Goal: Communication & Community: Answer question/provide support

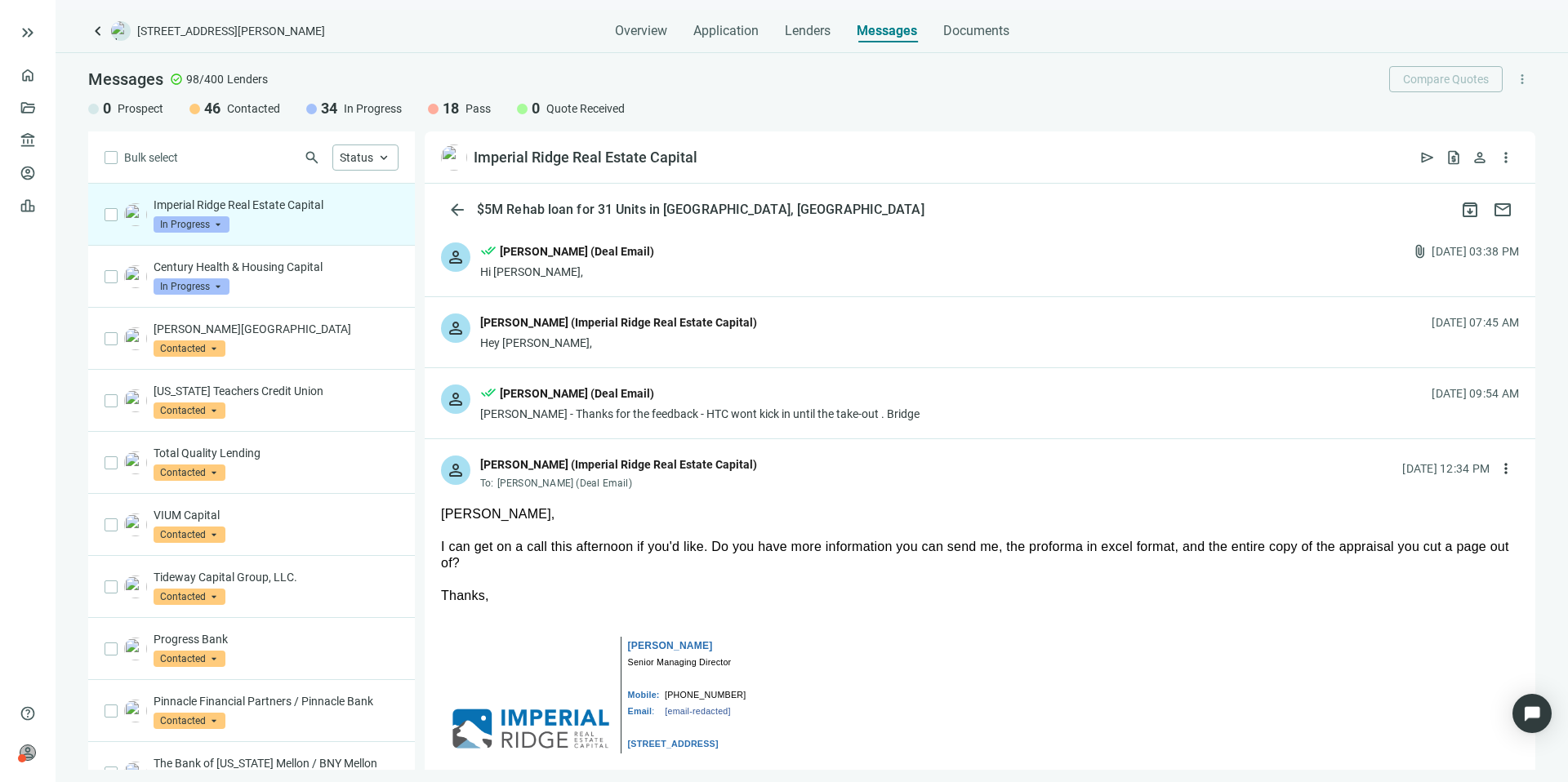
scroll to position [994, 0]
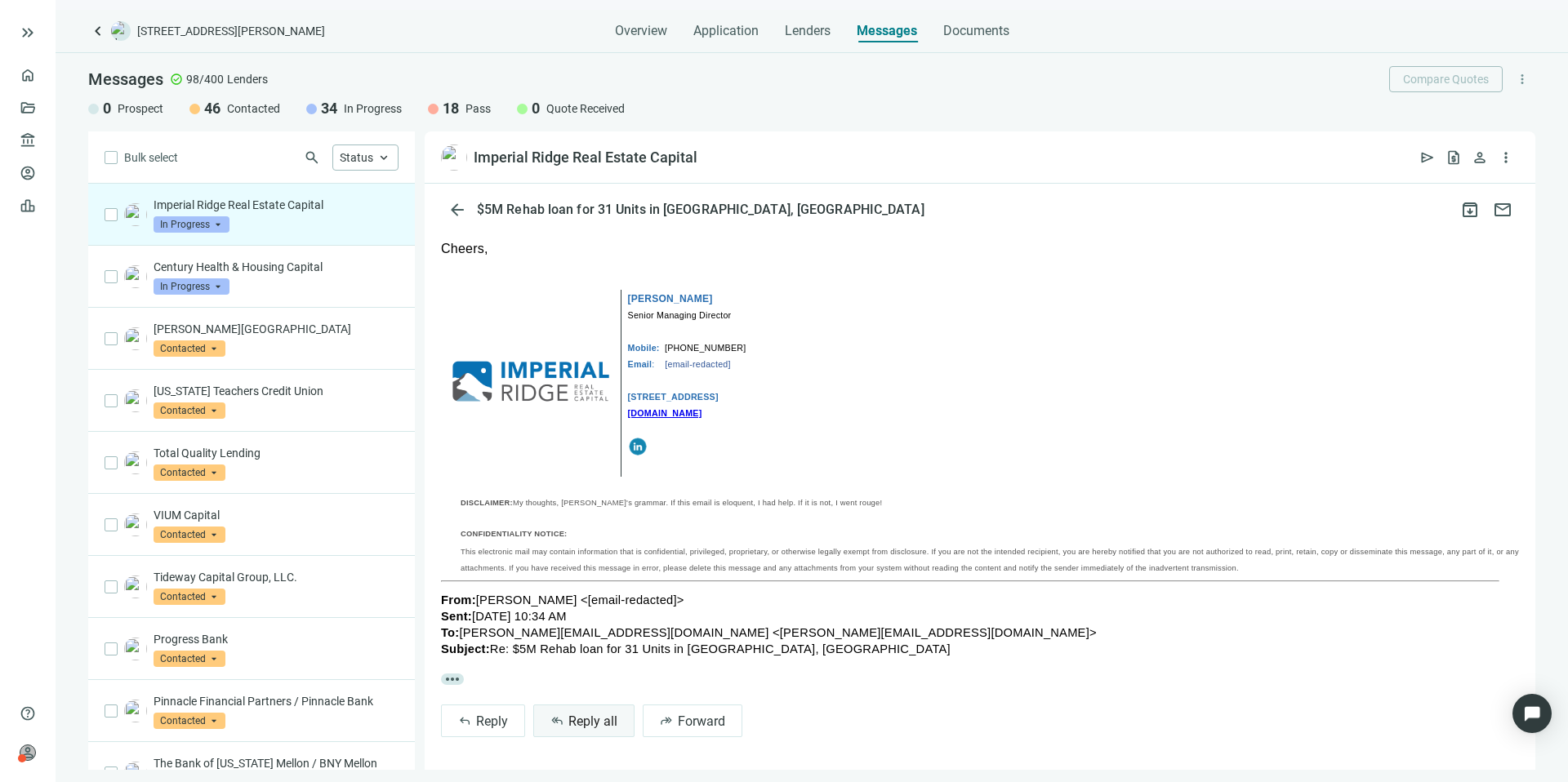
click at [595, 721] on span "Reply all" at bounding box center [593, 721] width 49 height 16
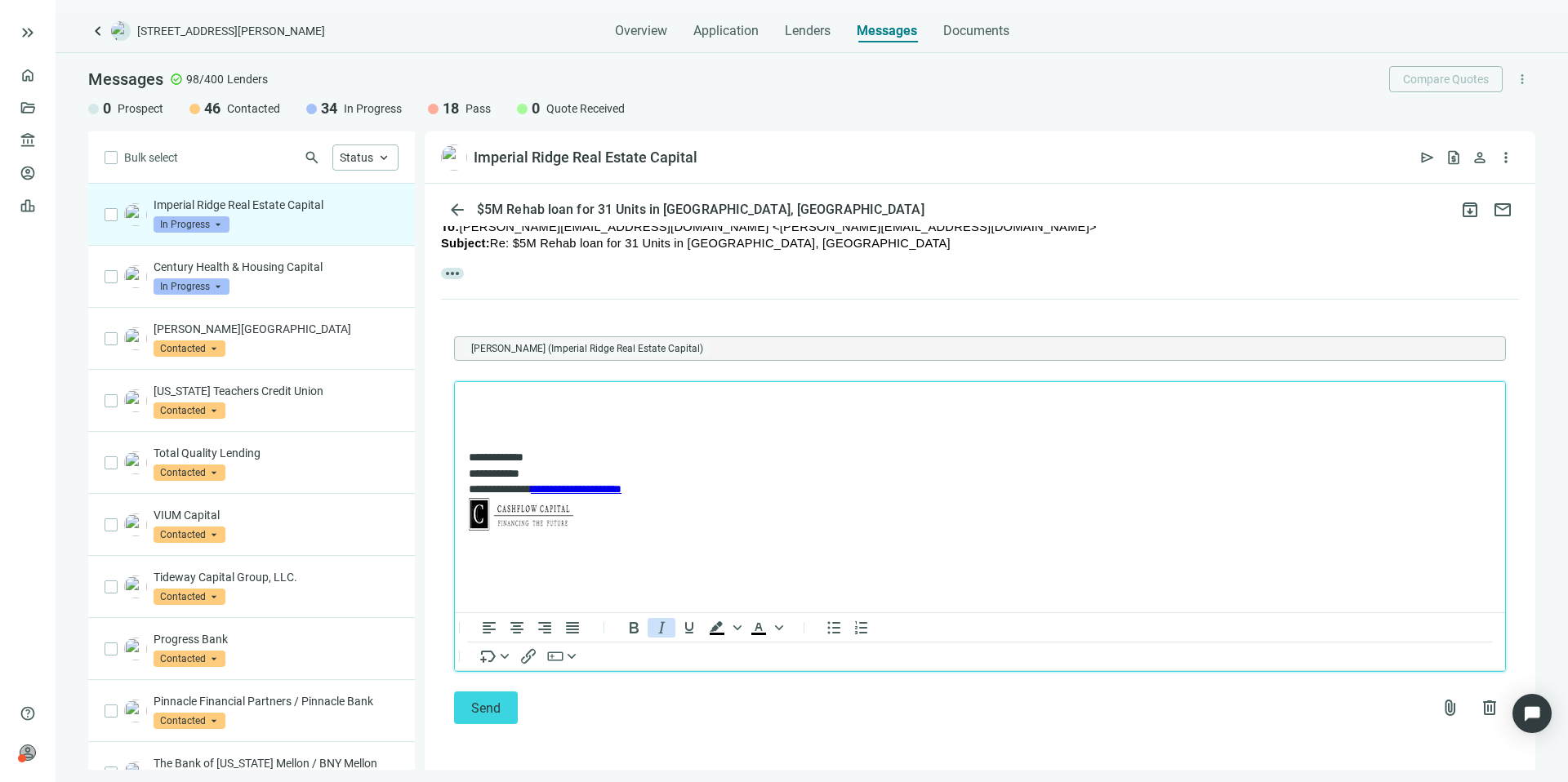
scroll to position [1399, 0]
click at [518, 657] on icon "Insert/edit link" at bounding box center [528, 656] width 19 height 19
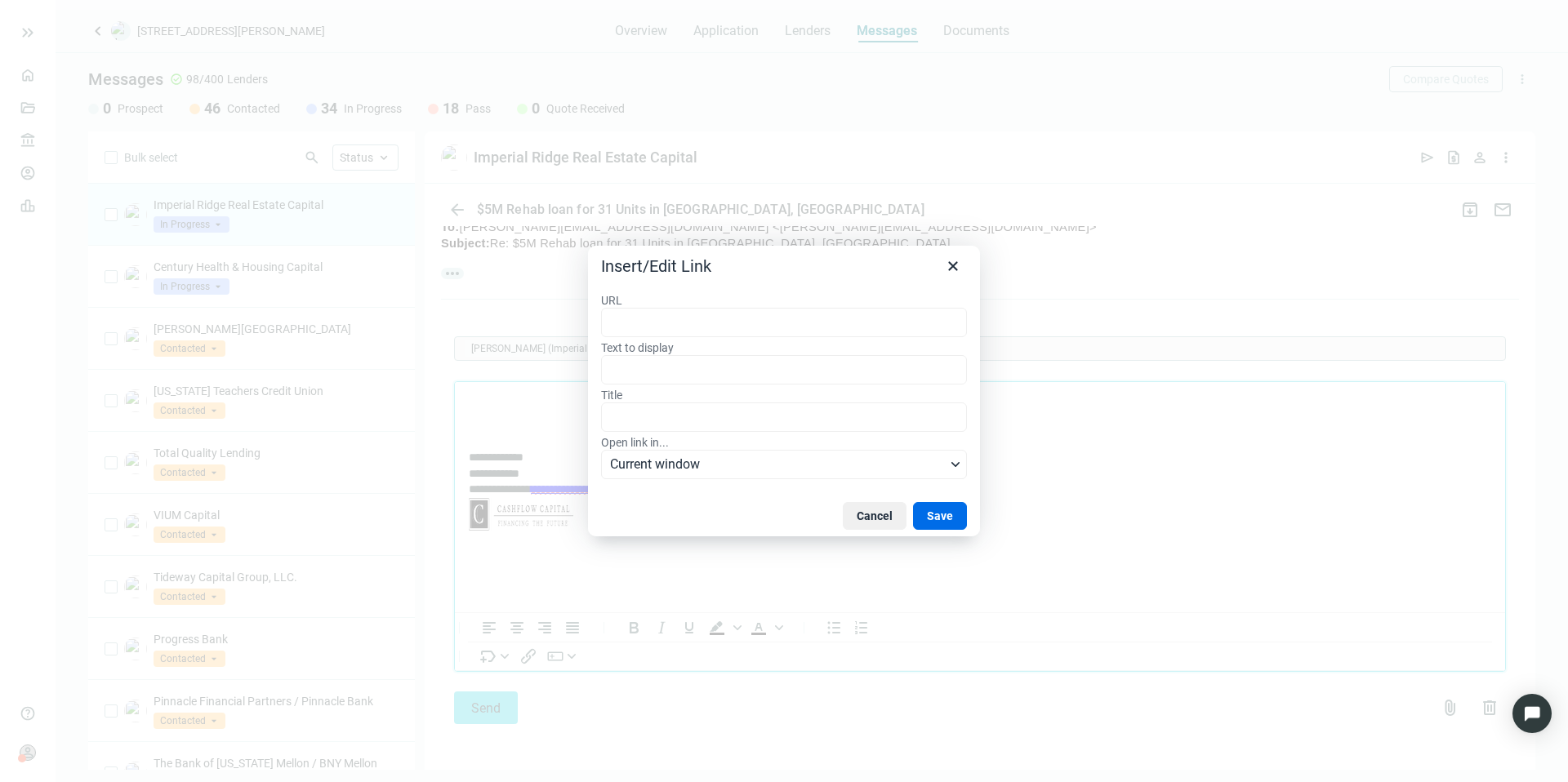
type input "**********"
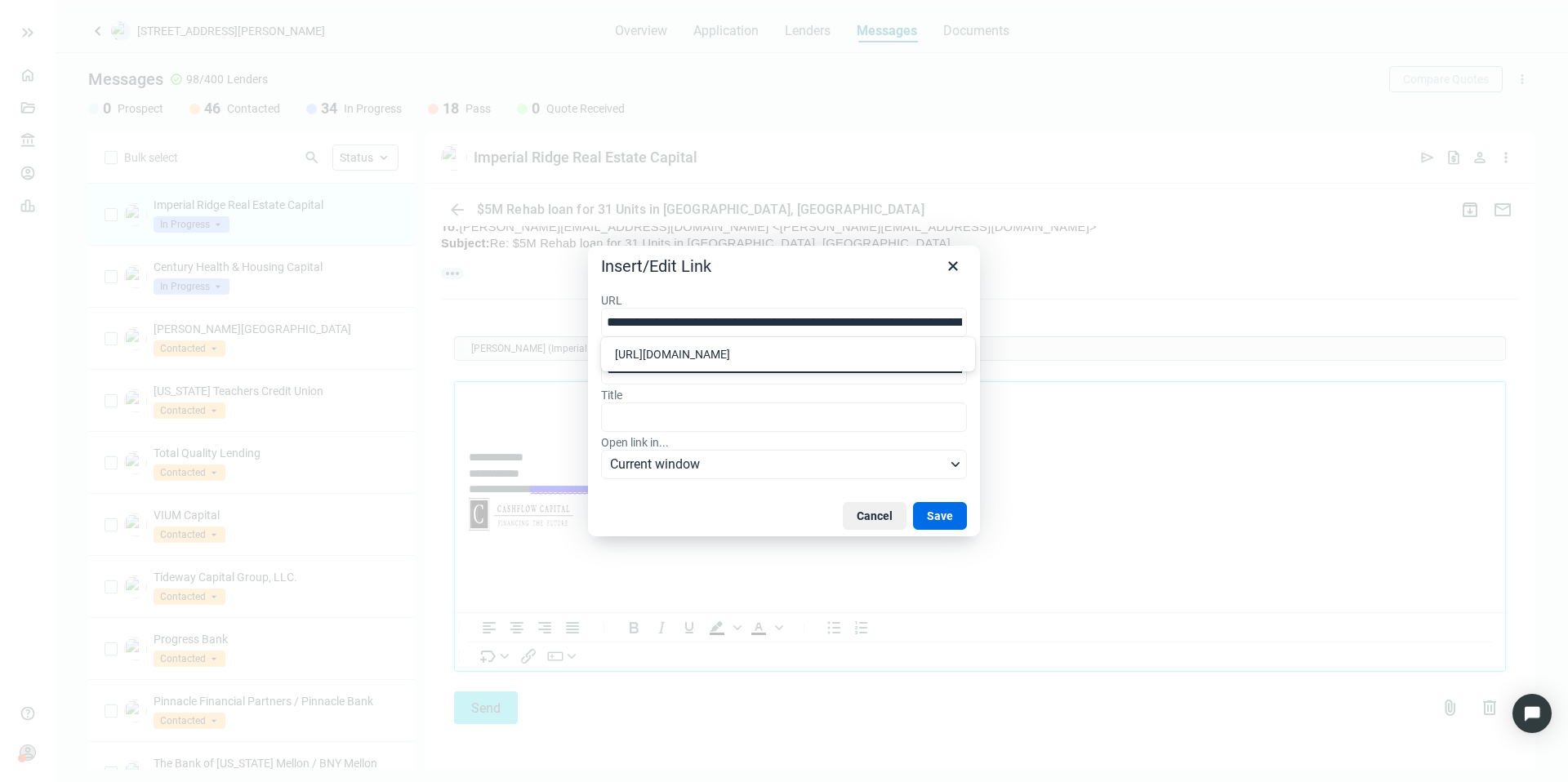
scroll to position [0, 507]
click at [931, 512] on button "Save" at bounding box center [940, 516] width 54 height 28
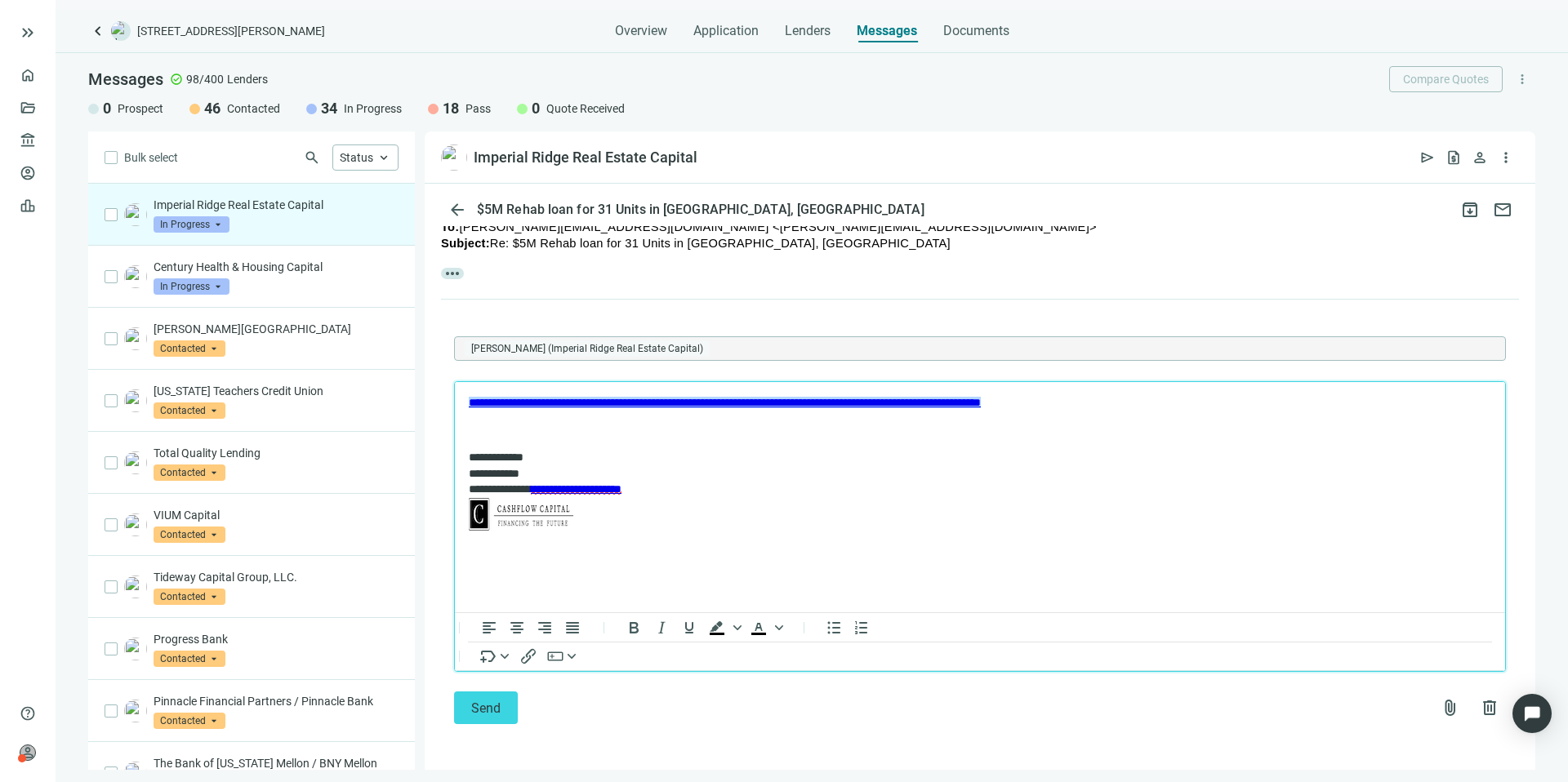
click at [466, 417] on html "**********" at bounding box center [980, 466] width 1050 height 167
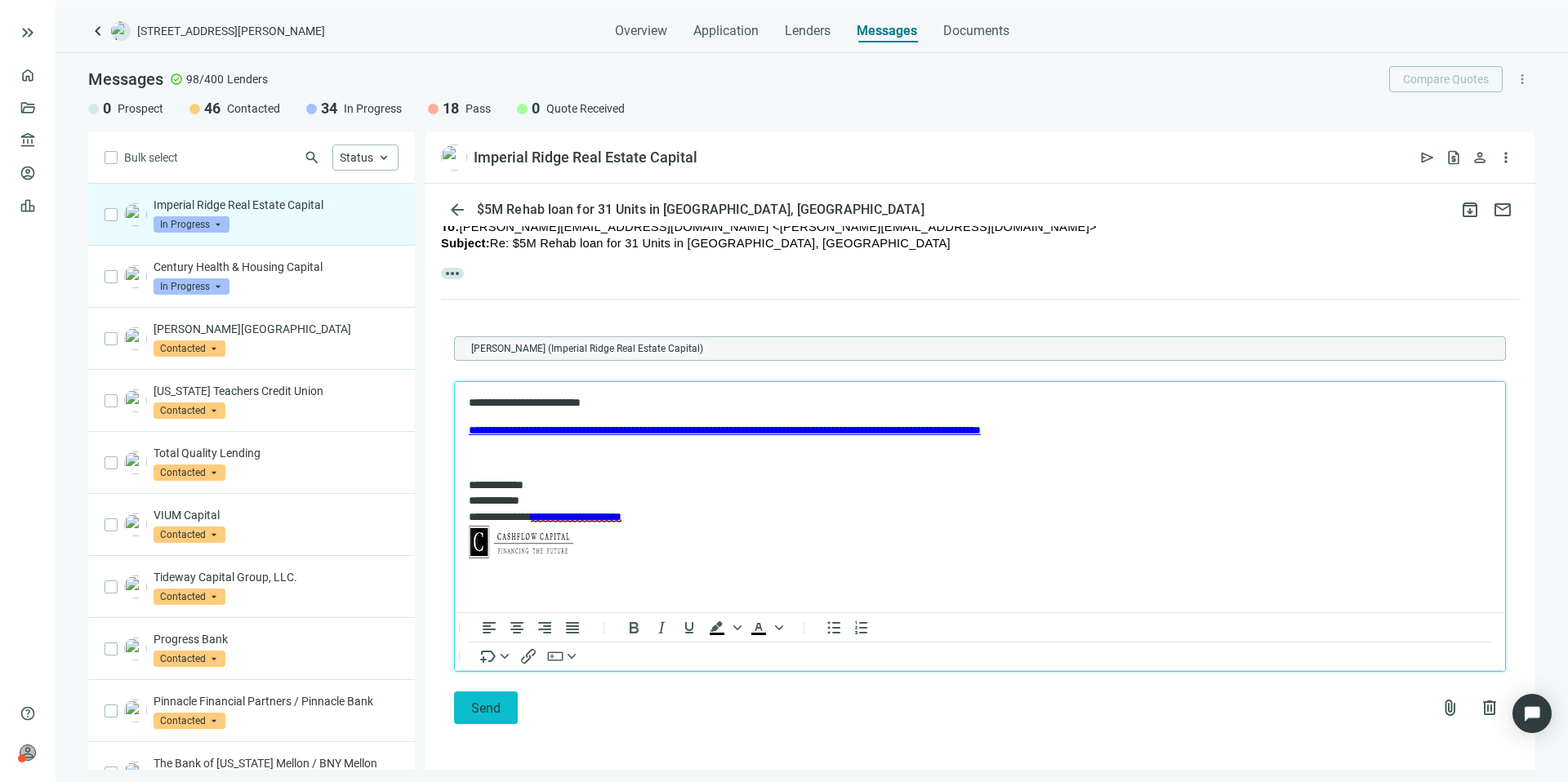
click at [492, 699] on button "Send" at bounding box center [486, 708] width 64 height 33
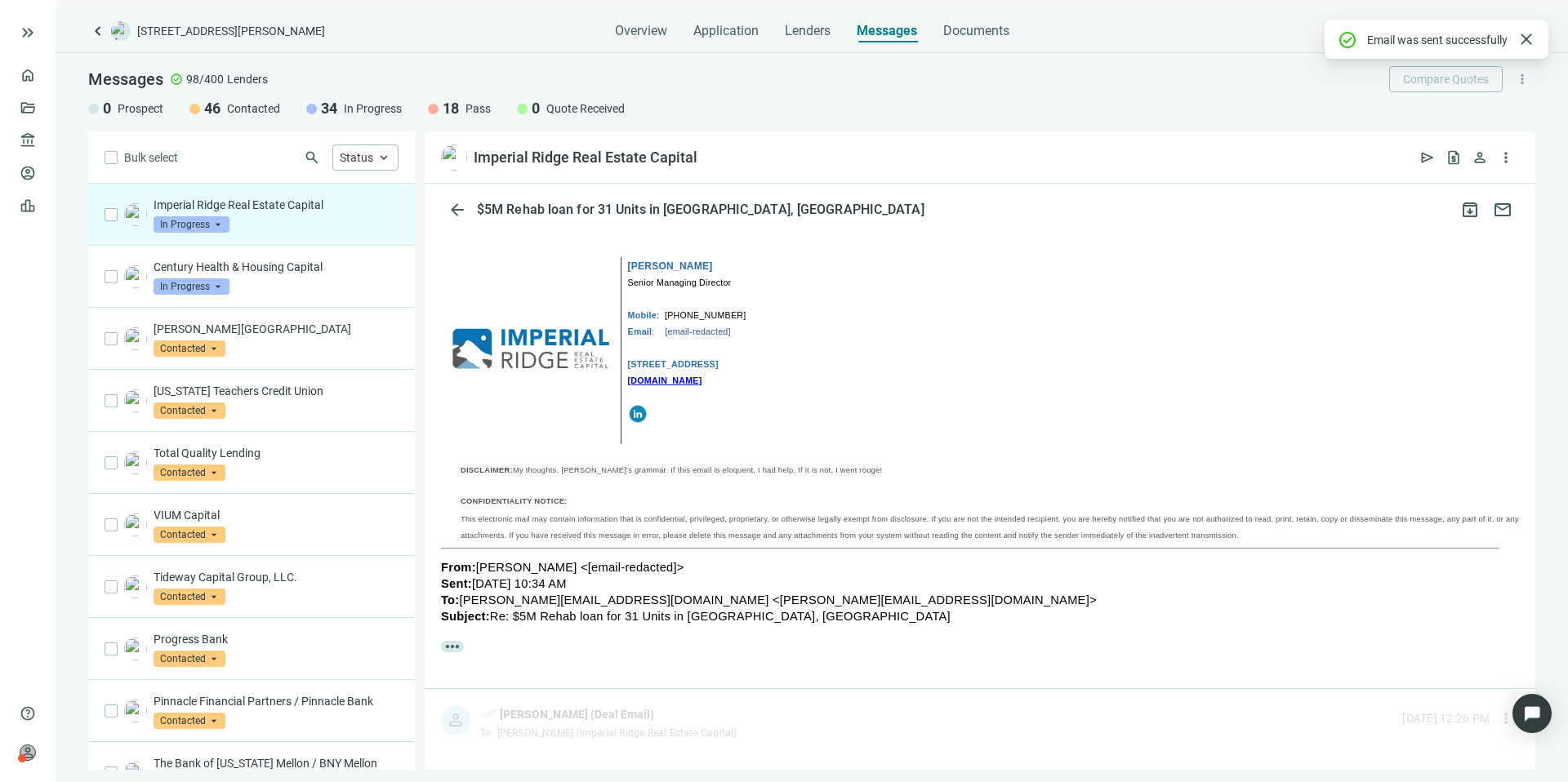
scroll to position [1374, 0]
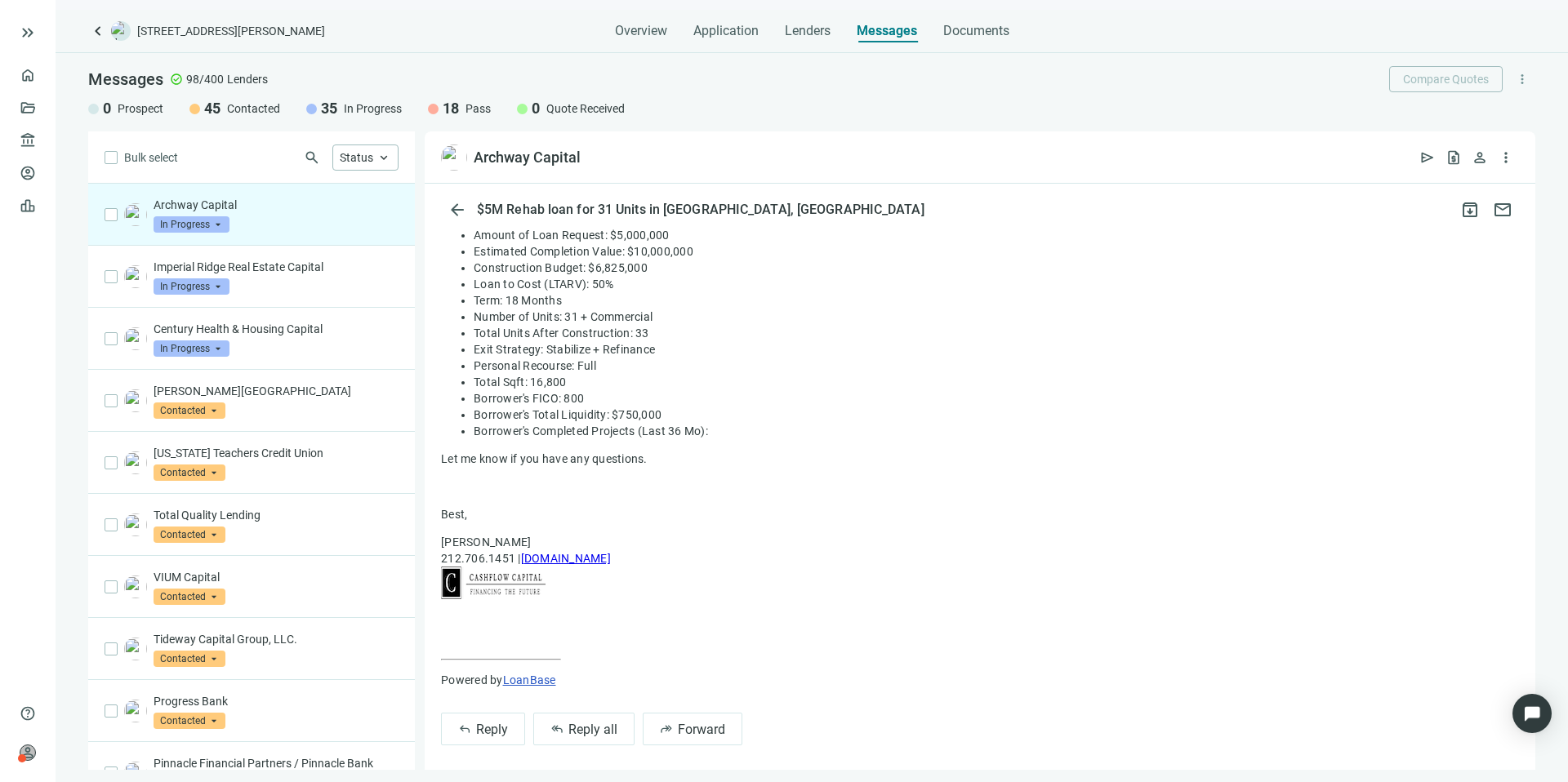
scroll to position [780, 0]
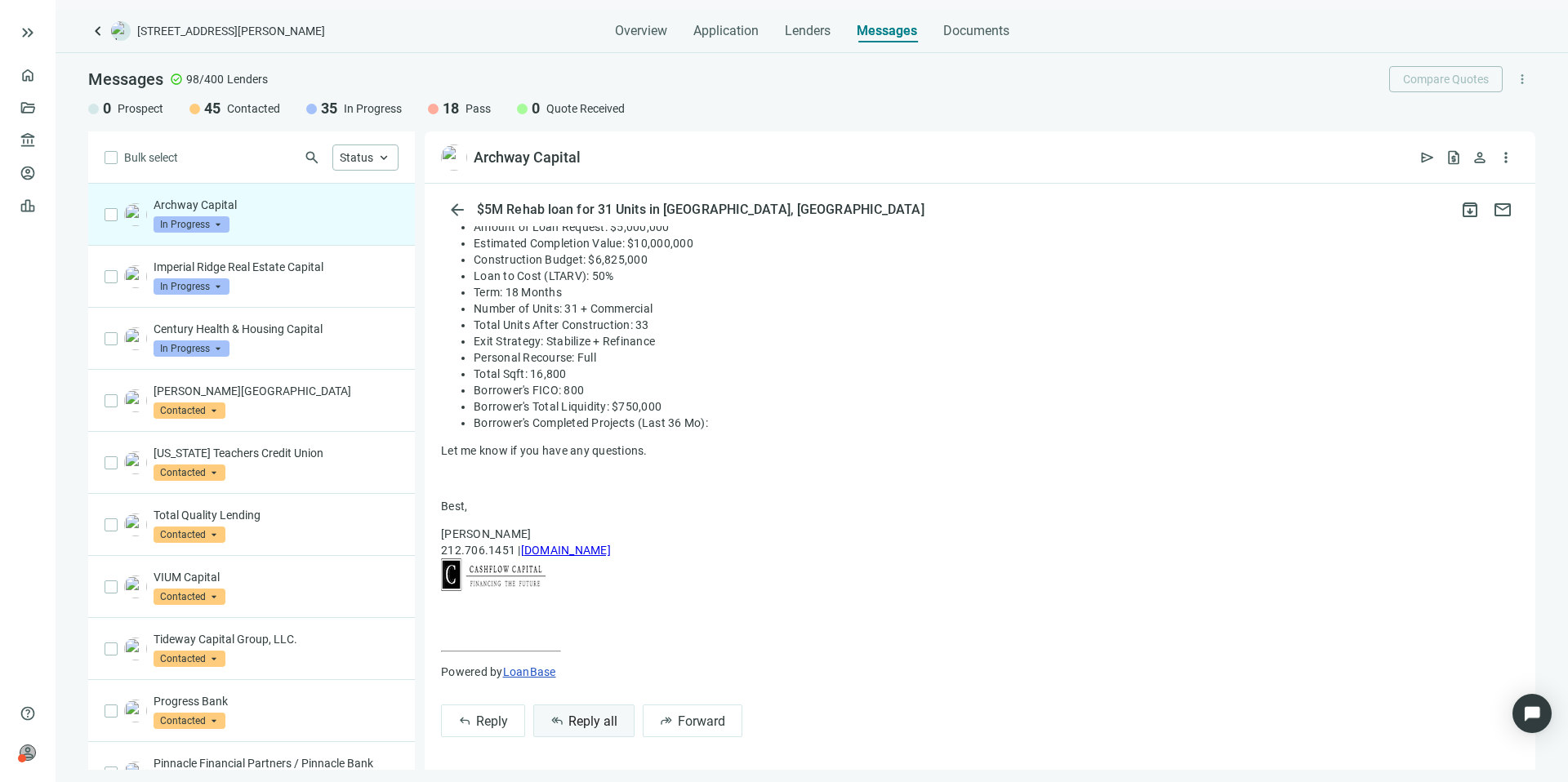
click at [584, 728] on span "Reply all" at bounding box center [593, 721] width 49 height 16
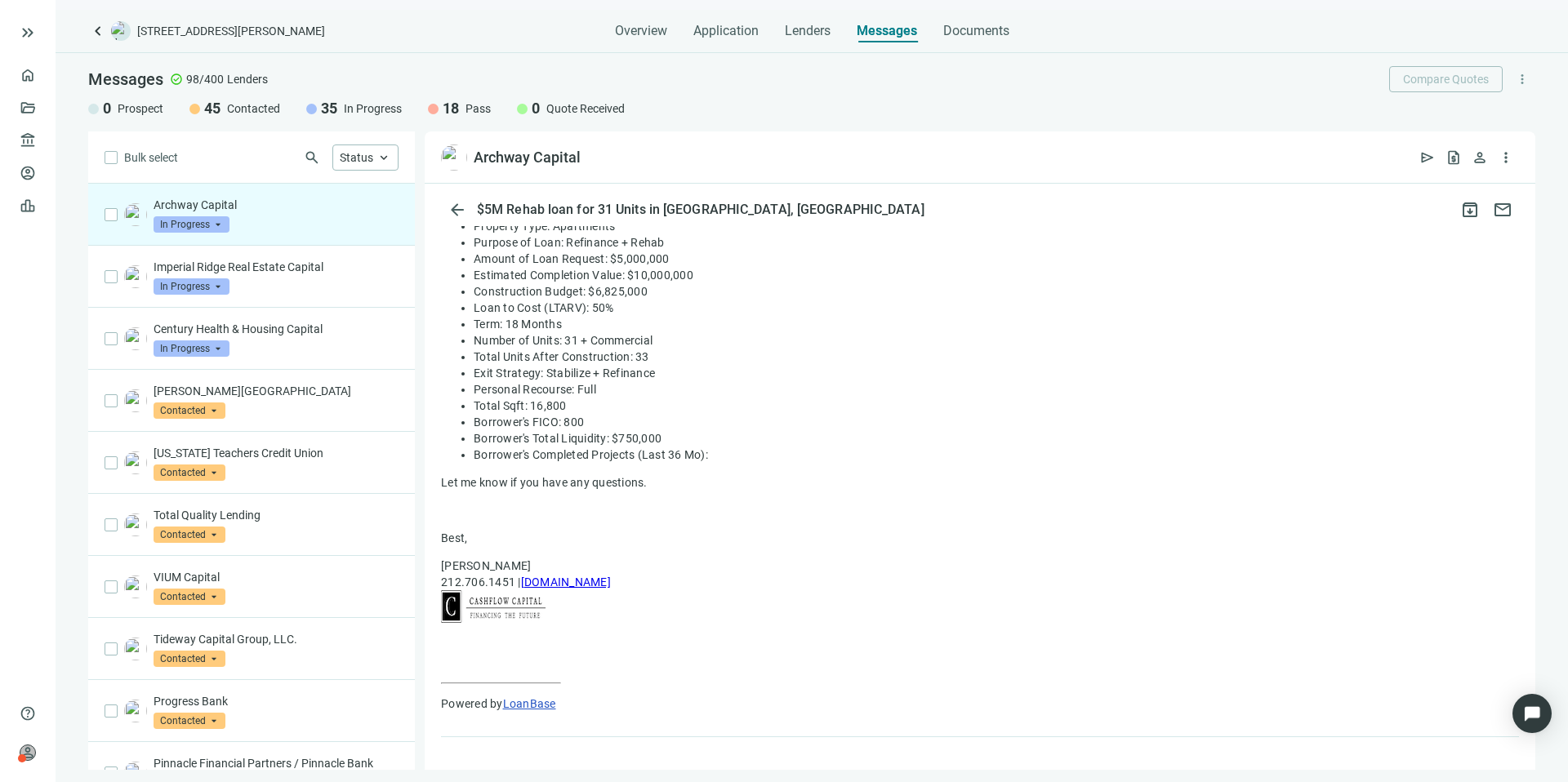
type textarea "**********"
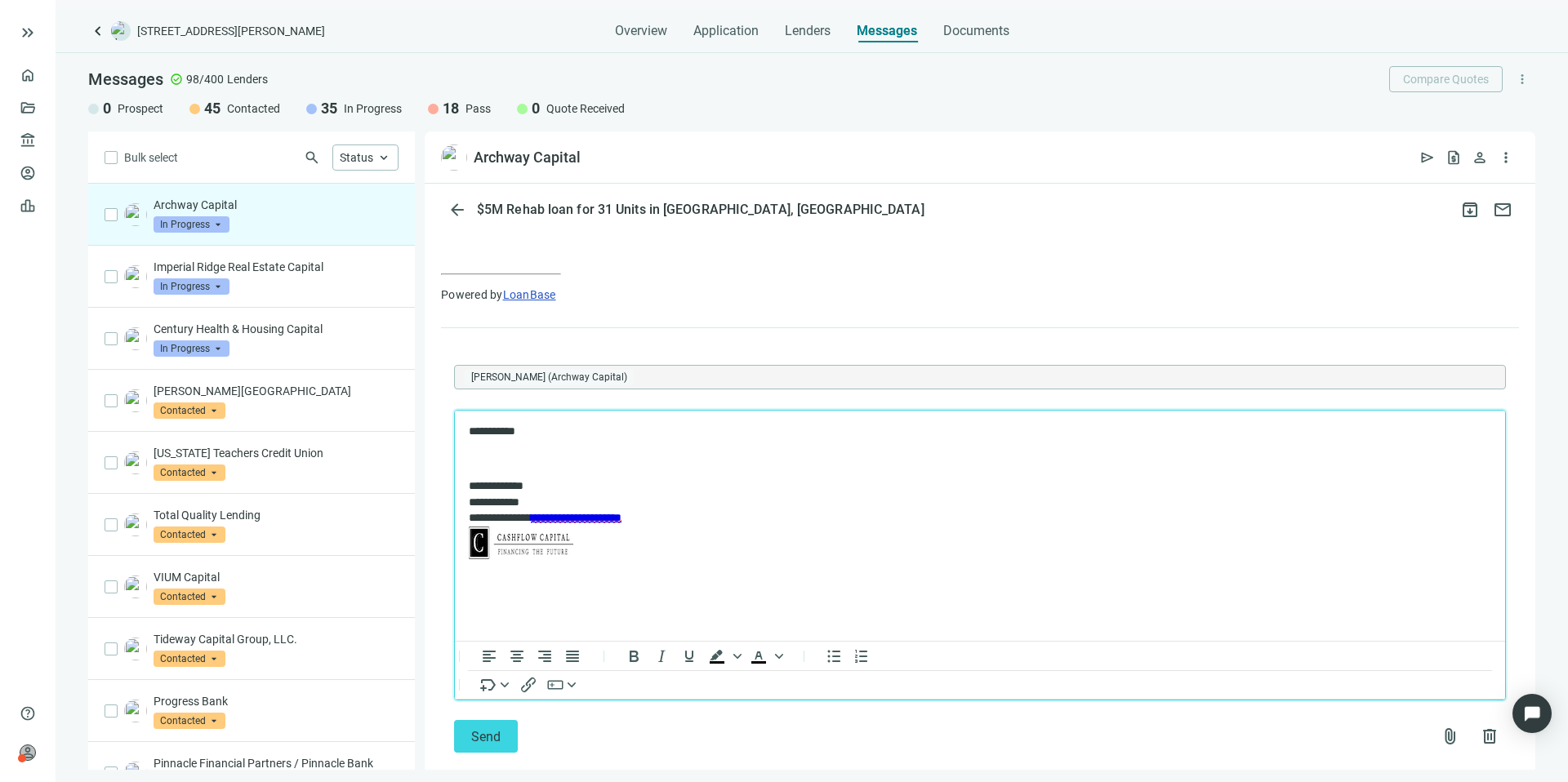
scroll to position [1187, 0]
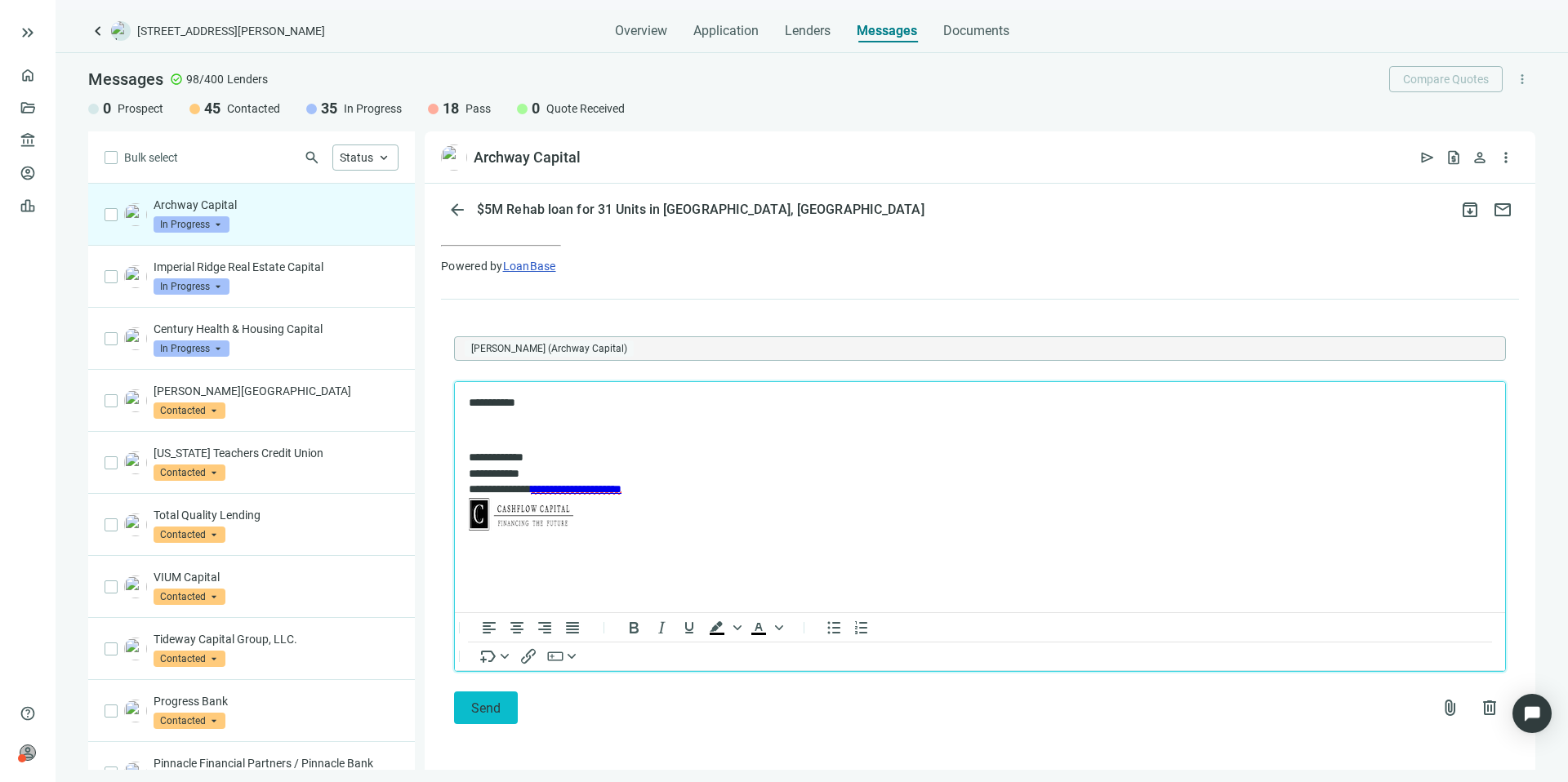
click at [494, 706] on span "Send" at bounding box center [486, 708] width 29 height 16
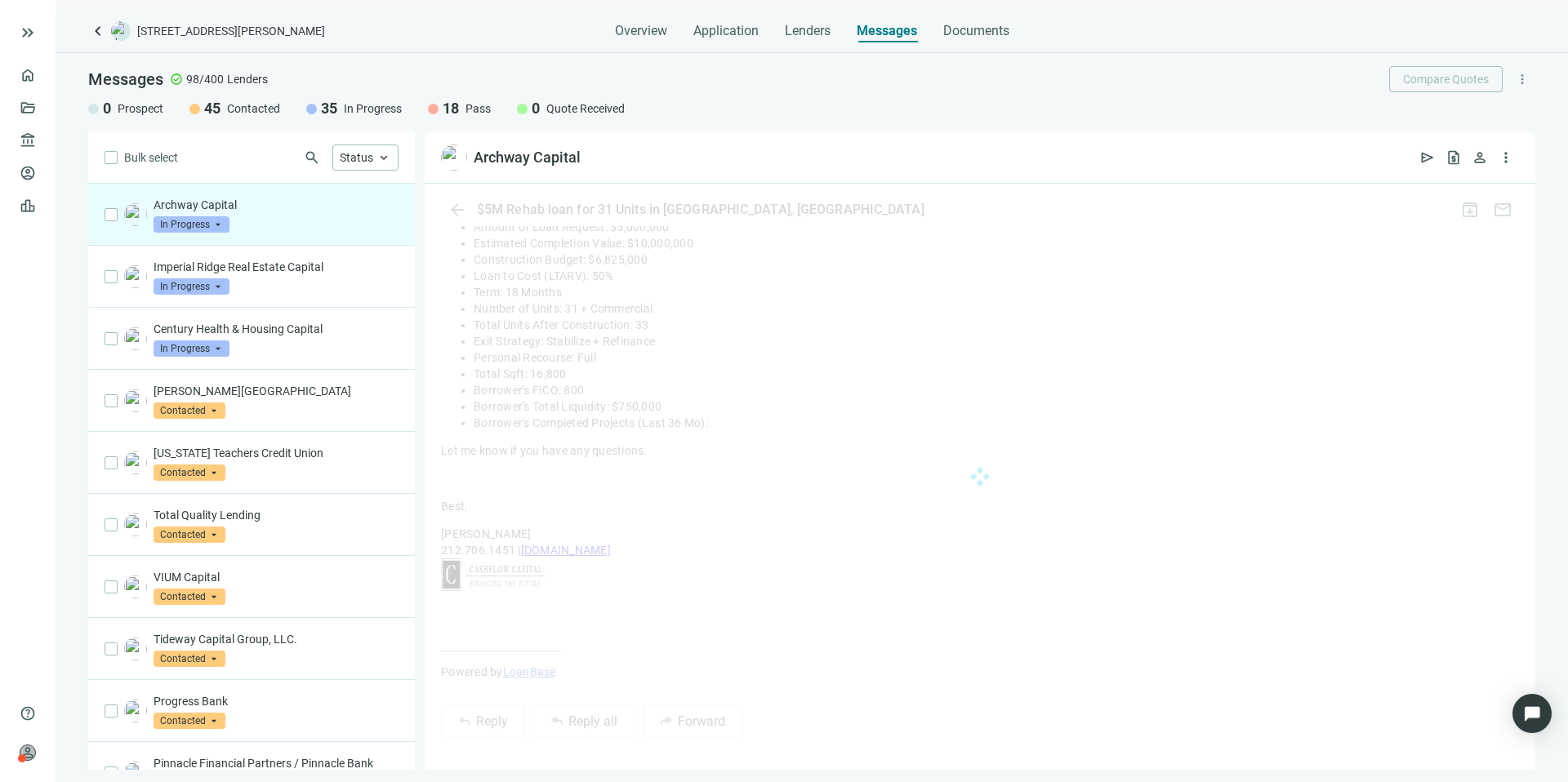
scroll to position [1133, 0]
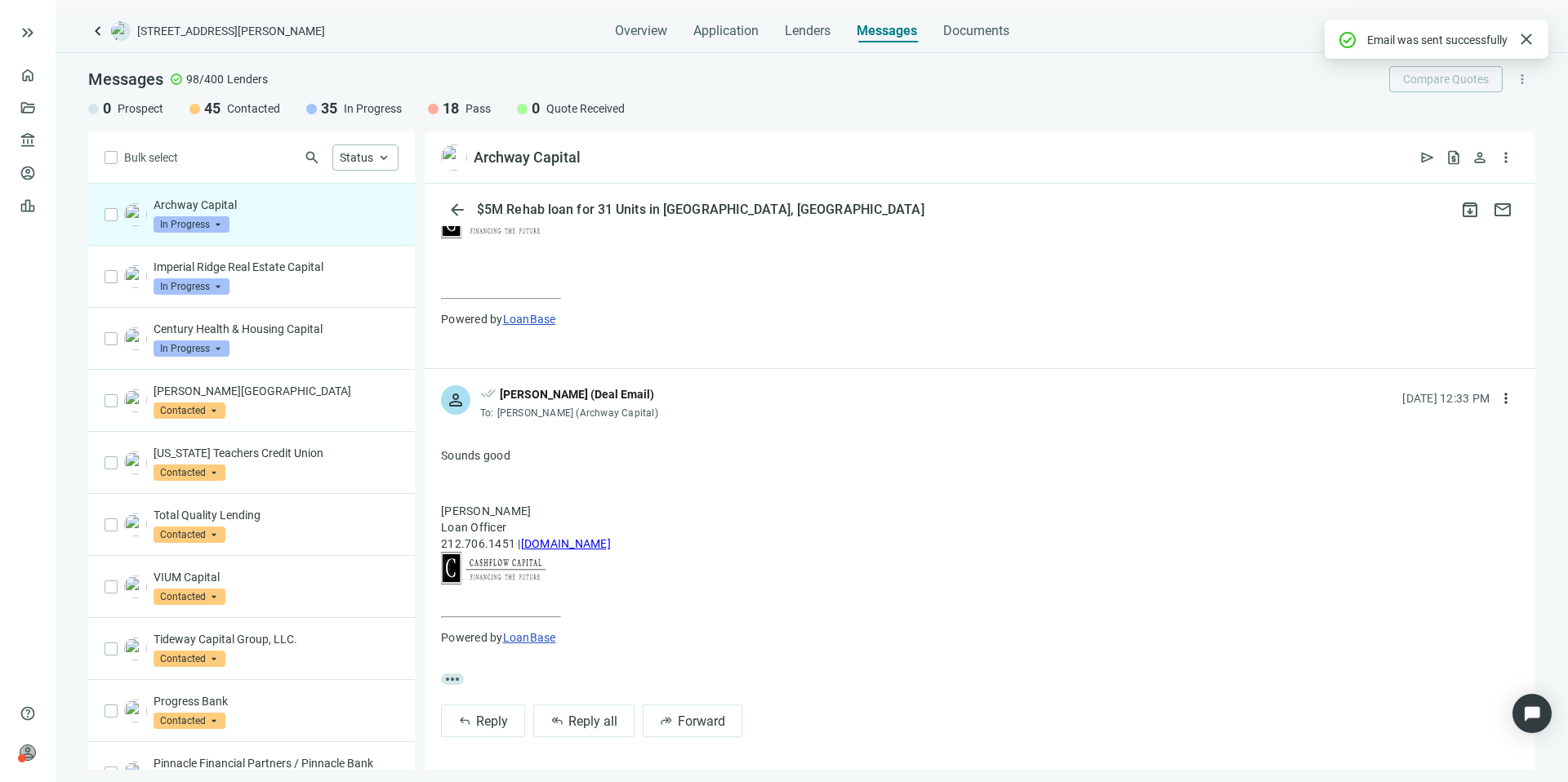
click at [220, 219] on span "In Progress" at bounding box center [191, 224] width 76 height 16
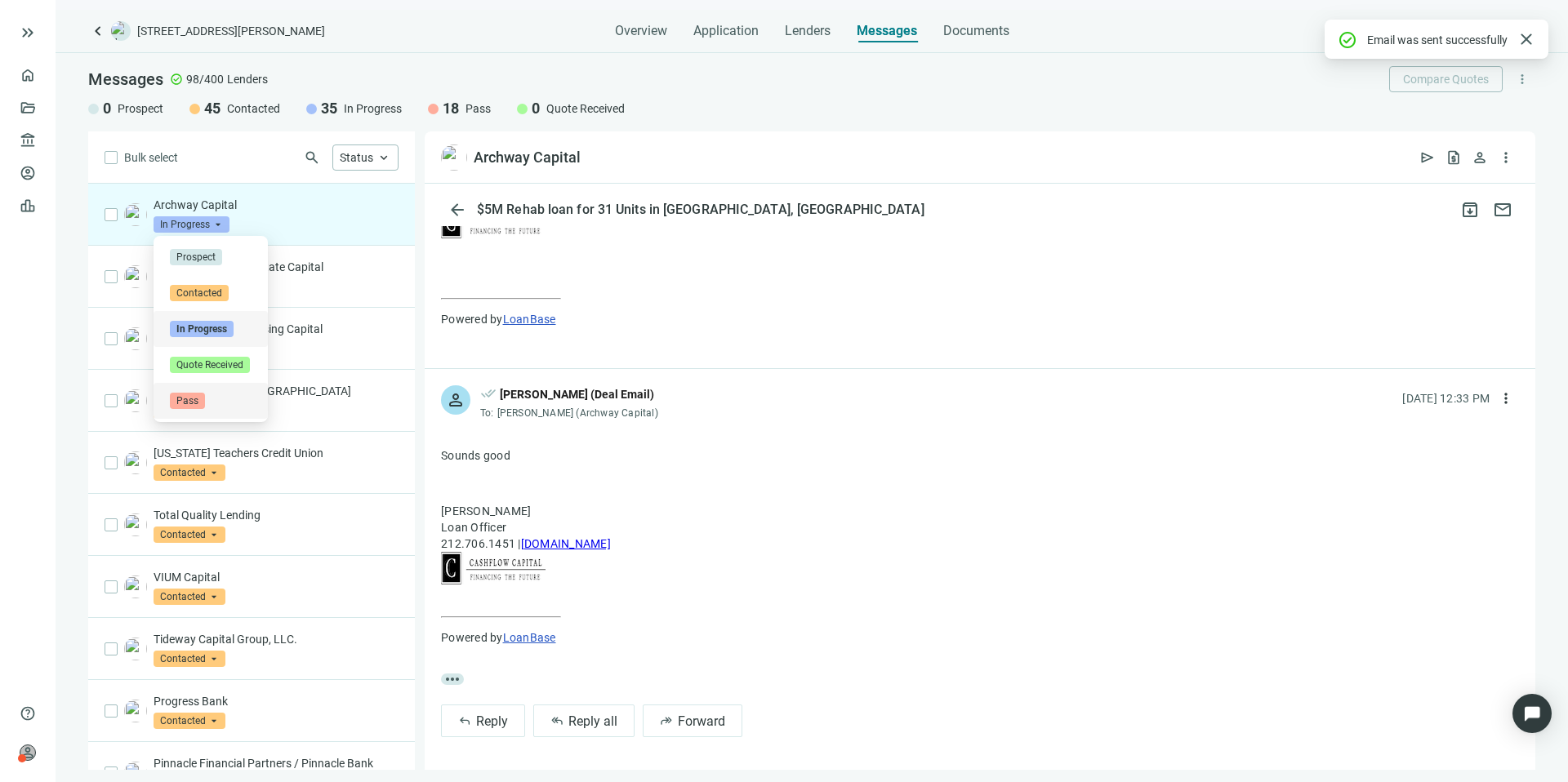
click at [193, 399] on span "Pass" at bounding box center [187, 401] width 35 height 16
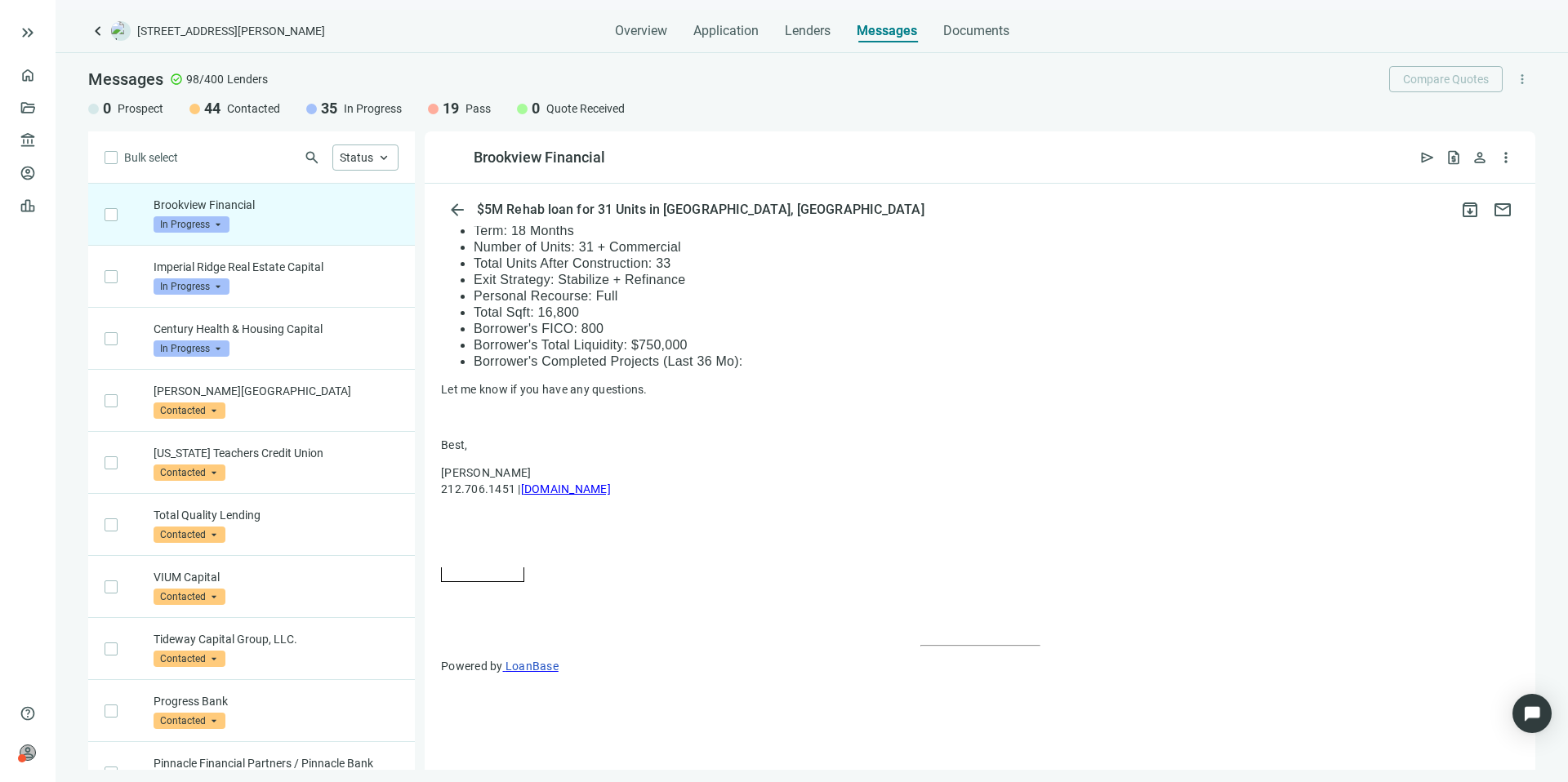
scroll to position [1384, 0]
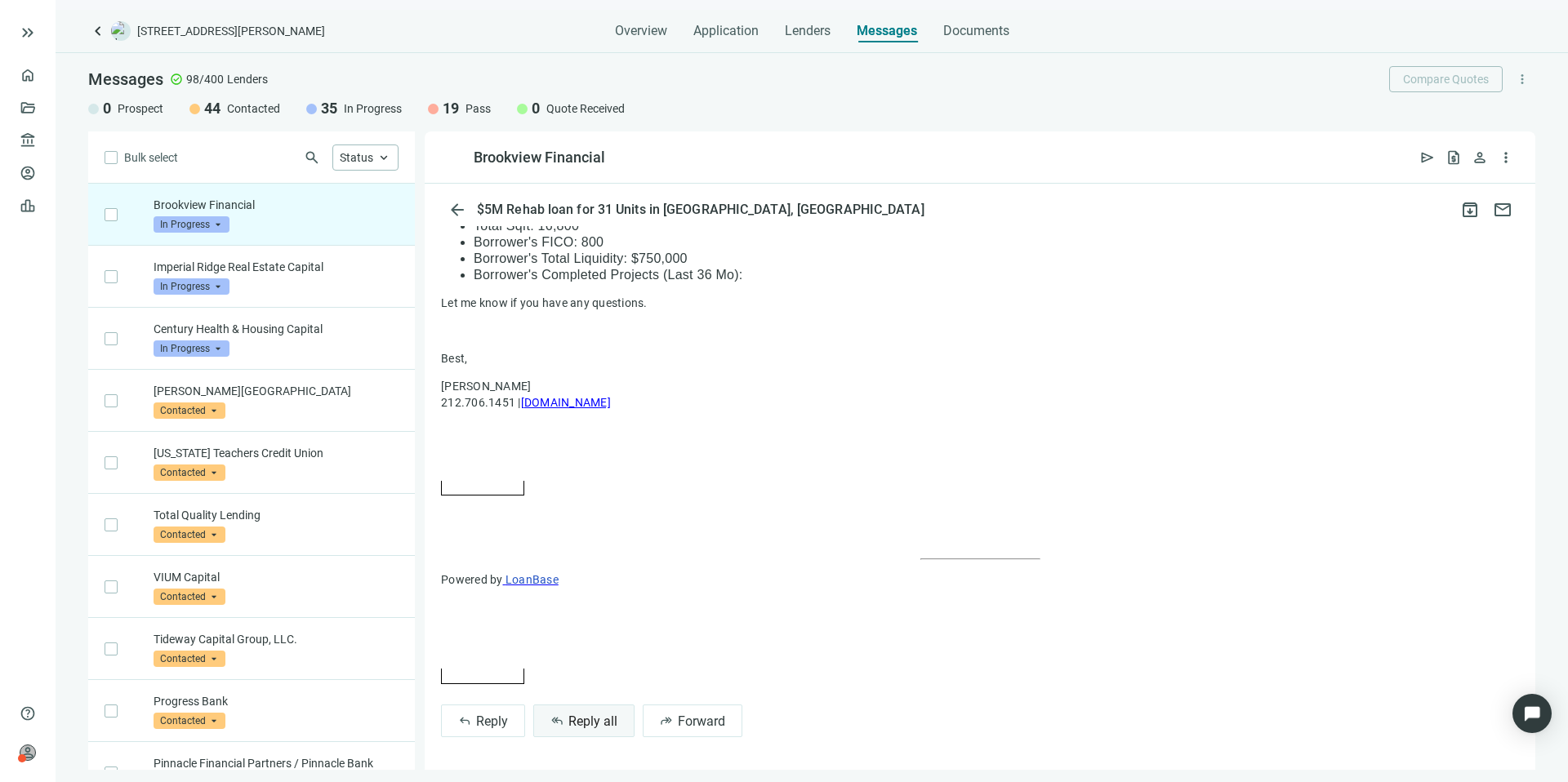
click at [590, 723] on span "Reply all" at bounding box center [593, 721] width 49 height 16
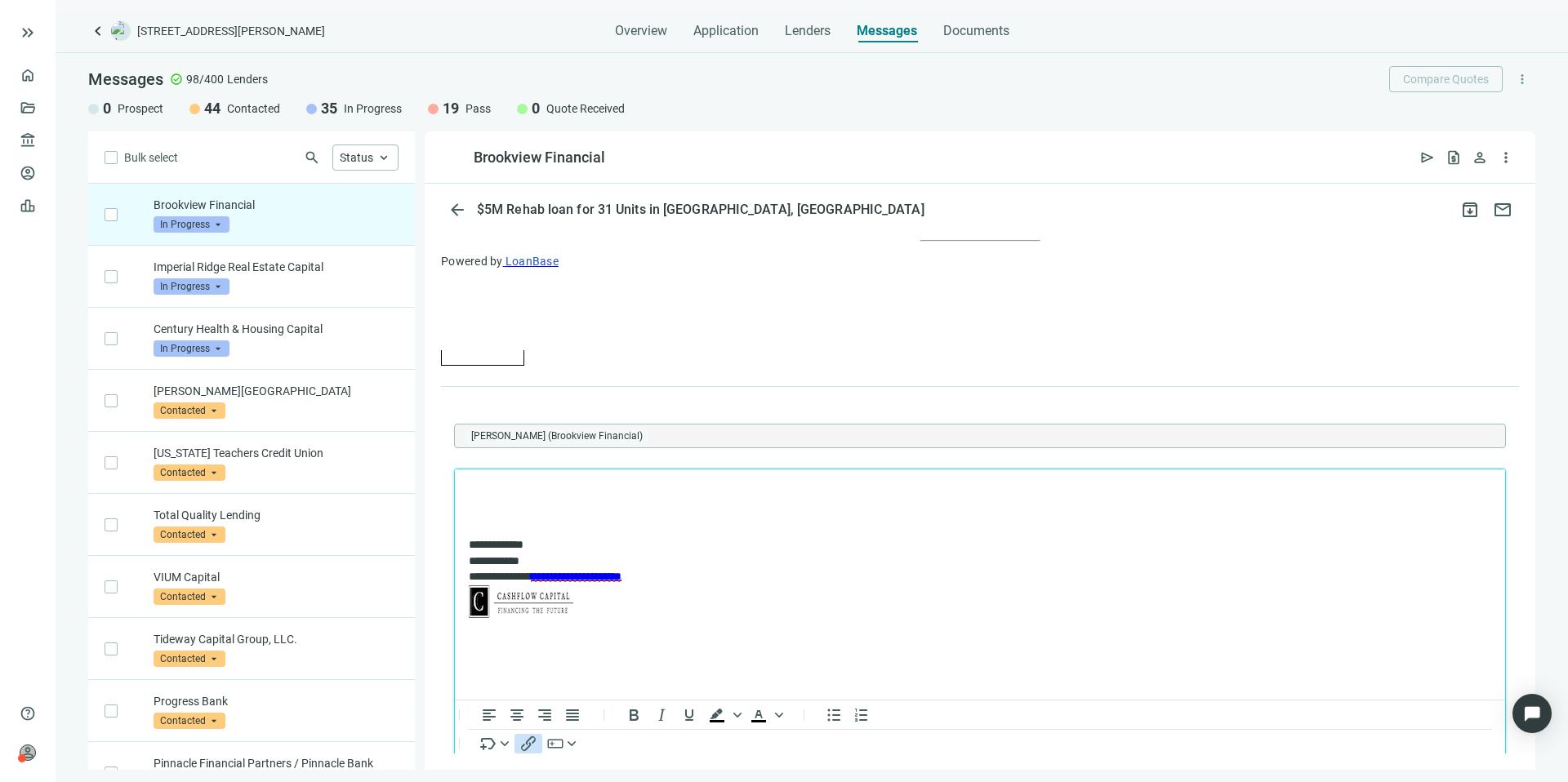
click at [536, 737] on icon "Insert/edit link" at bounding box center [528, 744] width 19 height 19
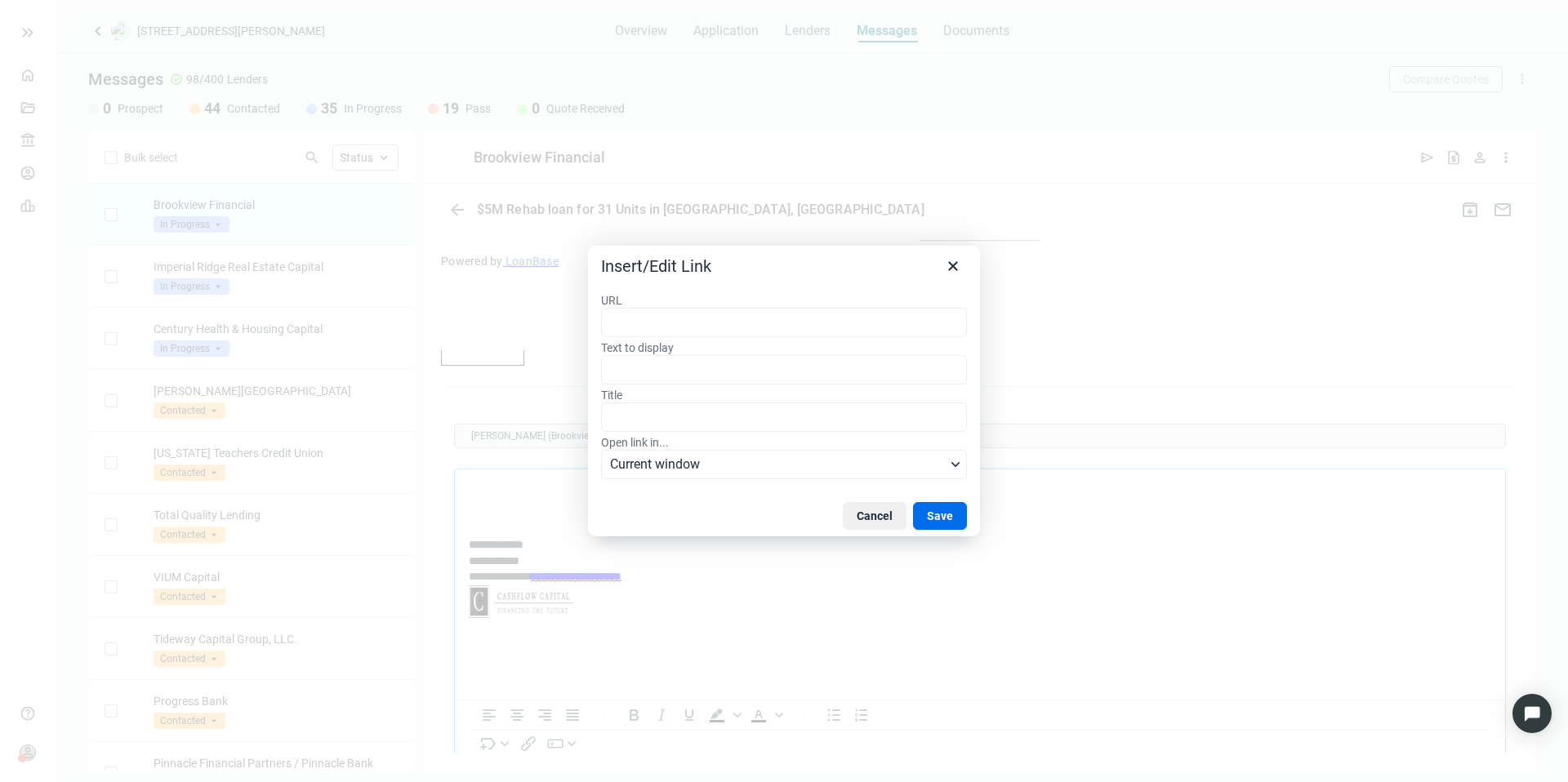
type input "**********"
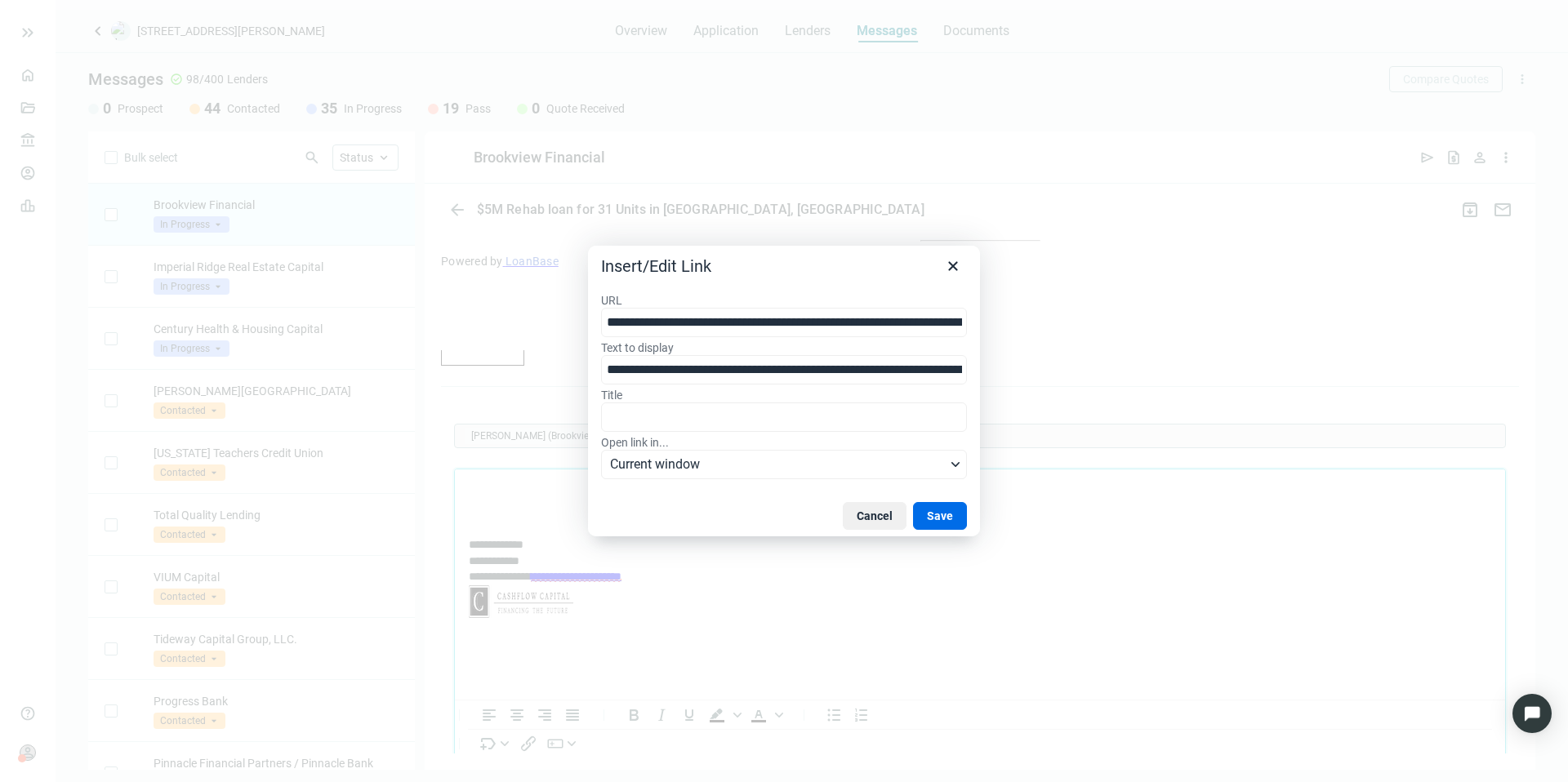
scroll to position [0, 496]
click at [931, 517] on button "Save" at bounding box center [940, 516] width 54 height 28
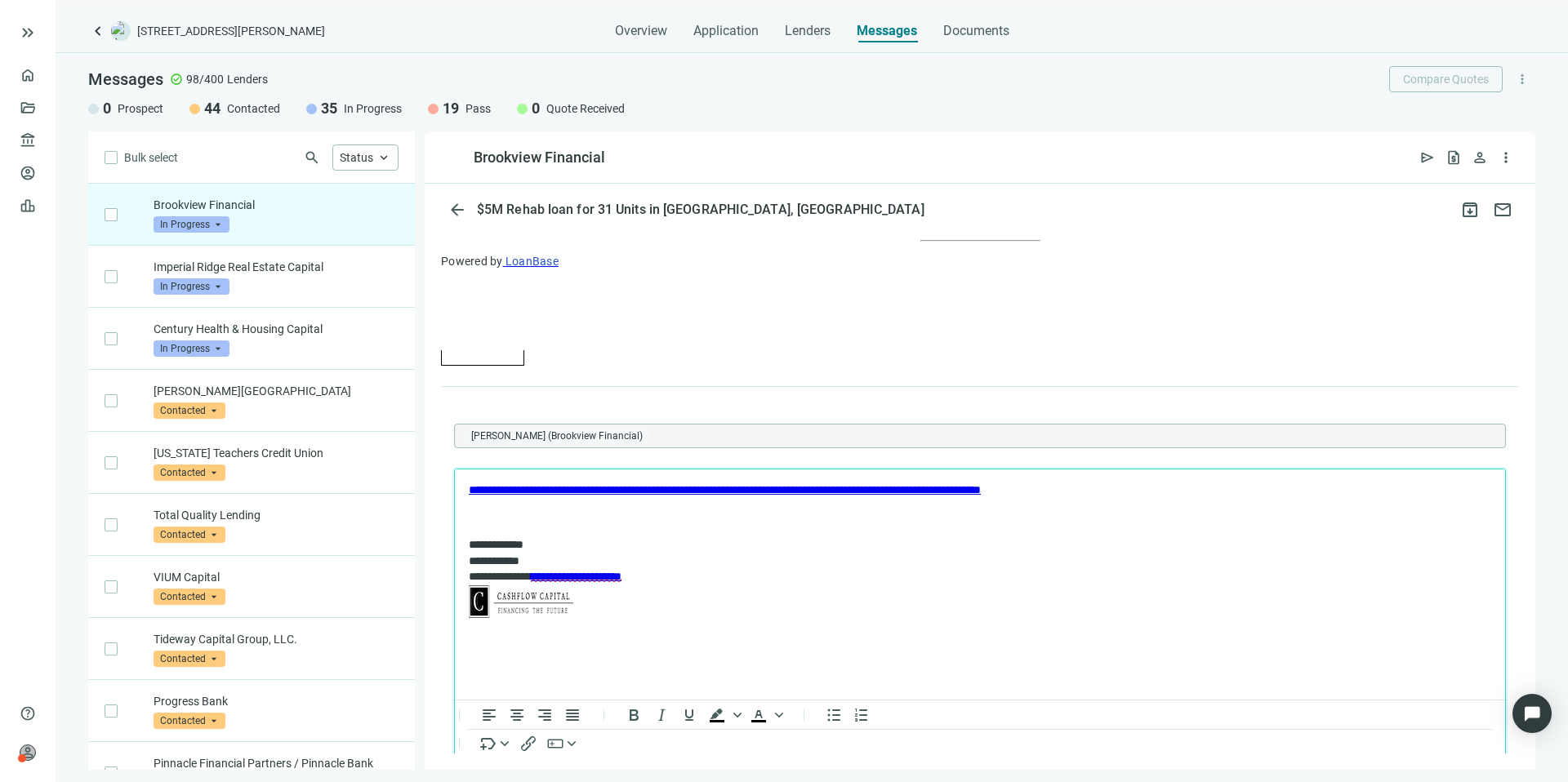
click at [474, 499] on body "**********" at bounding box center [979, 552] width 1024 height 141
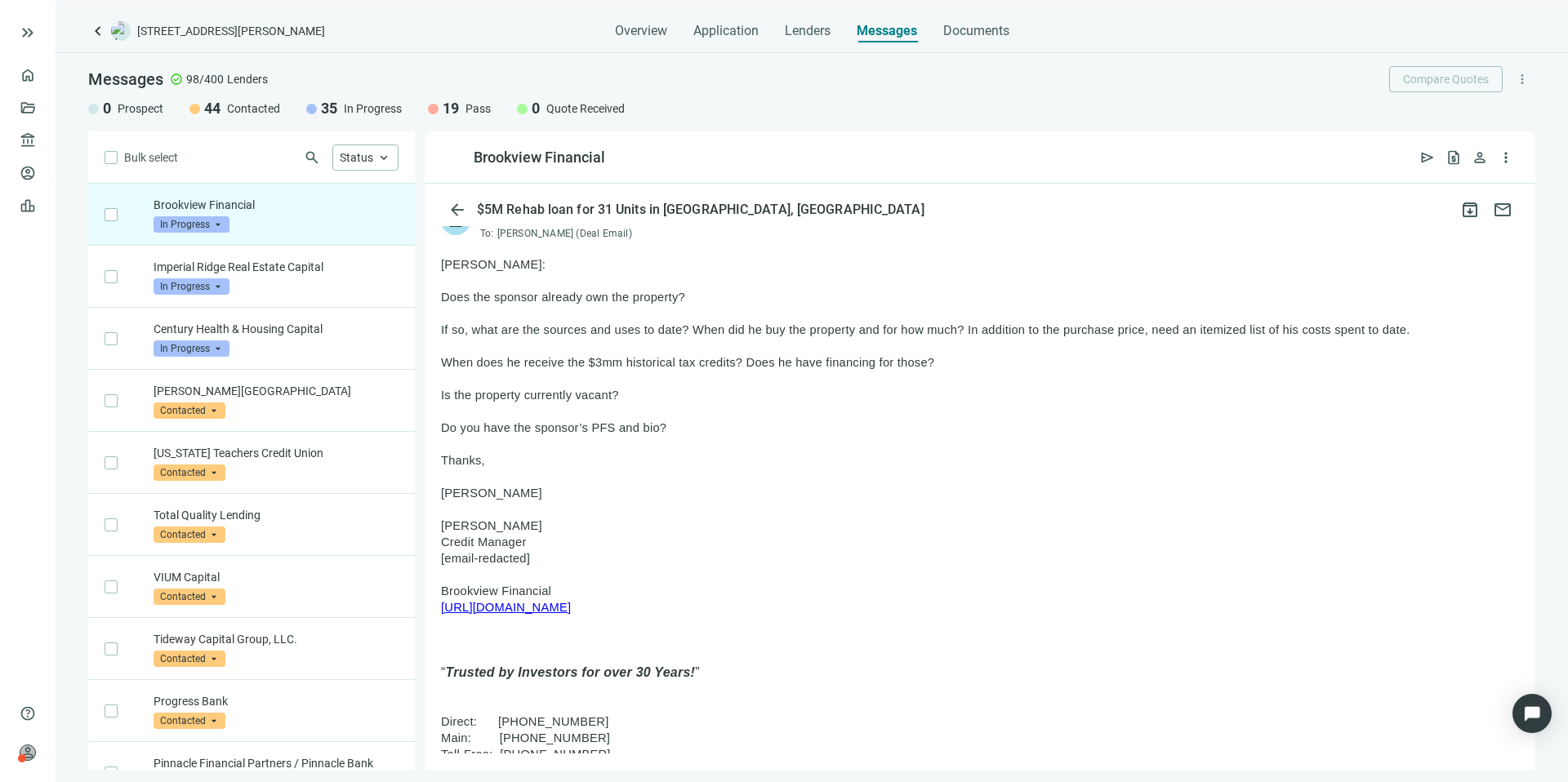
scroll to position [137, 0]
drag, startPoint x: 442, startPoint y: 264, endPoint x: 671, endPoint y: 432, distance: 284.0
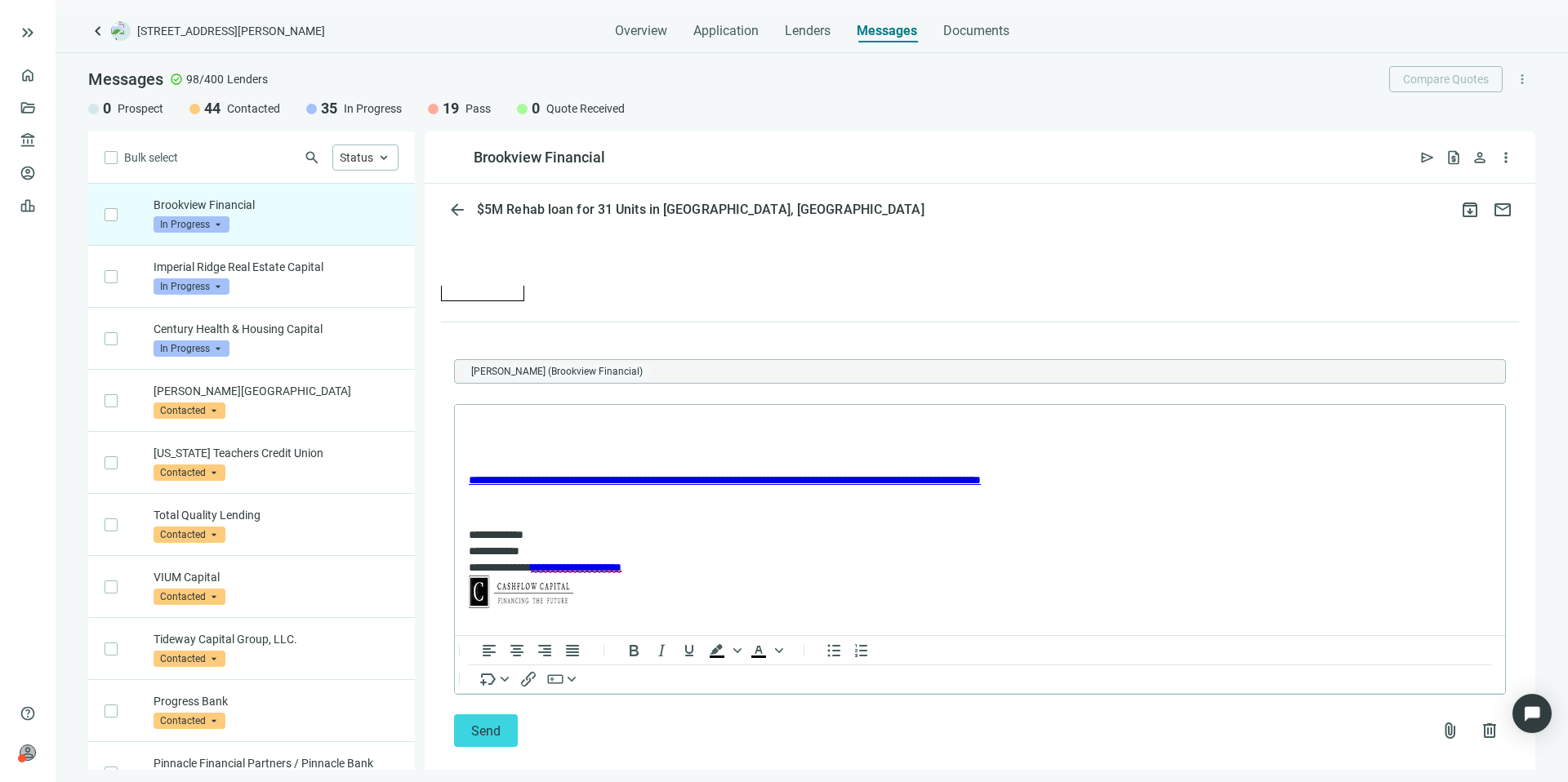
scroll to position [1789, 0]
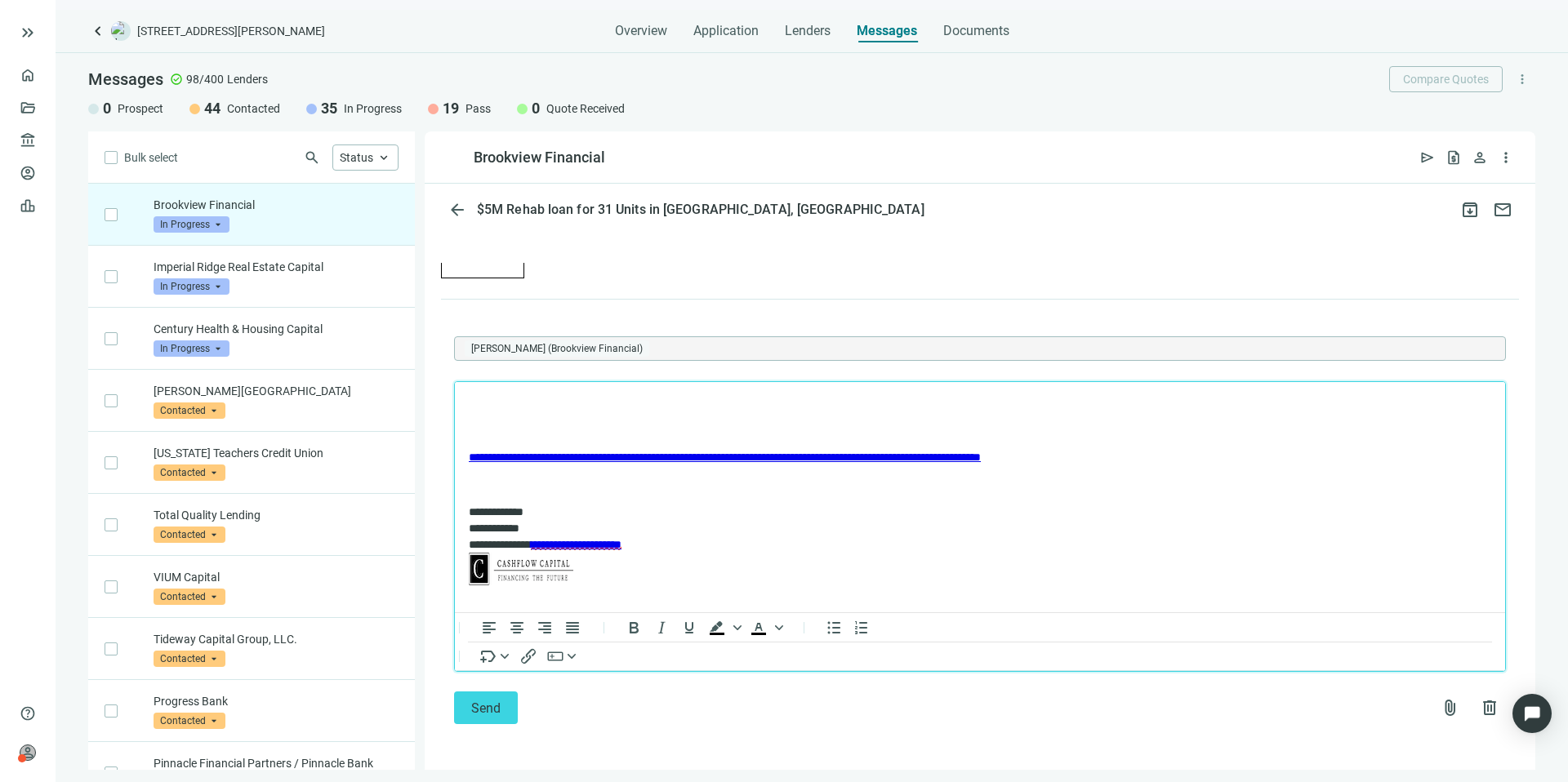
click at [583, 397] on p "Rich Text Area. Press ALT-0 for help." at bounding box center [980, 403] width 1023 height 16
click at [695, 409] on p "******" at bounding box center [971, 403] width 1006 height 16
click at [521, 405] on p "******" at bounding box center [971, 403] width 1006 height 16
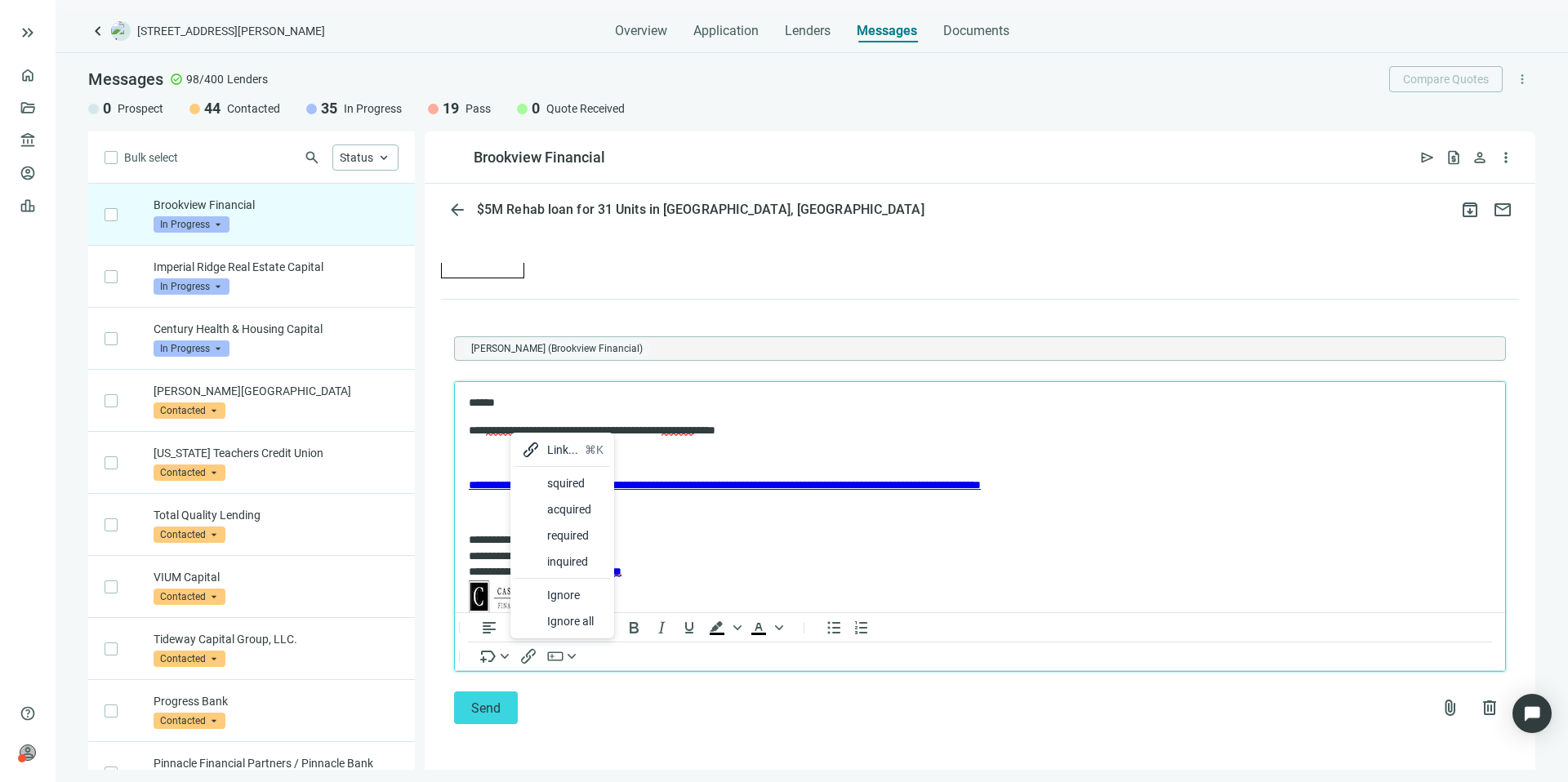
click at [561, 507] on div "acquired" at bounding box center [575, 509] width 56 height 19
click at [613, 427] on p "**********" at bounding box center [965, 431] width 994 height 16
click at [802, 430] on p "**********" at bounding box center [965, 431] width 994 height 16
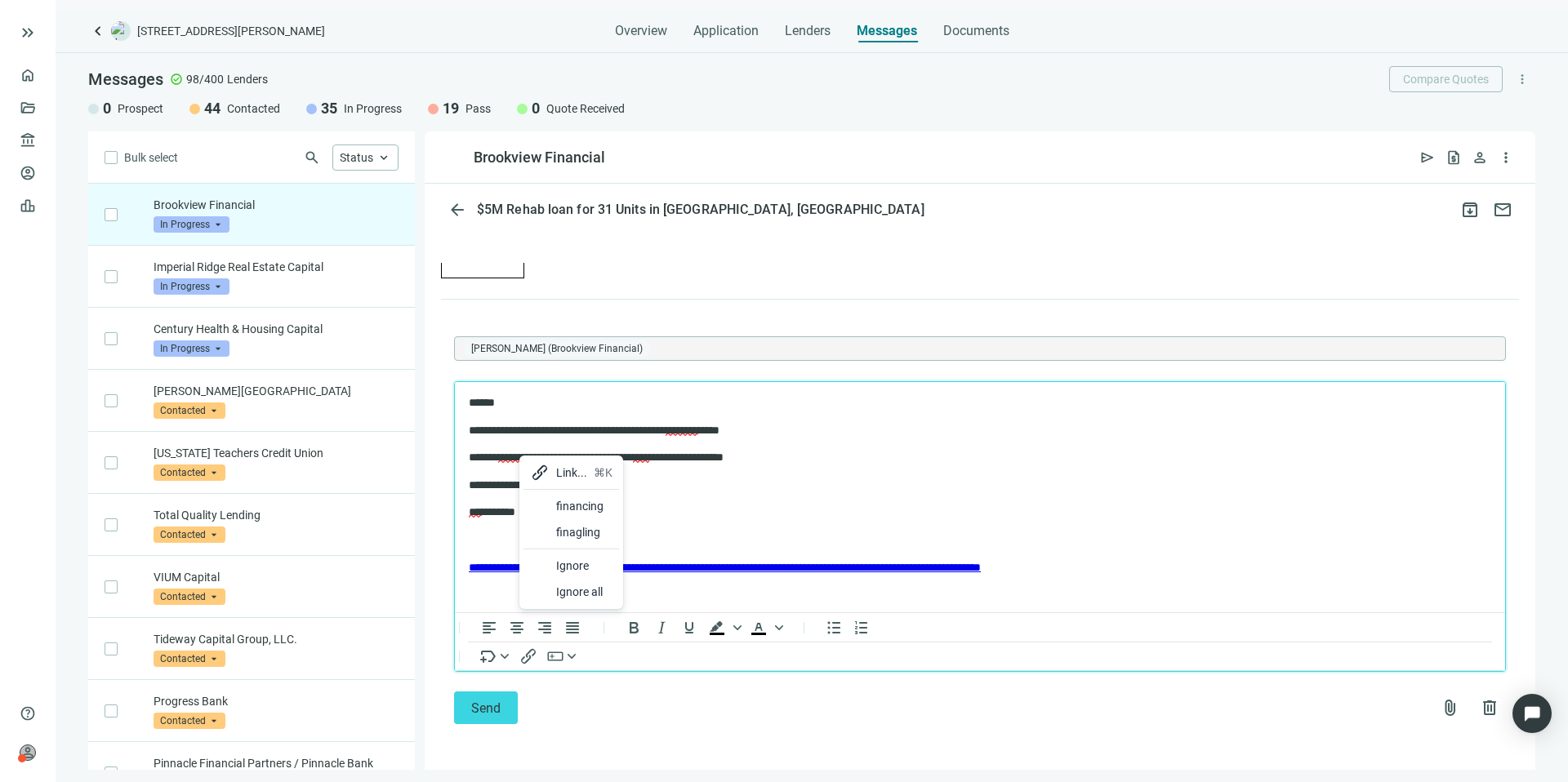
click at [570, 503] on div "financing" at bounding box center [584, 506] width 56 height 19
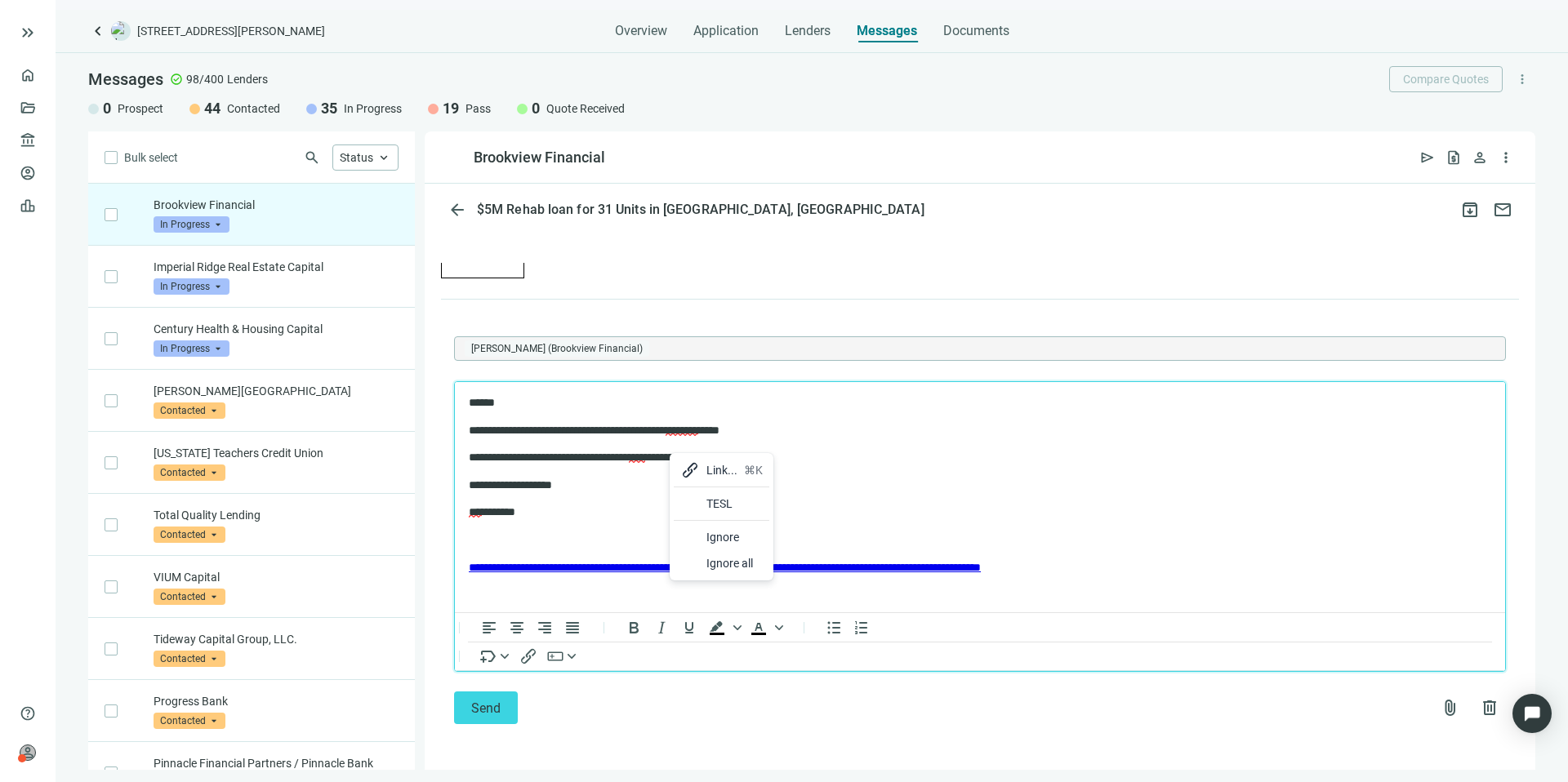
click at [662, 498] on body "**********" at bounding box center [979, 547] width 1024 height 305
click at [645, 453] on span "****" at bounding box center [637, 457] width 16 height 12
click at [486, 693] on button "Send" at bounding box center [486, 708] width 64 height 33
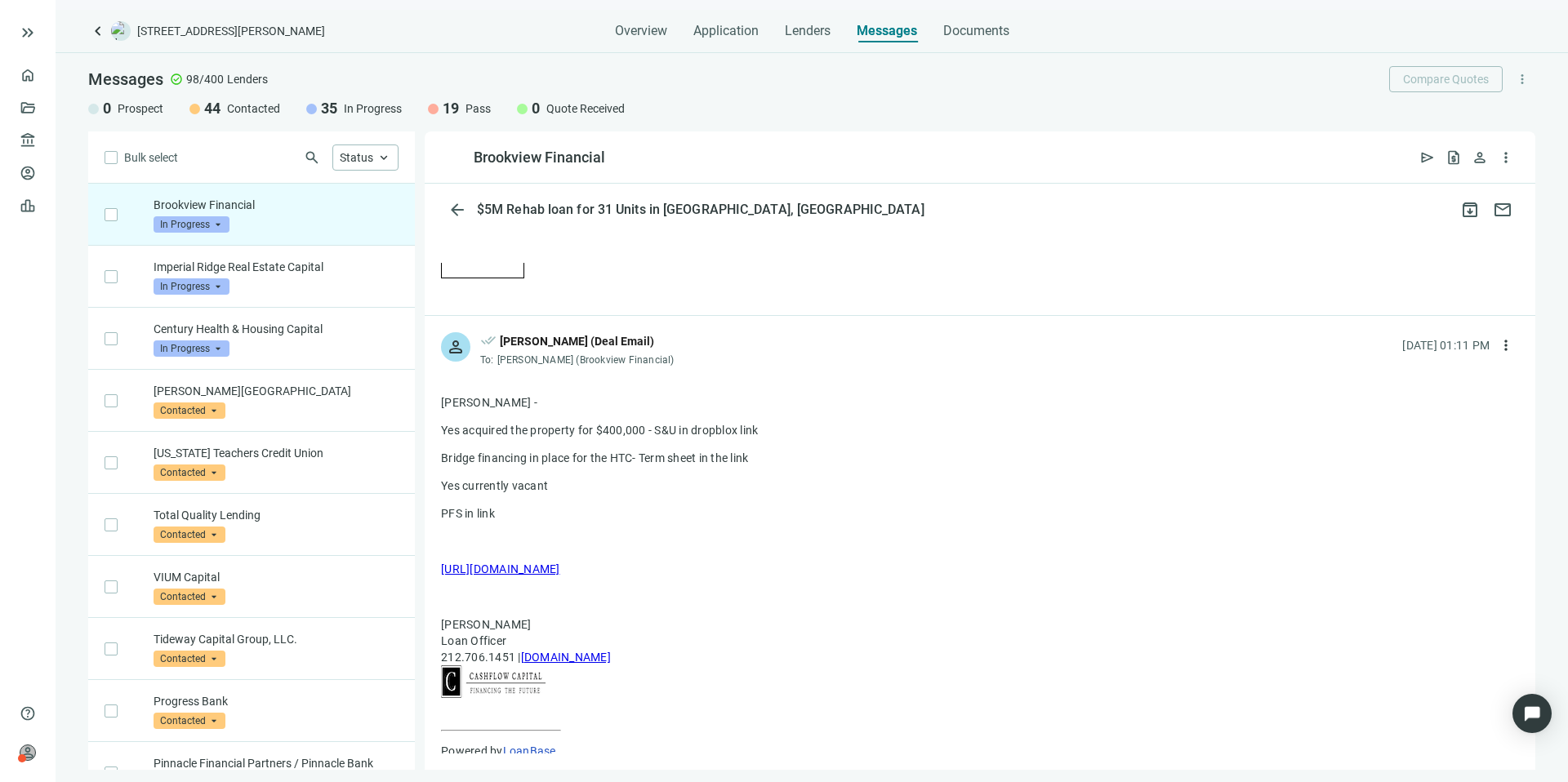
click at [228, 219] on span "In Progress" at bounding box center [191, 224] width 76 height 16
click at [185, 249] on span "Prospect" at bounding box center [196, 257] width 52 height 16
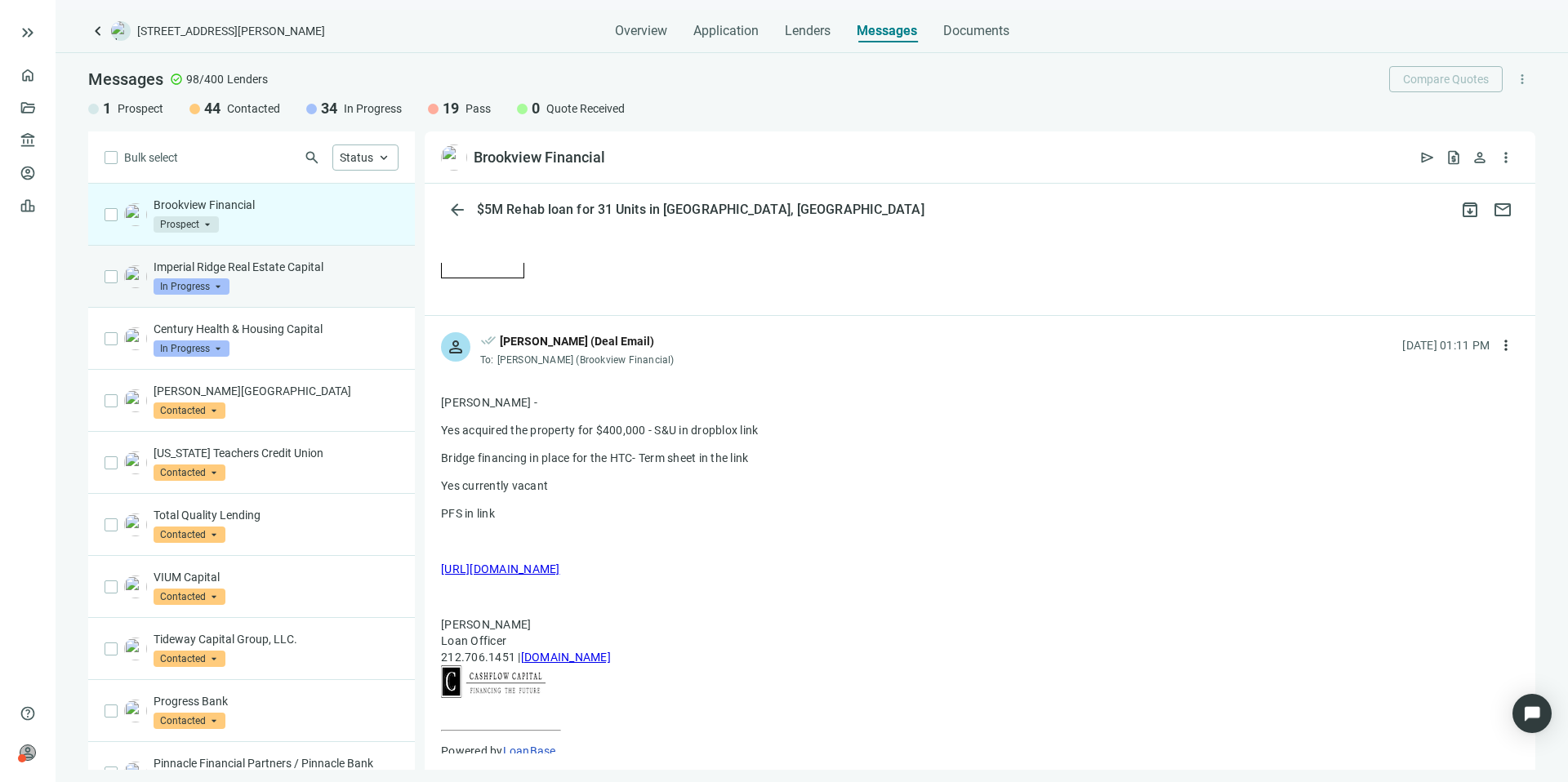
click at [202, 282] on span "In Progress" at bounding box center [191, 286] width 76 height 16
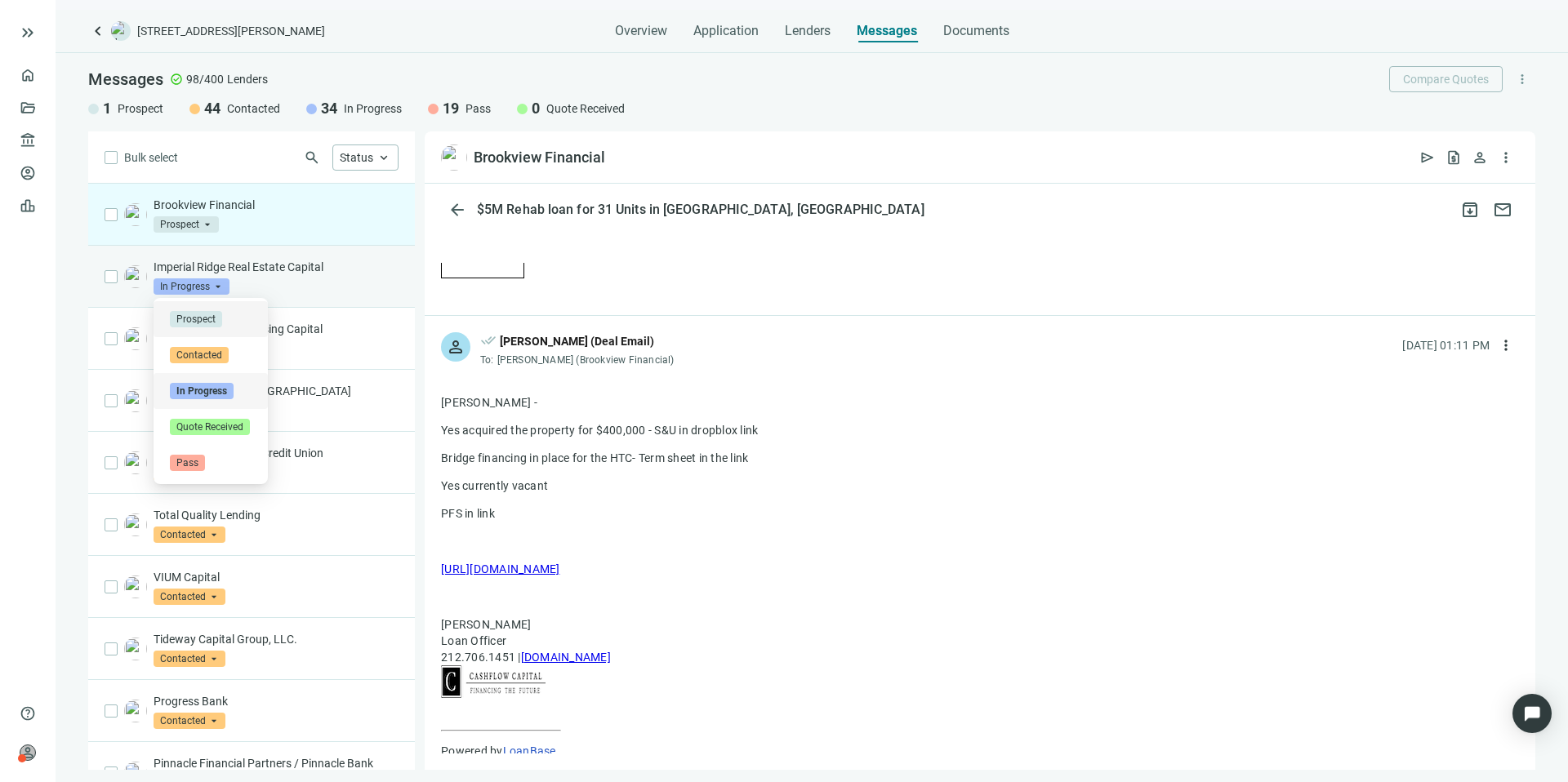
click at [206, 317] on span "Prospect" at bounding box center [196, 319] width 52 height 16
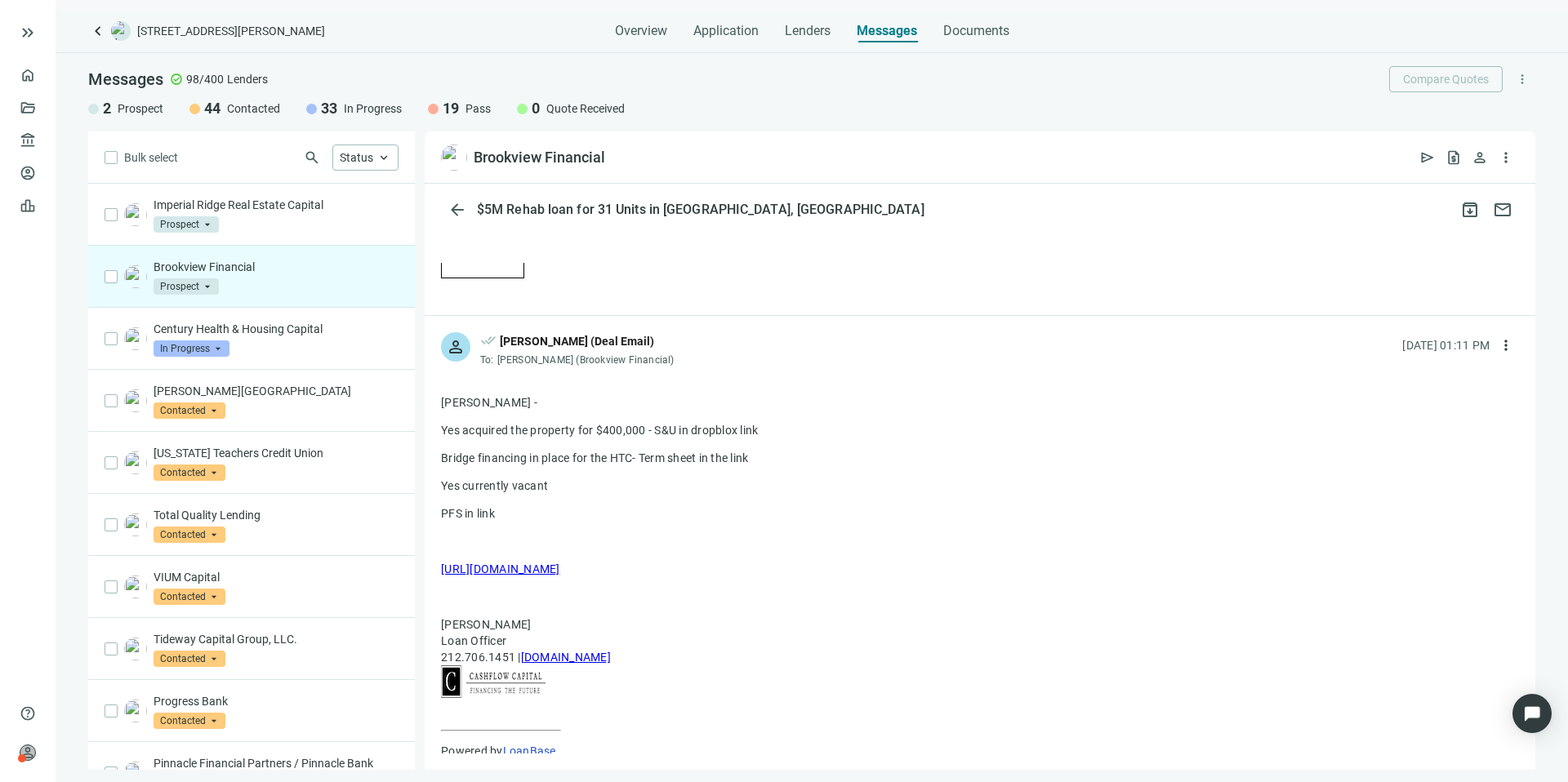
click at [303, 277] on div "Brookview Financial Prospect arrow_drop_down prospect contacted Prospect Contac…" at bounding box center [276, 277] width 245 height 36
click at [285, 284] on div "Brookview Financial Prospect arrow_drop_down prospect contacted Prospect Contac…" at bounding box center [276, 277] width 245 height 36
click at [280, 221] on div "Imperial Ridge Real Estate Capital Prospect arrow_drop_down prospect contacted …" at bounding box center [276, 214] width 245 height 36
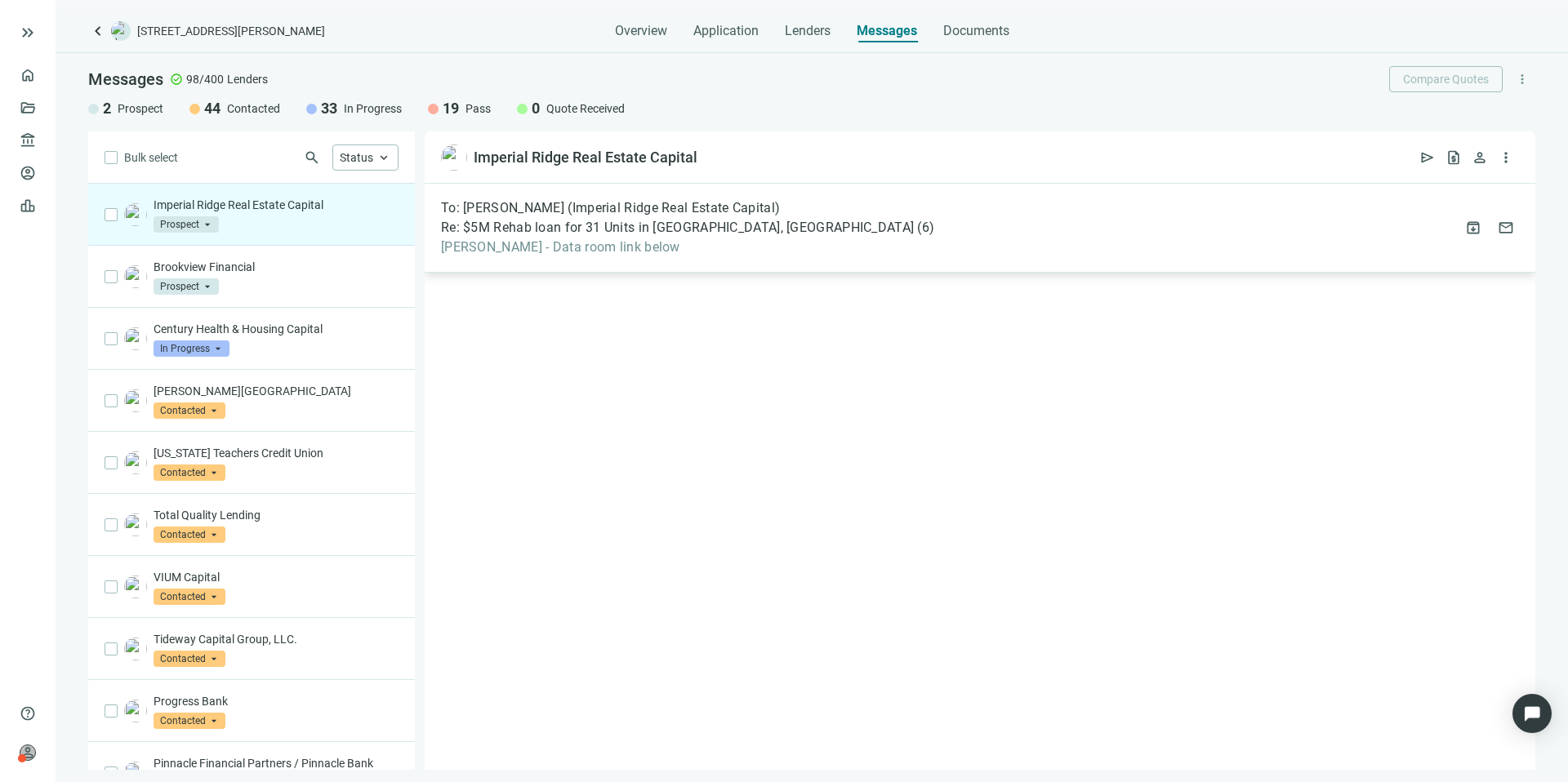
click at [782, 251] on div "To: Joel Poppert (Imperial Ridge Real Estate Capital) Re: $5M Rehab loan for 31…" at bounding box center [980, 228] width 1110 height 89
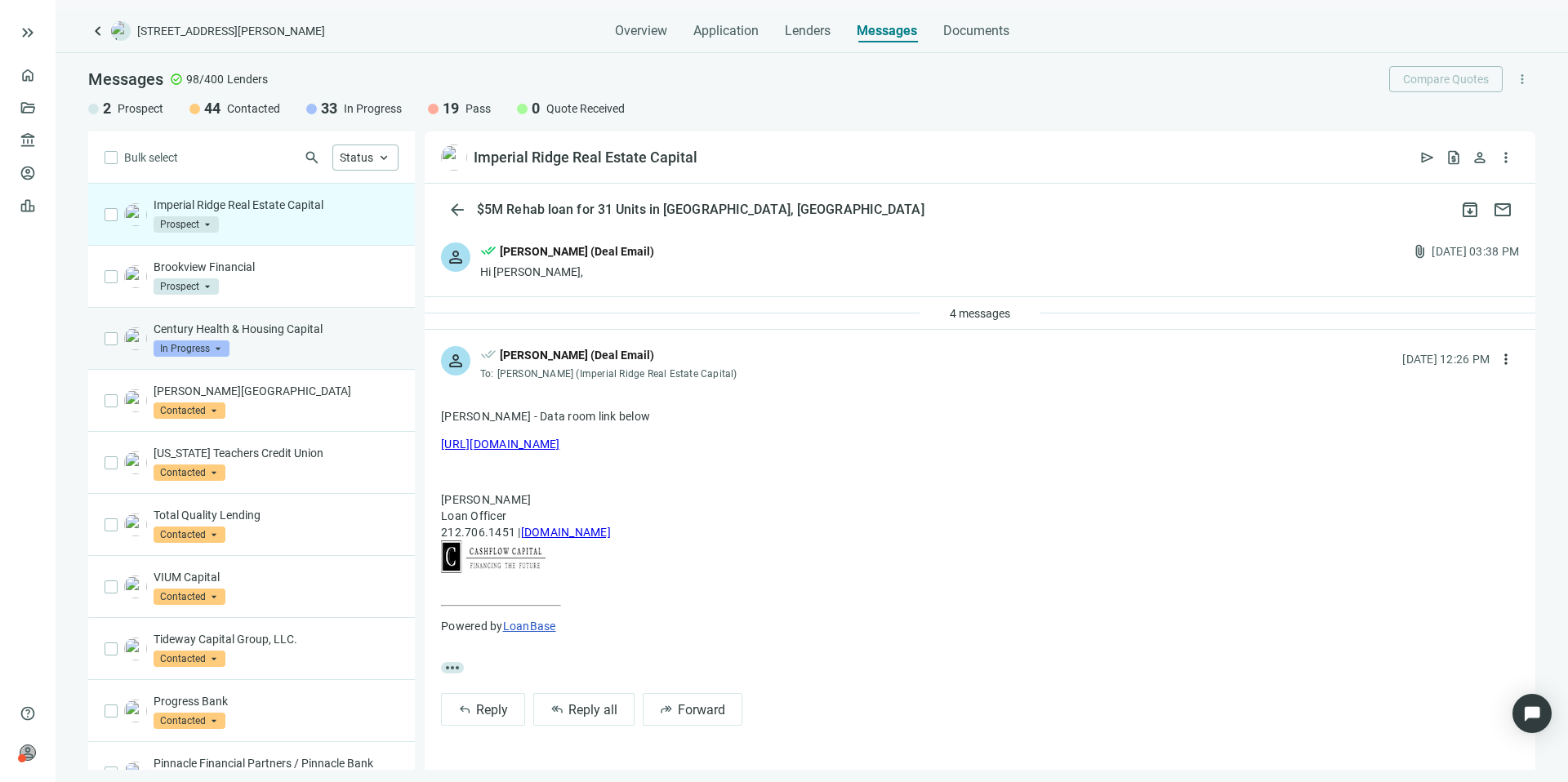
click at [302, 322] on p "Century Health & Housing Capital" at bounding box center [276, 329] width 245 height 16
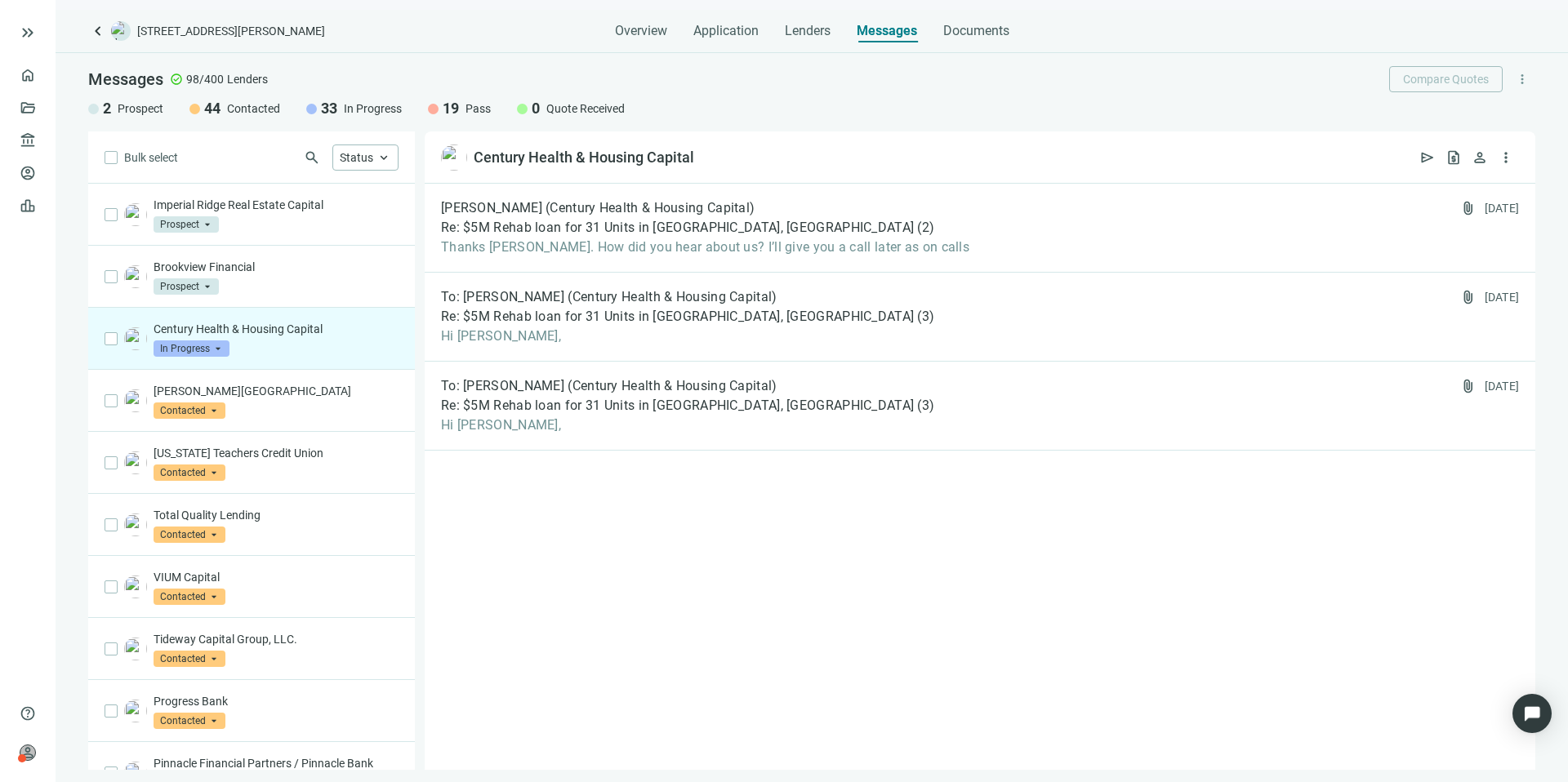
click at [212, 345] on span "In Progress" at bounding box center [191, 348] width 76 height 16
click at [214, 375] on span "Prospect" at bounding box center [196, 381] width 52 height 16
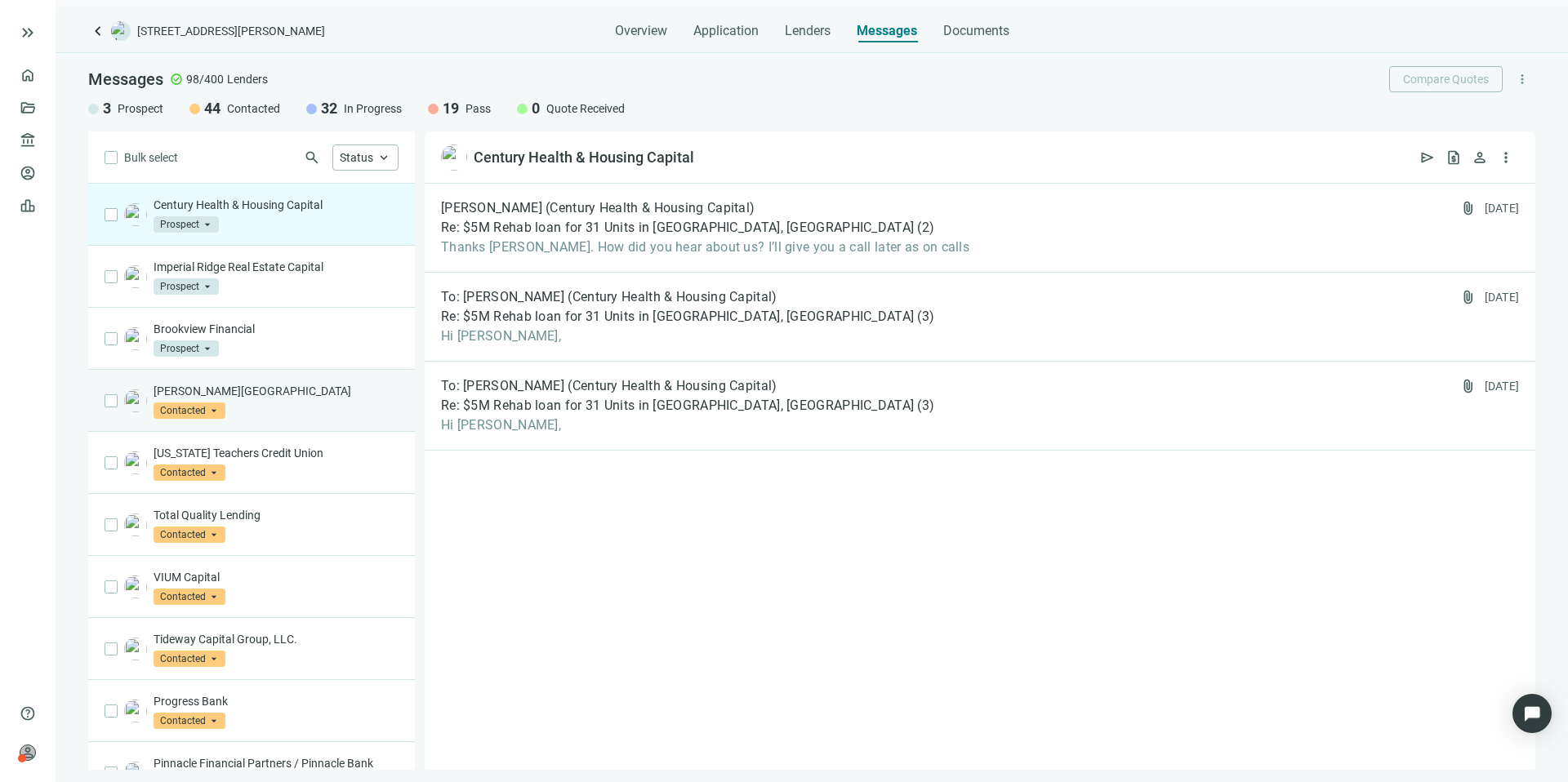
click at [207, 404] on span "Contacted" at bounding box center [189, 410] width 72 height 16
click at [278, 405] on div "Walton Street Capital Contacted arrow_drop_down prospect contacted in_progress …" at bounding box center [276, 401] width 245 height 36
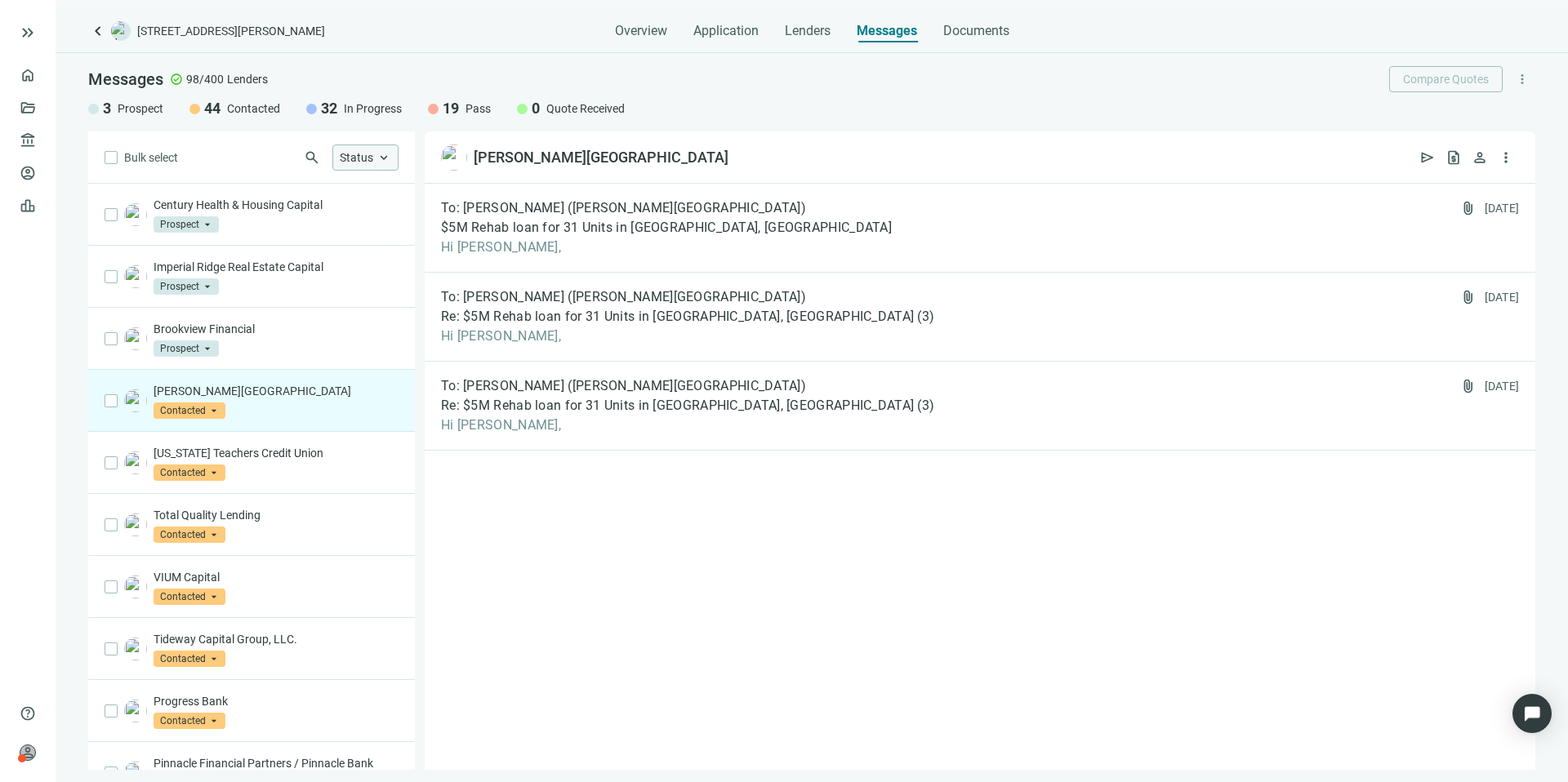
click at [357, 162] on span "Status" at bounding box center [356, 157] width 34 height 13
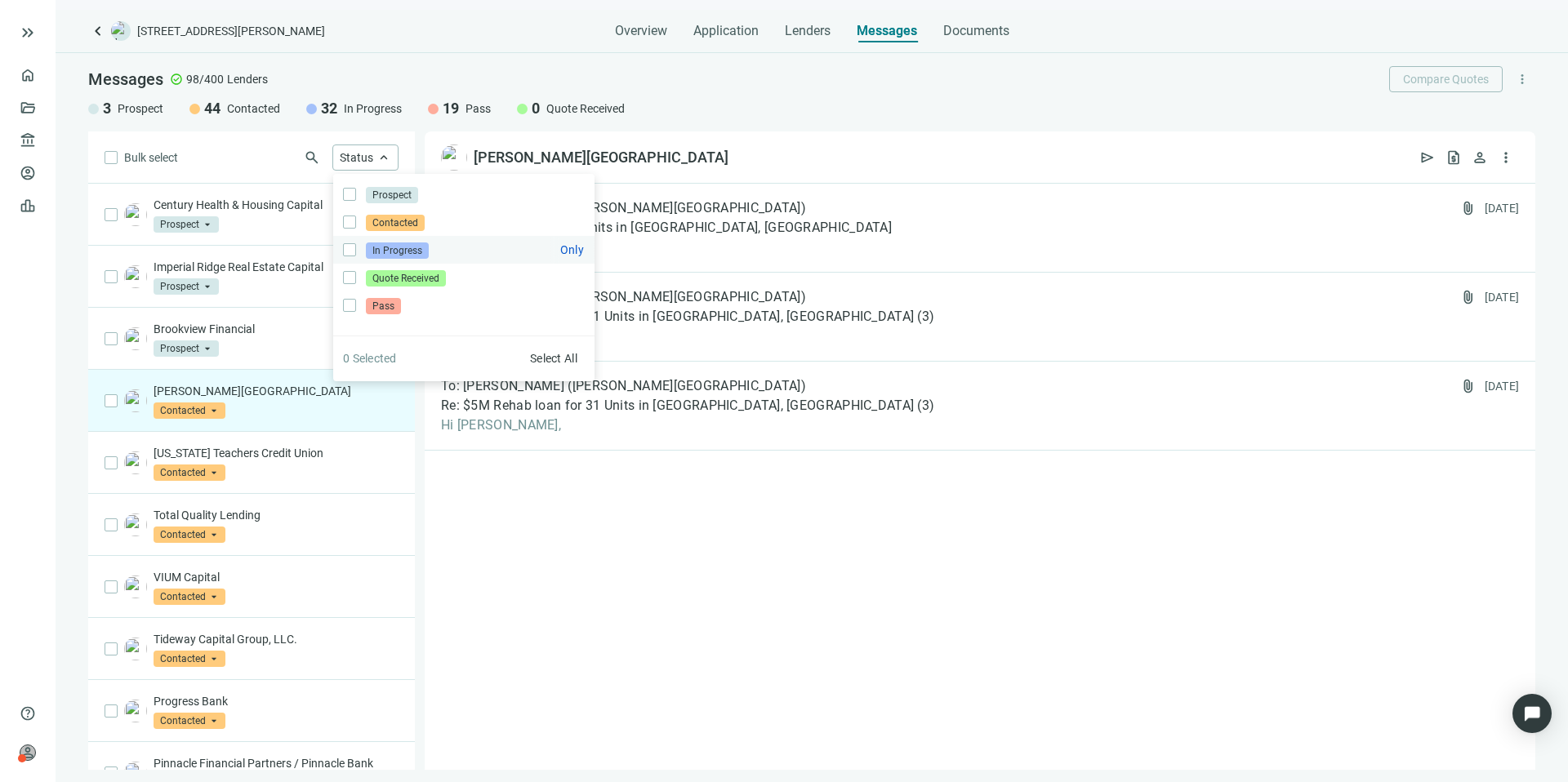
click at [375, 246] on span "In Progress" at bounding box center [397, 250] width 63 height 16
click at [206, 162] on div "Bulk select search Status close Prospect Only Contacted Only In Progress Only Q…" at bounding box center [251, 450] width 327 height 638
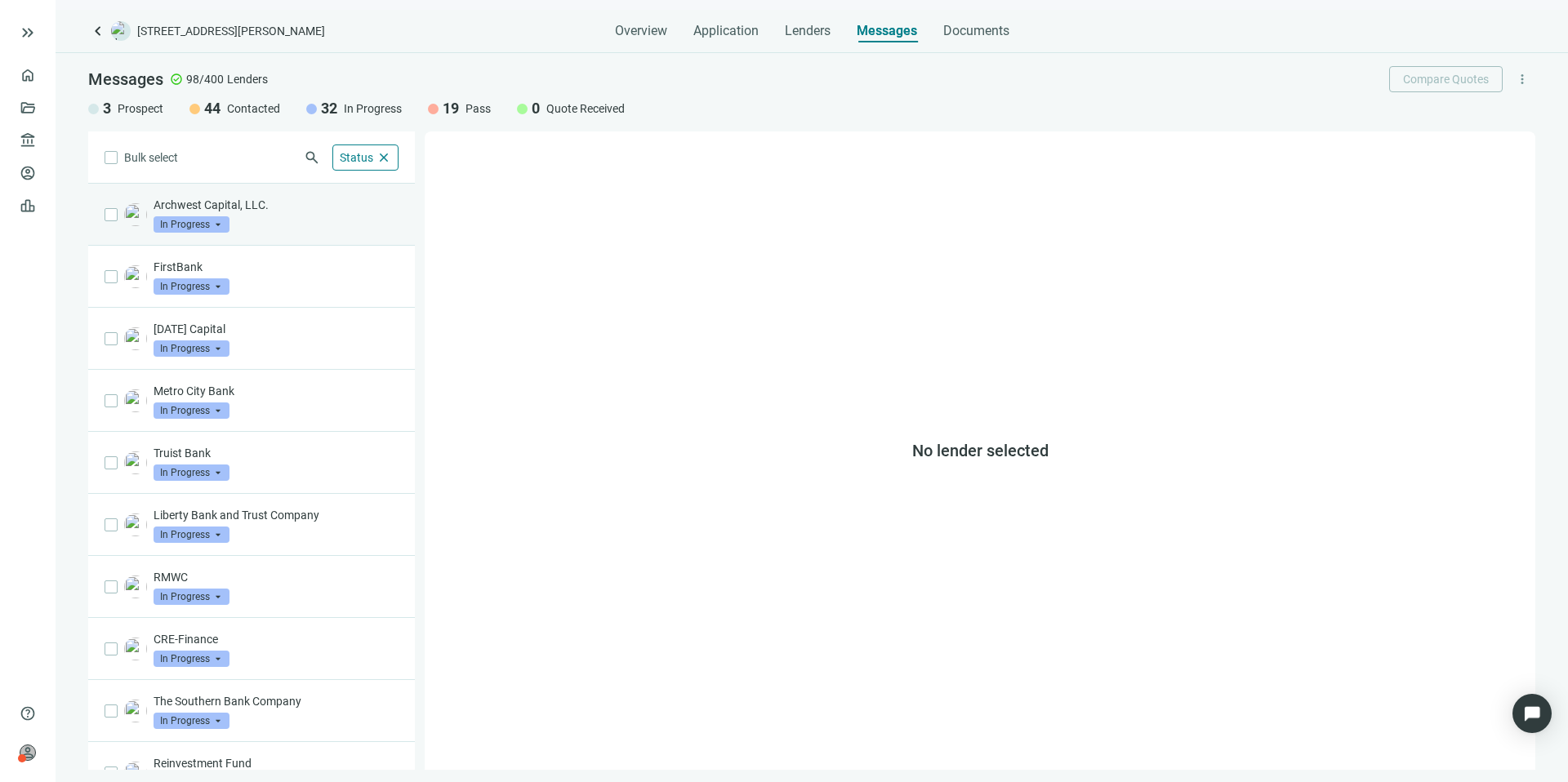
click at [247, 221] on div "Archwest Capital, LLC. In Progress arrow_drop_down" at bounding box center [276, 214] width 245 height 36
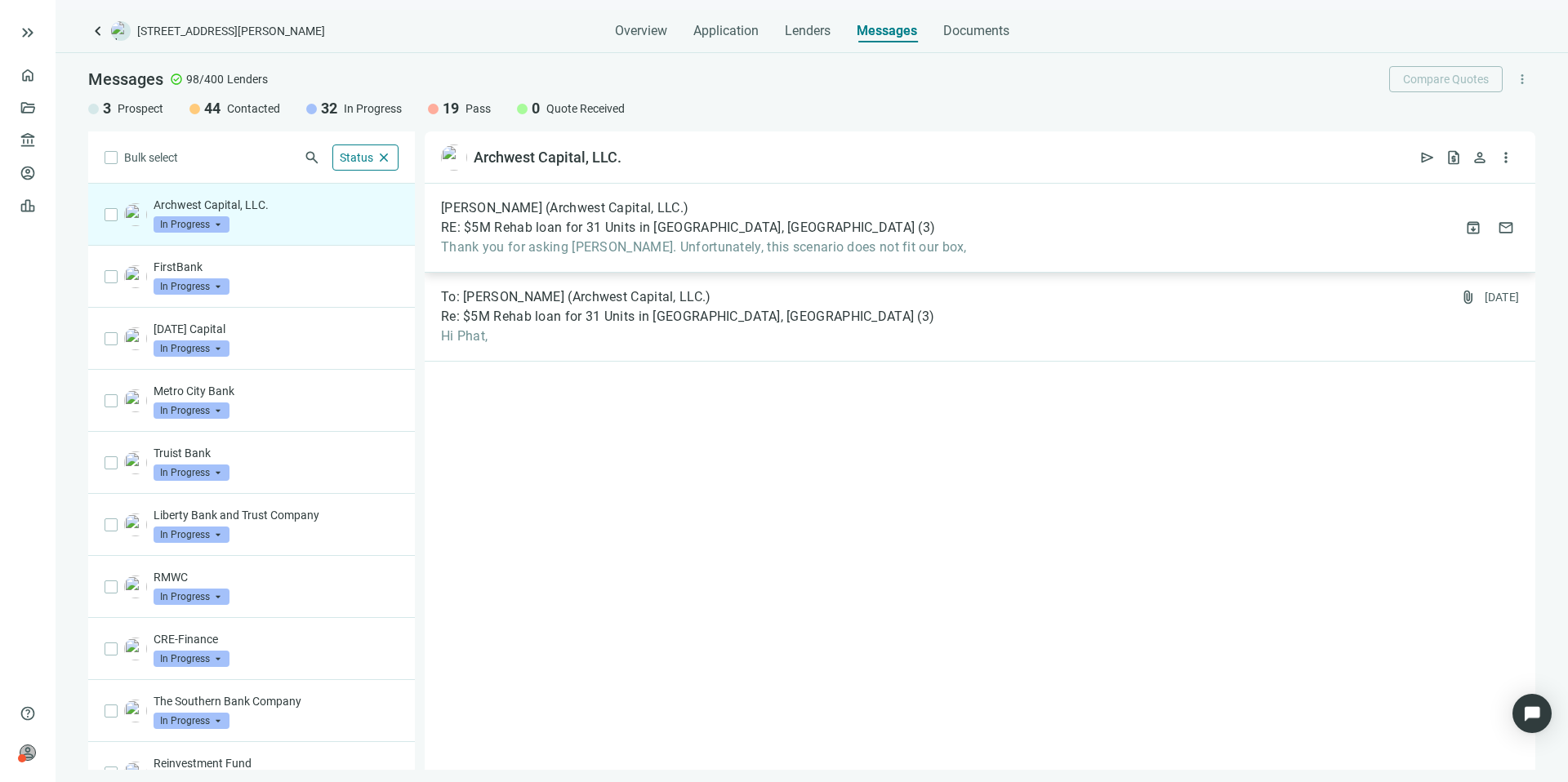
click at [981, 247] on div "Lisa Kruitbosch (Archwest Capital, LLC.) RE: $5M Rehab loan for 31 Units in Bes…" at bounding box center [980, 228] width 1110 height 89
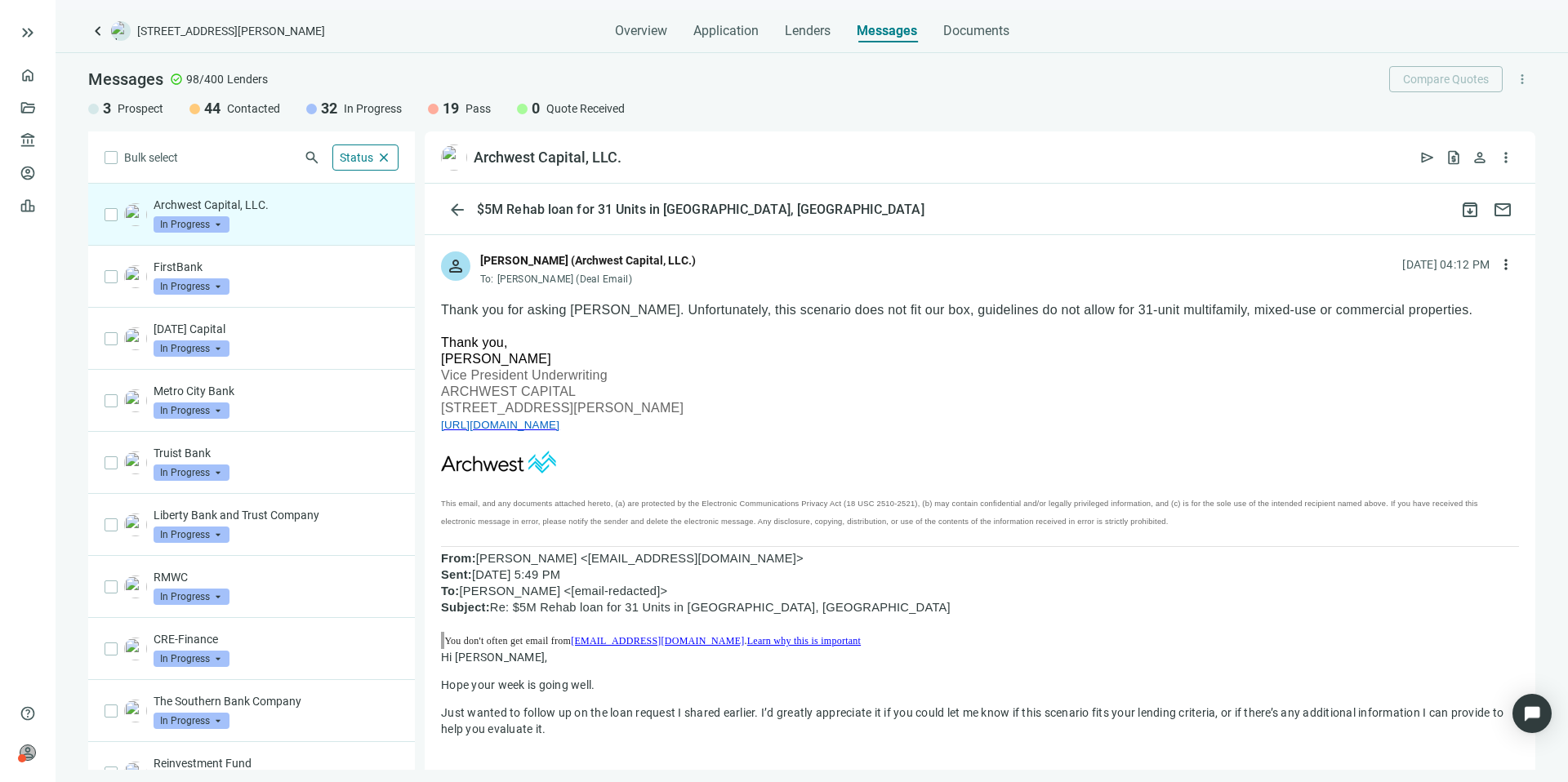
scroll to position [95, 0]
click at [559, 426] on span "https://archwestcapital.com/" at bounding box center [500, 424] width 118 height 13
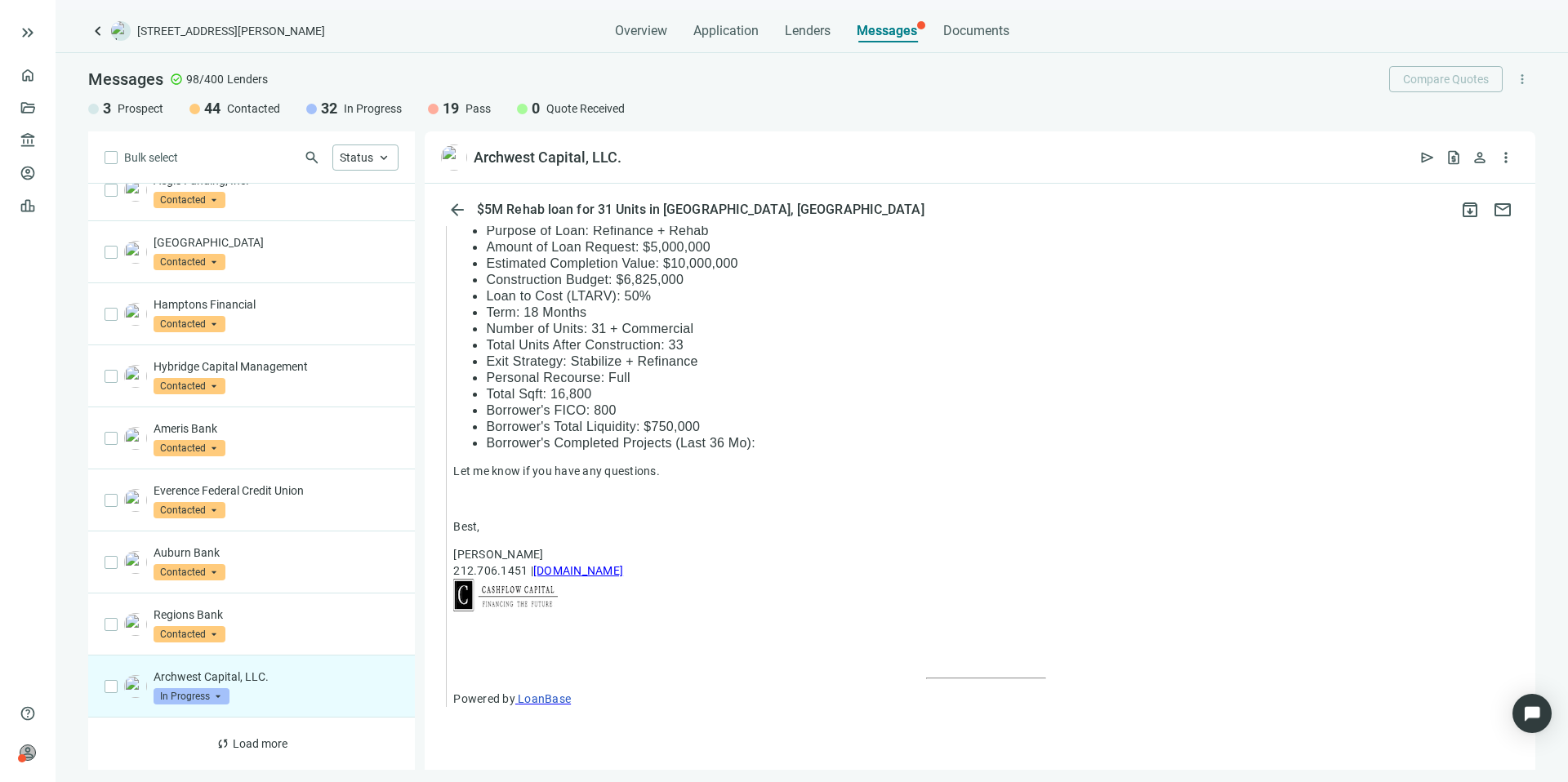
scroll to position [1051, 0]
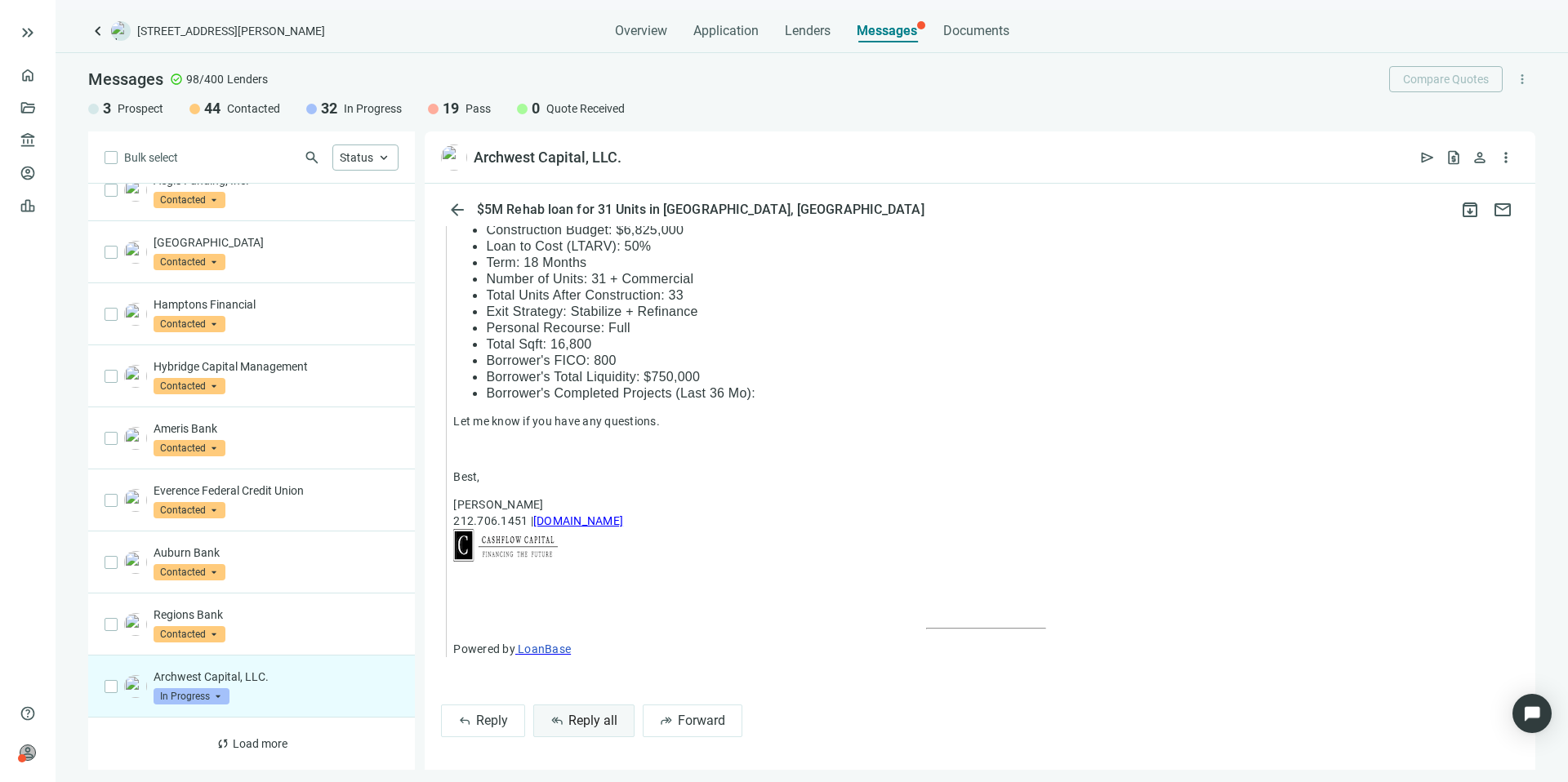
click at [604, 718] on span "Reply all" at bounding box center [593, 721] width 49 height 16
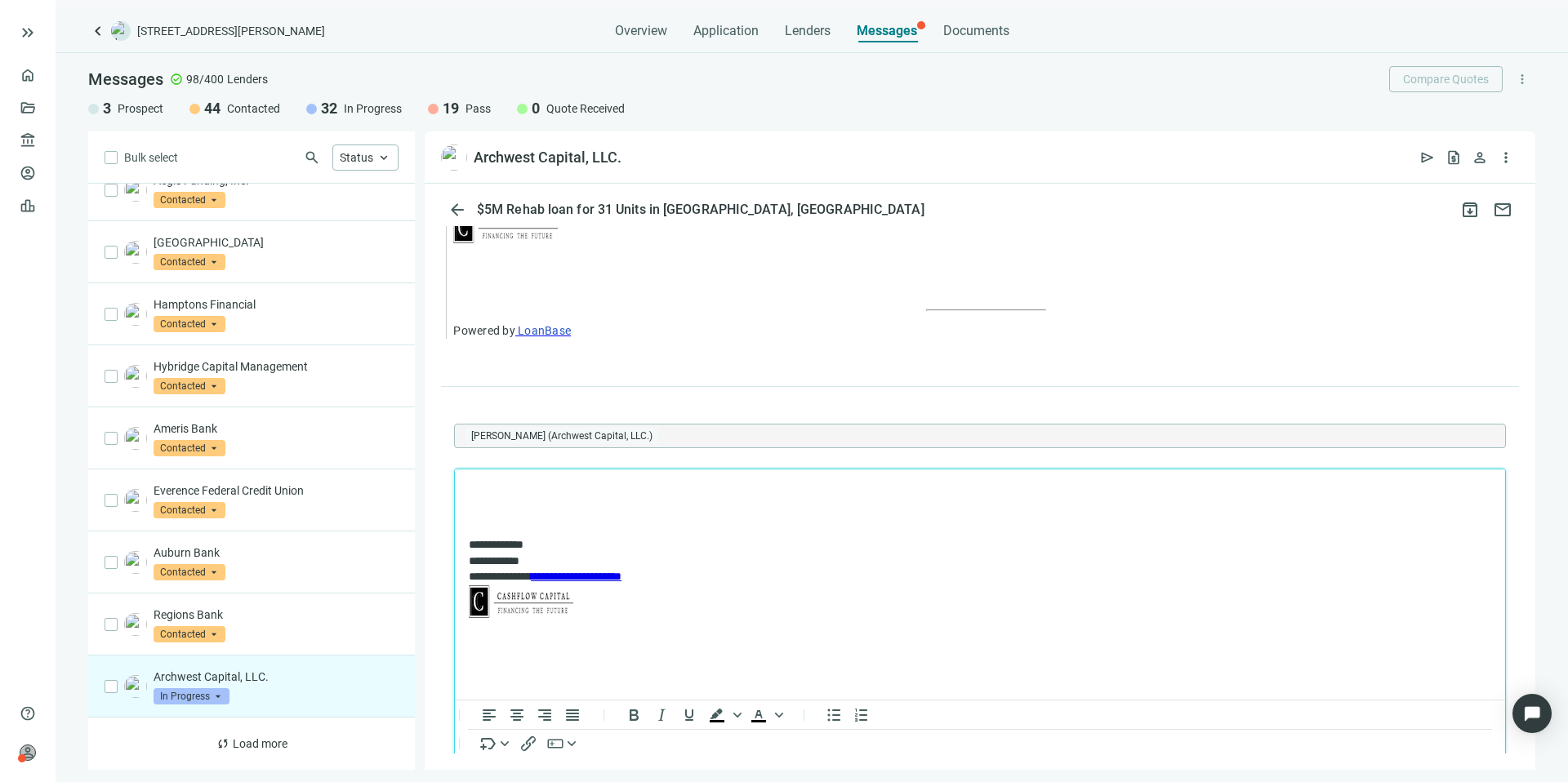
scroll to position [0, 0]
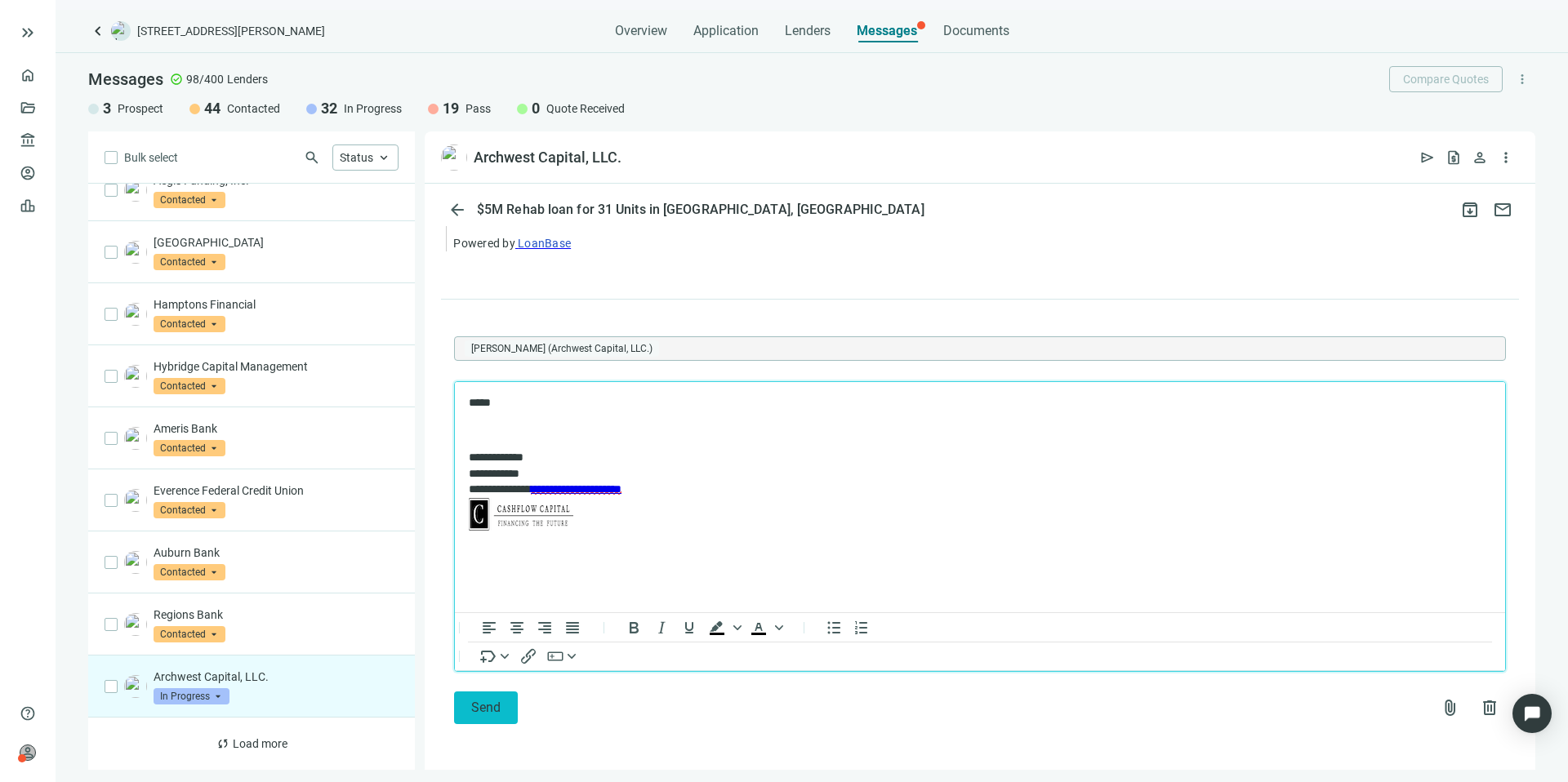
click at [501, 701] on button "Send" at bounding box center [486, 708] width 64 height 33
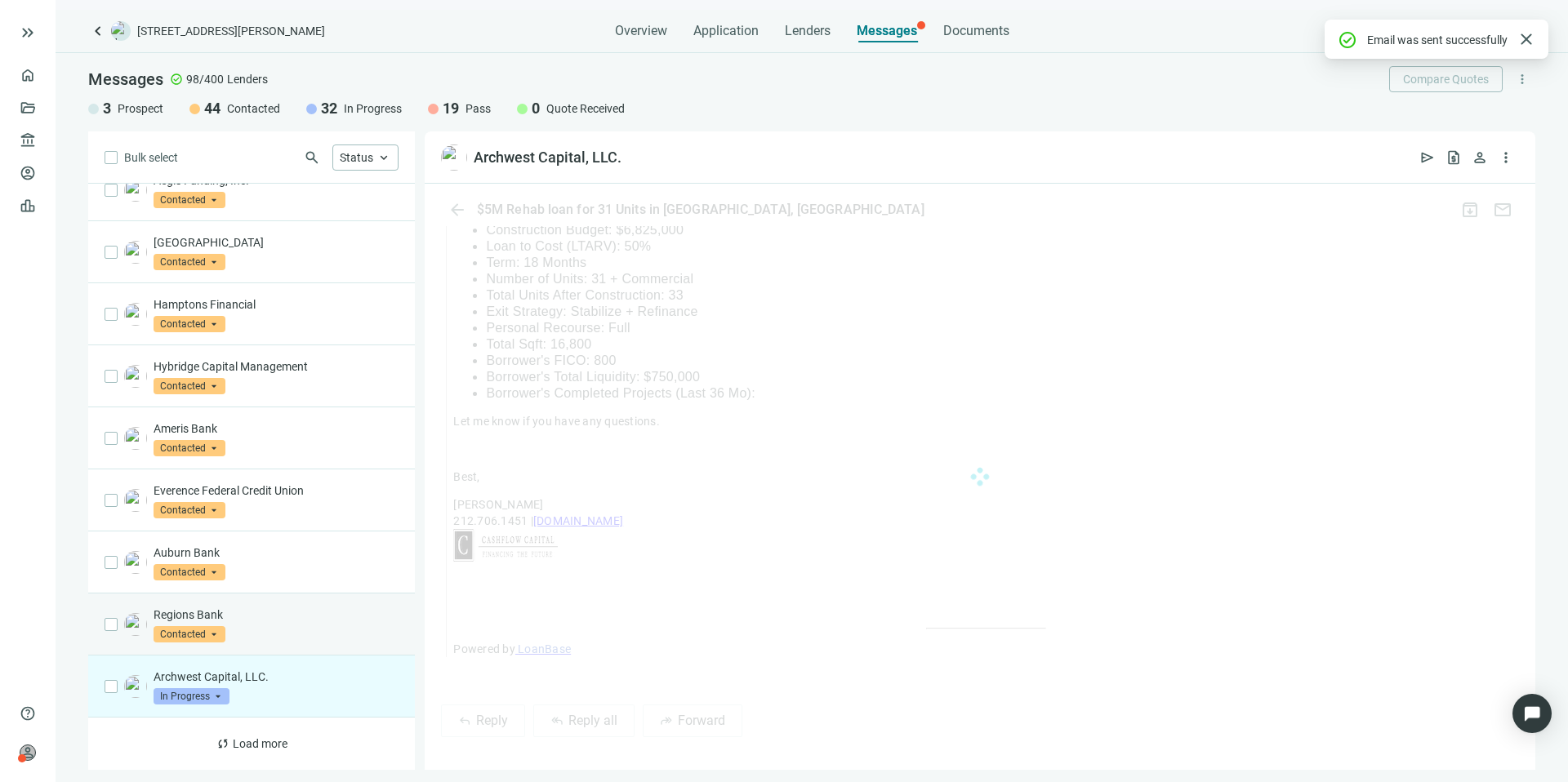
scroll to position [1404, 0]
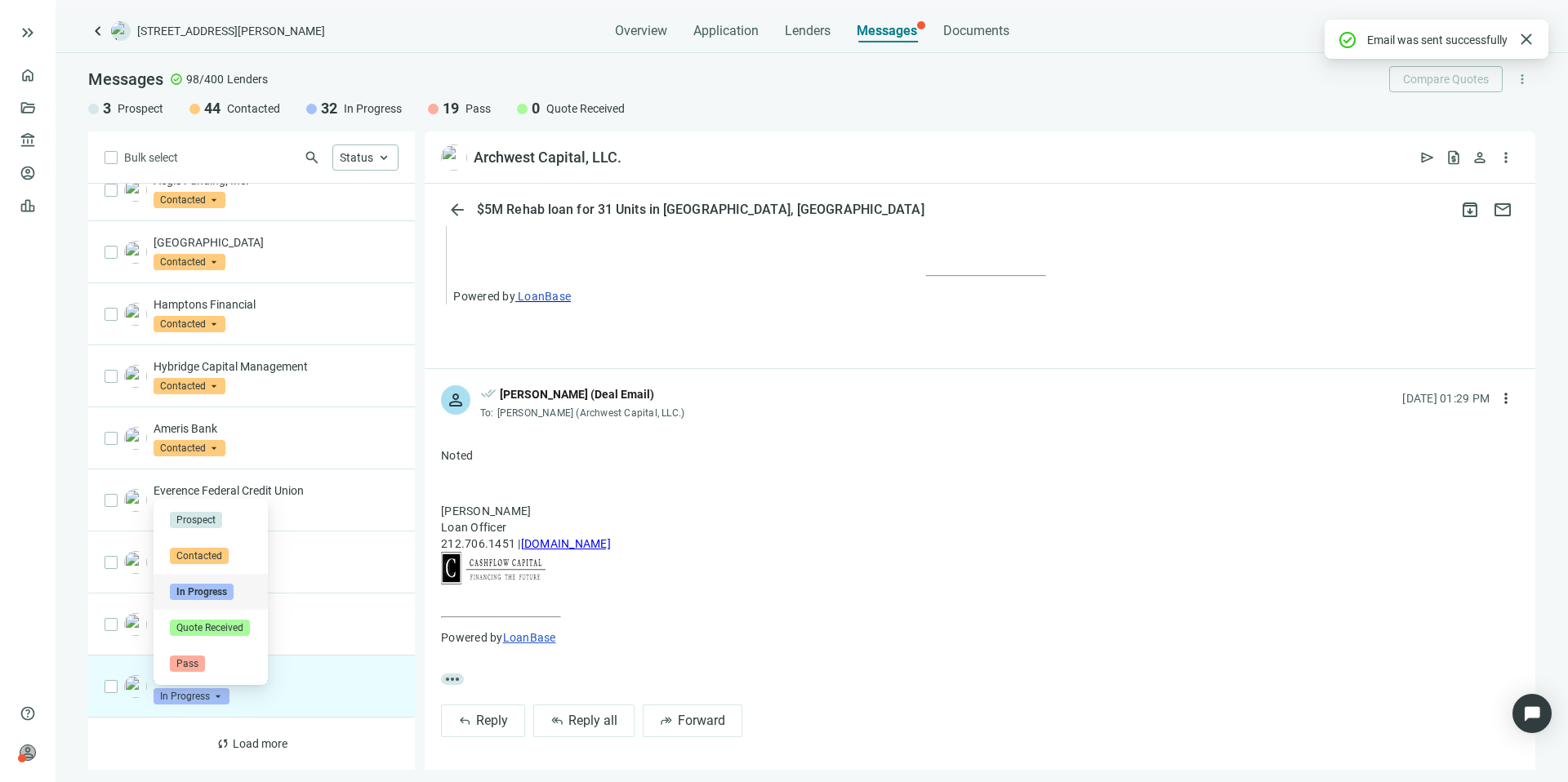
click at [182, 691] on span "In Progress" at bounding box center [191, 696] width 76 height 16
click at [188, 662] on span "Pass" at bounding box center [187, 664] width 35 height 16
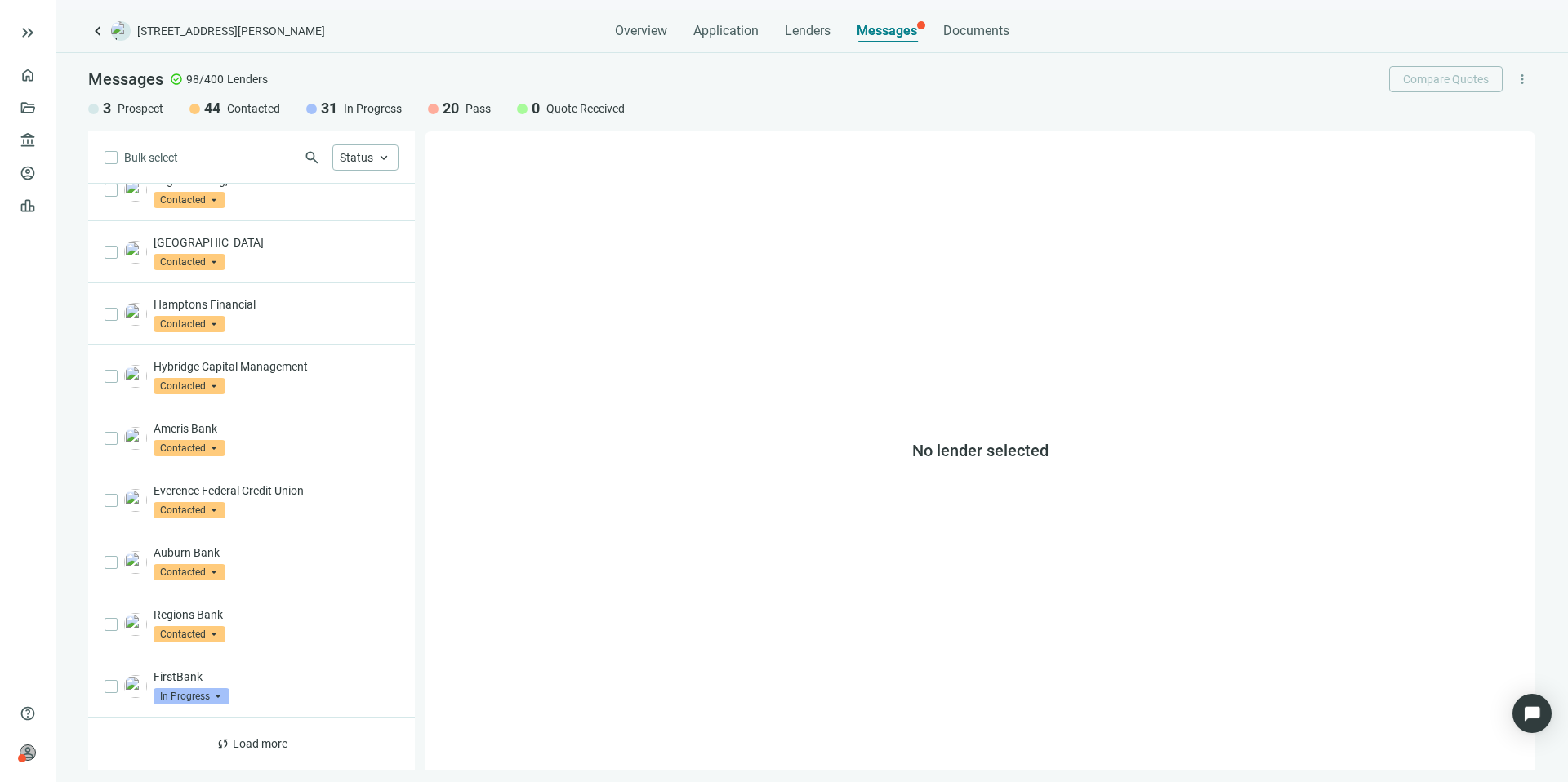
click at [188, 662] on div "FirstBank In Progress arrow_drop_down" at bounding box center [251, 687] width 327 height 62
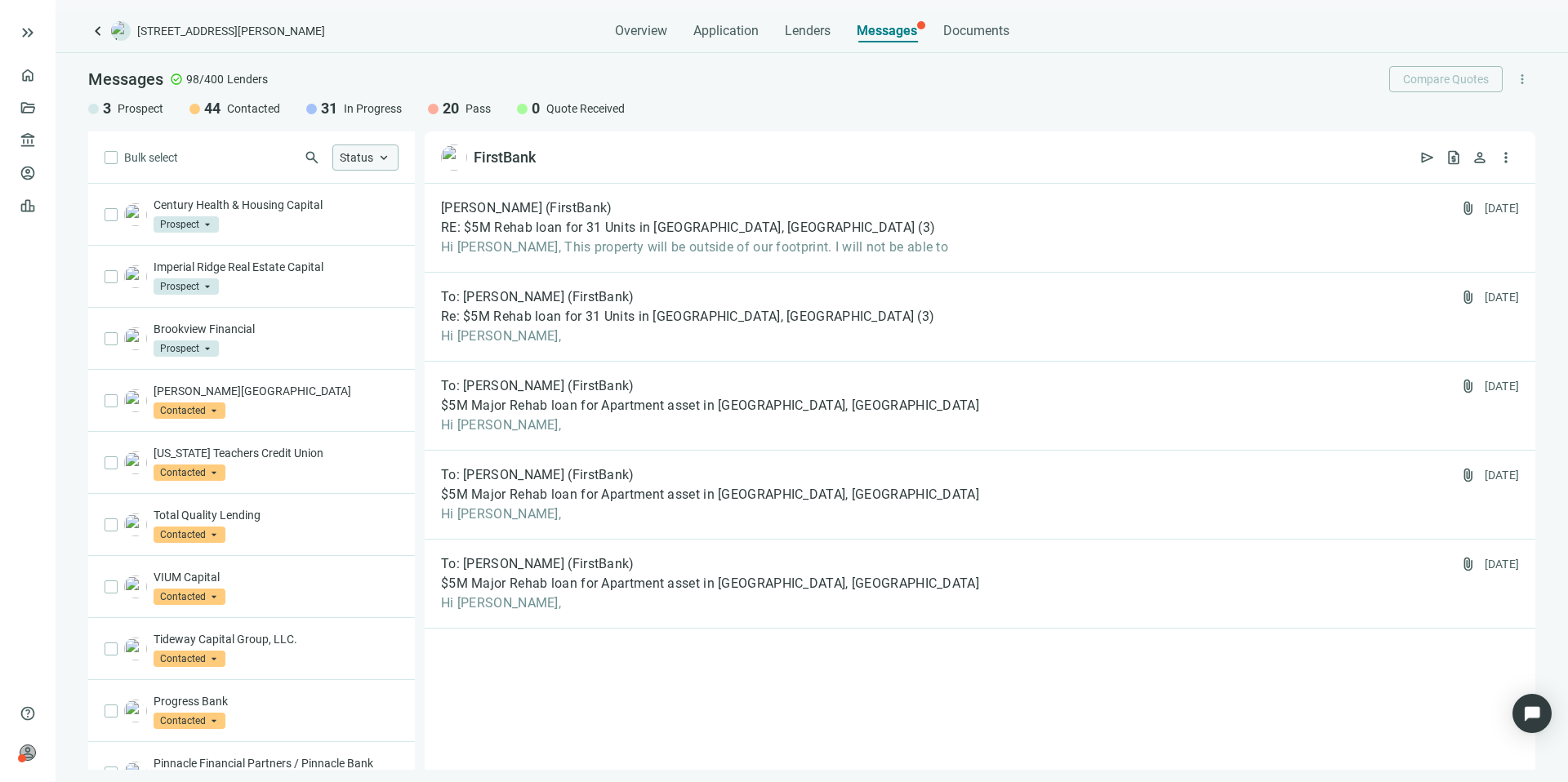
click at [353, 151] on span "Status" at bounding box center [356, 157] width 34 height 13
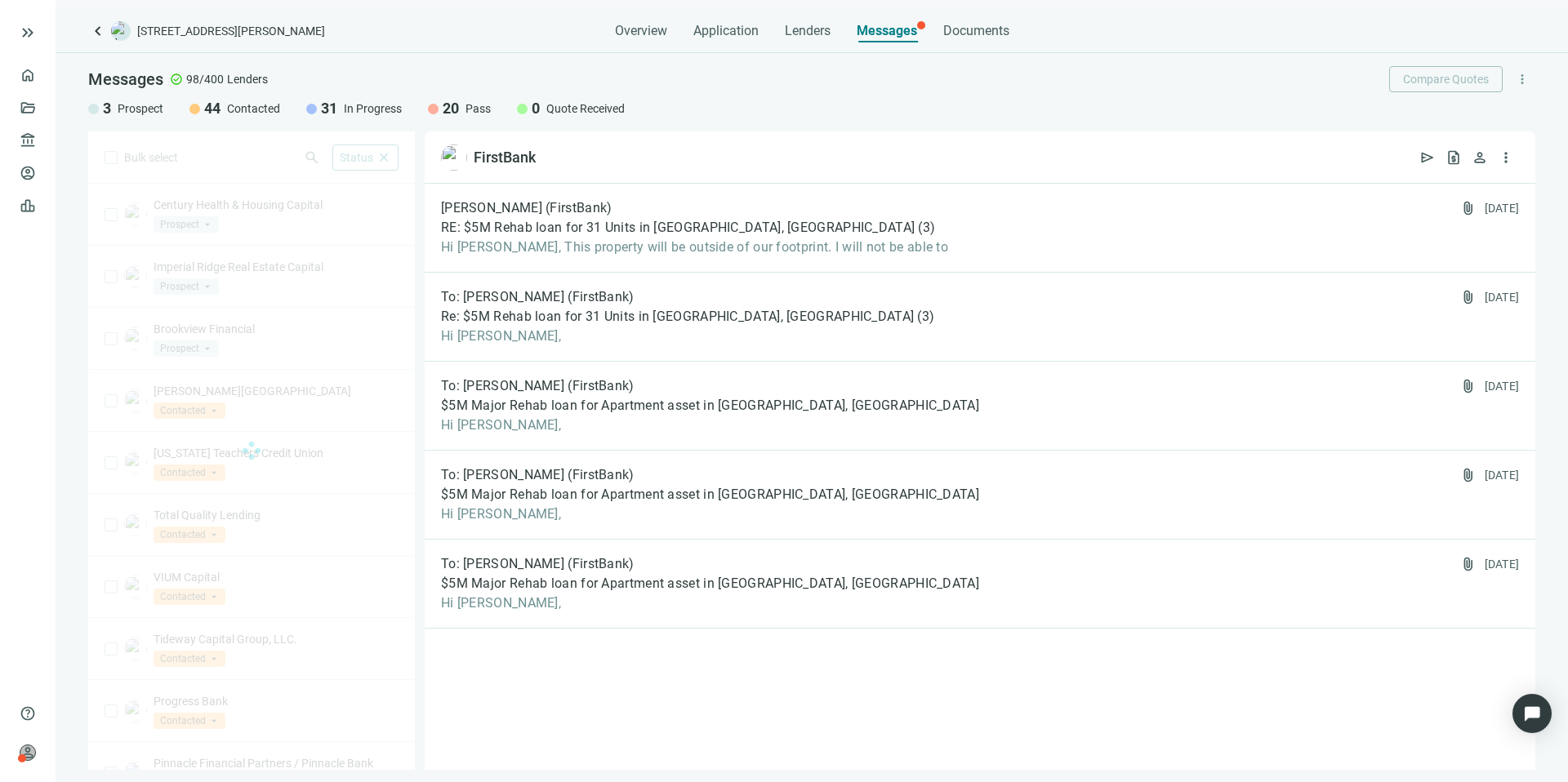
click at [272, 165] on div "Bulk select search Status close Prospect Only Contacted Only In Progress Only Q…" at bounding box center [251, 450] width 327 height 638
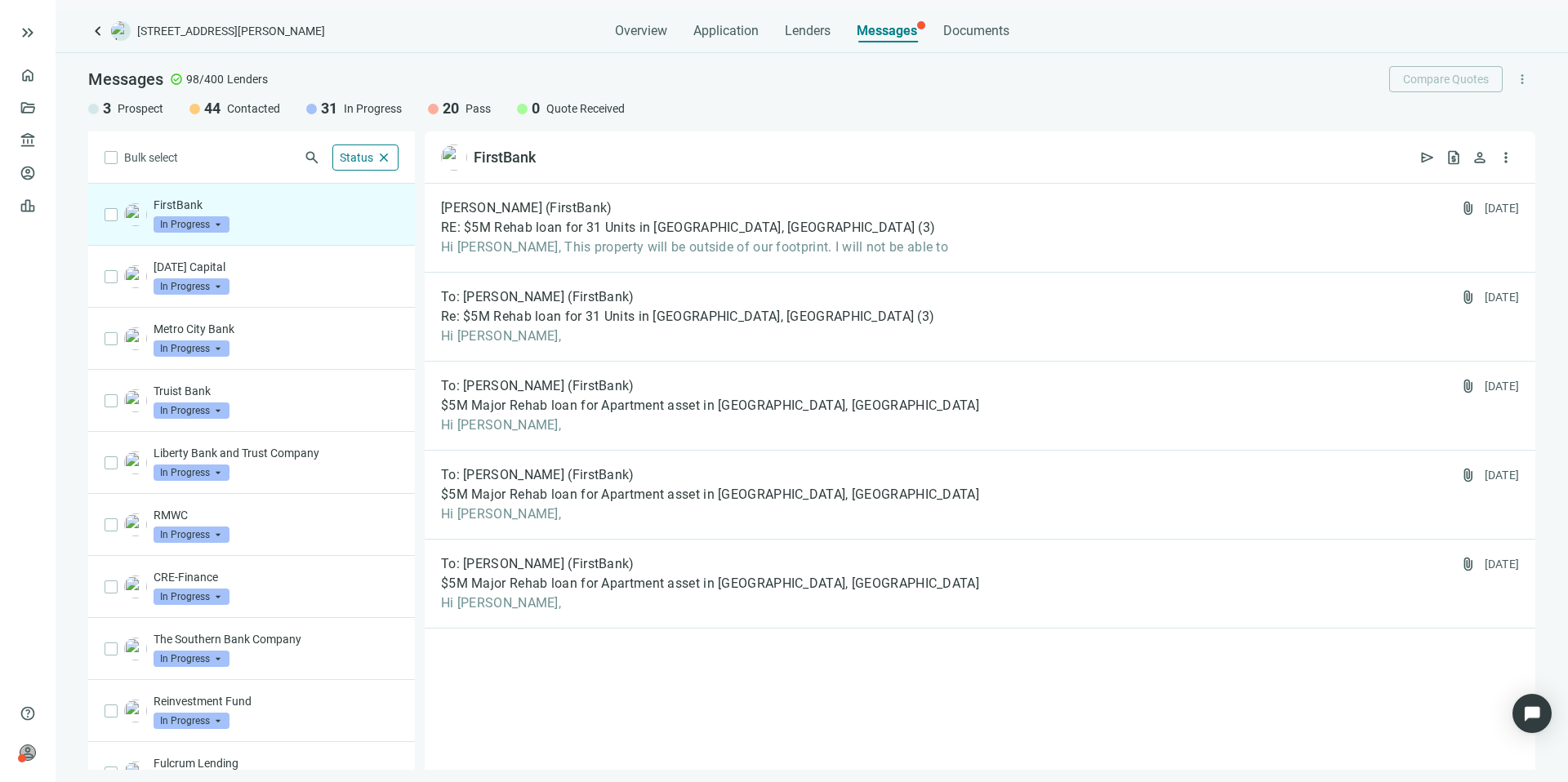
click at [270, 221] on div "FirstBank In Progress arrow_drop_down" at bounding box center [276, 214] width 245 height 36
click at [855, 243] on span "Hi Kevin, This property will be outside of our footprint. I will not be able to" at bounding box center [694, 247] width 507 height 16
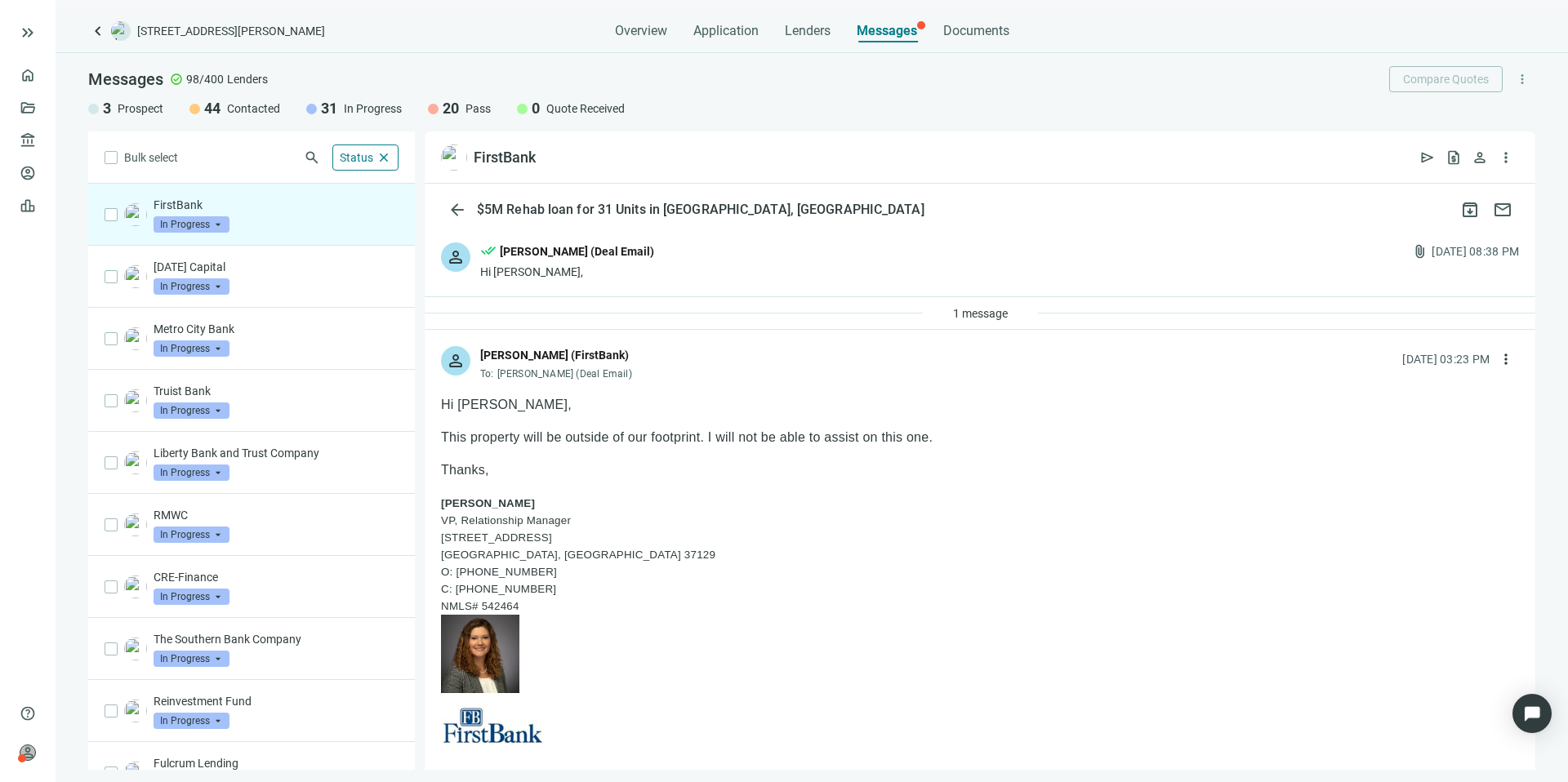
click at [805, 317] on div "1 message" at bounding box center [980, 313] width 1110 height 33
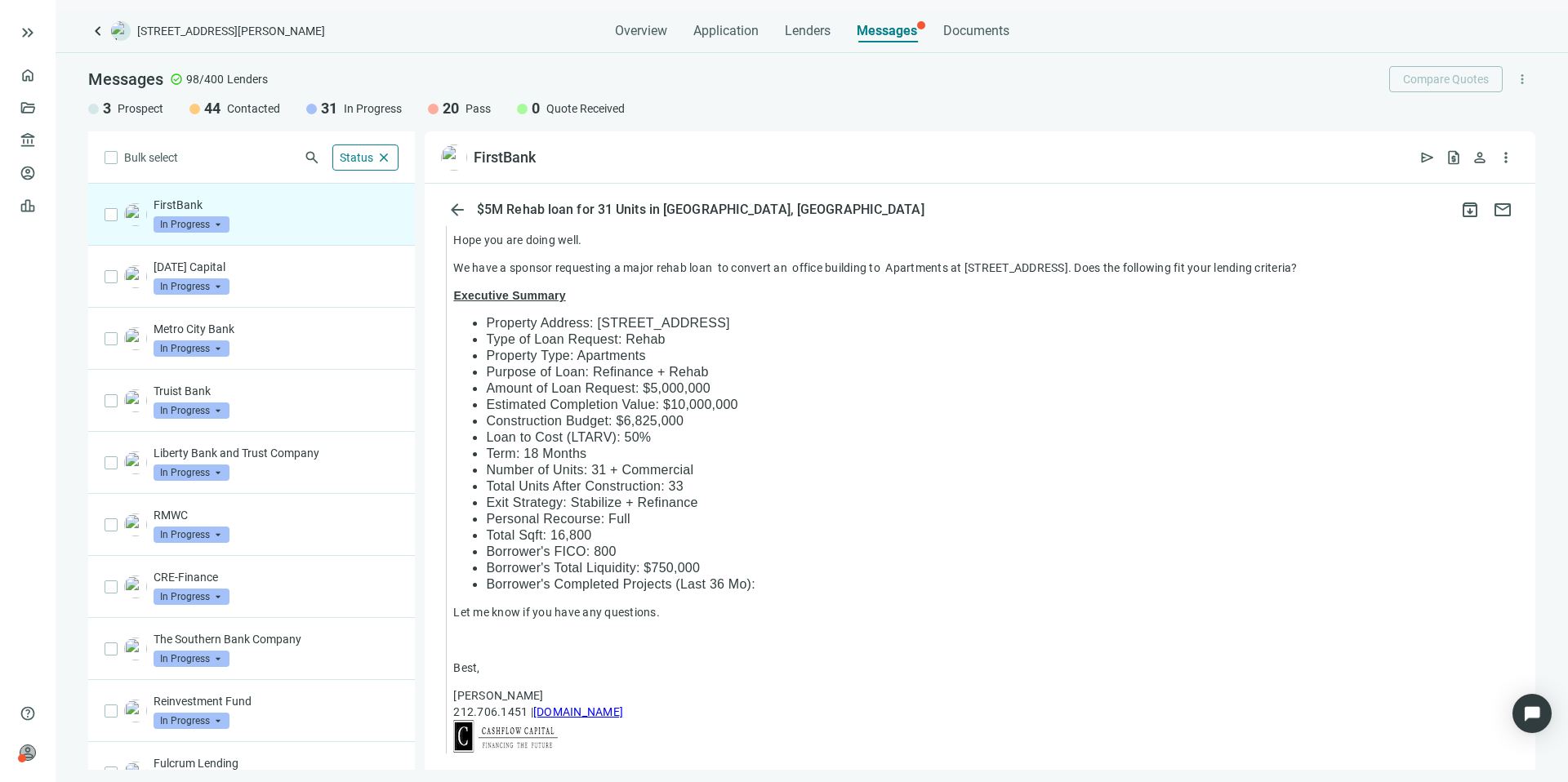
scroll to position [1227, 0]
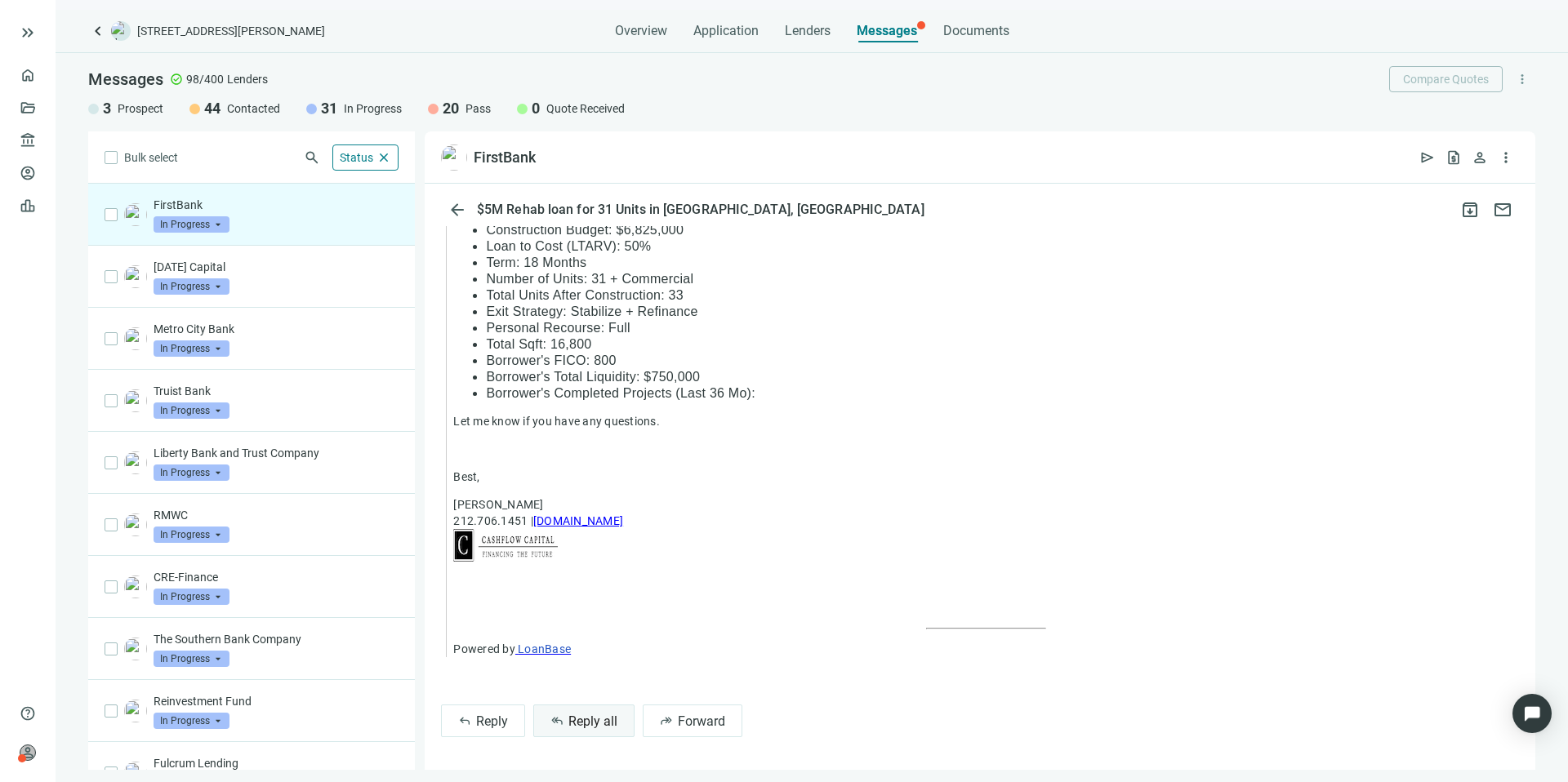
click at [593, 726] on span "Reply all" at bounding box center [593, 721] width 49 height 16
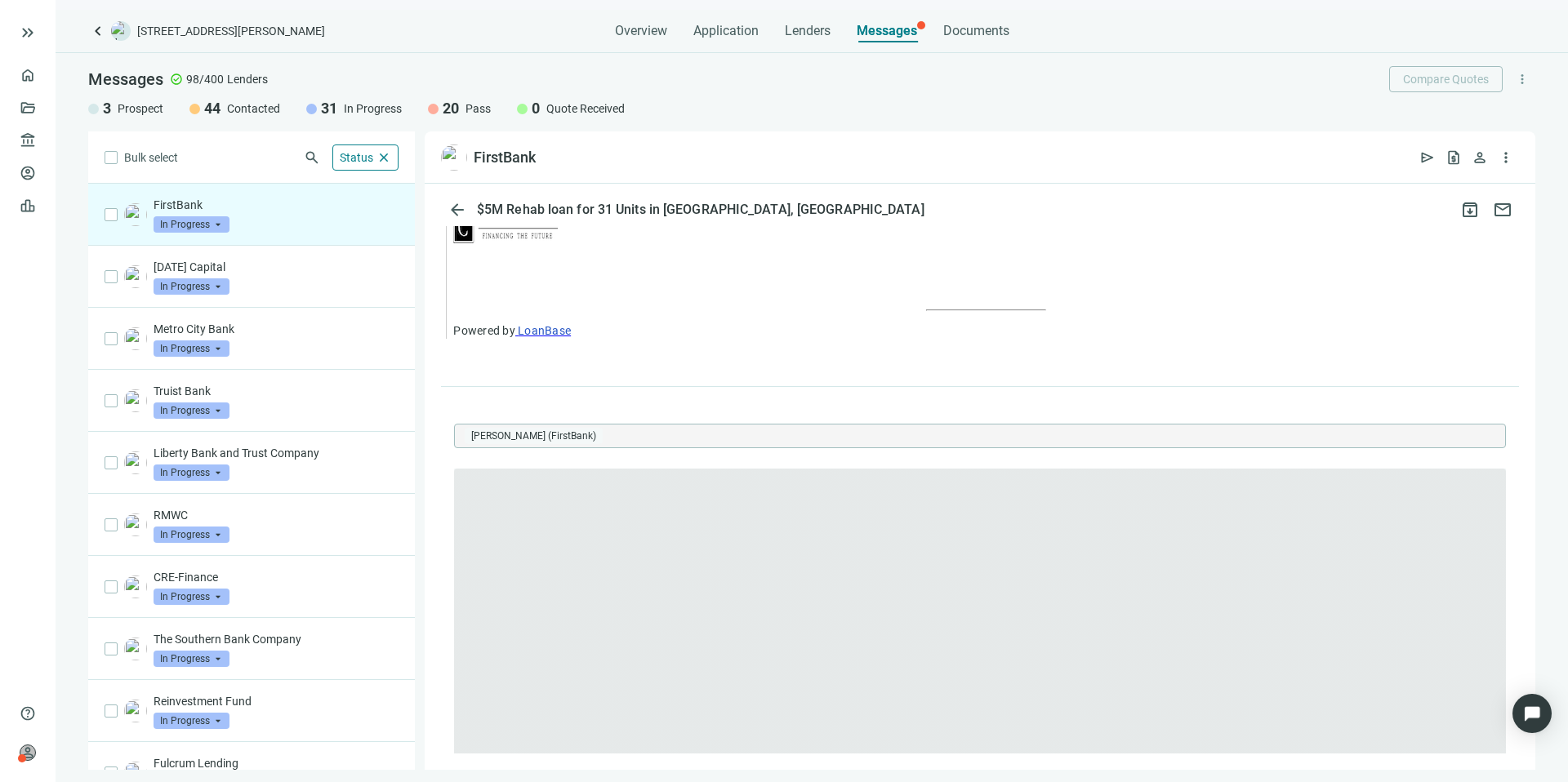
scroll to position [0, 0]
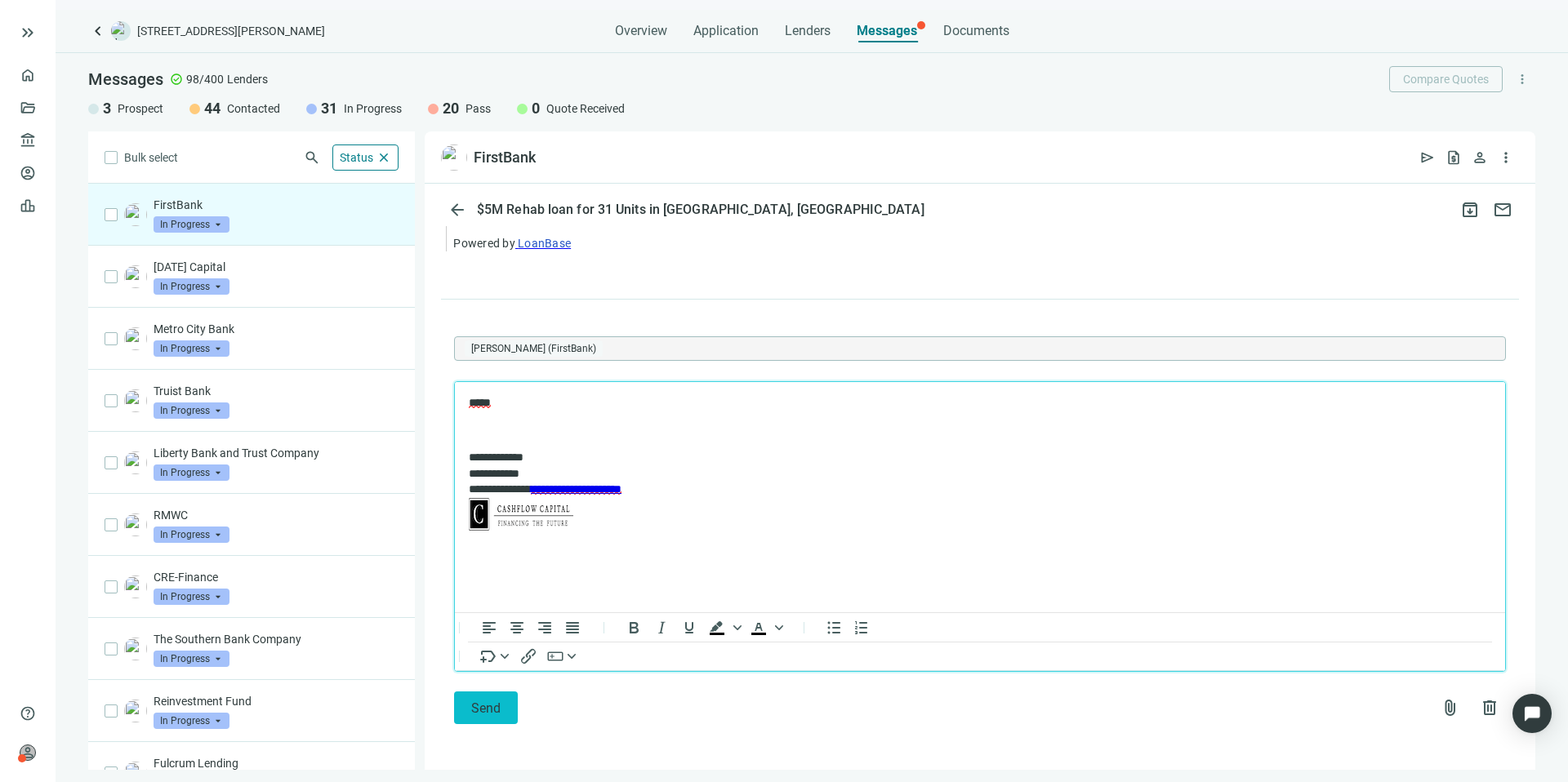
click at [492, 702] on span "Send" at bounding box center [486, 708] width 29 height 16
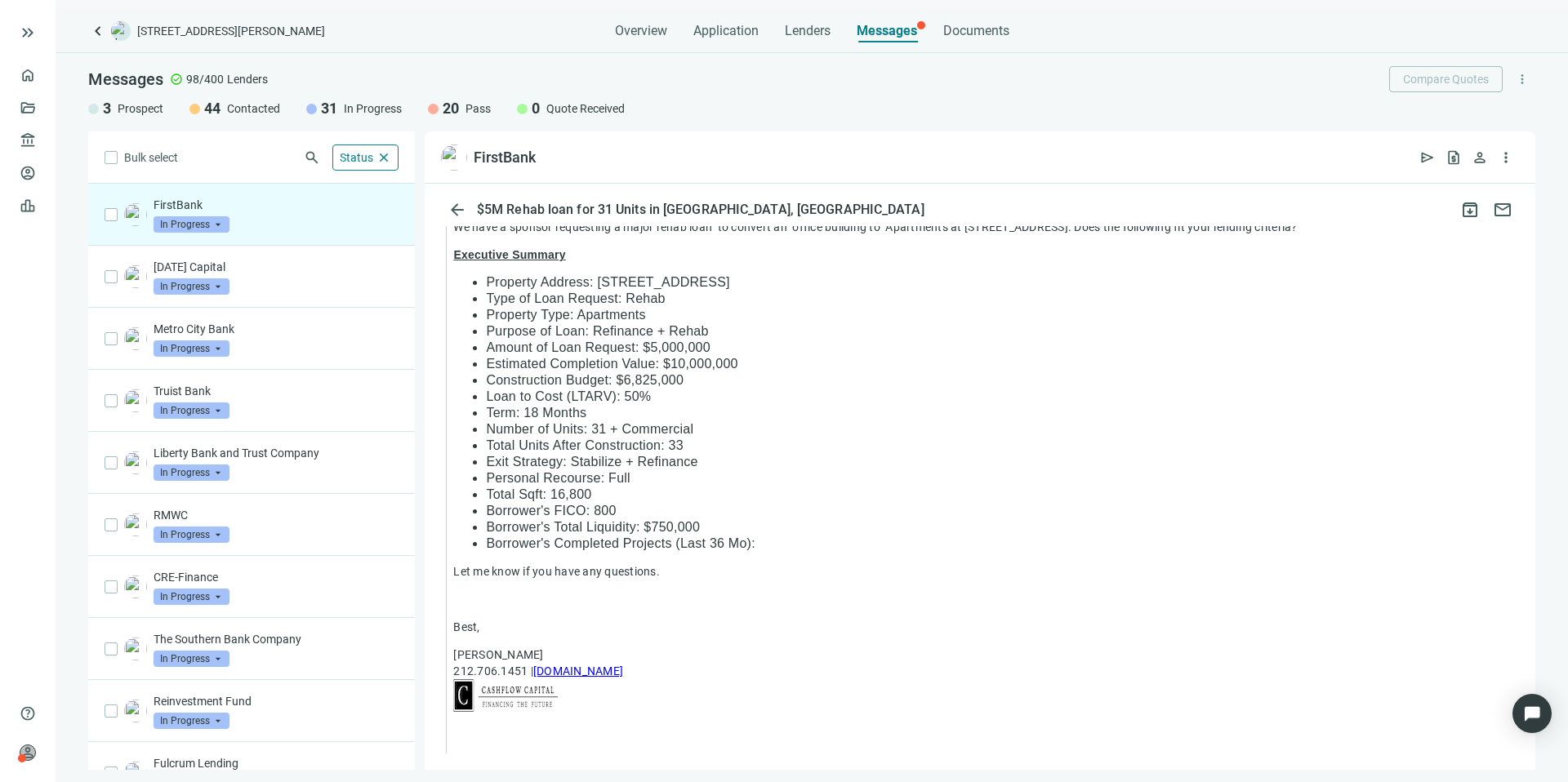
scroll to position [1097, 0]
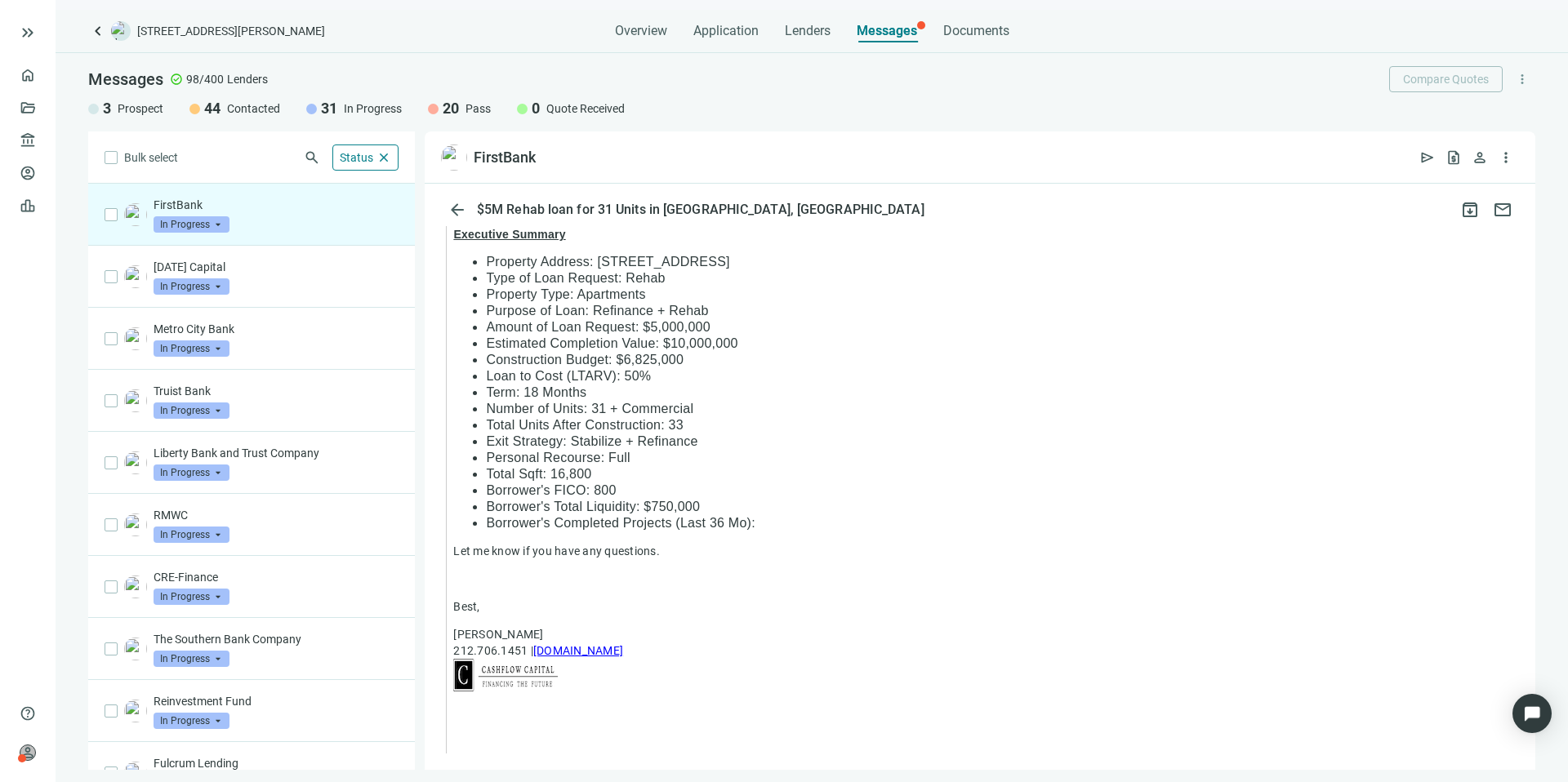
click at [310, 203] on p "FirstBank" at bounding box center [276, 205] width 245 height 16
click at [328, 216] on div "FirstBank In Progress arrow_drop_down" at bounding box center [276, 214] width 245 height 36
click at [462, 209] on span "arrow_back" at bounding box center [457, 210] width 19 height 19
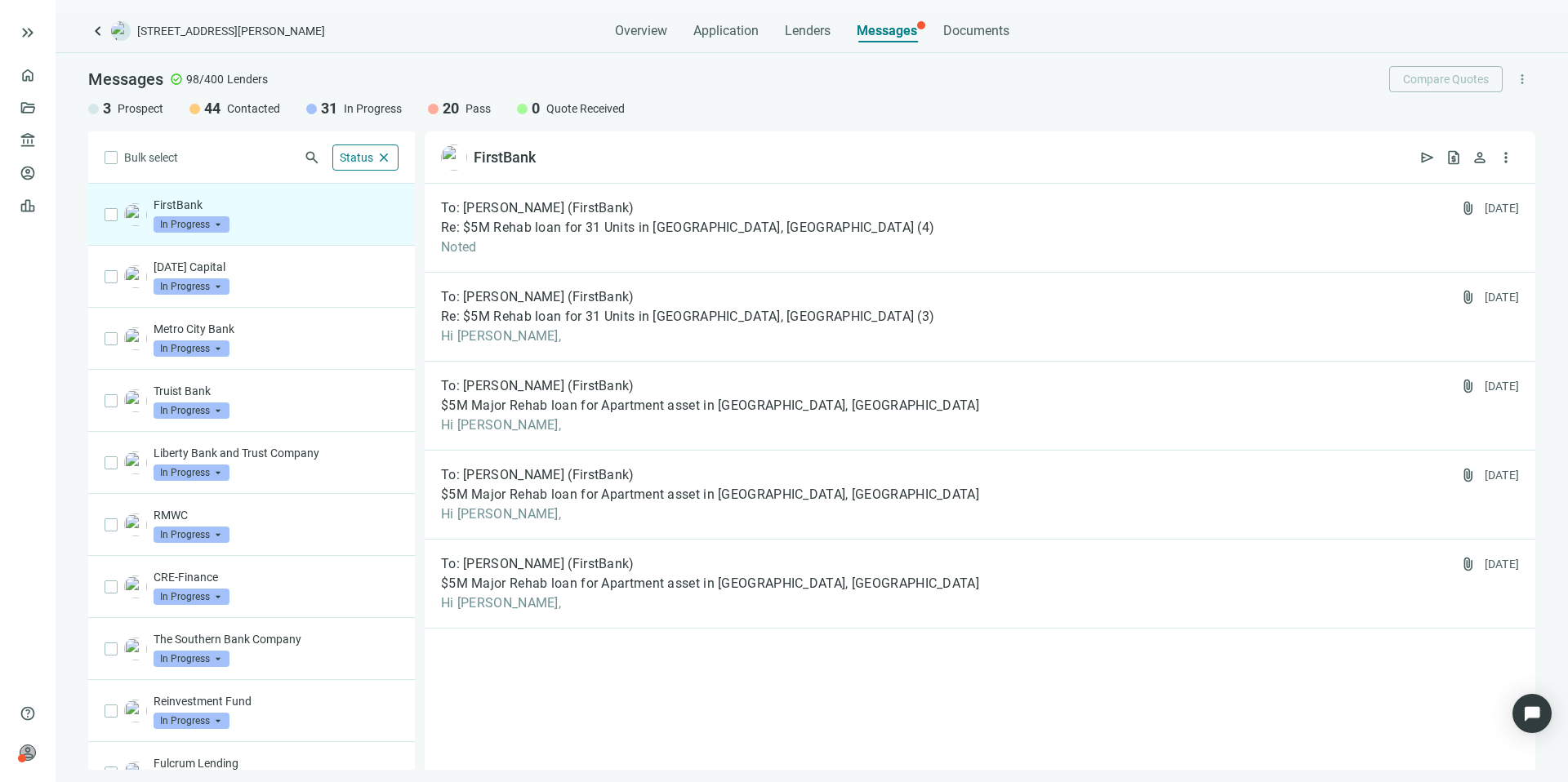
click at [141, 215] on img at bounding box center [136, 215] width 23 height 23
click at [226, 229] on span "In Progress" at bounding box center [191, 224] width 76 height 16
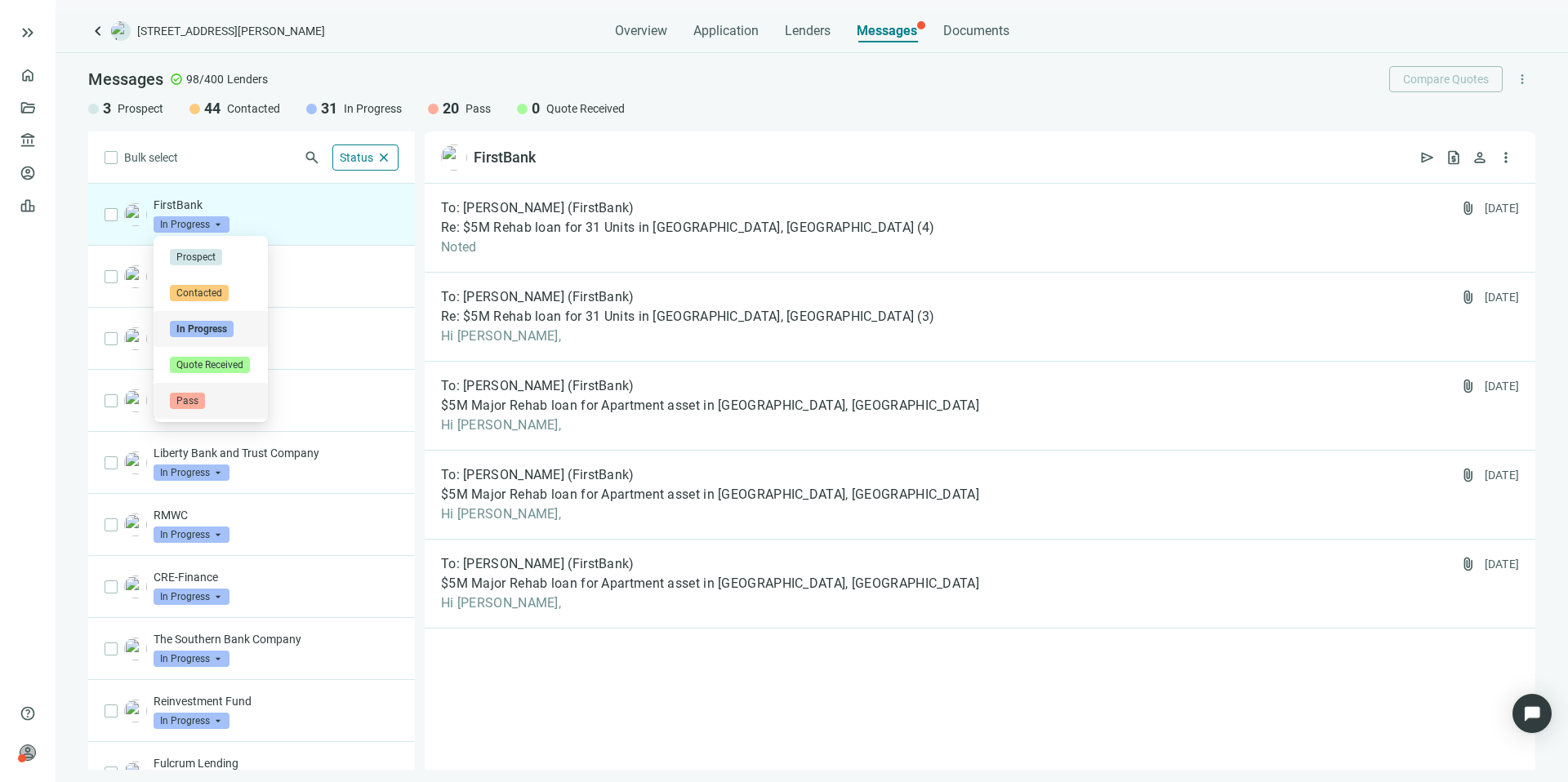
click at [188, 401] on span "Pass" at bounding box center [187, 401] width 35 height 16
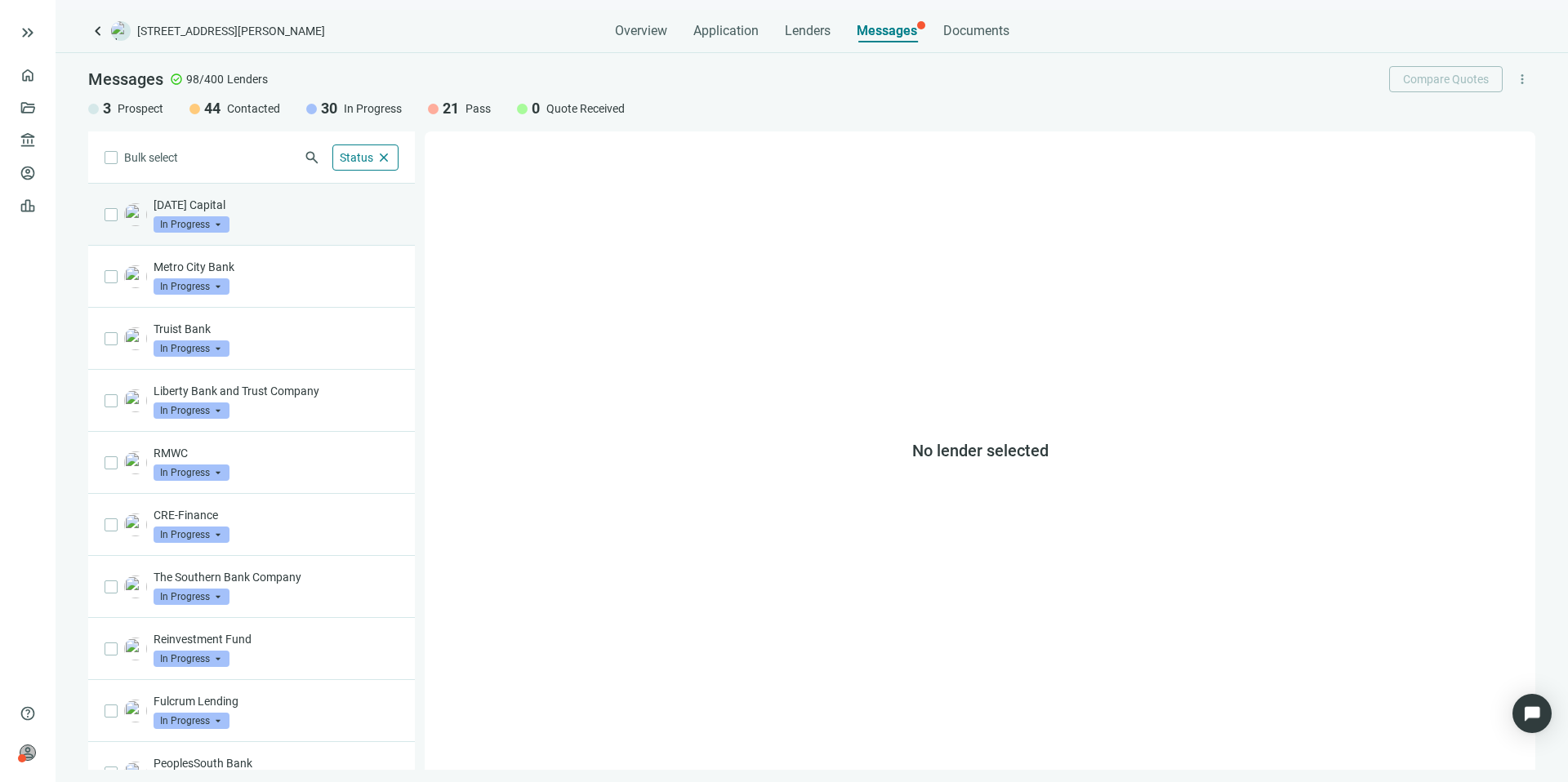
click at [269, 224] on div "Sunday Capital In Progress arrow_drop_down" at bounding box center [276, 214] width 245 height 36
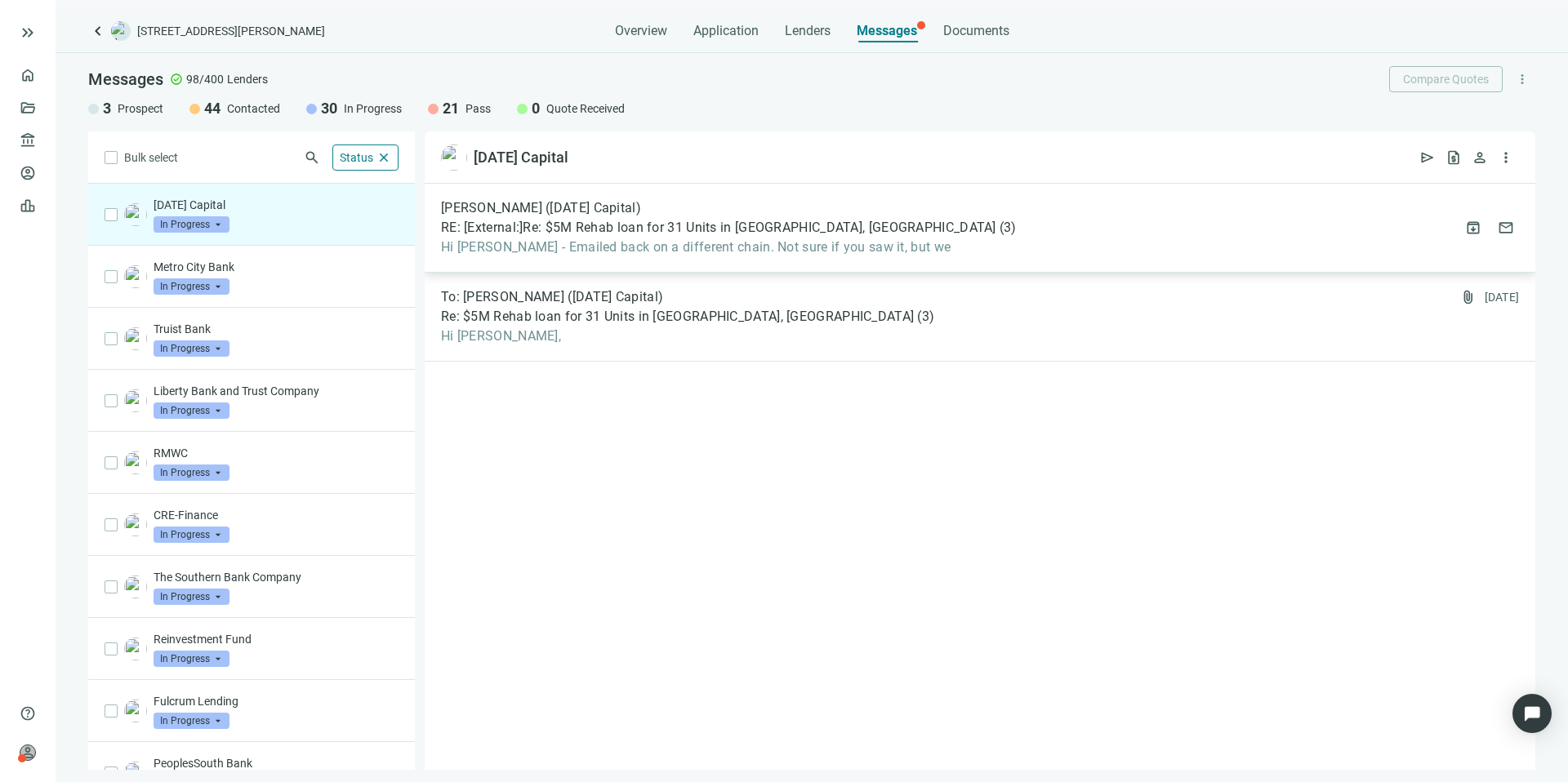
click at [1092, 235] on div "Gil Meshulam (Sunday Capital) RE: [External:]Re: $5M Rehab loan for 31 Units in…" at bounding box center [980, 228] width 1110 height 89
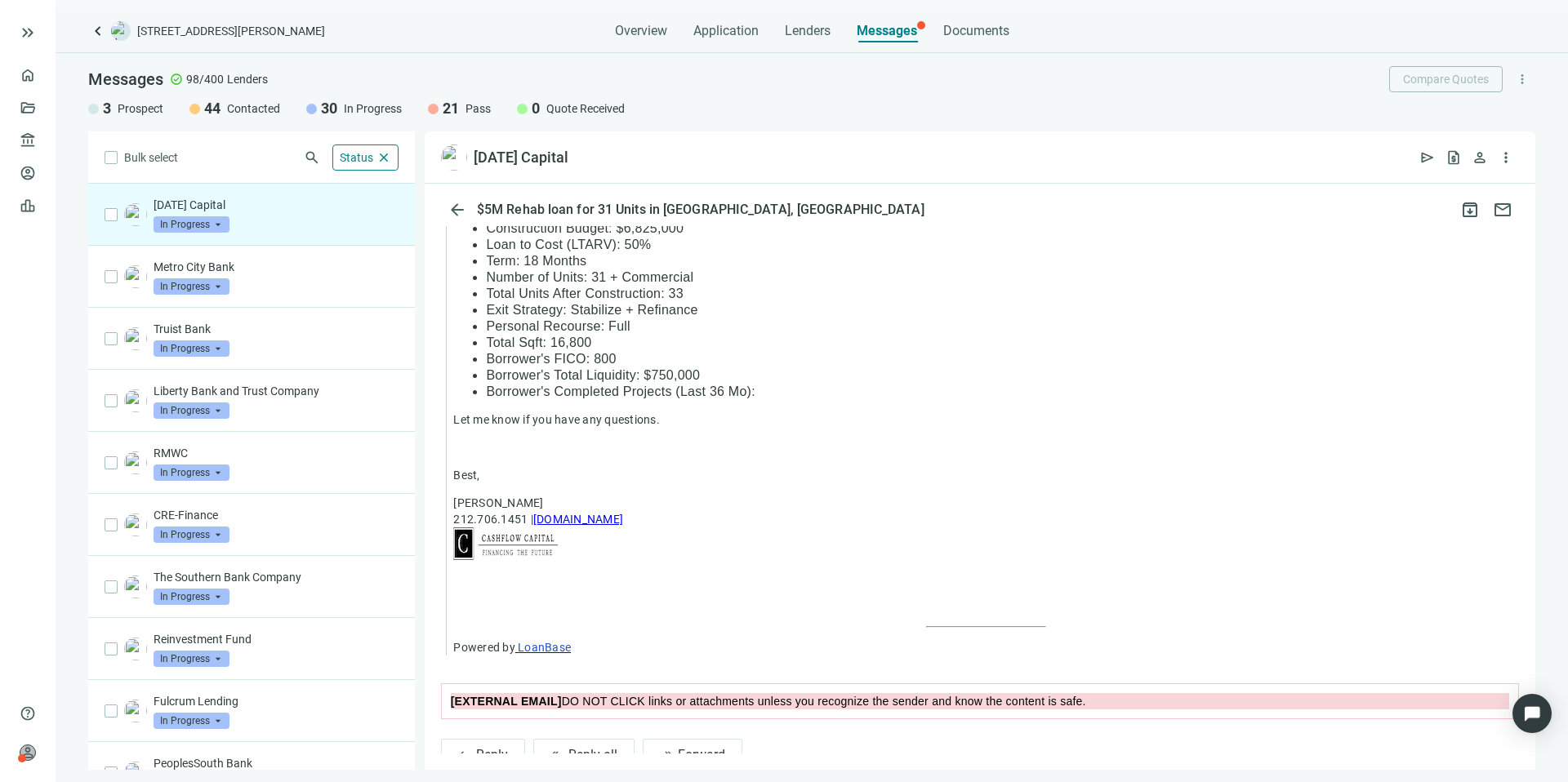
scroll to position [1202, 0]
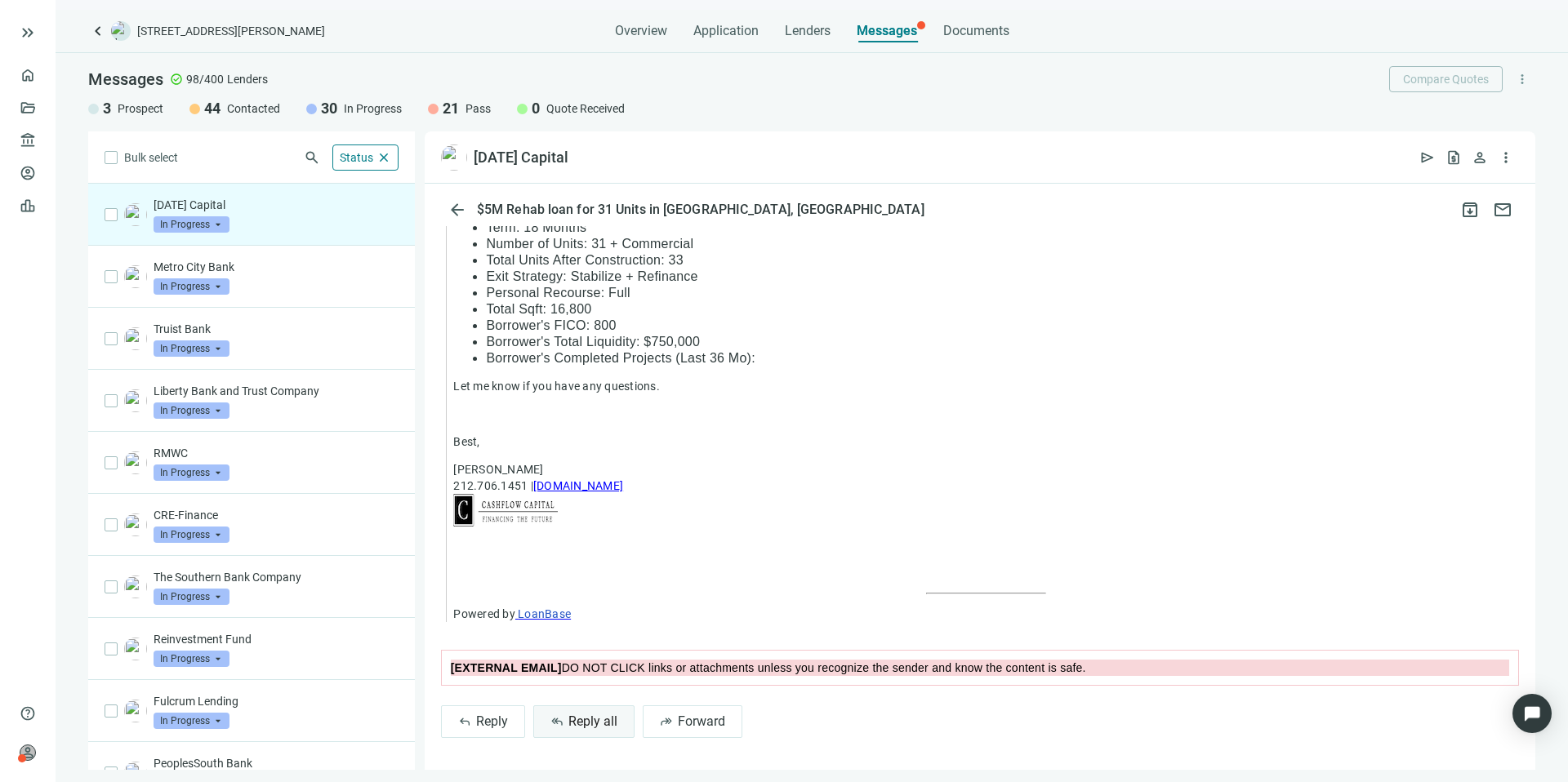
click at [583, 726] on span "Reply all" at bounding box center [593, 721] width 49 height 16
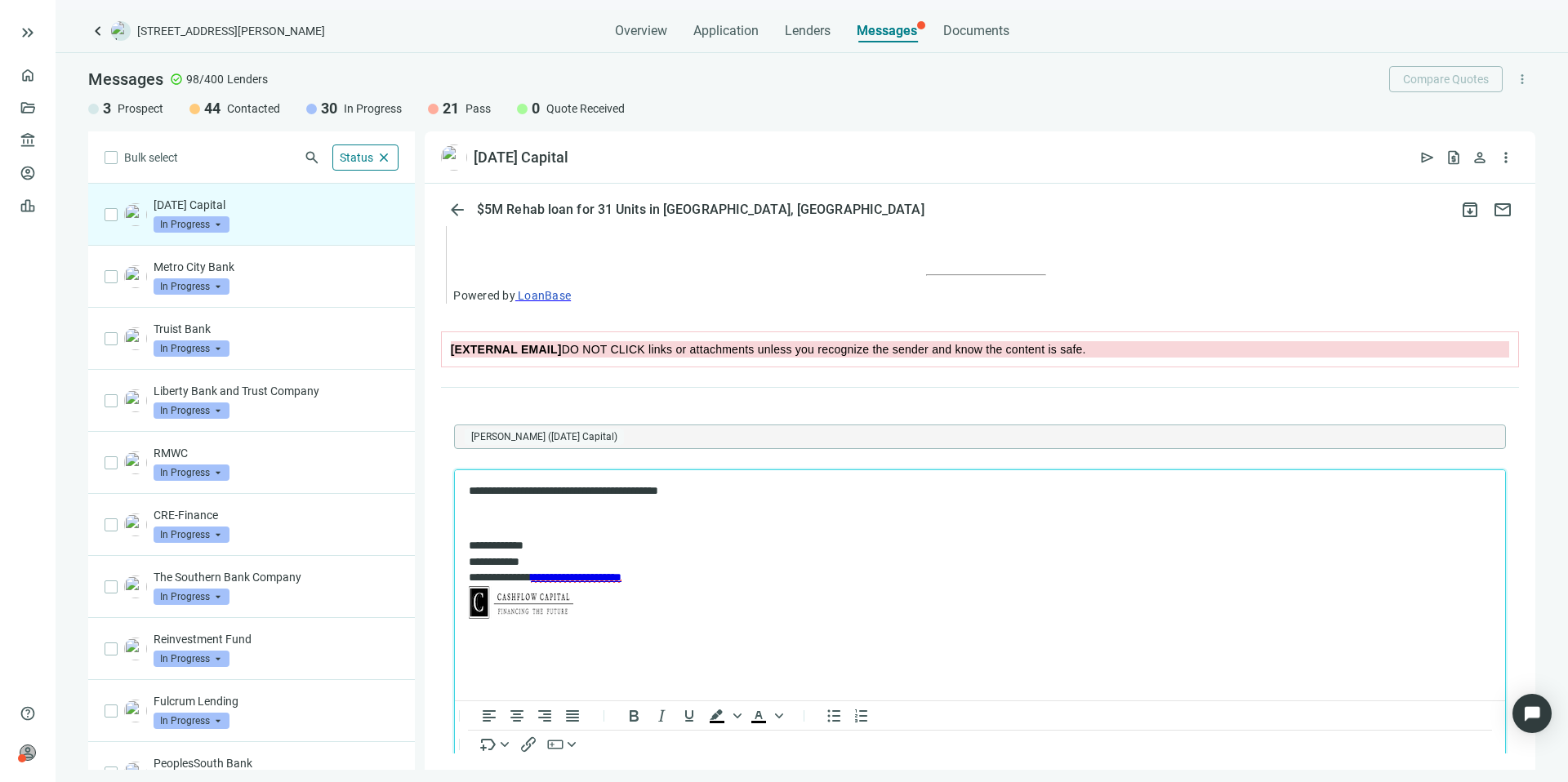
scroll to position [1608, 0]
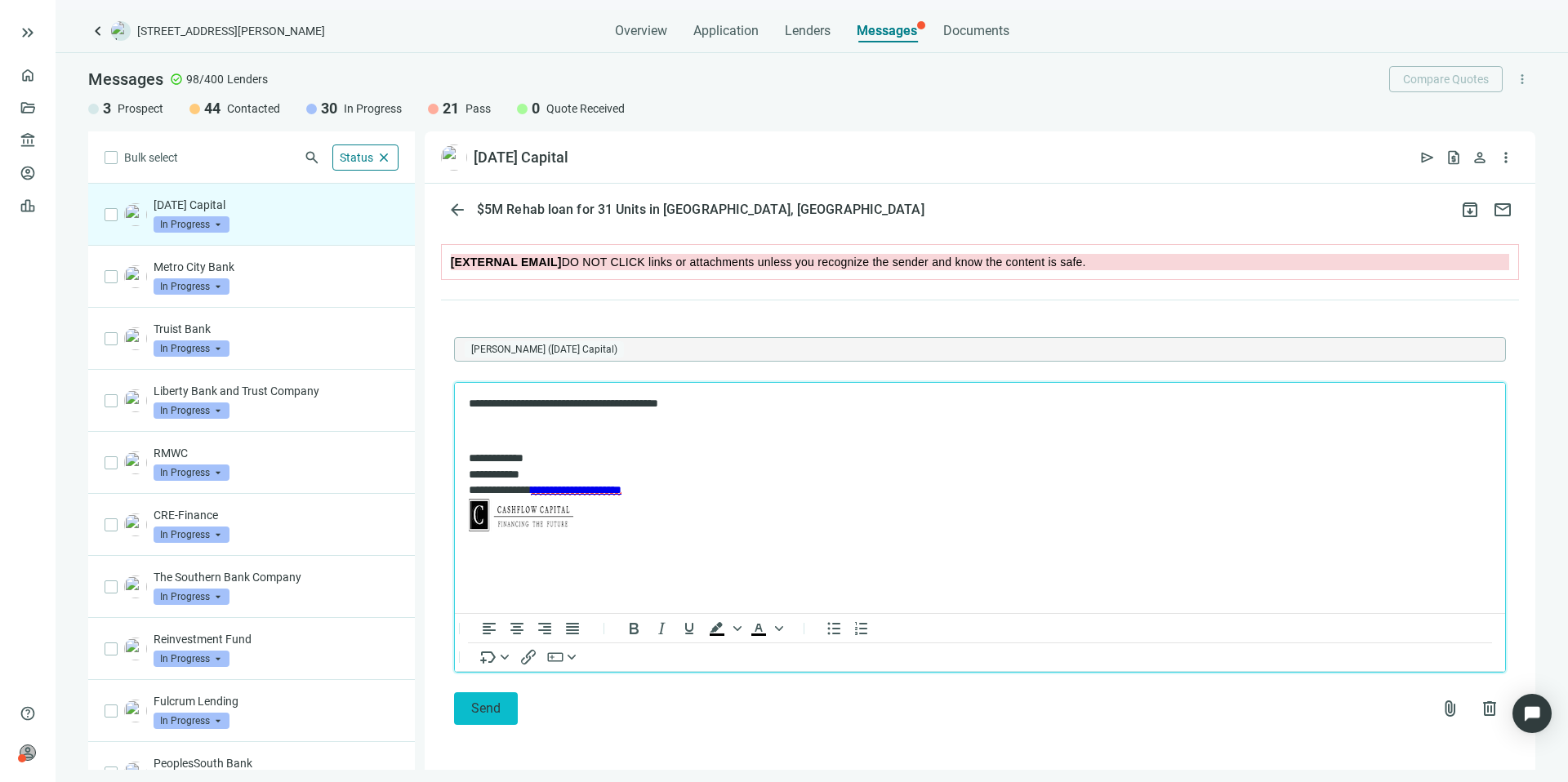
click at [477, 704] on span "Send" at bounding box center [486, 708] width 29 height 16
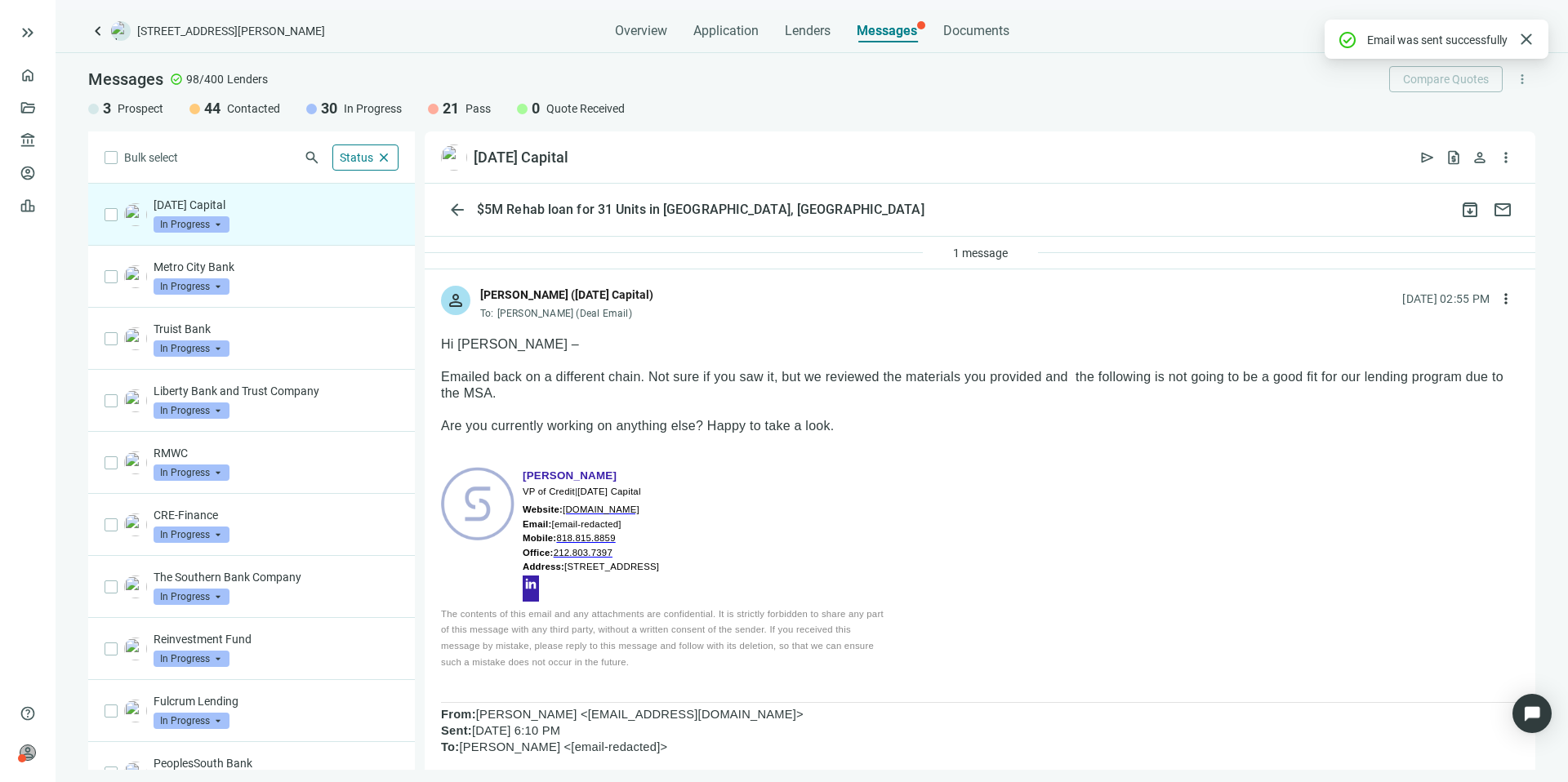
scroll to position [43, 0]
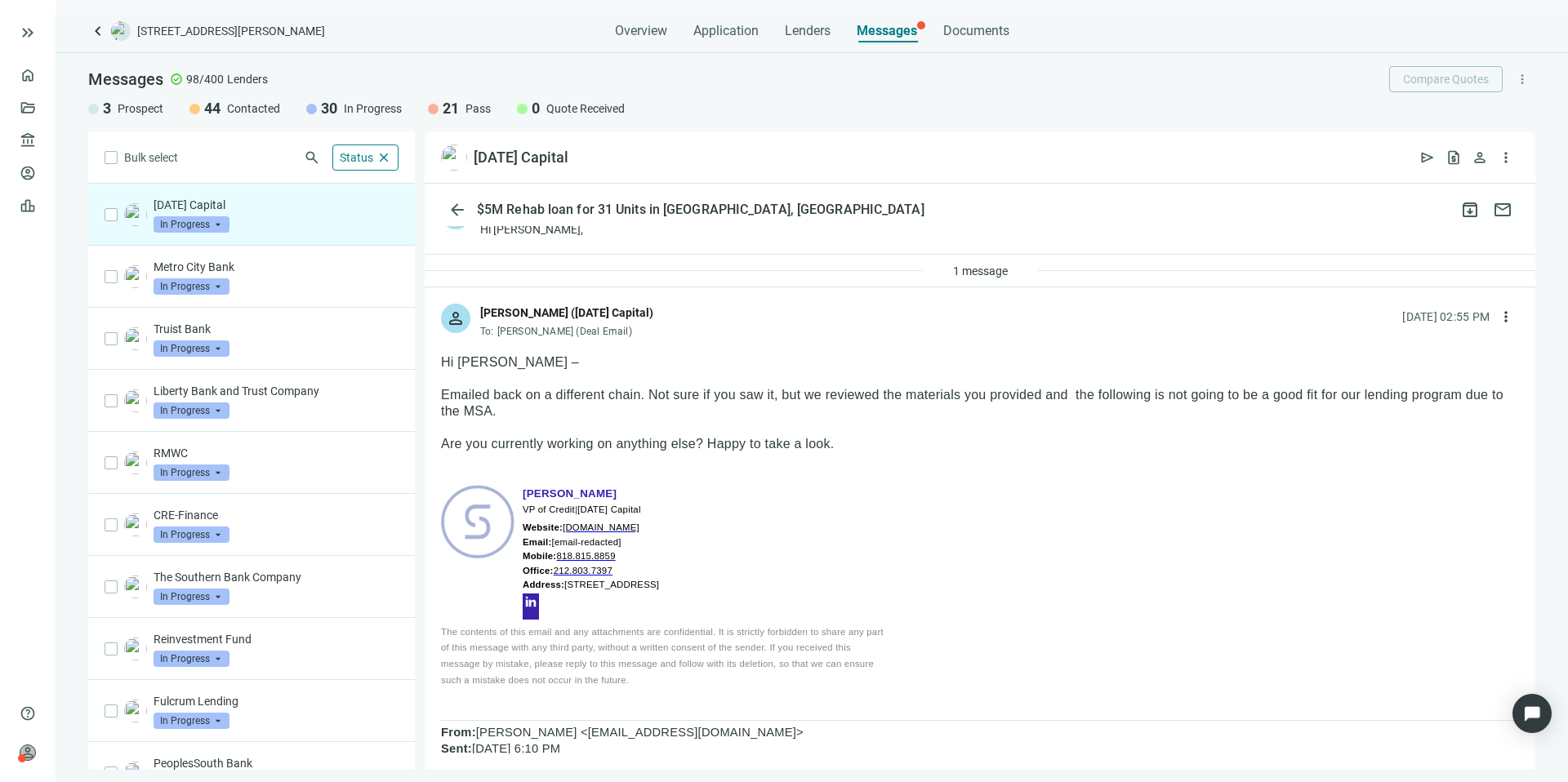
click at [626, 525] on span "sundaycap.com" at bounding box center [601, 528] width 77 height 10
click at [605, 525] on span "sundaycap.com" at bounding box center [601, 528] width 77 height 10
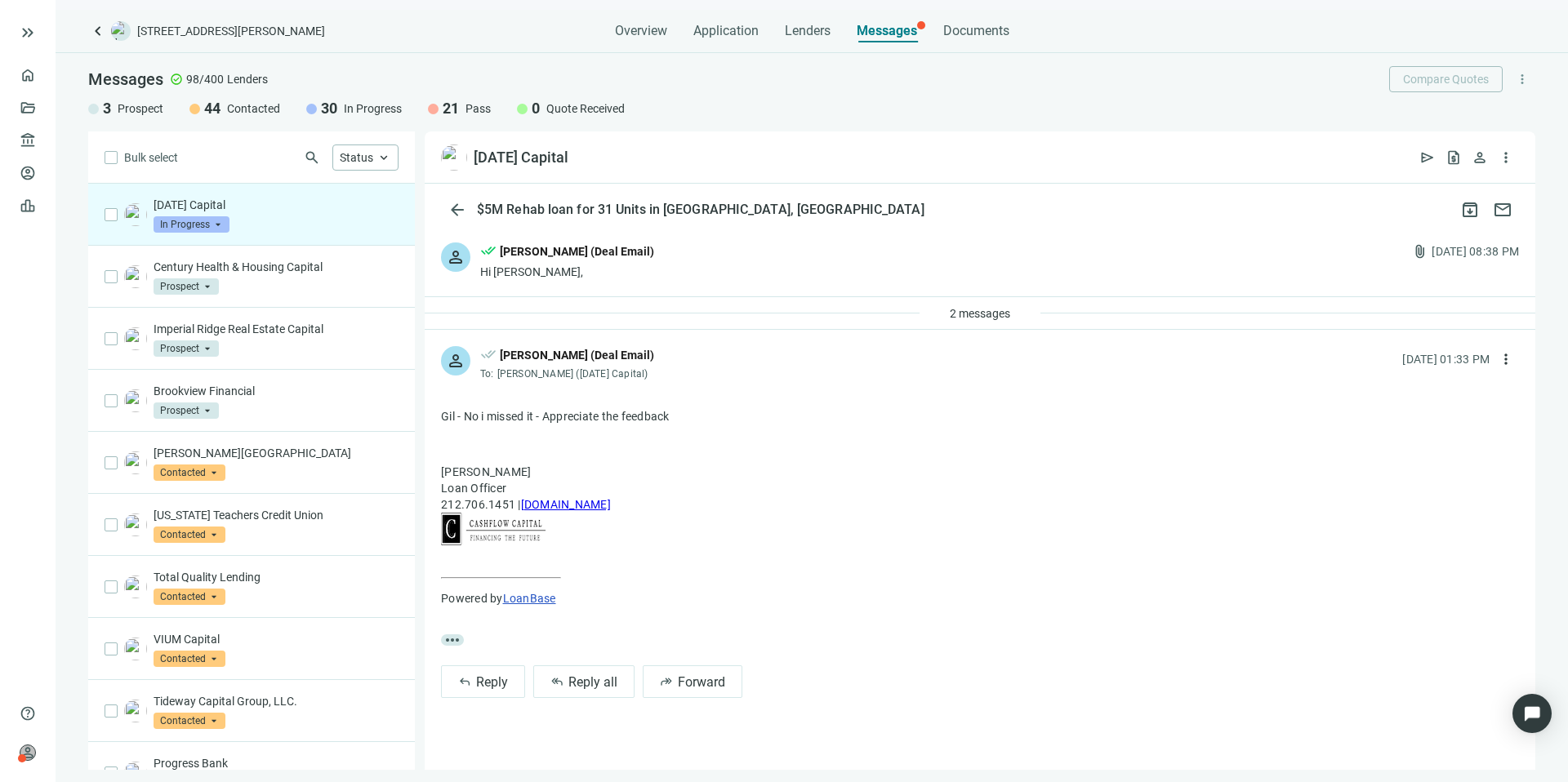
click at [515, 308] on div "2 messages" at bounding box center [980, 313] width 1110 height 33
click at [990, 314] on span "2 messages" at bounding box center [980, 312] width 60 height 13
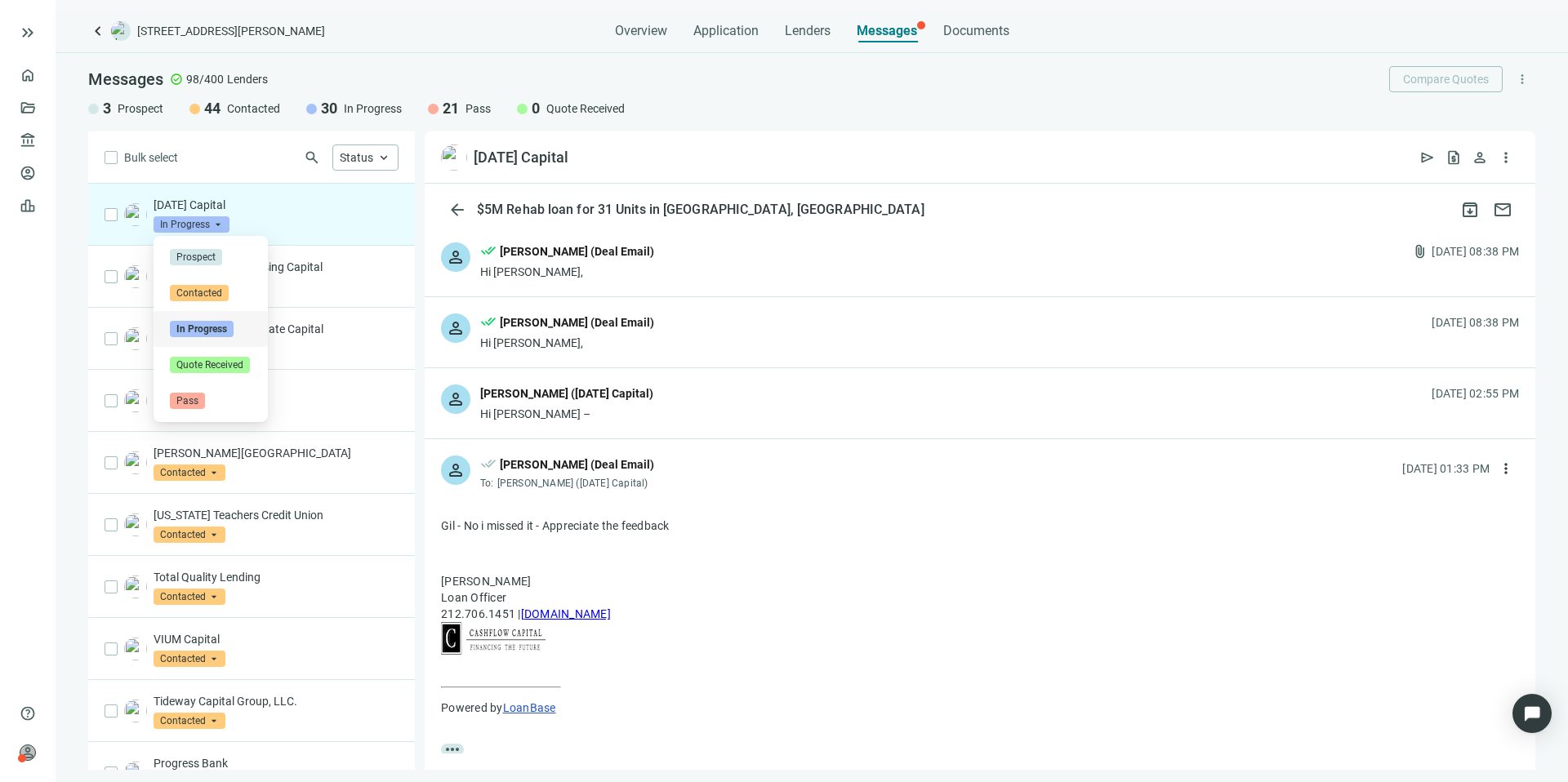
click at [211, 225] on span "In Progress" at bounding box center [191, 224] width 76 height 16
click at [195, 395] on span "Pass" at bounding box center [187, 401] width 35 height 16
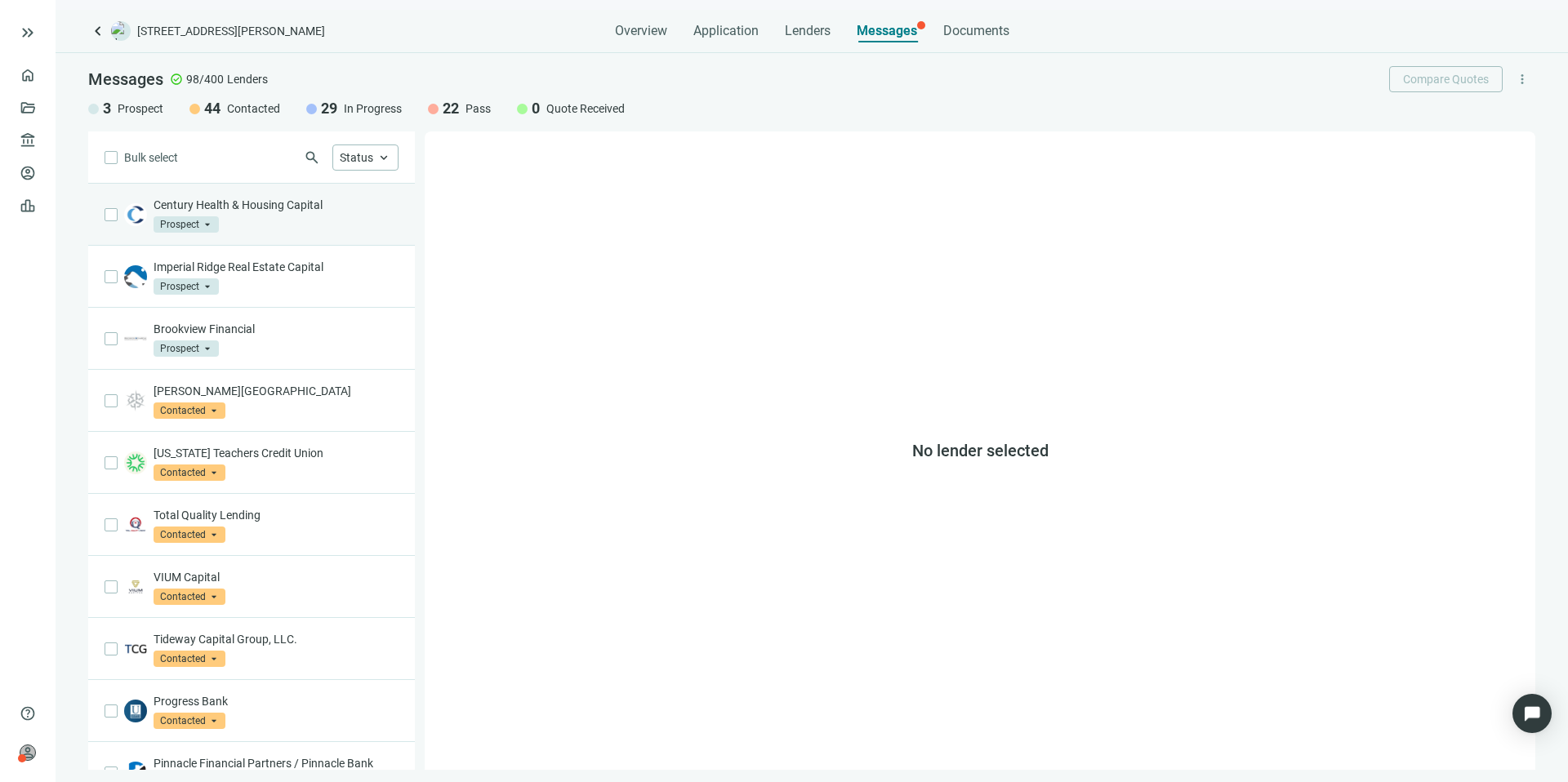
click at [250, 224] on div "Century Health & Housing Capital Prospect arrow_drop_down" at bounding box center [276, 214] width 245 height 36
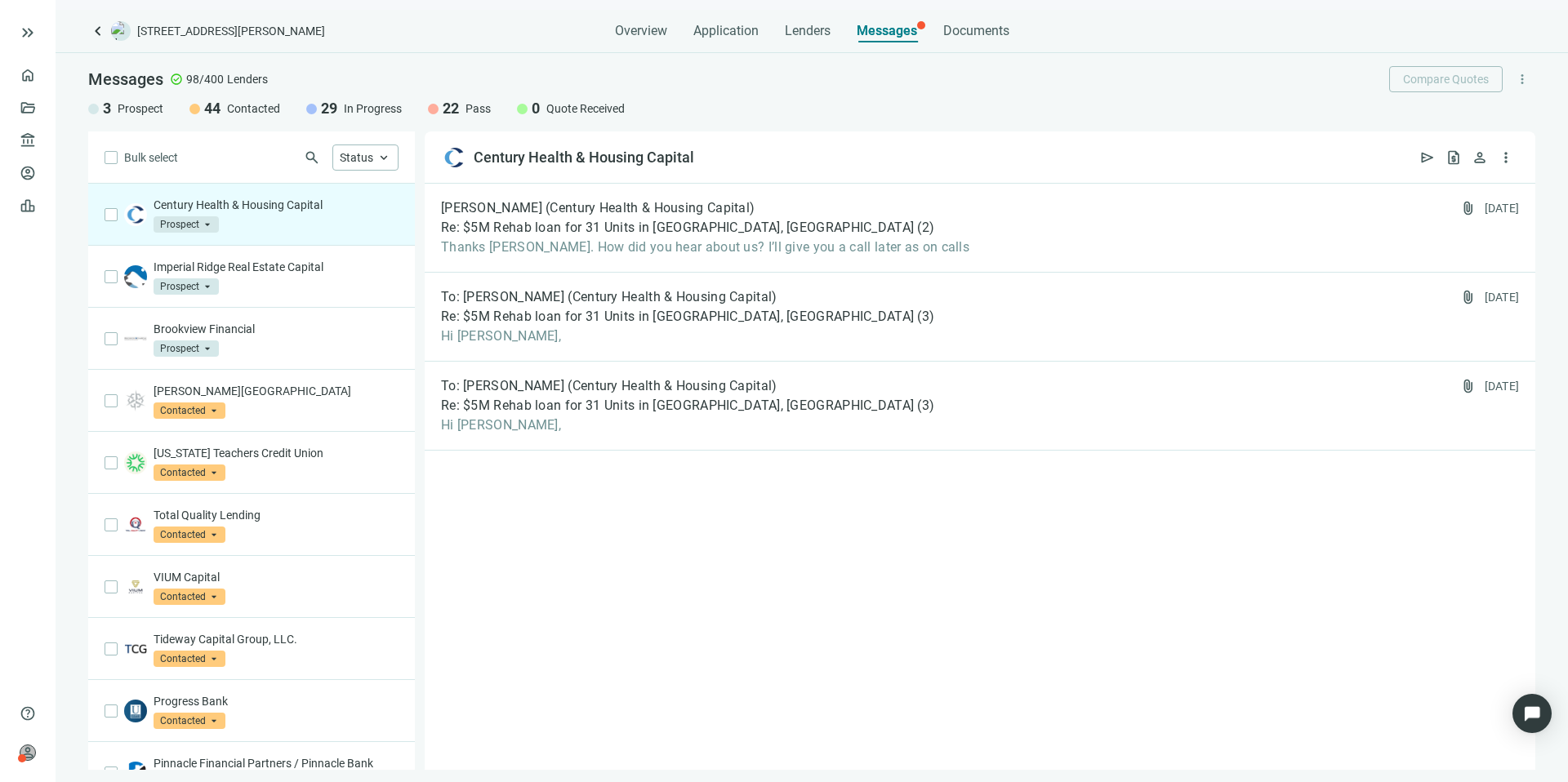
click at [195, 226] on span "Prospect" at bounding box center [185, 224] width 65 height 16
click at [358, 161] on span "Status" at bounding box center [356, 157] width 34 height 13
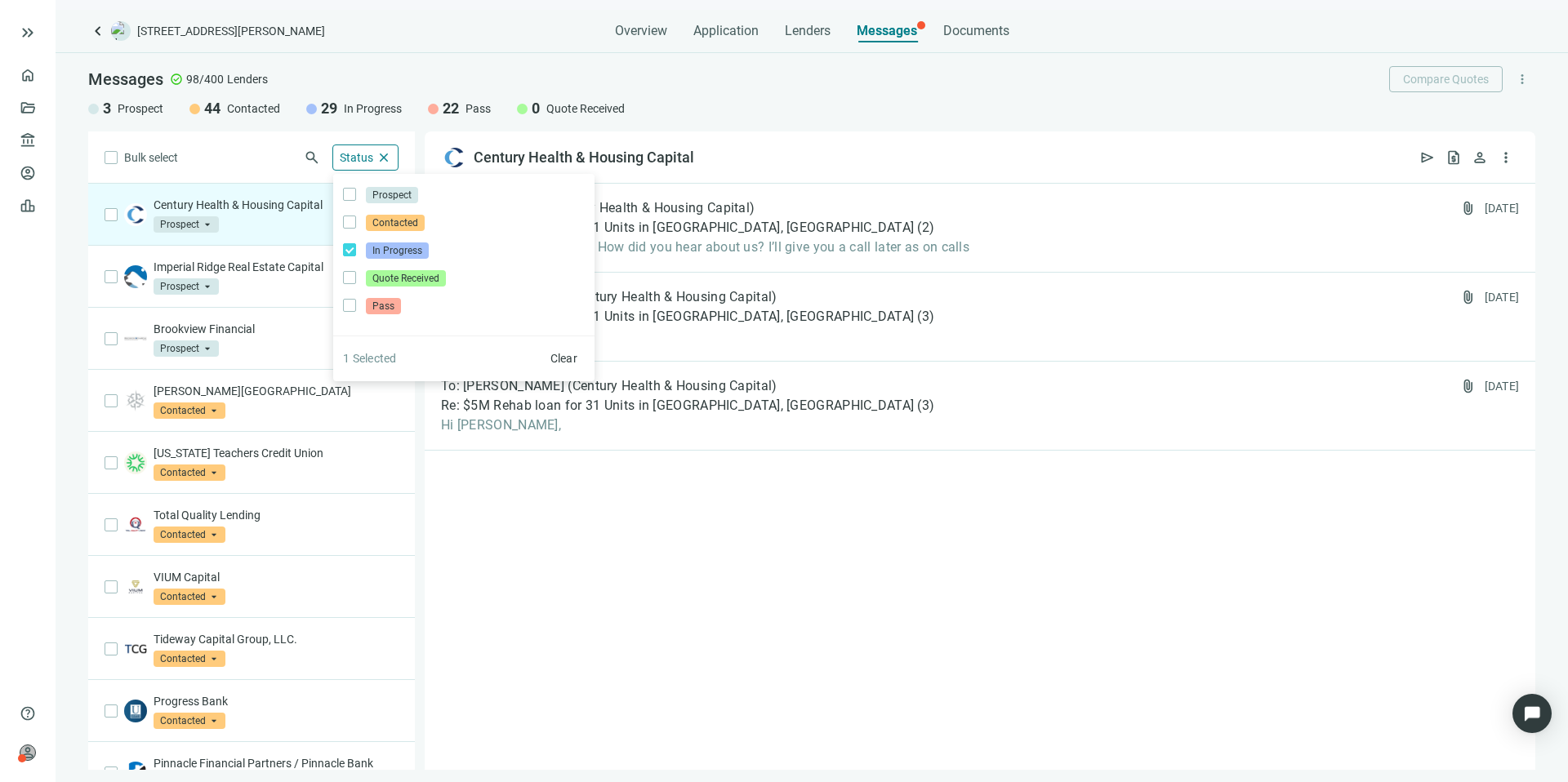
click at [262, 163] on div "Bulk select search Status close Prospect Only Contacted Only In Progress Only Q…" at bounding box center [251, 450] width 327 height 638
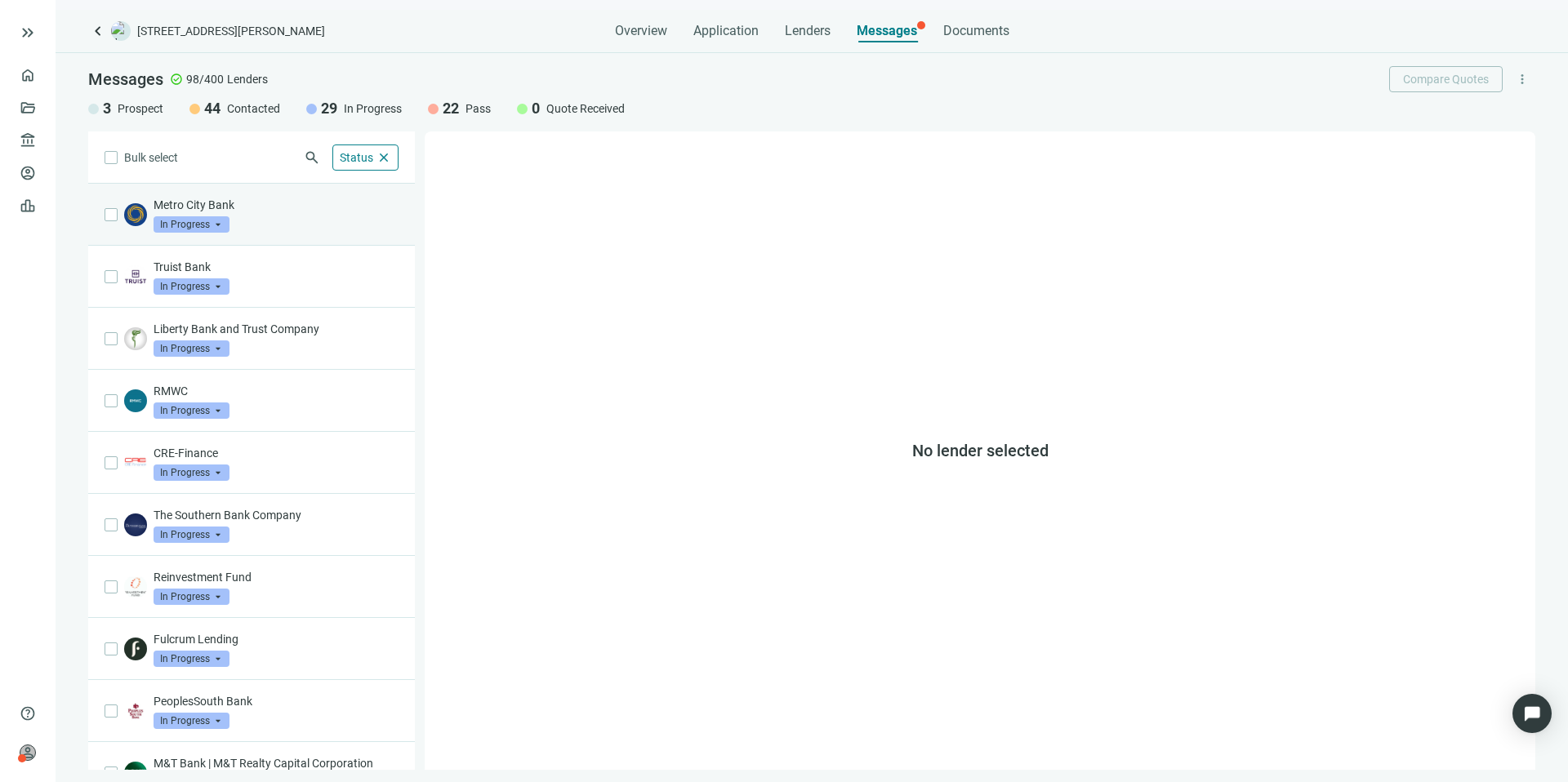
click at [306, 217] on div "Metro City Bank In Progress arrow_drop_down" at bounding box center [276, 214] width 245 height 36
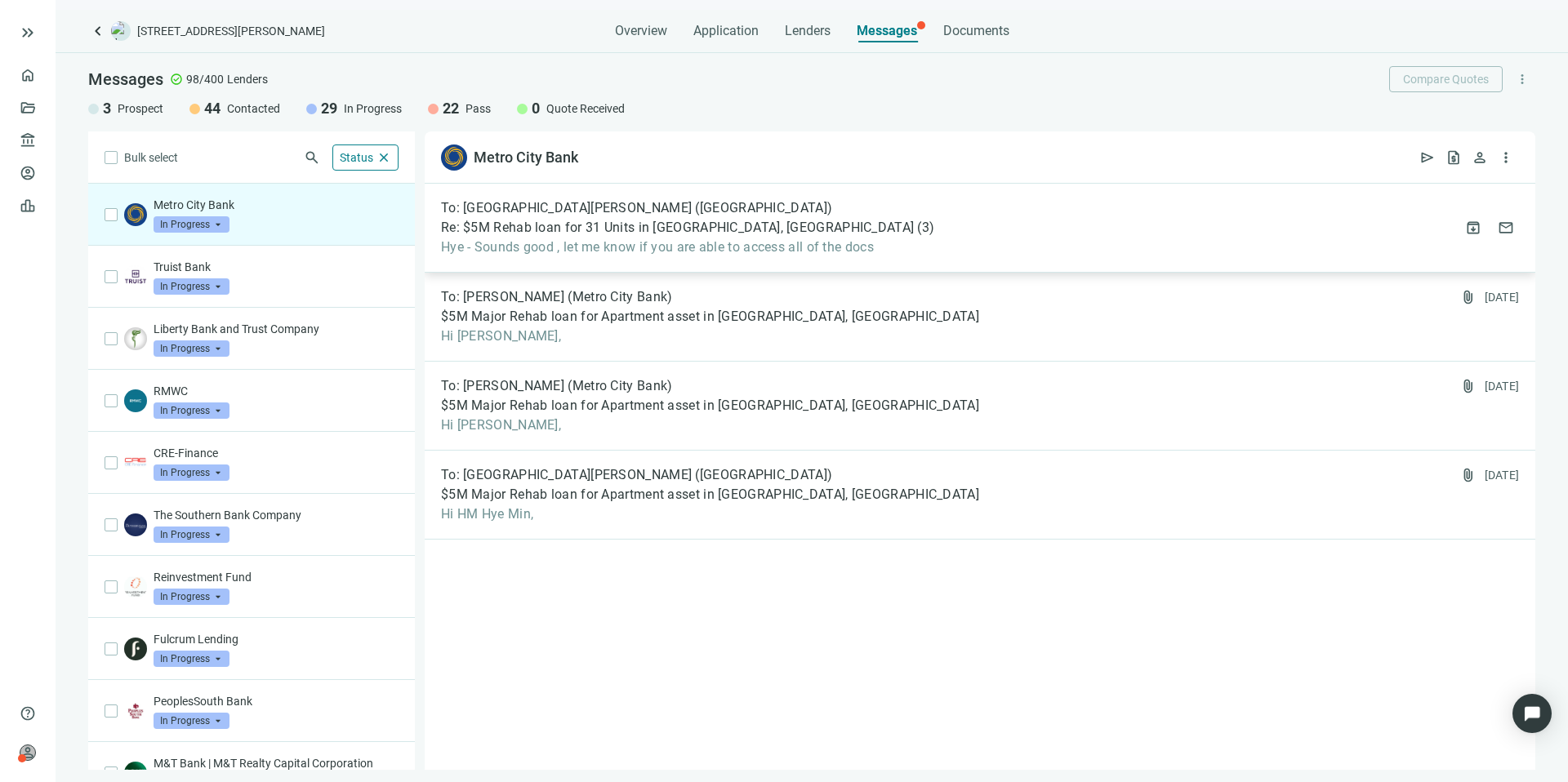
click at [750, 249] on span "Hye - Sounds good , let me know if you are able to access all of the docs" at bounding box center [687, 247] width 493 height 16
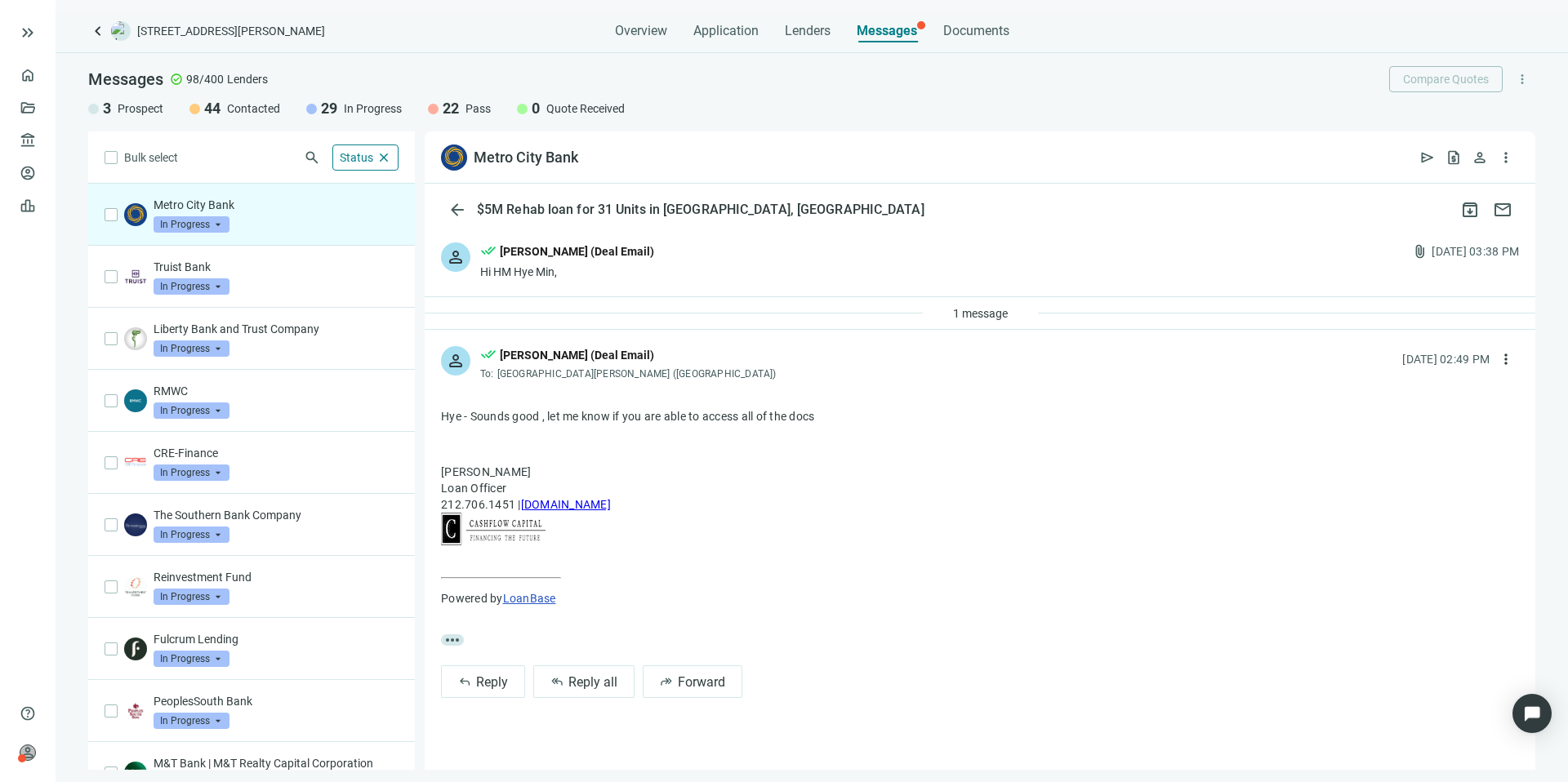
click at [289, 222] on div "Metro City Bank In Progress arrow_drop_down" at bounding box center [276, 214] width 245 height 36
click at [453, 210] on span "arrow_back" at bounding box center [457, 210] width 19 height 19
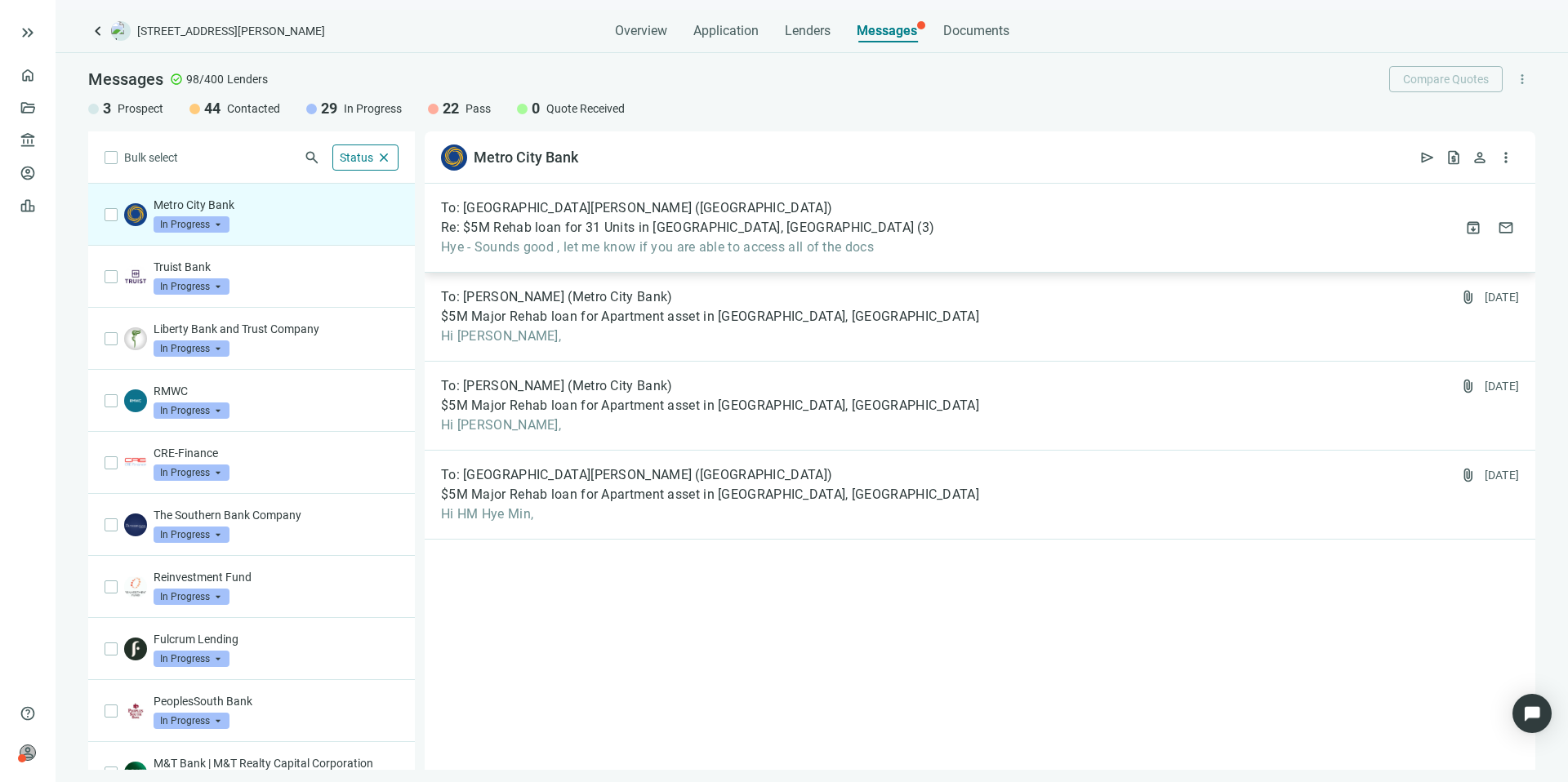
click at [786, 248] on span "Hye - Sounds good , let me know if you are able to access all of the docs" at bounding box center [687, 247] width 493 height 16
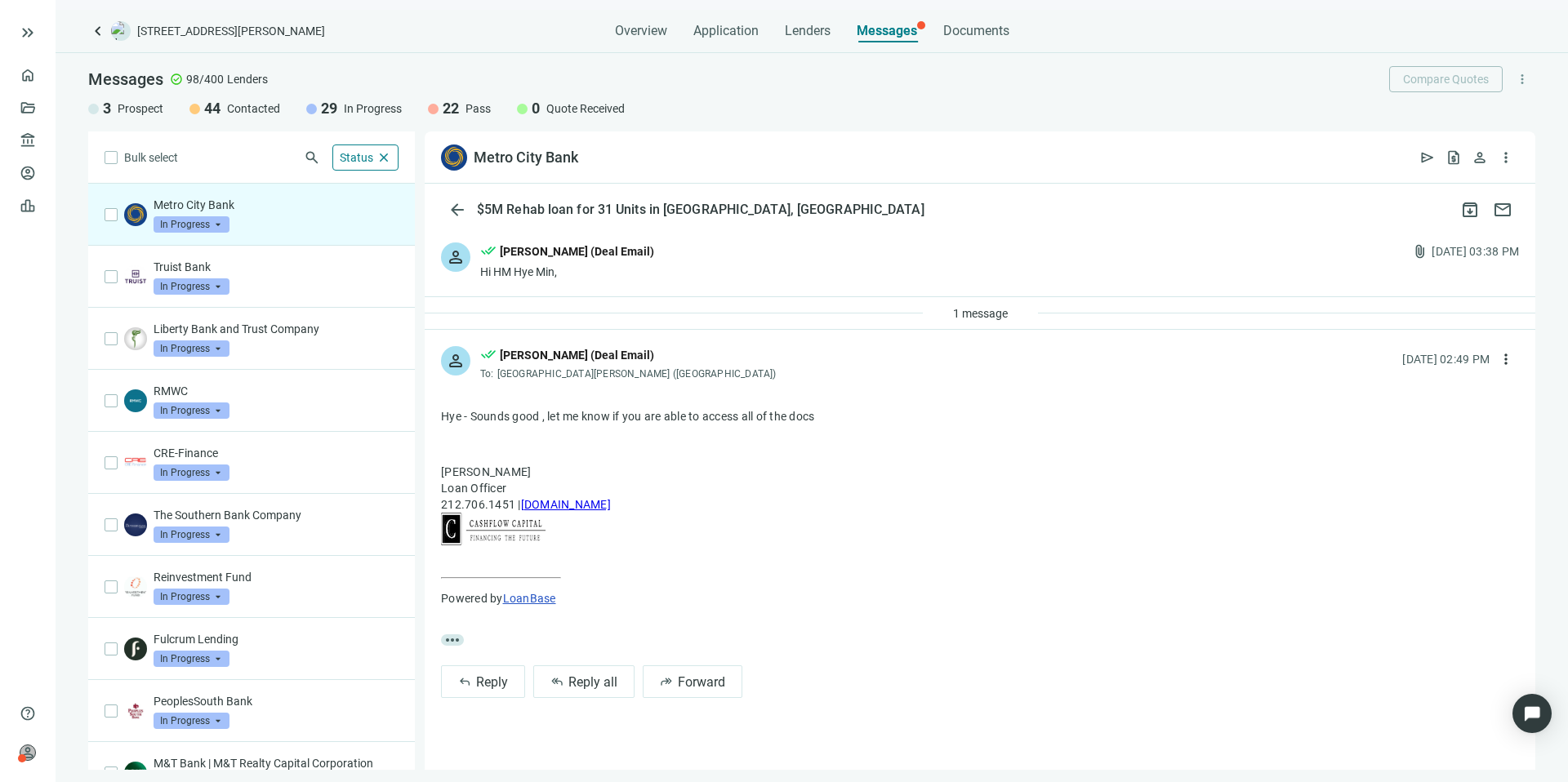
click at [705, 295] on div "person done_all Kevin A Jones (Deal Email) Hi HM Hye Min, attach_file 08.07.202…" at bounding box center [980, 261] width 1110 height 70
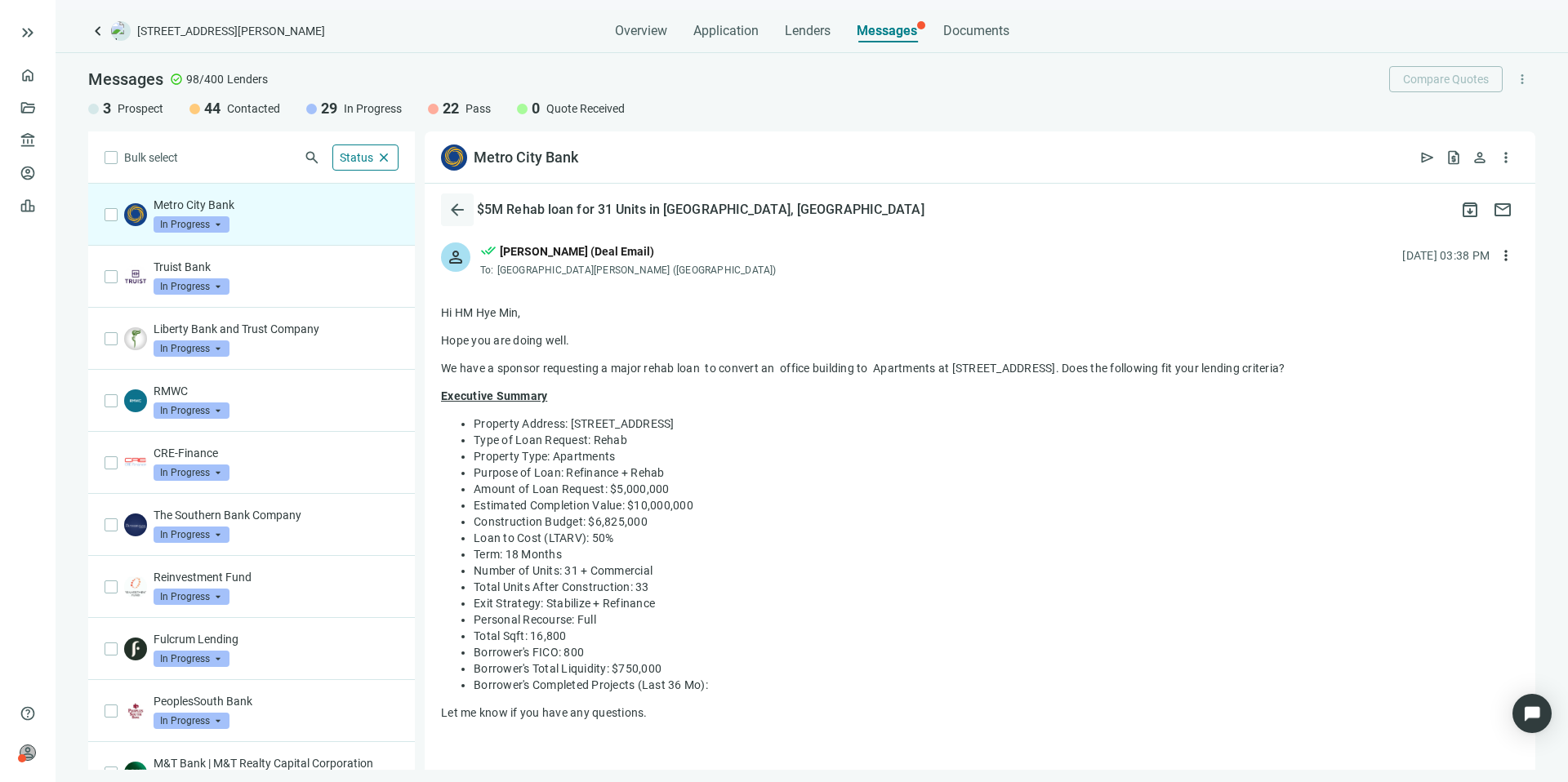
click at [466, 213] on span "arrow_back" at bounding box center [457, 210] width 19 height 19
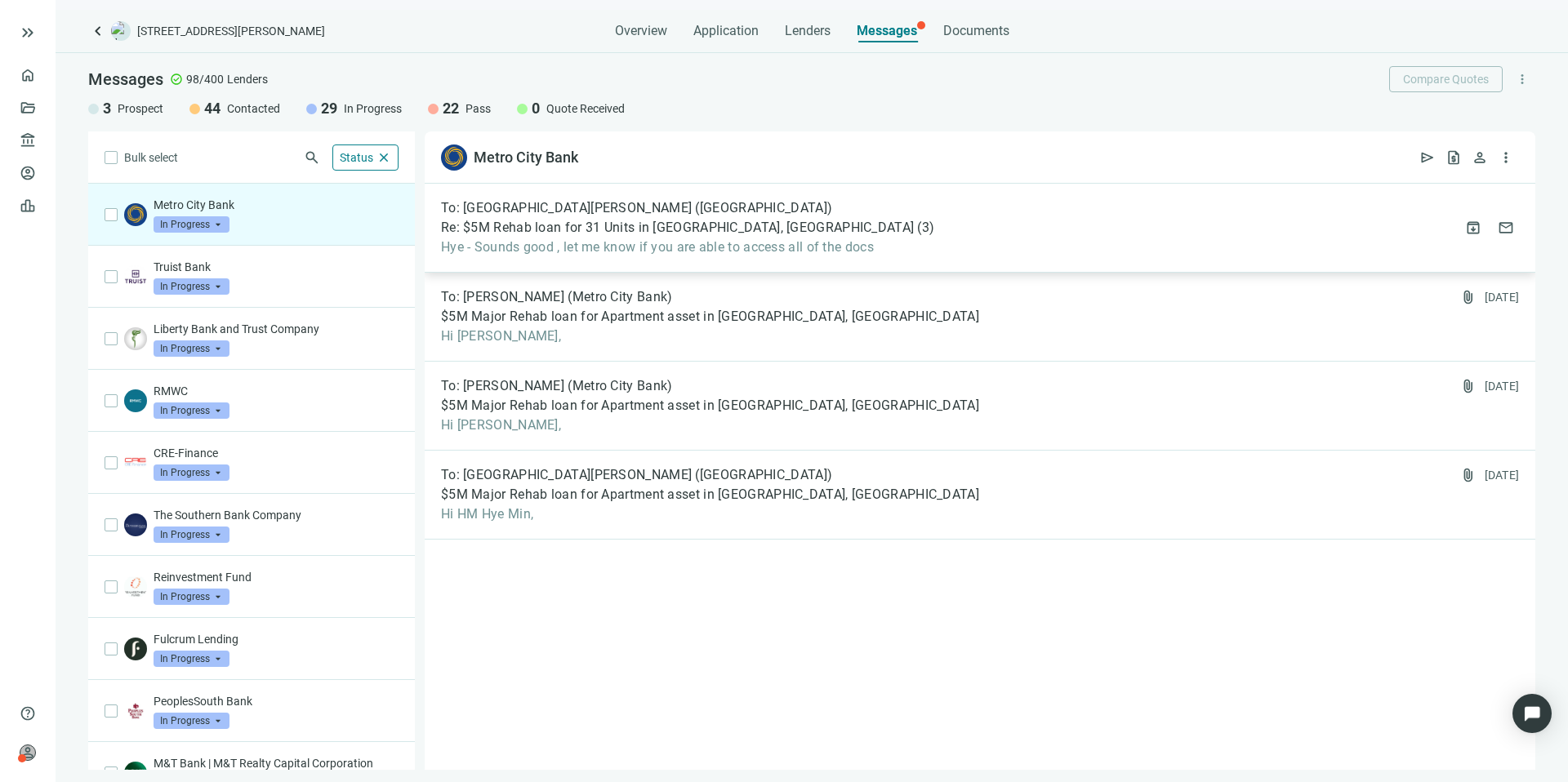
click at [882, 245] on div "To: HM Hye Min Park (Metro City Bank) Re: $5M Rehab loan for 31 Units in Bessem…" at bounding box center [980, 228] width 1110 height 89
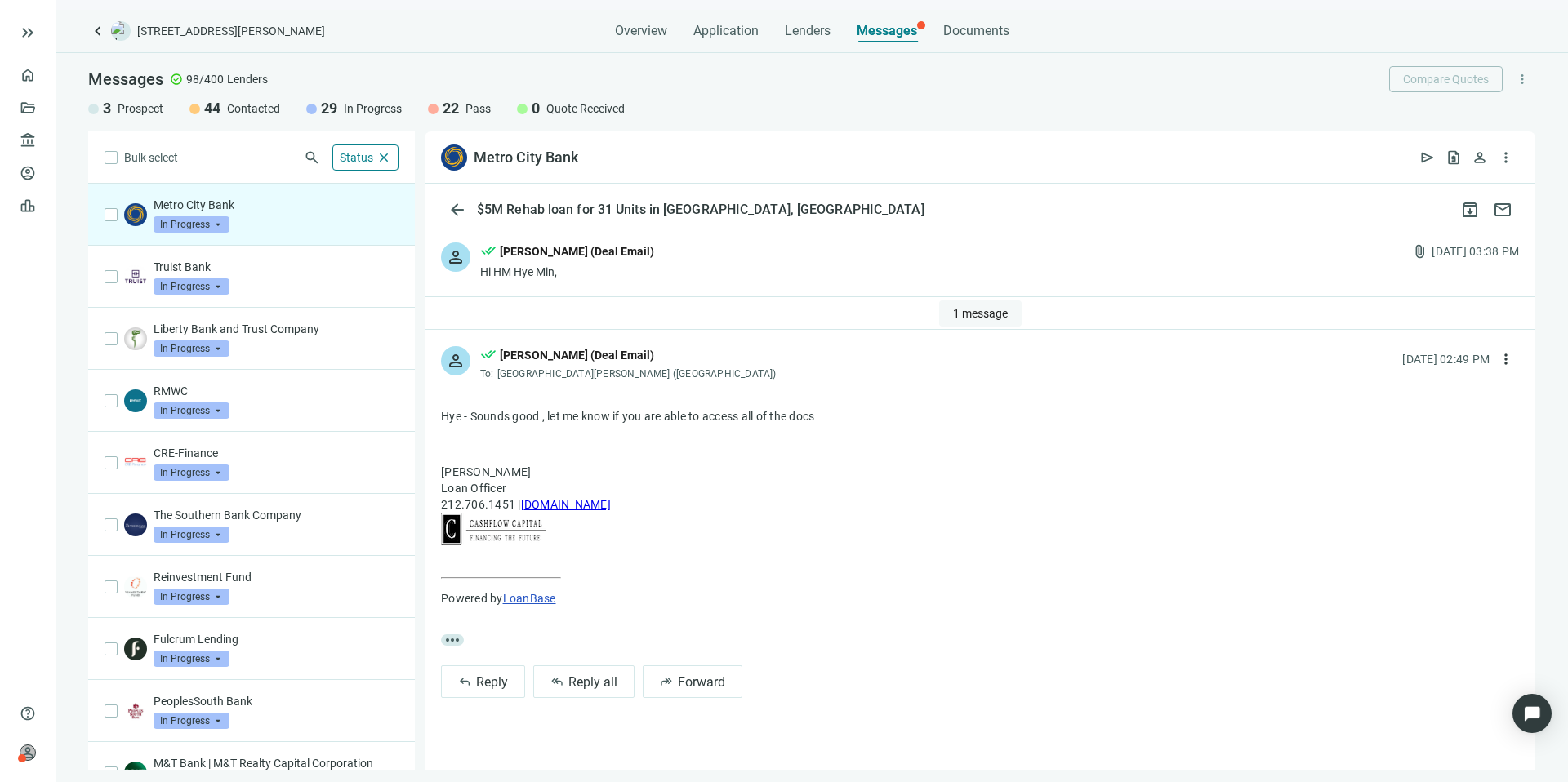
click at [953, 309] on span "1 message" at bounding box center [980, 312] width 54 height 13
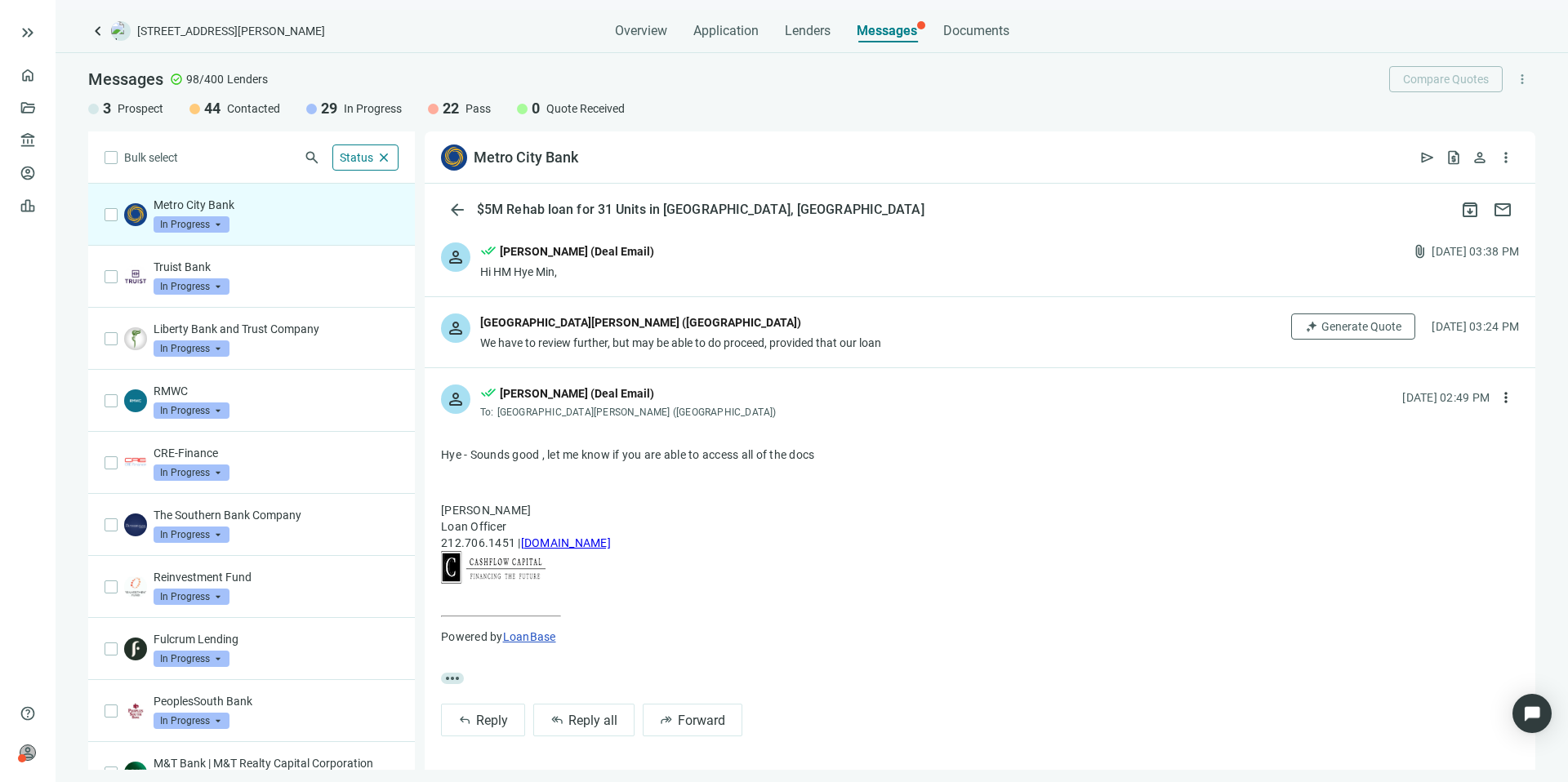
click at [940, 316] on div "person HM Hye Min Park (Metro City Bank) We have to review further, but may be …" at bounding box center [980, 332] width 1110 height 70
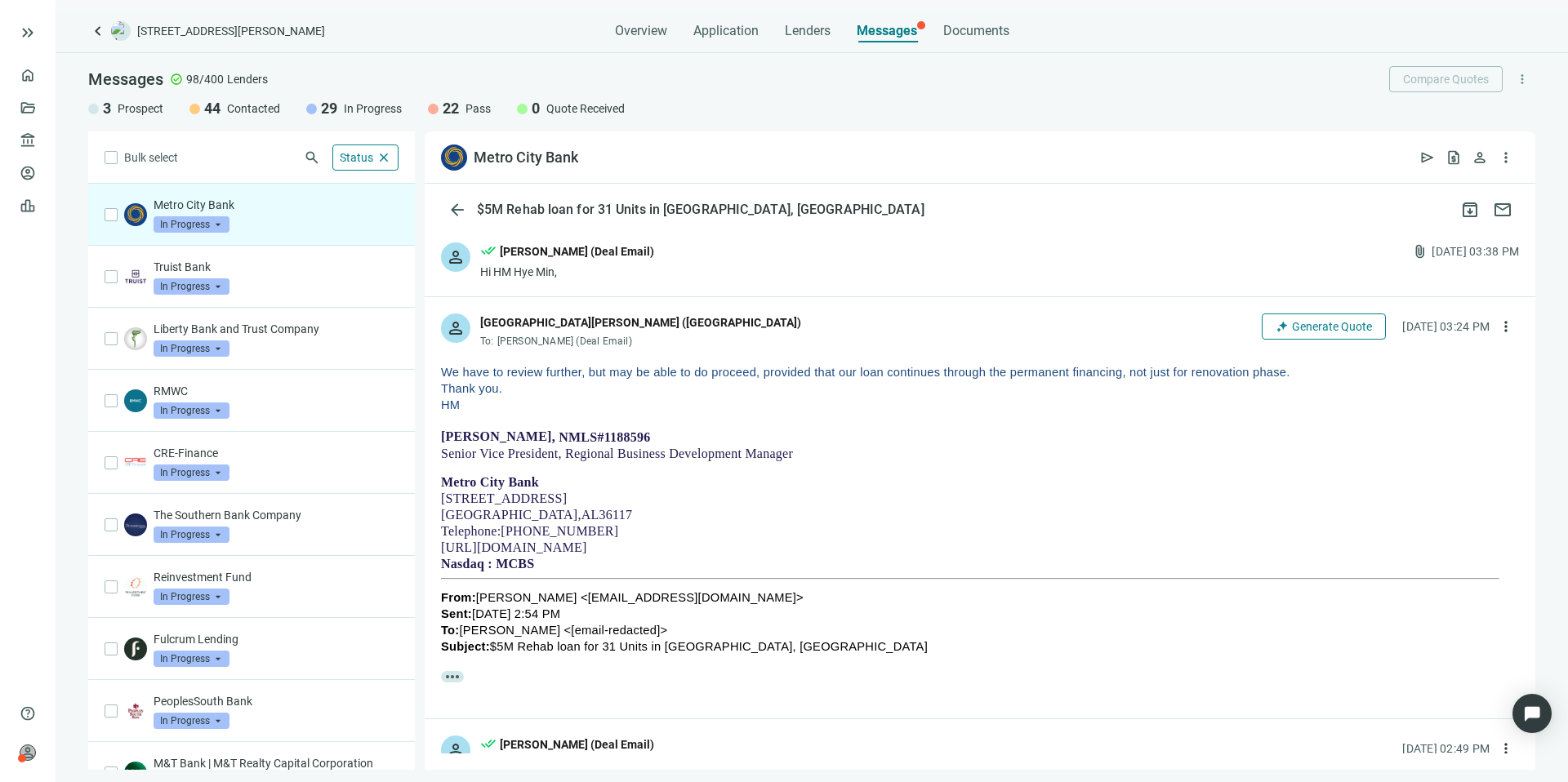
click at [1291, 323] on span "Generate Quote" at bounding box center [1331, 326] width 80 height 13
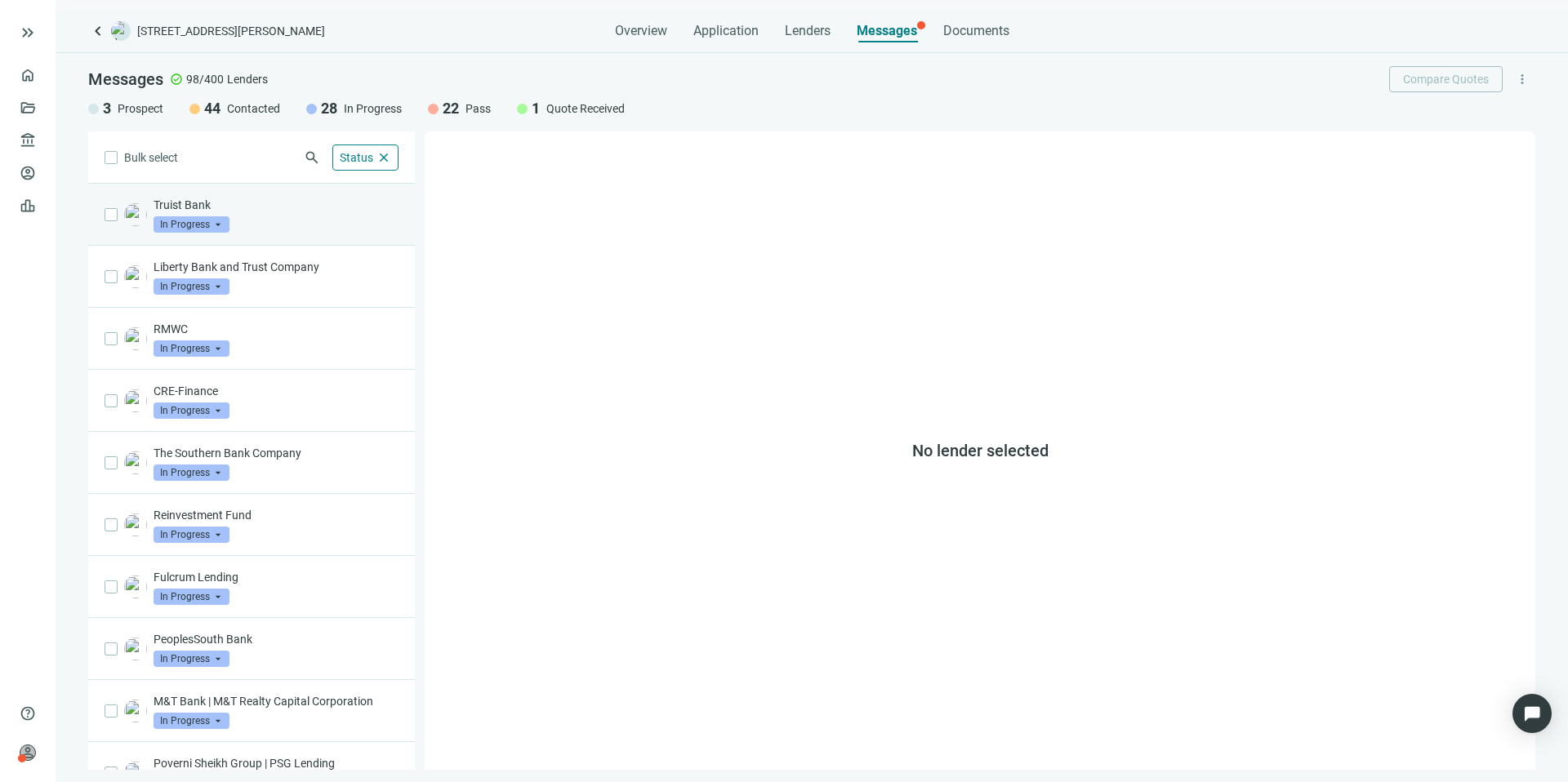
click at [314, 231] on div "Truist Bank In Progress arrow_drop_down" at bounding box center [276, 214] width 245 height 36
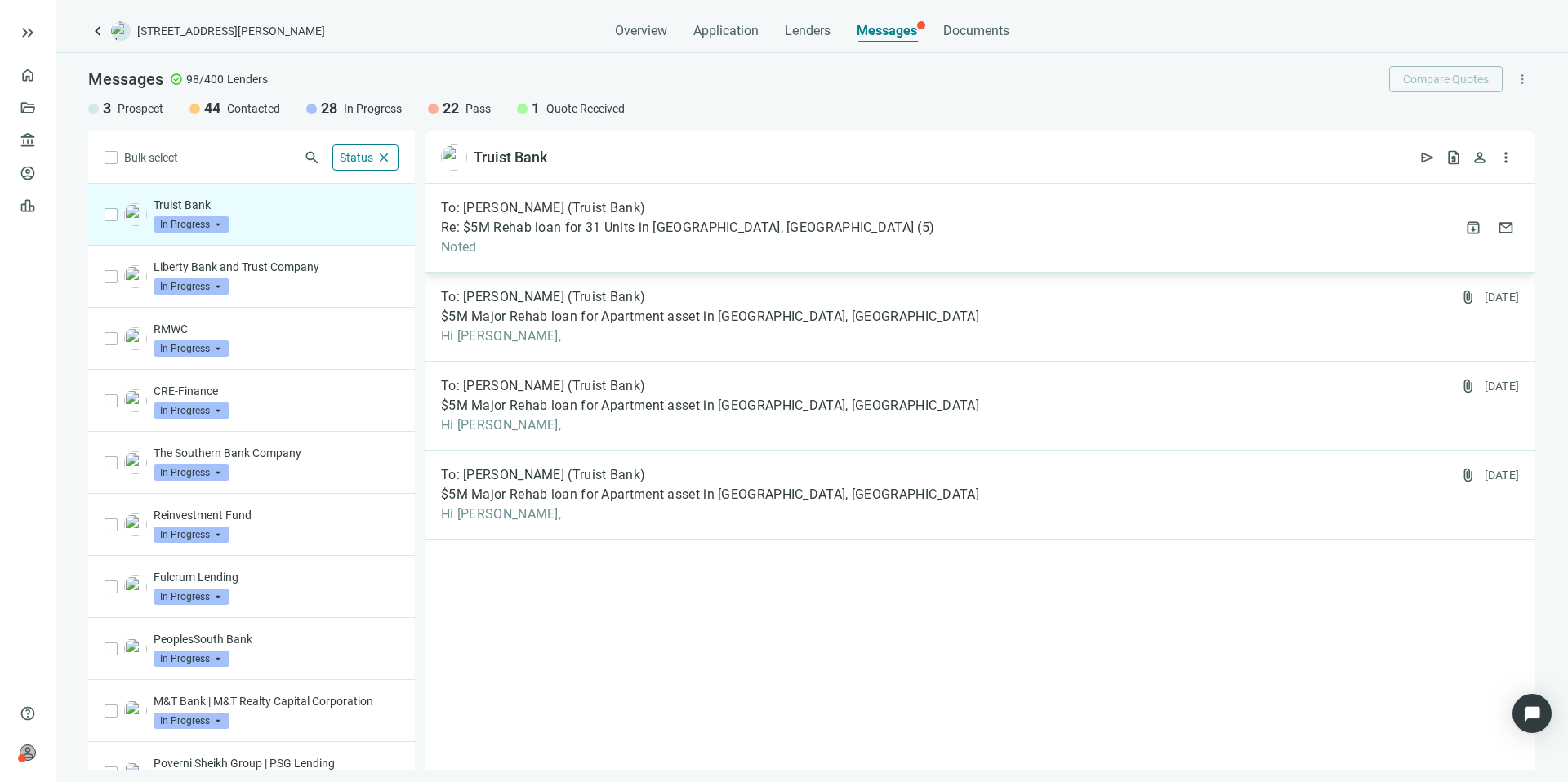
click at [994, 244] on div "To: Thomas Gumb (Truist Bank) Re: $5M Rehab loan for 31 Units in Bessemer, AL (…" at bounding box center [980, 228] width 1110 height 89
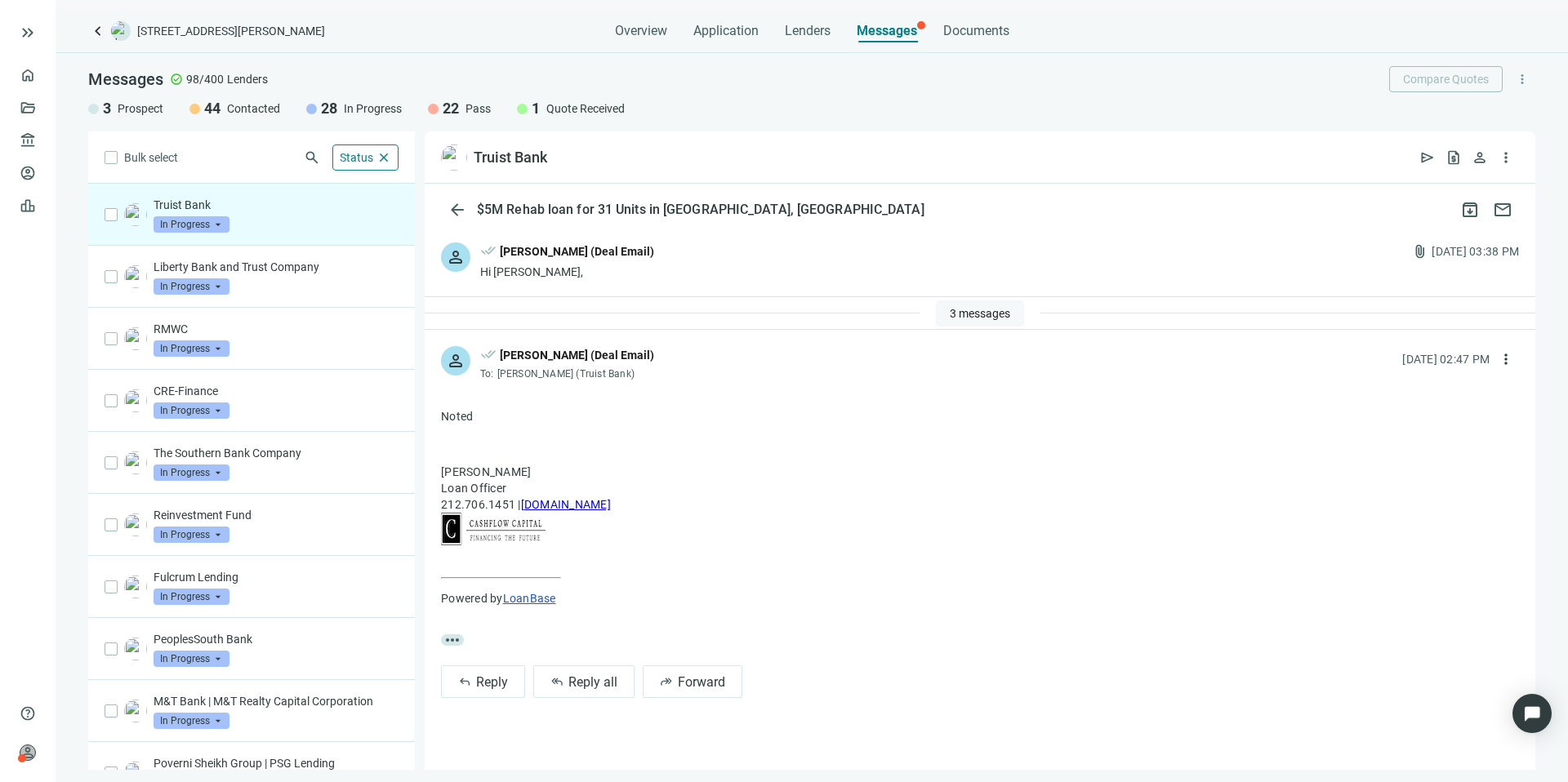
click at [989, 317] on span "3 messages" at bounding box center [980, 312] width 60 height 13
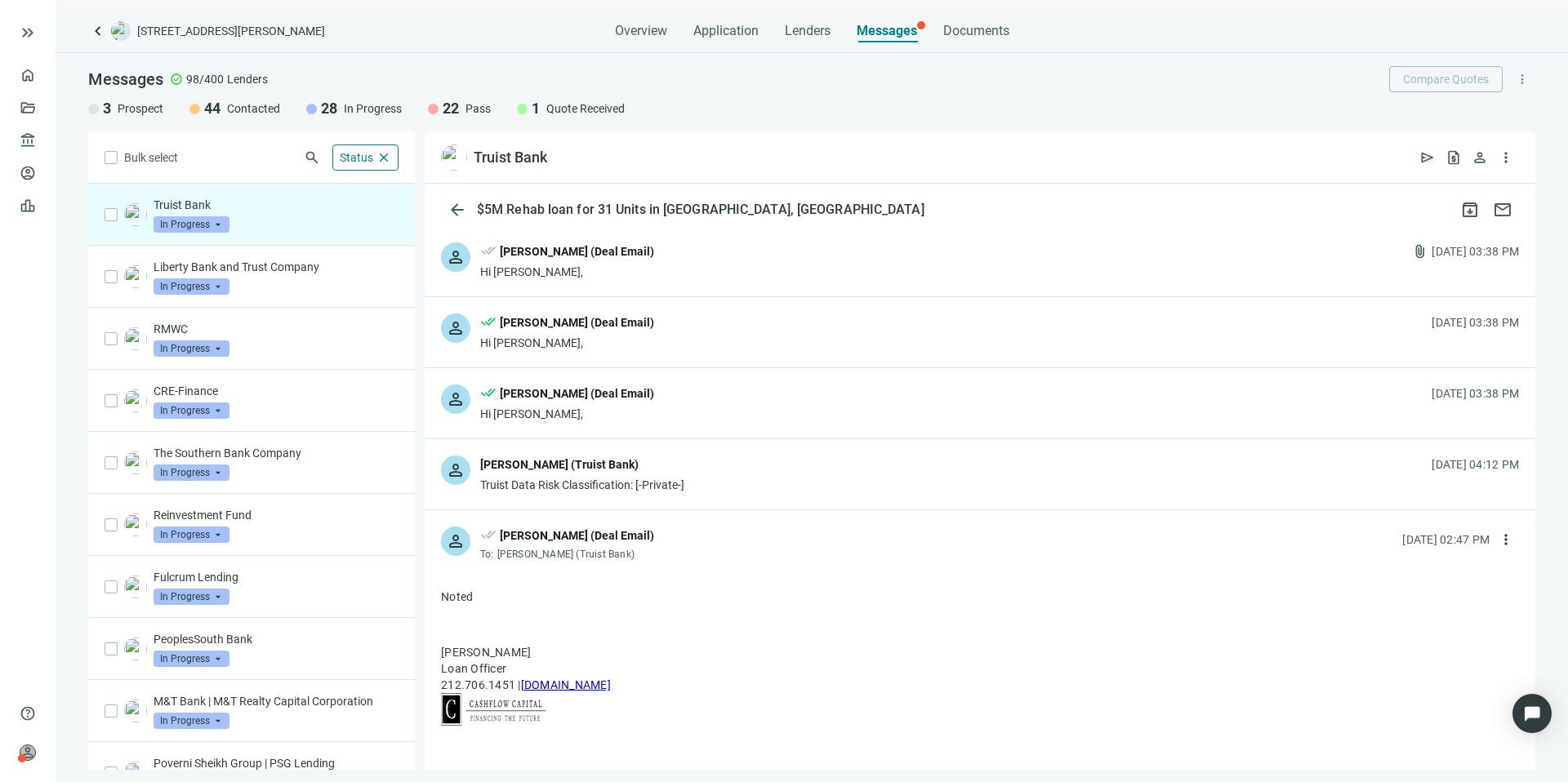
click at [914, 461] on div "person Thomas Gumb (Truist Bank) Truist Data Risk Classification: [-Private-] 0…" at bounding box center [980, 474] width 1110 height 70
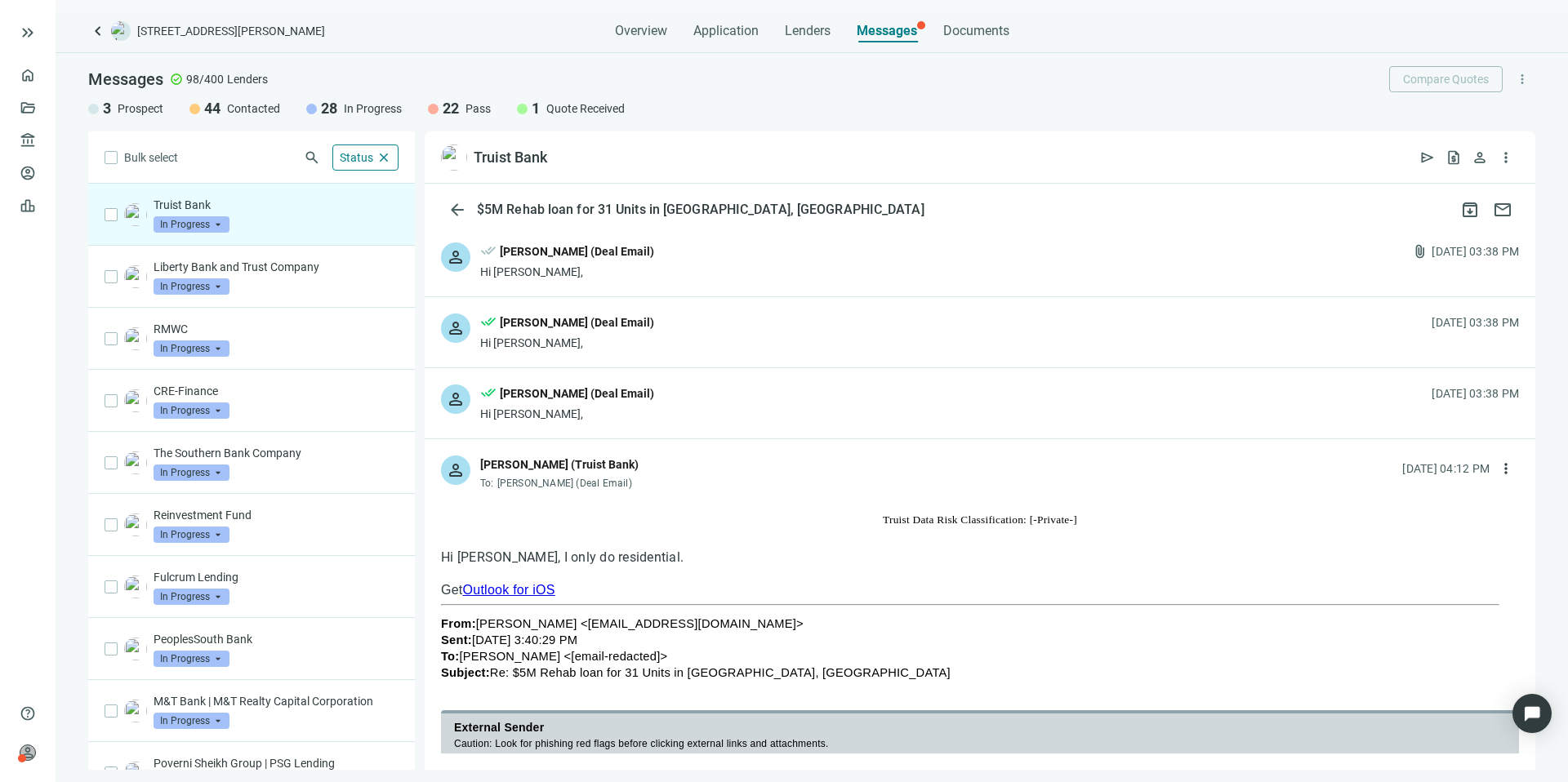
click at [813, 269] on div "person done_all Kevin A Jones (Deal Email) Hi Thomas, attach_file 08.07.2025, 0…" at bounding box center [980, 261] width 1110 height 70
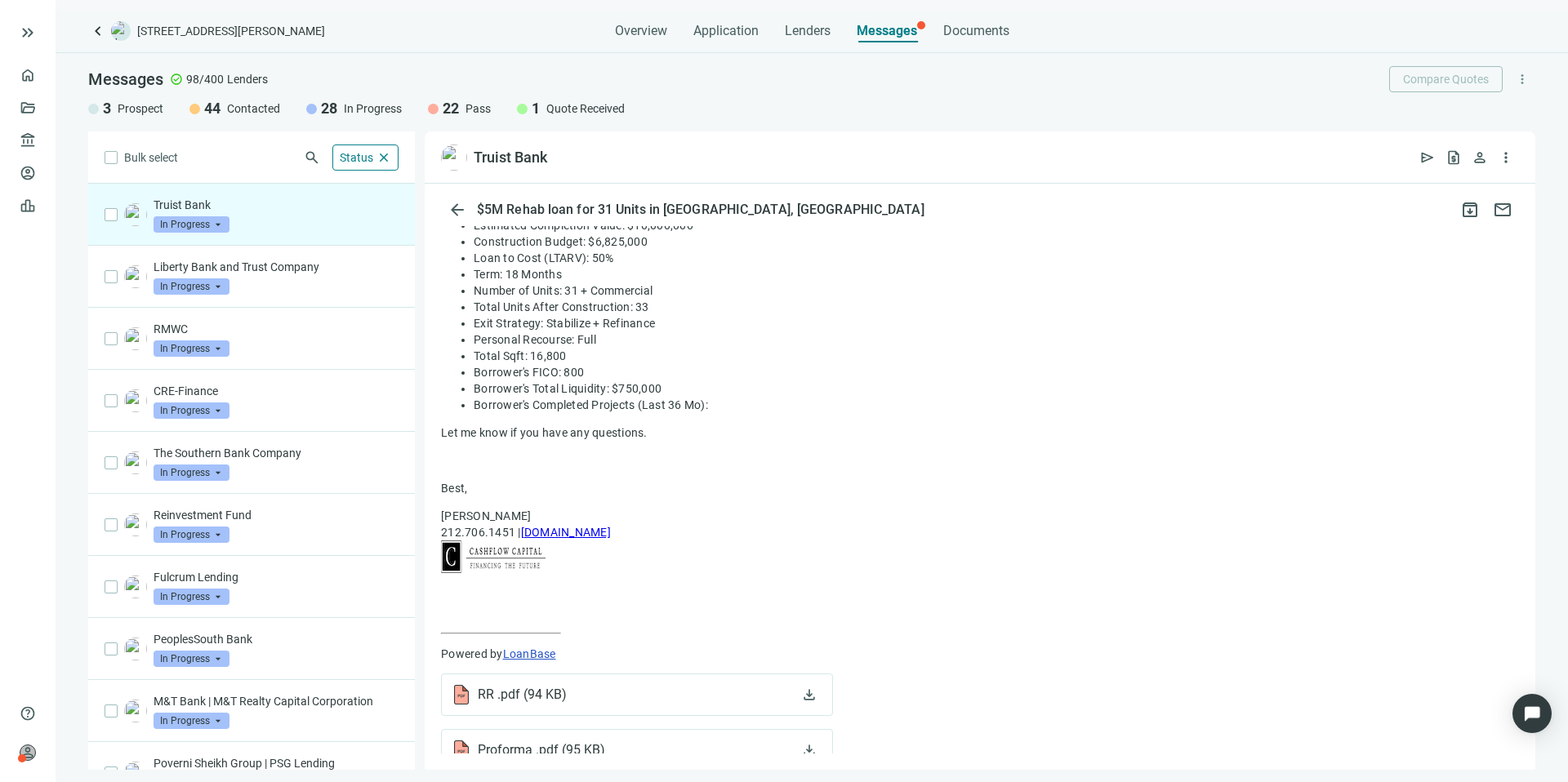
scroll to position [559, 0]
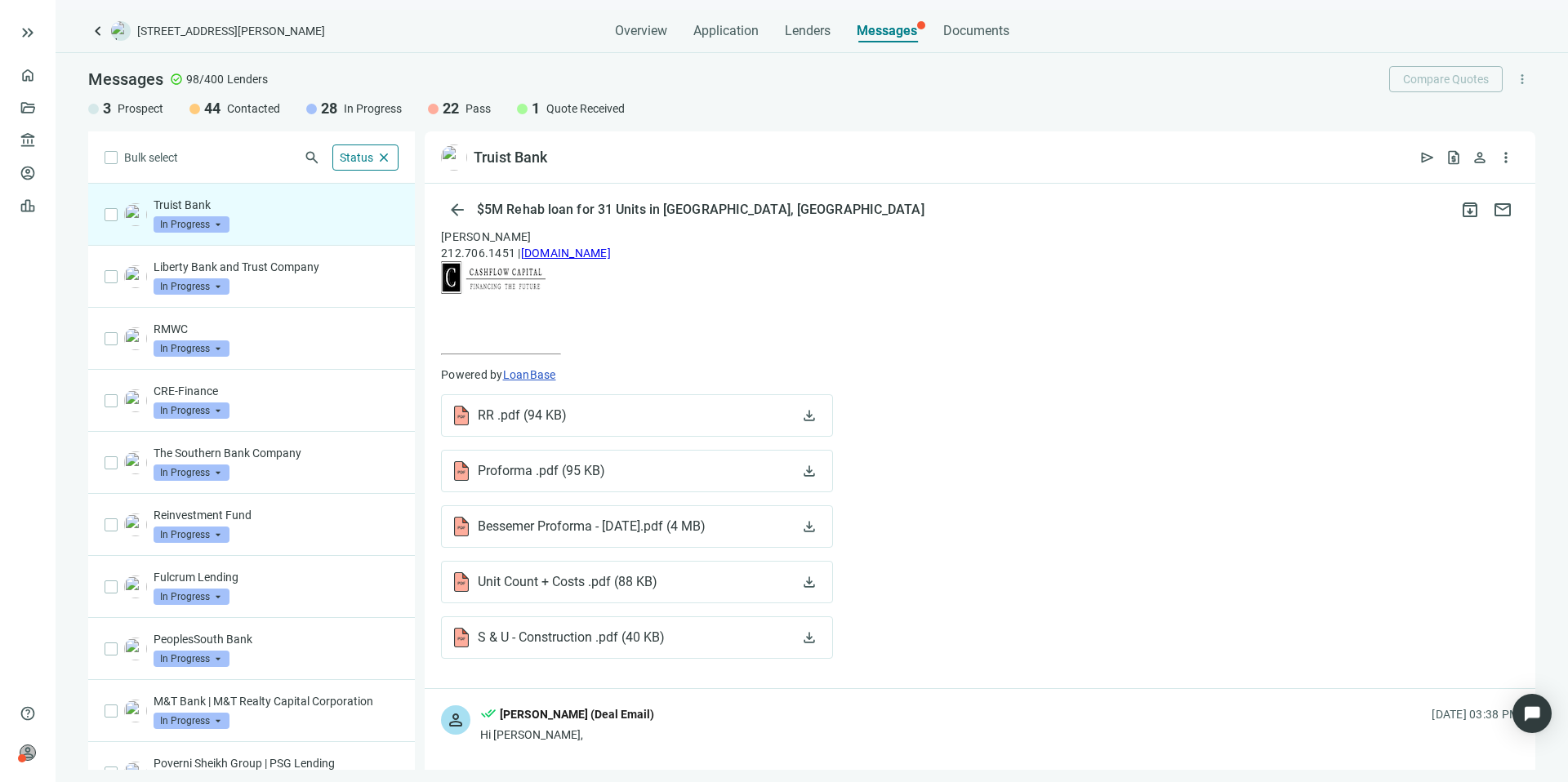
click at [206, 226] on span "In Progress" at bounding box center [191, 224] width 76 height 16
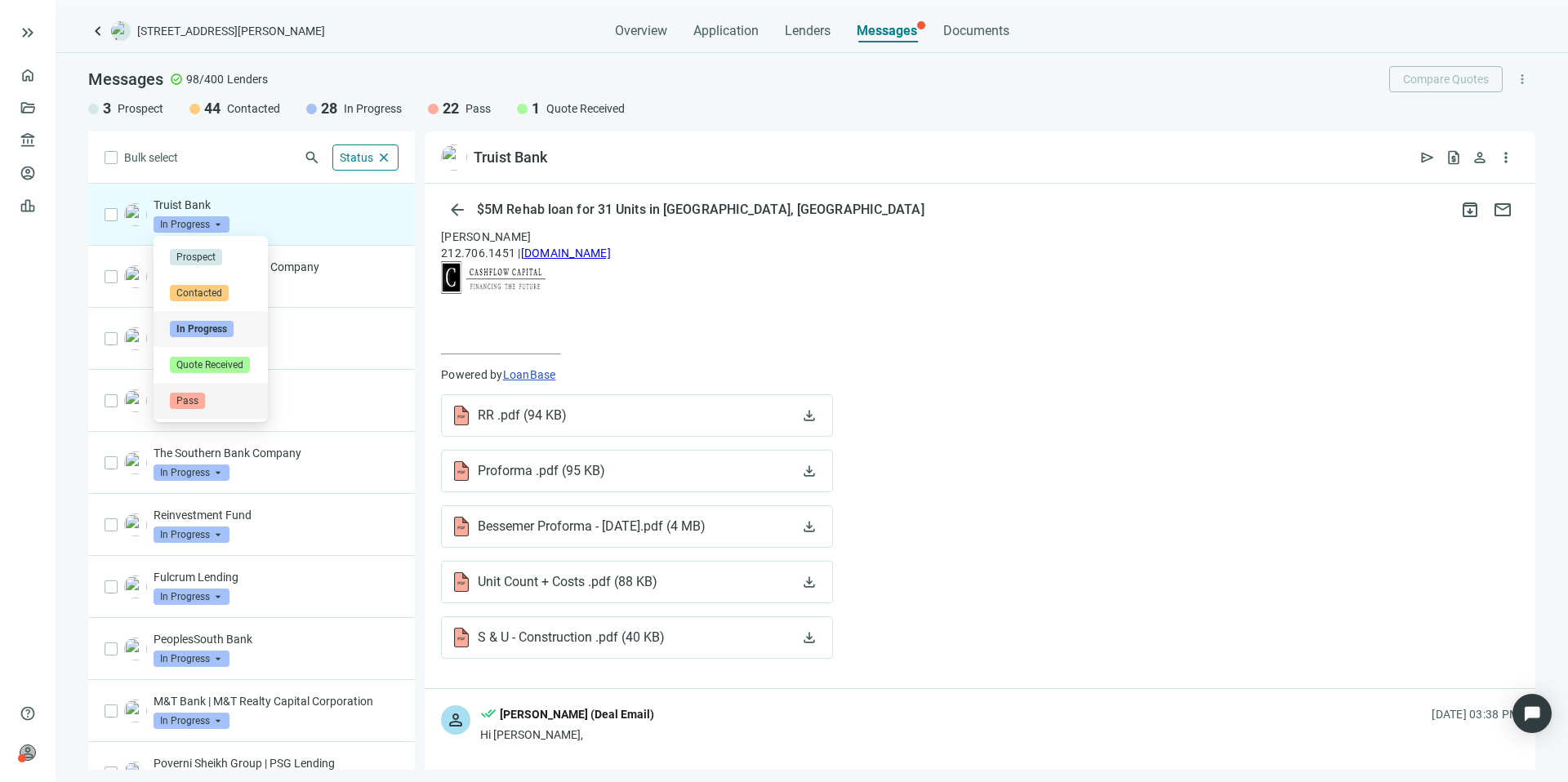
click at [195, 395] on span "Pass" at bounding box center [187, 401] width 35 height 16
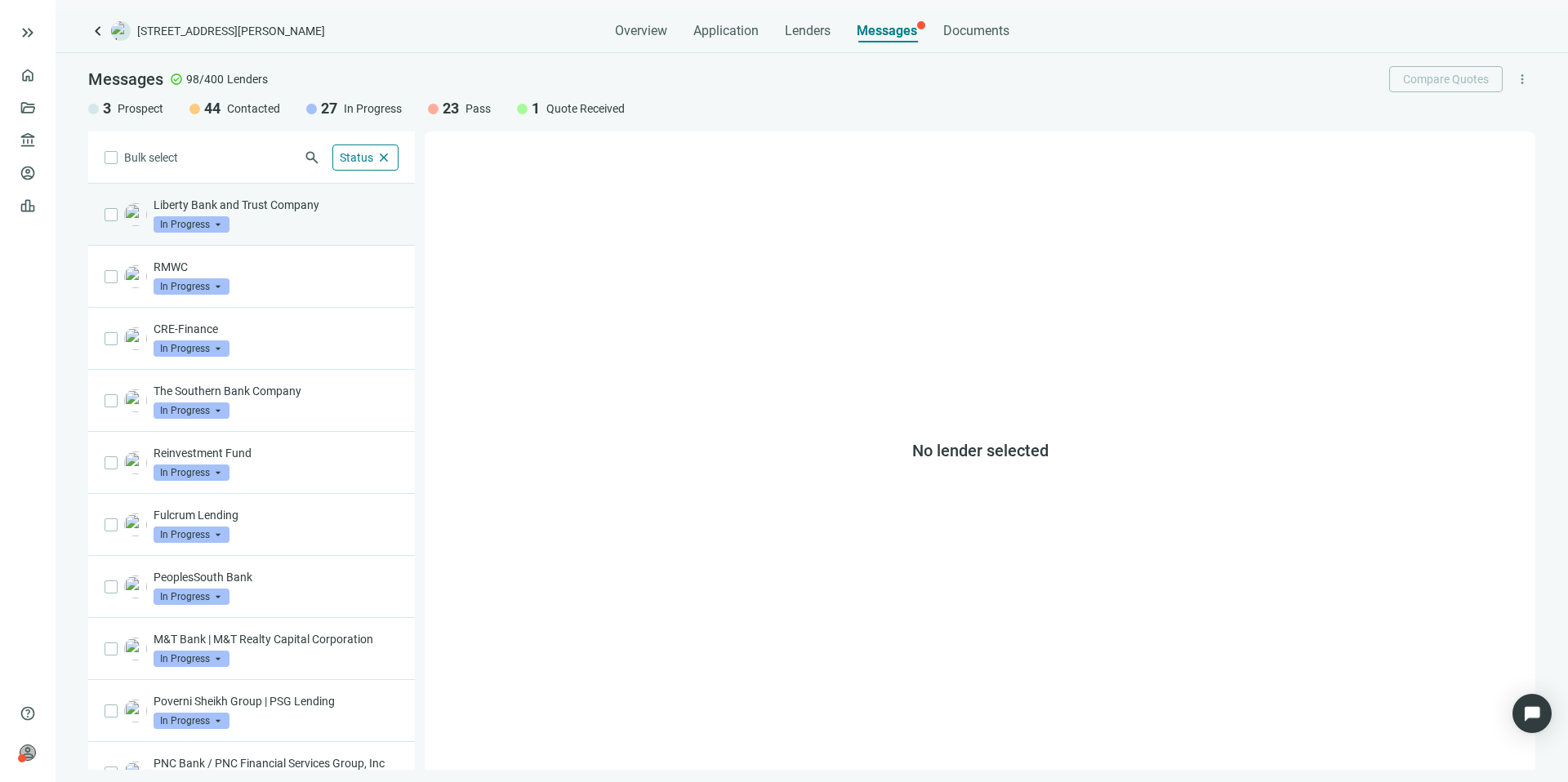
click at [334, 193] on div "Liberty Bank and Trust Company In Progress arrow_drop_down" at bounding box center [251, 214] width 327 height 62
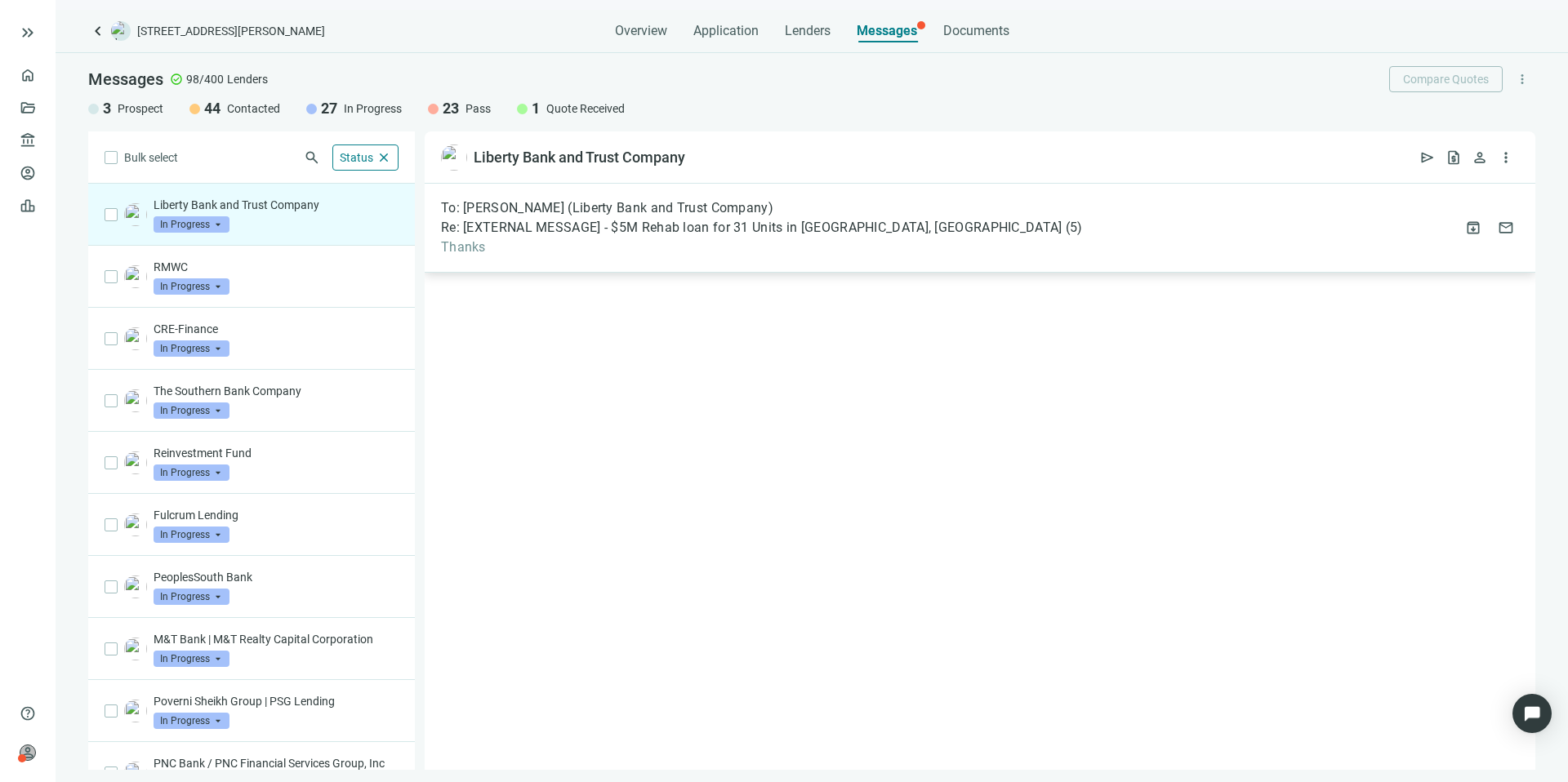
click at [943, 245] on div "To: Rodger Selph (Liberty Bank and Trust Company) Re: [EXTERNAL MESSAGE] - $5M …" at bounding box center [980, 228] width 1110 height 89
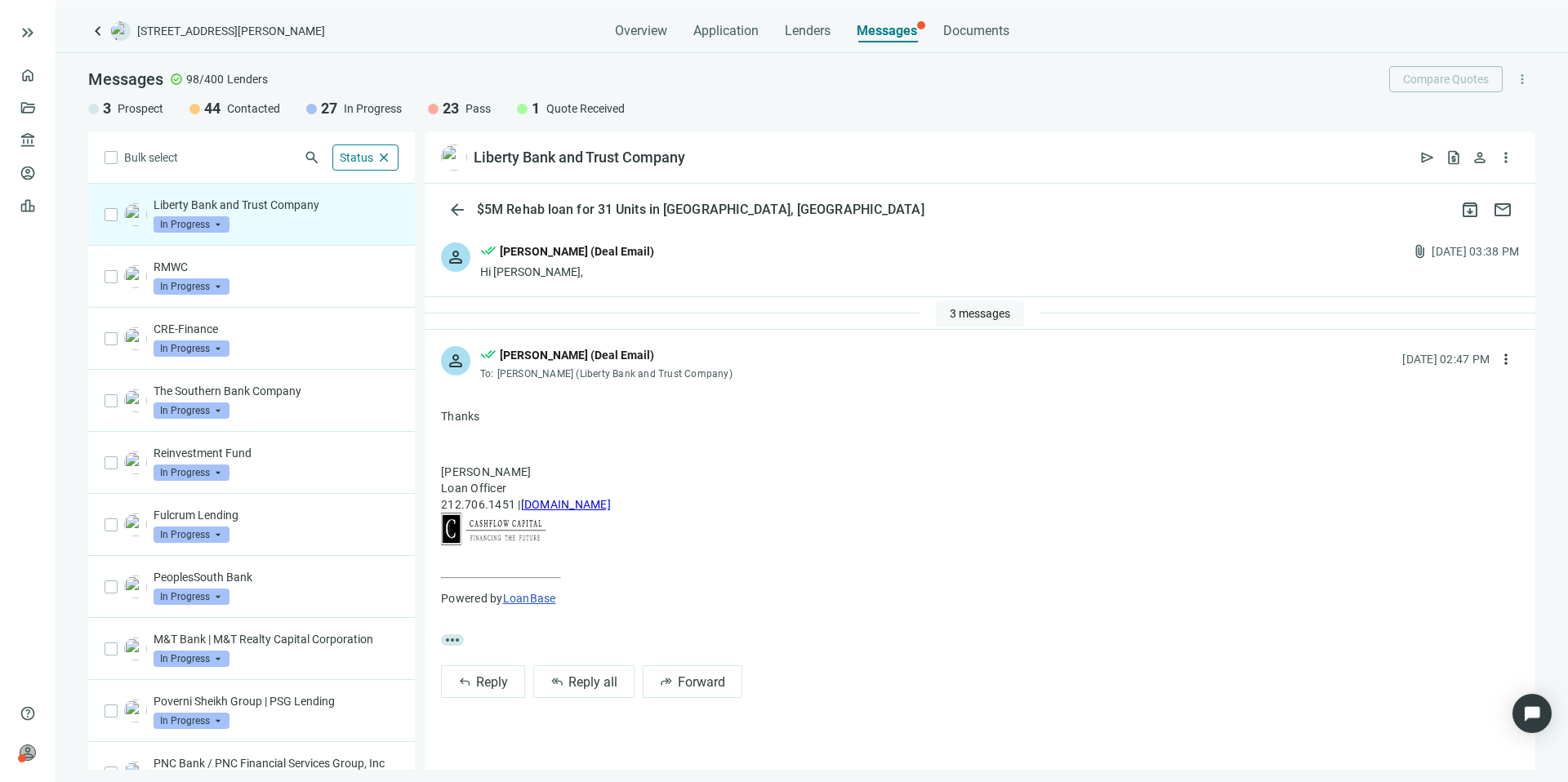
click at [958, 308] on span "3 messages" at bounding box center [980, 312] width 60 height 13
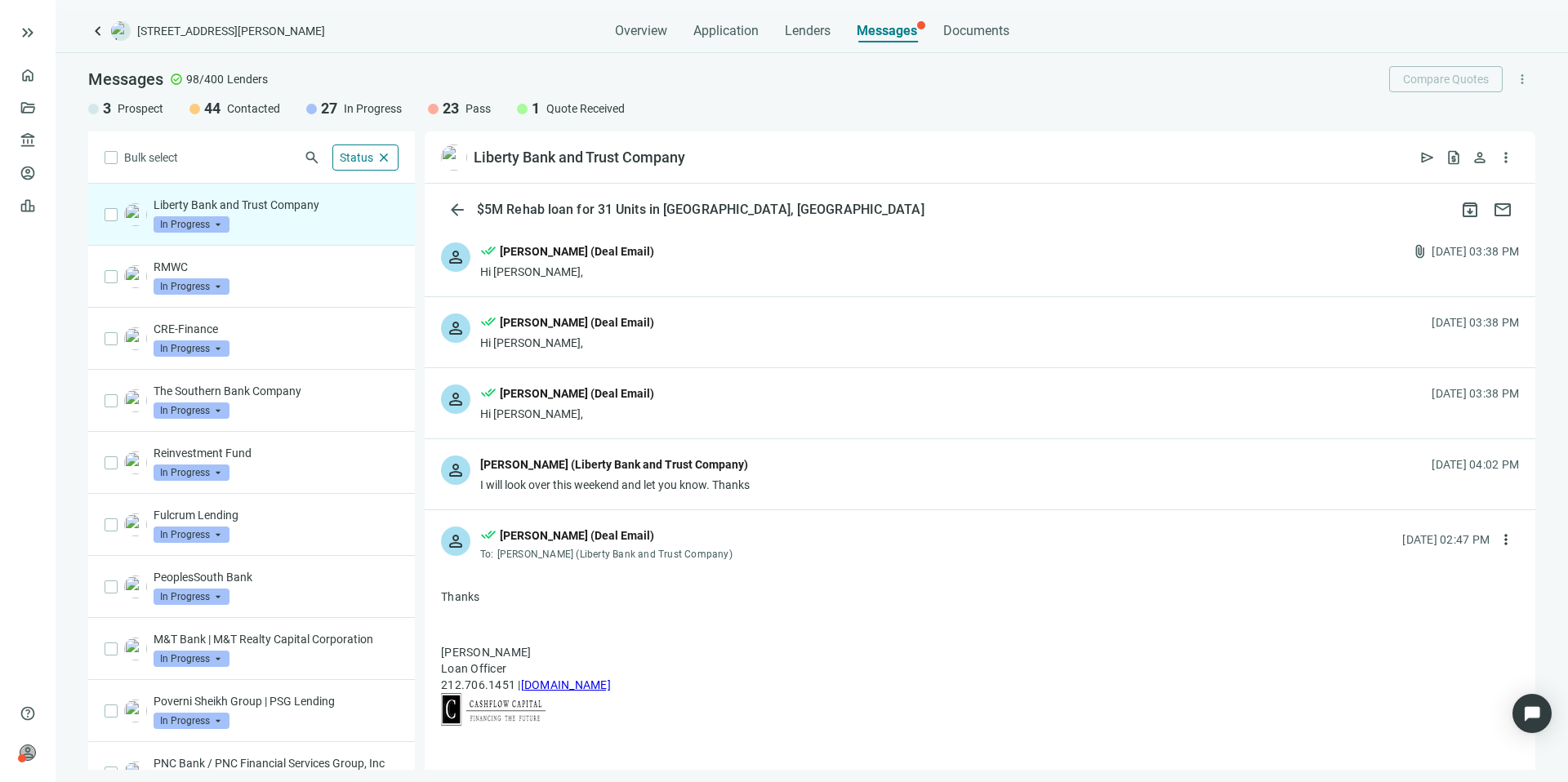
click at [746, 460] on div "Rodger Selph (Liberty Bank and Trust Company)" at bounding box center [615, 467] width 270 height 21
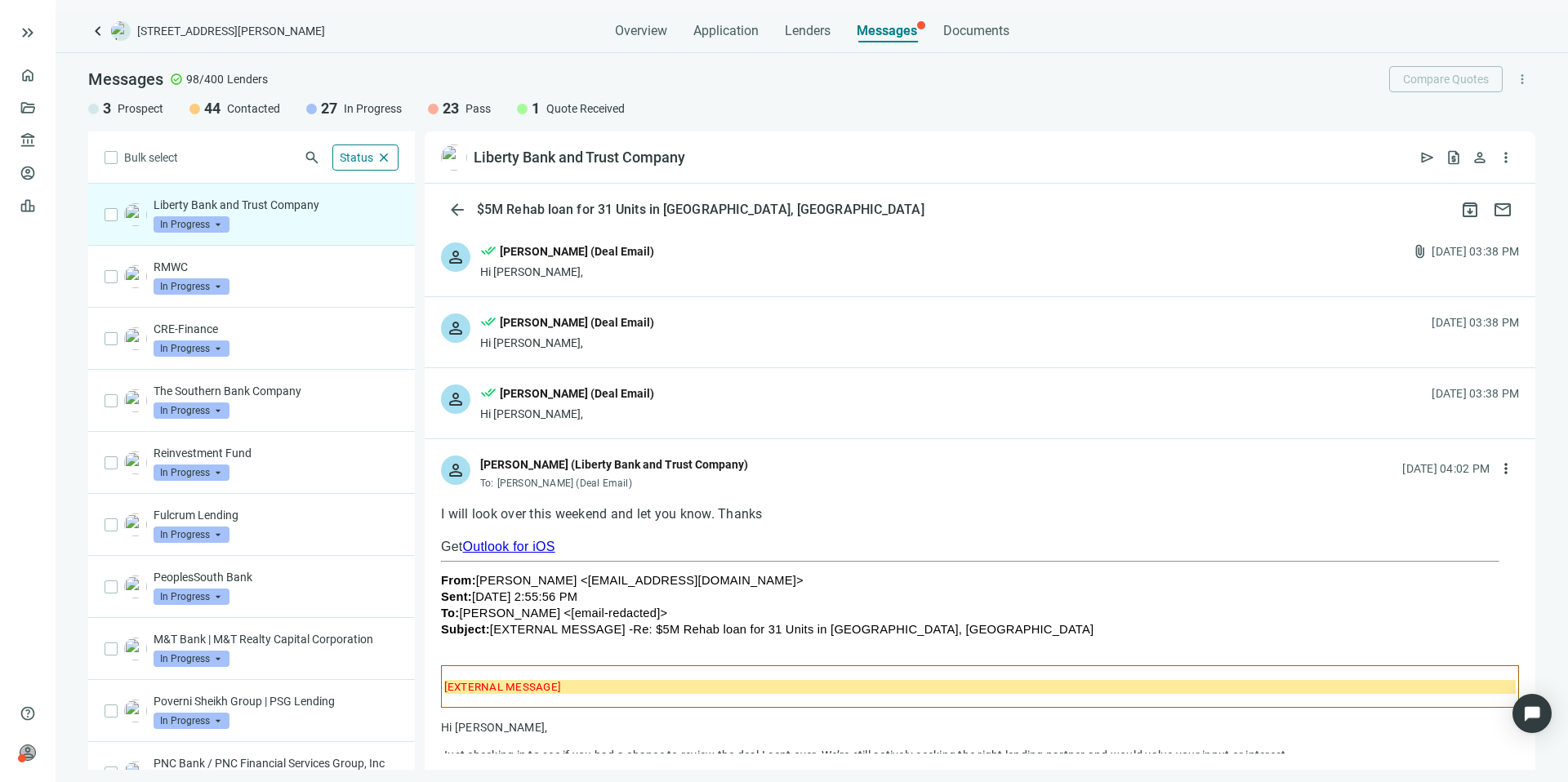
click at [775, 341] on div "person done_all Kevin A Jones (Deal Email) Hi Rodger, 08.08.2025, 03:38 PM" at bounding box center [980, 332] width 1110 height 70
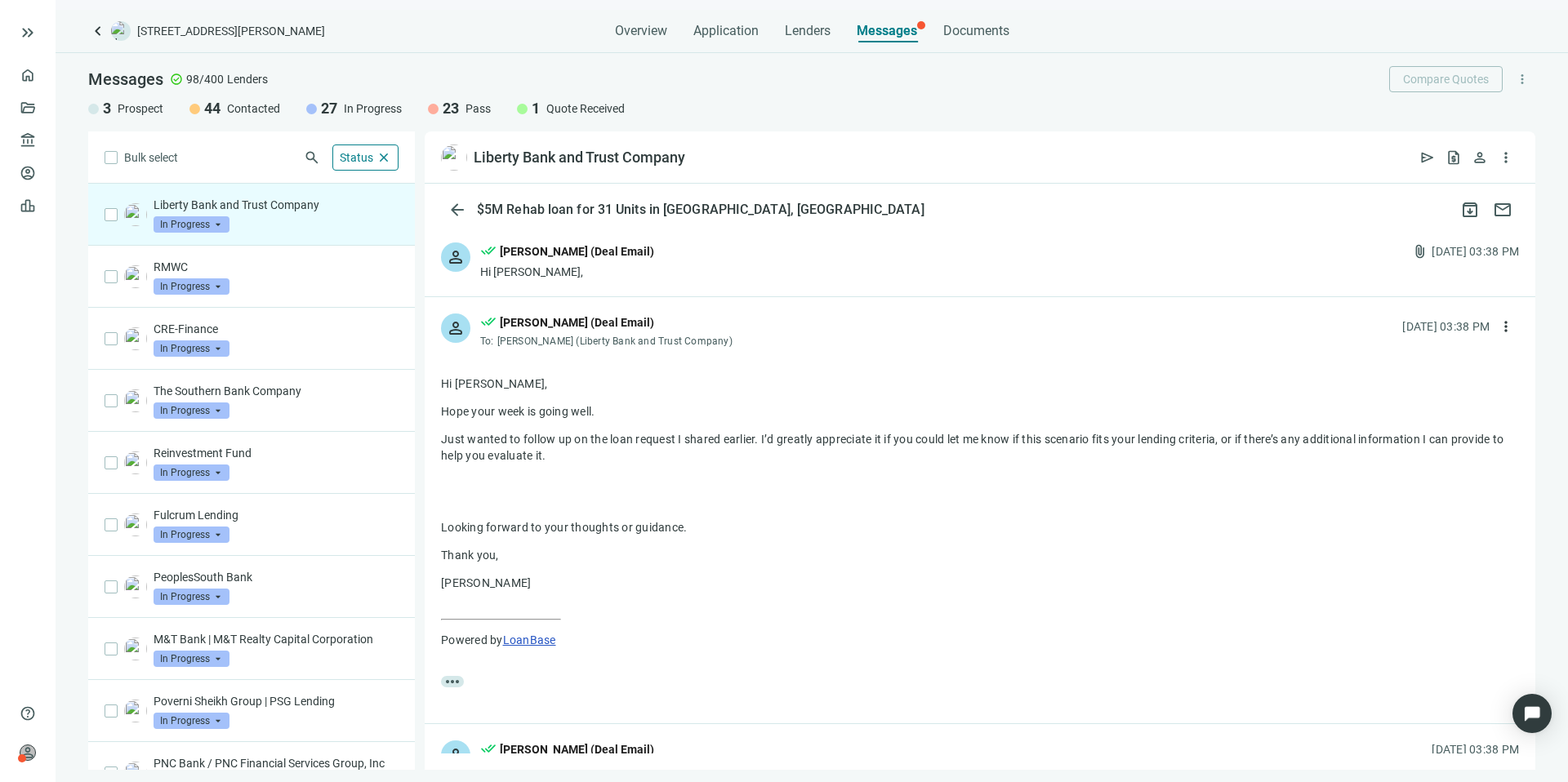
click at [793, 270] on div "person done_all Kevin A Jones (Deal Email) Hi Rodger, attach_file 08.07.2025, 0…" at bounding box center [980, 261] width 1110 height 70
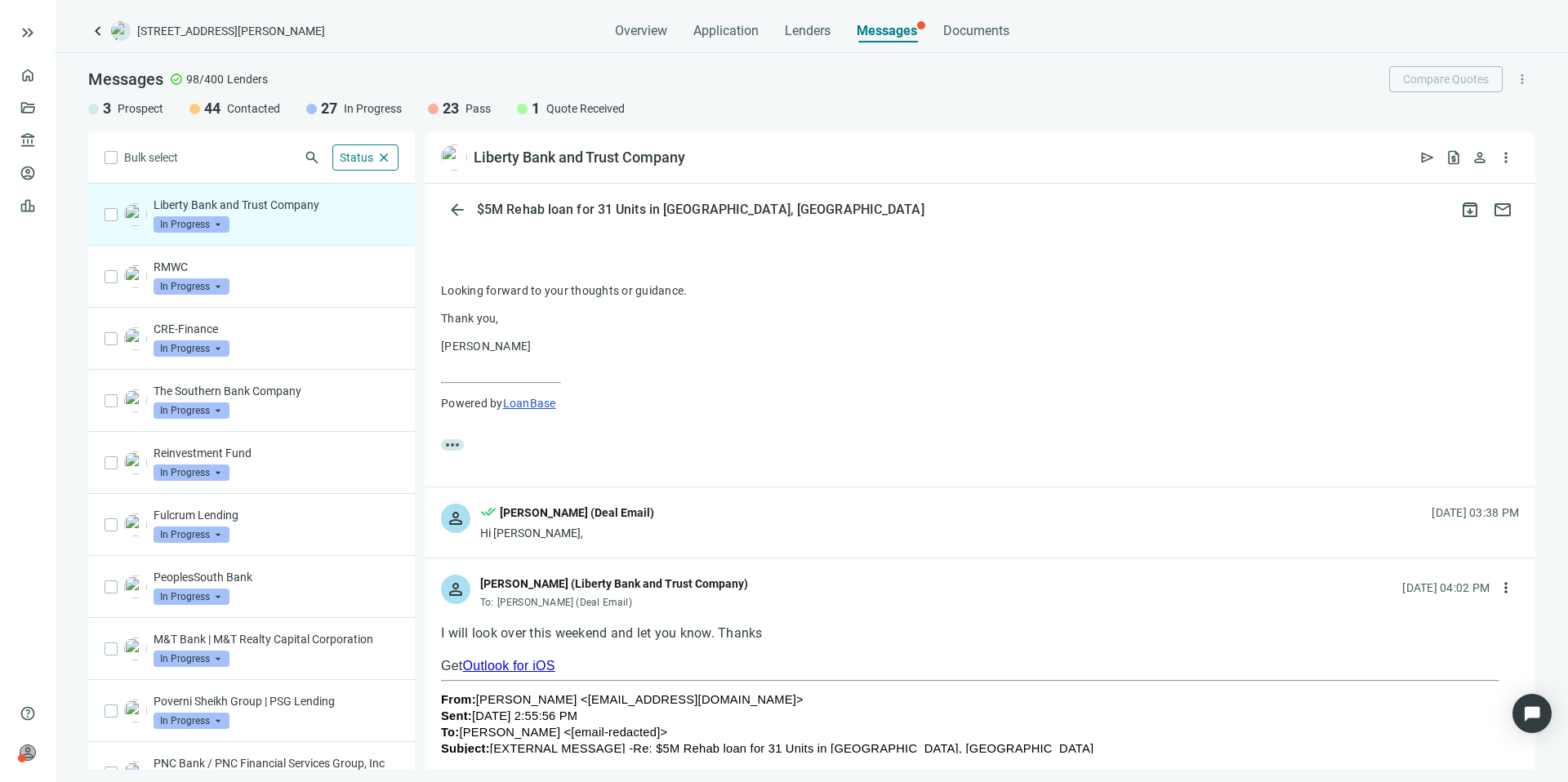
scroll to position [1440, 0]
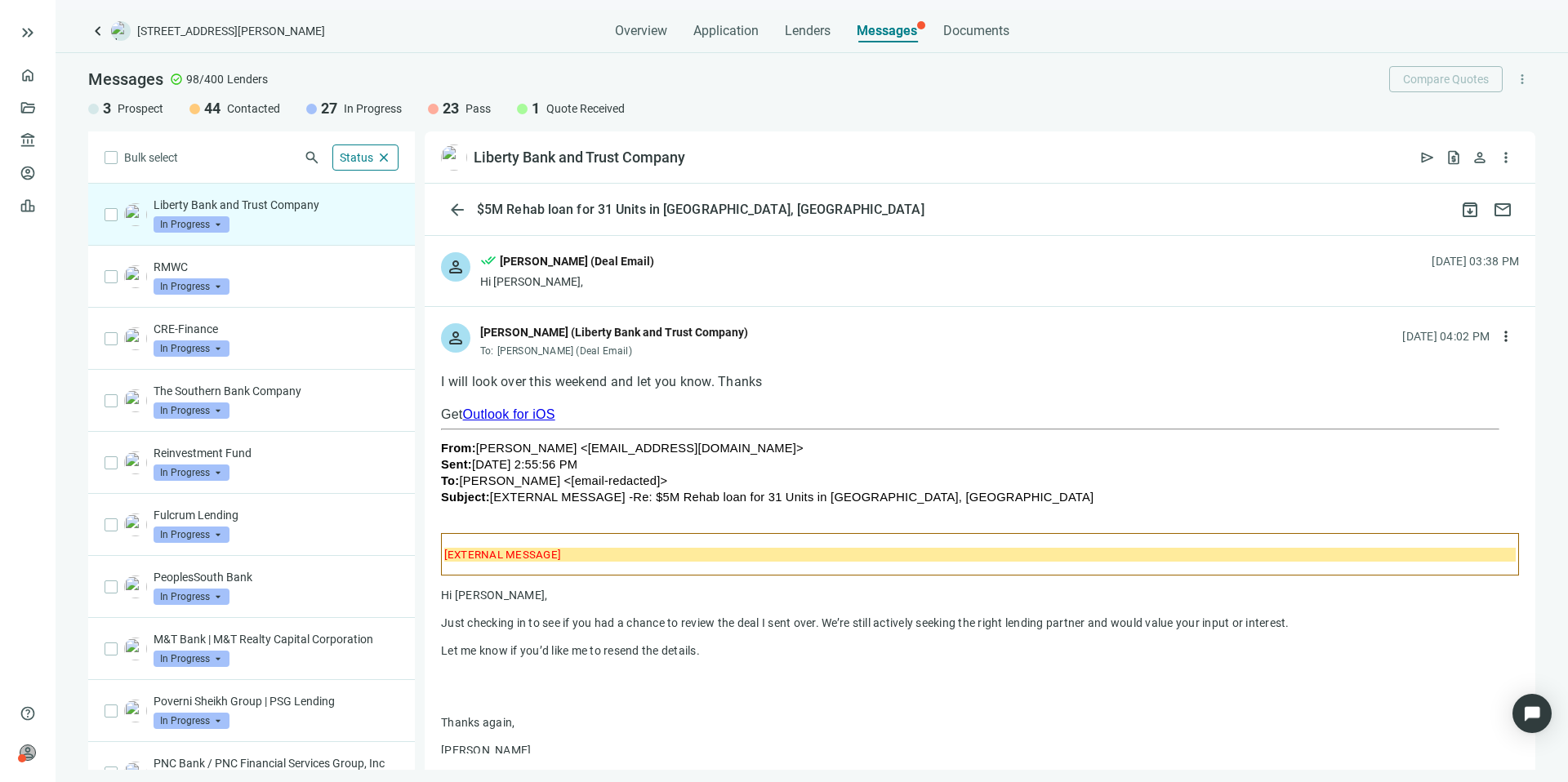
click at [800, 332] on div "person Rodger Selph (Liberty Bank and Trust Company) To: Kevin A Jones (Deal Em…" at bounding box center [980, 334] width 1110 height 54
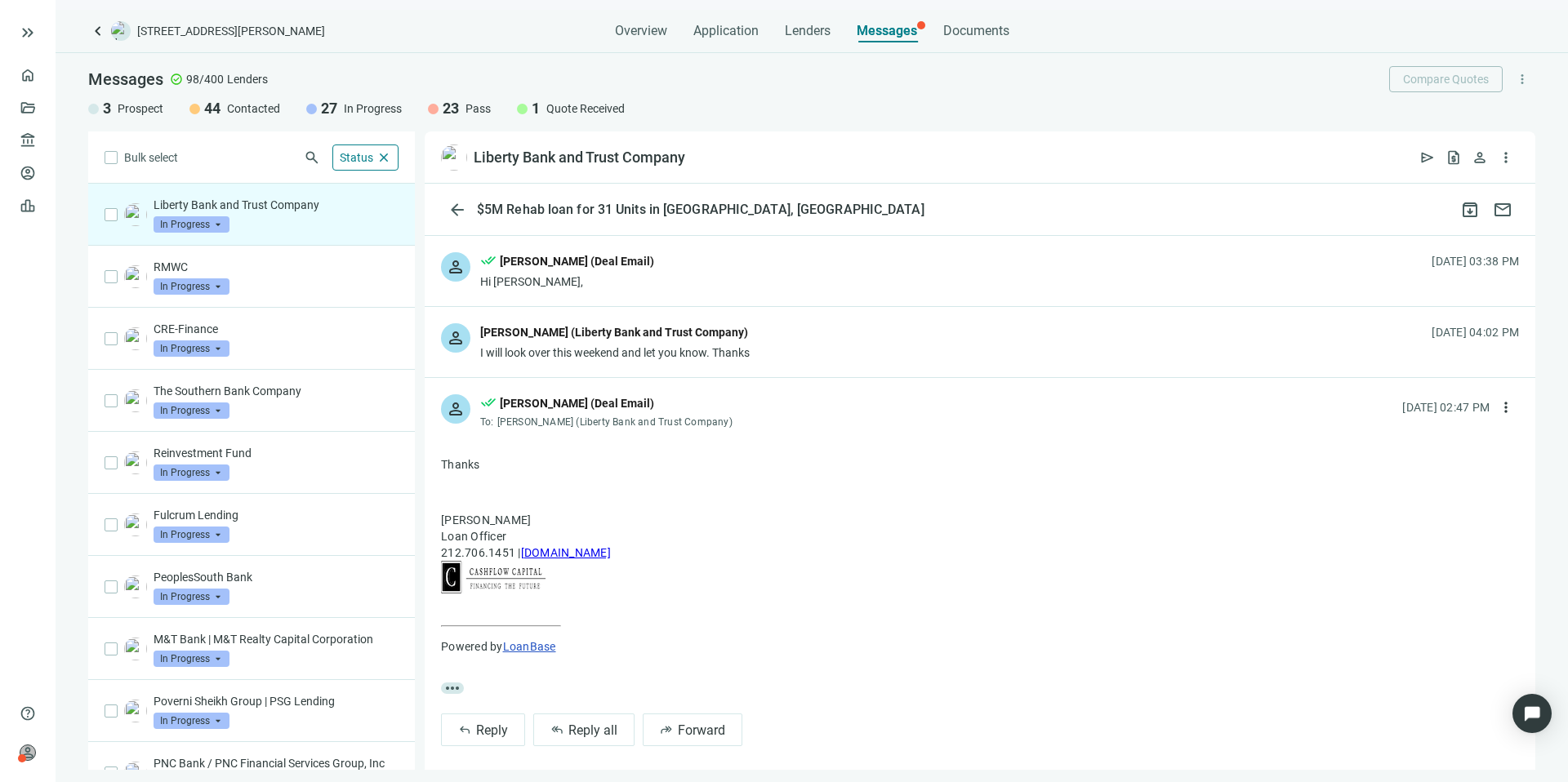
click at [800, 332] on div "person Rodger Selph (Liberty Bank and Trust Company) I will look over this week…" at bounding box center [980, 342] width 1110 height 70
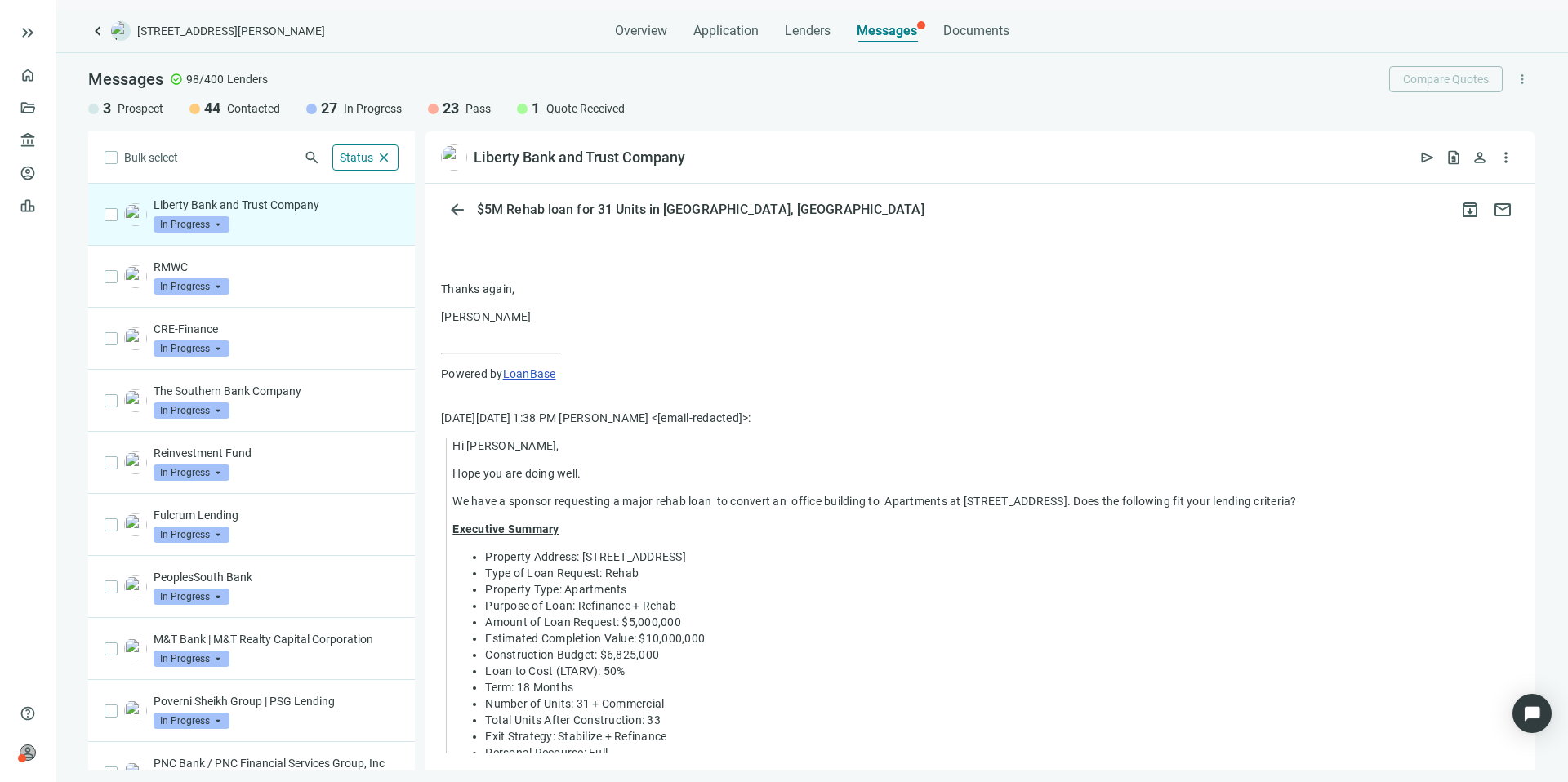
scroll to position [1697, 0]
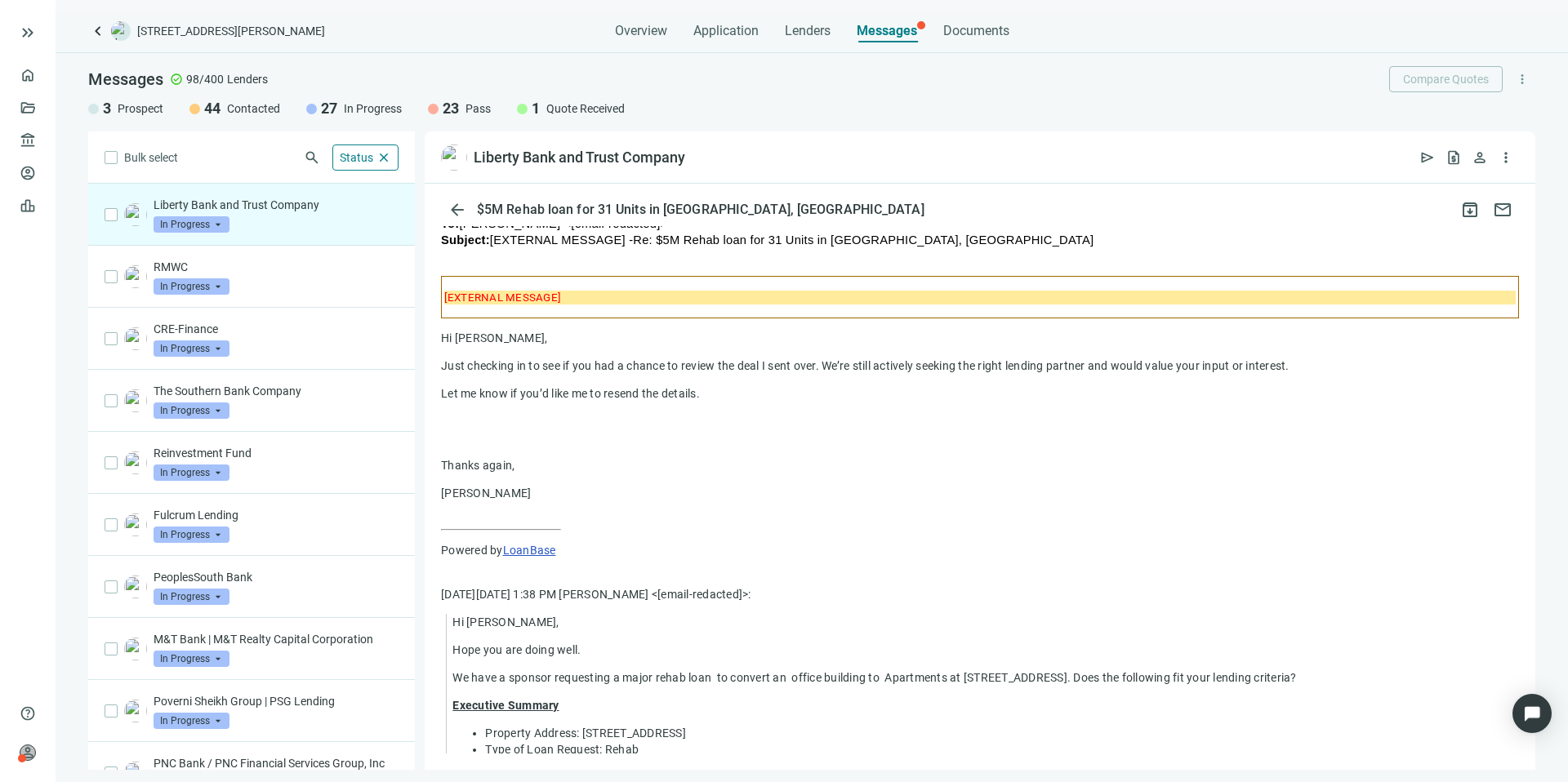
click at [215, 221] on span "In Progress" at bounding box center [191, 224] width 76 height 16
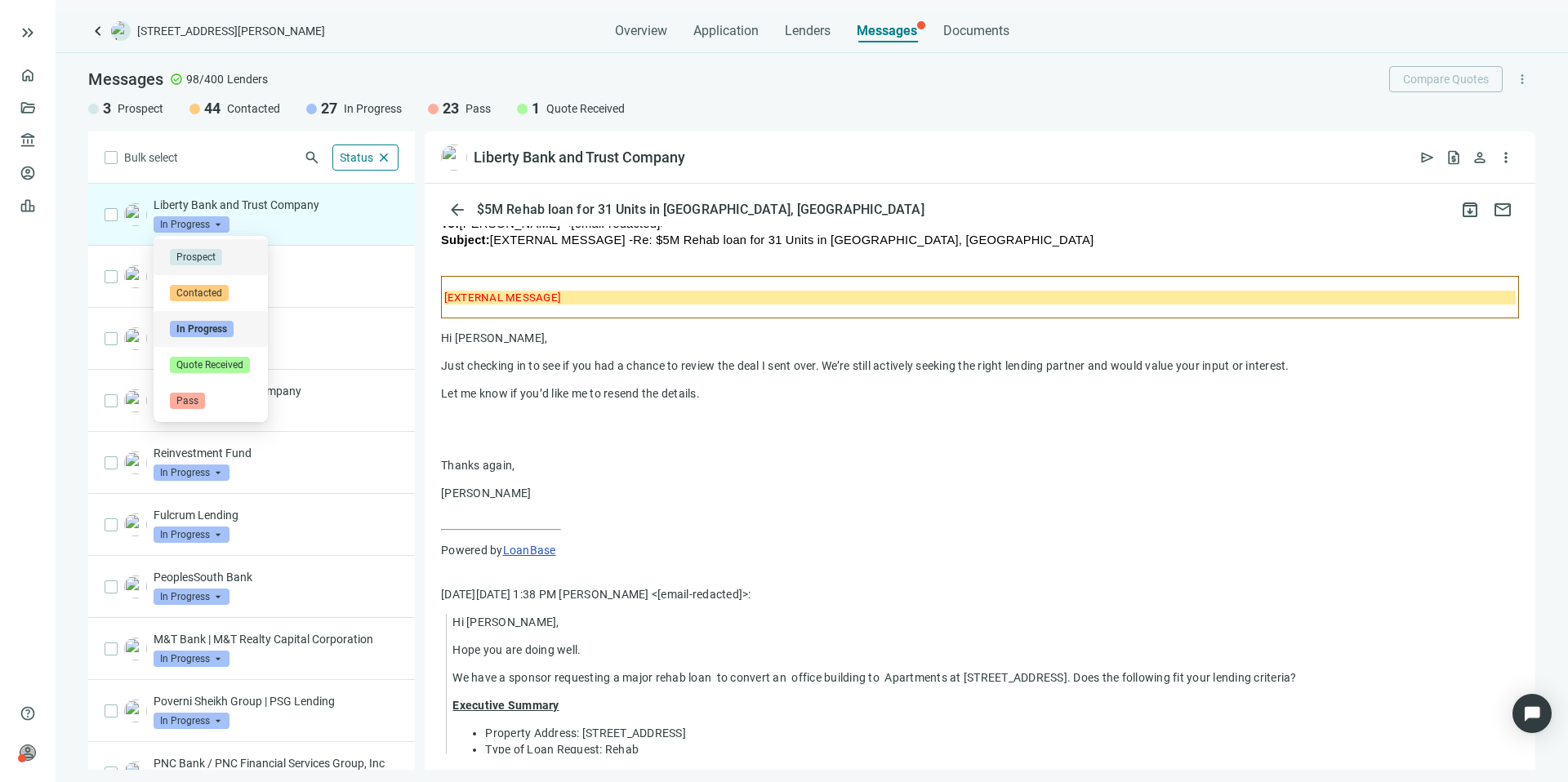
click at [201, 258] on span "Prospect" at bounding box center [196, 257] width 52 height 16
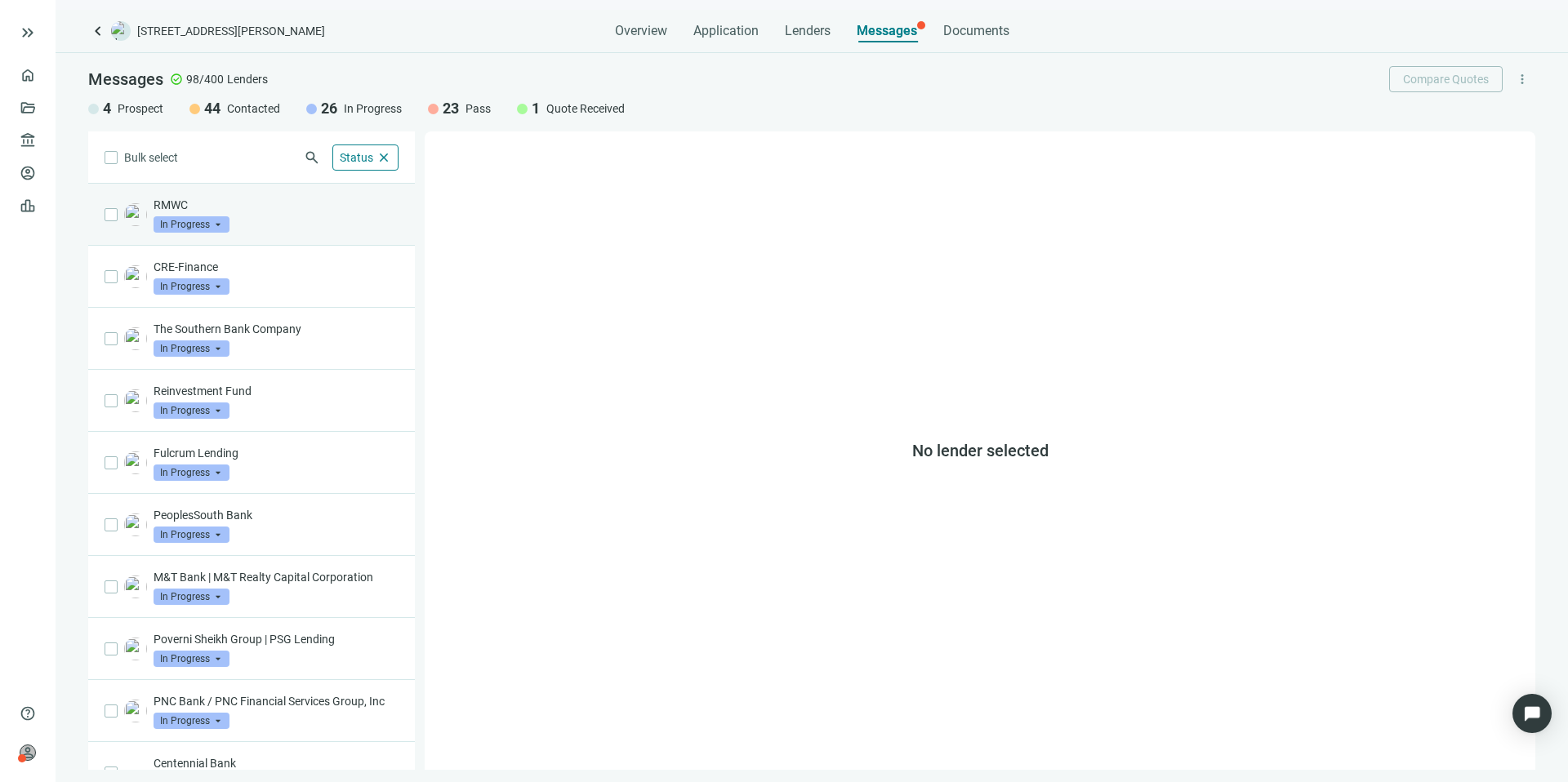
click at [307, 212] on p "RMWC" at bounding box center [276, 205] width 245 height 16
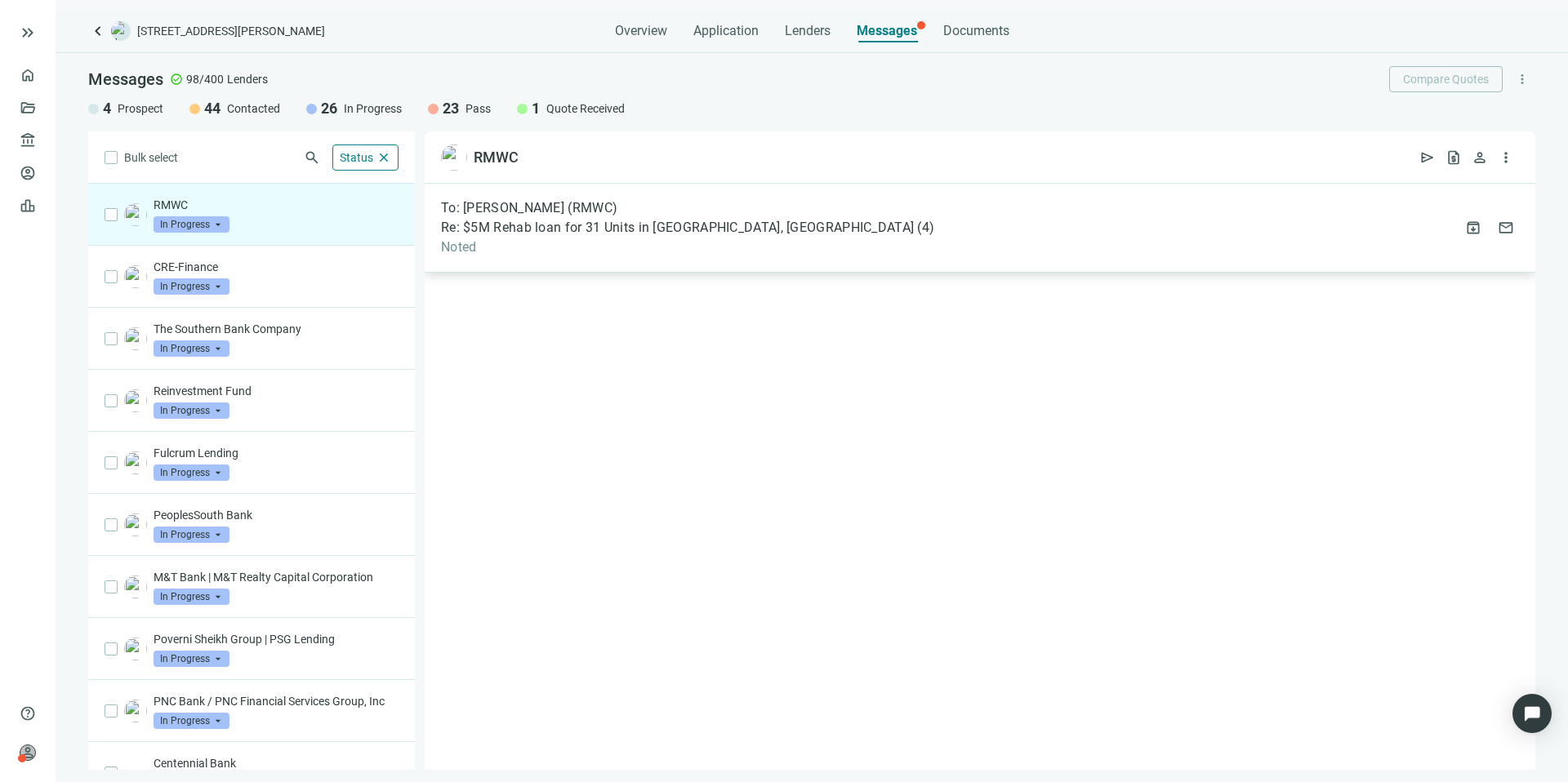
click at [878, 240] on div "To: Amy O'Leary (RMWC) Re: $5M Rehab loan for 31 Units in Bessemer, AL ( 4 ) No…" at bounding box center [980, 228] width 1110 height 89
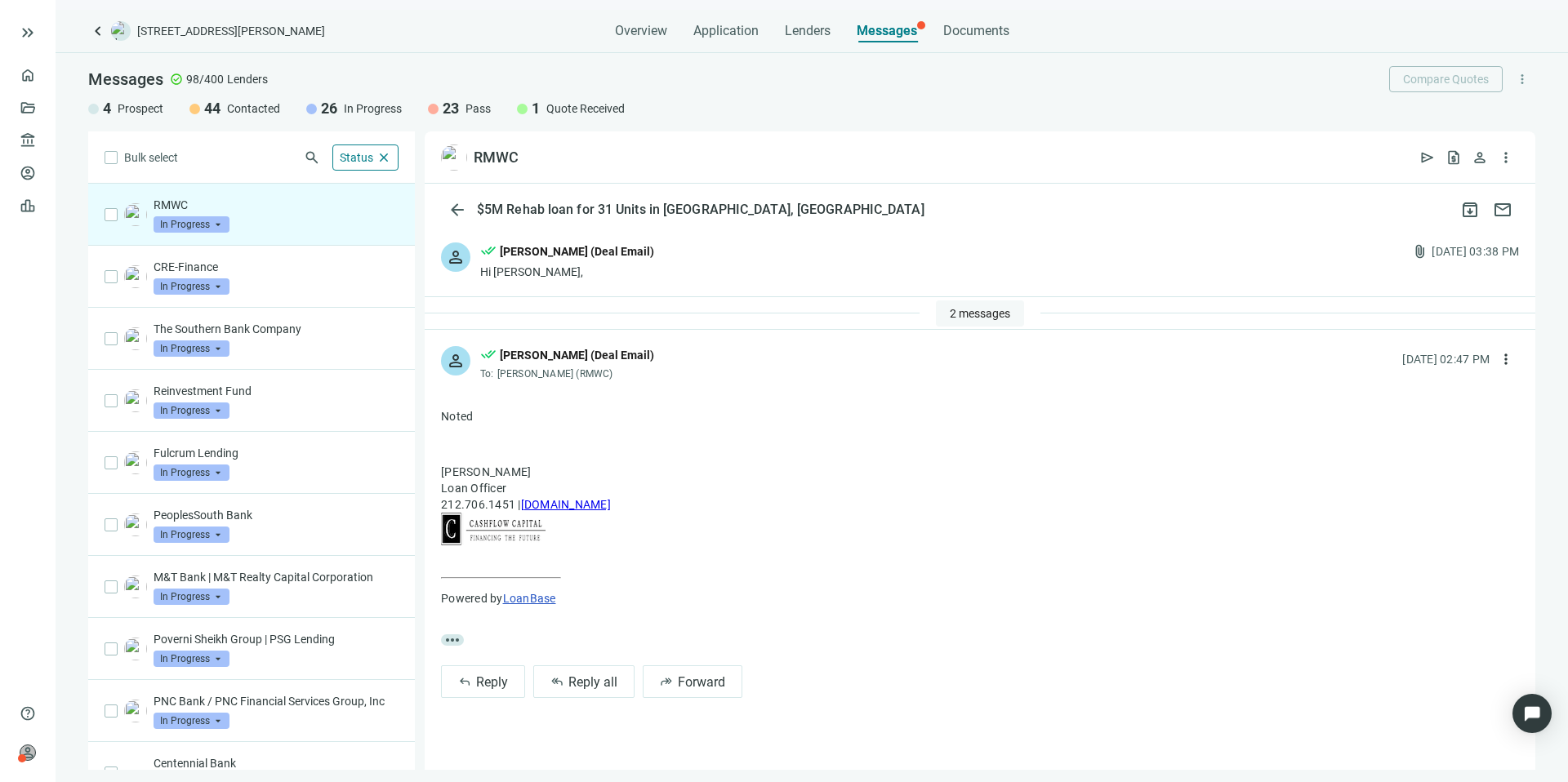
click at [982, 312] on span "2 messages" at bounding box center [980, 312] width 60 height 13
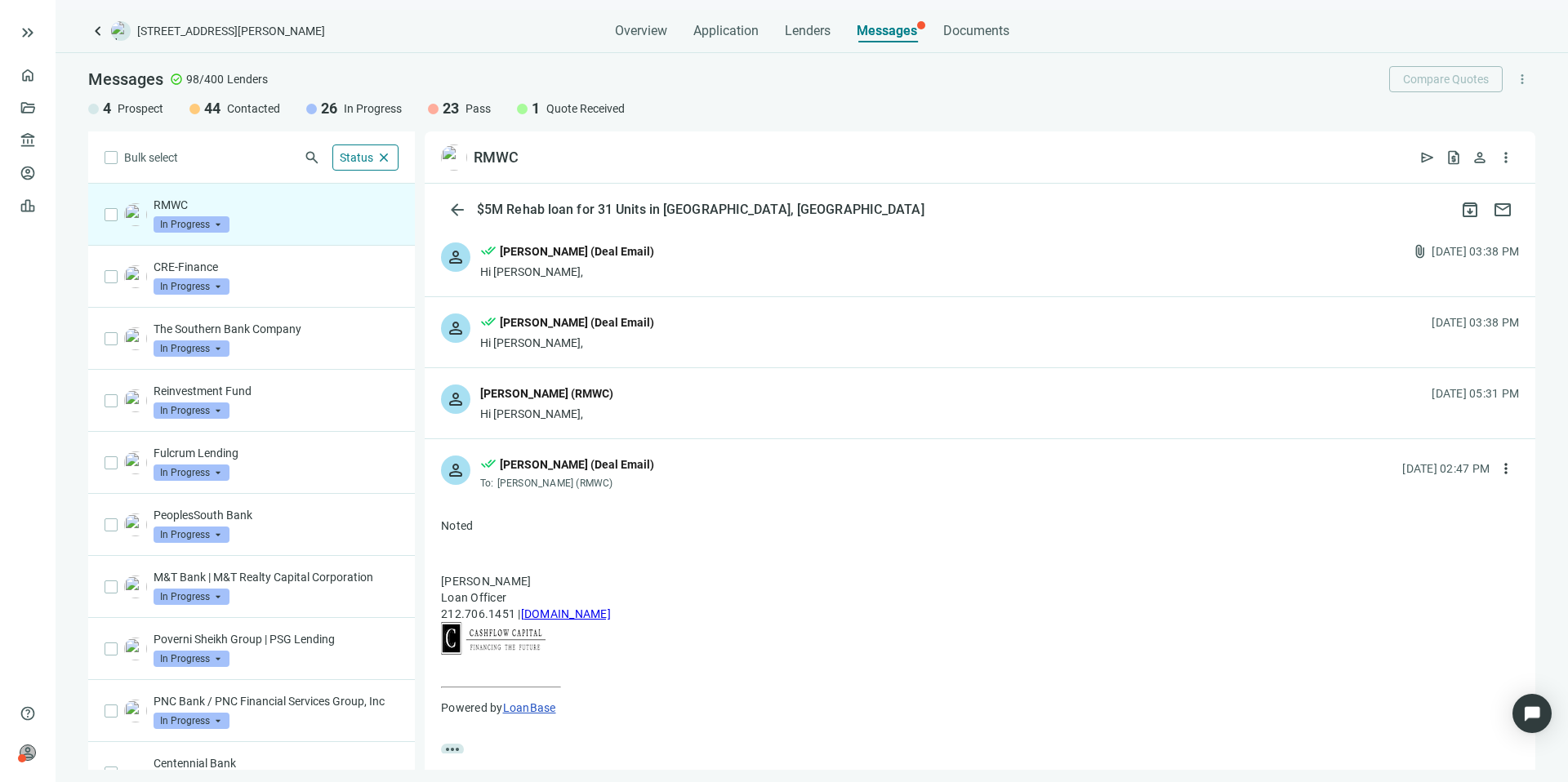
click at [672, 326] on div "person done_all Kevin A Jones (Deal Email) Hi Amy, 08.08.2025, 03:38 PM" at bounding box center [980, 332] width 1110 height 70
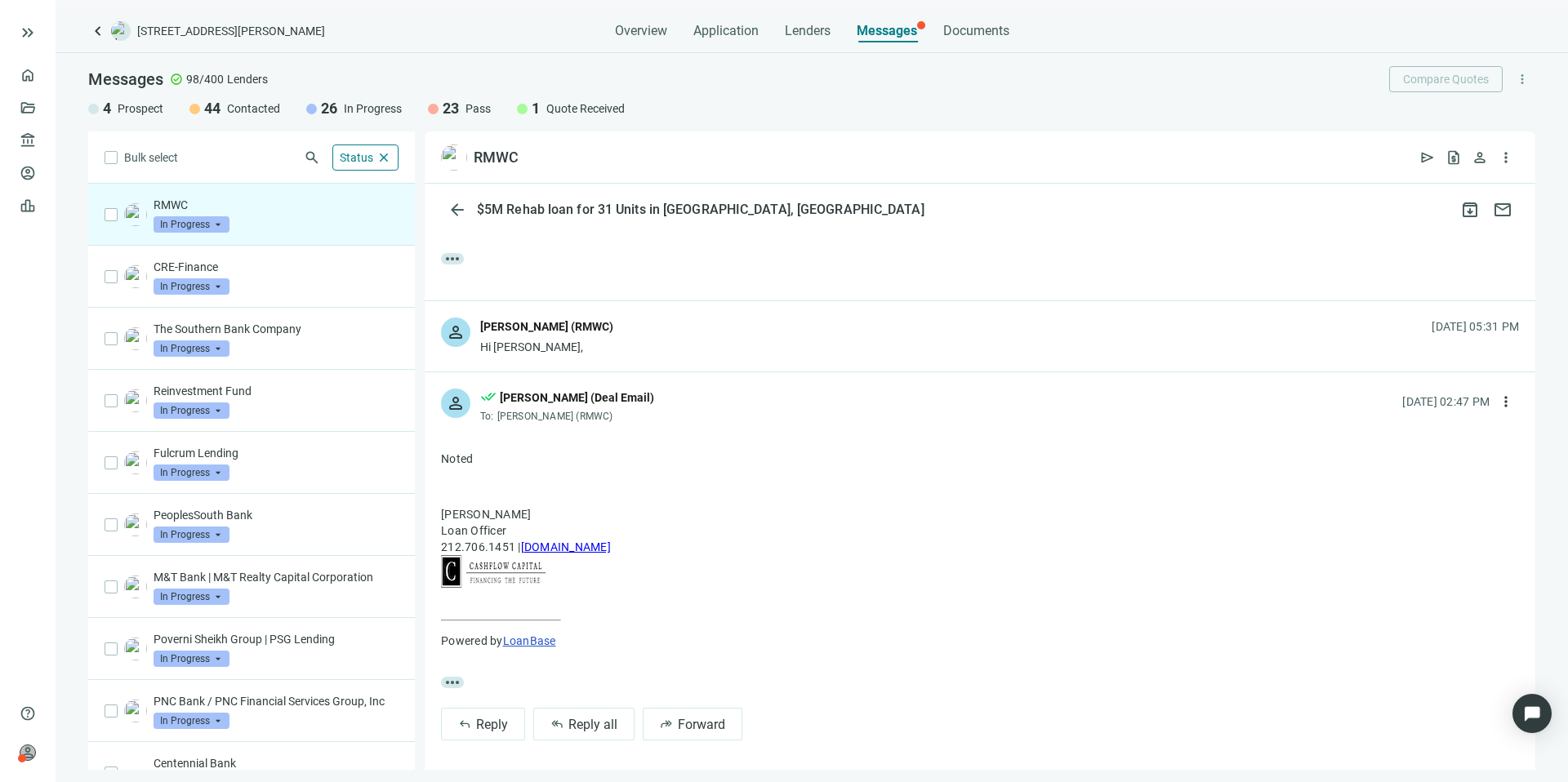
scroll to position [426, 0]
click at [659, 340] on div "person Amy O'Leary (RMWC) Hi Kevin, 08.08.2025, 05:31 PM" at bounding box center [980, 333] width 1110 height 70
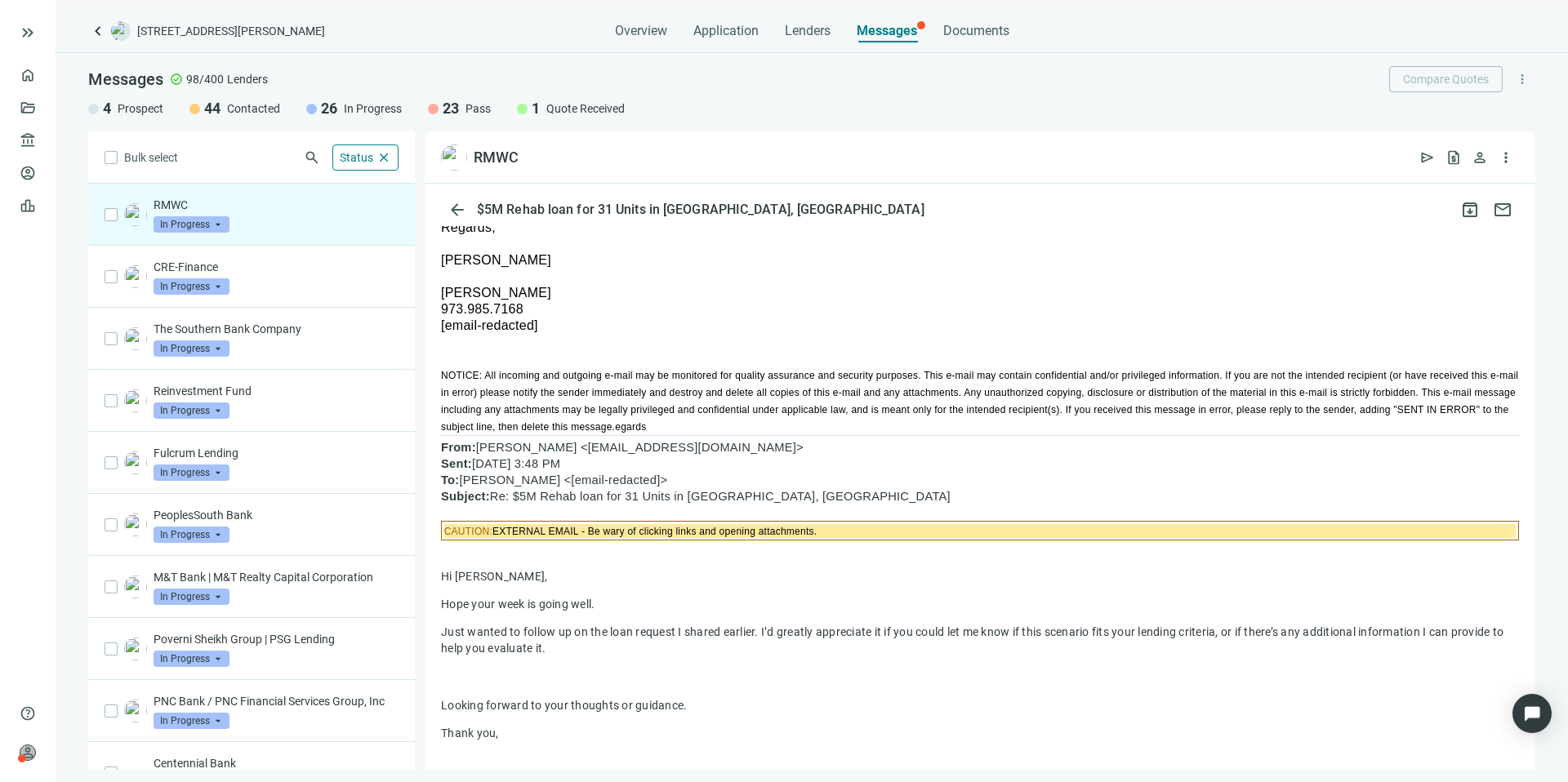
scroll to position [187, 0]
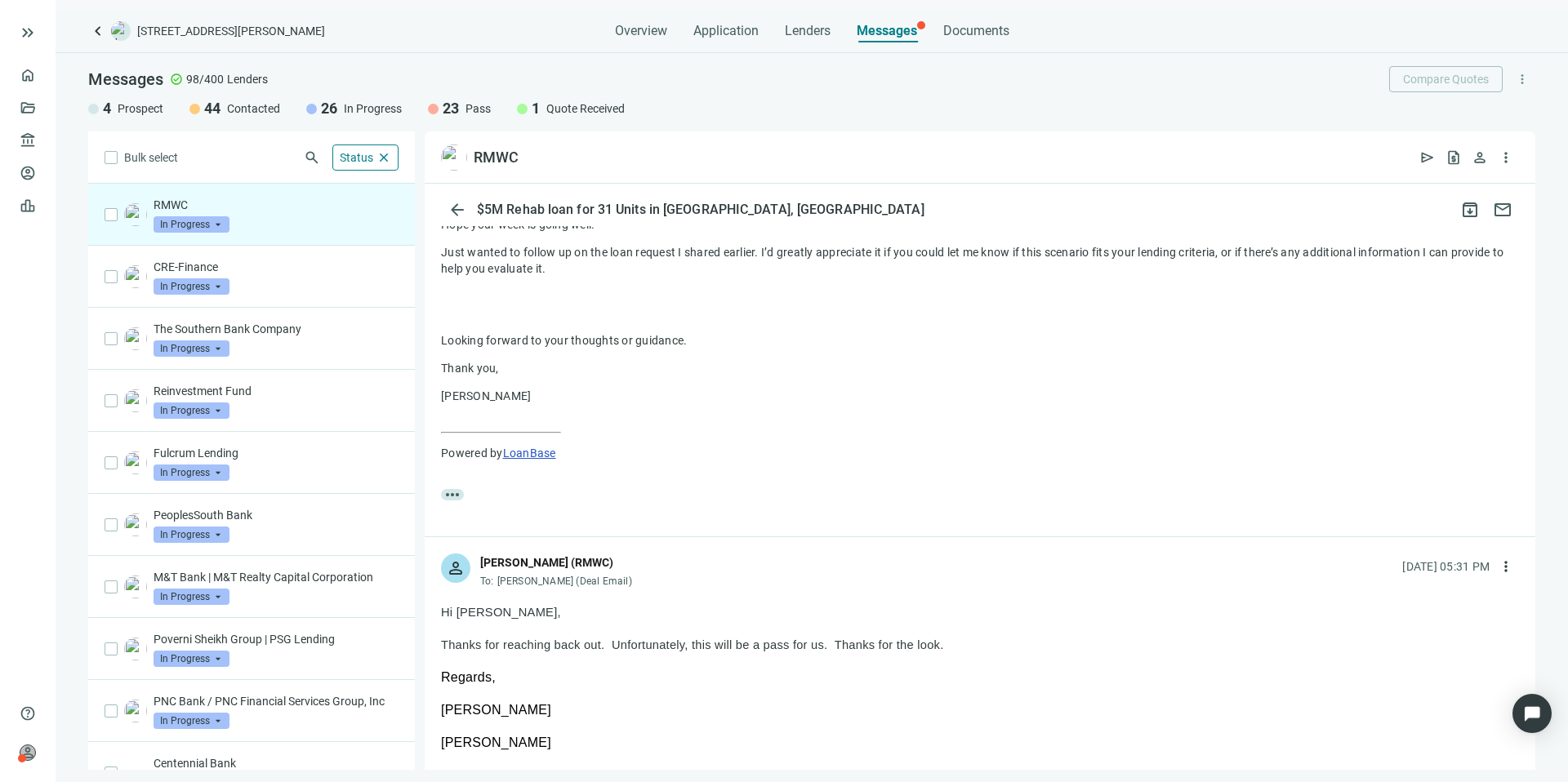
click at [590, 105] on span "Quote Received" at bounding box center [585, 109] width 79 height 16
click at [223, 217] on span "In Progress" at bounding box center [191, 224] width 76 height 16
click at [191, 397] on span "Pass" at bounding box center [187, 401] width 35 height 16
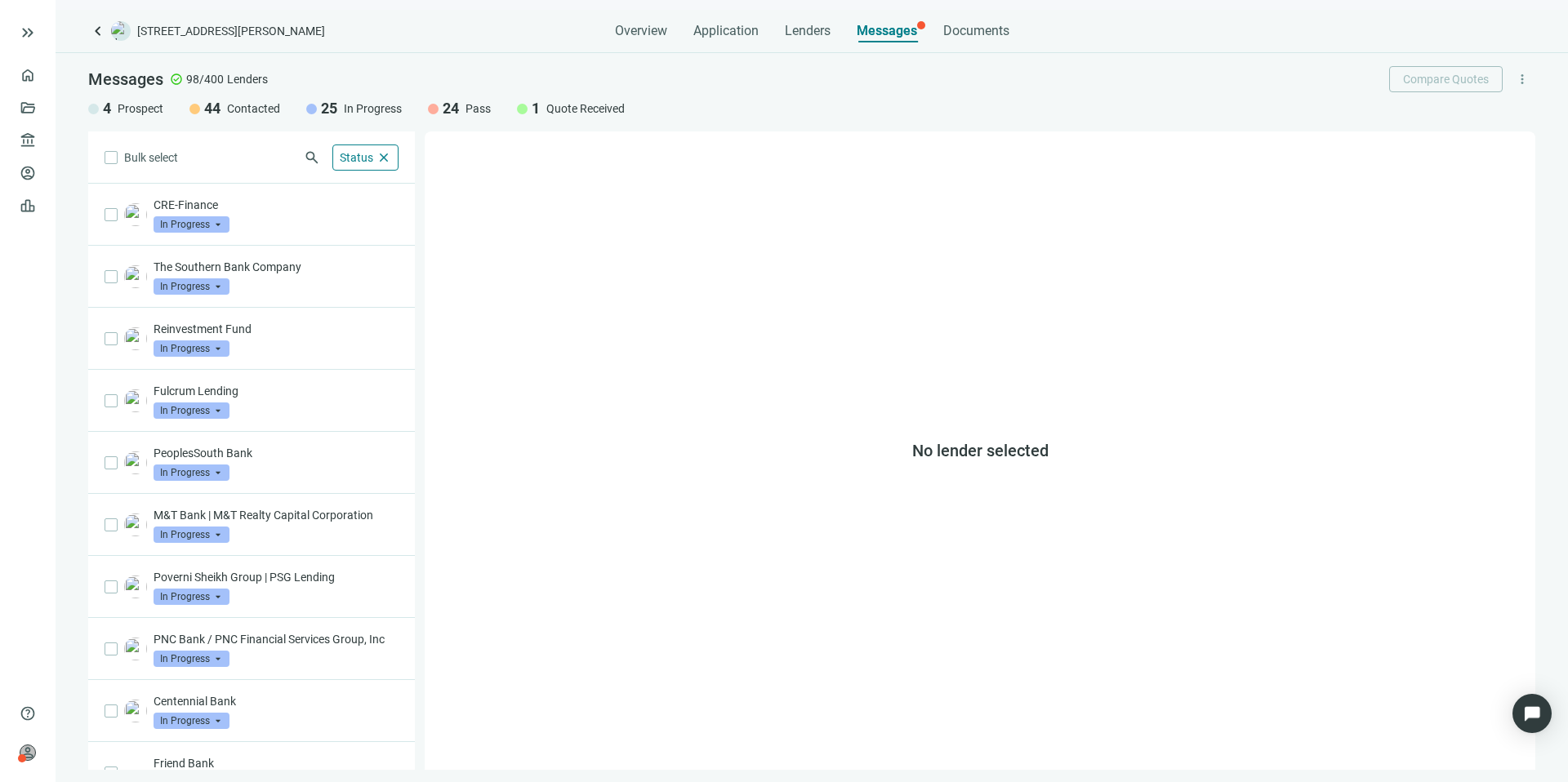
click at [555, 112] on span "Quote Received" at bounding box center [585, 109] width 79 height 16
click at [522, 107] on div at bounding box center [522, 109] width 11 height 11
click at [341, 156] on span "Status" at bounding box center [356, 157] width 34 height 13
click at [238, 167] on div "Bulk select search Status close Prospect Only Contacted Only In Progress Only Q…" at bounding box center [251, 450] width 327 height 638
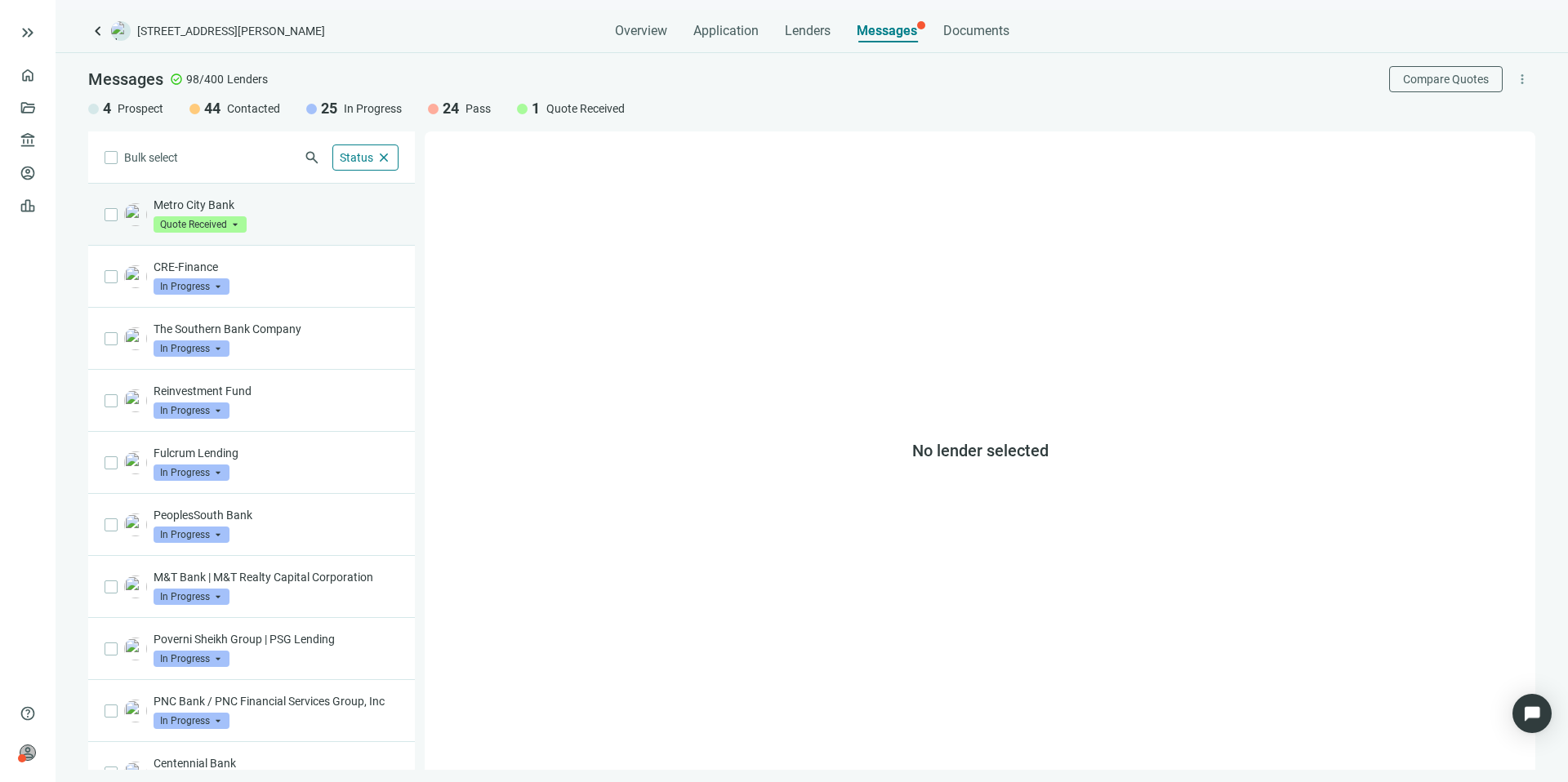
click at [274, 212] on p "Metro City Bank" at bounding box center [276, 205] width 245 height 16
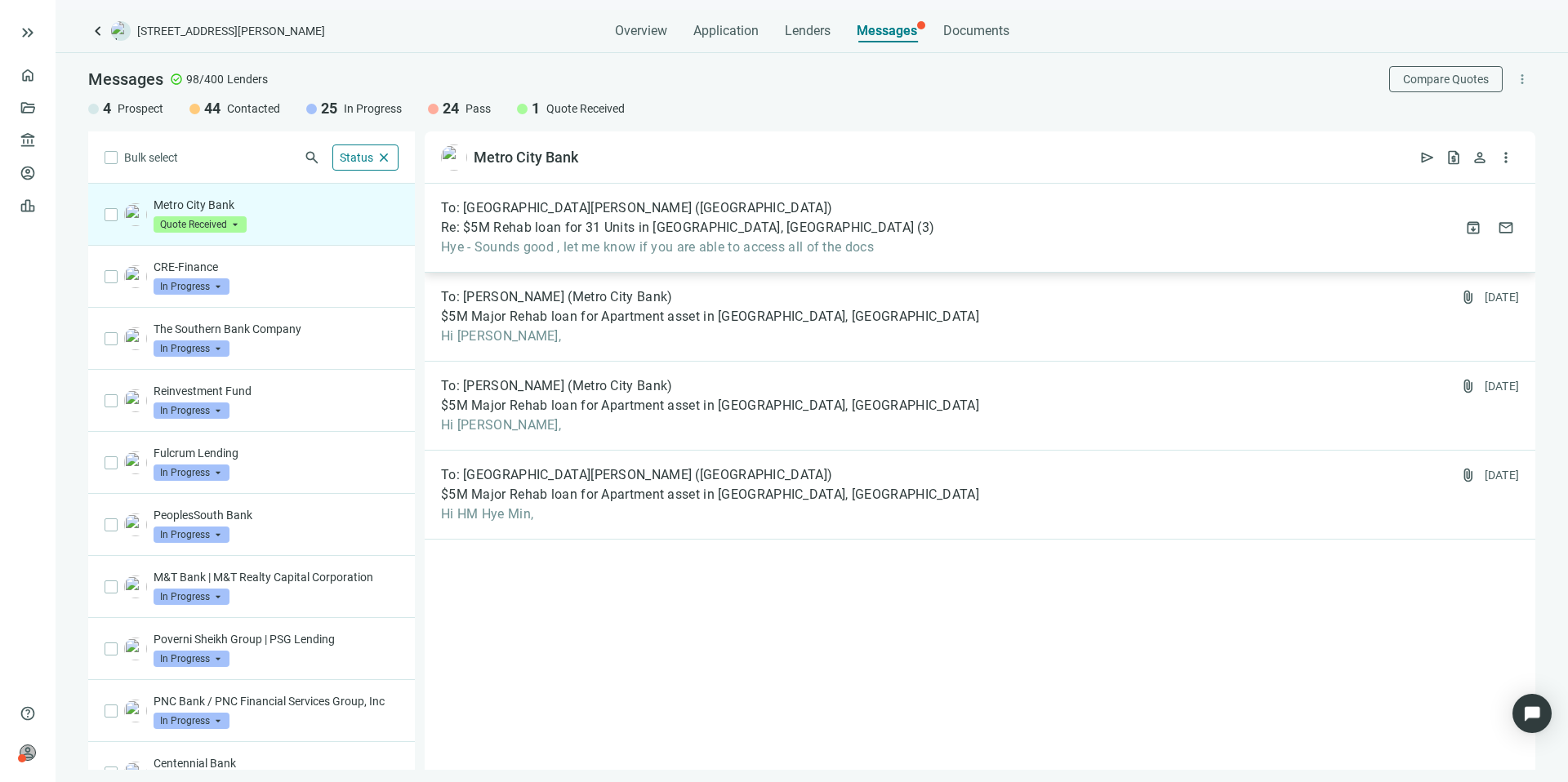
click at [1121, 234] on div "To: HM Hye Min Park (Metro City Bank) Re: $5M Rehab loan for 31 Units in Bessem…" at bounding box center [980, 228] width 1110 height 89
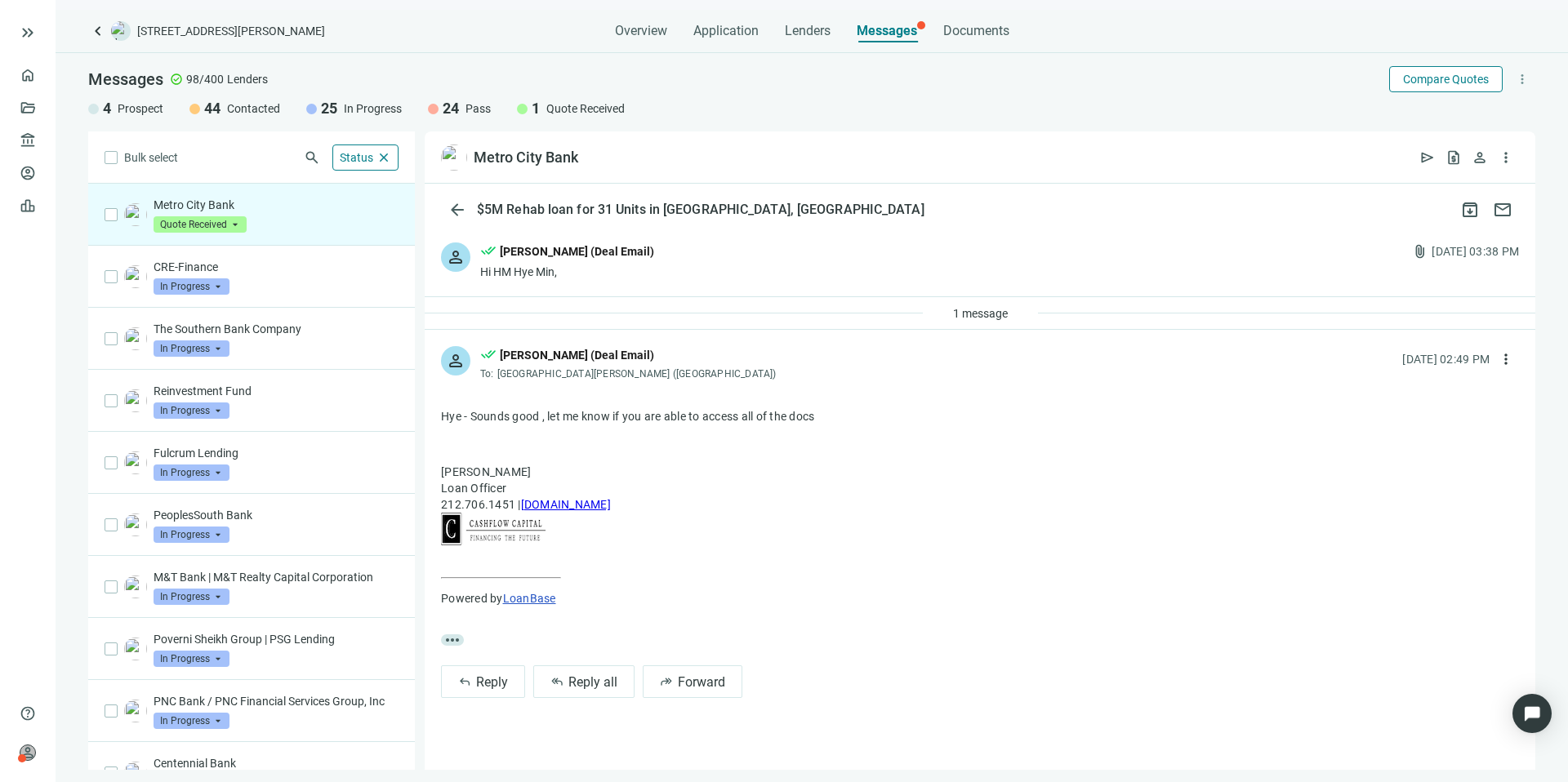
click at [1448, 77] on span "Compare Quotes" at bounding box center [1446, 79] width 85 height 13
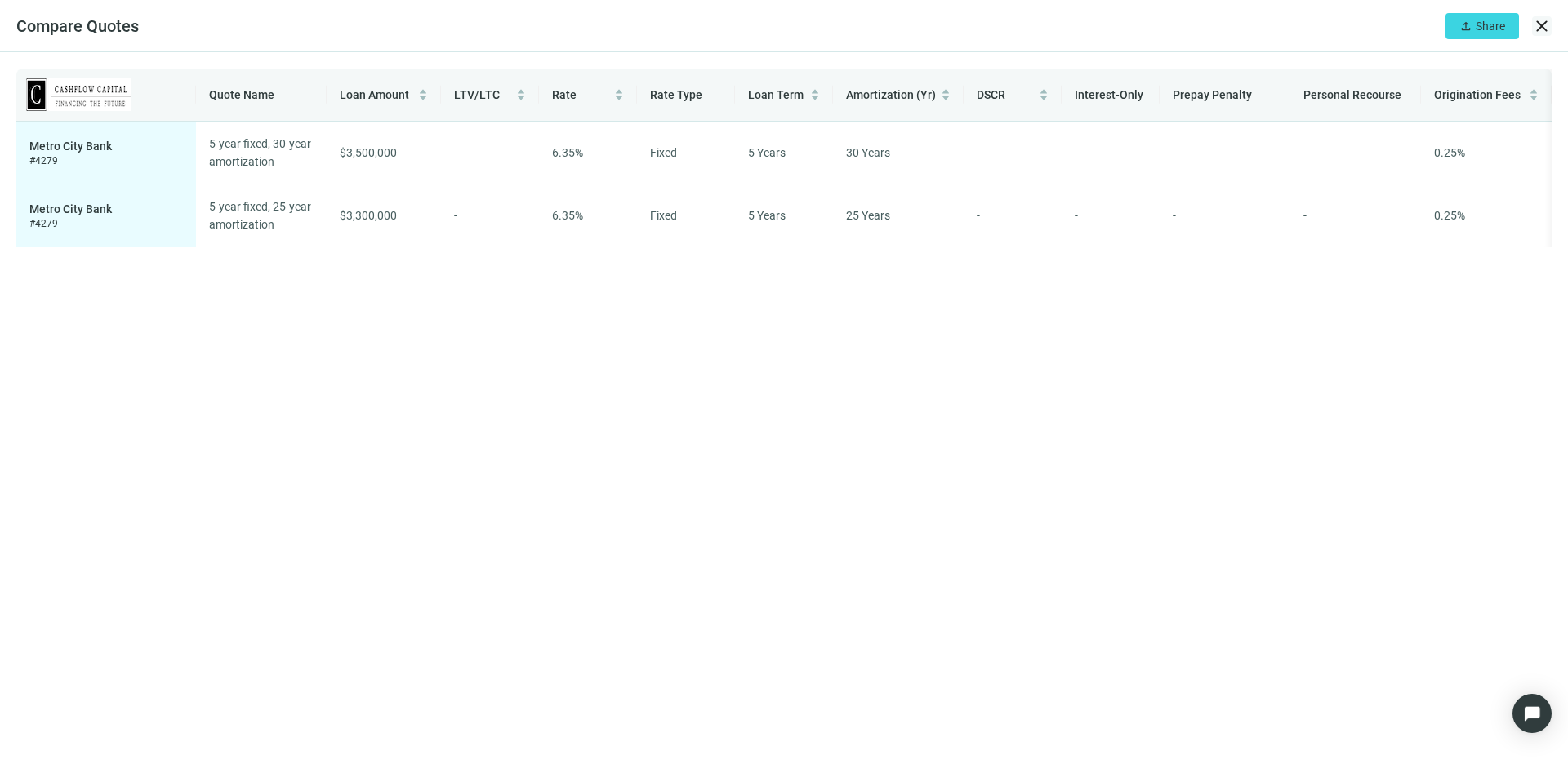
click at [1539, 27] on span "close" at bounding box center [1542, 26] width 19 height 19
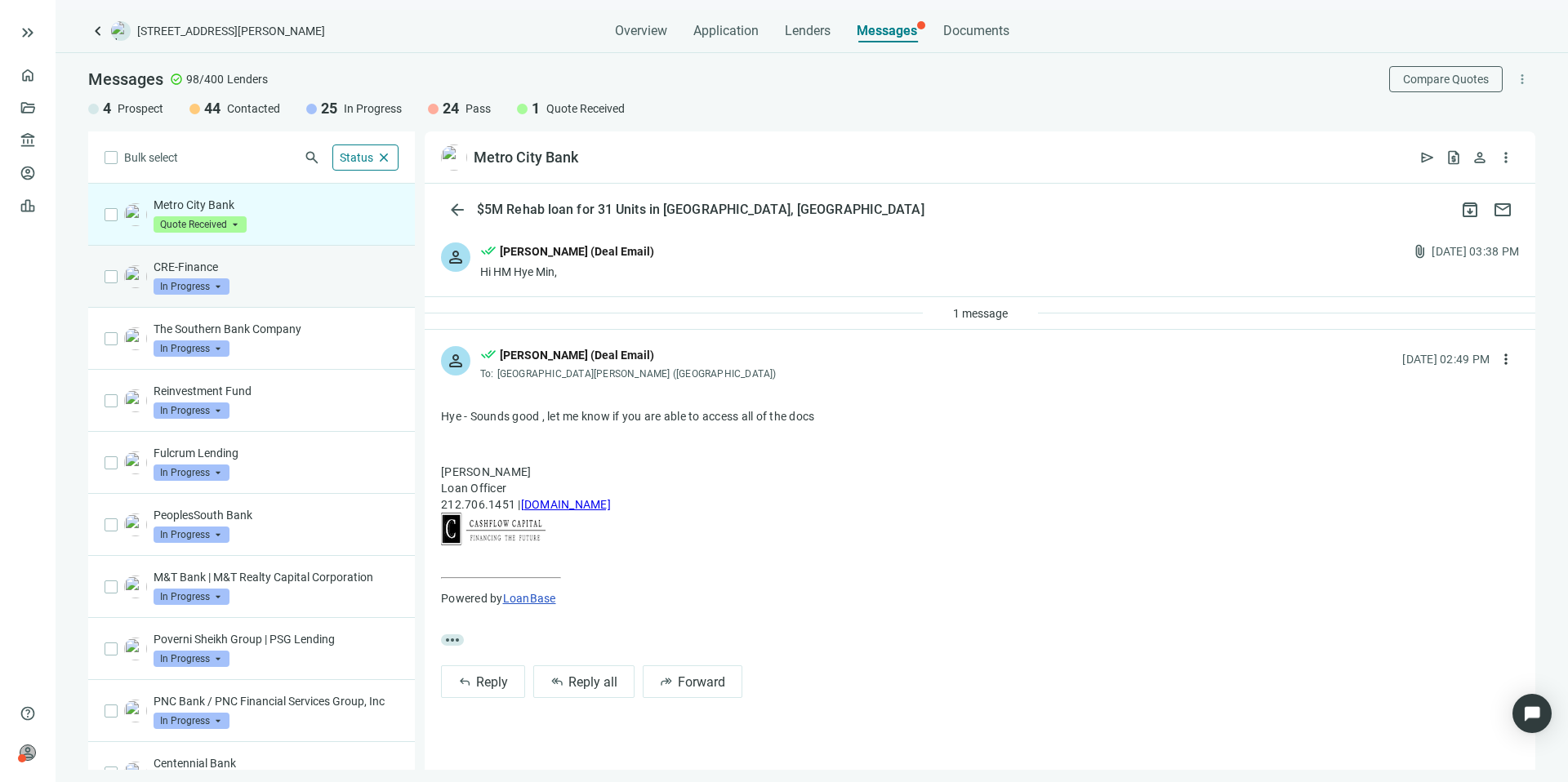
click at [213, 287] on span "In Progress" at bounding box center [191, 286] width 76 height 16
click at [302, 250] on div "CRE-Finance In Progress arrow_drop_down contacted in_progress quote_received Pr…" at bounding box center [251, 277] width 327 height 62
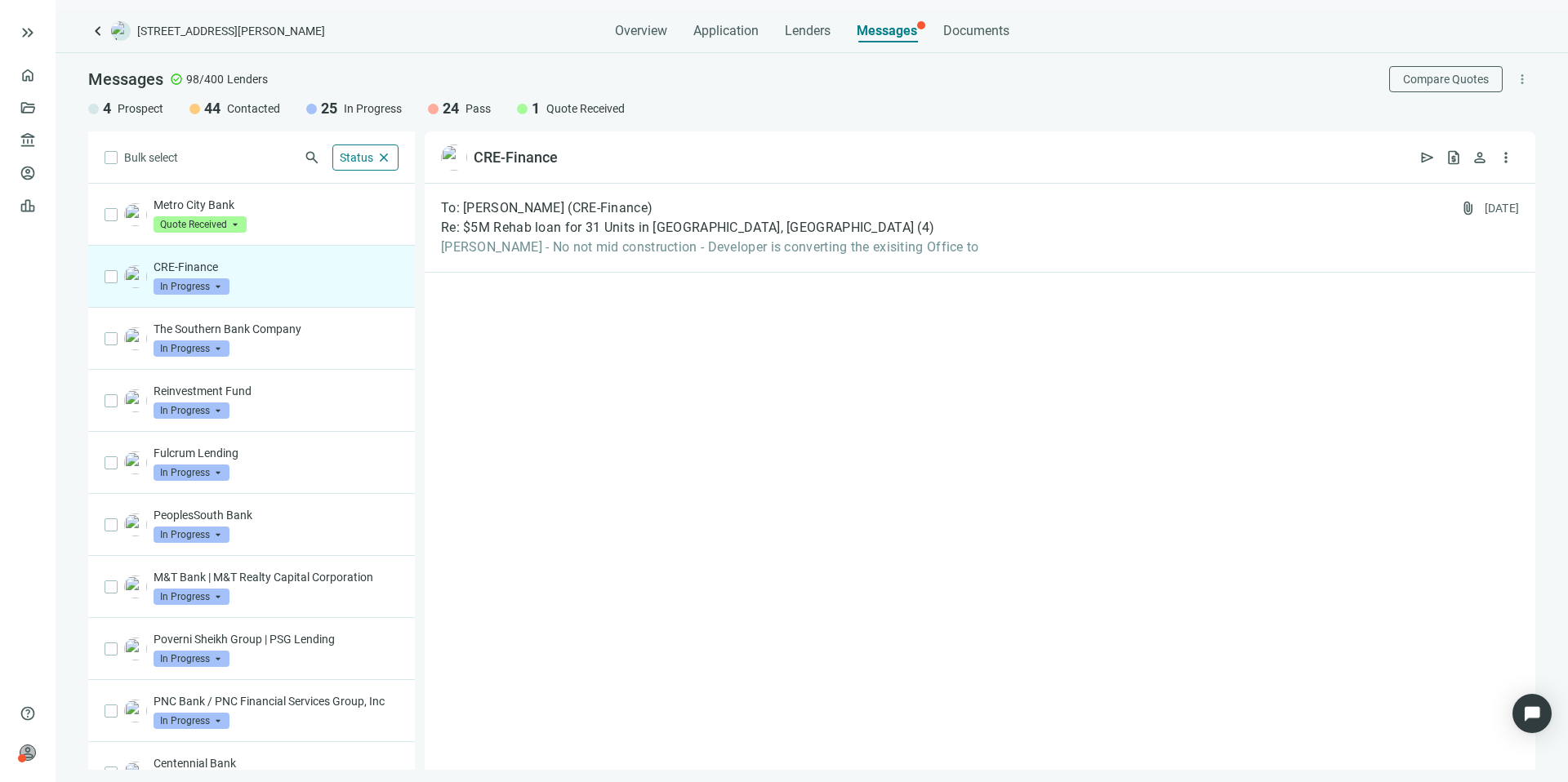
click at [180, 280] on span "In Progress" at bounding box center [191, 286] width 76 height 16
click at [203, 314] on span "Prospect" at bounding box center [196, 319] width 52 height 16
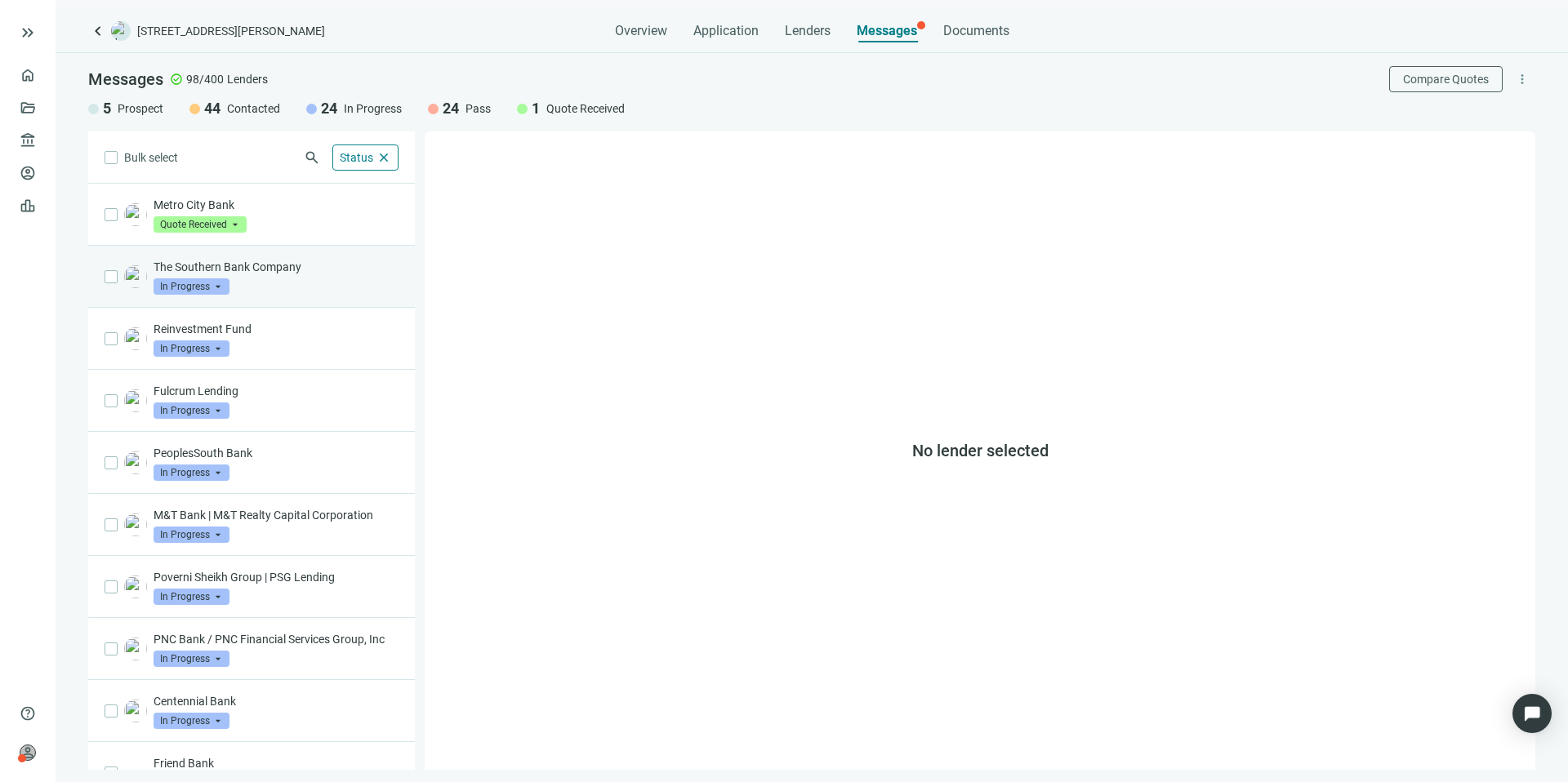
click at [276, 293] on div "The Southern Bank Company In Progress arrow_drop_down" at bounding box center [276, 277] width 245 height 36
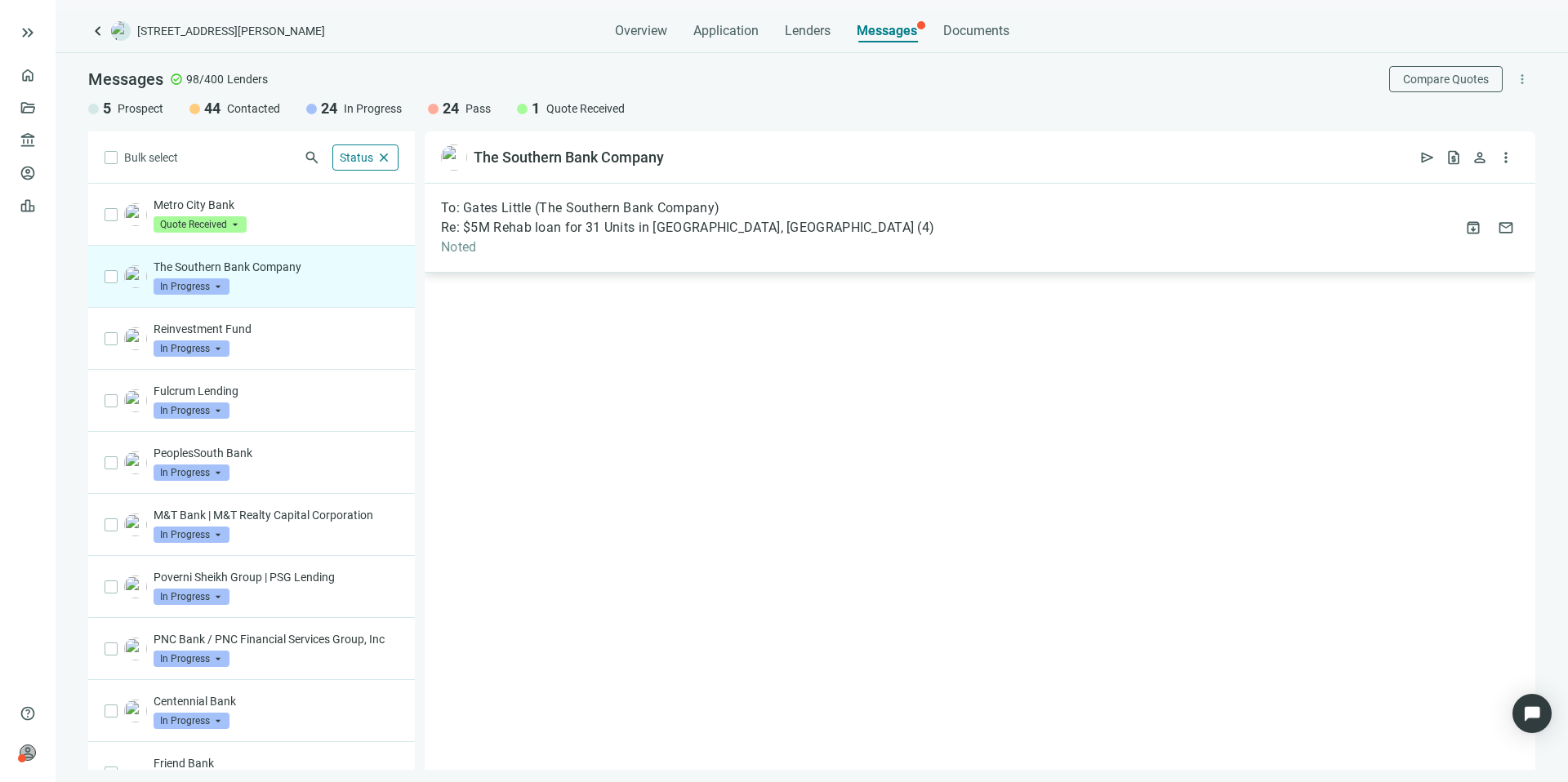
click at [813, 244] on div "To: Gates Little (The Southern Bank Company) Re: $5M Rehab loan for 31 Units in…" at bounding box center [980, 228] width 1110 height 89
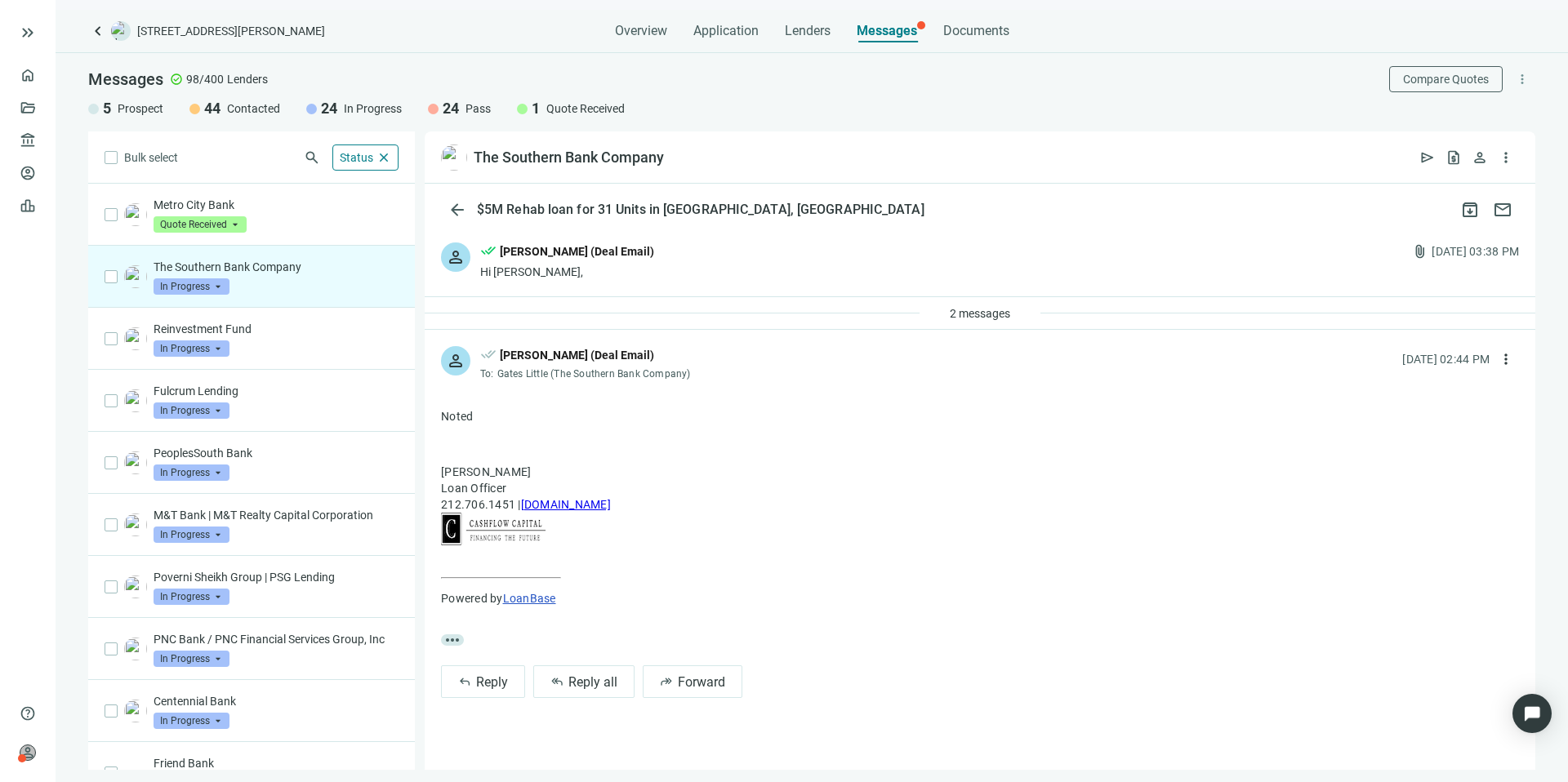
click at [756, 316] on div "2 messages" at bounding box center [980, 313] width 1110 height 33
click at [966, 310] on span "2 messages" at bounding box center [980, 312] width 60 height 13
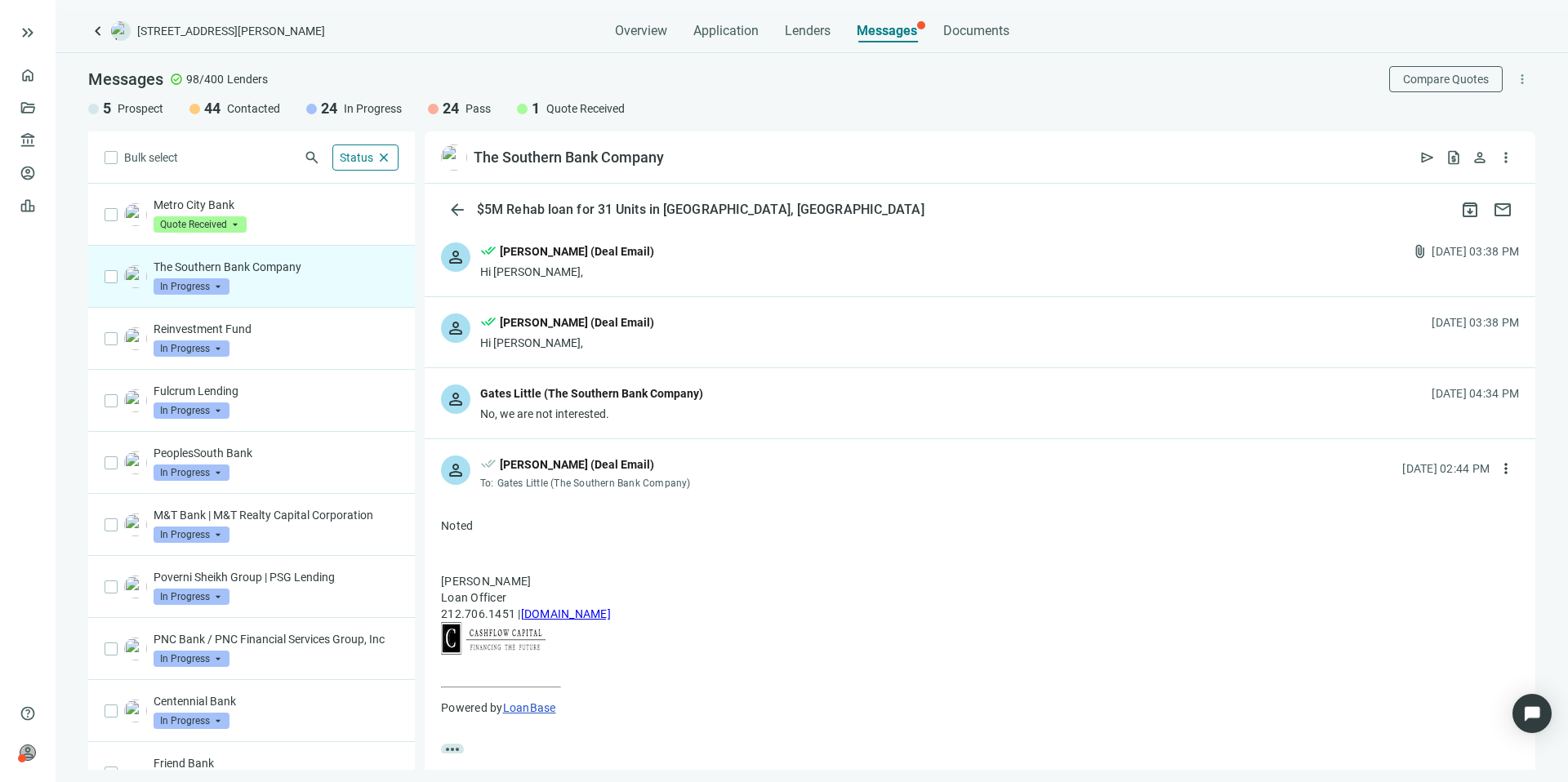
click at [772, 404] on div "person Gates Little (The Southern Bank Company) No, we are not interested. 08.0…" at bounding box center [980, 404] width 1110 height 70
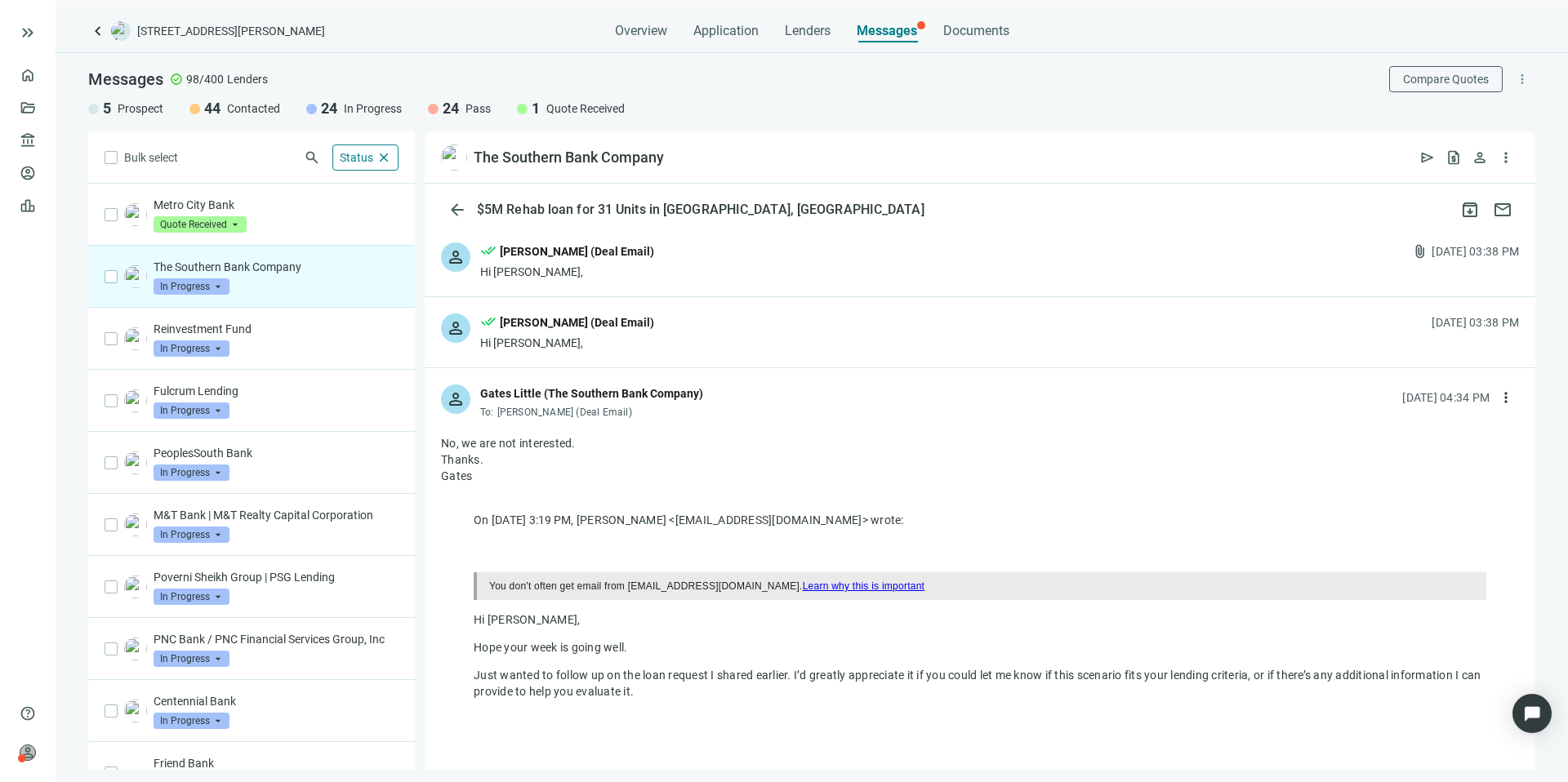
click at [703, 273] on div "person done_all Kevin A Jones (Deal Email) Hi Gates, attach_file 08.07.2025, 03…" at bounding box center [980, 261] width 1110 height 70
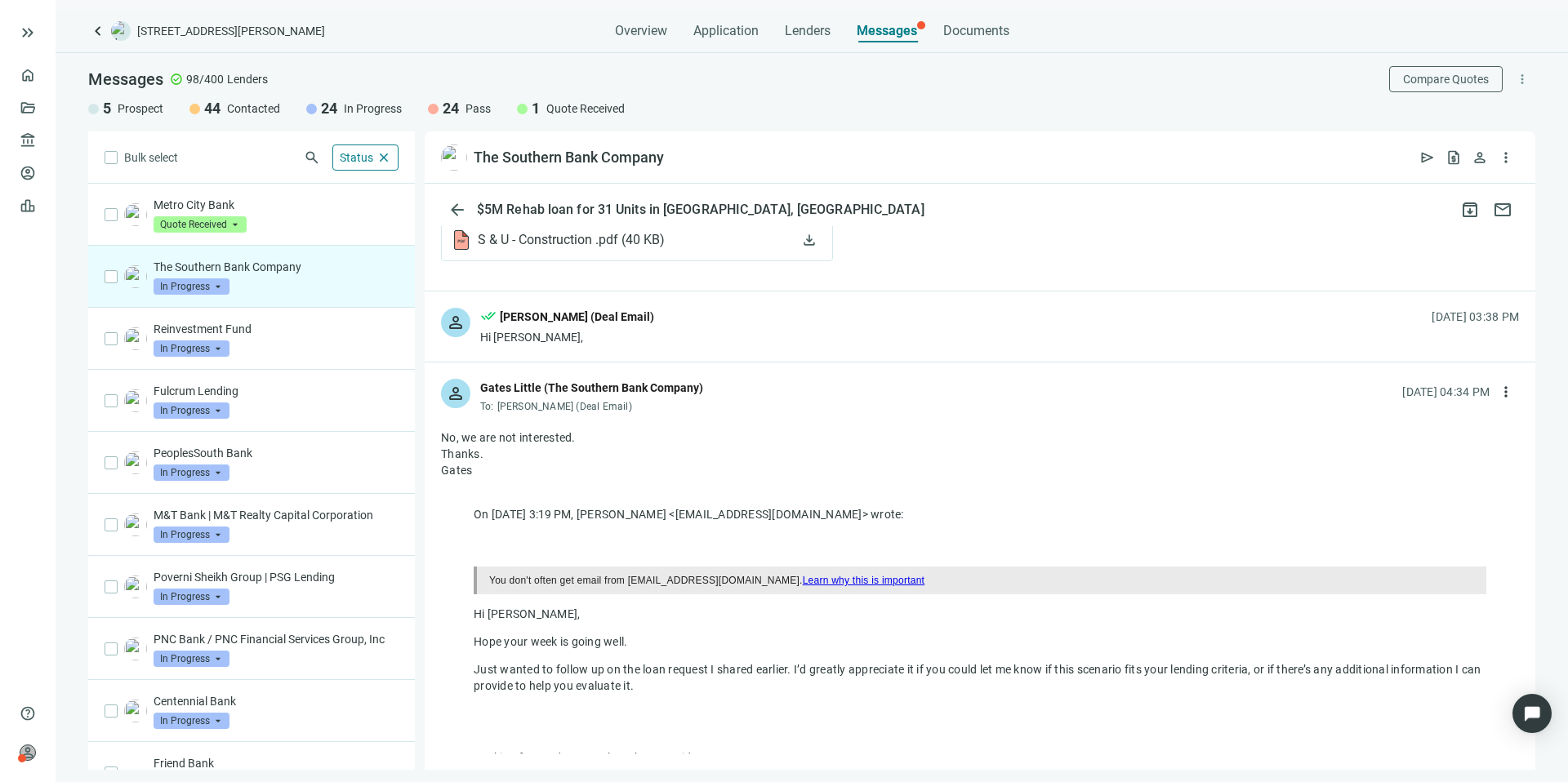
scroll to position [951, 0]
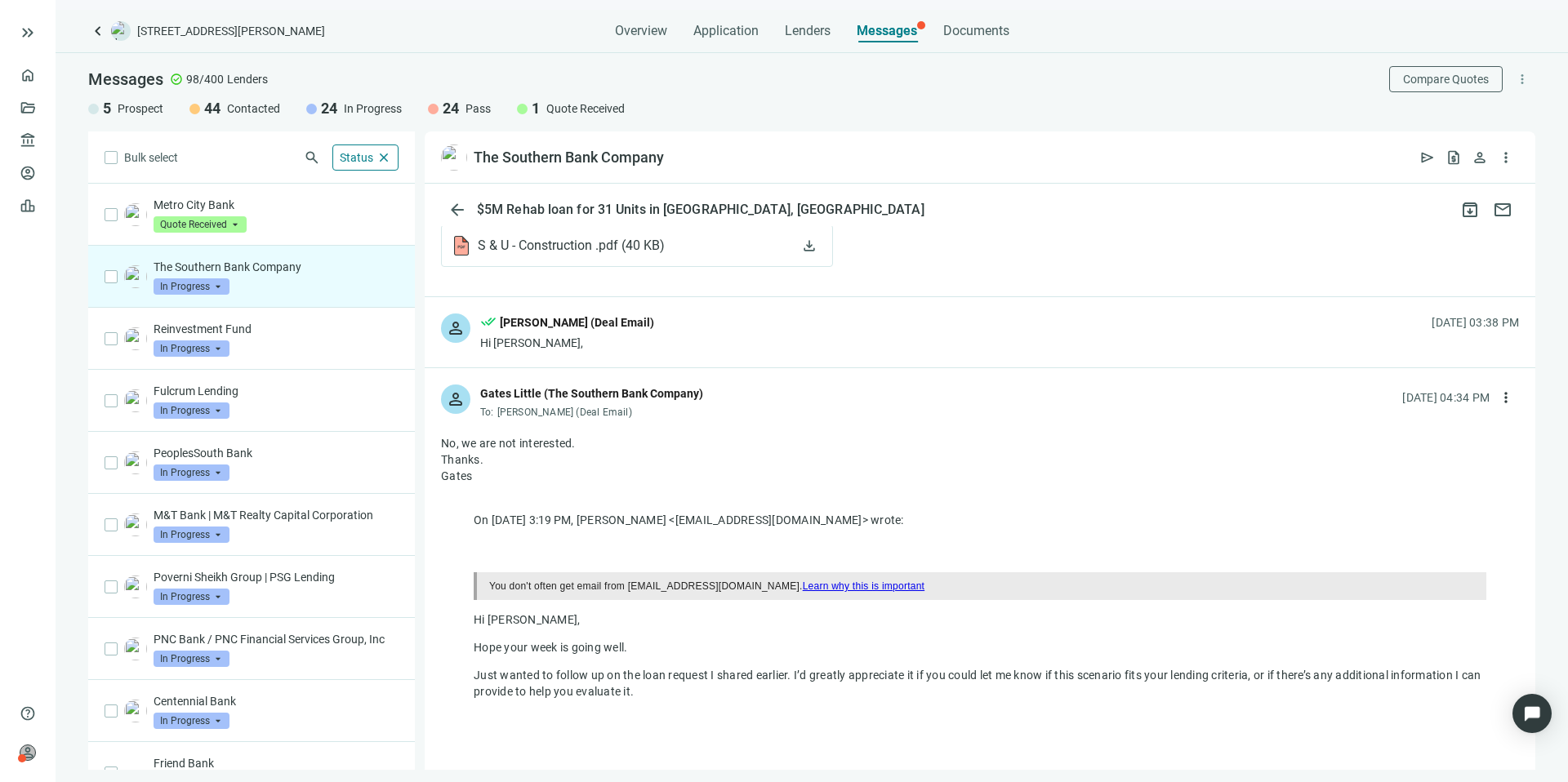
click at [743, 354] on div "person done_all Kevin A Jones (Deal Email) Hi Gates, 08.08.2025, 03:38 PM" at bounding box center [980, 332] width 1110 height 70
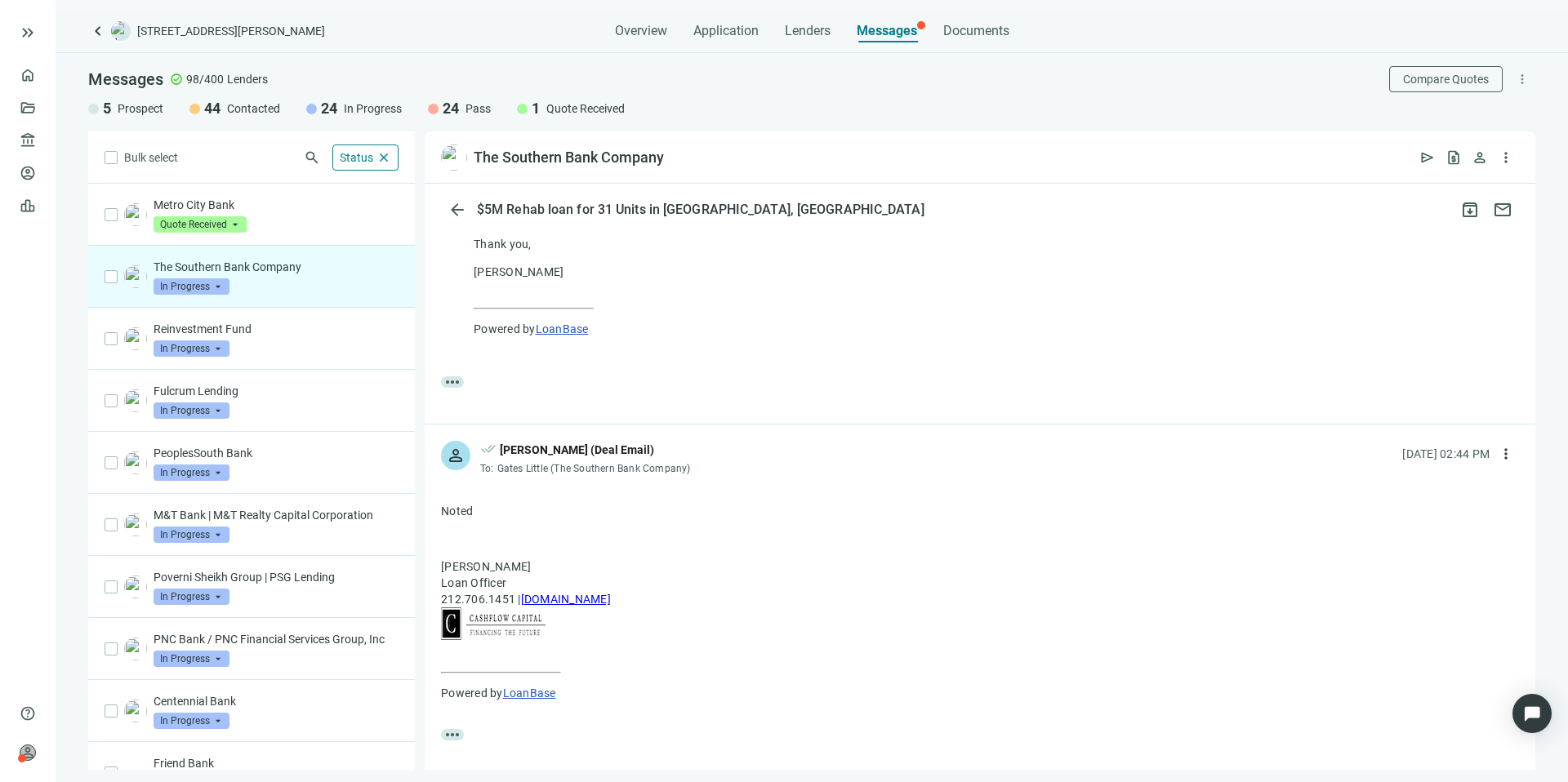
scroll to position [1909, 0]
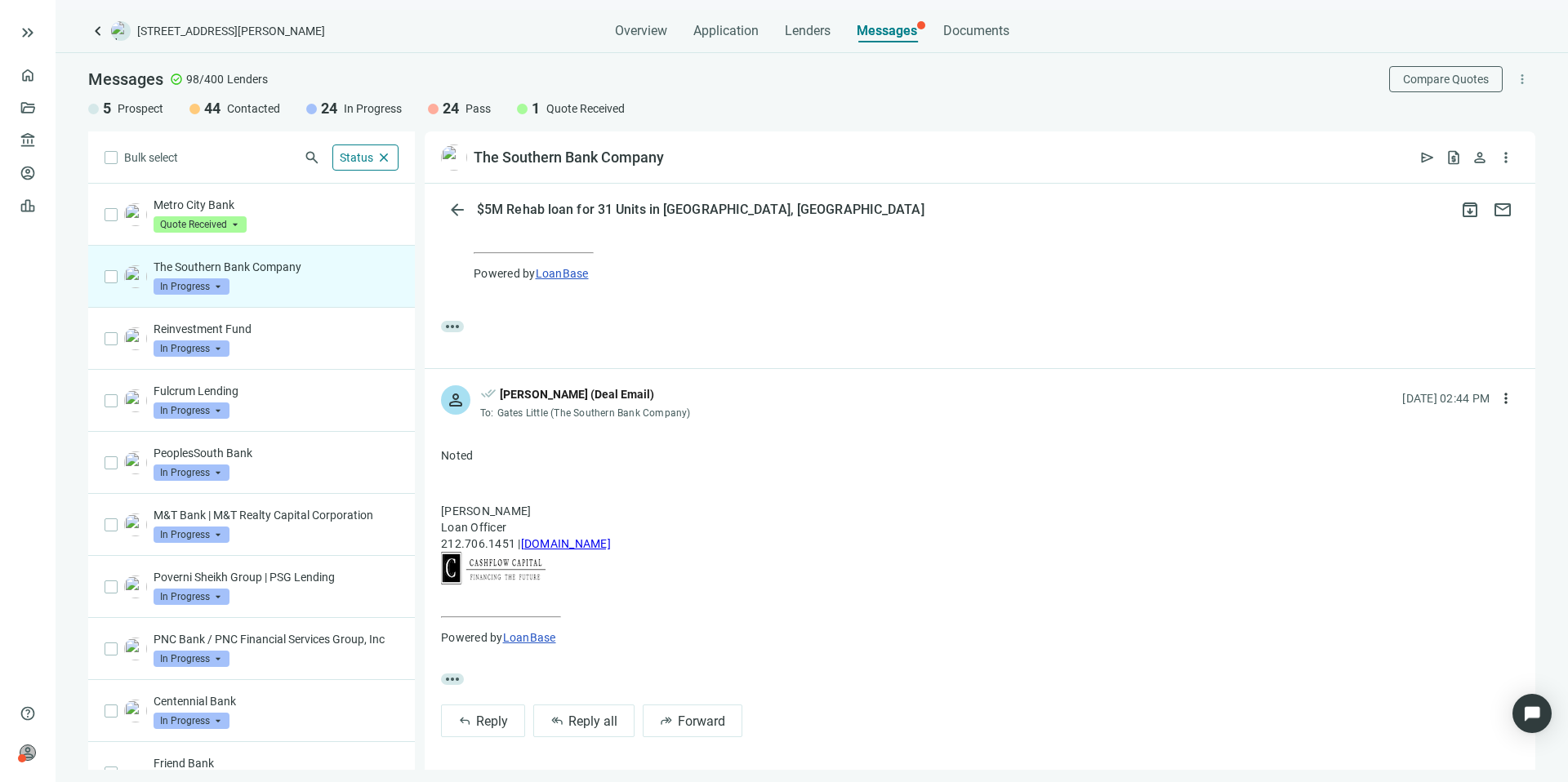
click at [211, 285] on span "In Progress" at bounding box center [191, 286] width 76 height 16
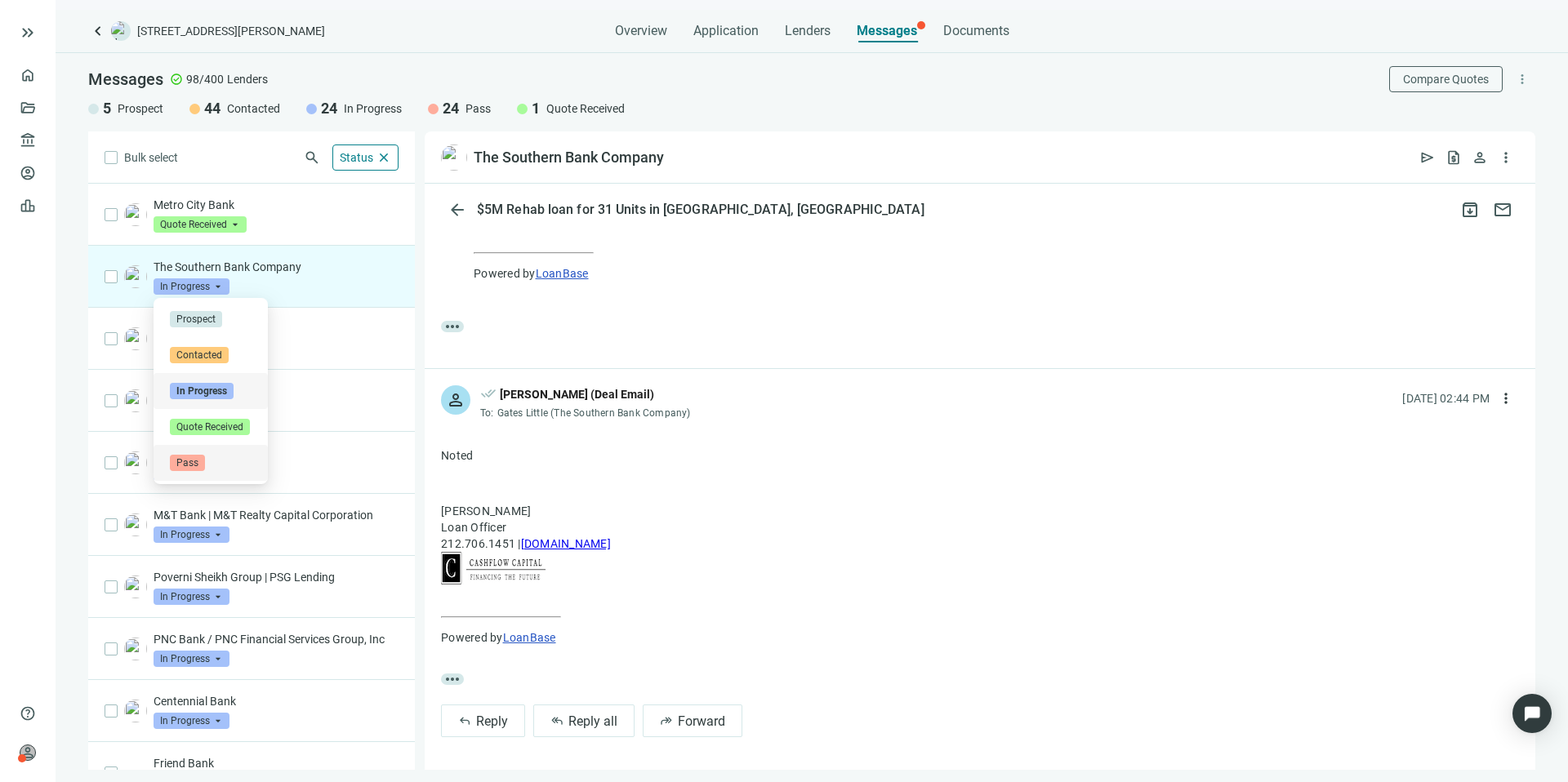
click at [189, 461] on span "Pass" at bounding box center [187, 463] width 35 height 16
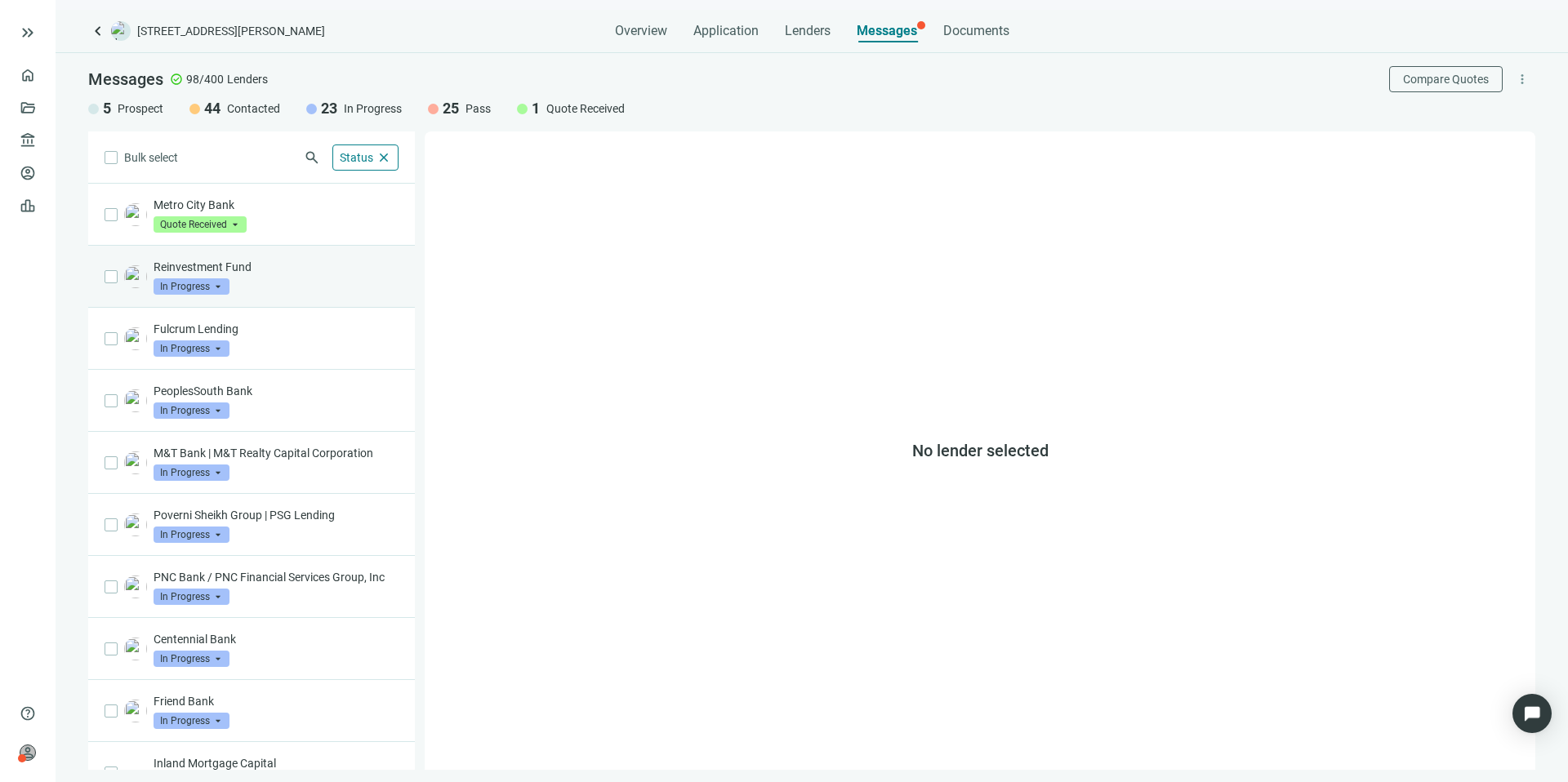
click at [292, 281] on div "Reinvestment Fund In Progress arrow_drop_down" at bounding box center [276, 277] width 245 height 36
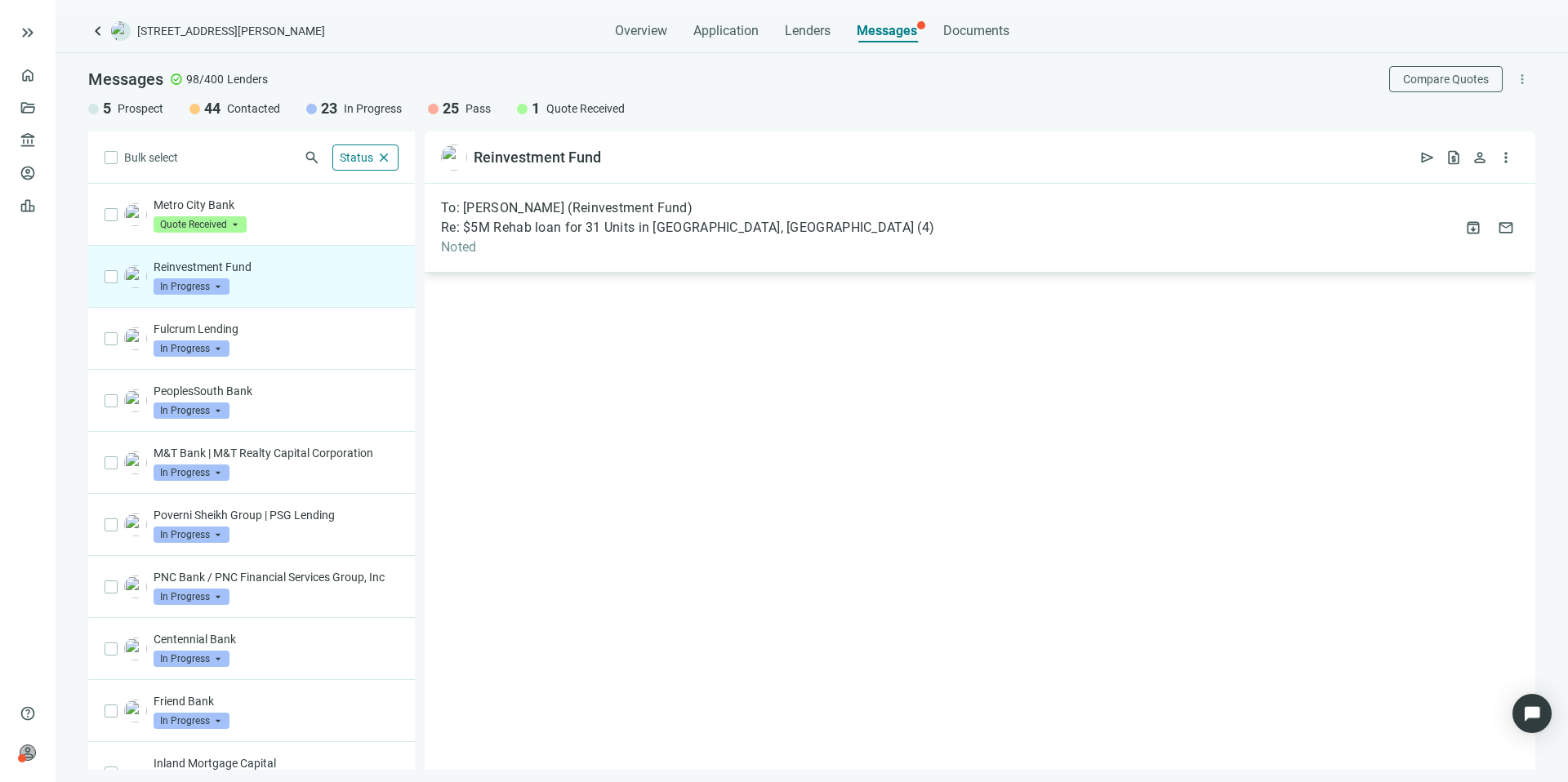
click at [662, 240] on span "Noted" at bounding box center [687, 247] width 493 height 16
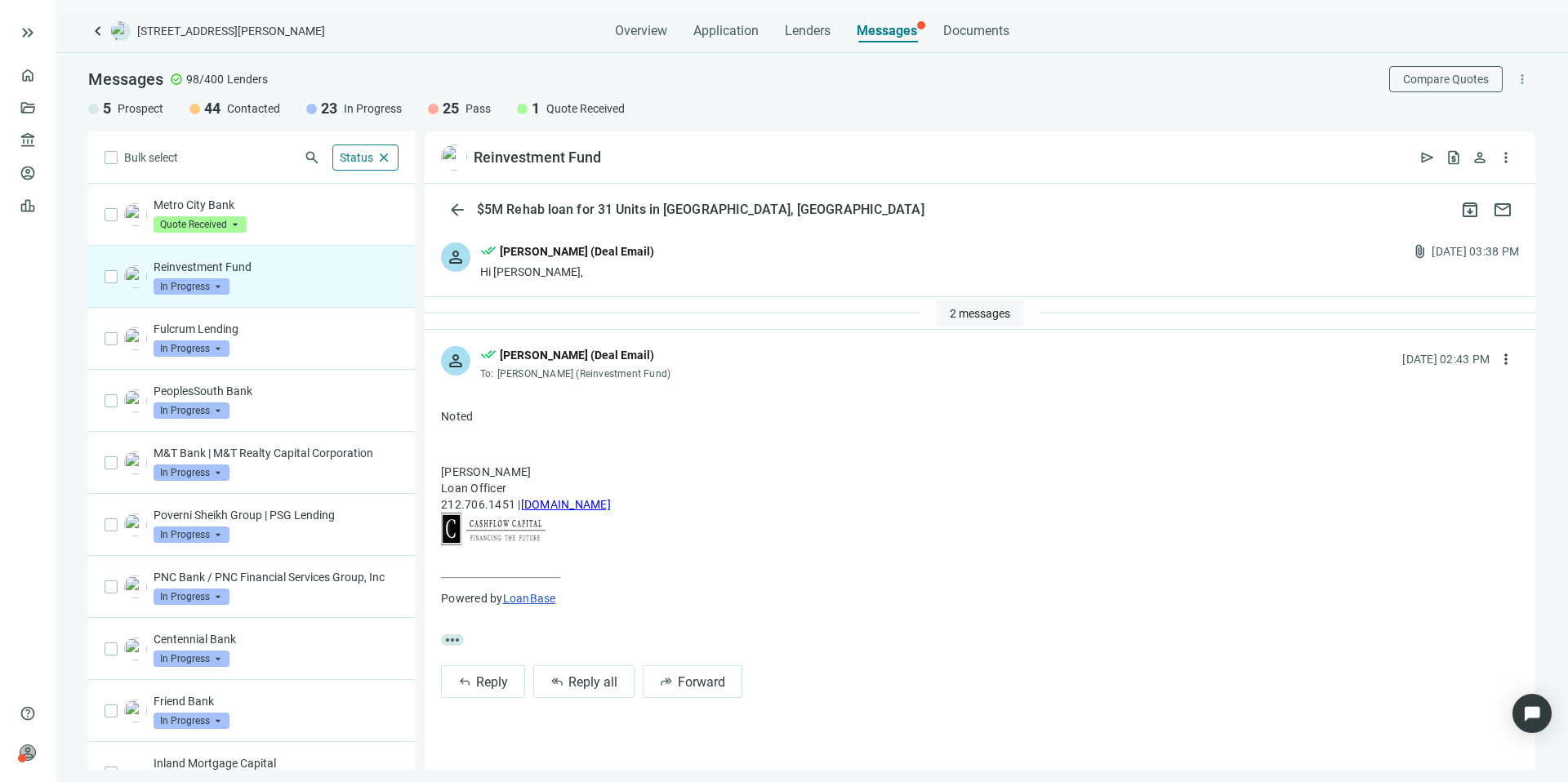
click at [1005, 317] on span "2 messages" at bounding box center [980, 312] width 60 height 13
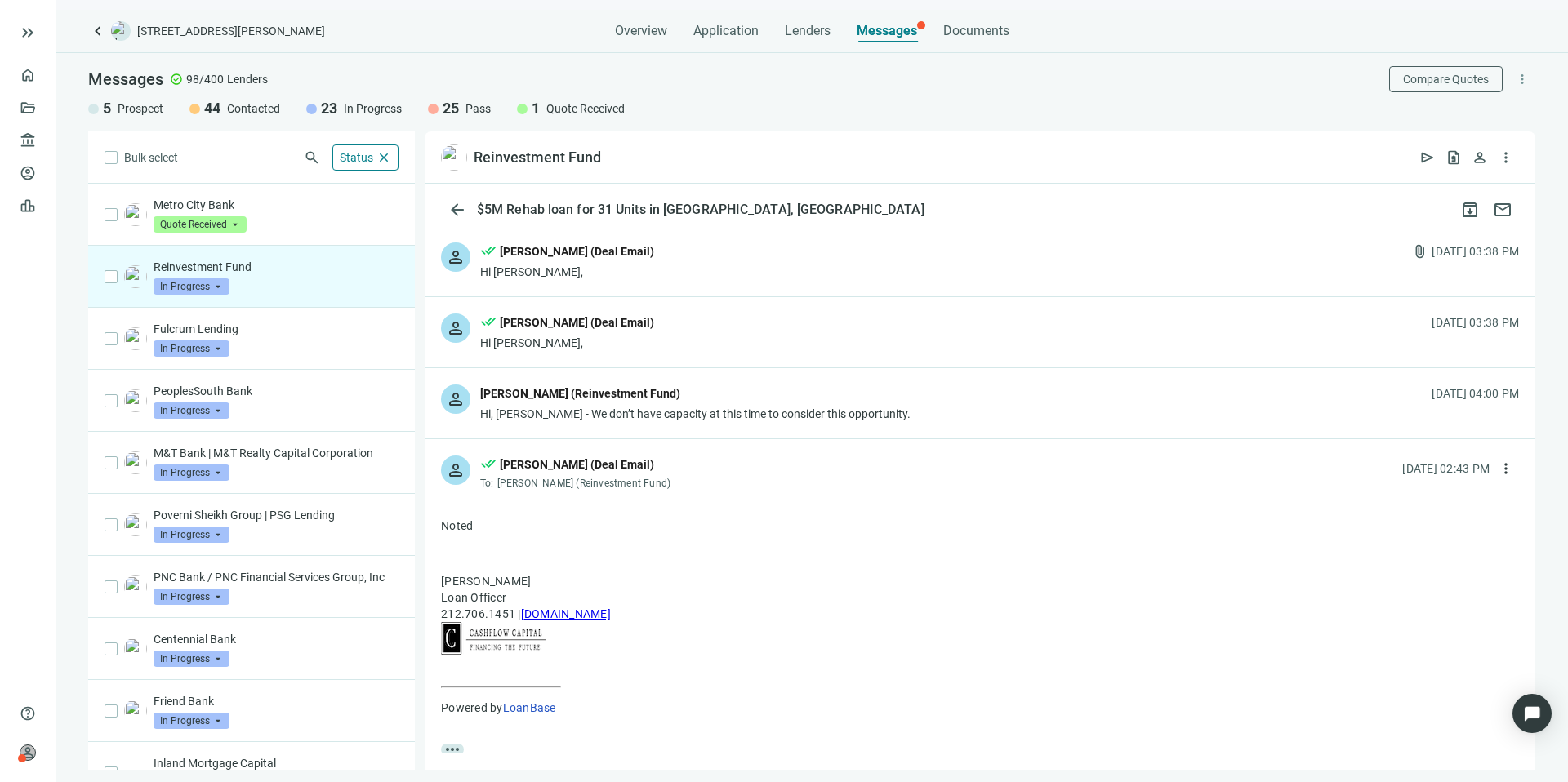
click at [841, 387] on div "Robert Cox (Reinvestment Fund)" at bounding box center [695, 395] width 430 height 21
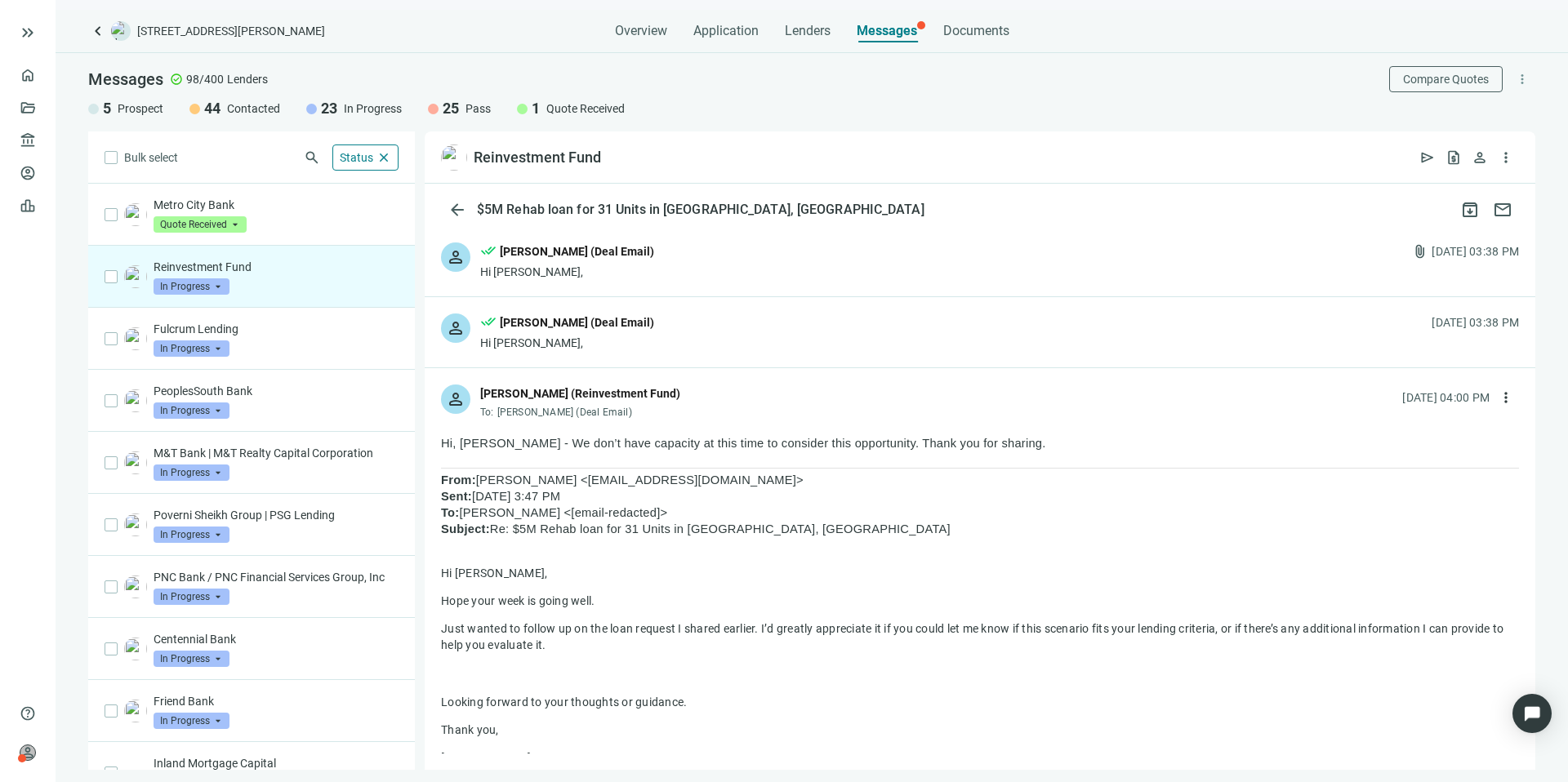
click at [730, 337] on div "person done_all Kevin A Jones (Deal Email) Hi Robert, 08.08.2025, 03:38 PM" at bounding box center [980, 332] width 1110 height 70
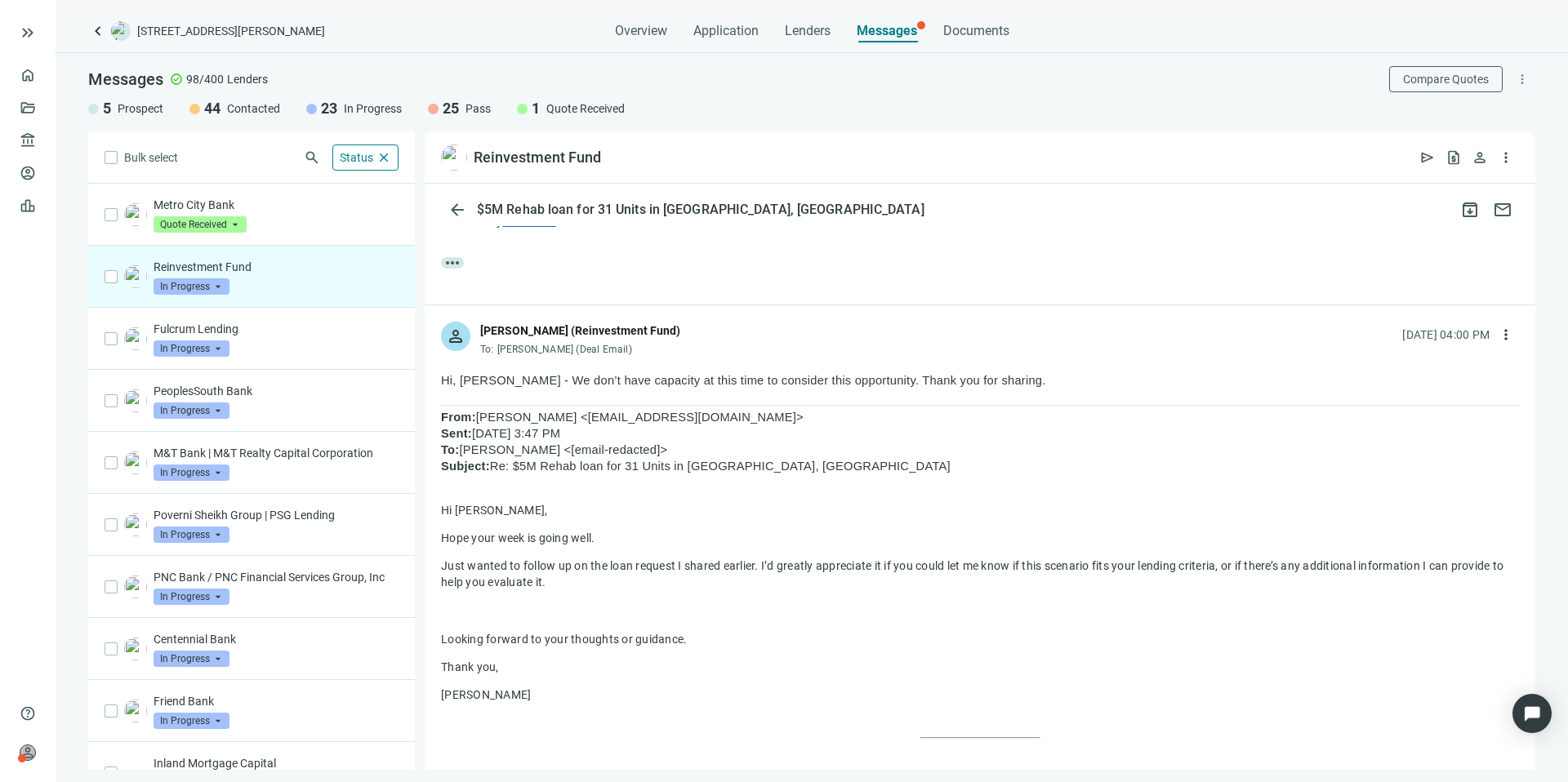
scroll to position [403, 0]
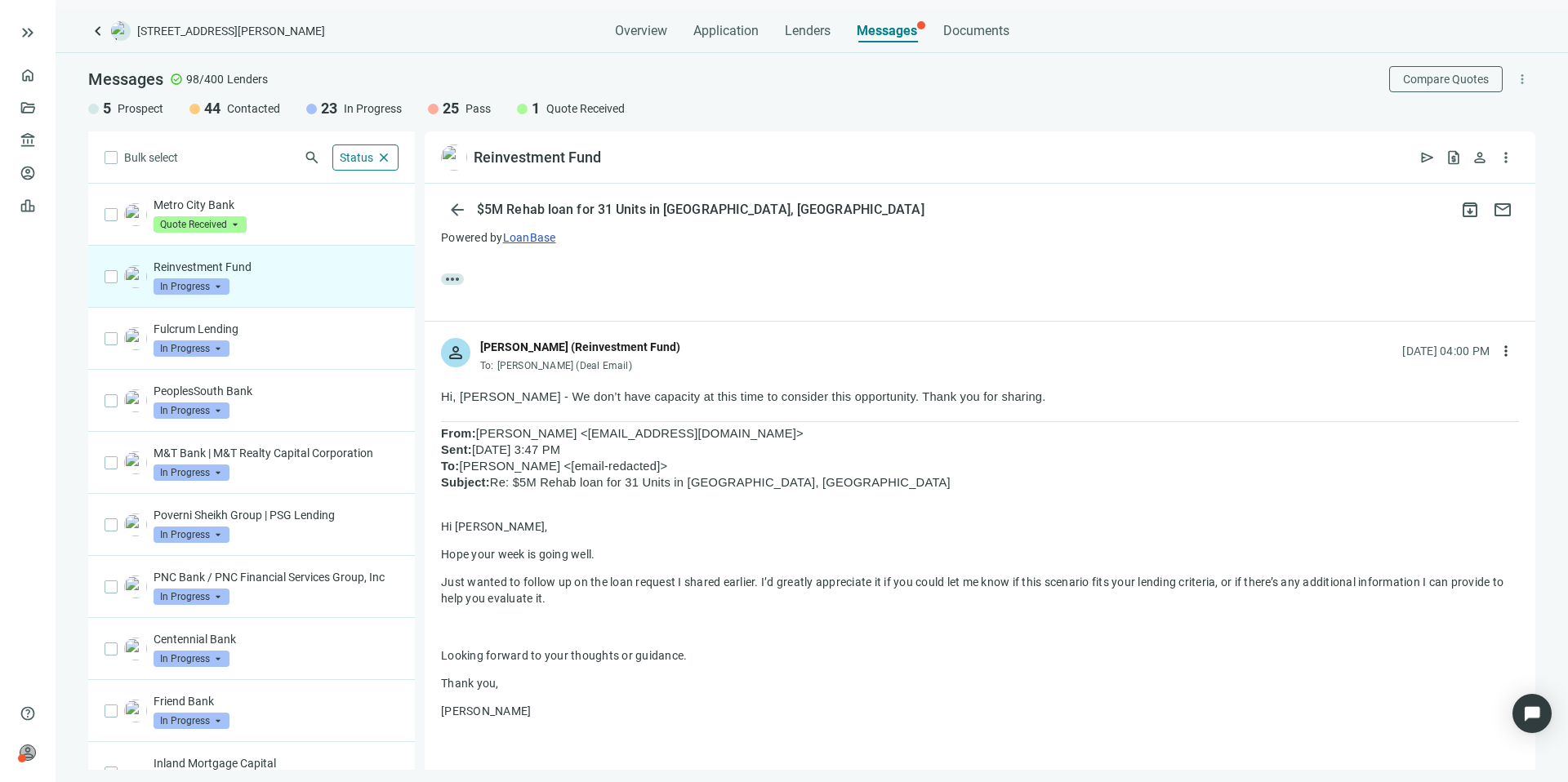
click at [636, 349] on div "Robert Cox (Reinvestment Fund)" at bounding box center [580, 346] width 200 height 18
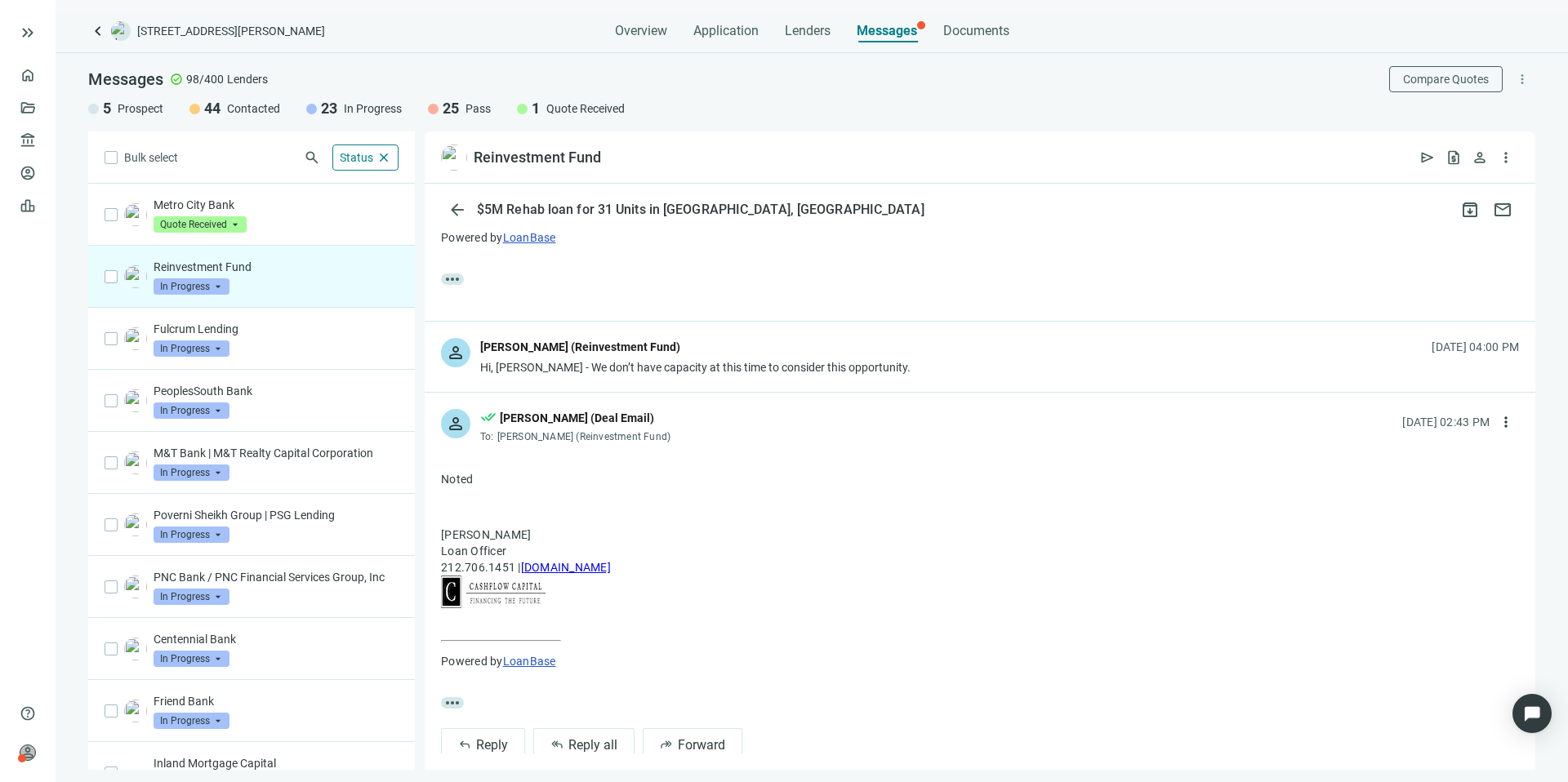
click at [636, 349] on div "Robert Cox (Reinvestment Fund)" at bounding box center [580, 346] width 200 height 18
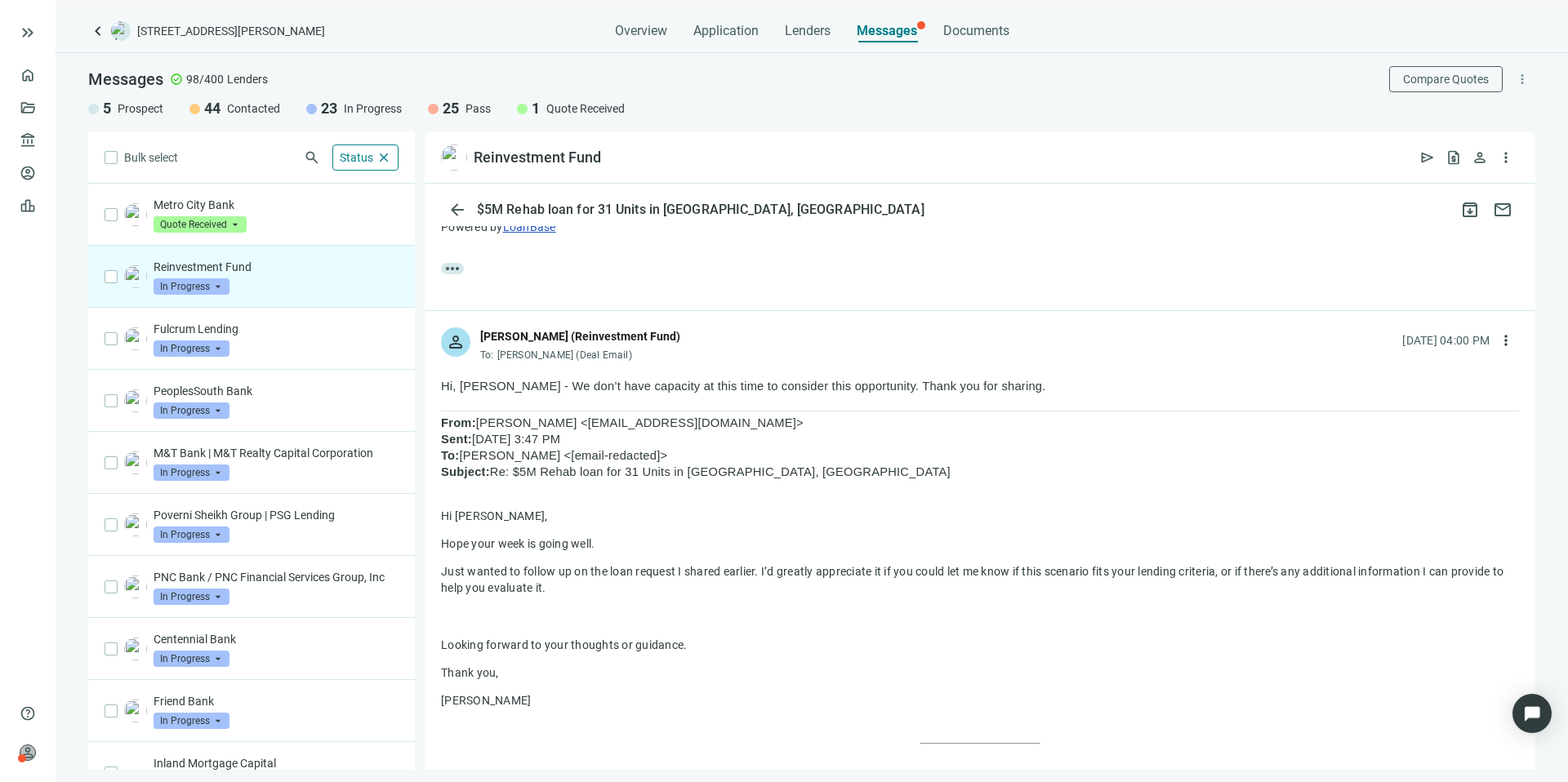
scroll to position [443, 0]
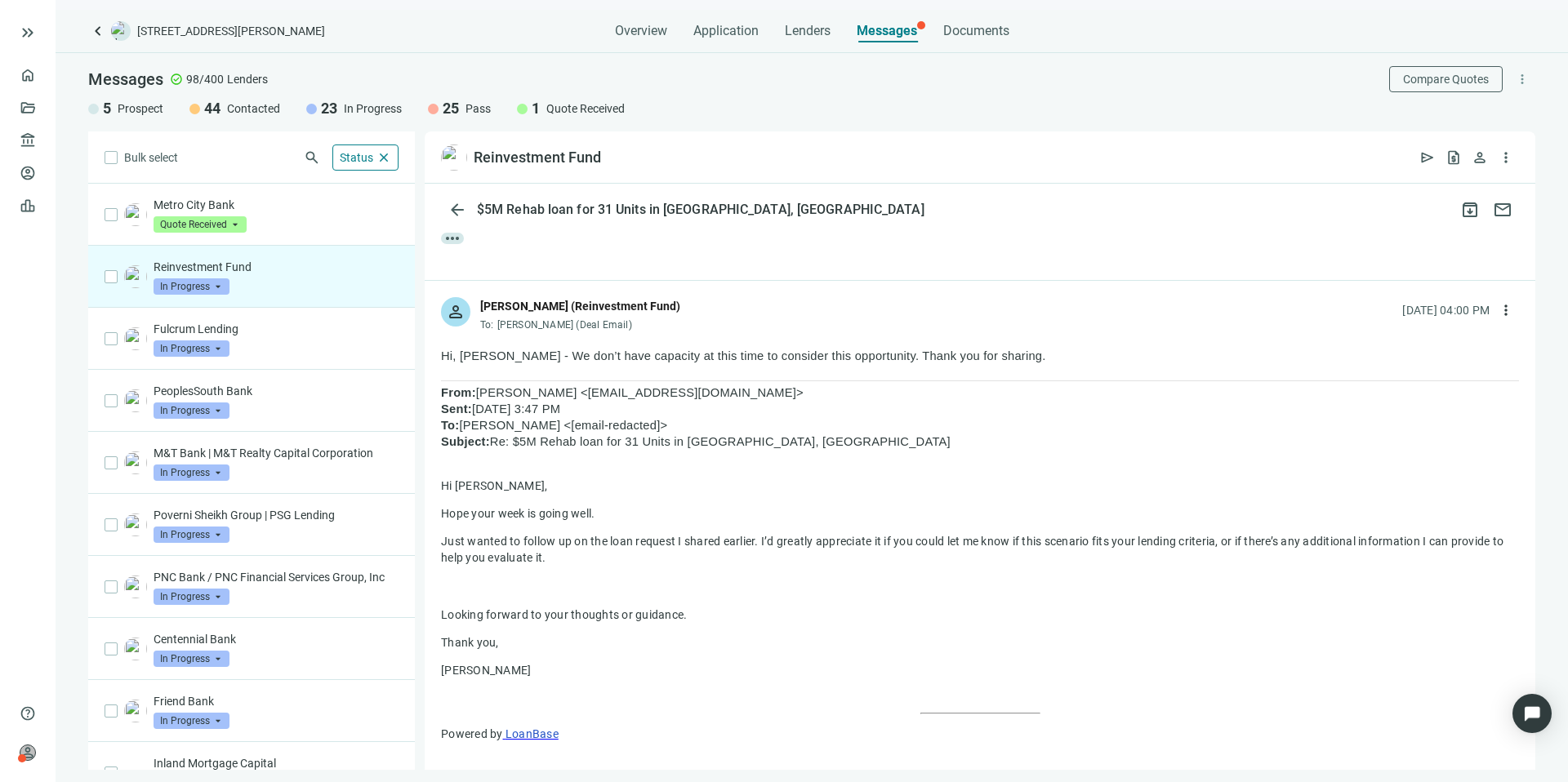
click at [212, 281] on span "In Progress" at bounding box center [191, 286] width 76 height 16
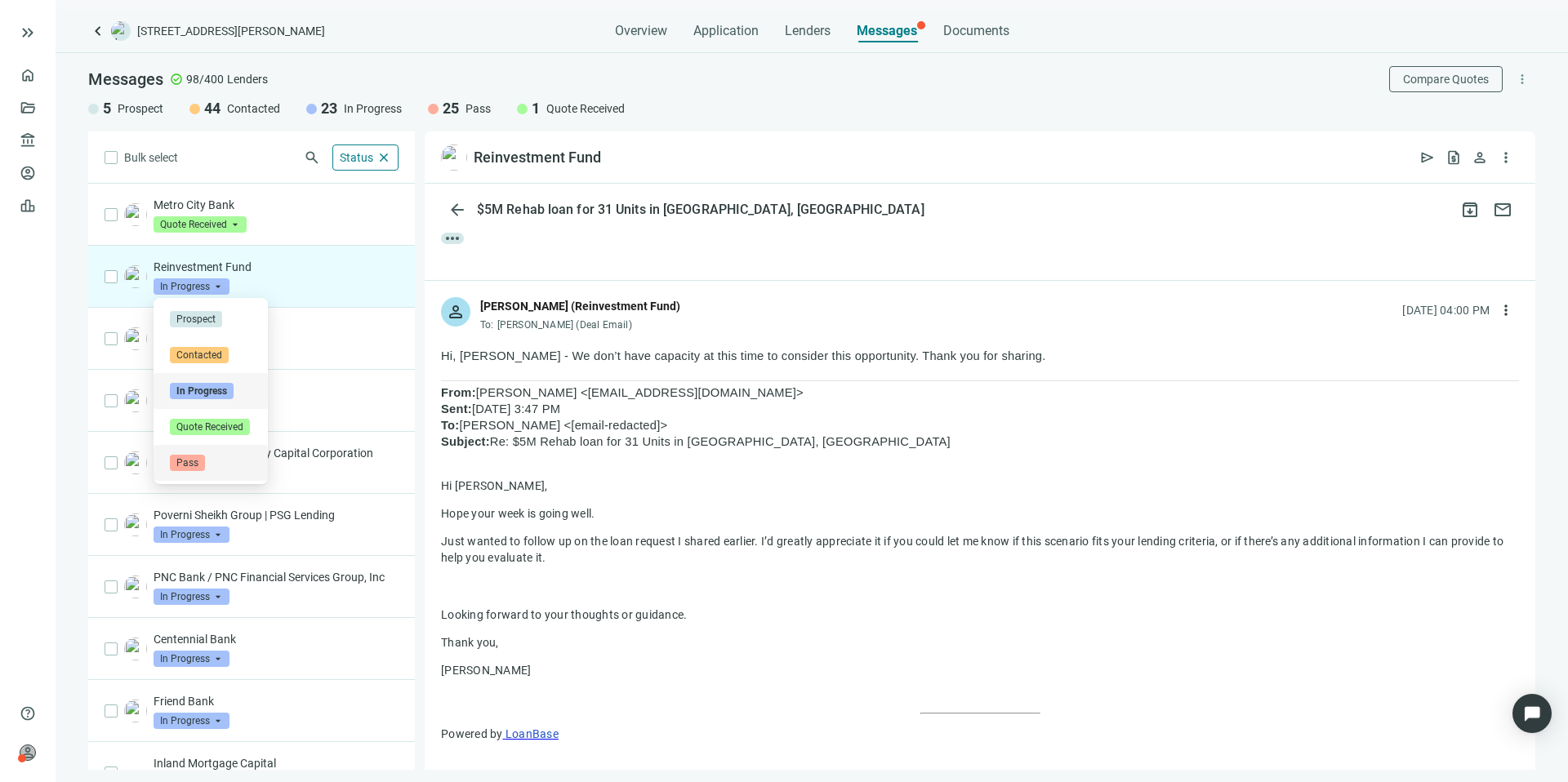
click at [199, 462] on span "Pass" at bounding box center [187, 463] width 35 height 16
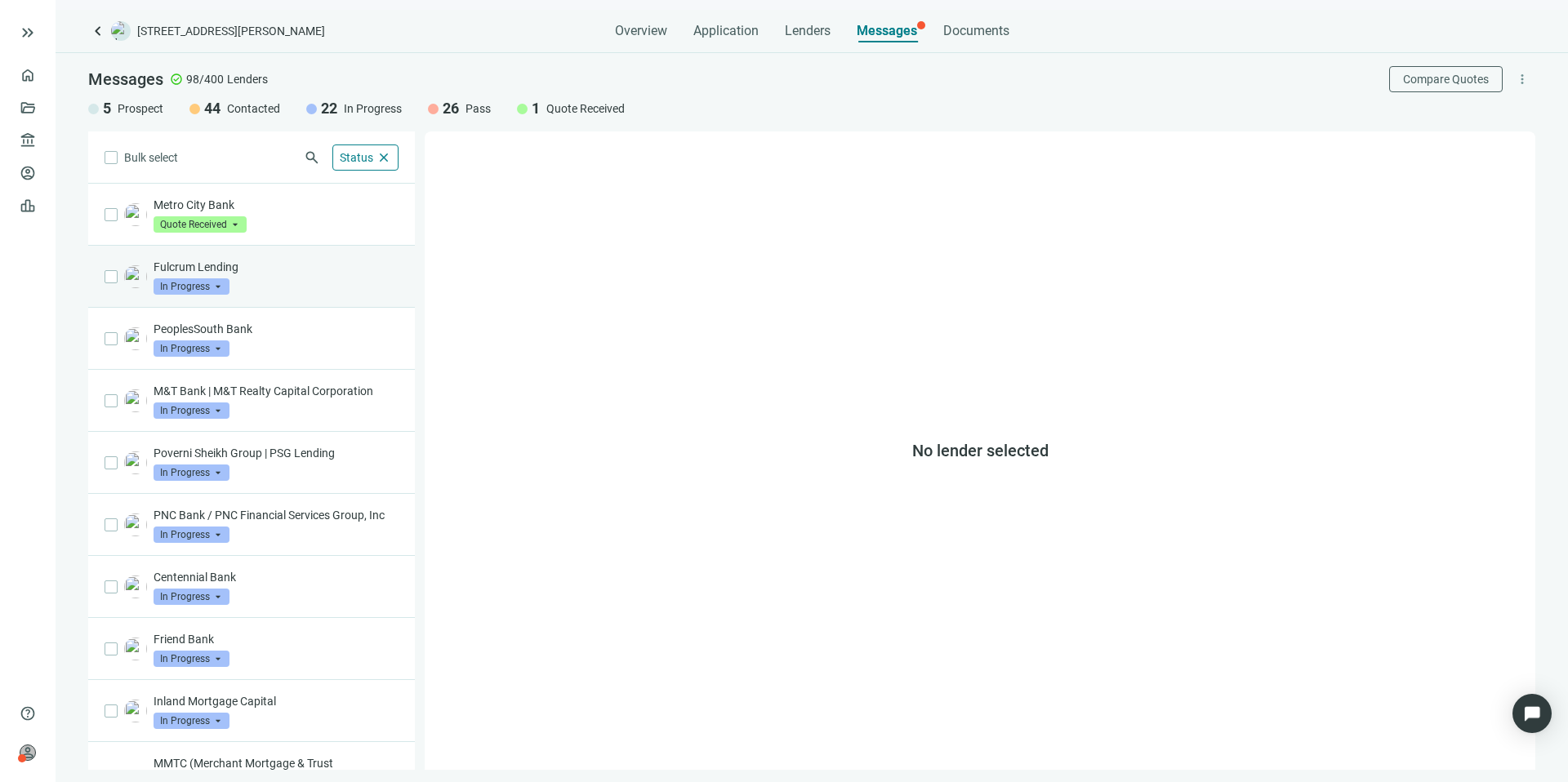
click at [289, 283] on div "Fulcrum Lending In Progress arrow_drop_down" at bounding box center [276, 277] width 245 height 36
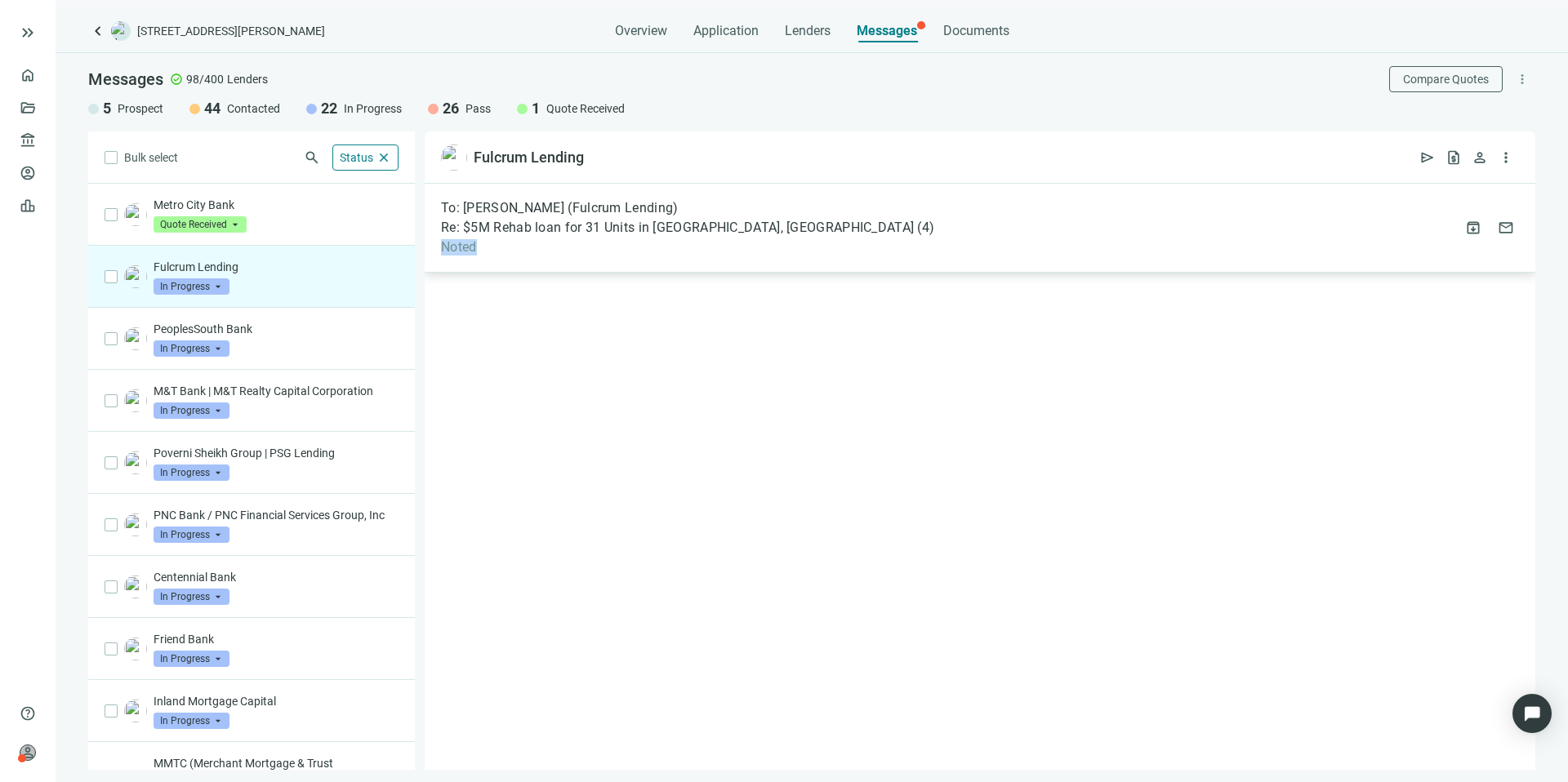
click at [780, 239] on div "To: Zach Frizzera (Fulcrum Lending) Re: $5M Rehab loan for 31 Units in Bessemer…" at bounding box center [980, 228] width 1110 height 89
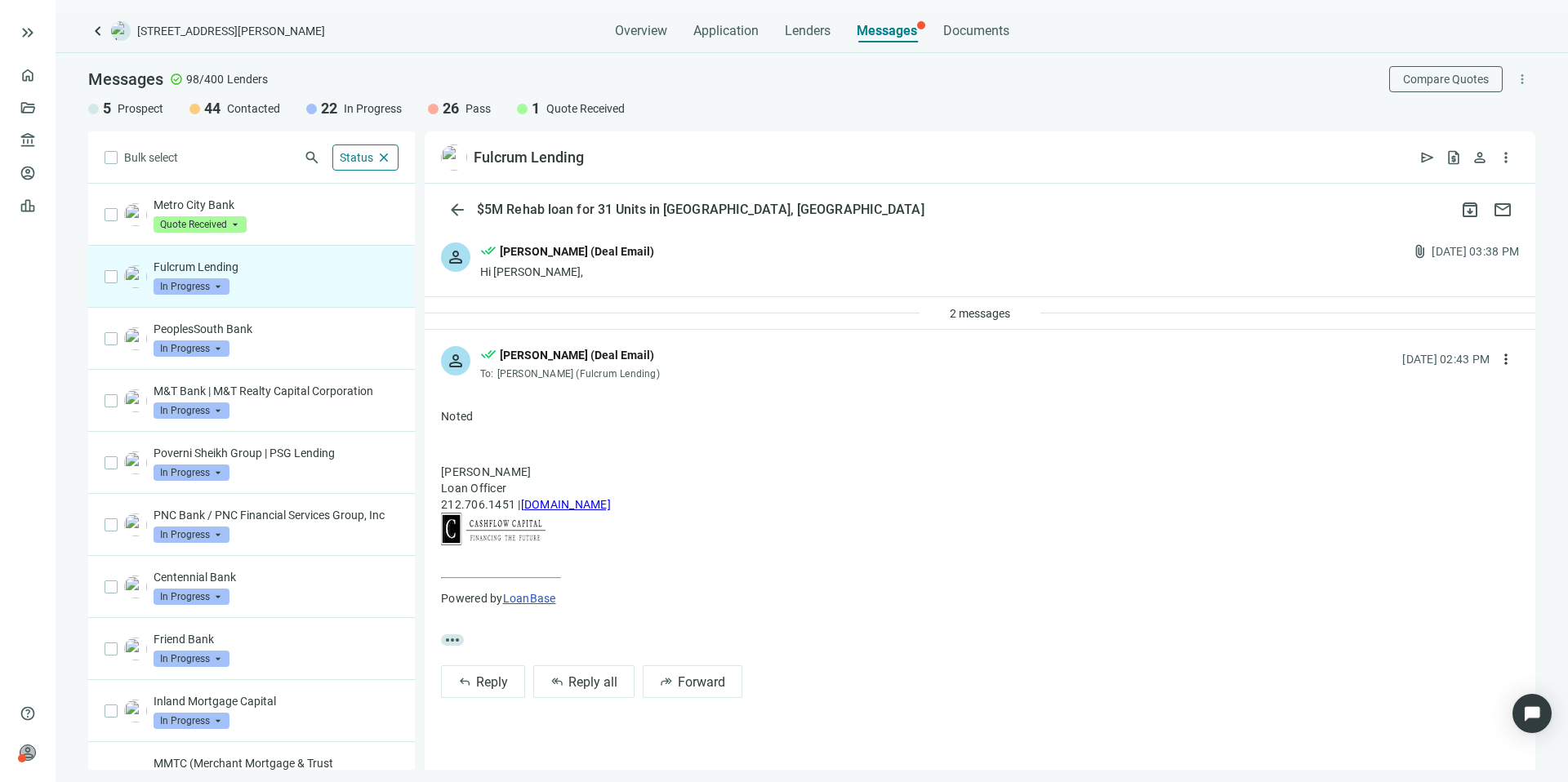
click at [767, 266] on div "person done_all Kevin A Jones (Deal Email) Hi Zach, attach_file 08.07.2025, 03:…" at bounding box center [980, 261] width 1110 height 70
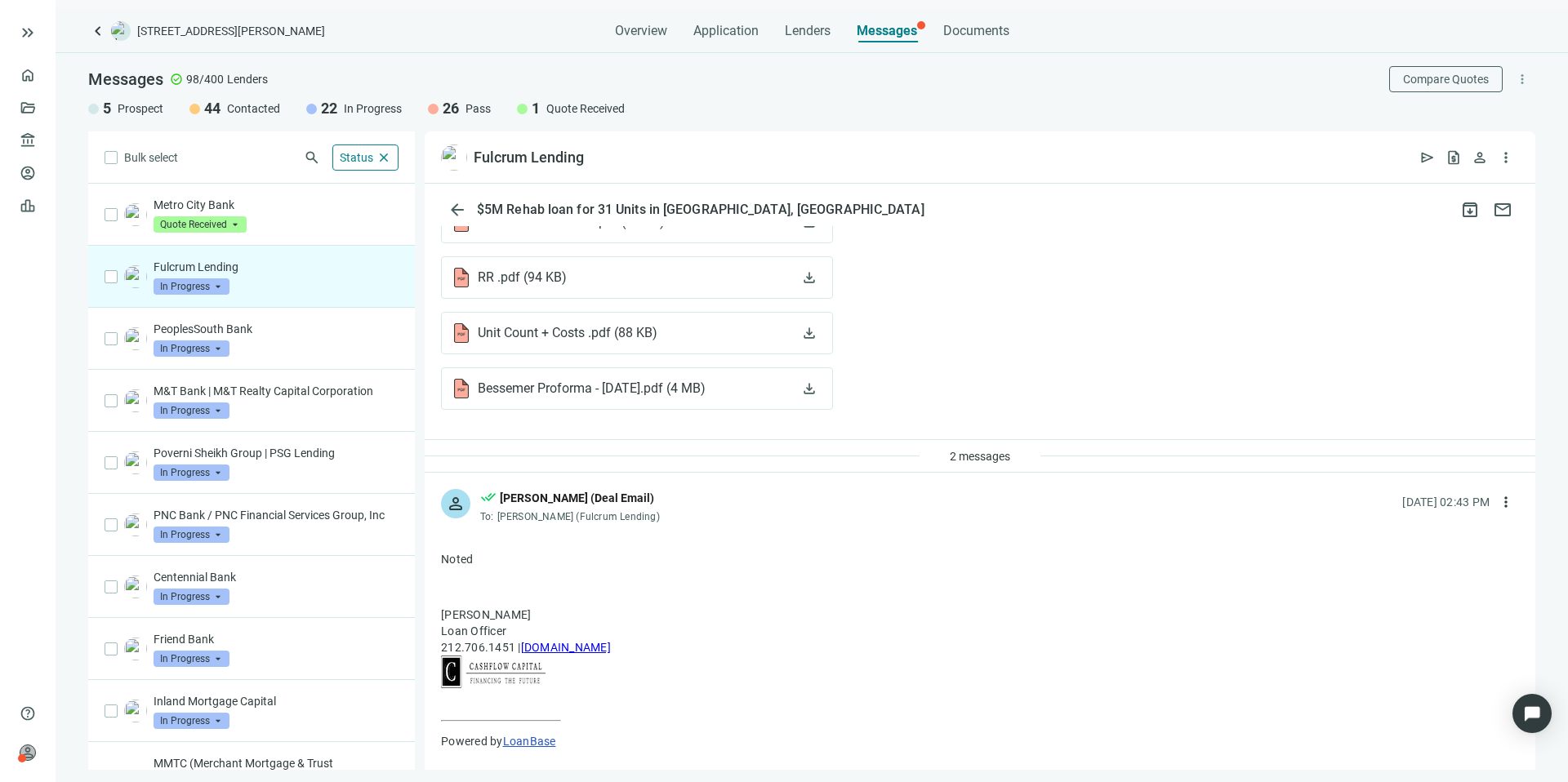
scroll to position [912, 0]
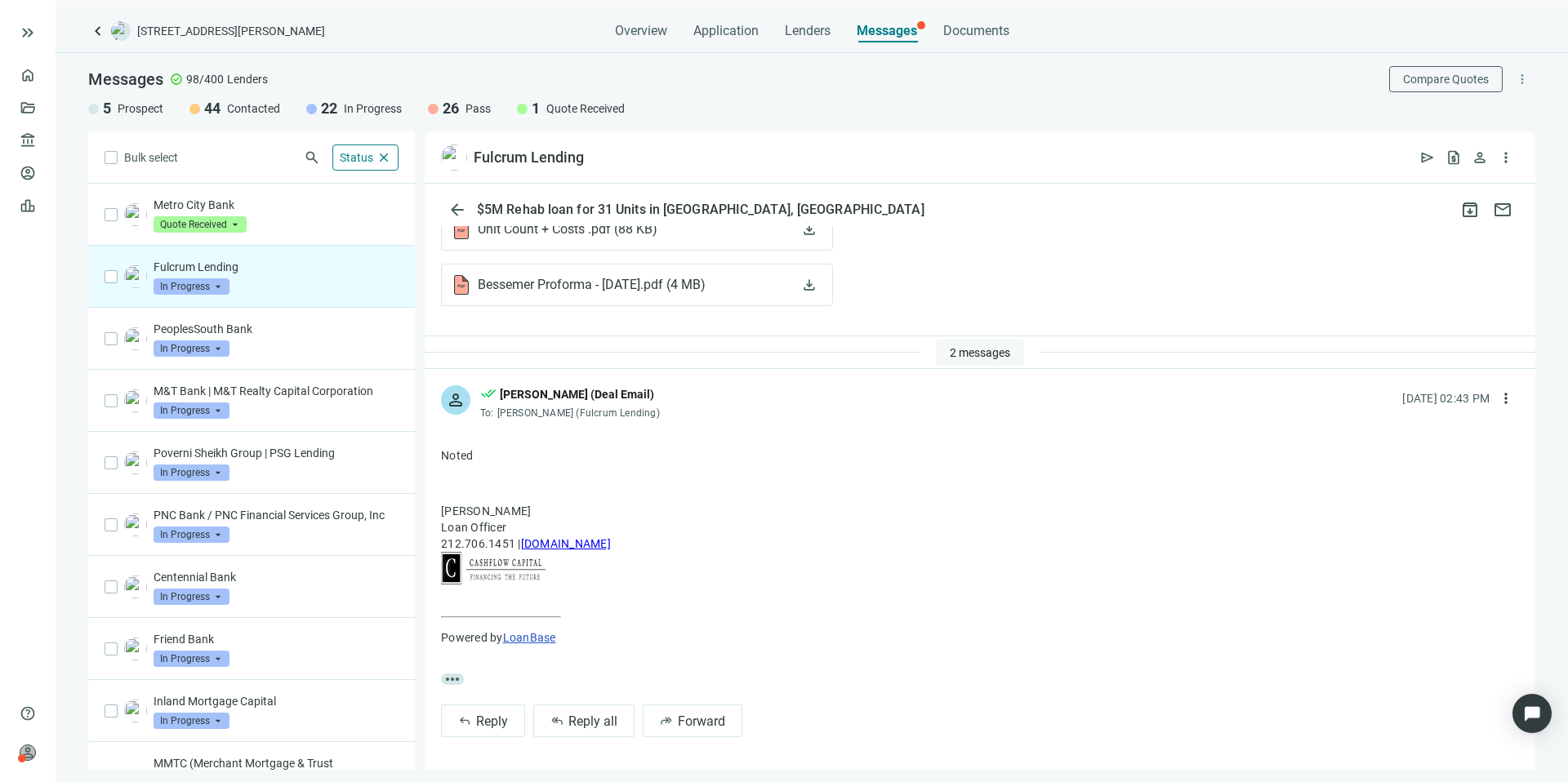
click at [987, 353] on span "2 messages" at bounding box center [980, 352] width 60 height 13
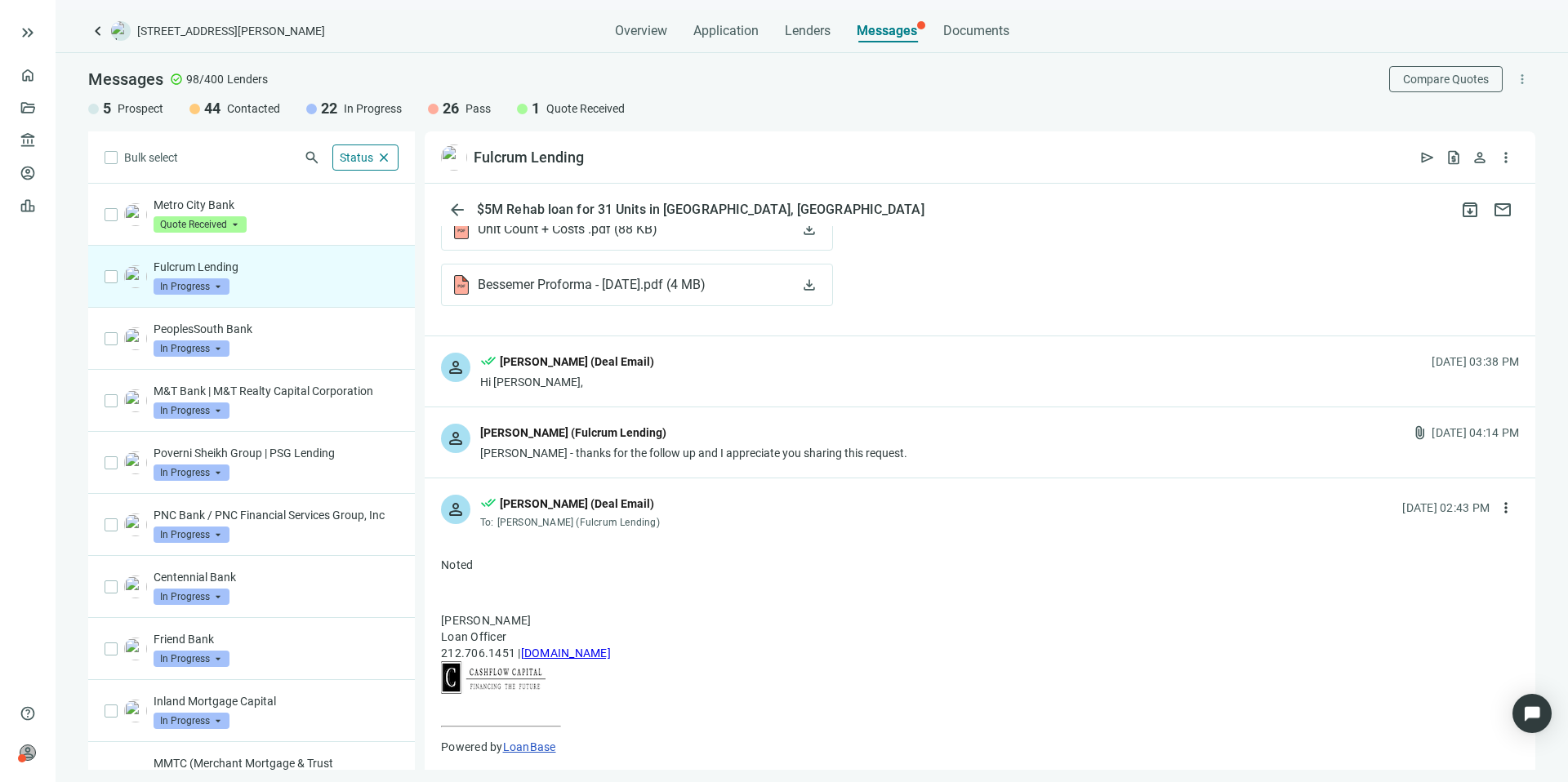
click at [704, 436] on div "Zach Frizzera (Fulcrum Lending)" at bounding box center [694, 435] width 427 height 21
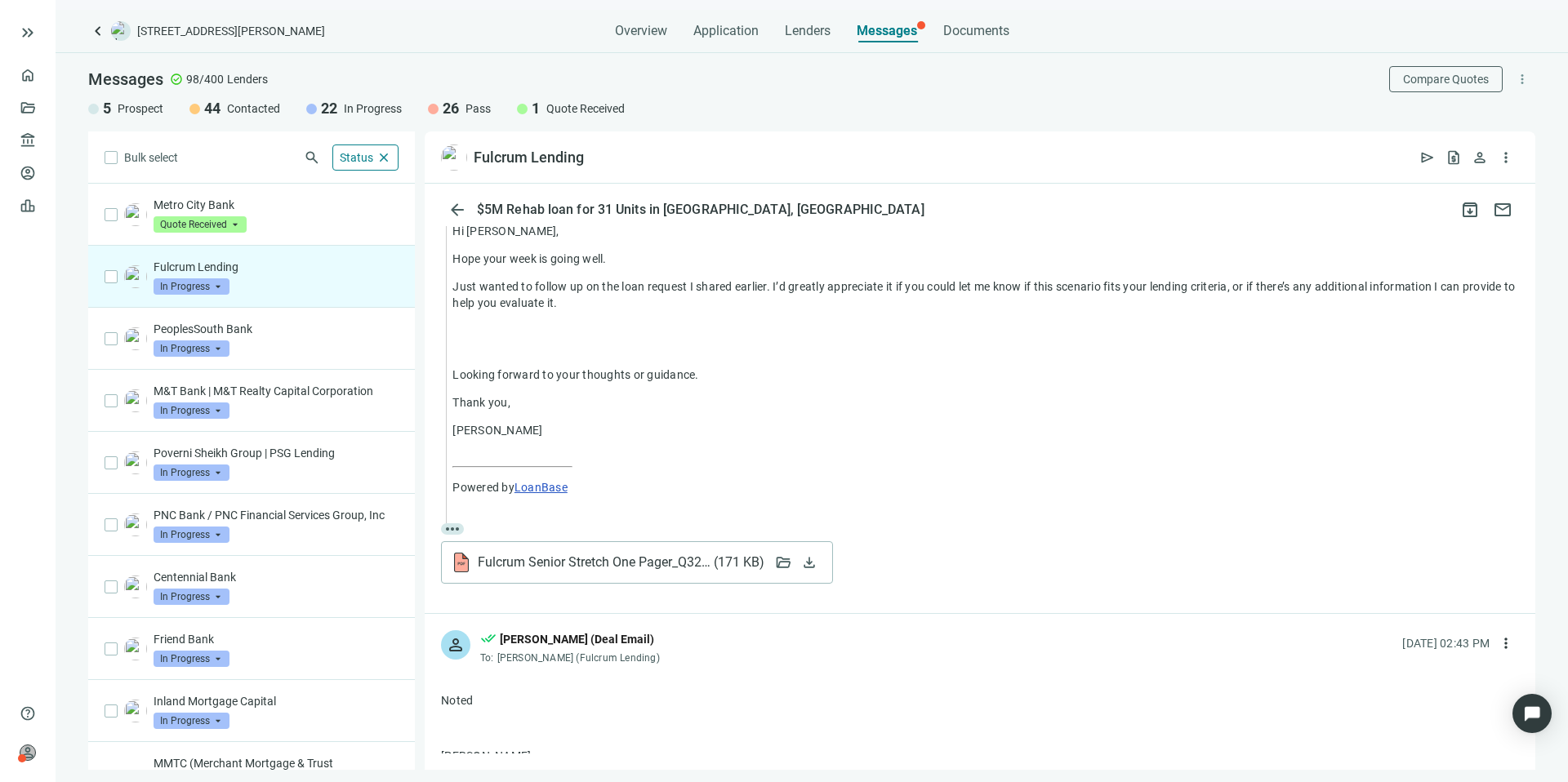
scroll to position [1548, 0]
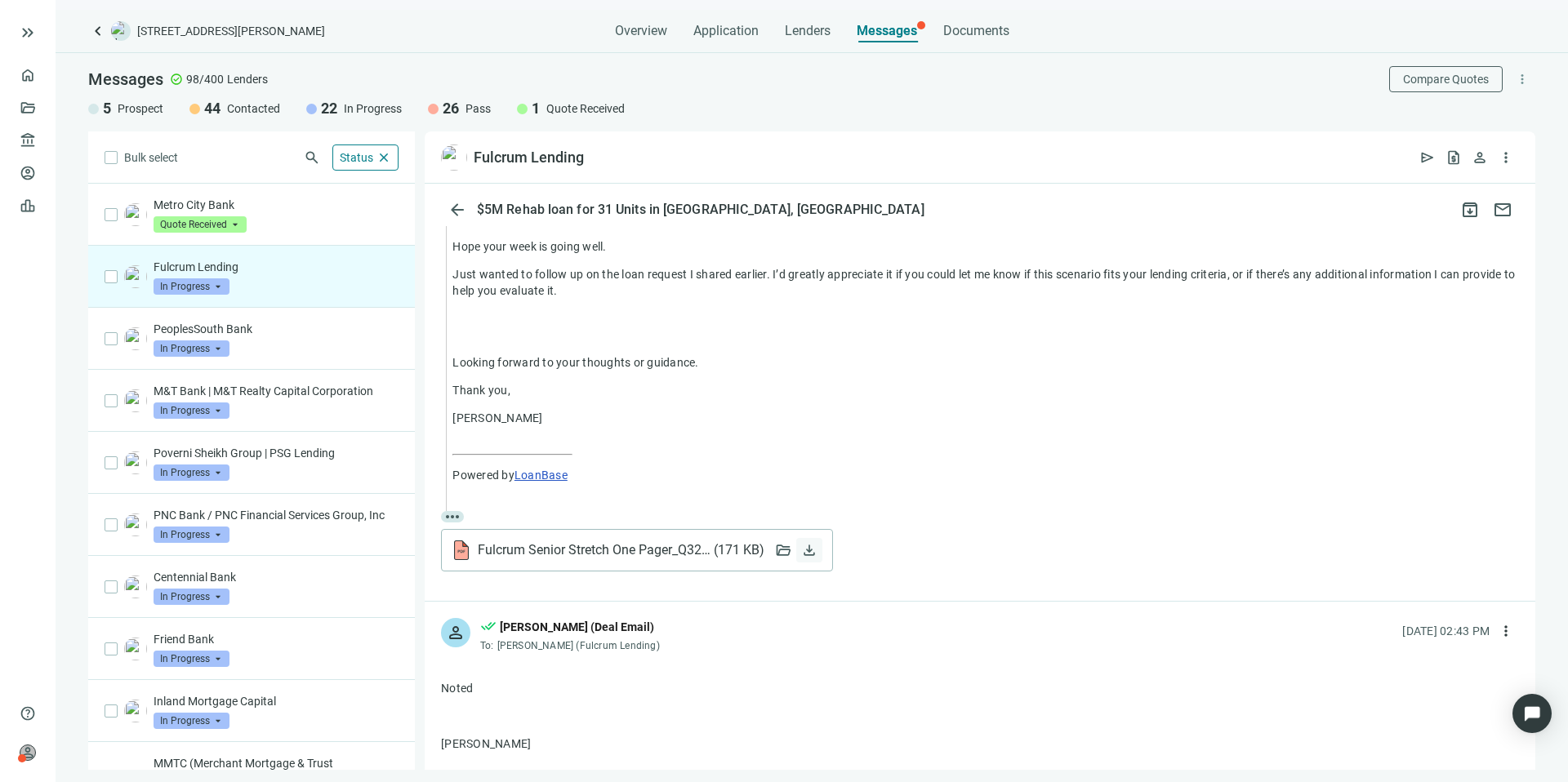
click at [811, 551] on span "download" at bounding box center [809, 550] width 16 height 16
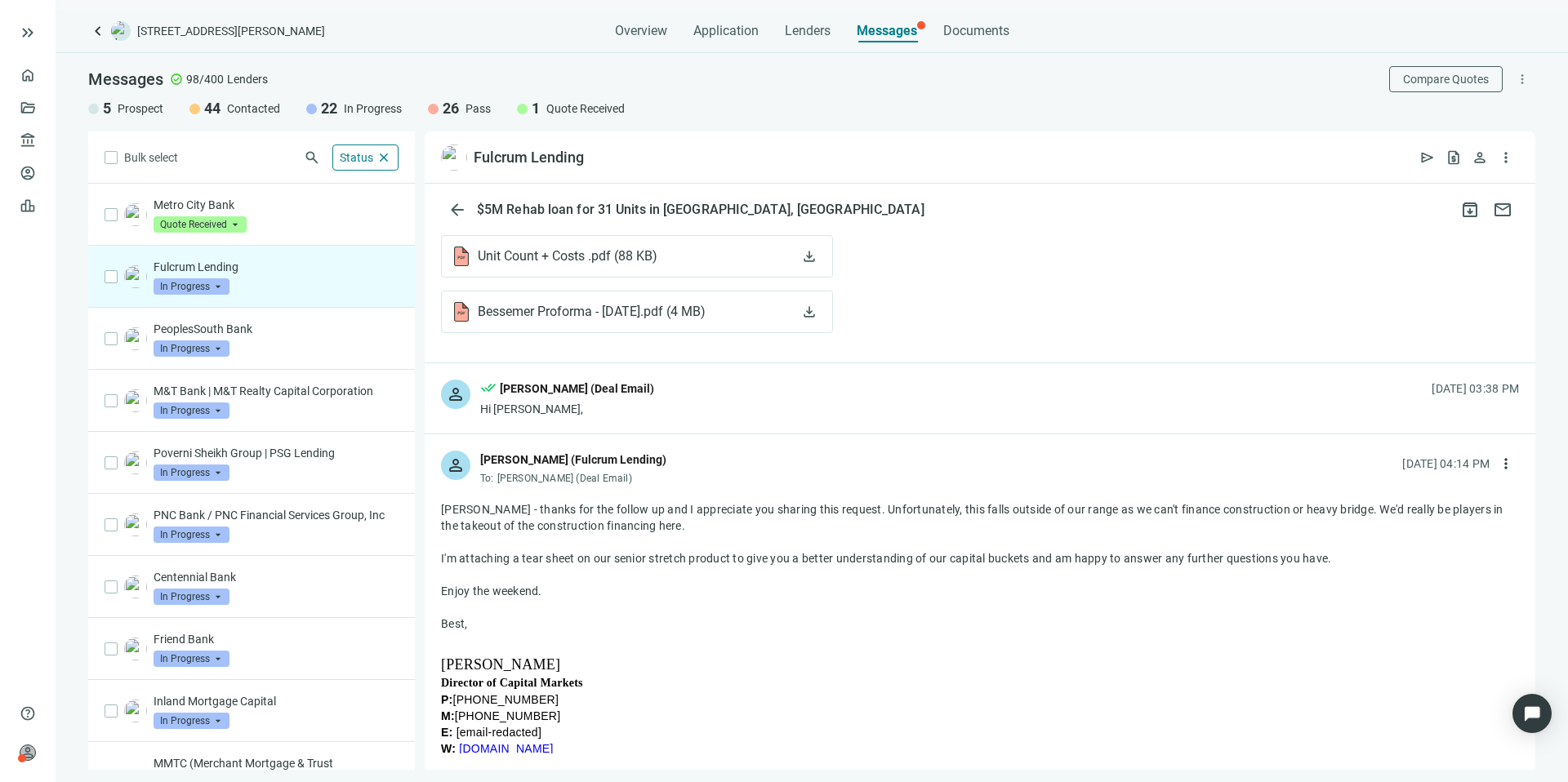
scroll to position [1066, 0]
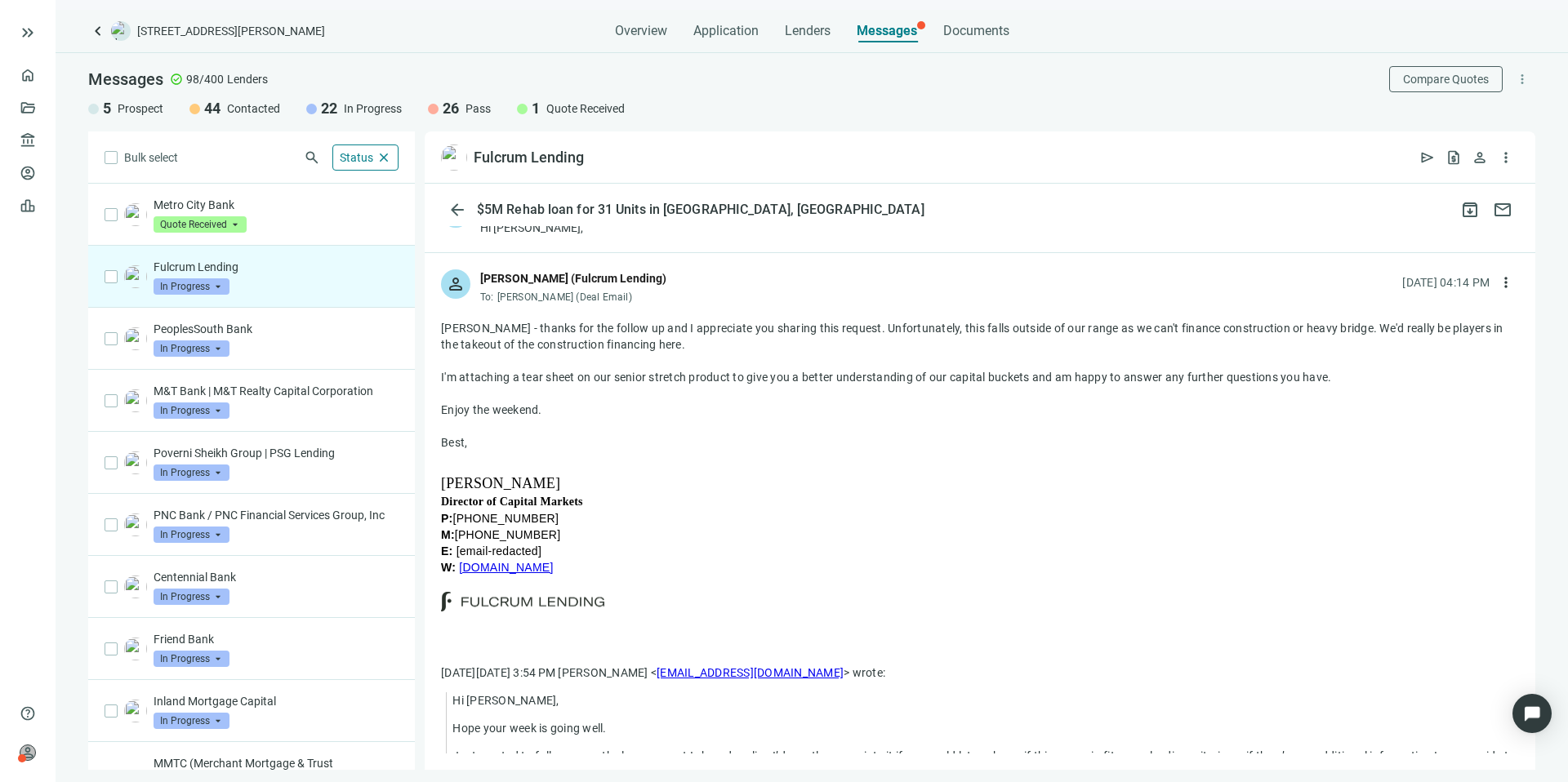
click at [206, 284] on span "In Progress" at bounding box center [191, 286] width 76 height 16
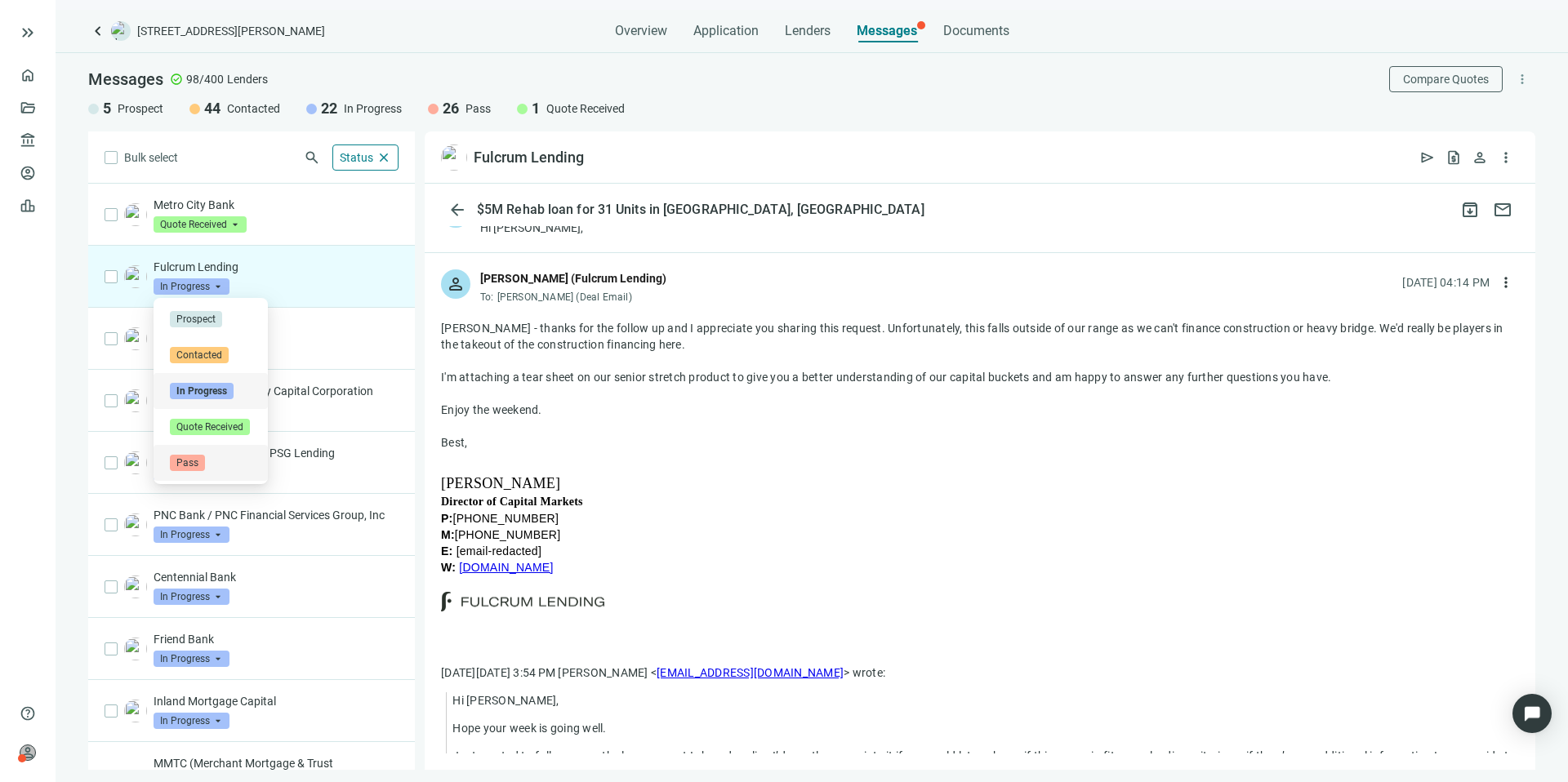
click at [201, 459] on span "Pass" at bounding box center [187, 463] width 35 height 16
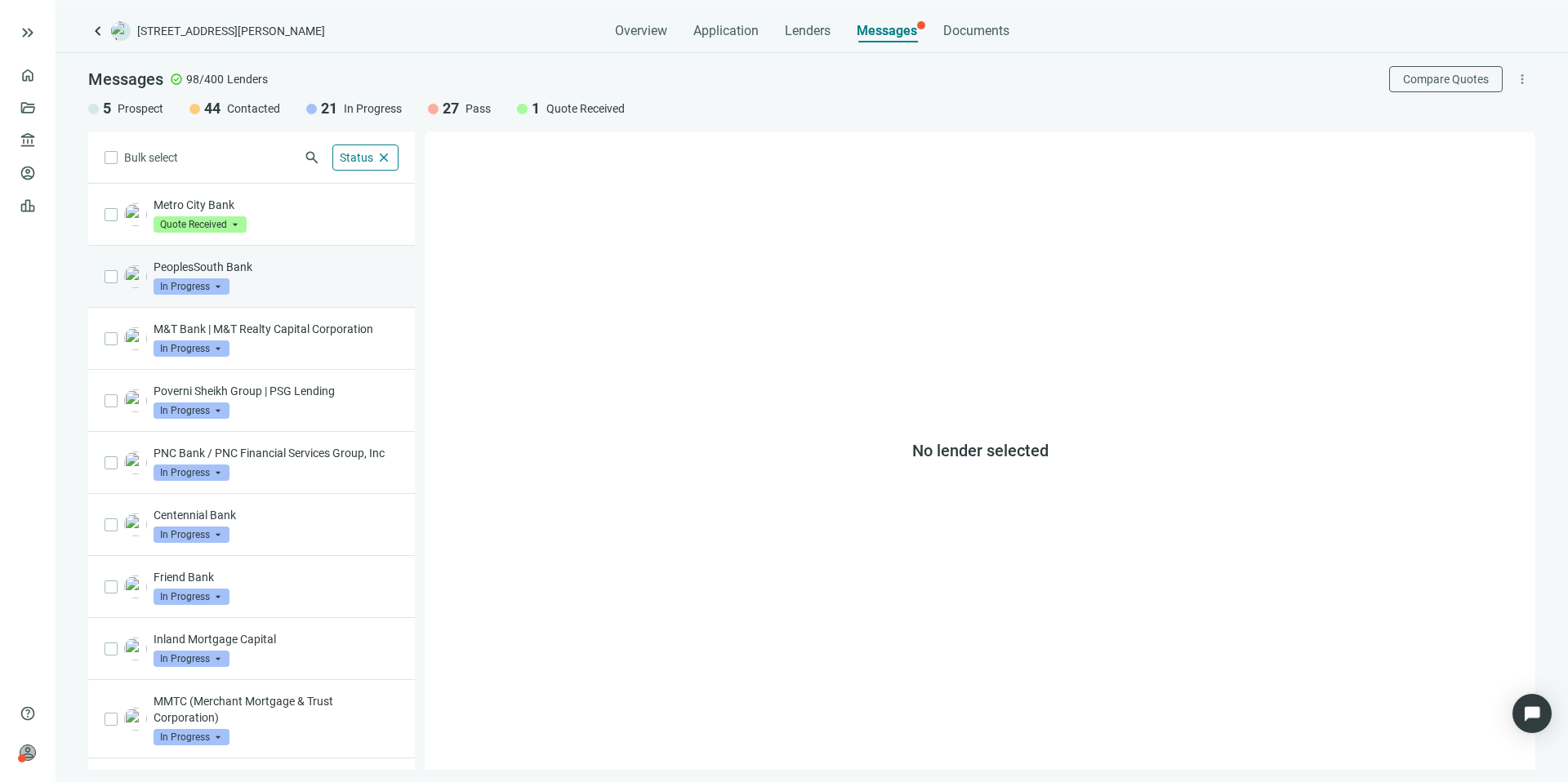
click at [282, 297] on div "PeoplesSouth Bank In Progress arrow_drop_down" at bounding box center [251, 277] width 327 height 62
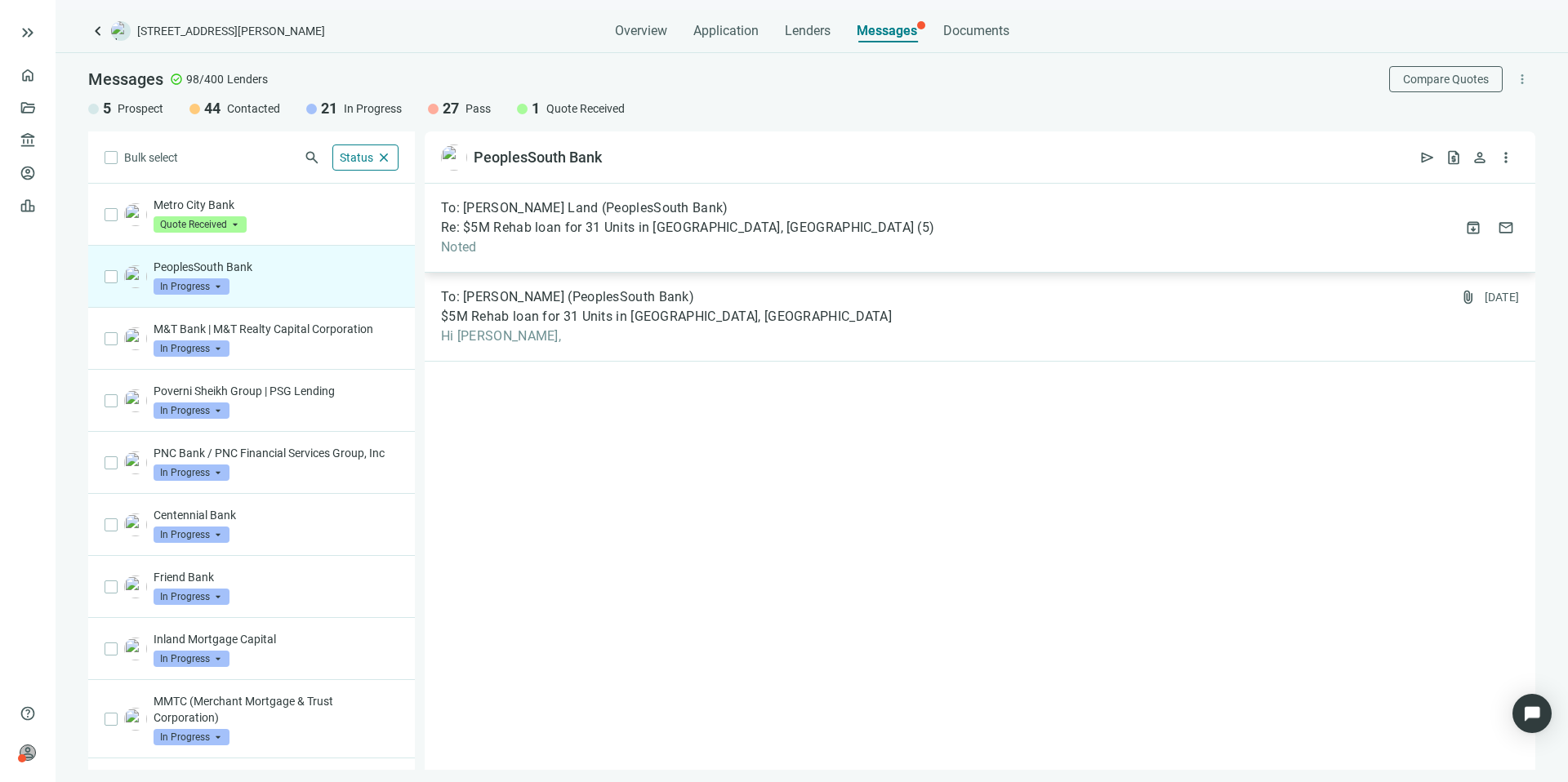
click at [786, 241] on div "To: Gayla Land (PeoplesSouth Bank) Re: $5M Rehab loan for 31 Units in Bessemer,…" at bounding box center [980, 228] width 1110 height 89
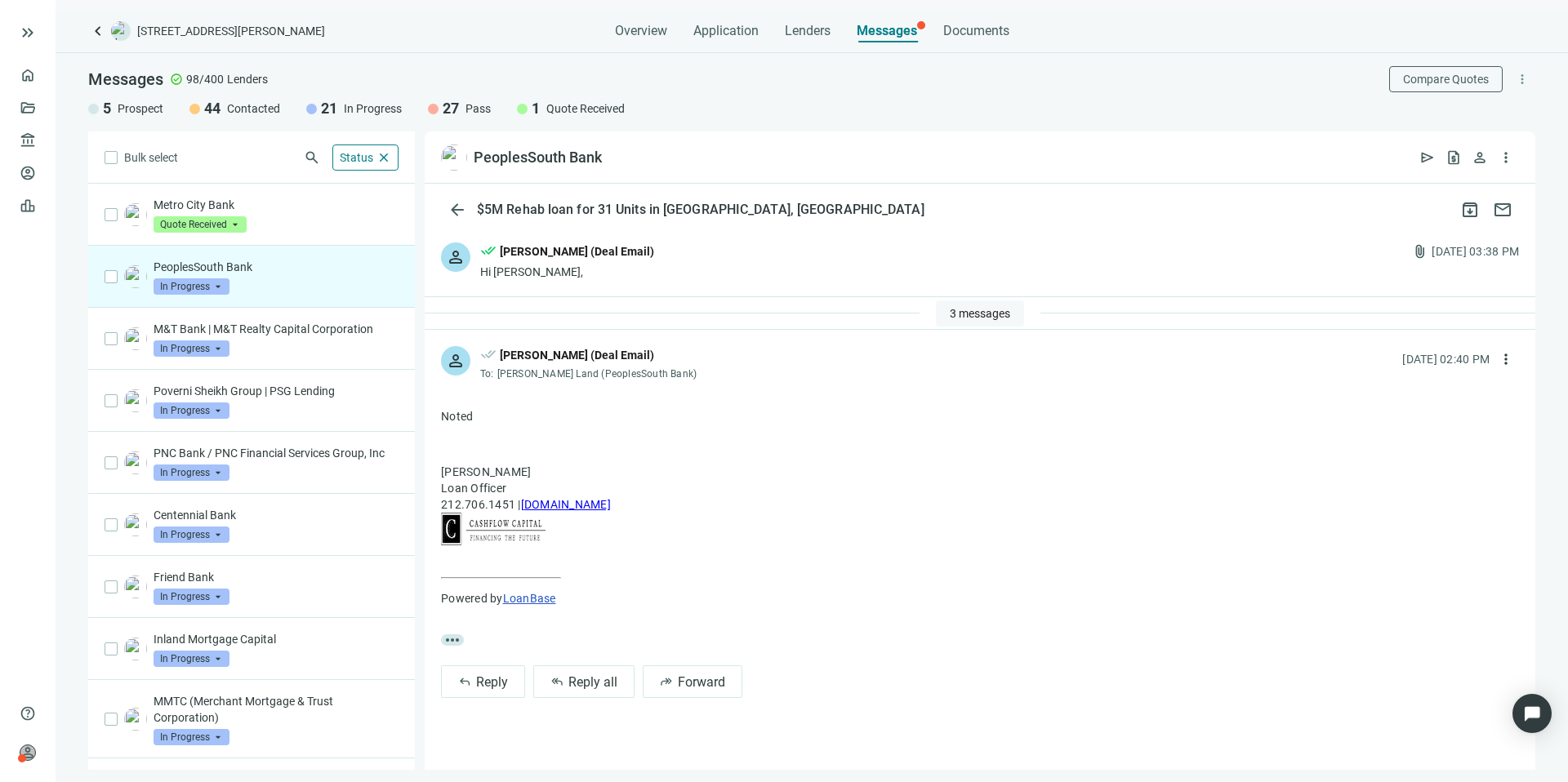
click at [989, 320] on button "3 messages" at bounding box center [979, 313] width 88 height 26
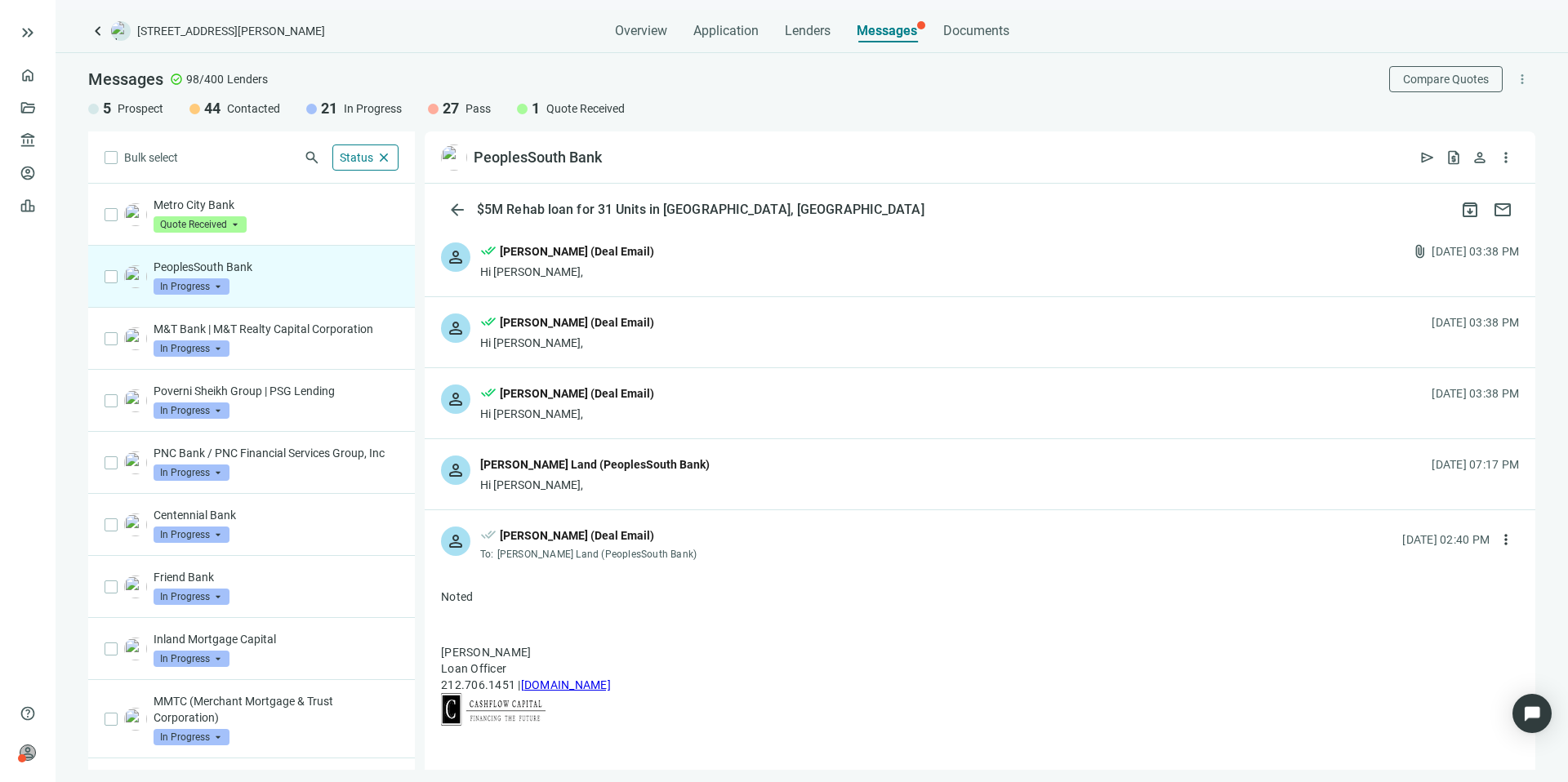
click at [691, 466] on div "person Gayla Land (PeoplesSouth Bank) Hi Kevin, 08.10.2025, 07:17 PM" at bounding box center [980, 474] width 1110 height 70
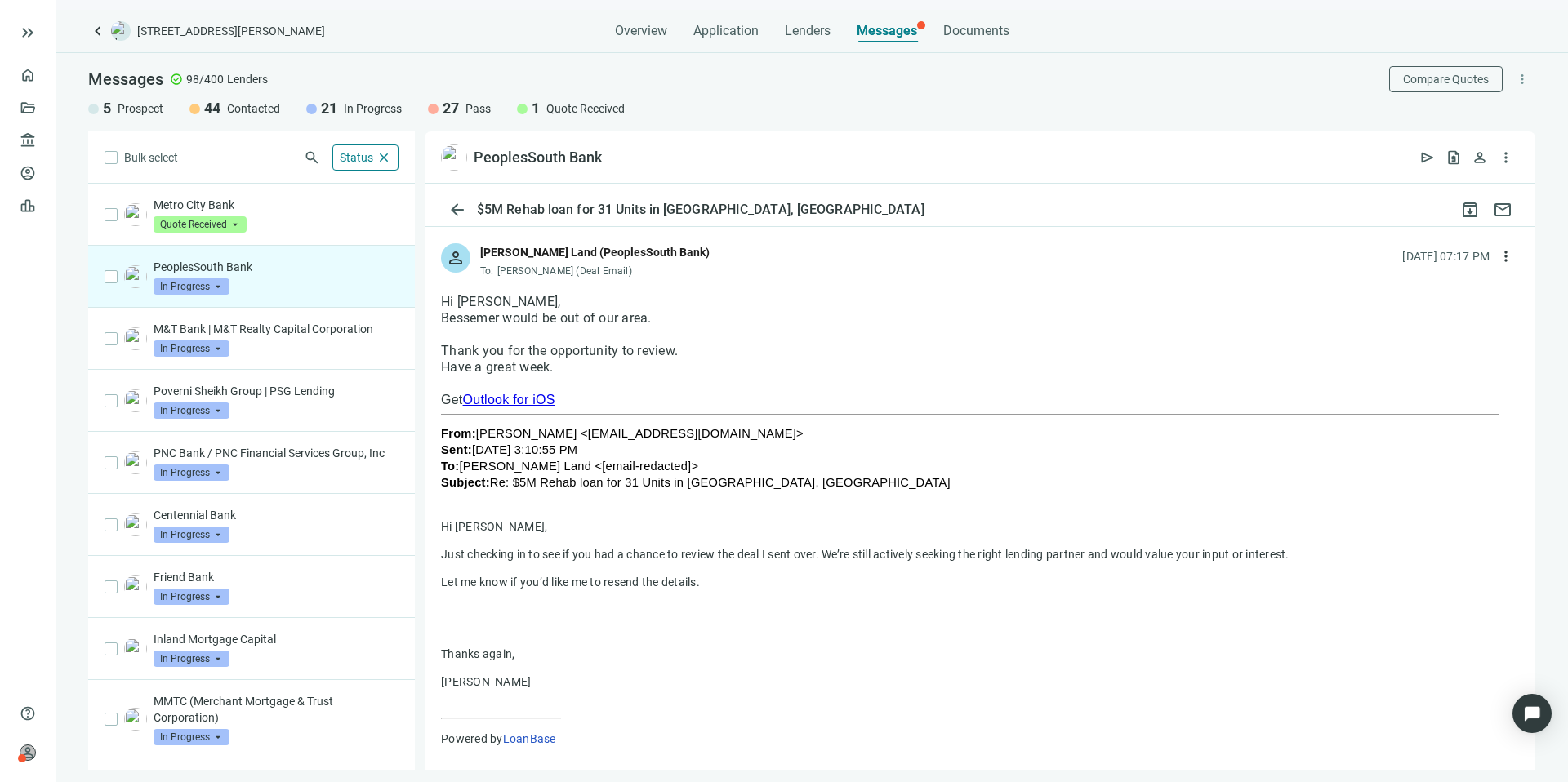
scroll to position [39, 0]
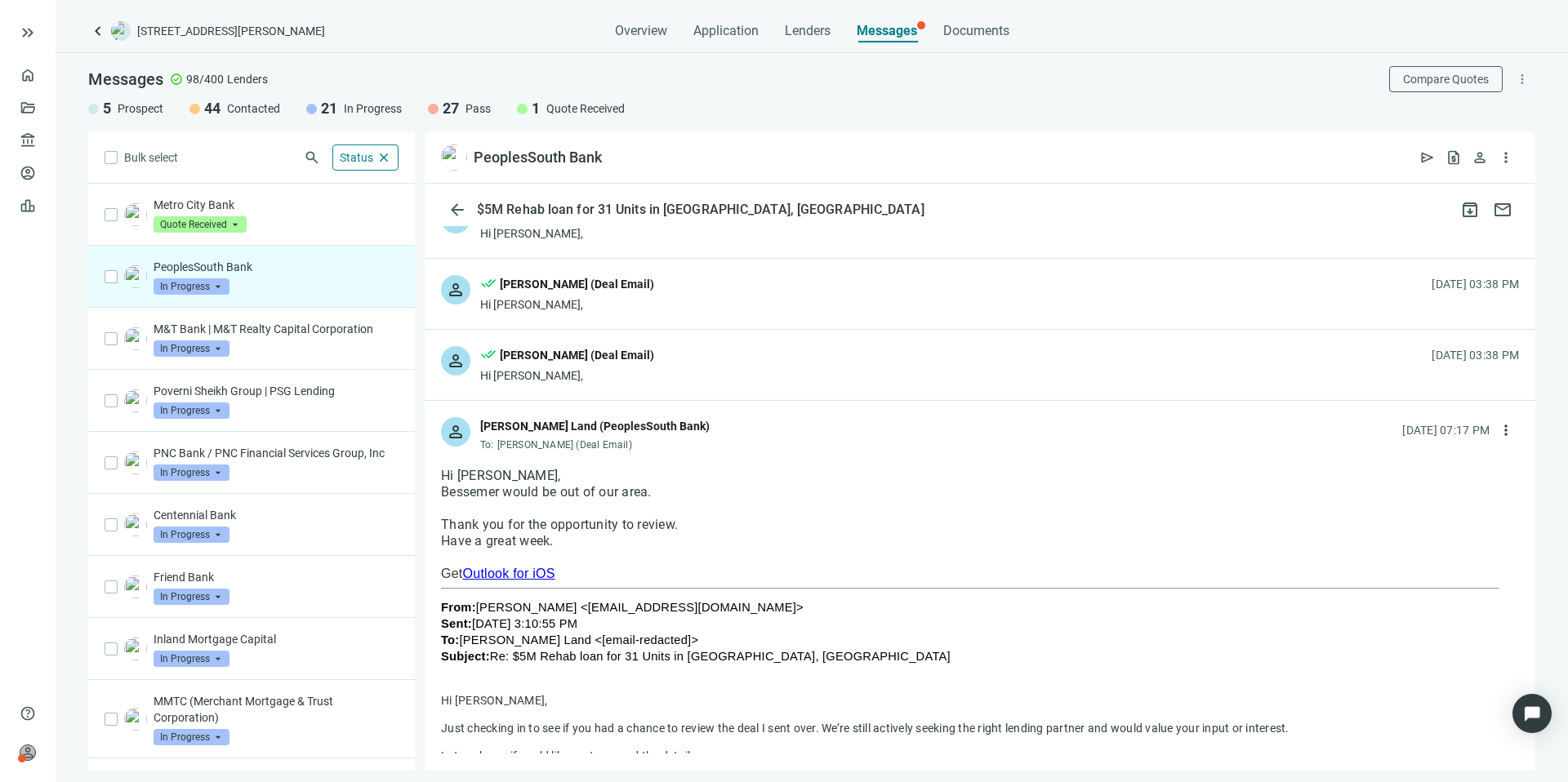
click at [192, 281] on span "In Progress" at bounding box center [191, 286] width 76 height 16
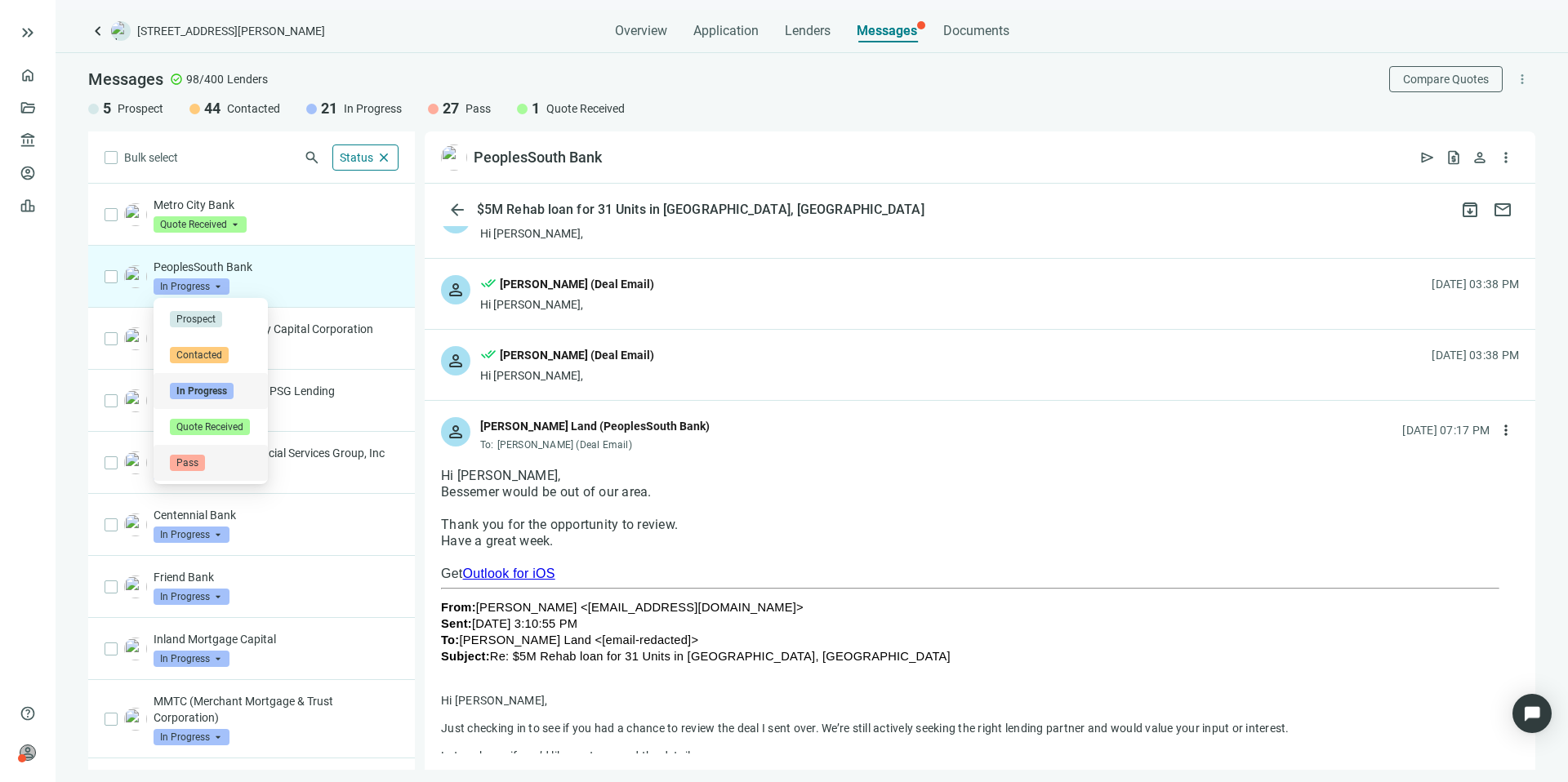
click at [190, 461] on span "Pass" at bounding box center [187, 463] width 35 height 16
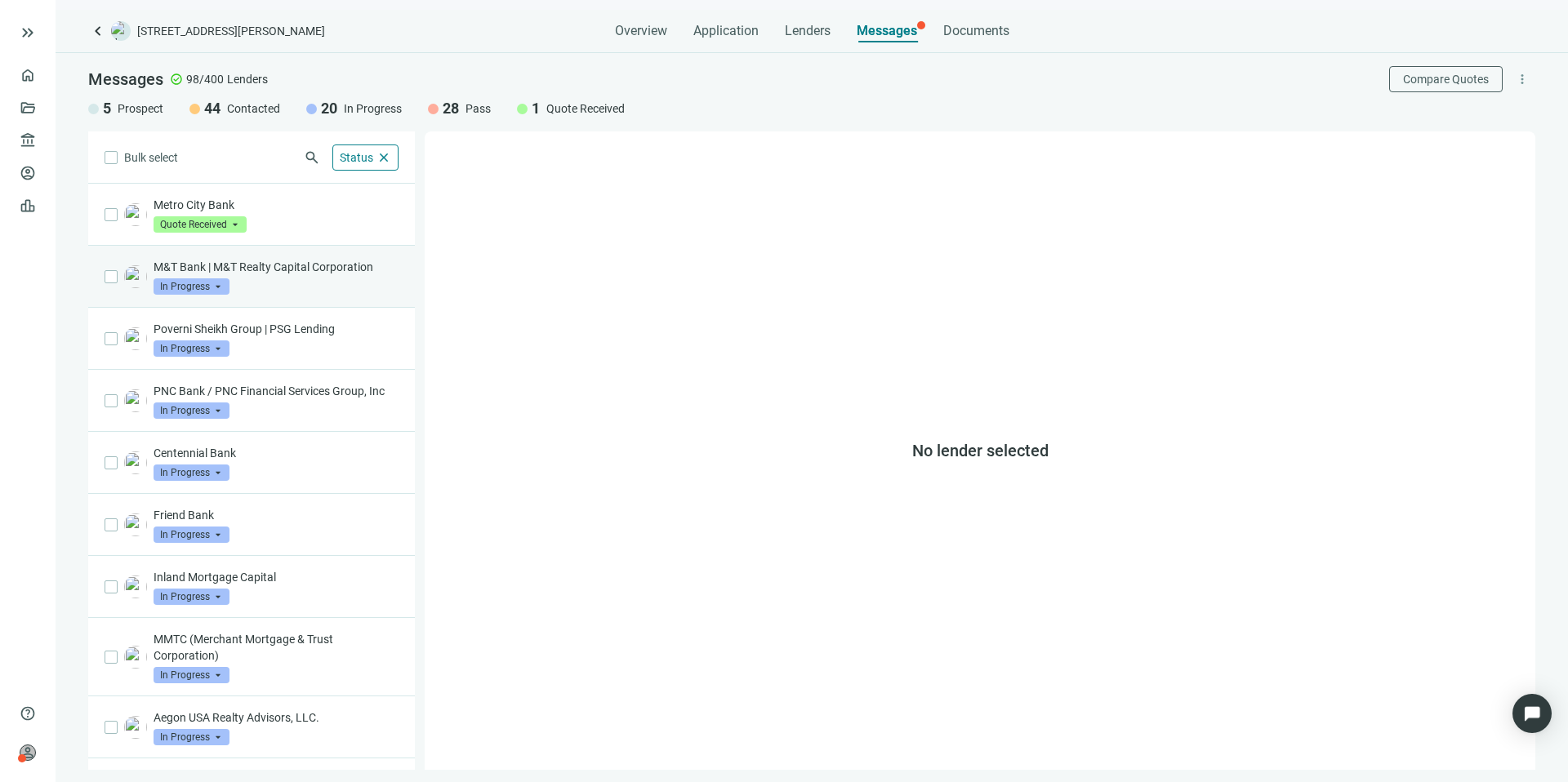
click at [274, 294] on div "M&T Bank | M&T Realty Capital Corporation In Progress arrow_drop_down" at bounding box center [276, 277] width 245 height 36
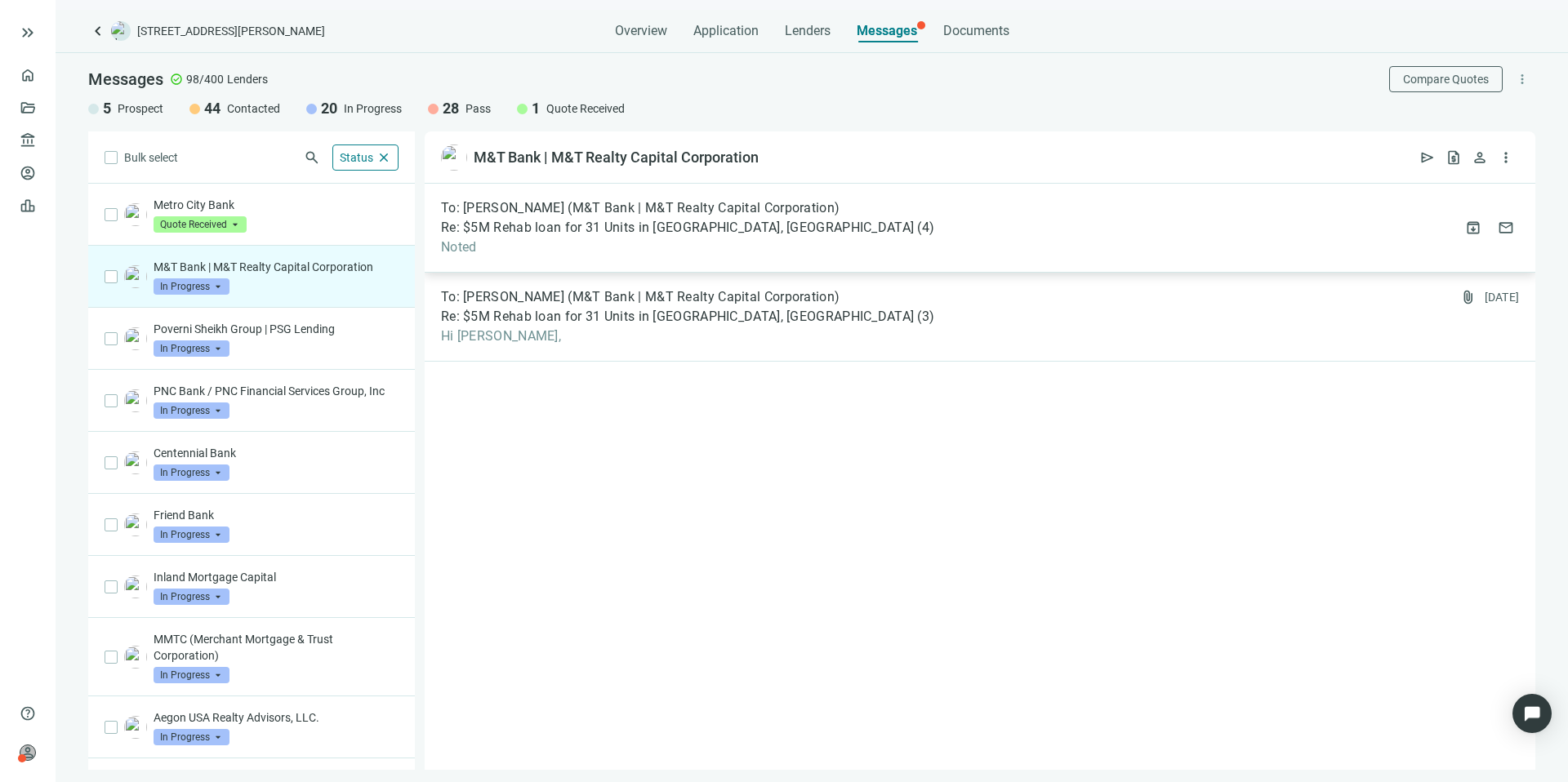
click at [709, 261] on div "To: Mark Cohen (M&T Bank | M&T Realty Capital Corporation) Re: $5M Rehab loan f…" at bounding box center [980, 228] width 1110 height 89
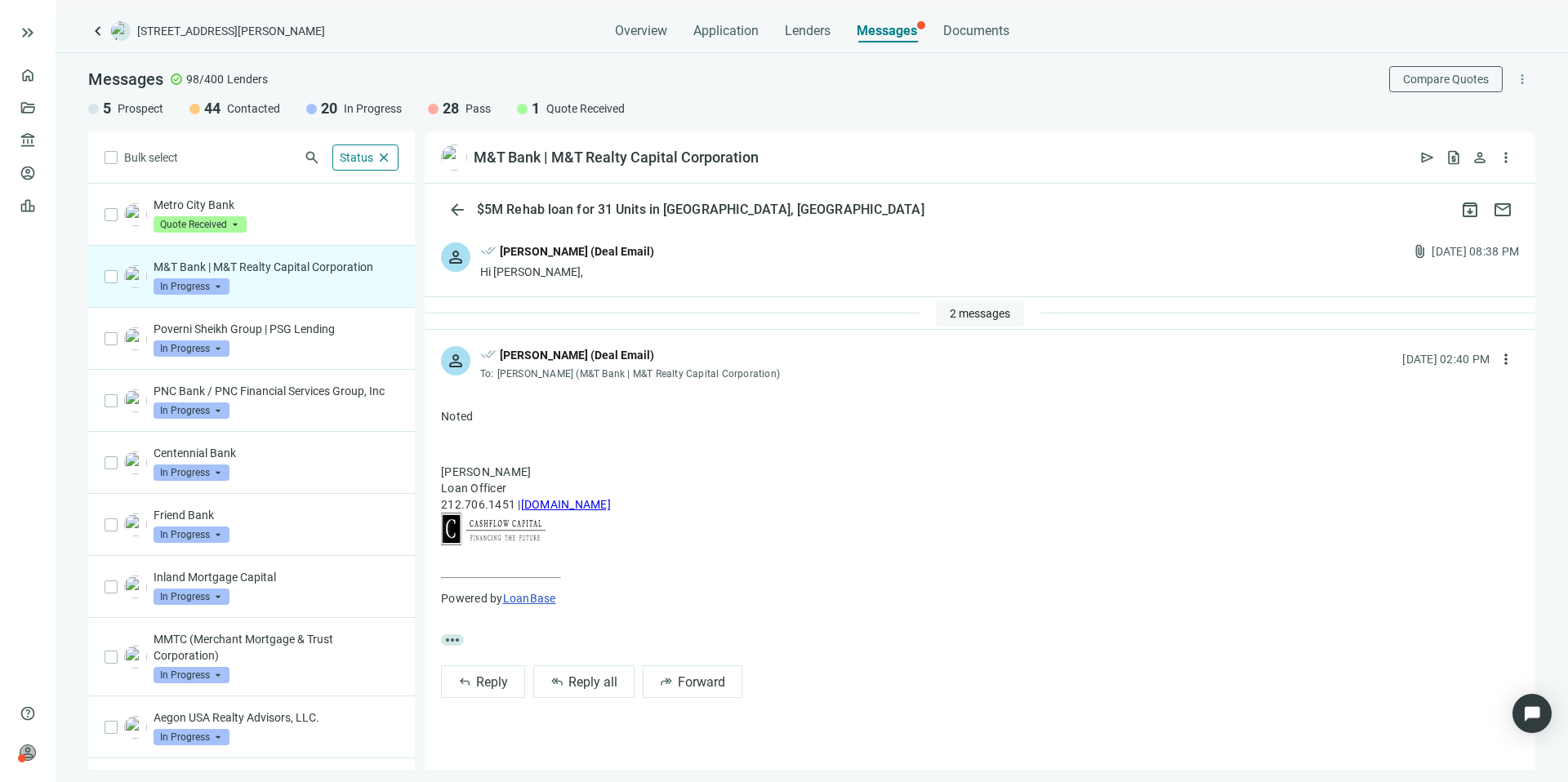
click at [964, 319] on span "2 messages" at bounding box center [980, 312] width 60 height 13
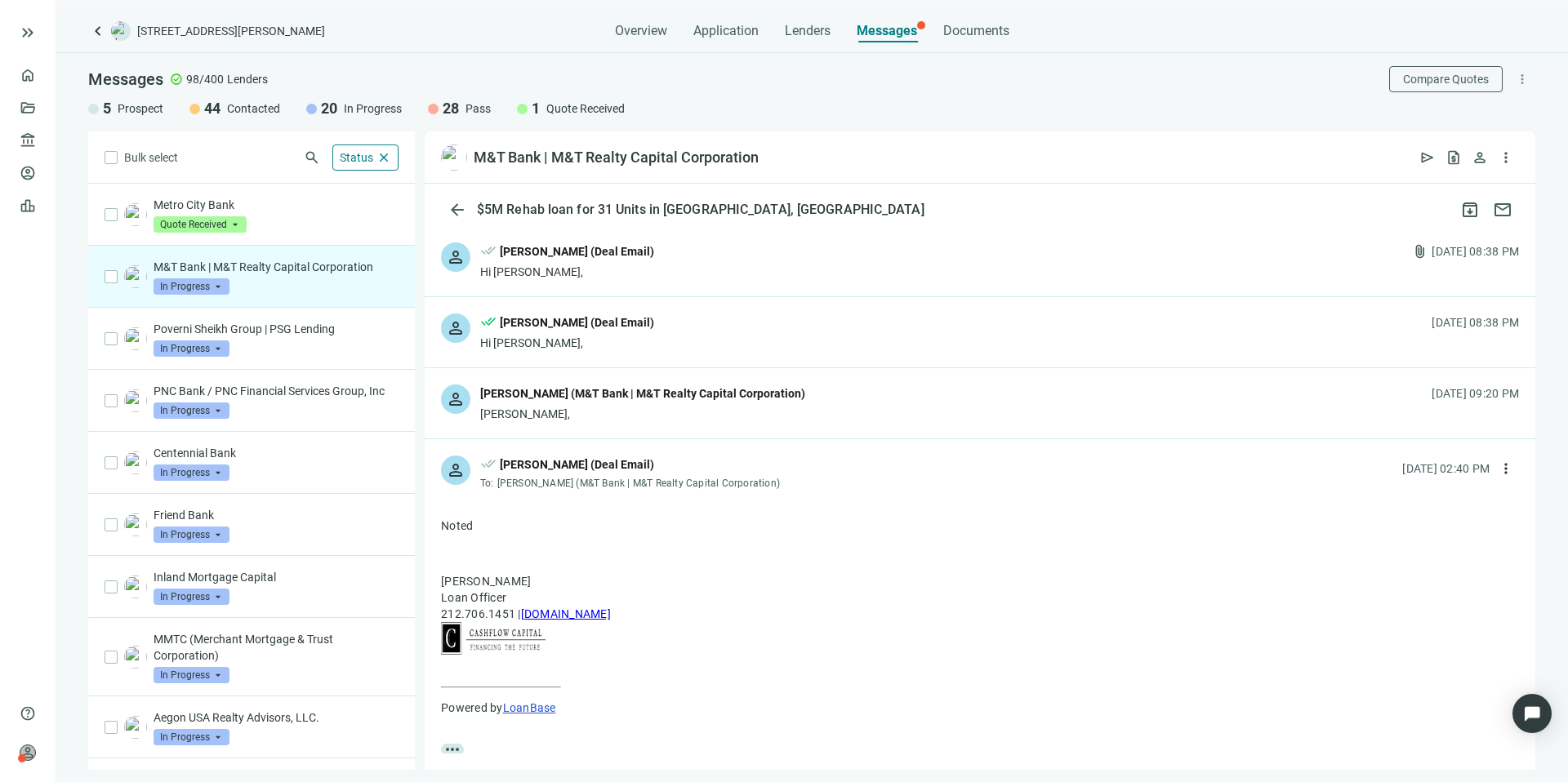
click at [672, 394] on div "Mark Cohen (M&T Bank | M&T Realty Capital Corporation)" at bounding box center [642, 393] width 325 height 18
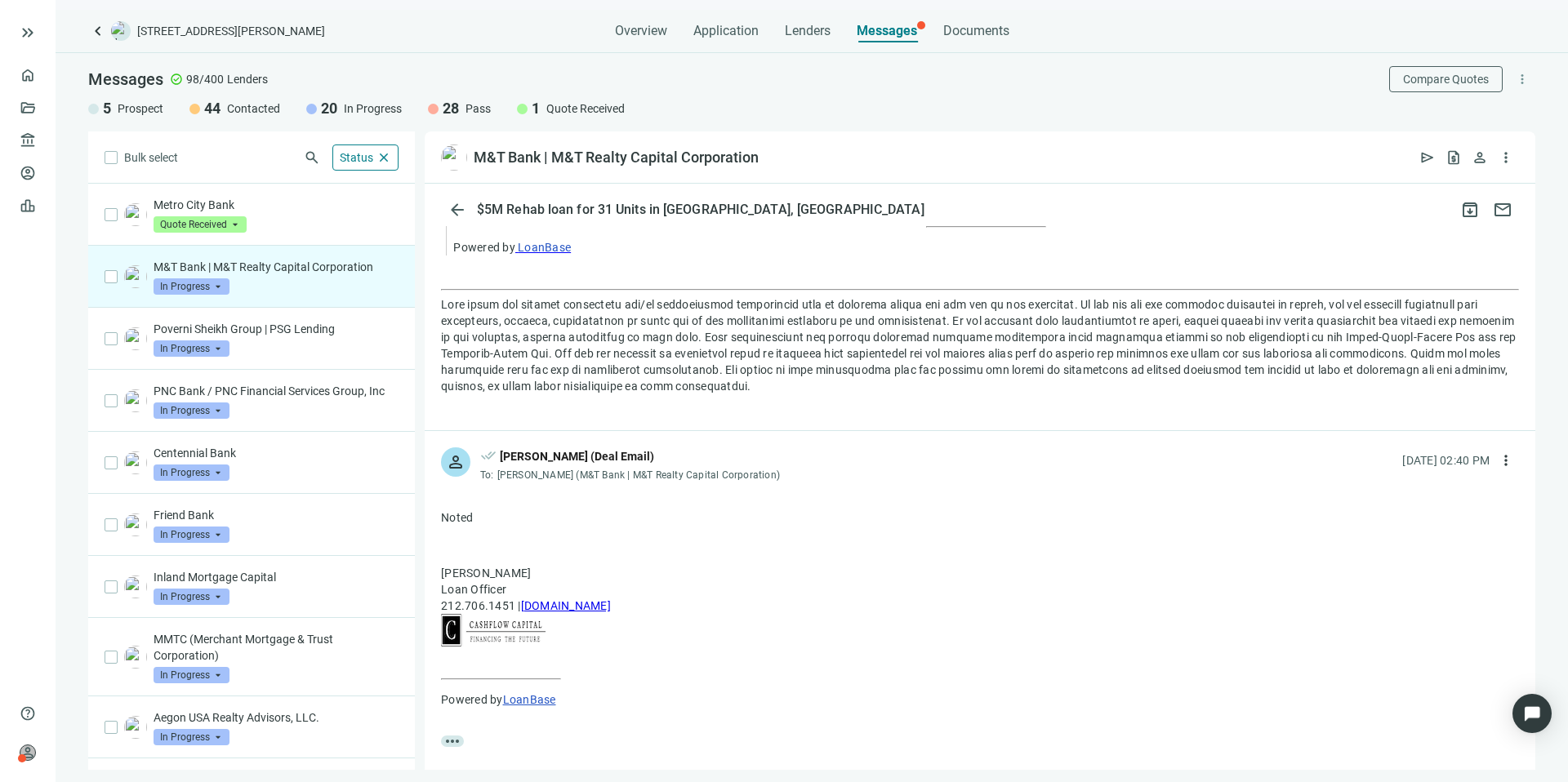
scroll to position [1779, 0]
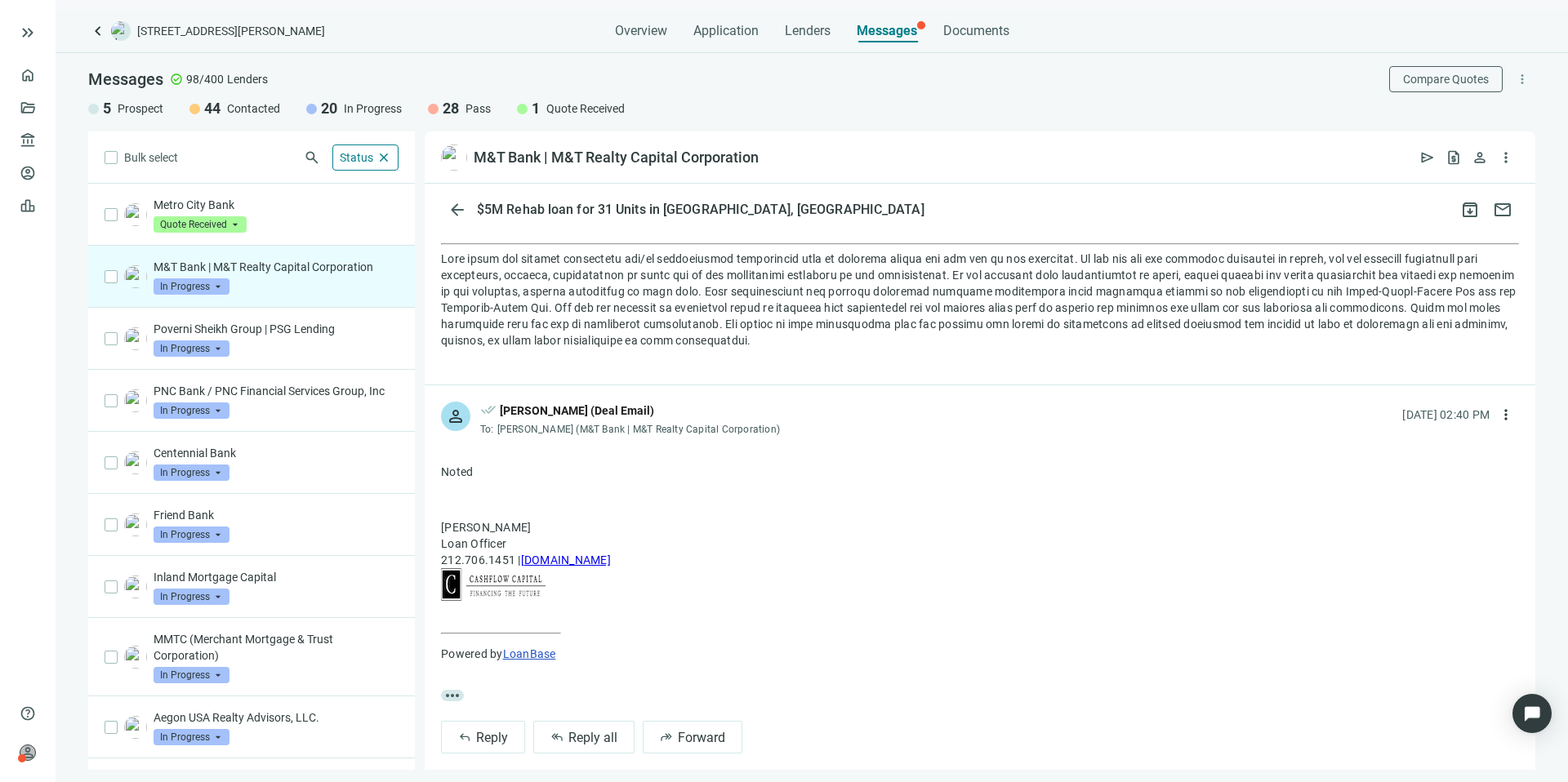
click at [286, 286] on div "M&T Bank | M&T Realty Capital Corporation In Progress arrow_drop_down" at bounding box center [276, 277] width 245 height 36
click at [445, 203] on button "arrow_back" at bounding box center [457, 210] width 33 height 33
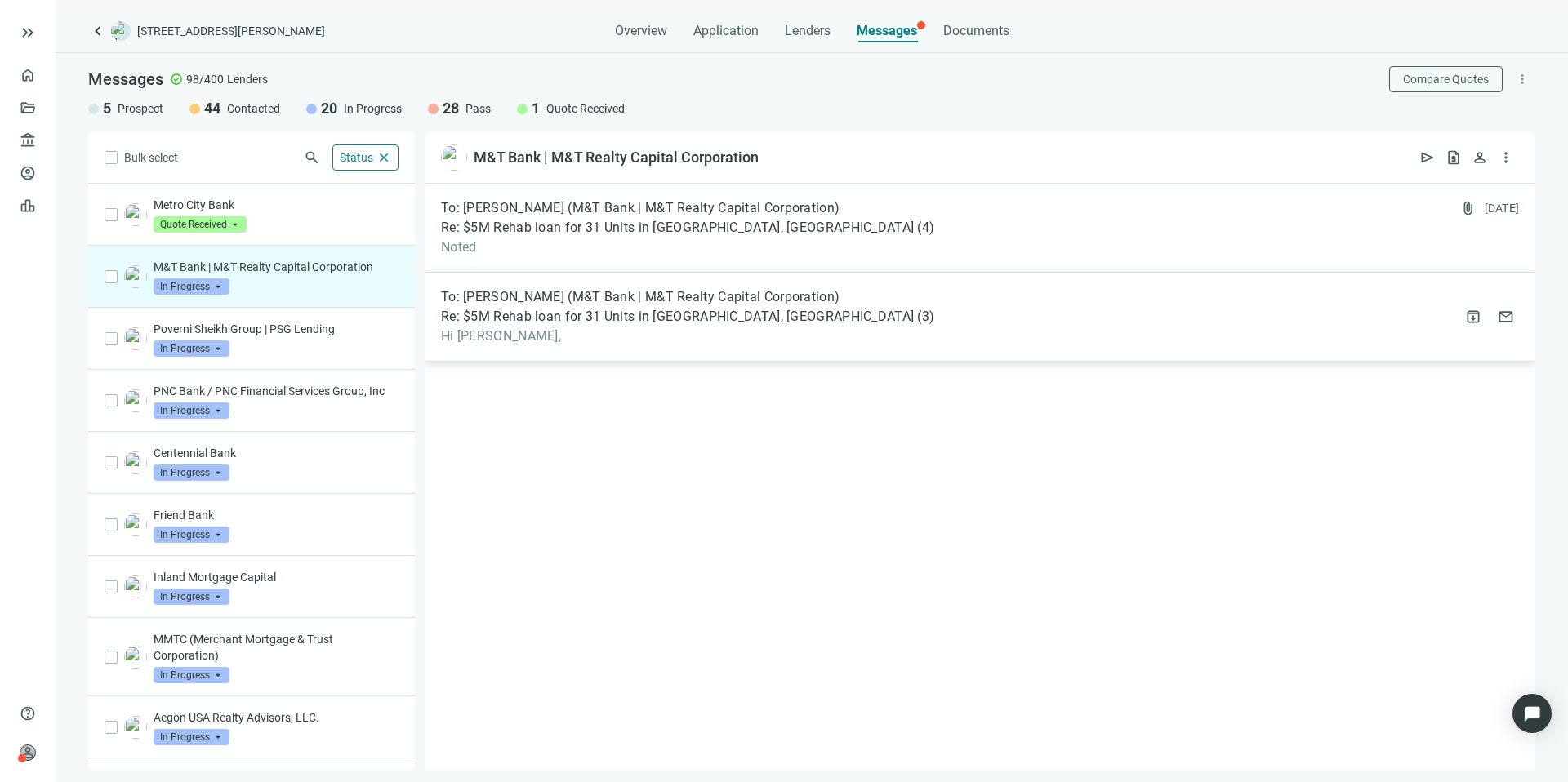
click at [646, 324] on span "Re: $5M Rehab loan for 31 Units in [GEOGRAPHIC_DATA], [GEOGRAPHIC_DATA]" at bounding box center [676, 316] width 473 height 16
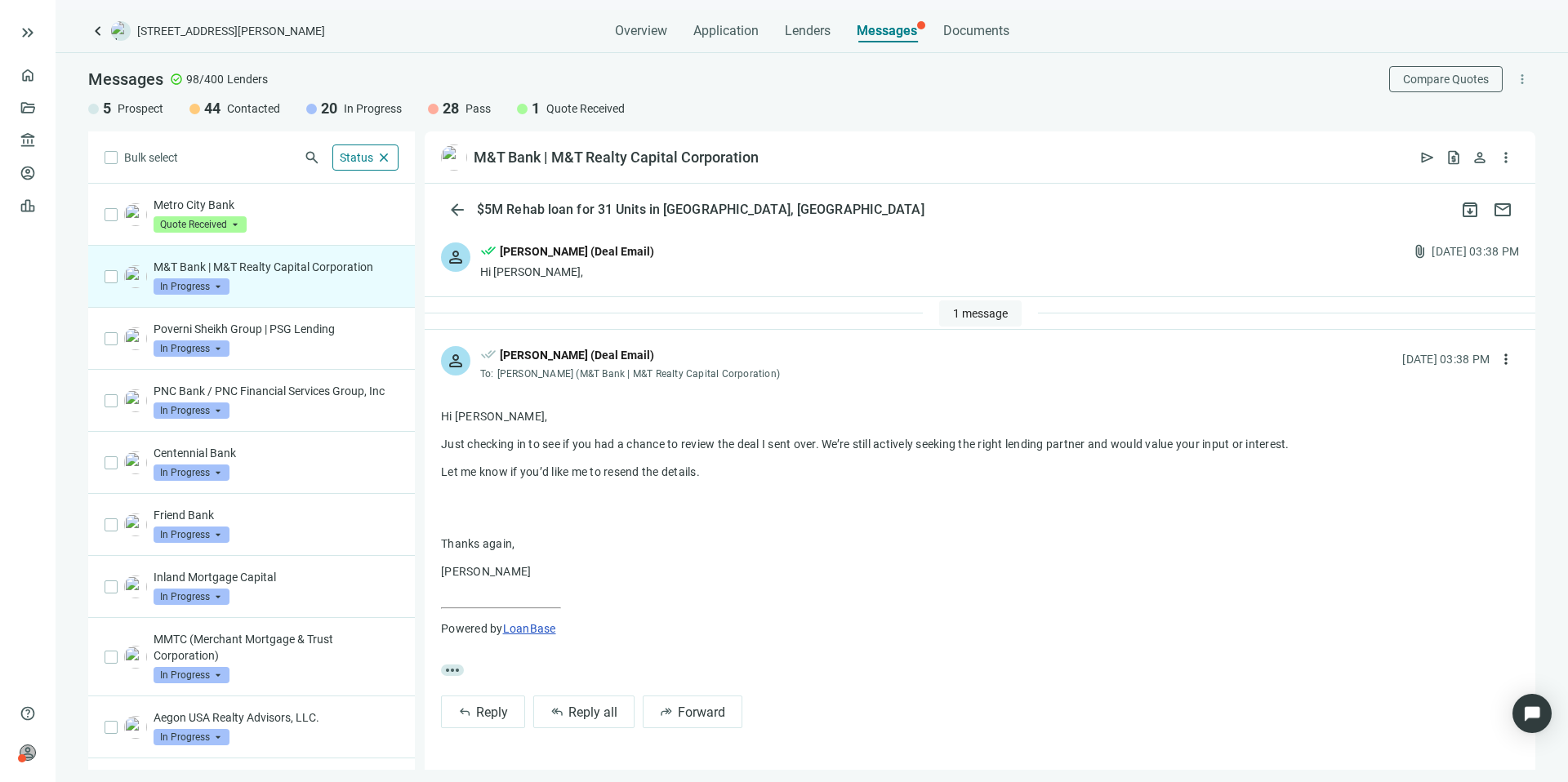
click at [977, 316] on span "1 message" at bounding box center [980, 312] width 54 height 13
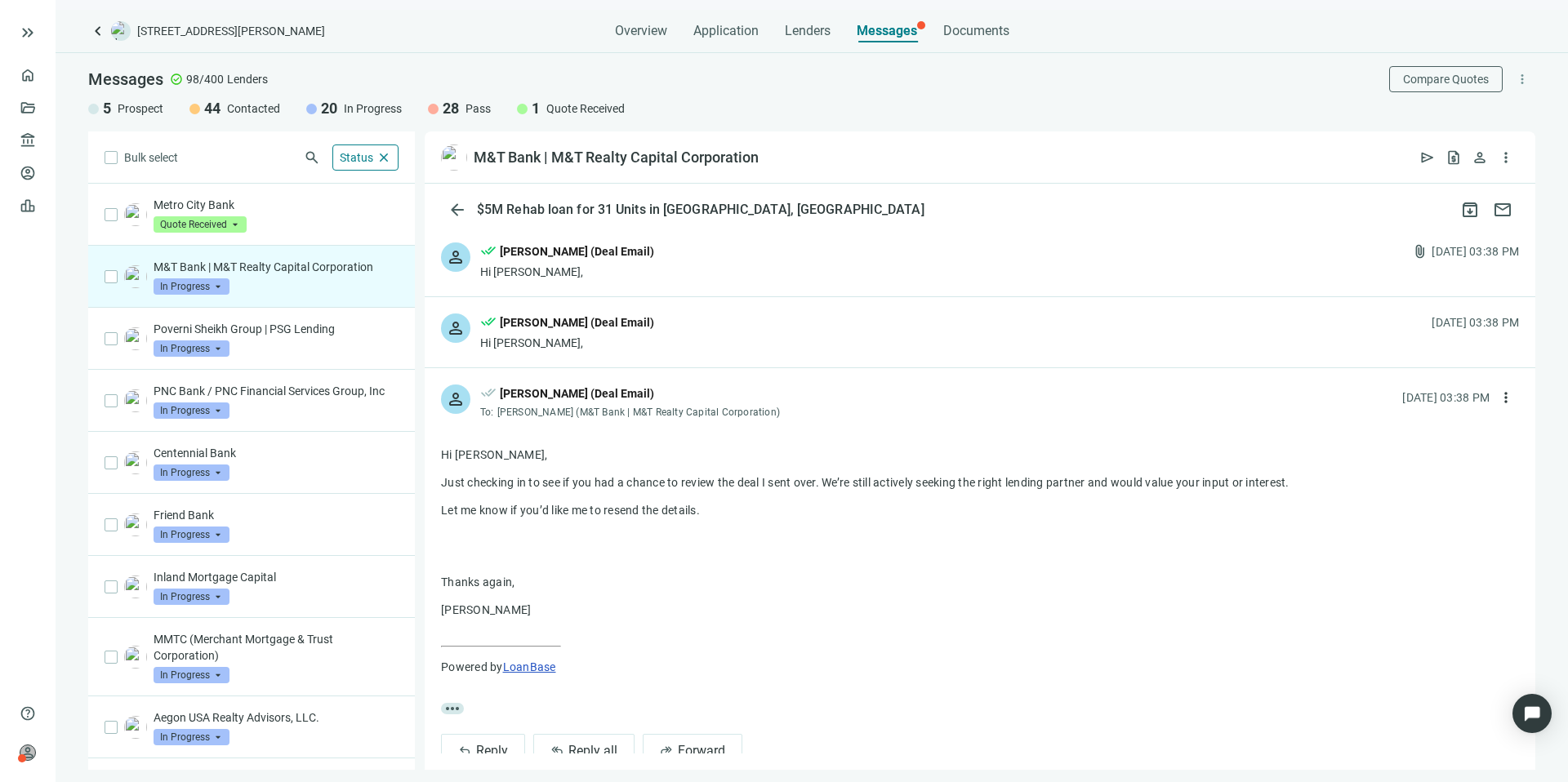
click at [196, 291] on span "In Progress" at bounding box center [191, 286] width 76 height 16
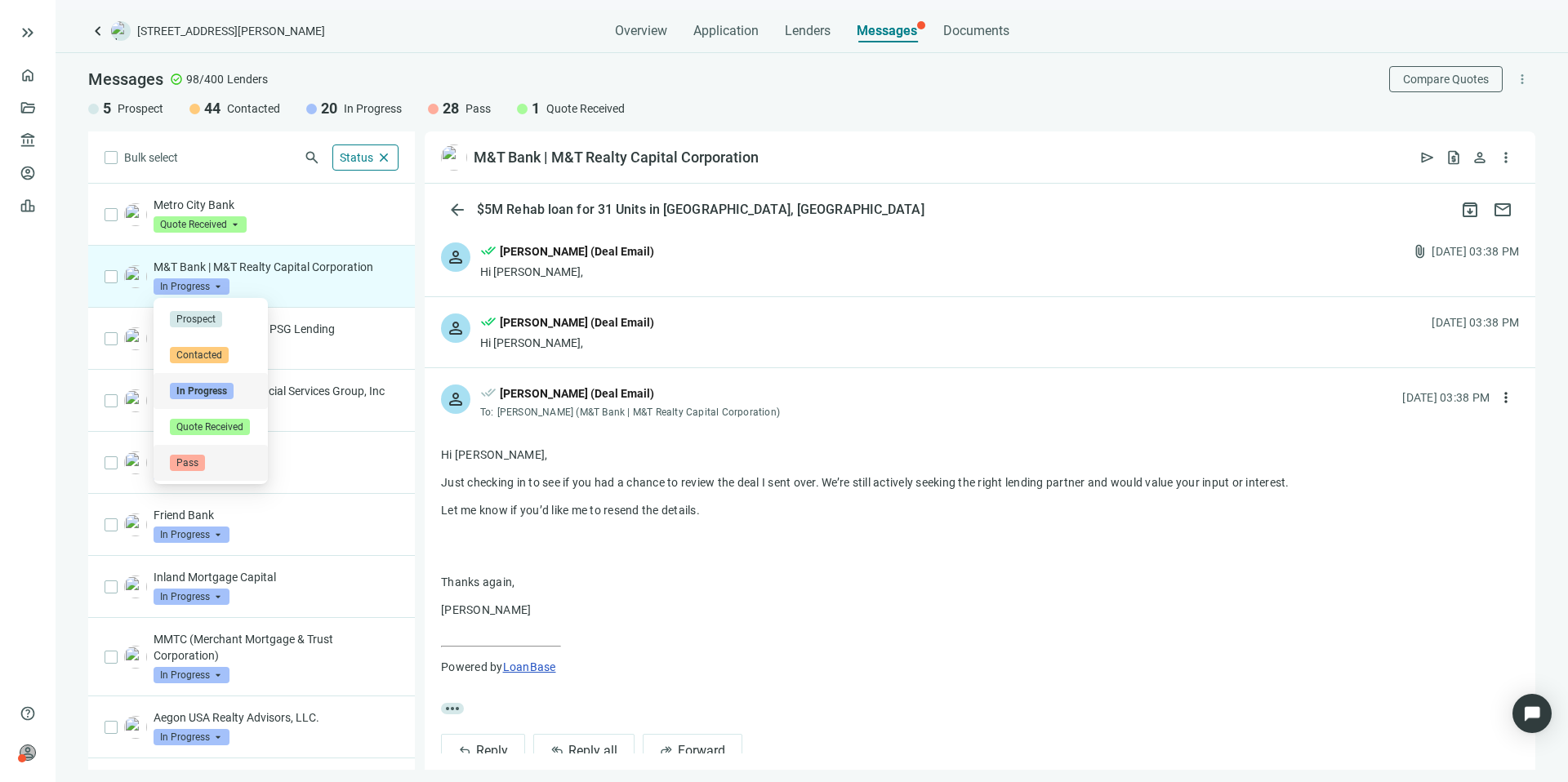
click at [192, 462] on span "Pass" at bounding box center [187, 463] width 35 height 16
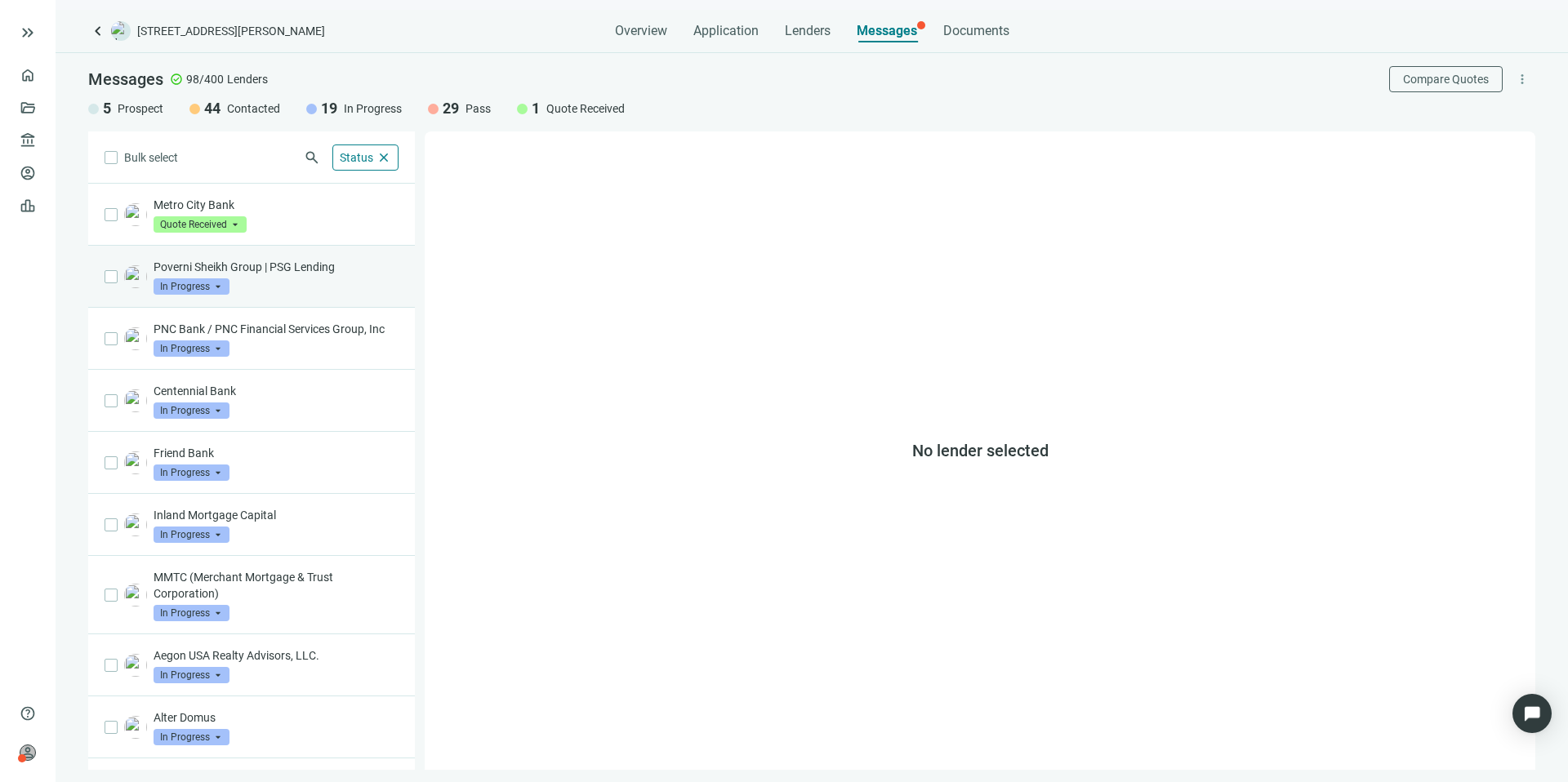
click at [265, 264] on p "Poverni Sheikh Group | PSG Lending" at bounding box center [276, 267] width 245 height 16
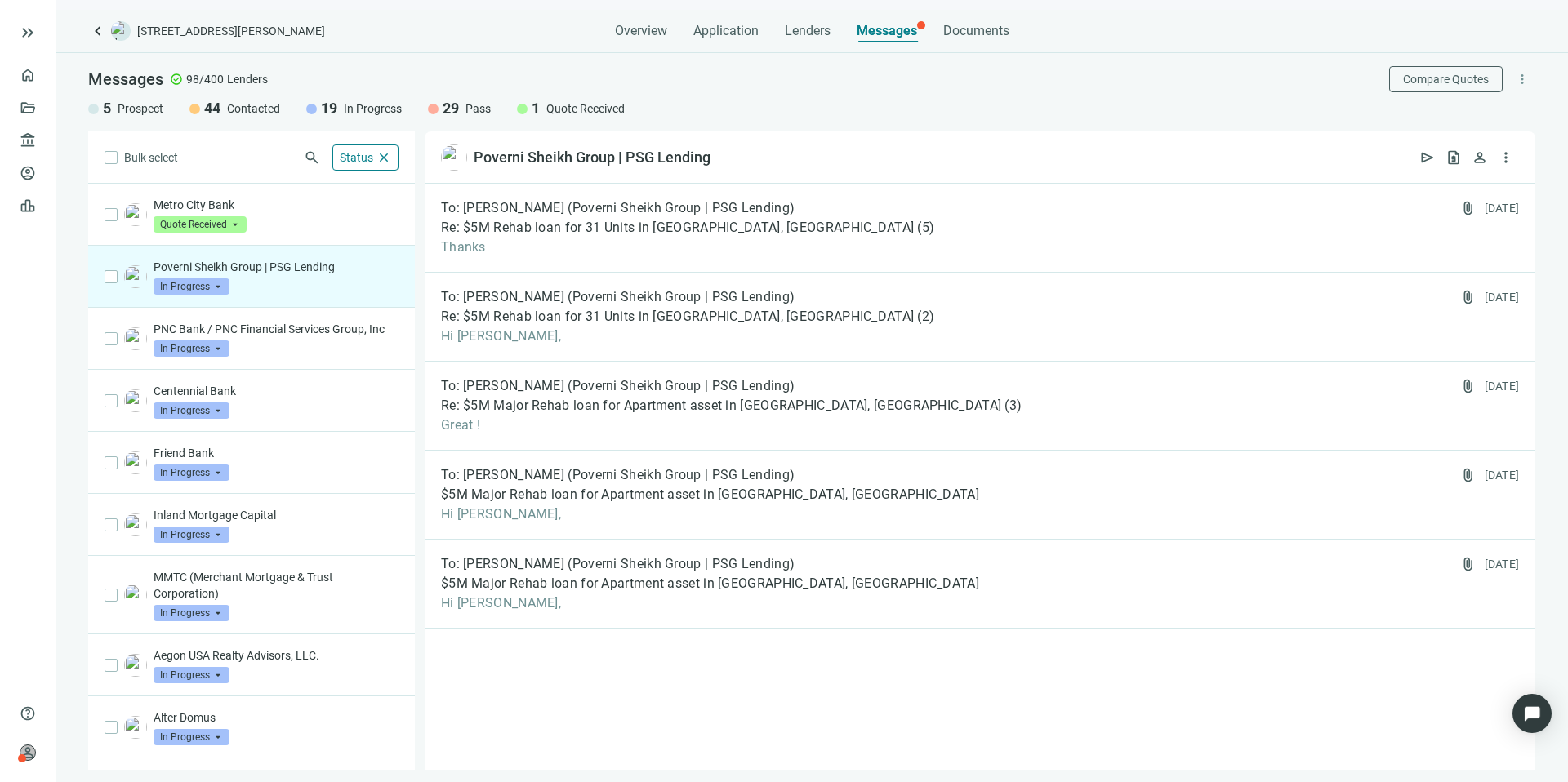
click at [196, 295] on span at bounding box center [191, 286] width 76 height 24
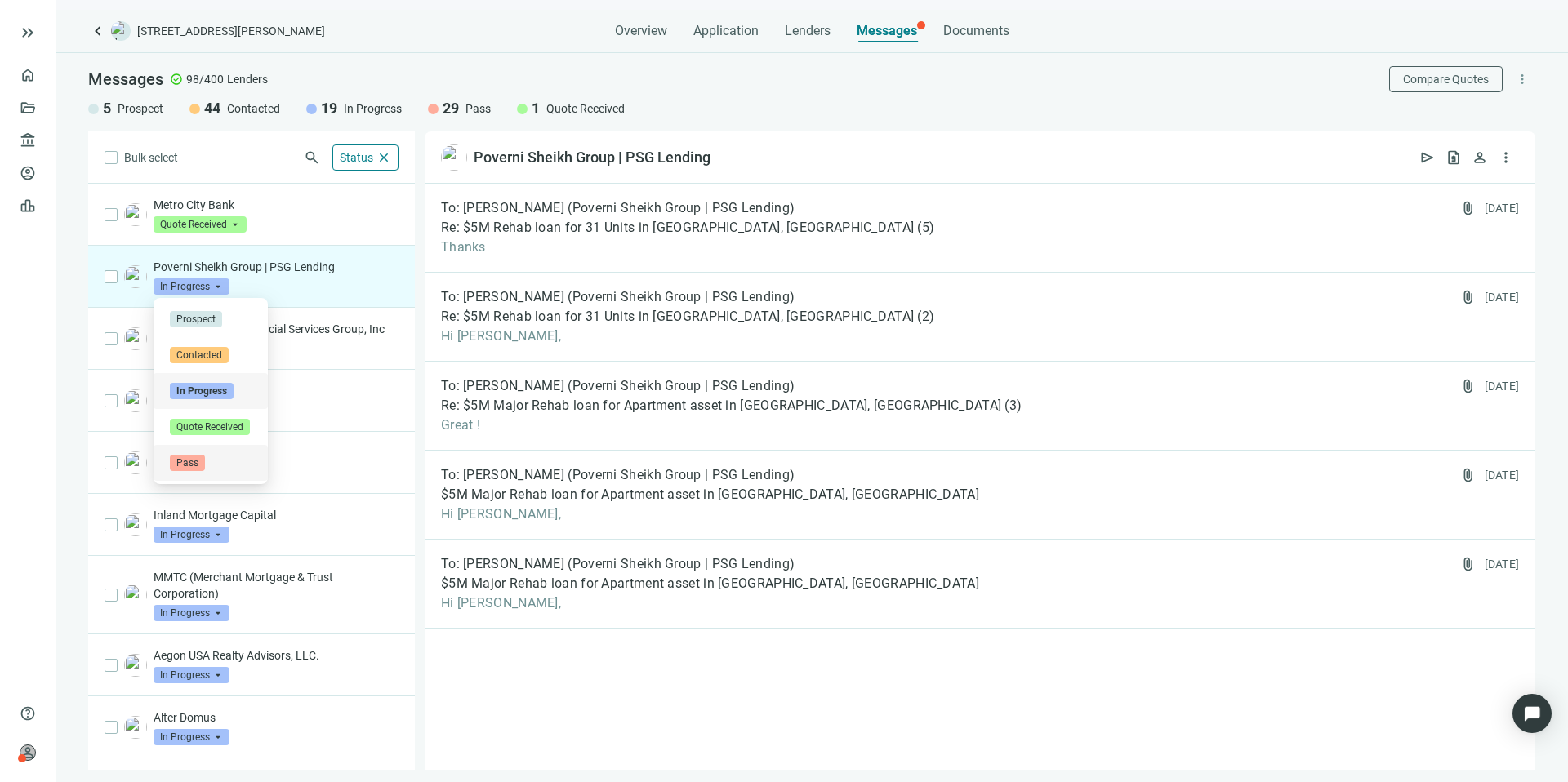
click at [197, 456] on span "Pass" at bounding box center [187, 463] width 35 height 16
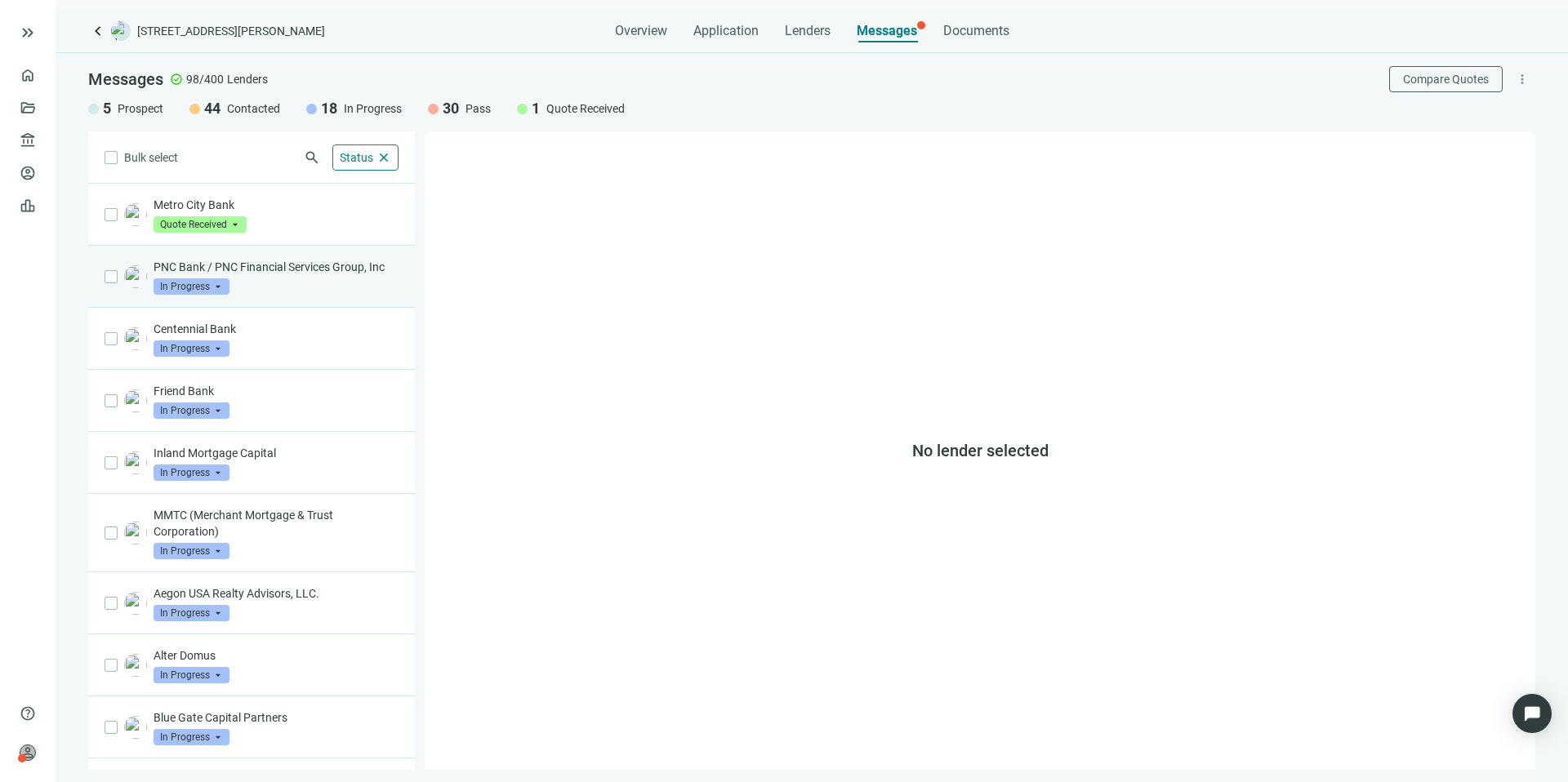
click at [286, 295] on div "PNC Bank / PNC Financial Services Group, Inc In Progress arrow_drop_down" at bounding box center [276, 277] width 245 height 36
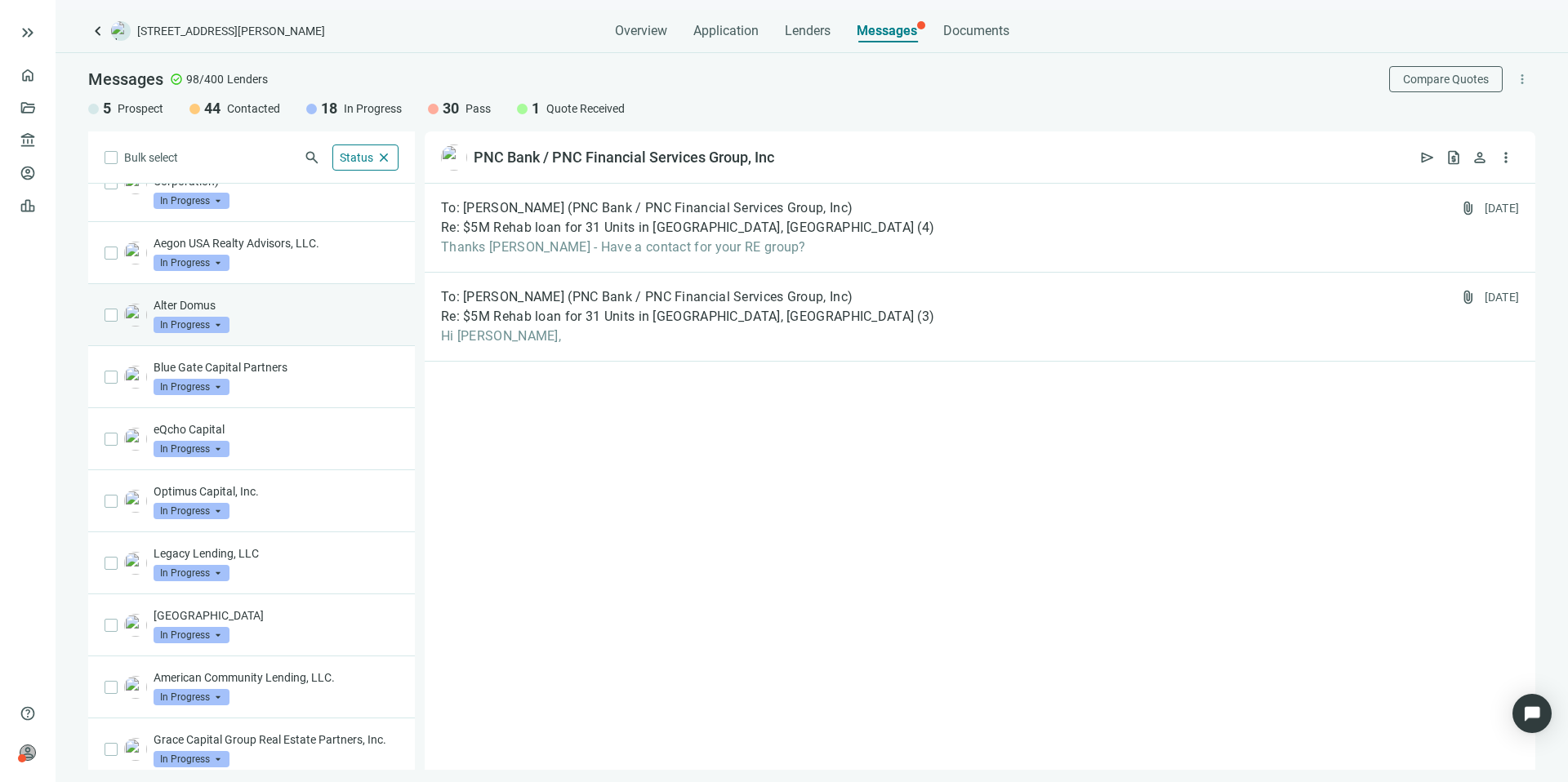
scroll to position [478, 0]
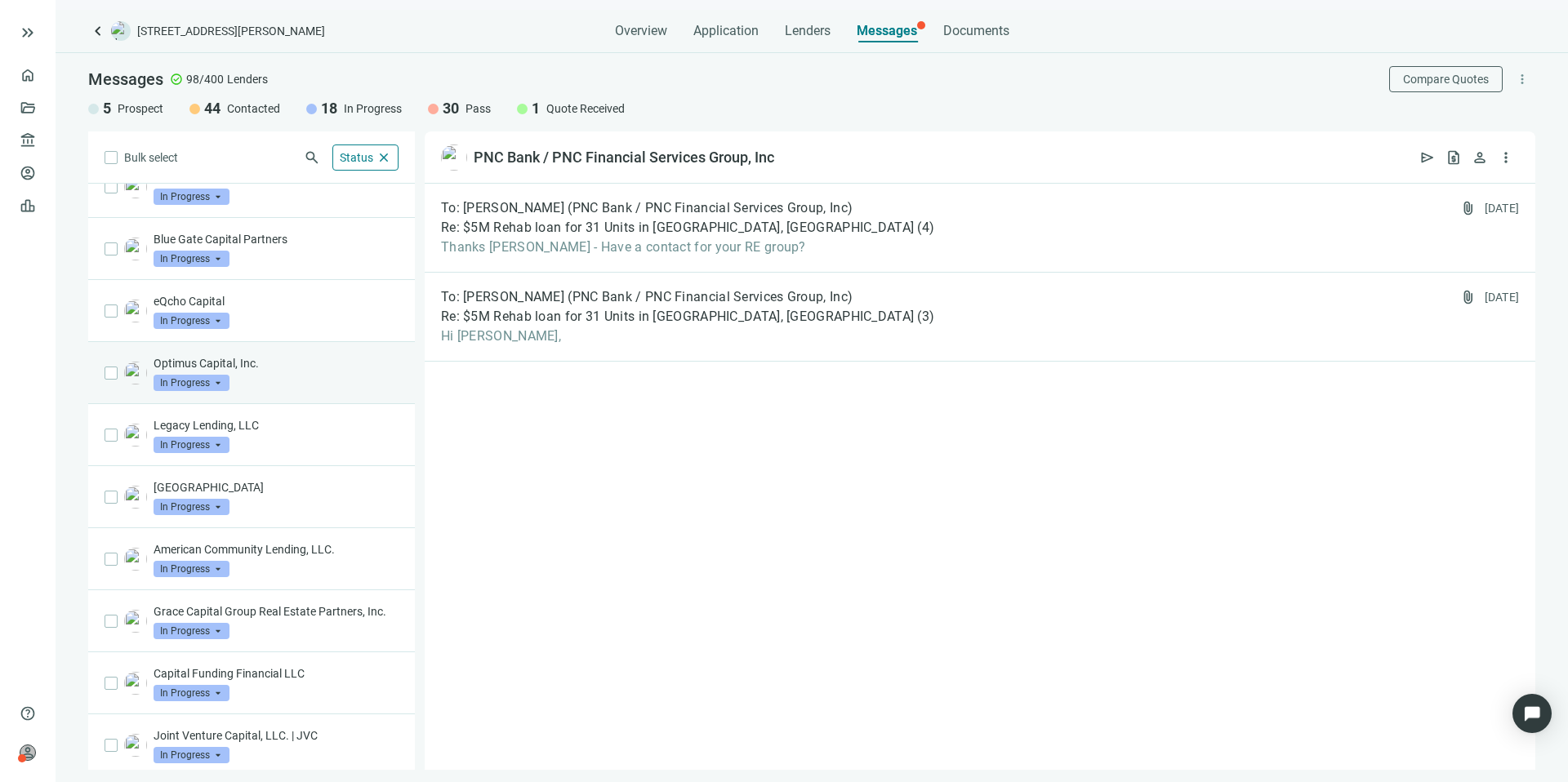
click at [215, 391] on span "In Progress" at bounding box center [191, 382] width 76 height 16
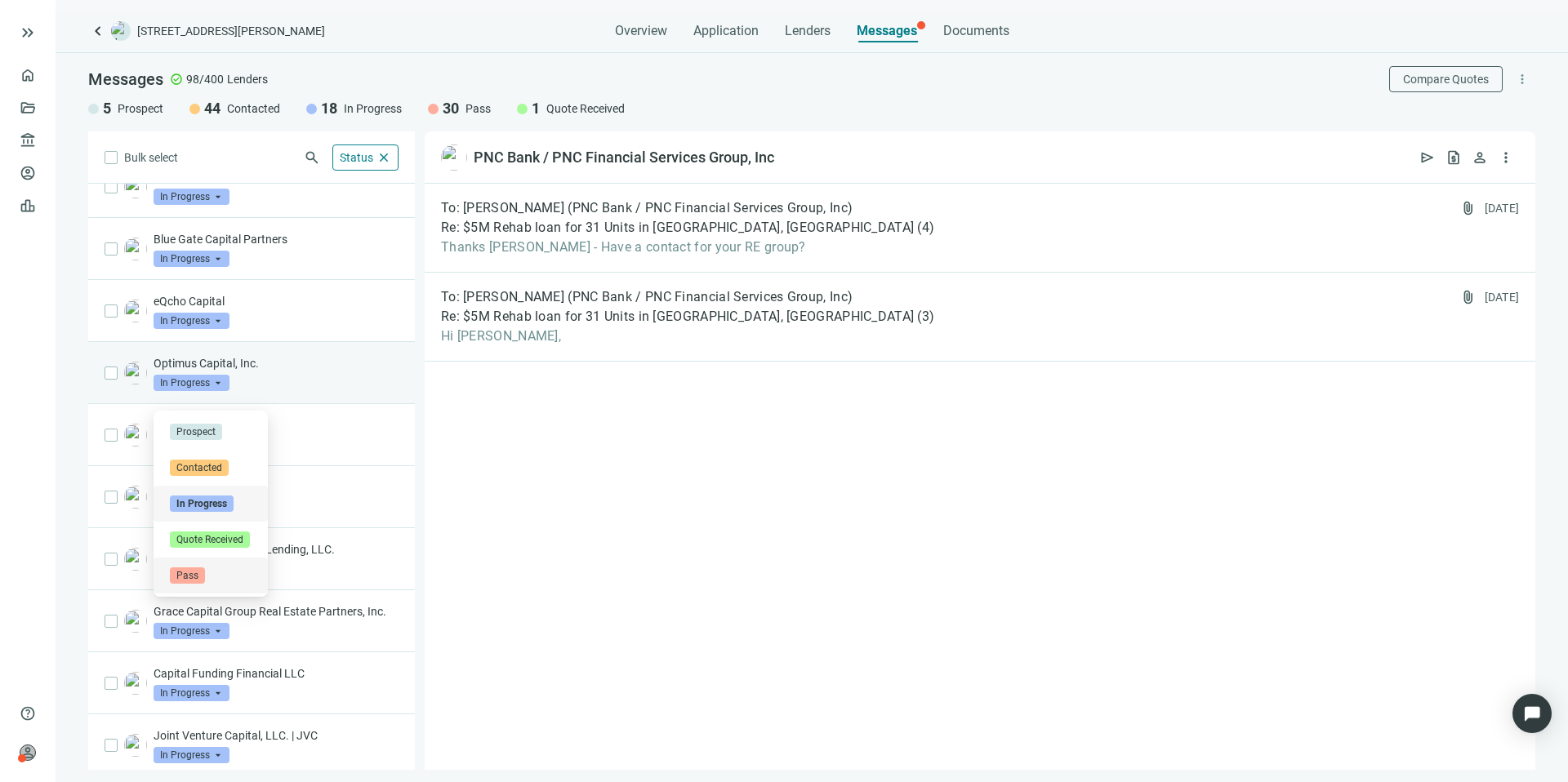
click at [190, 574] on span "Pass" at bounding box center [187, 575] width 35 height 16
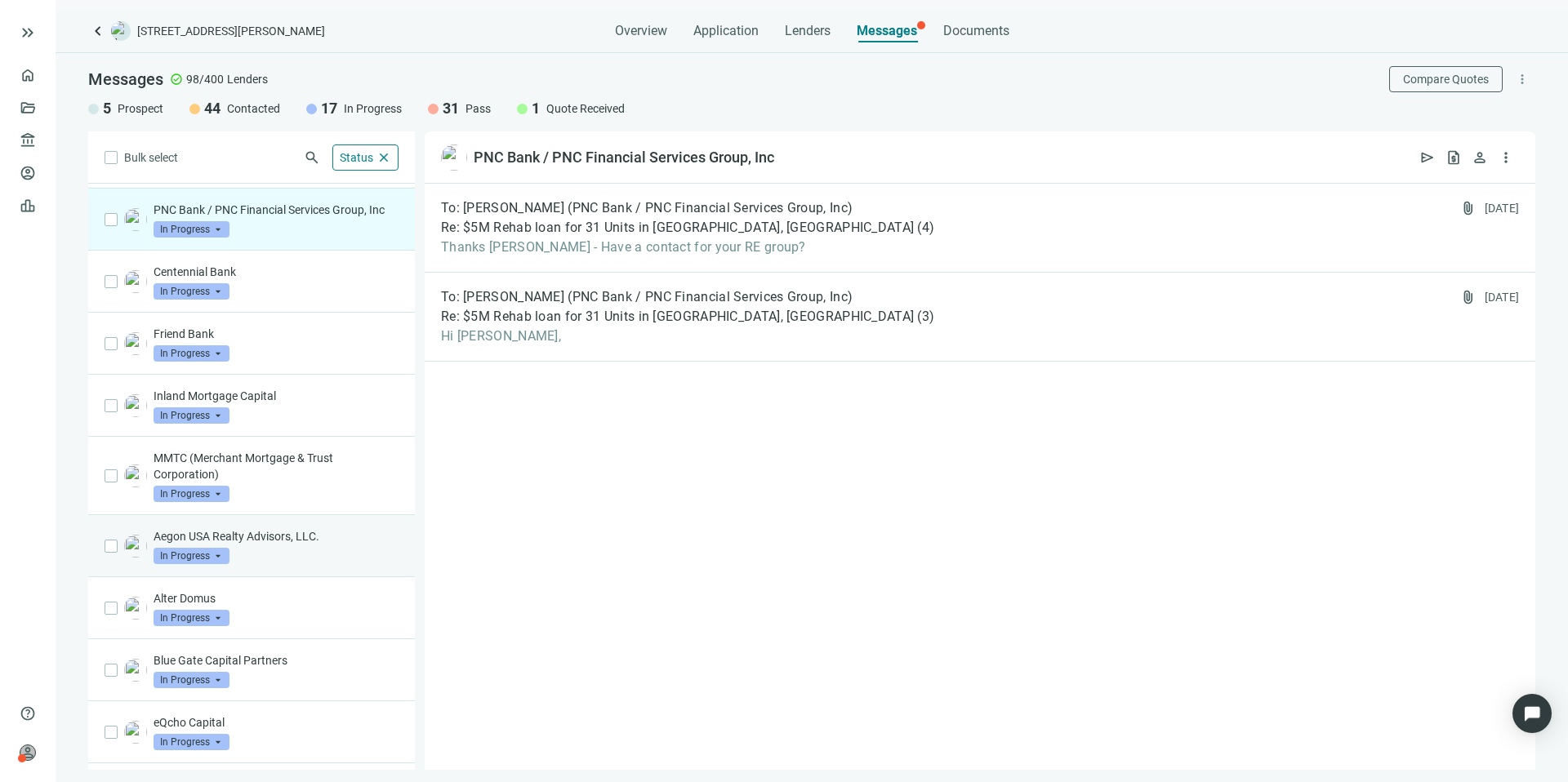
scroll to position [0, 0]
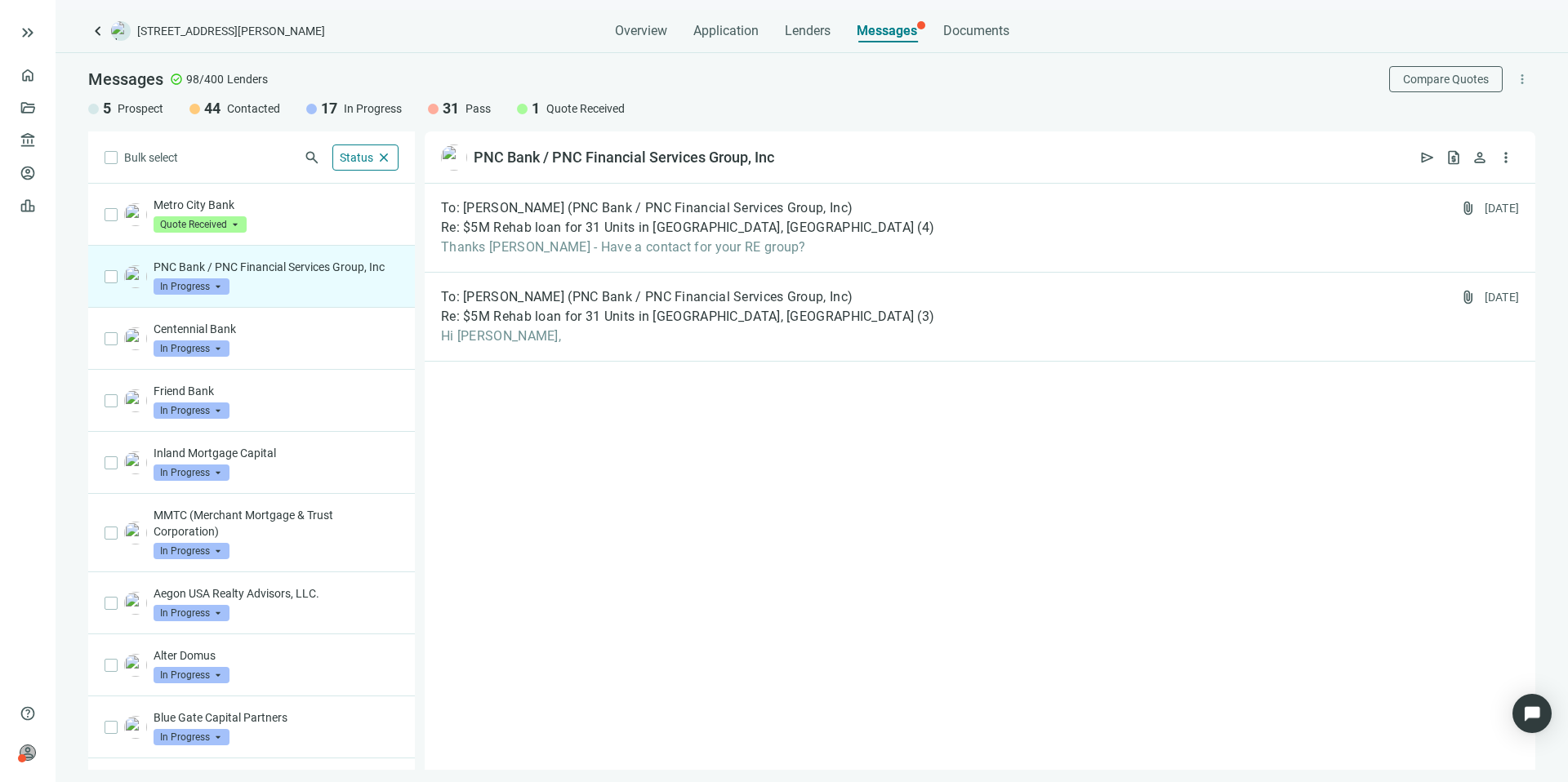
click at [264, 295] on div "PNC Bank / PNC Financial Services Group, Inc In Progress arrow_drop_down" at bounding box center [276, 277] width 245 height 36
click at [841, 234] on div "Re: $5M Rehab loan for 31 Units in Bessemer, AL ( 4 )" at bounding box center [687, 227] width 493 height 16
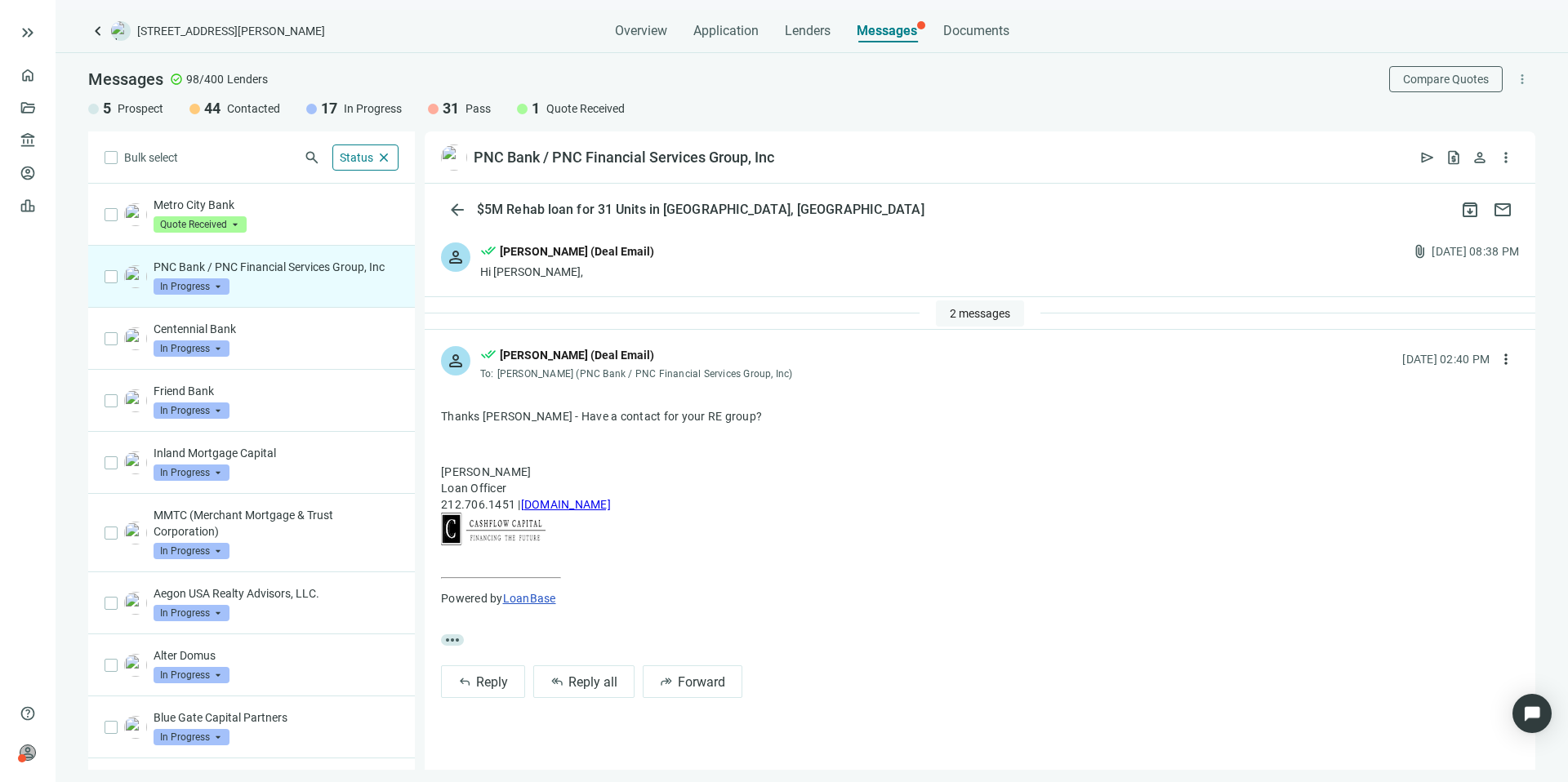
click at [976, 311] on span "2 messages" at bounding box center [980, 312] width 60 height 13
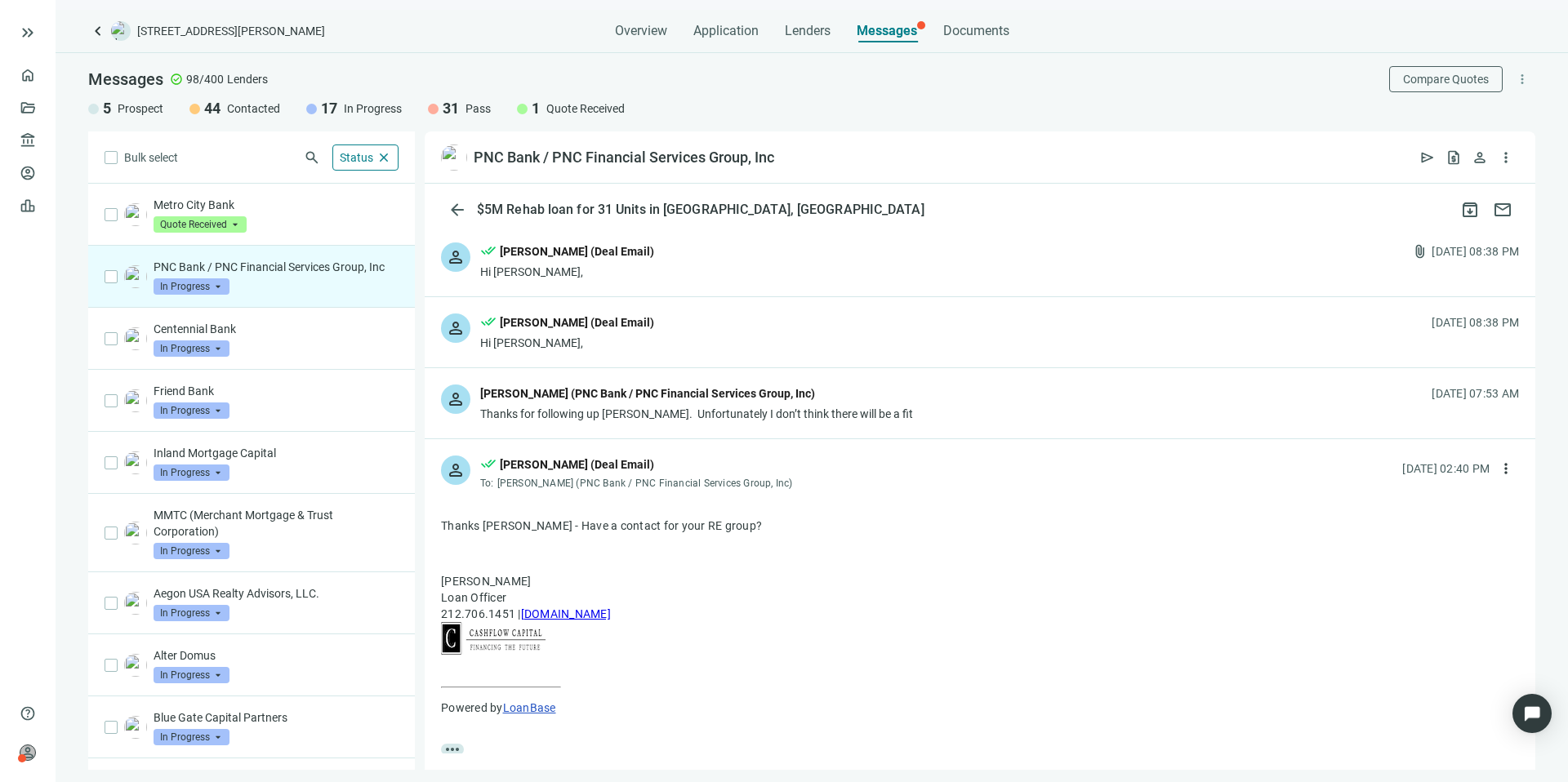
click at [338, 276] on p "PNC Bank / PNC Financial Services Group, Inc" at bounding box center [276, 267] width 245 height 16
click at [452, 207] on span "arrow_back" at bounding box center [457, 210] width 19 height 19
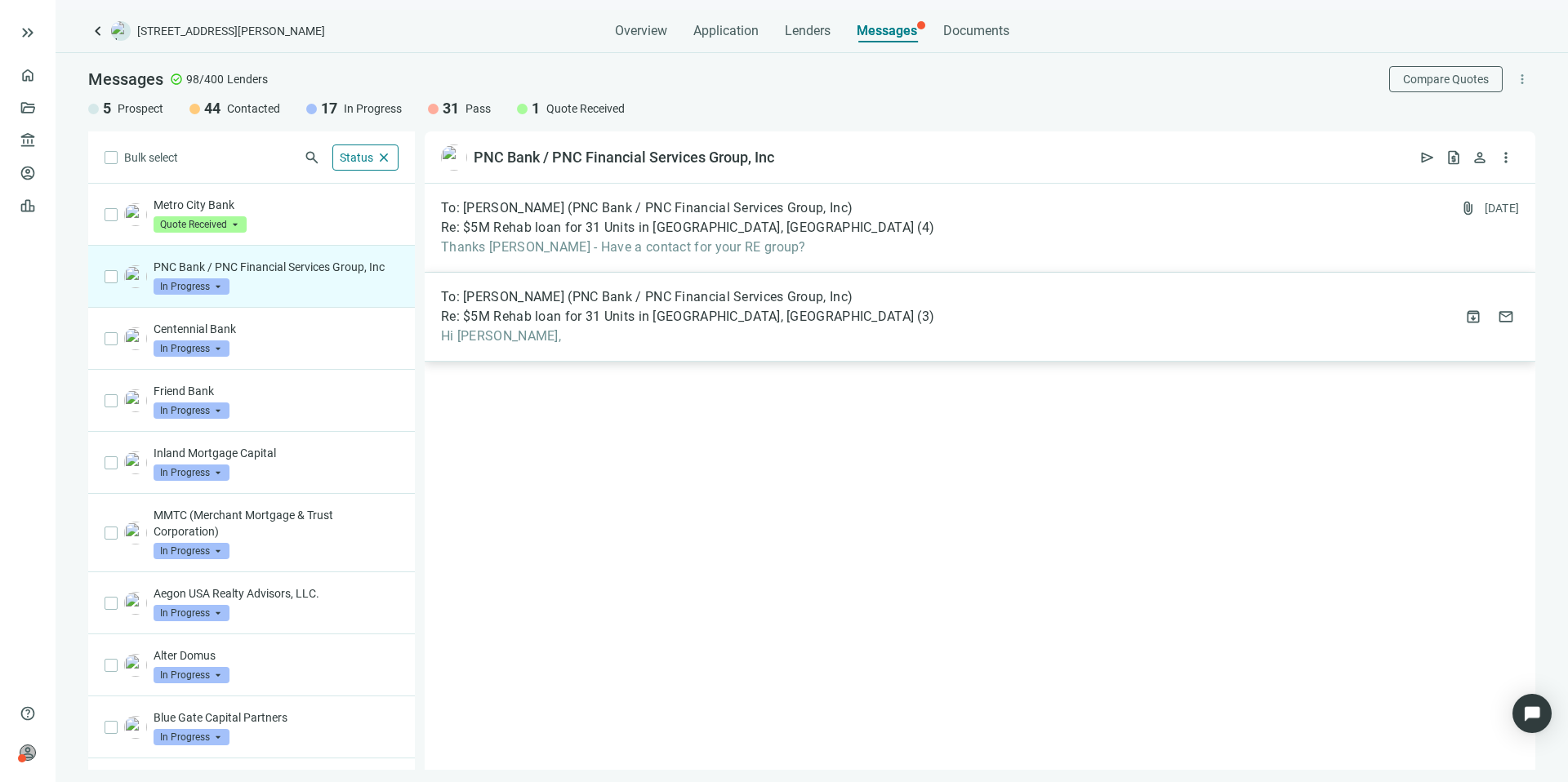
click at [861, 312] on div "To: Paul White (PNC Bank / PNC Financial Services Group, Inc) Re: $5M Rehab loa…" at bounding box center [980, 317] width 1110 height 89
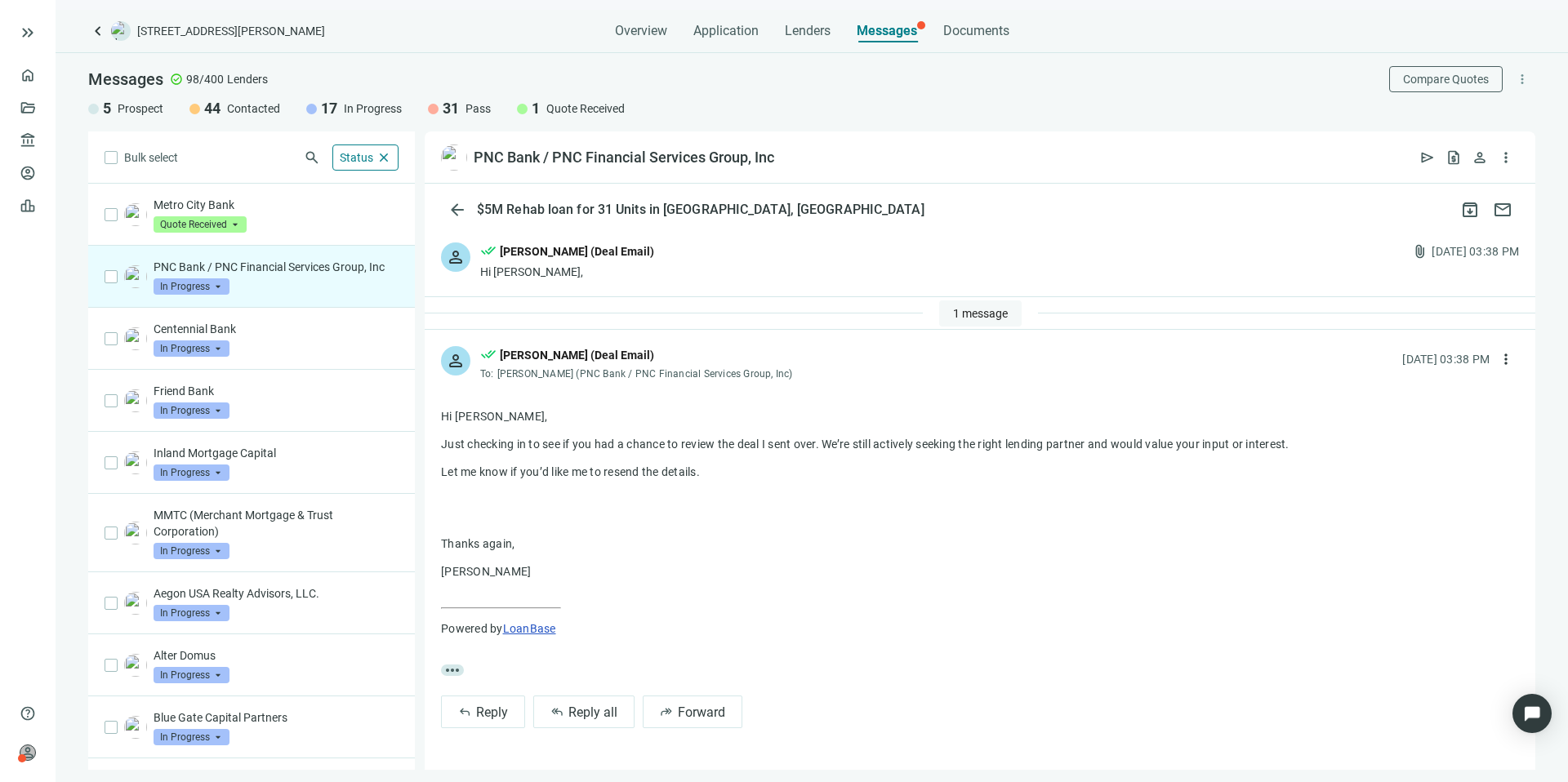
click at [987, 317] on span "1 message" at bounding box center [980, 312] width 54 height 13
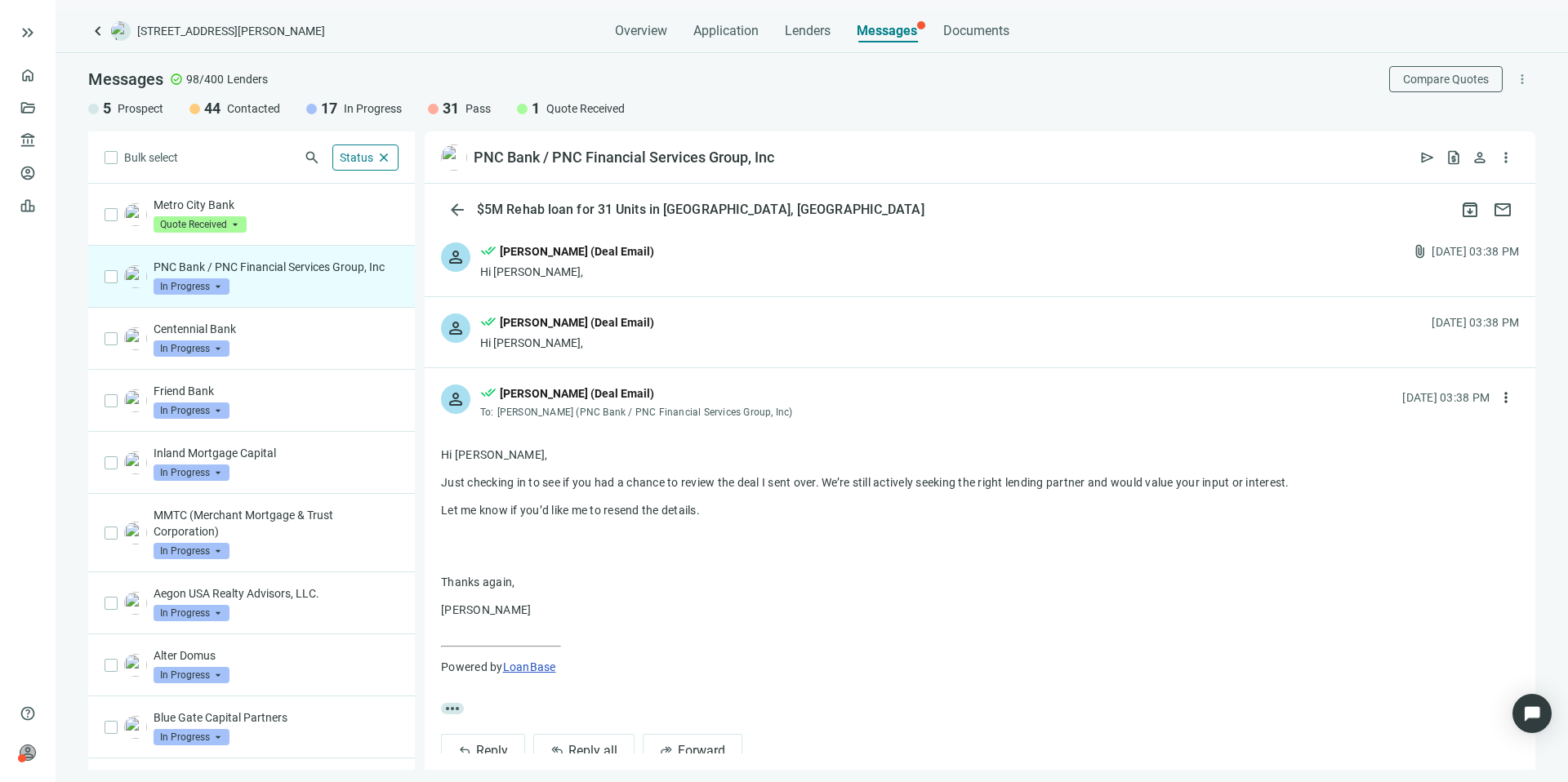
click at [778, 327] on div "person done_all Kevin A Jones (Deal Email) Hi Paul, 08.08.2025, 03:38 PM" at bounding box center [980, 332] width 1110 height 70
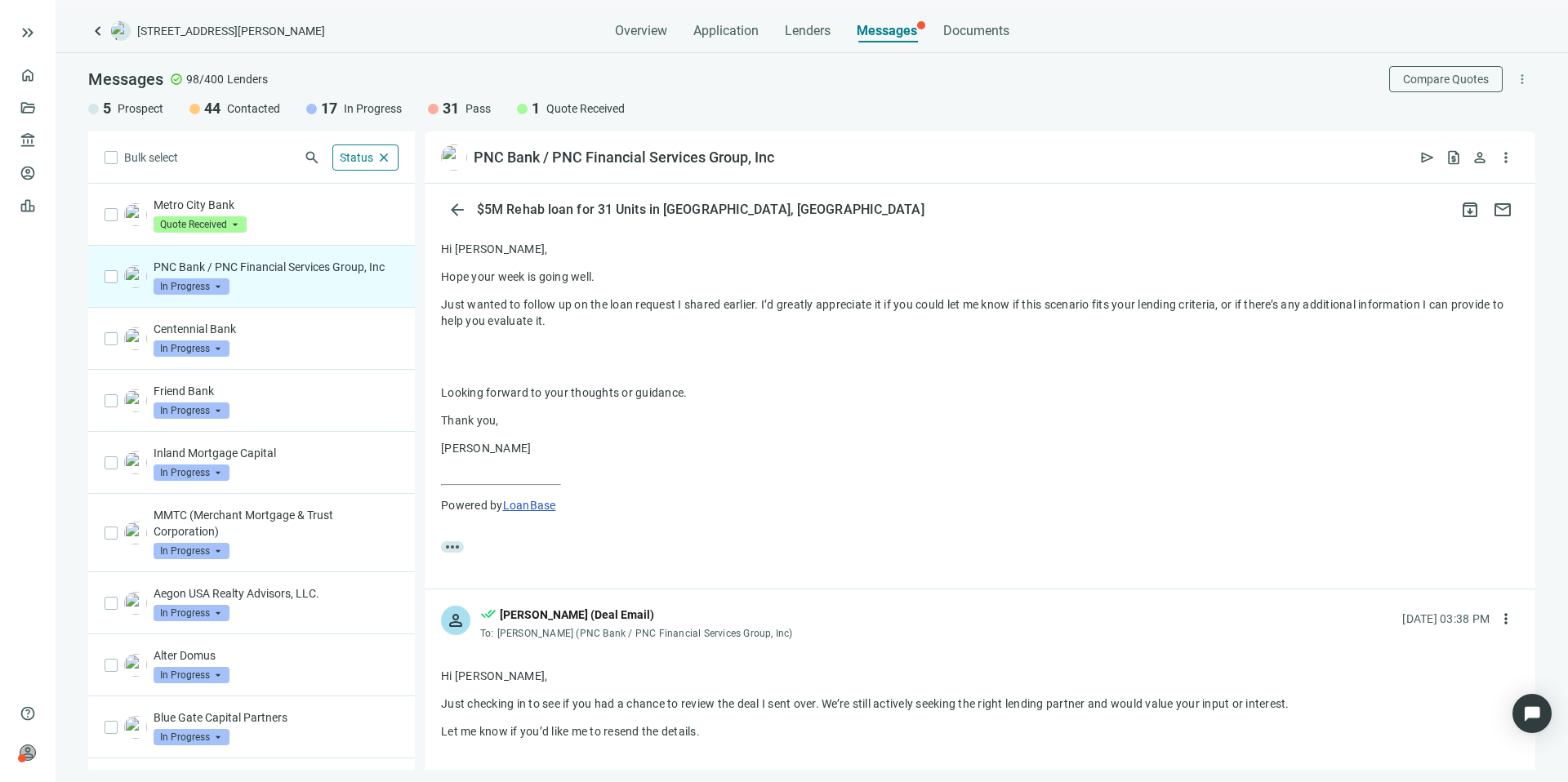
scroll to position [267, 0]
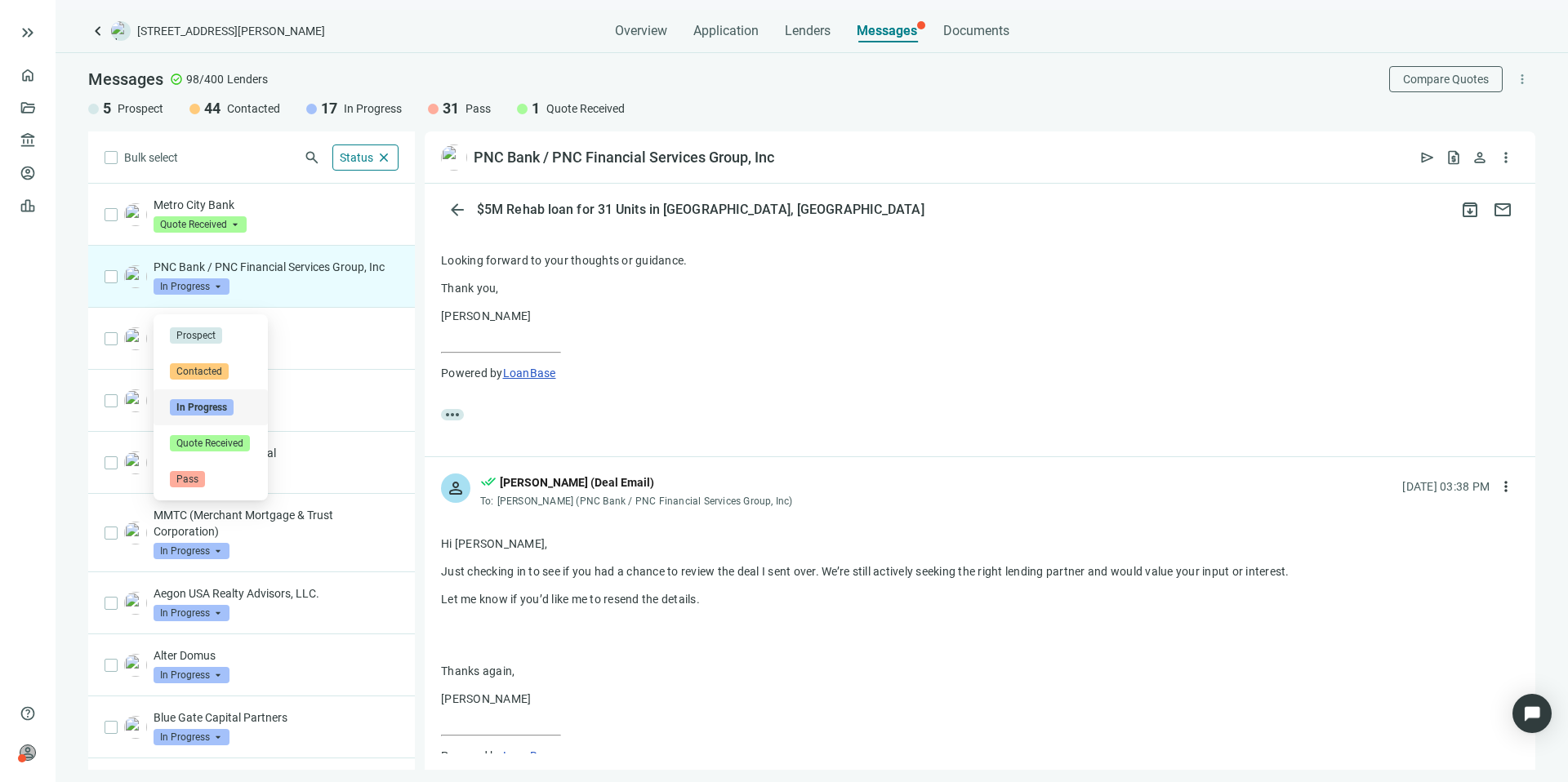
click at [196, 295] on span "In Progress" at bounding box center [191, 286] width 76 height 16
click at [204, 473] on div "Pass" at bounding box center [211, 479] width 82 height 16
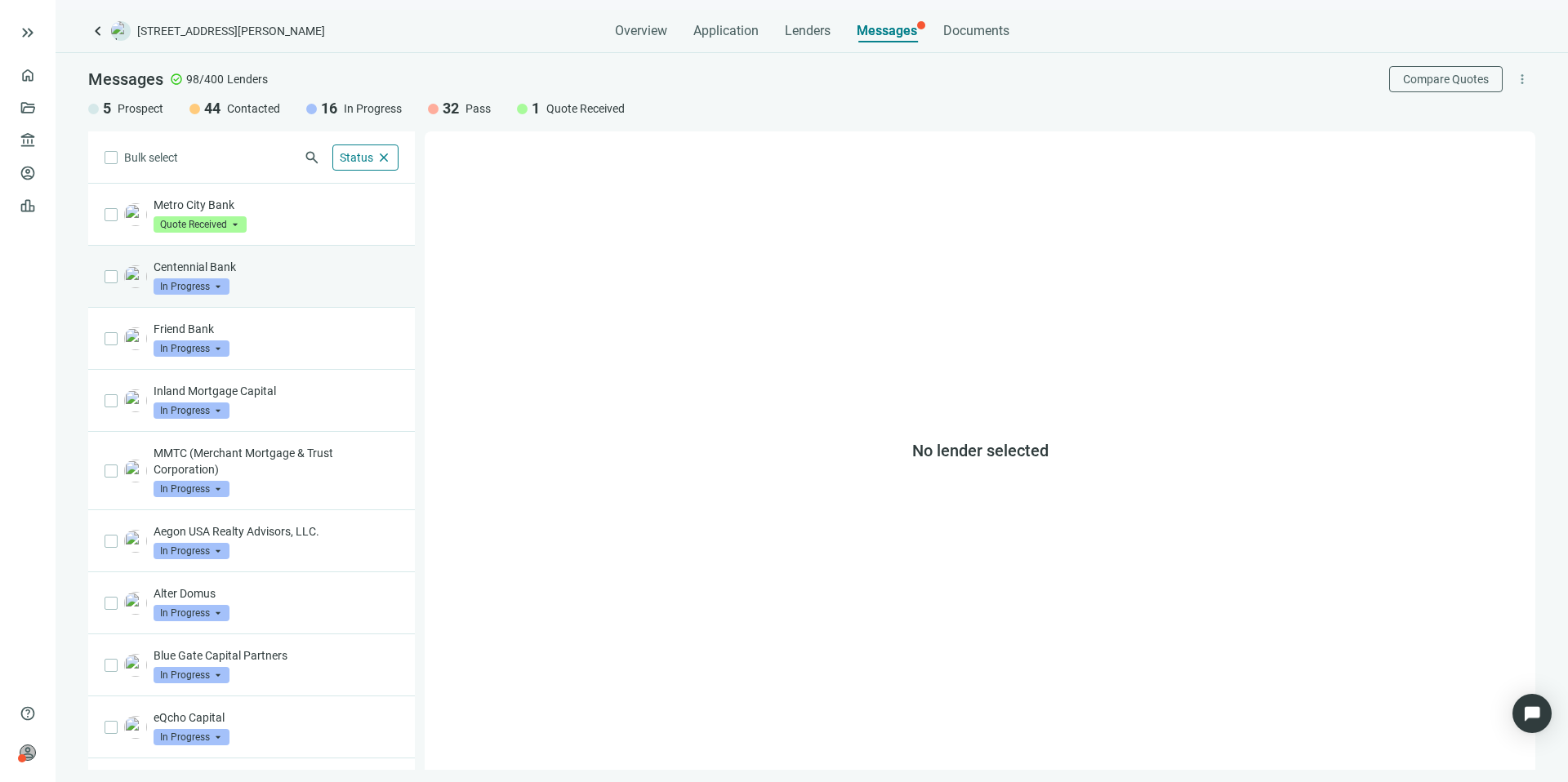
click at [291, 290] on div "Centennial Bank In Progress arrow_drop_down" at bounding box center [276, 277] width 245 height 36
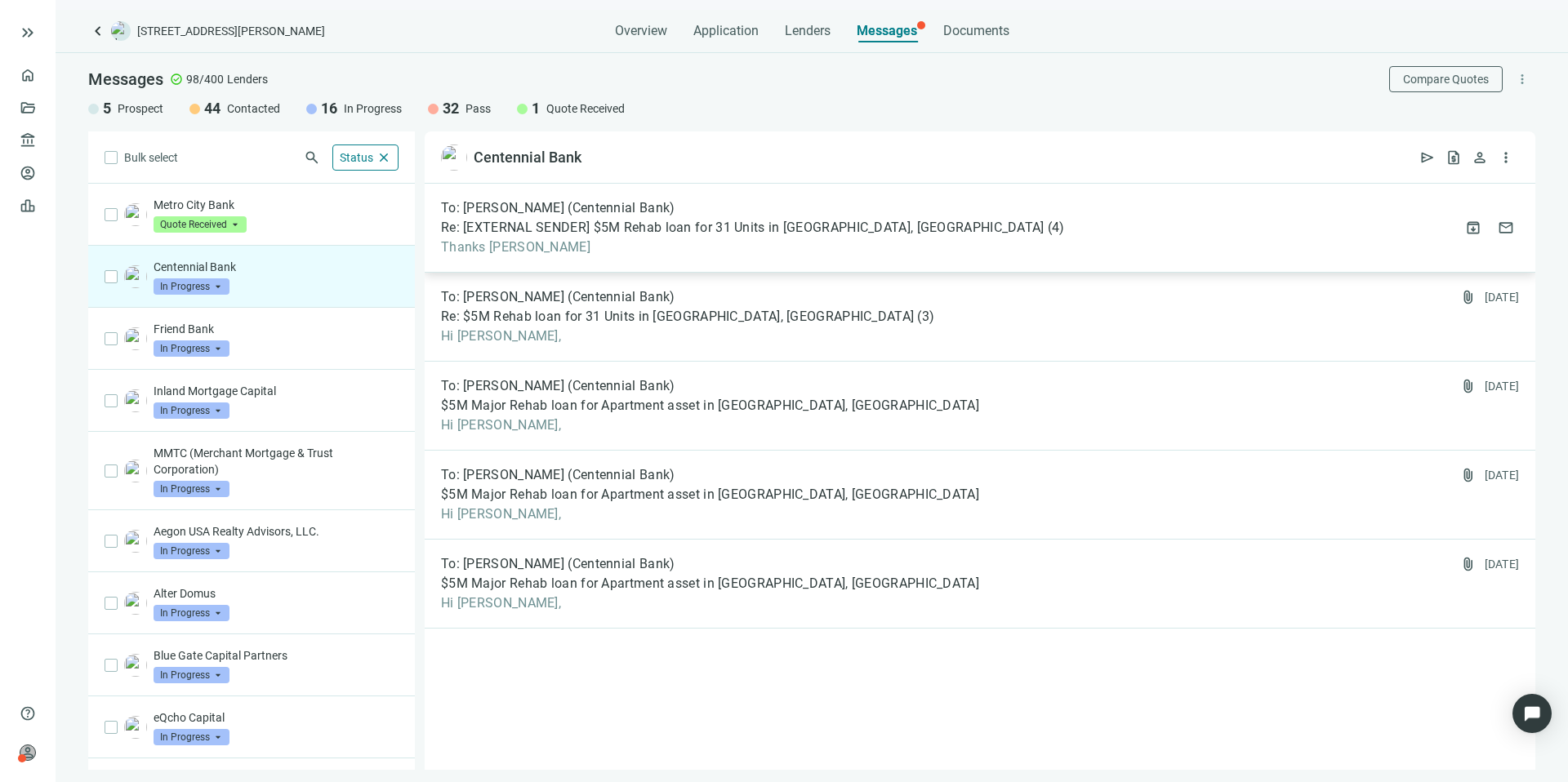
click at [732, 244] on span "Thanks Joe" at bounding box center [752, 247] width 624 height 16
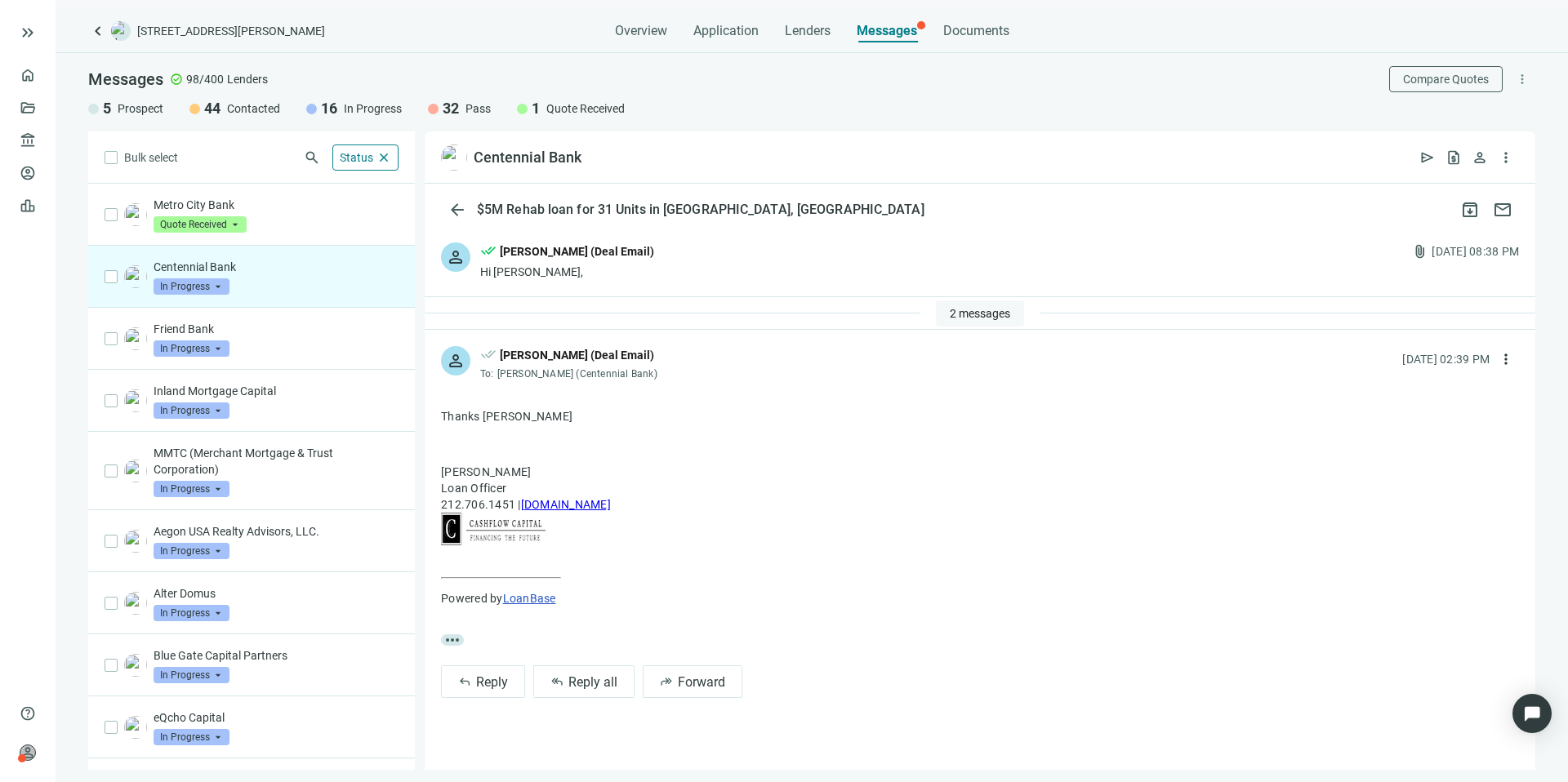
click at [985, 314] on span "2 messages" at bounding box center [980, 312] width 60 height 13
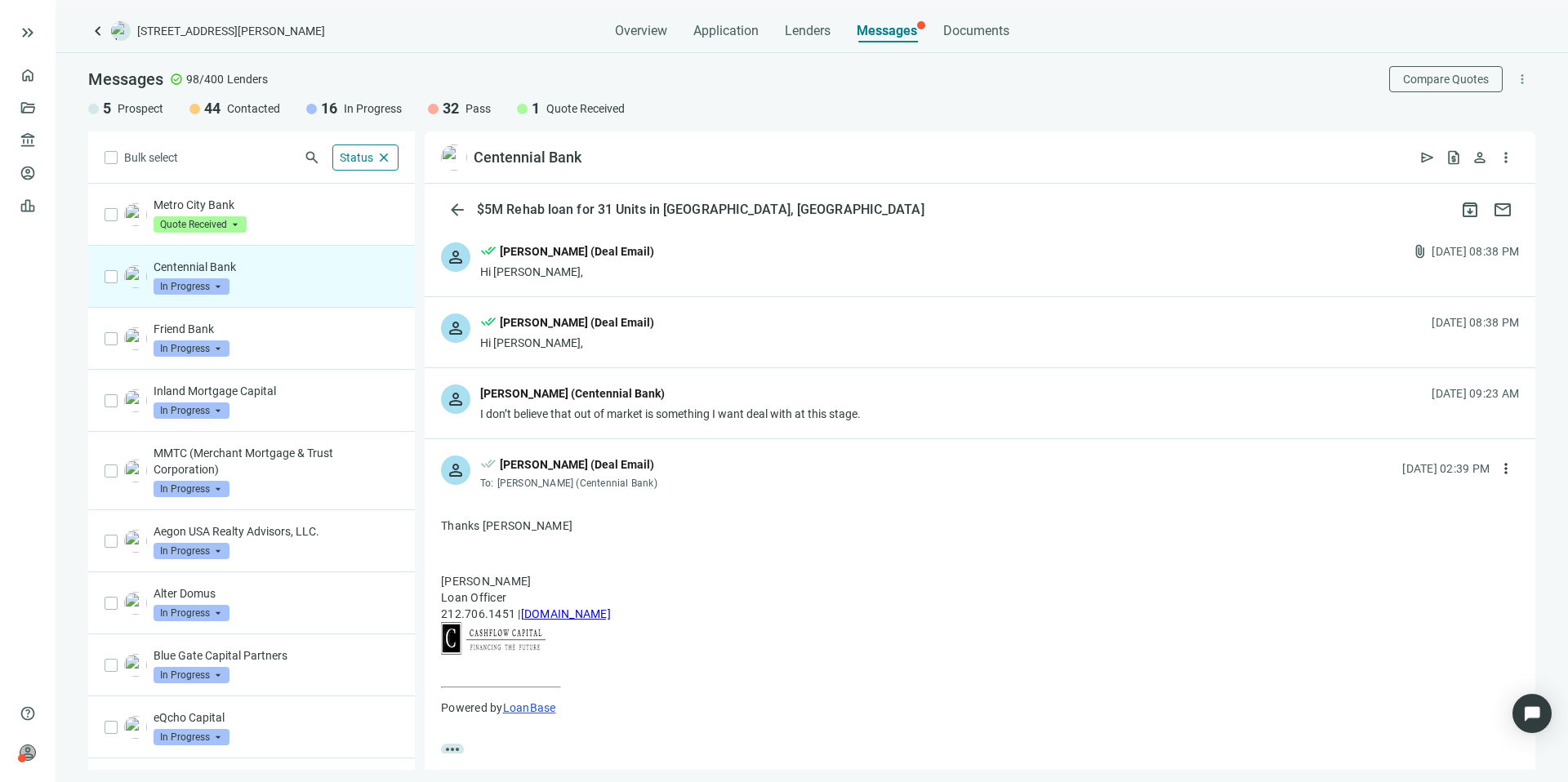
click at [738, 399] on div "Joe Garcia (Centennial Bank)" at bounding box center [670, 395] width 380 height 21
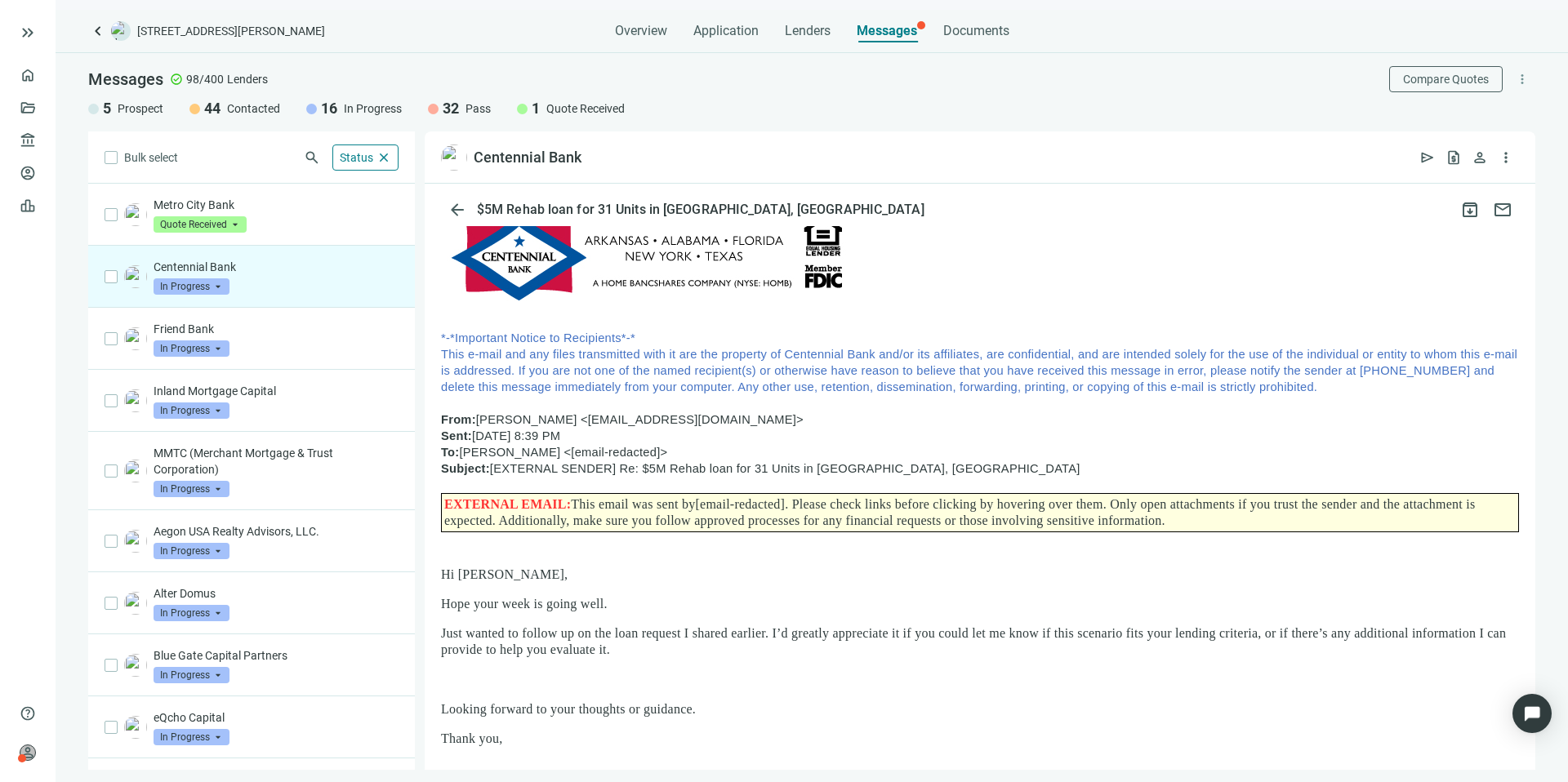
scroll to position [510, 0]
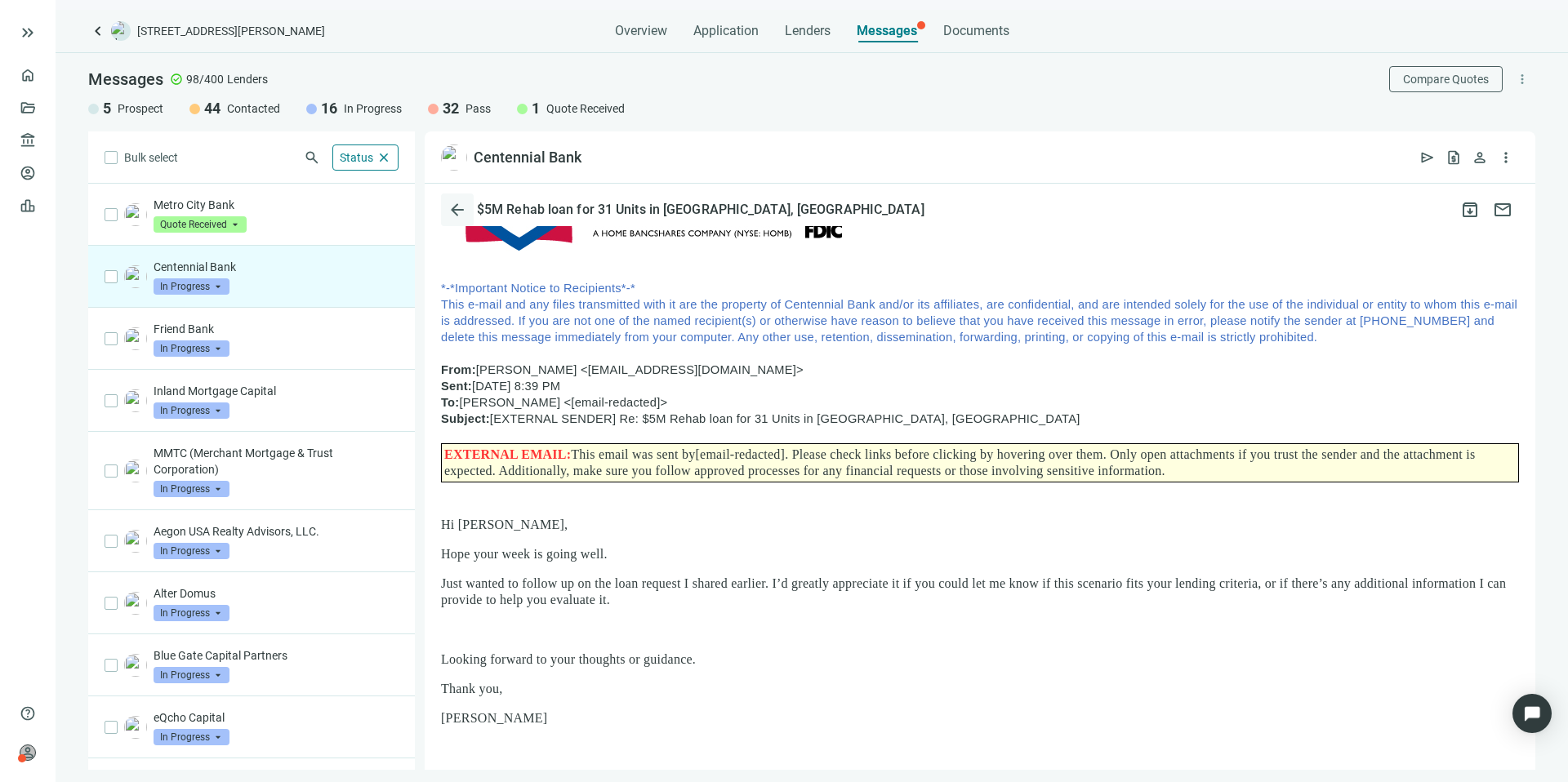
click at [453, 205] on span "arrow_back" at bounding box center [457, 210] width 19 height 19
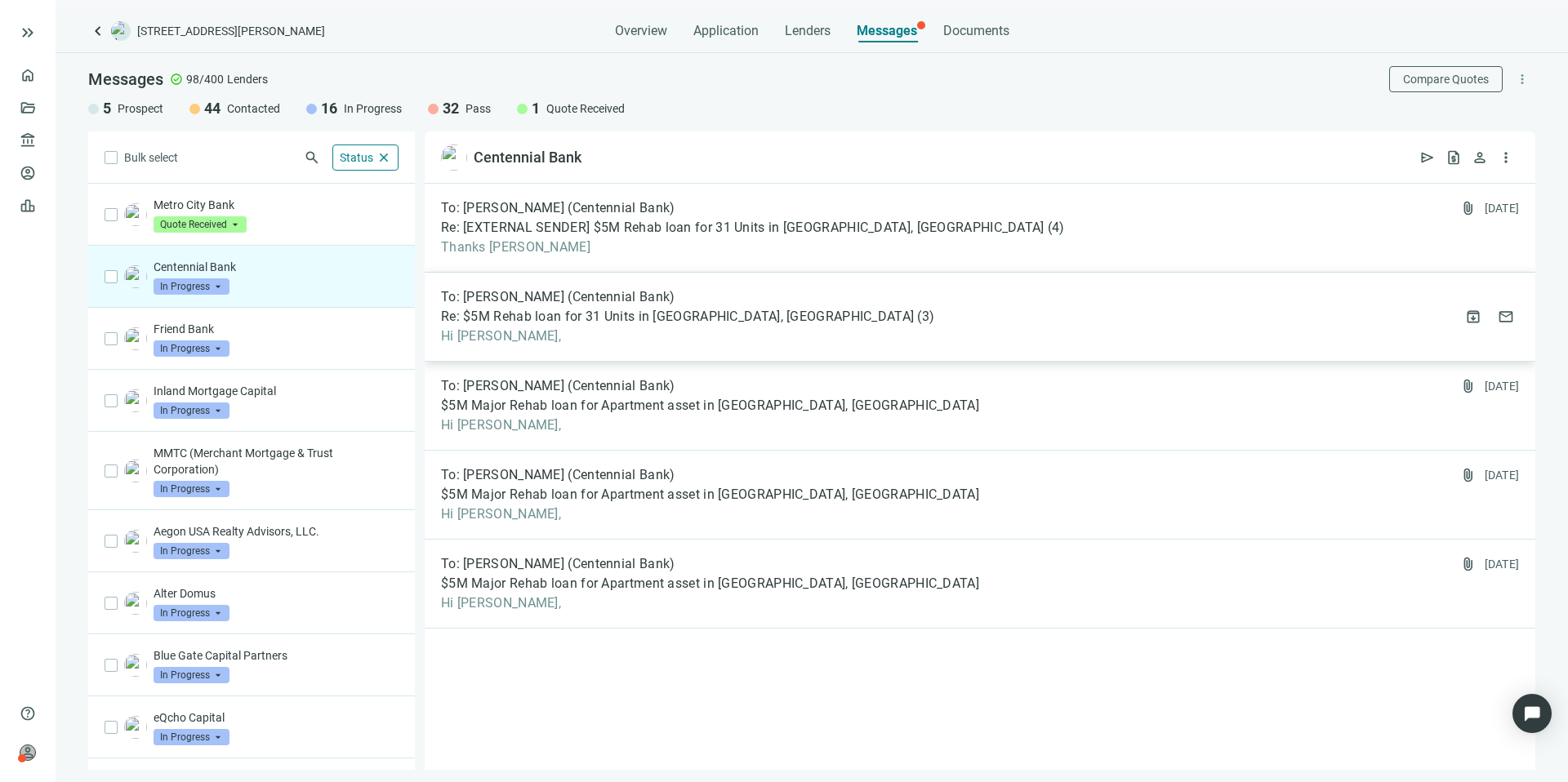
click at [879, 330] on div "To: Eugene Font (Centennial Bank) Re: $5M Rehab loan for 31 Units in Bessemer, …" at bounding box center [980, 317] width 1110 height 89
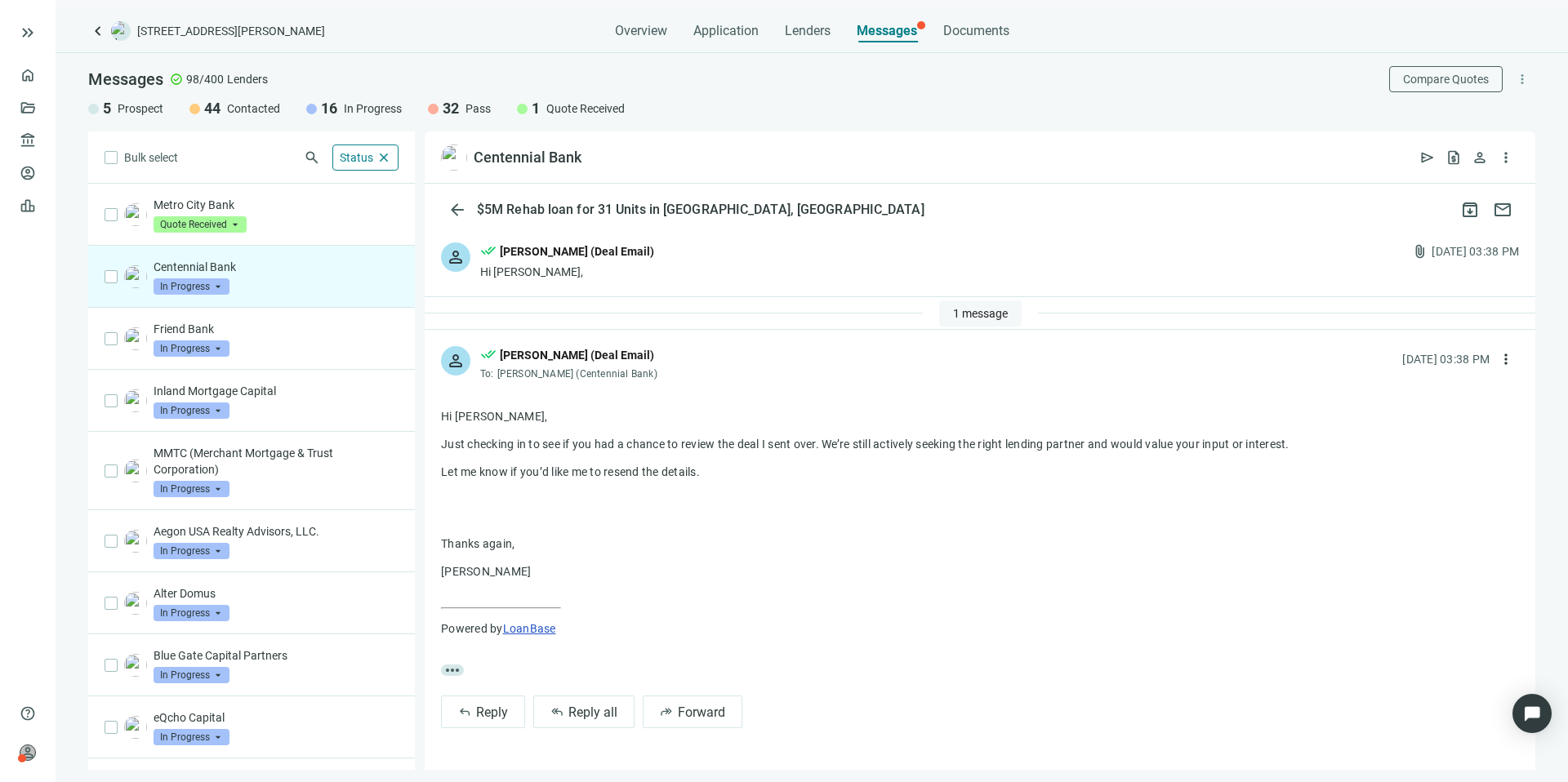
click at [1007, 317] on button "1 message" at bounding box center [980, 313] width 82 height 26
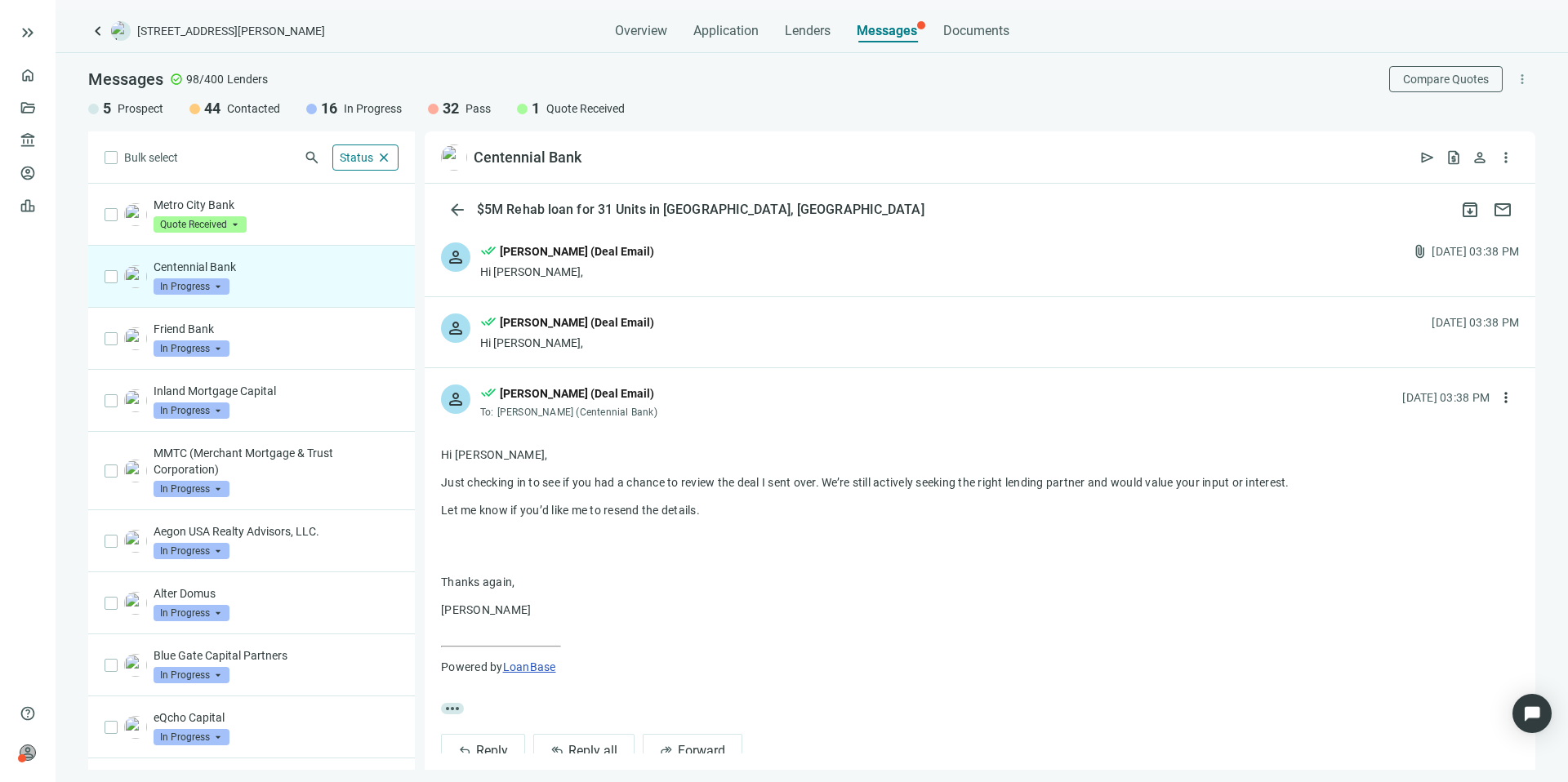
click at [166, 290] on span "In Progress" at bounding box center [191, 286] width 76 height 16
click at [296, 296] on div "Centennial Bank In Progress arrow_drop_down in_progress quote_received pass Pro…" at bounding box center [251, 277] width 327 height 62
click at [452, 203] on span "arrow_back" at bounding box center [457, 210] width 19 height 19
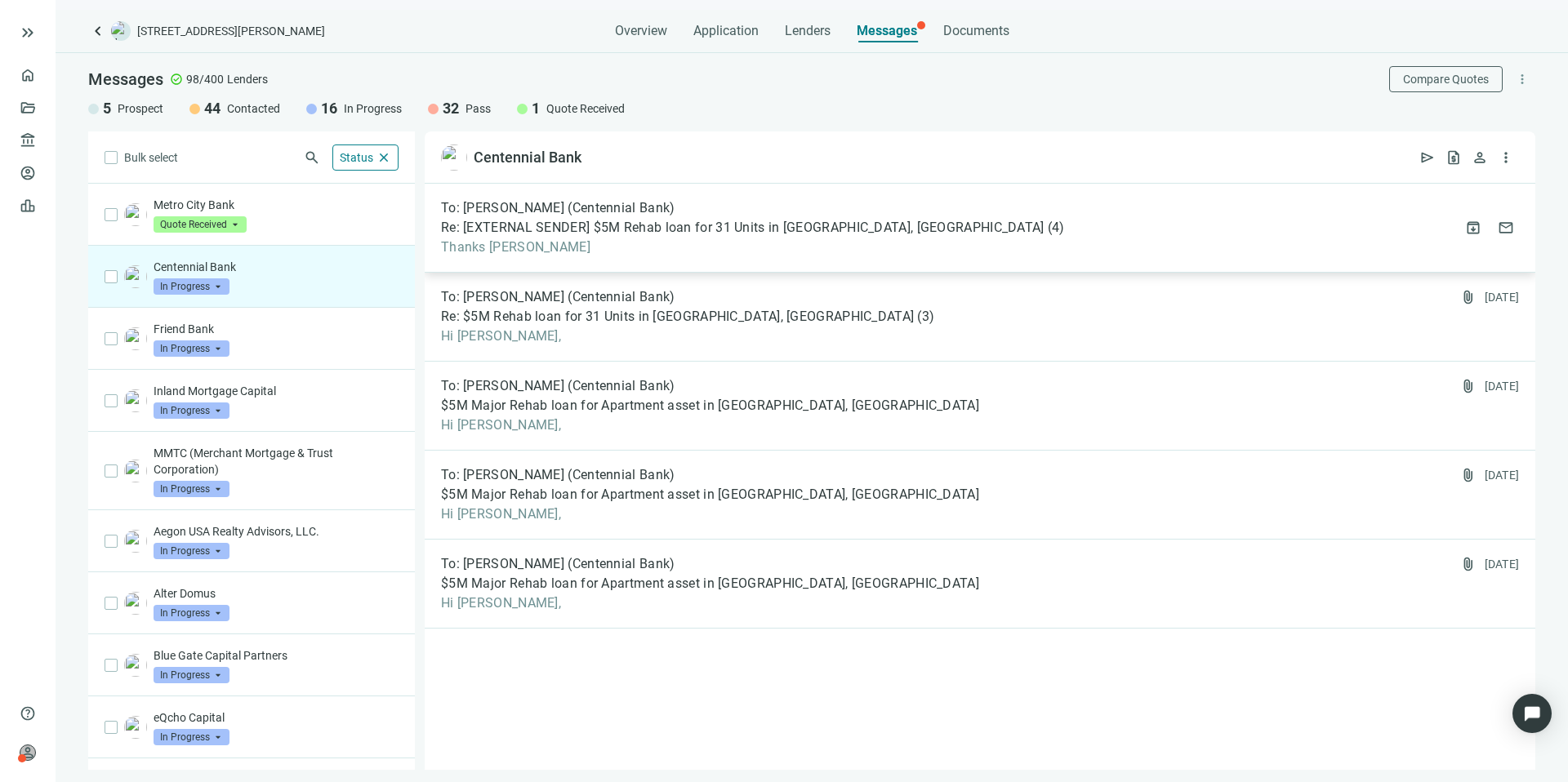
click at [616, 224] on span "Re: [EXTERNAL SENDER] $5M Rehab loan for 31 Units in Bessemer, AL" at bounding box center [742, 227] width 604 height 16
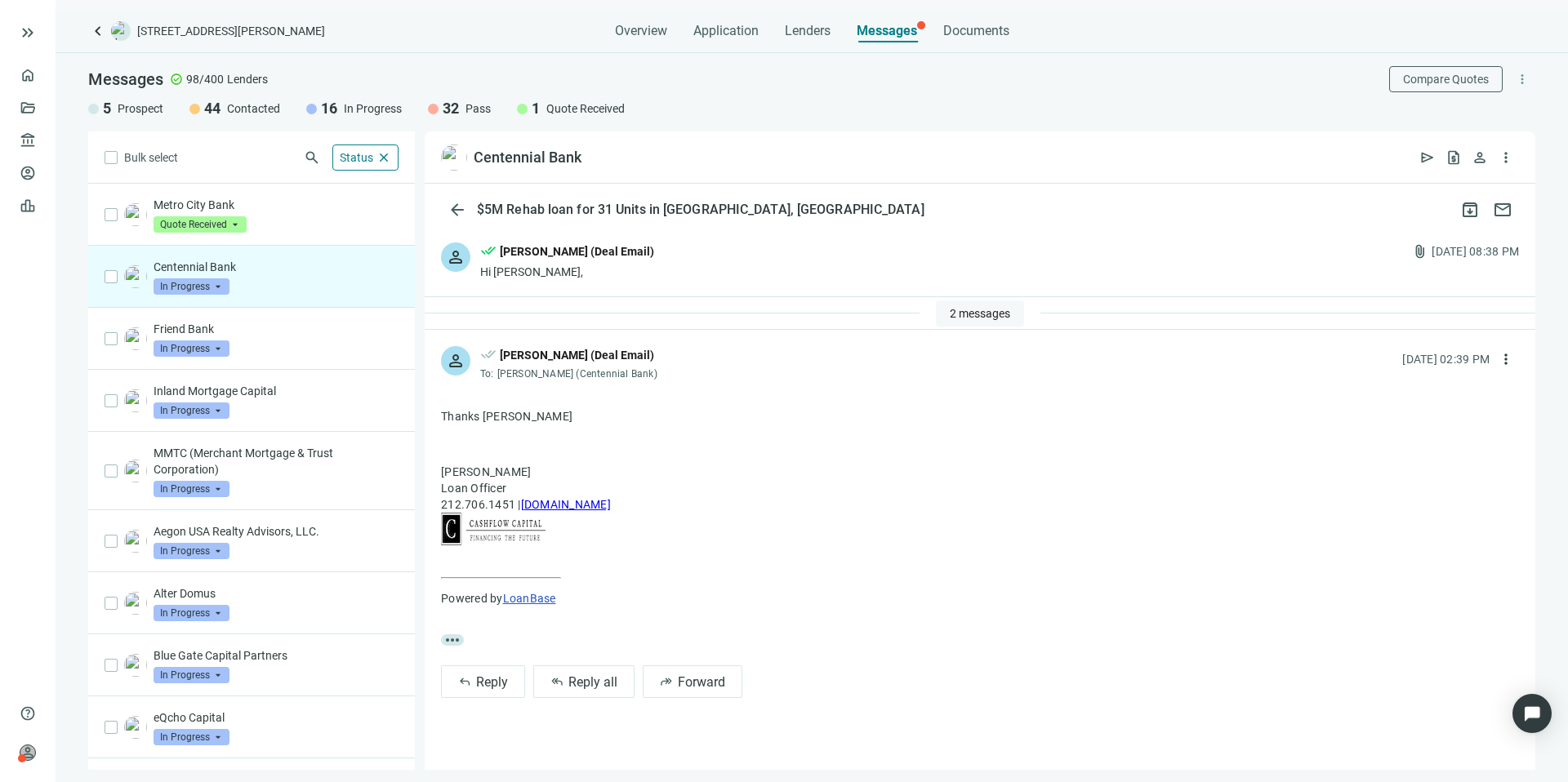
click at [992, 317] on span "2 messages" at bounding box center [980, 312] width 60 height 13
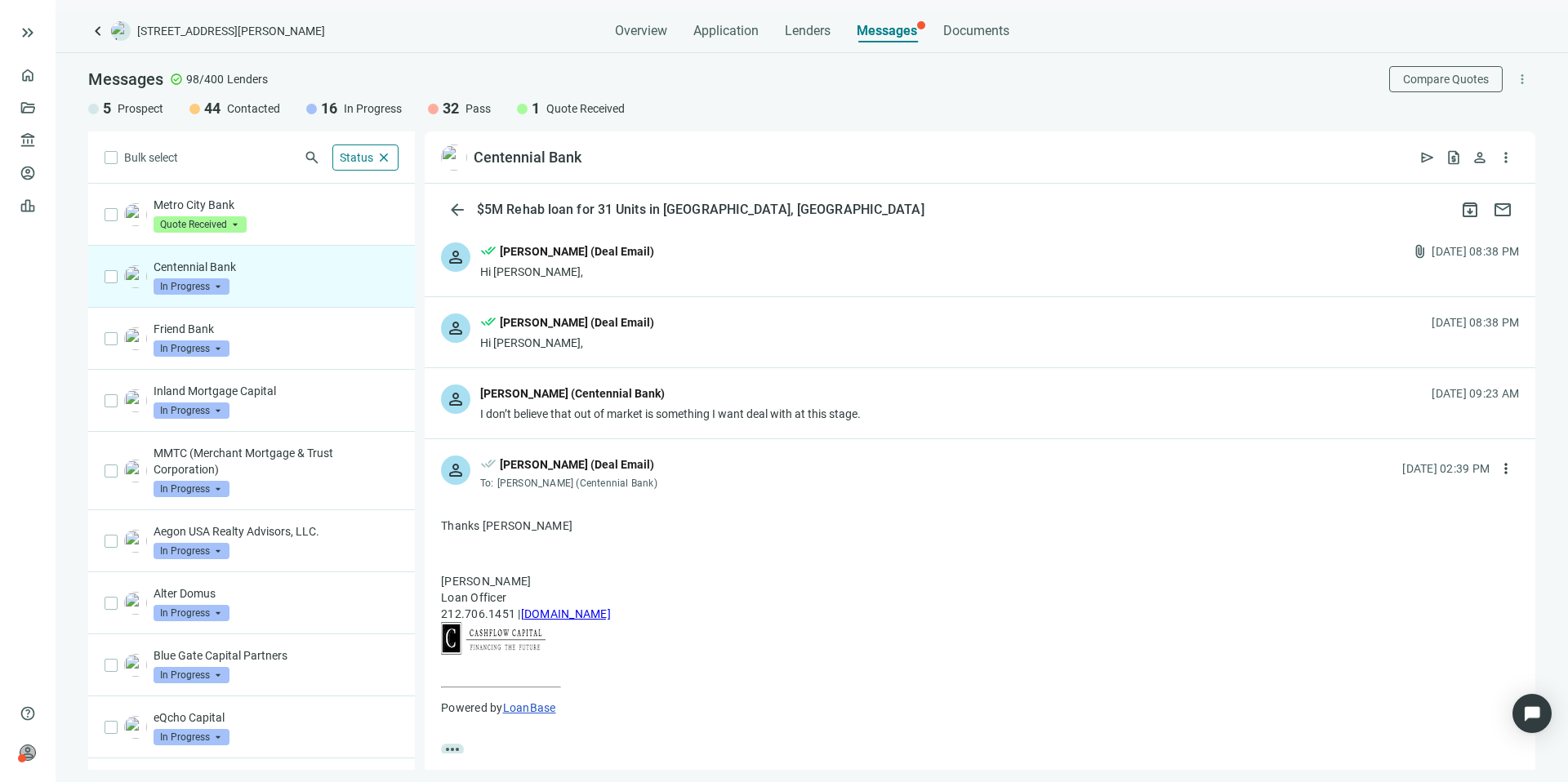
click at [220, 281] on span "In Progress" at bounding box center [191, 286] width 76 height 16
click at [198, 463] on span "Pass" at bounding box center [187, 463] width 35 height 16
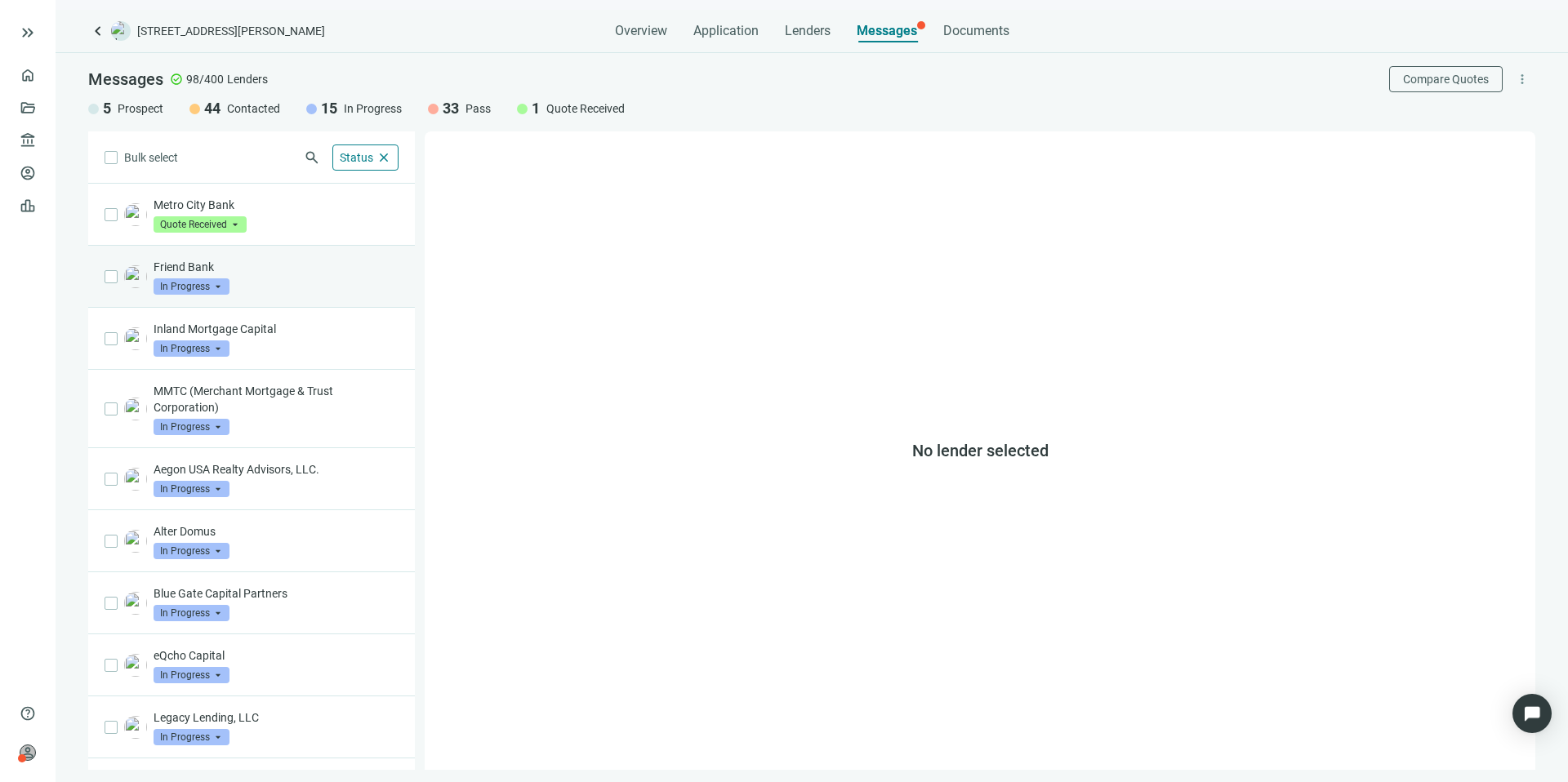
click at [266, 284] on div "Friend Bank In Progress arrow_drop_down" at bounding box center [276, 277] width 245 height 36
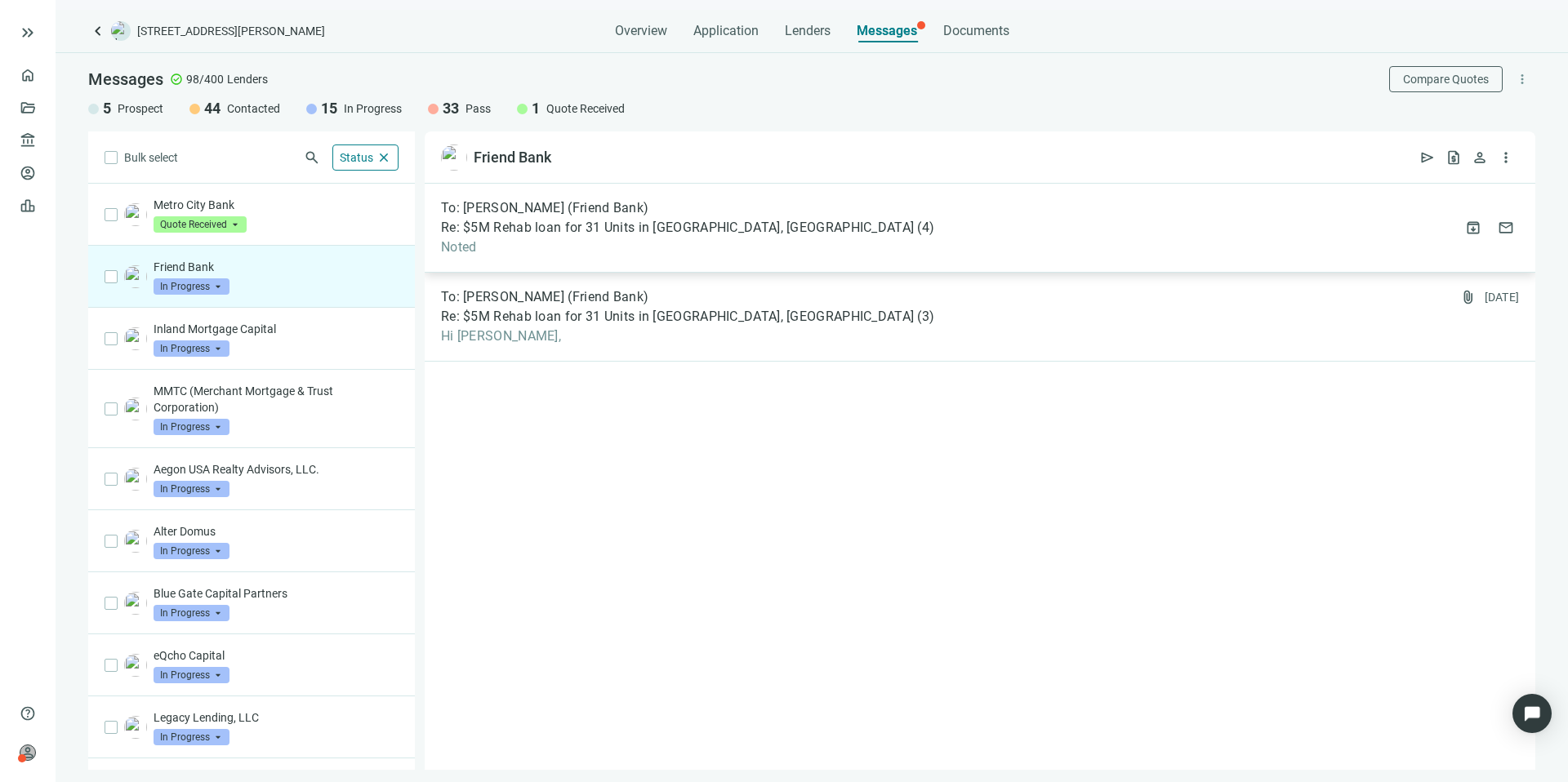
click at [765, 211] on div "To: Jill Kennedy (Friend Bank) Re: $5M Rehab loan for 31 Units in Bessemer, AL …" at bounding box center [980, 228] width 1110 height 89
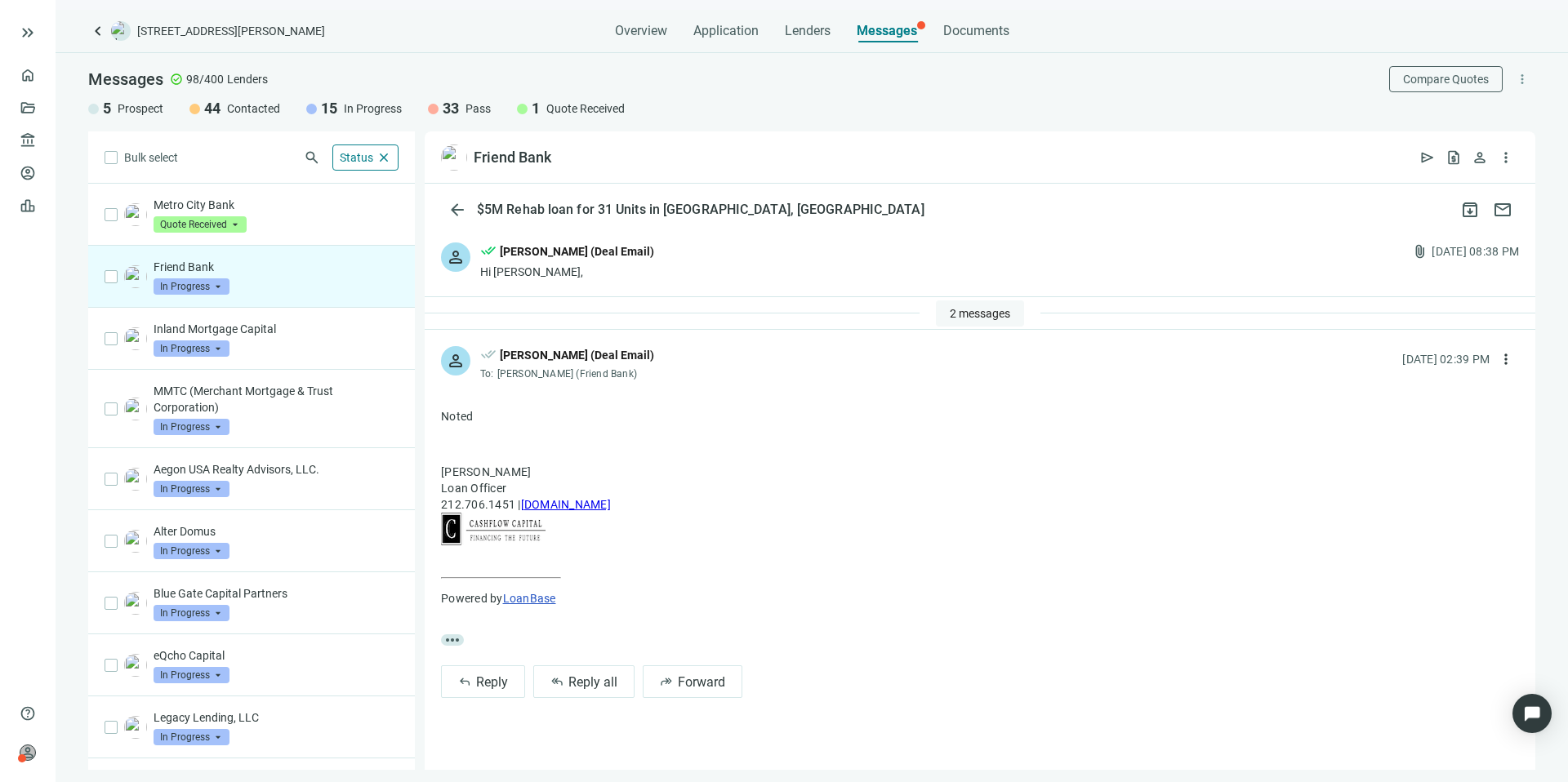
click at [960, 309] on span "2 messages" at bounding box center [980, 312] width 60 height 13
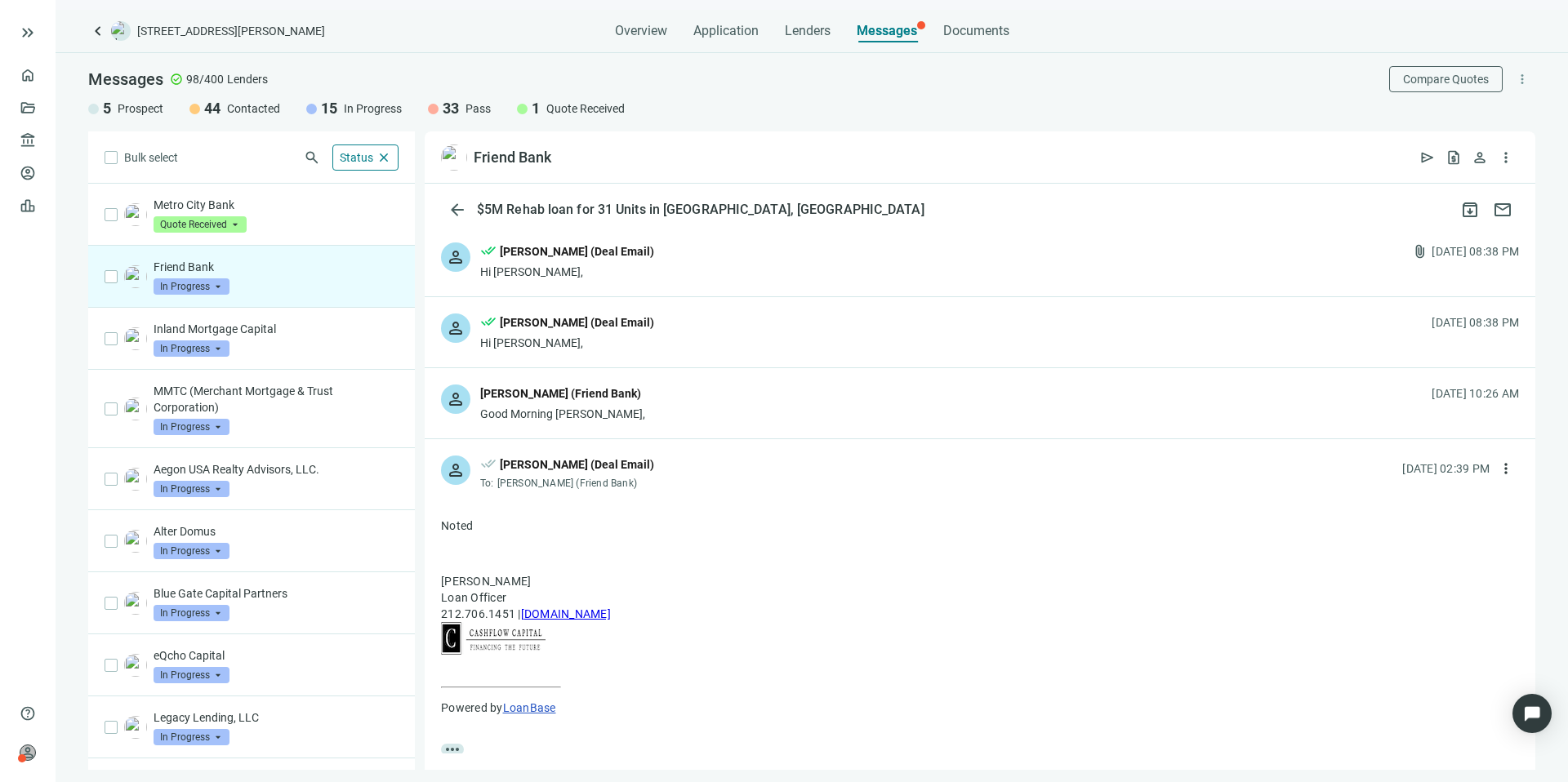
click at [711, 404] on div "person Jill Kennedy (Friend Bank) Good Morning Kevin, 08.11.2025, 10:26 AM" at bounding box center [980, 404] width 1110 height 70
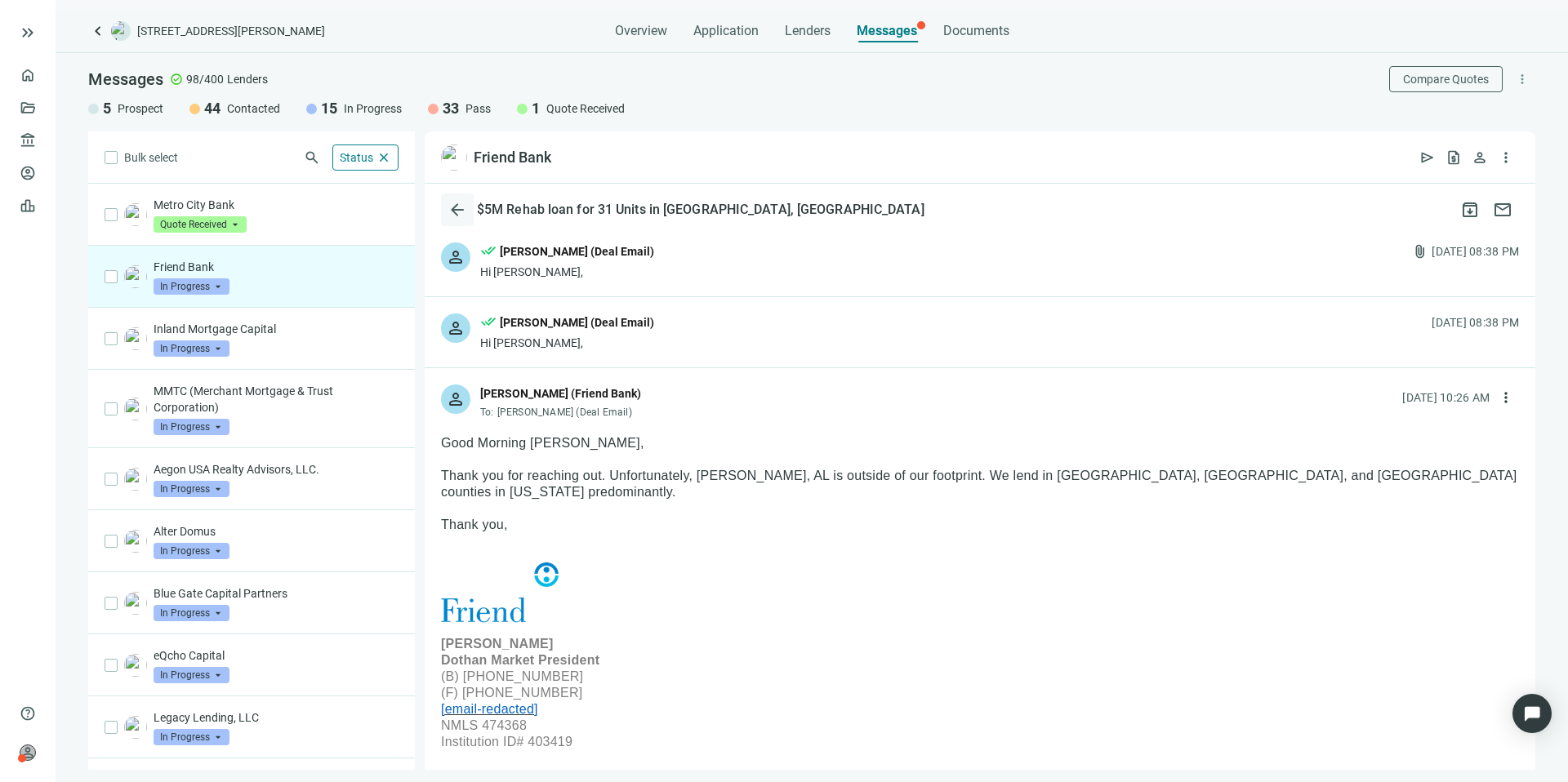
click at [456, 204] on span "arrow_back" at bounding box center [457, 210] width 19 height 19
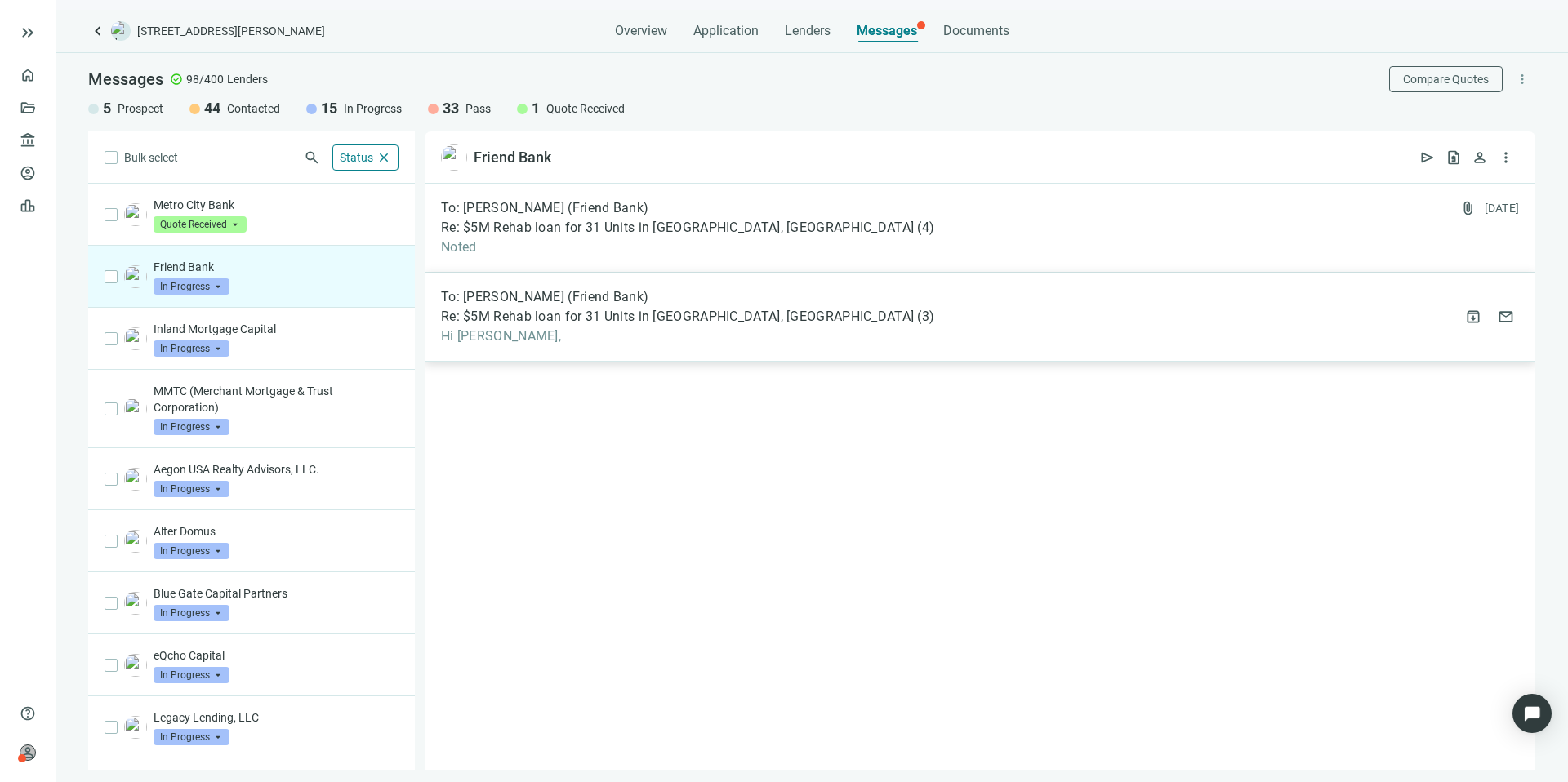
click at [720, 304] on div "To: Lawrence Johnson (Friend Bank)" at bounding box center [687, 297] width 493 height 16
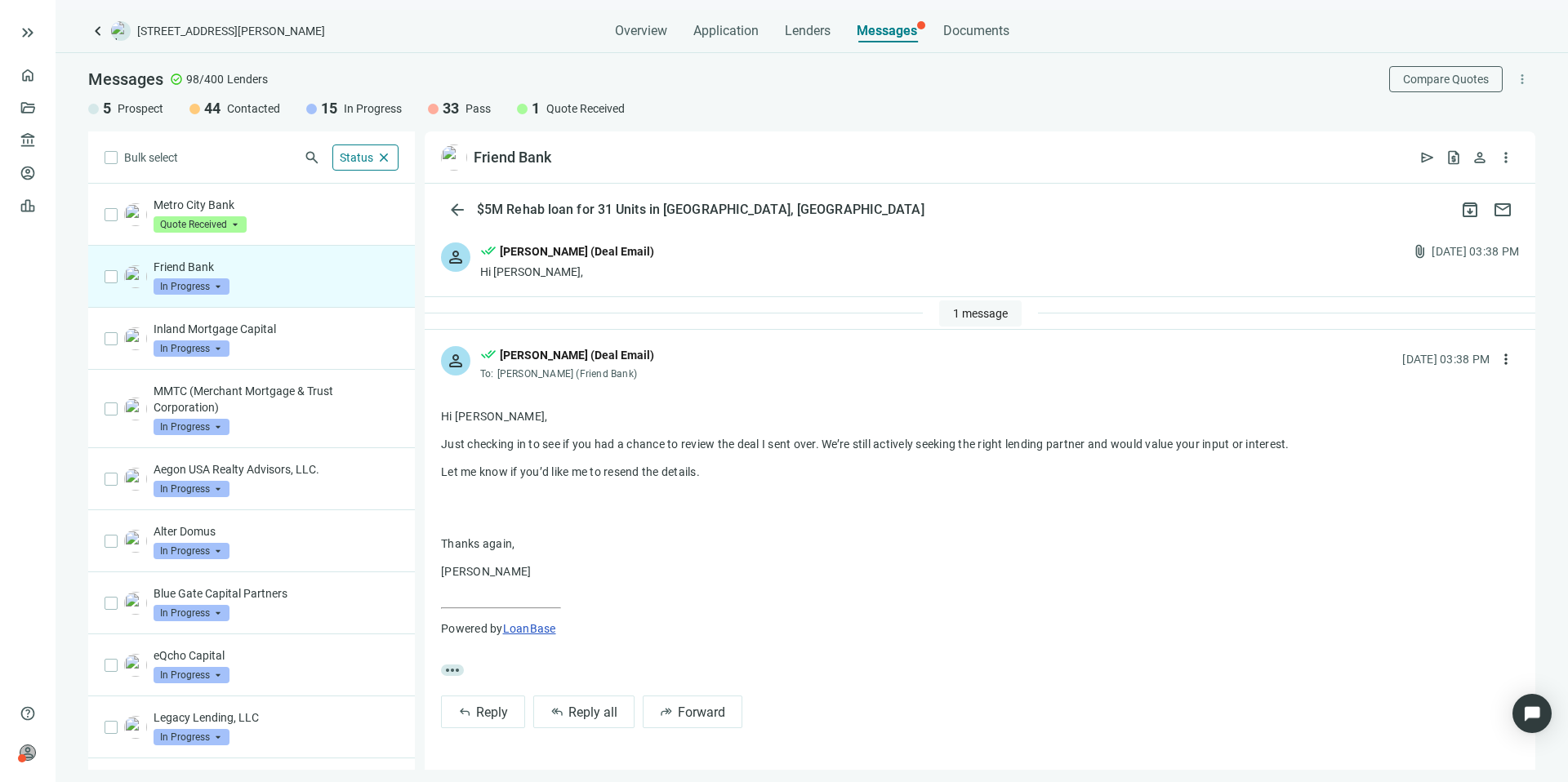
click at [996, 318] on span "1 message" at bounding box center [980, 312] width 54 height 13
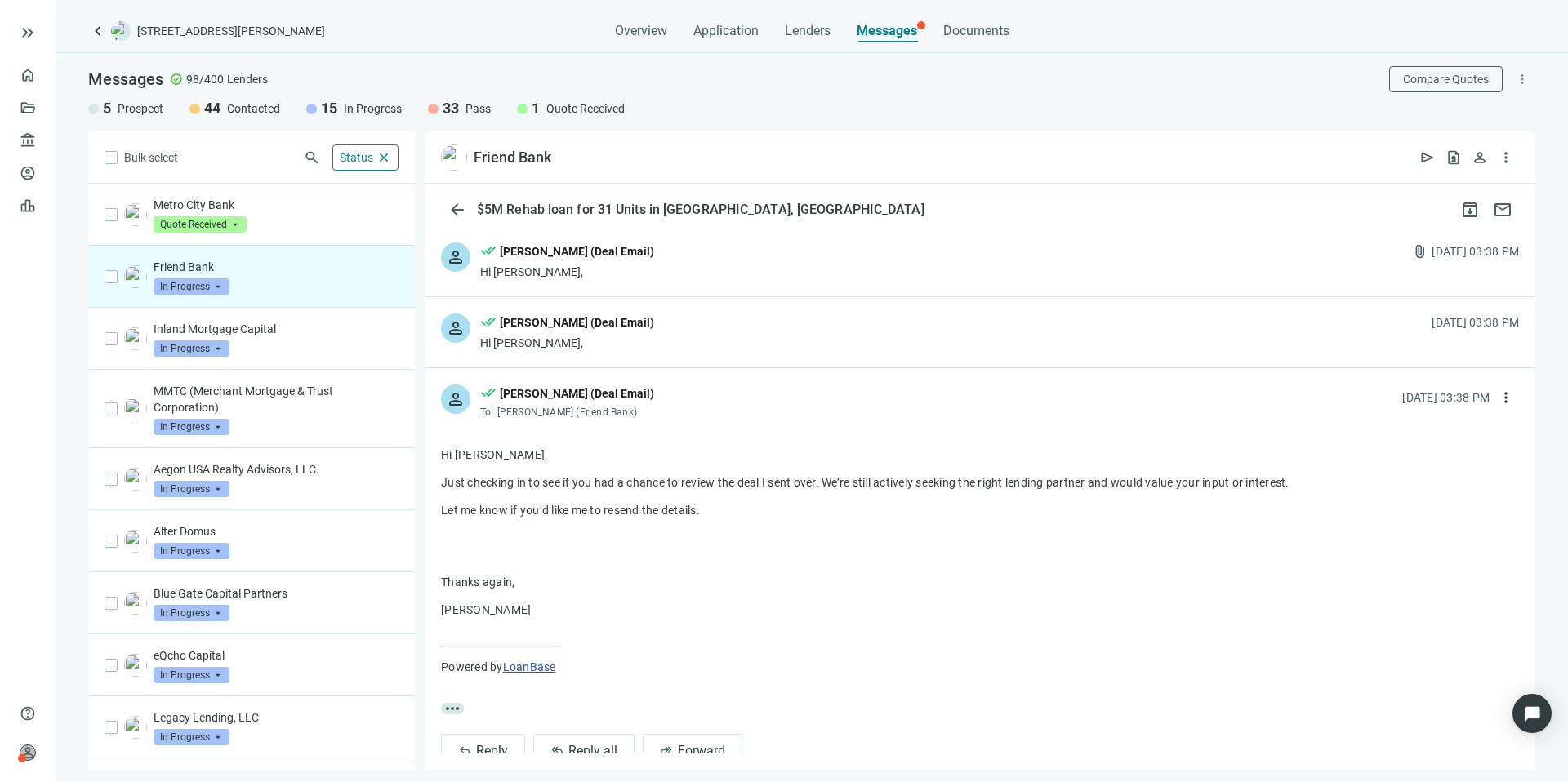
click at [224, 292] on span "In Progress" at bounding box center [191, 286] width 76 height 16
click at [193, 460] on span "Pass" at bounding box center [187, 463] width 35 height 16
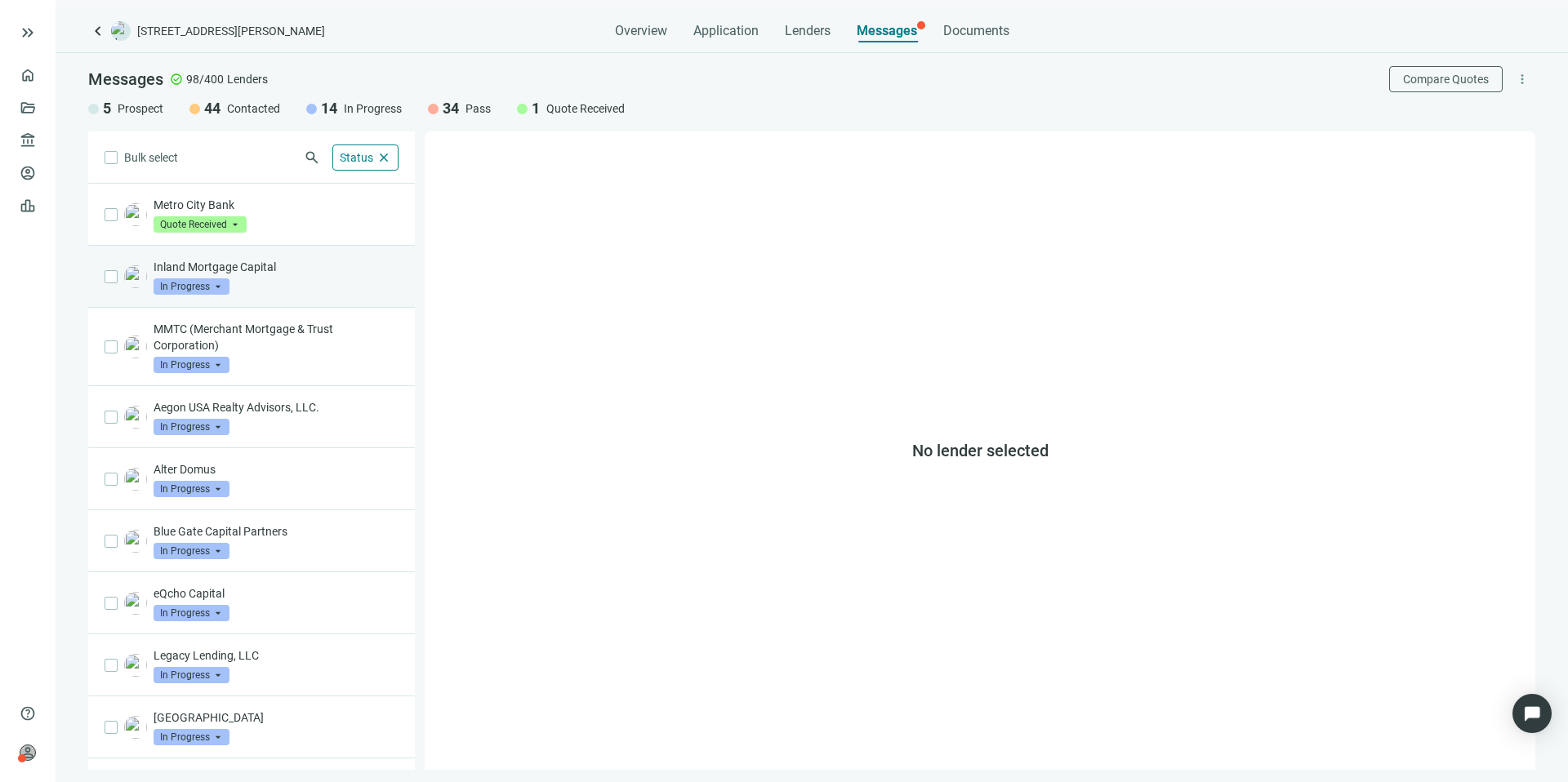
click at [307, 292] on div "Inland Mortgage Capital In Progress arrow_drop_down" at bounding box center [276, 277] width 245 height 36
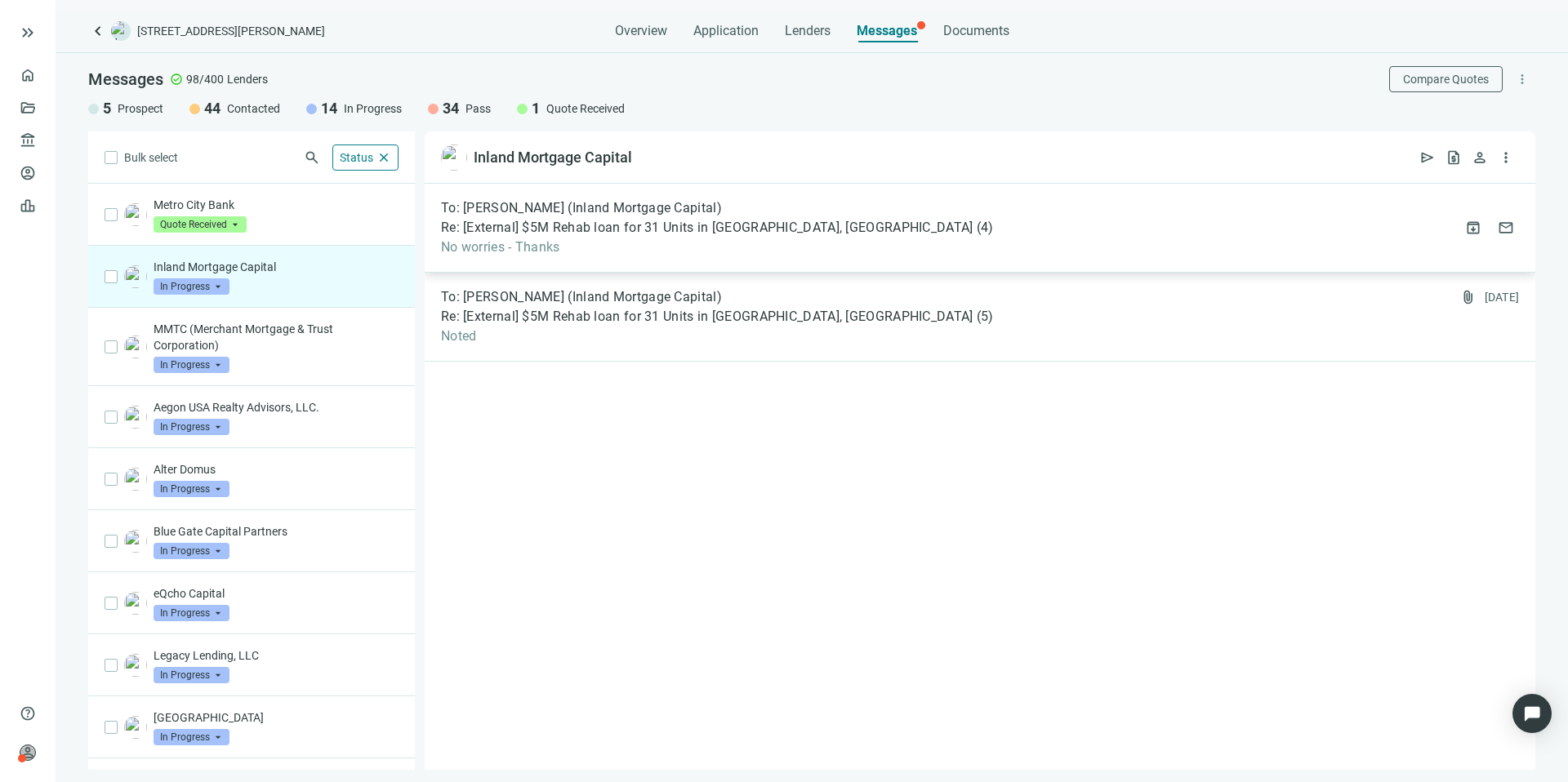
click at [720, 244] on span "No worries - Thanks" at bounding box center [717, 247] width 553 height 16
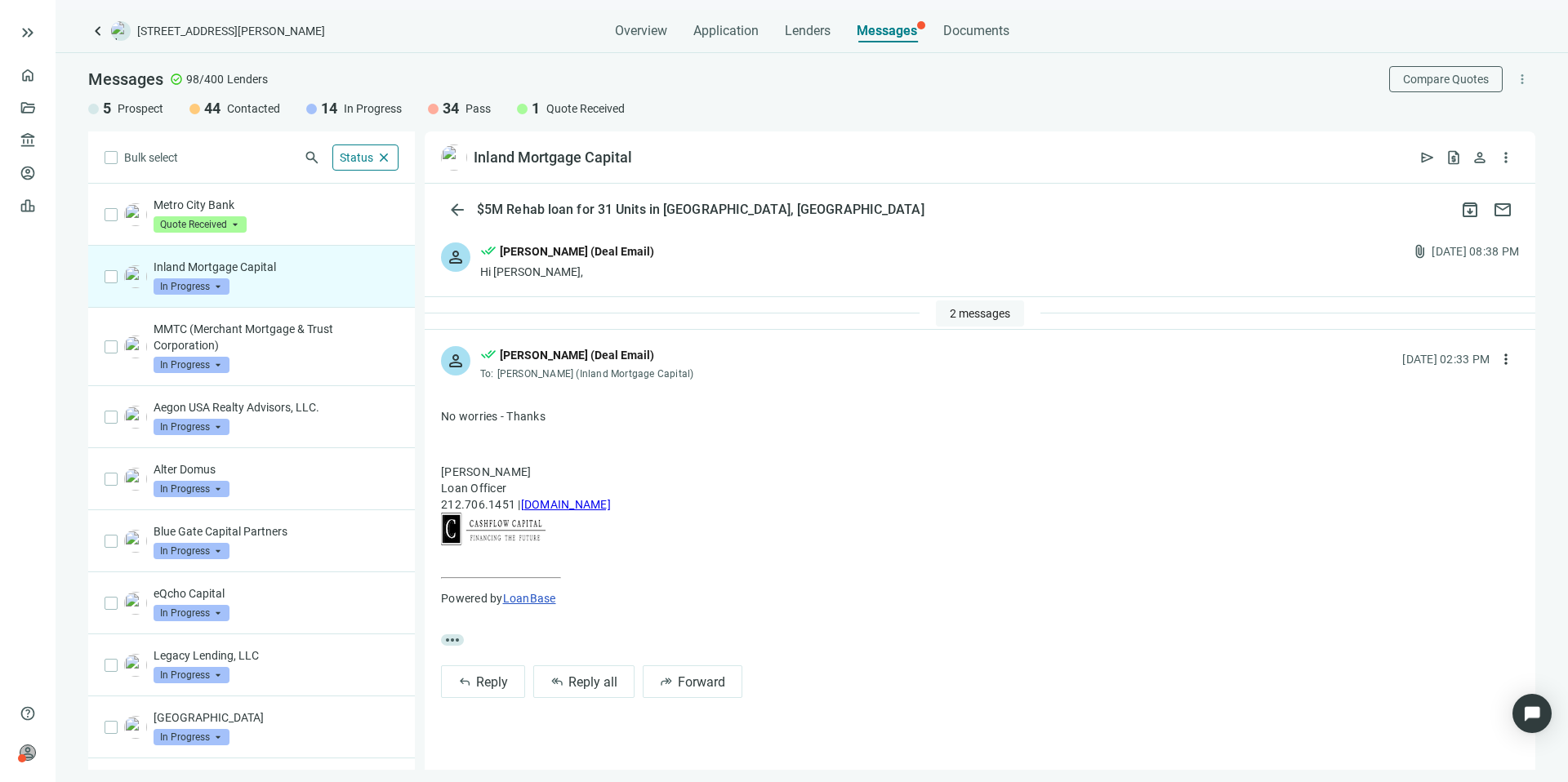
click at [975, 312] on span "2 messages" at bounding box center [980, 312] width 60 height 13
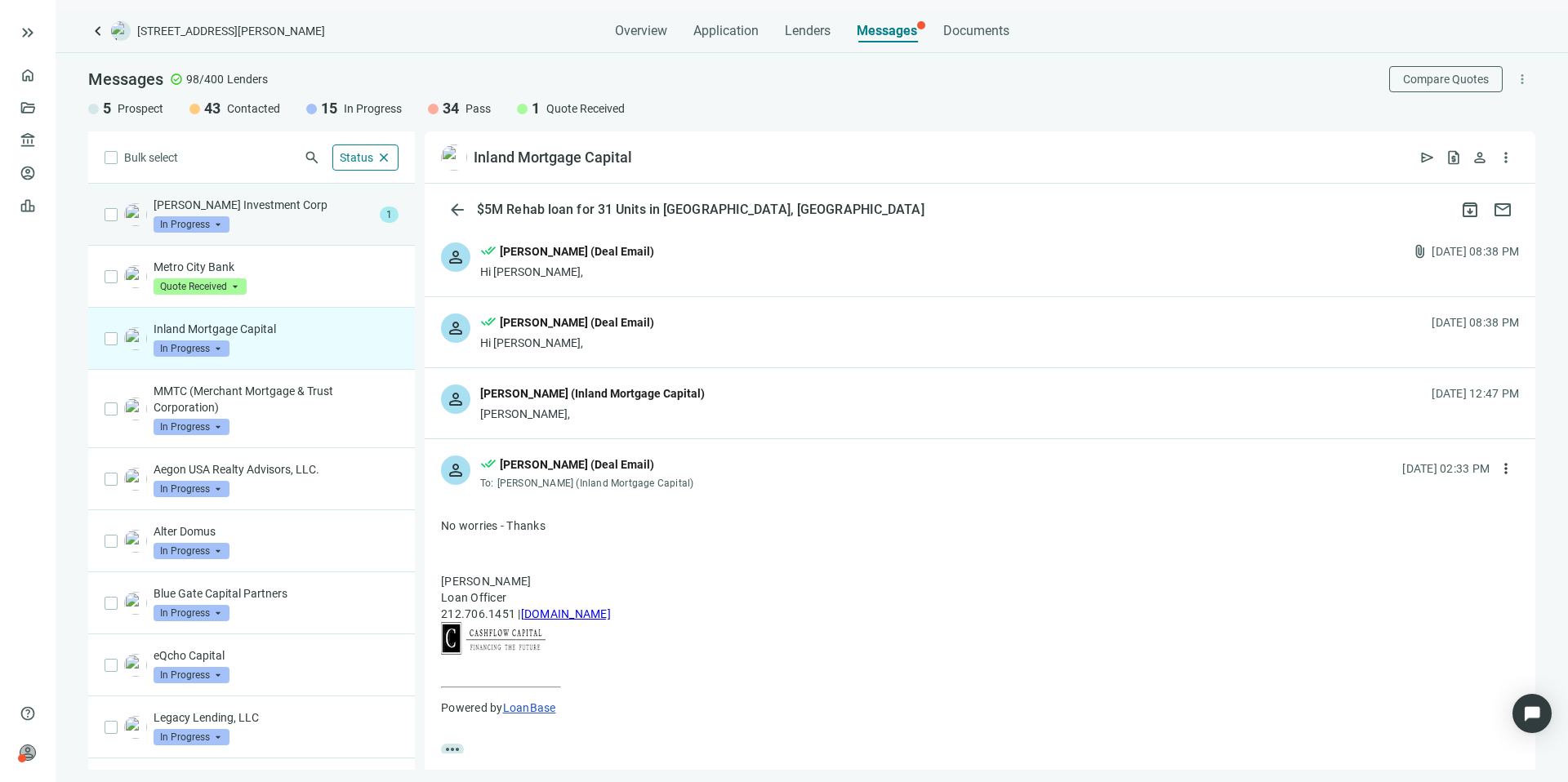
click at [338, 235] on div "Gershman Investment Corp In Progress arrow_drop_down 1" at bounding box center [251, 214] width 327 height 62
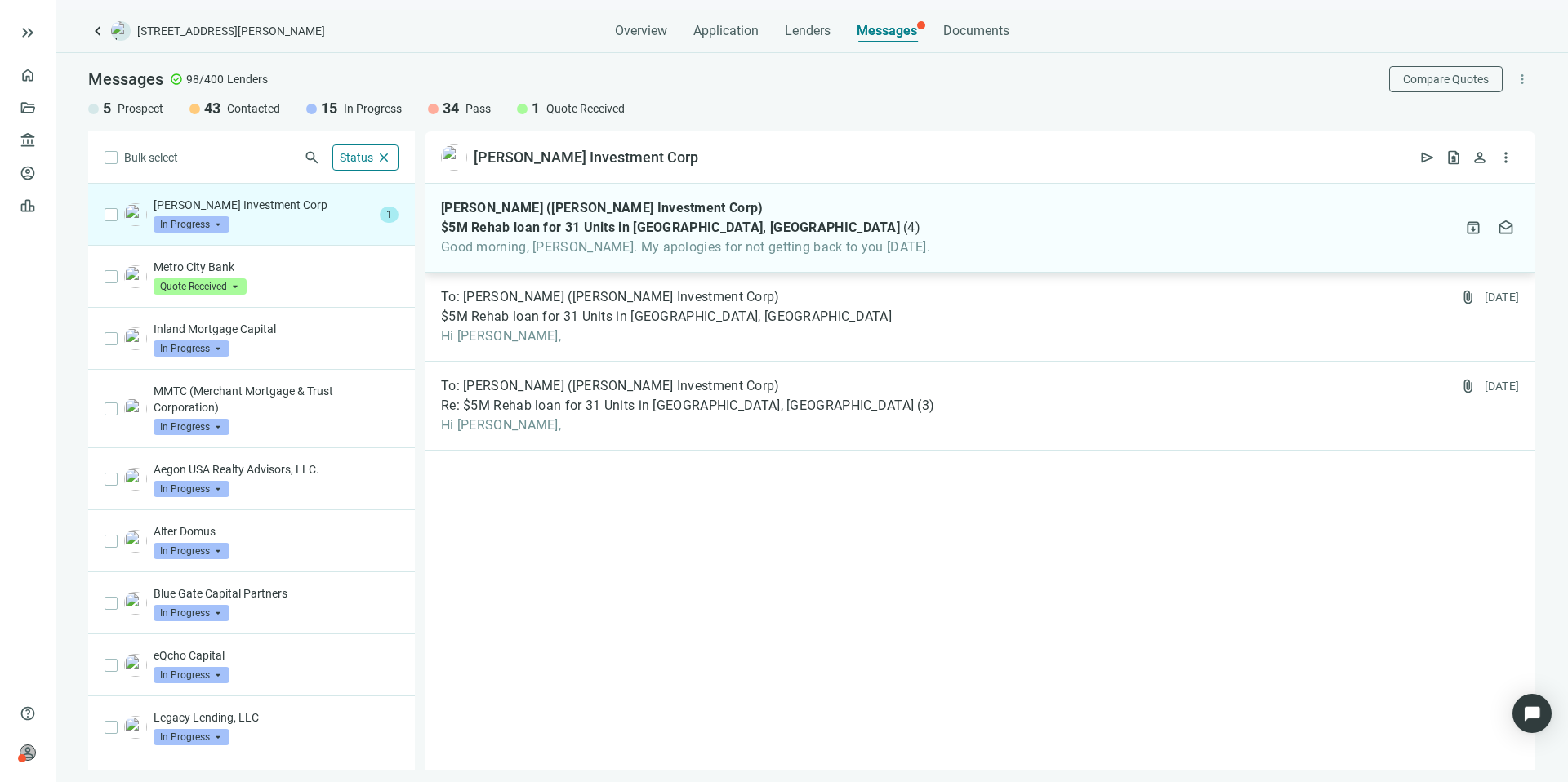
click at [872, 251] on span "Good morning, Kevin. My apologies for not getting back to you yesterday." at bounding box center [685, 247] width 489 height 16
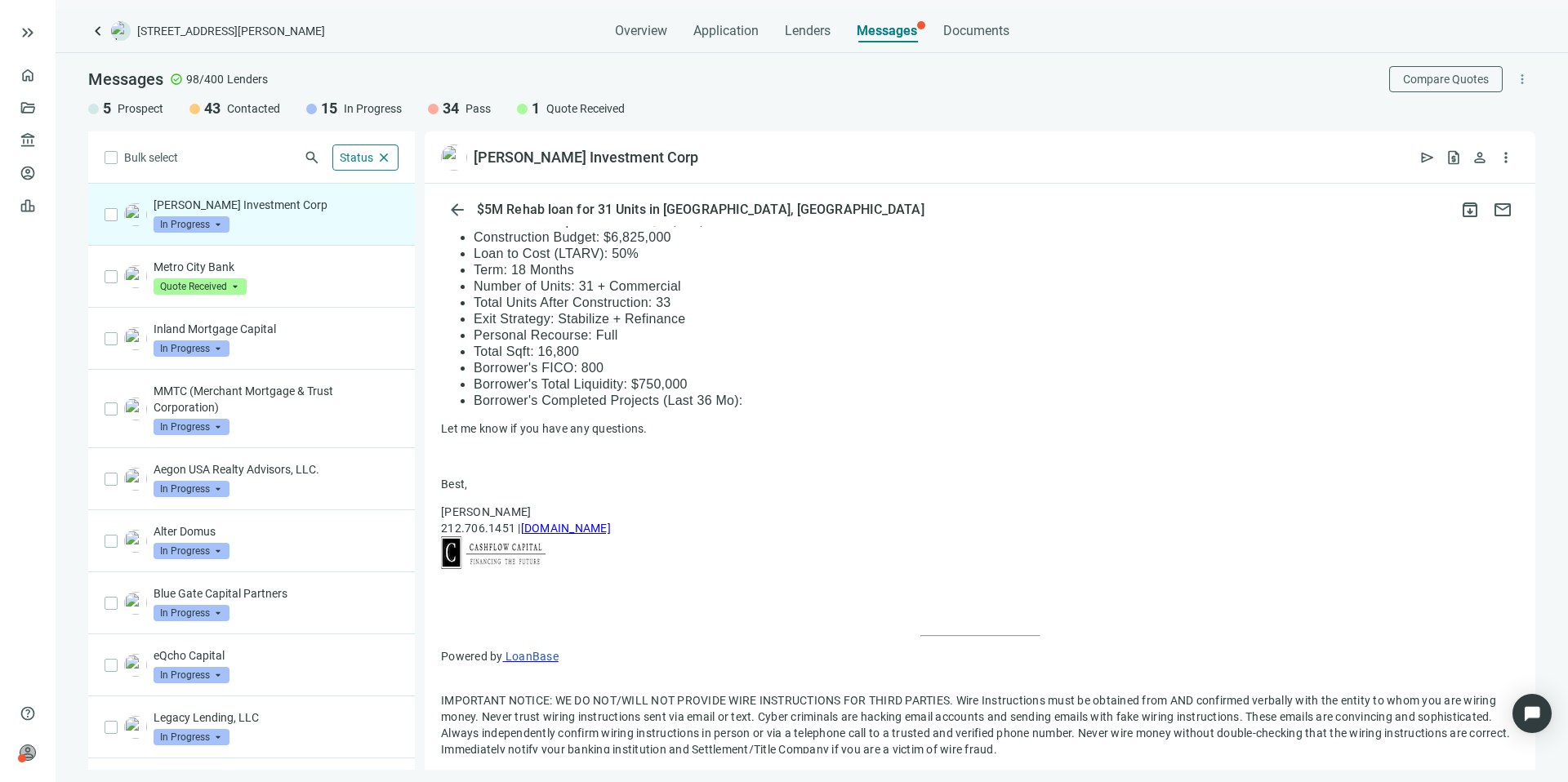
scroll to position [1037, 0]
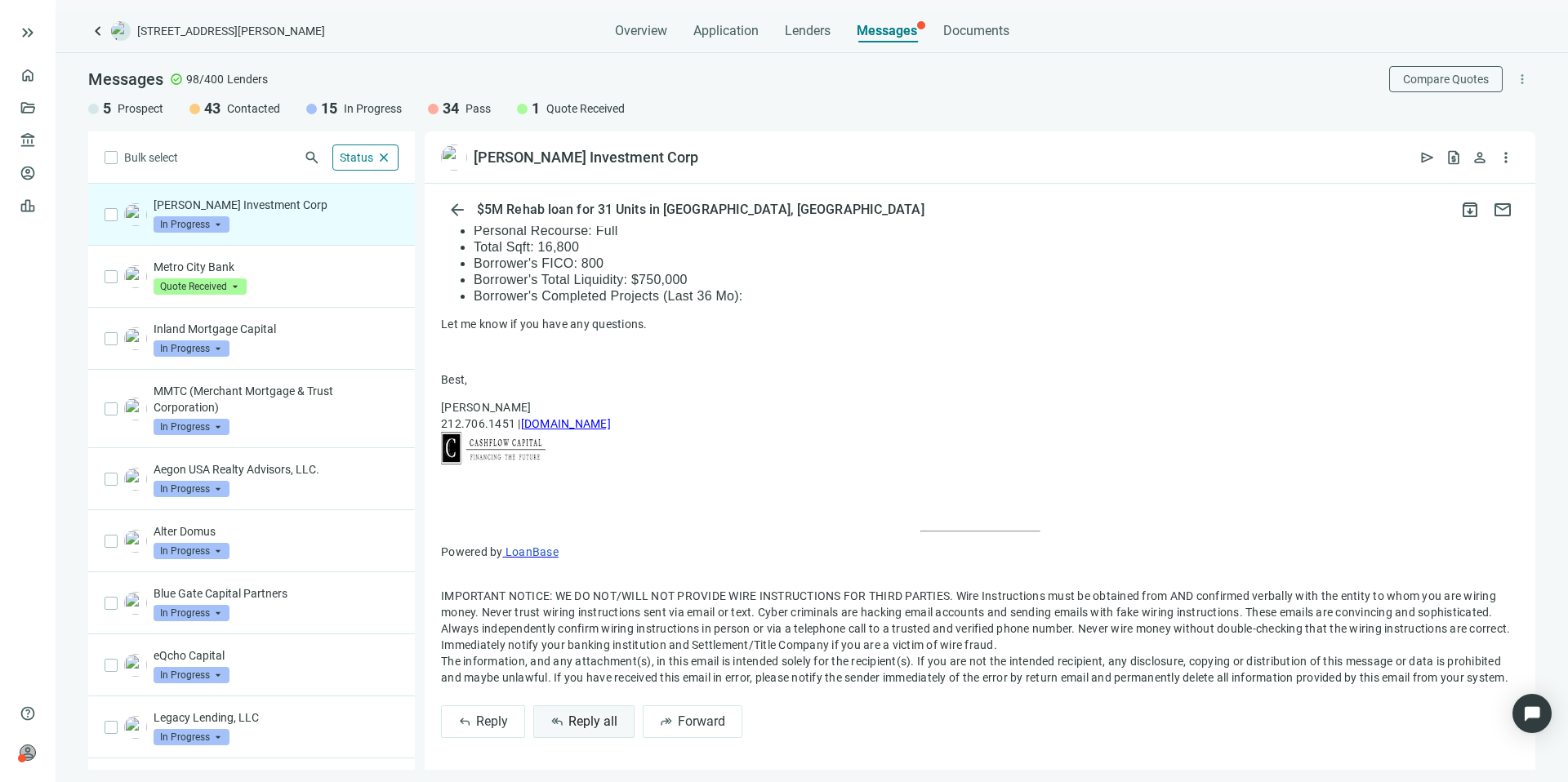
click at [589, 719] on span "Reply all" at bounding box center [593, 721] width 49 height 16
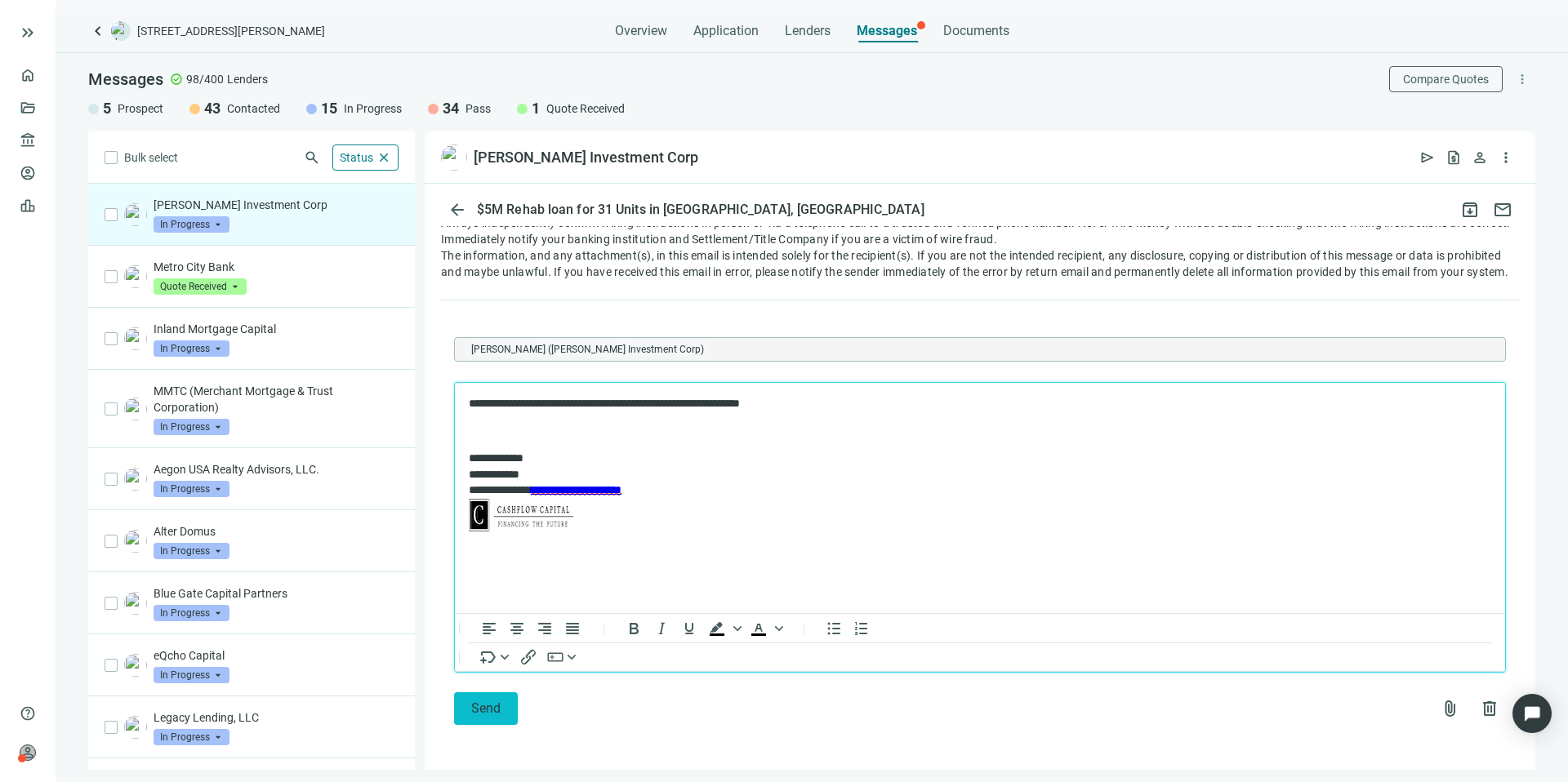
click at [502, 699] on button "Send" at bounding box center [486, 709] width 64 height 33
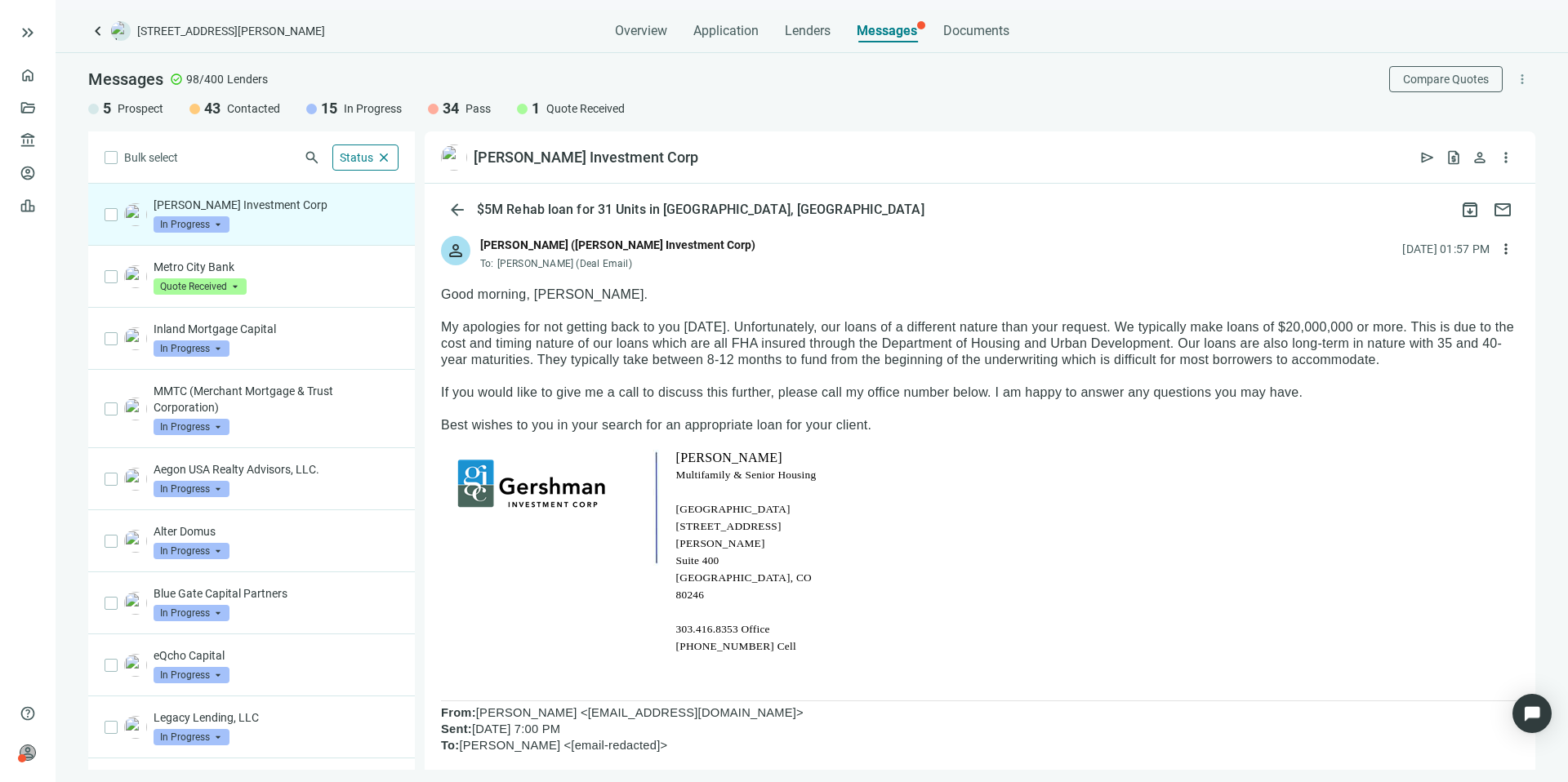
scroll to position [0, 0]
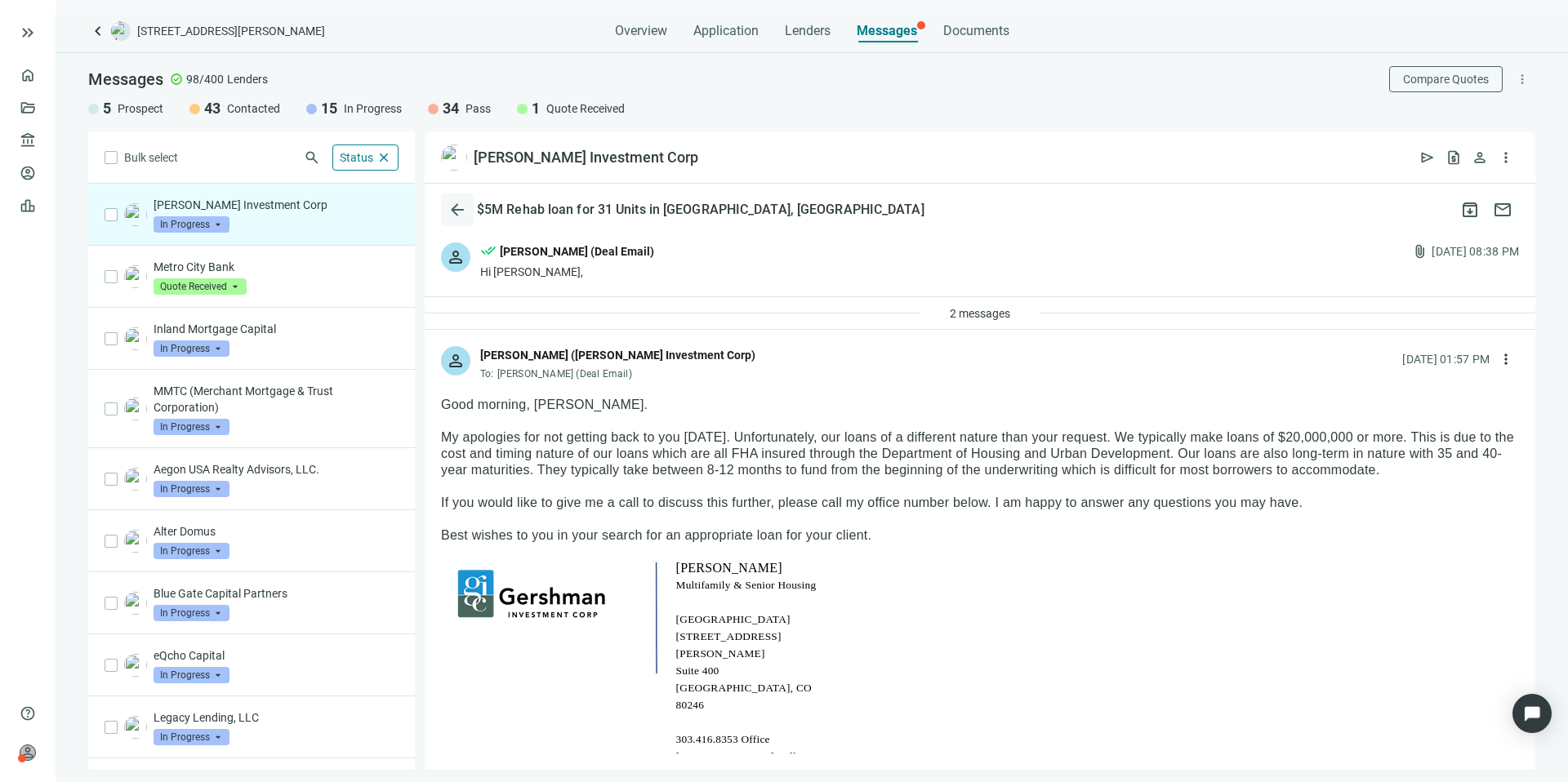
click at [451, 208] on span "arrow_back" at bounding box center [457, 210] width 19 height 19
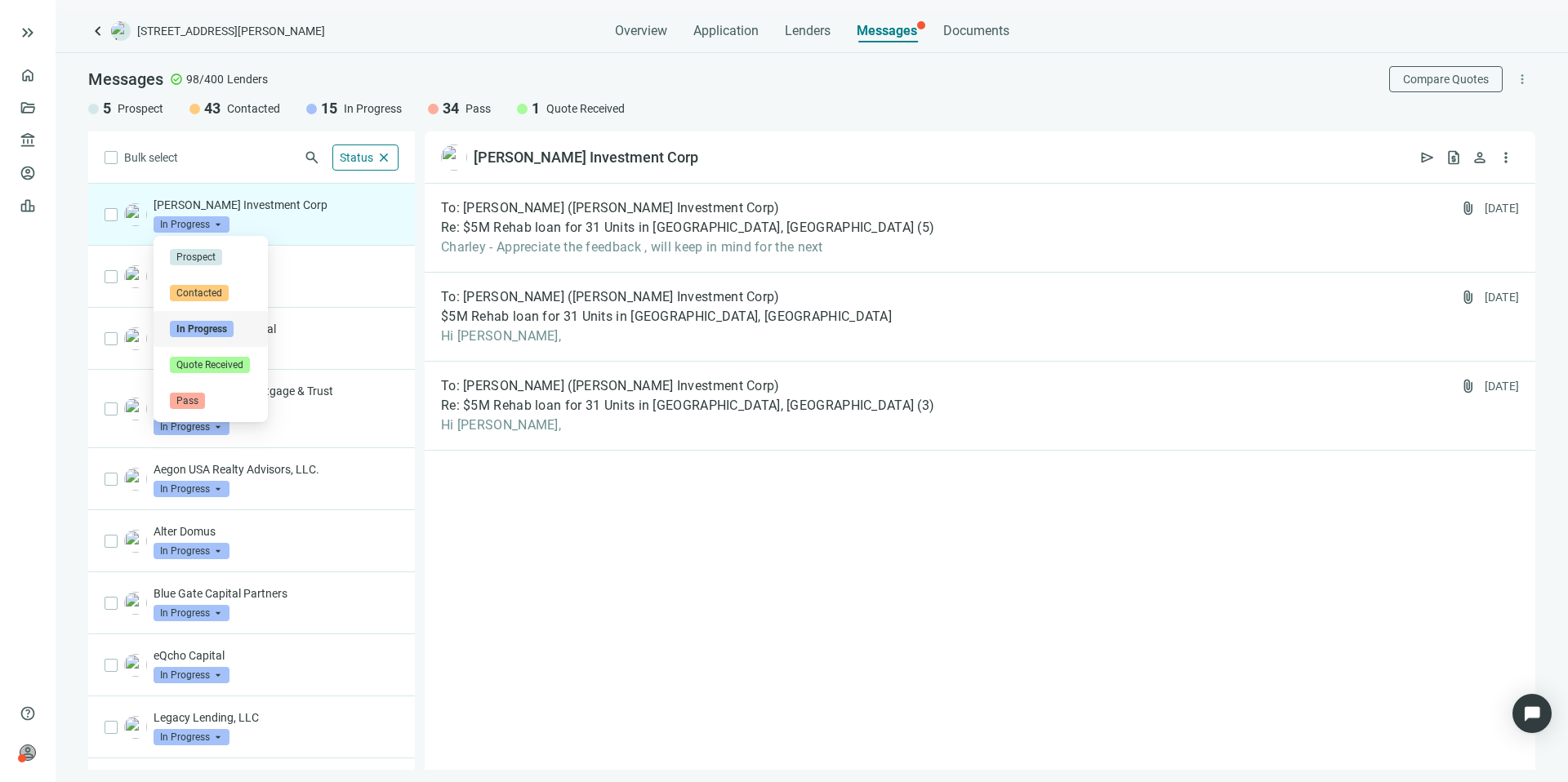
click at [212, 218] on span "In Progress" at bounding box center [191, 224] width 76 height 16
click at [854, 541] on div "To: Charley Babb (Gershman Investment Corp) Re: $5M Rehab loan for 31 Units in …" at bounding box center [980, 476] width 1110 height 586
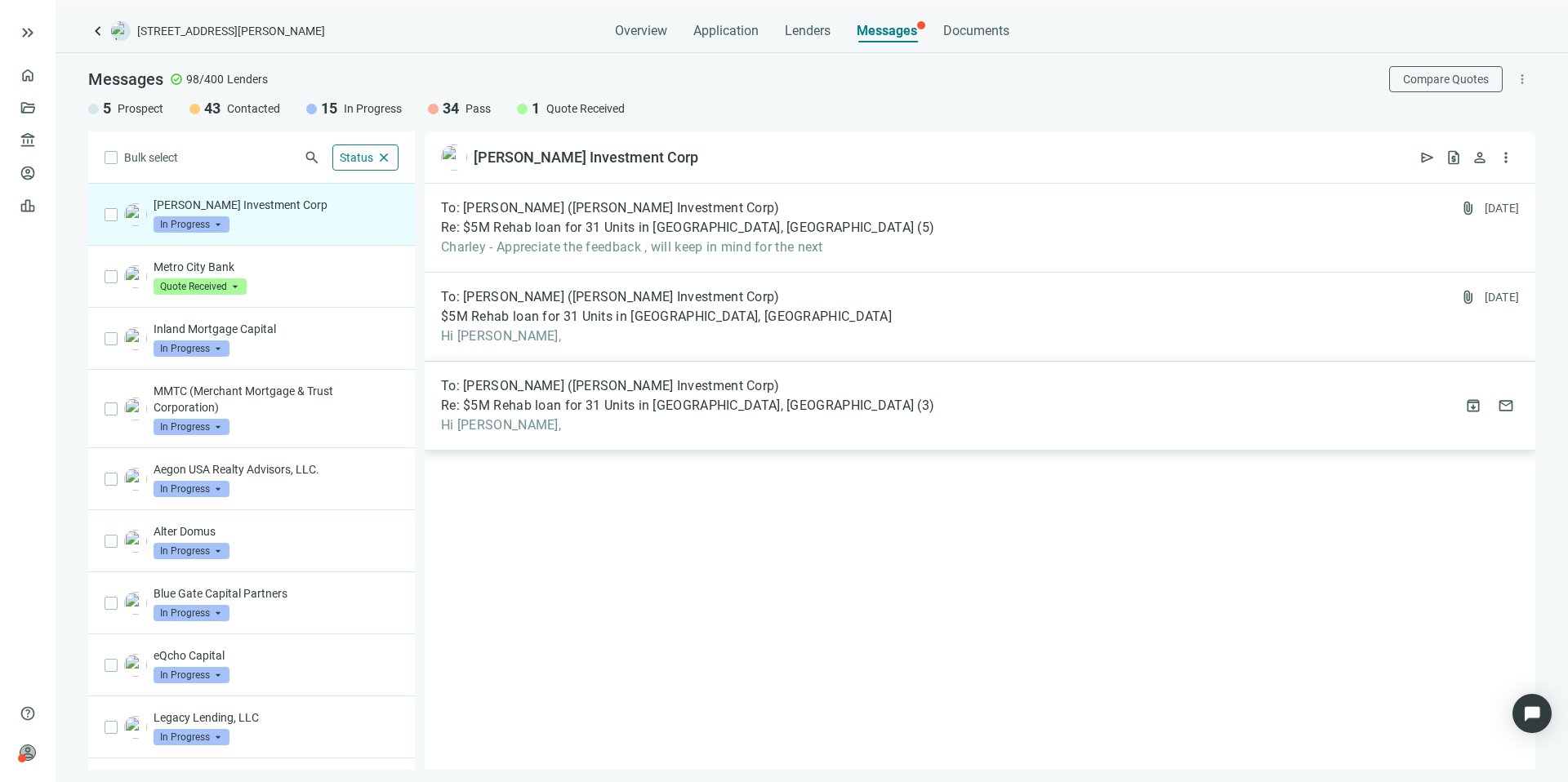
click at [751, 440] on div "To: Chris Will (Gershman Investment Corp) Re: $5M Rehab loan for 31 Units in Be…" at bounding box center [980, 407] width 1110 height 89
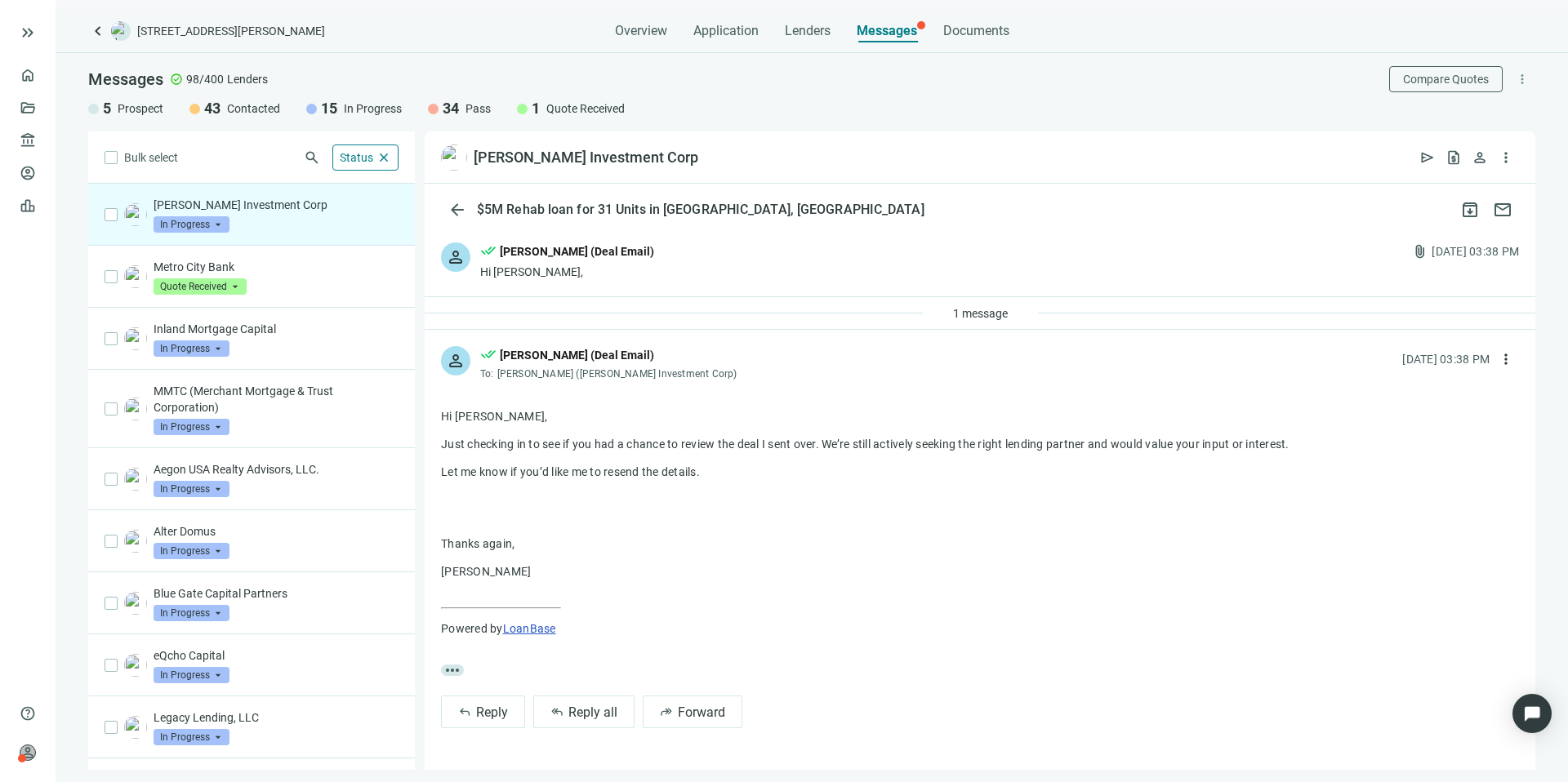
click at [220, 225] on span "In Progress" at bounding box center [191, 224] width 76 height 16
click at [194, 399] on span "Pass" at bounding box center [187, 401] width 35 height 16
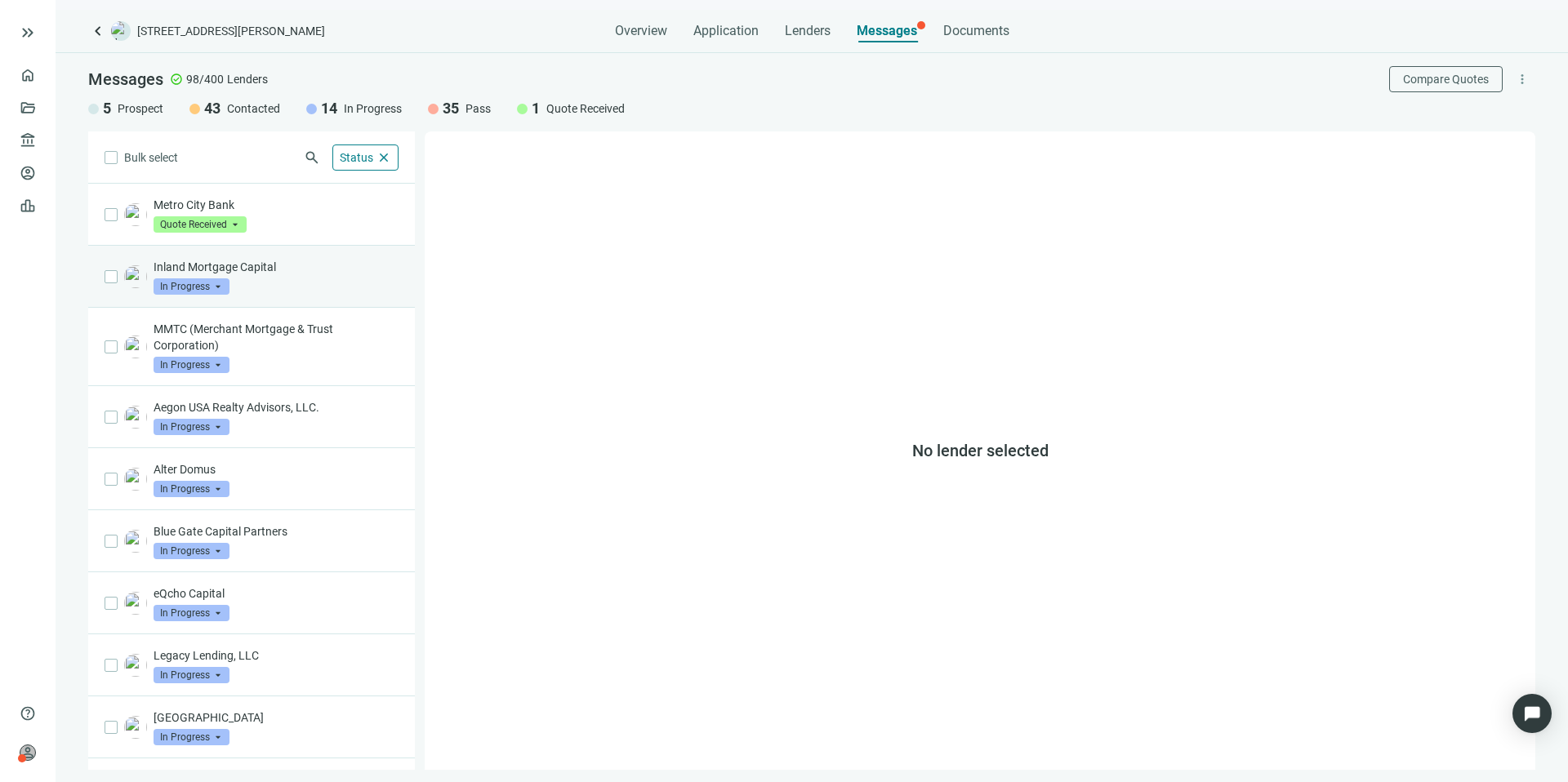
click at [204, 289] on span "In Progress" at bounding box center [191, 286] width 76 height 16
click at [282, 280] on div "Inland Mortgage Capital In Progress arrow_drop_down contacted in_progress quote…" at bounding box center [276, 277] width 245 height 36
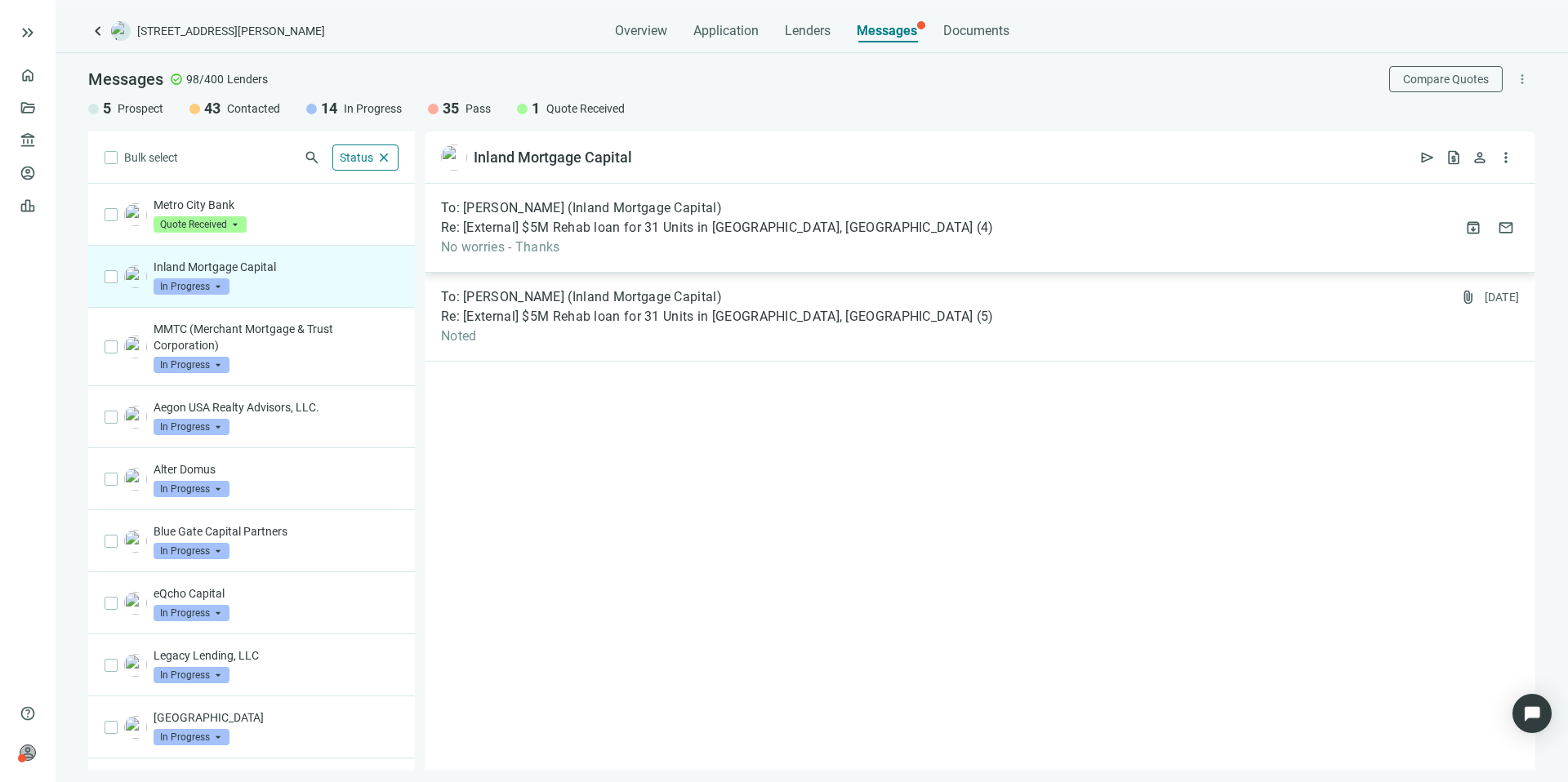
click at [976, 234] on span "( 4 )" at bounding box center [985, 227] width 17 height 16
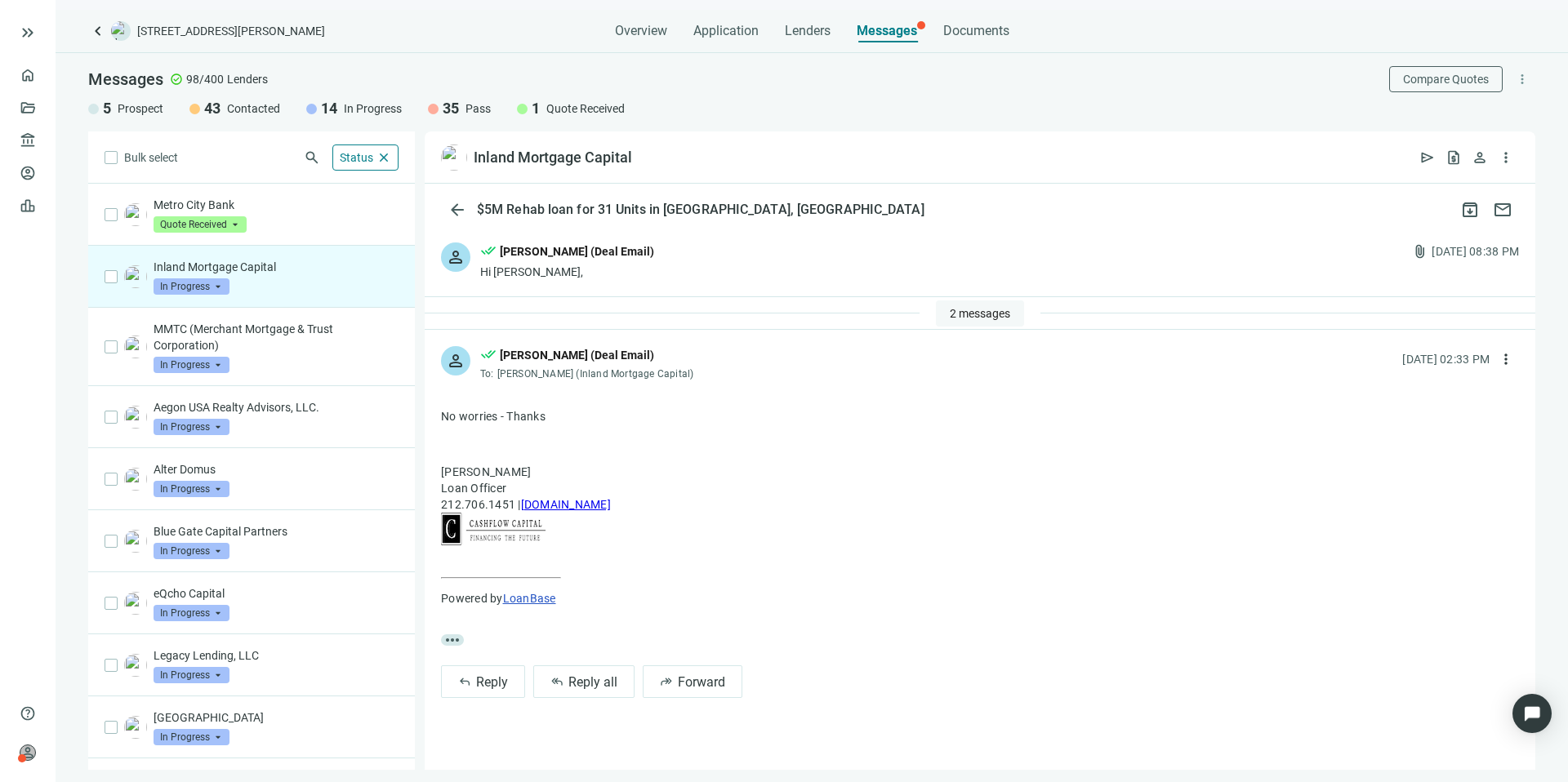
click at [964, 310] on span "2 messages" at bounding box center [980, 312] width 60 height 13
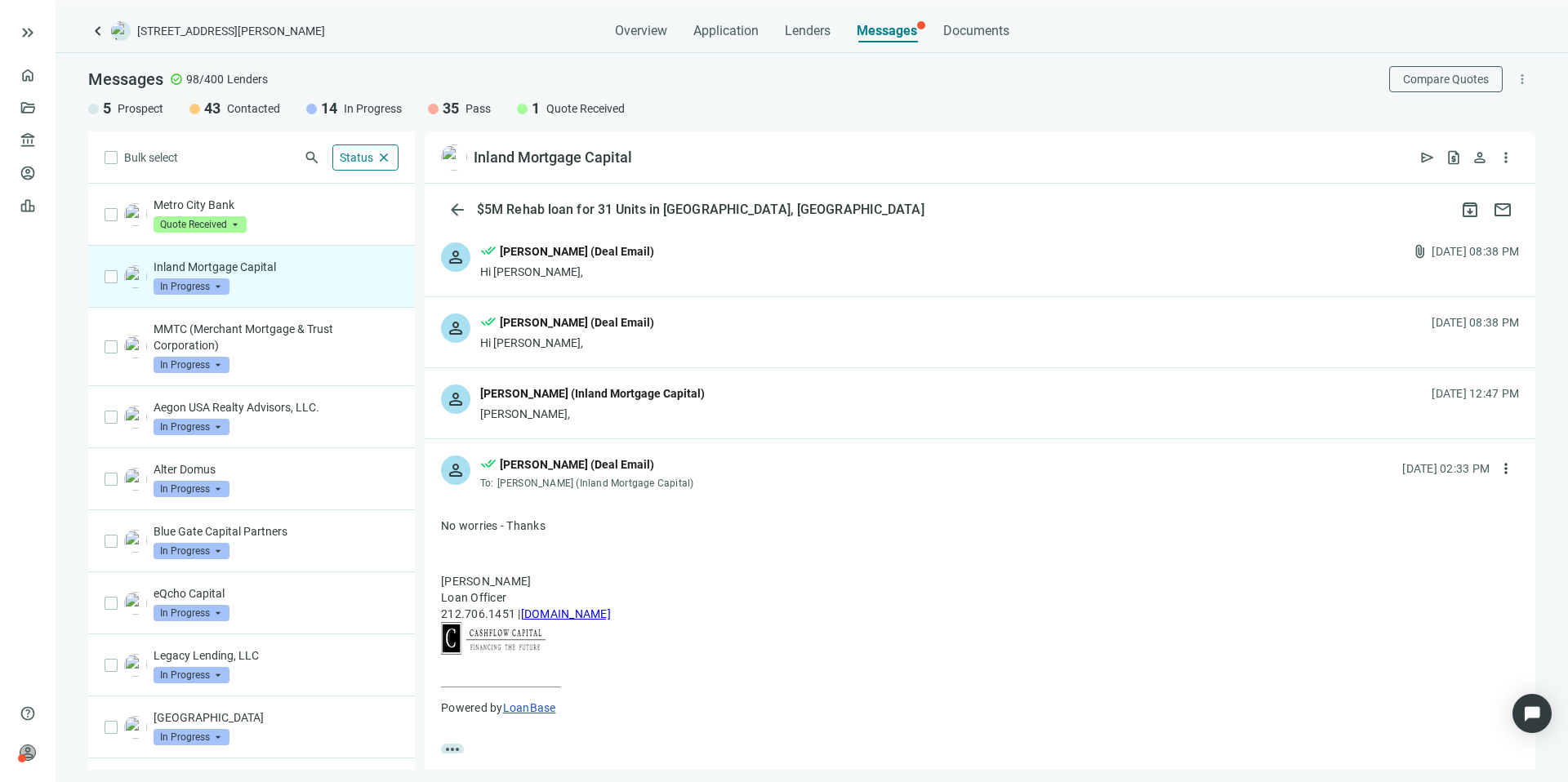
click at [947, 387] on div "person Revanth Onteddu (Inland Mortgage Capital) Kevin, 08.11.2025, 12:47 PM" at bounding box center [980, 404] width 1110 height 70
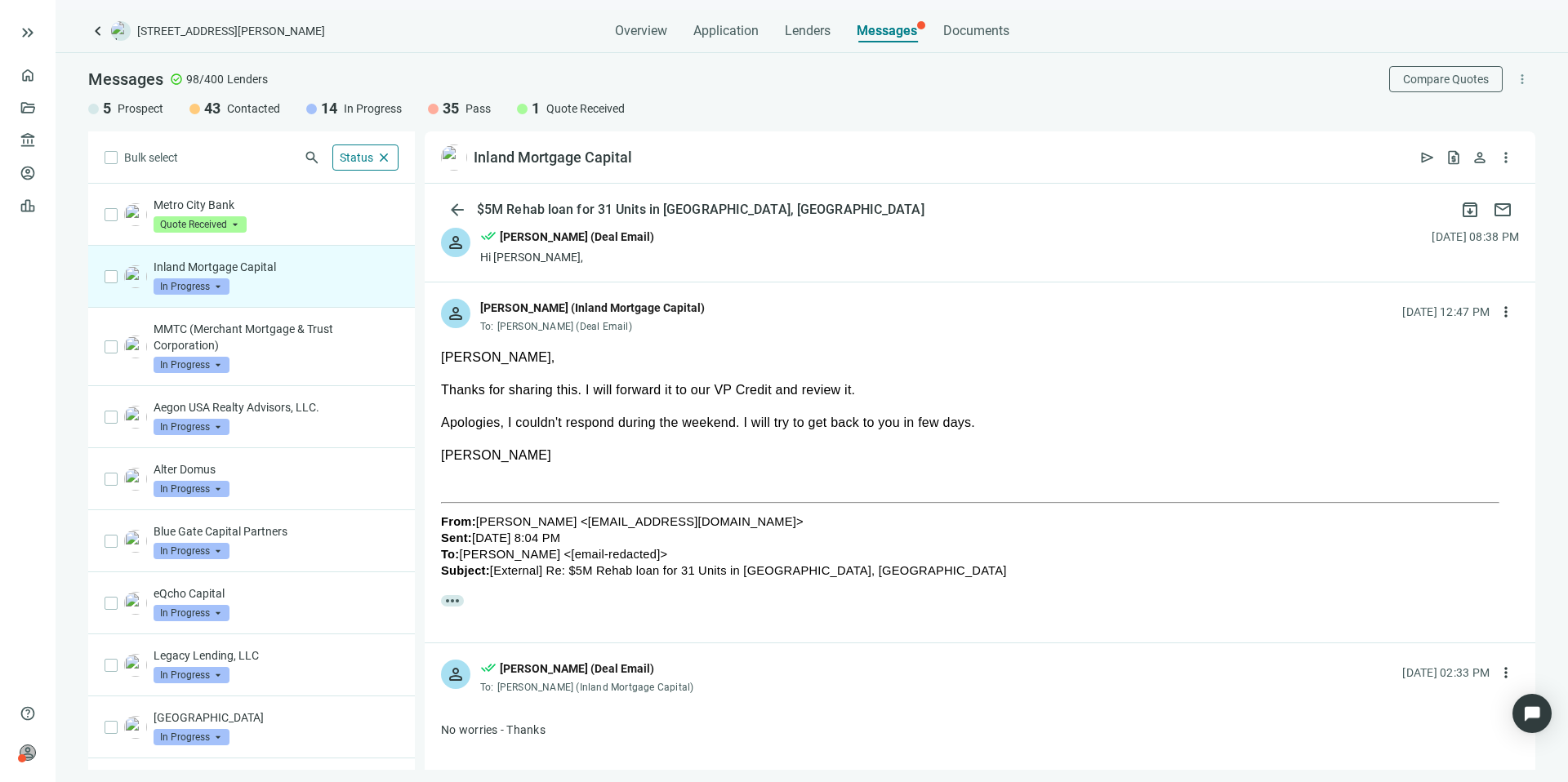
scroll to position [85, 0]
click at [211, 286] on span "In Progress" at bounding box center [191, 286] width 76 height 16
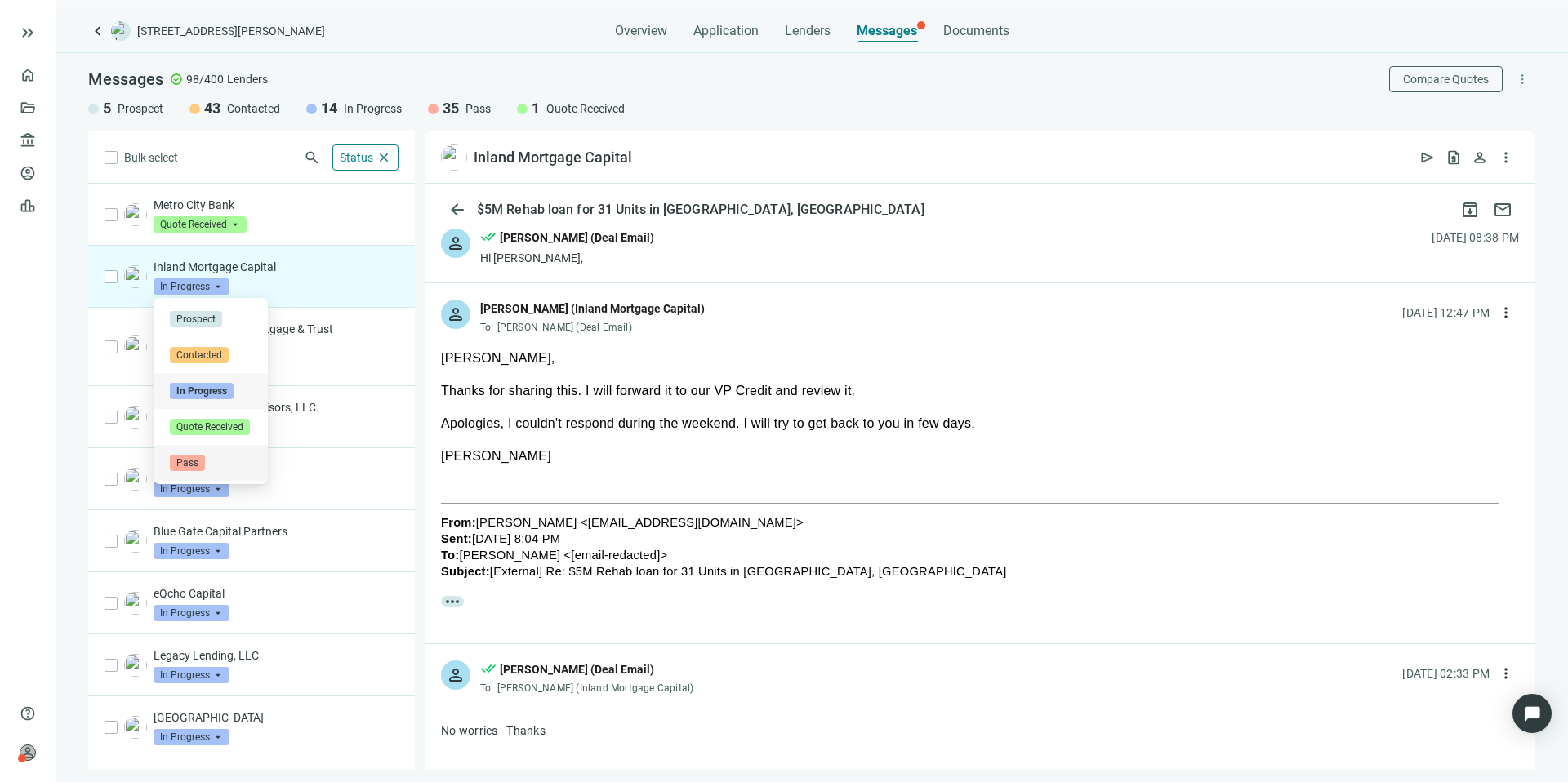
click at [192, 459] on span "Pass" at bounding box center [187, 463] width 35 height 16
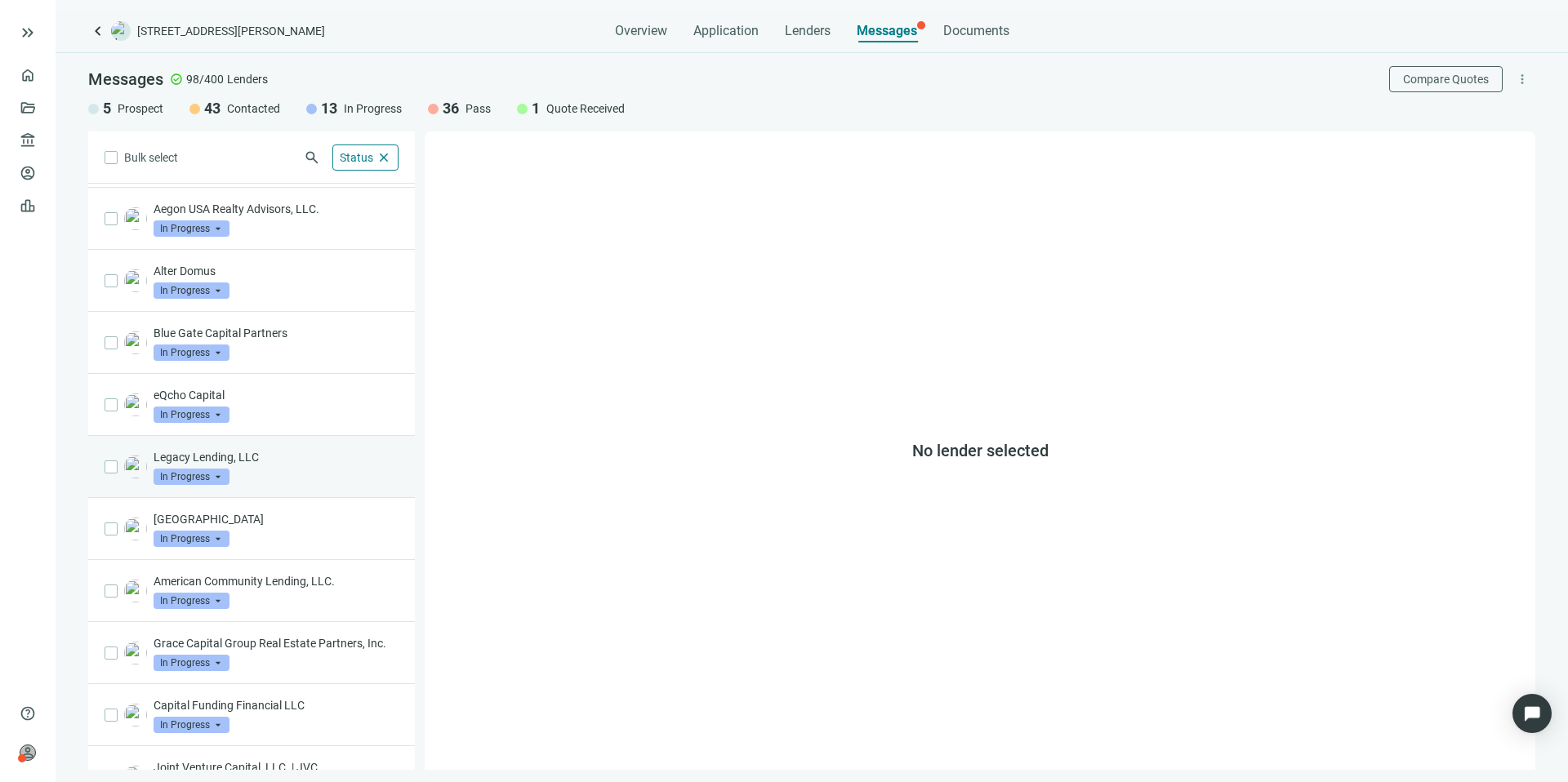
scroll to position [315, 0]
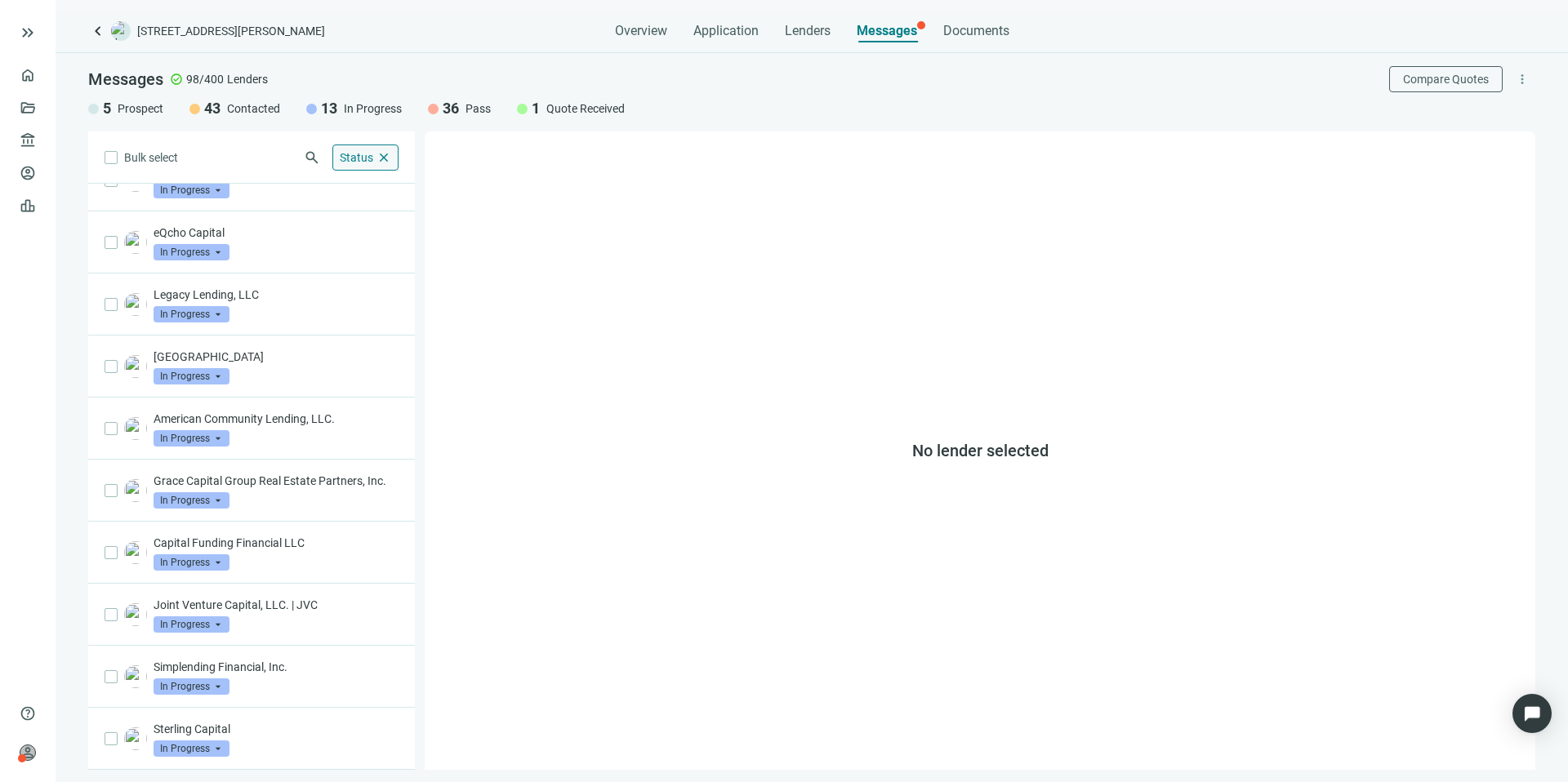
click at [357, 157] on span "Status" at bounding box center [356, 157] width 34 height 13
click at [279, 183] on div "Bulk select search Status close Prospect Only Contacted Only In Progress Only Q…" at bounding box center [251, 450] width 327 height 638
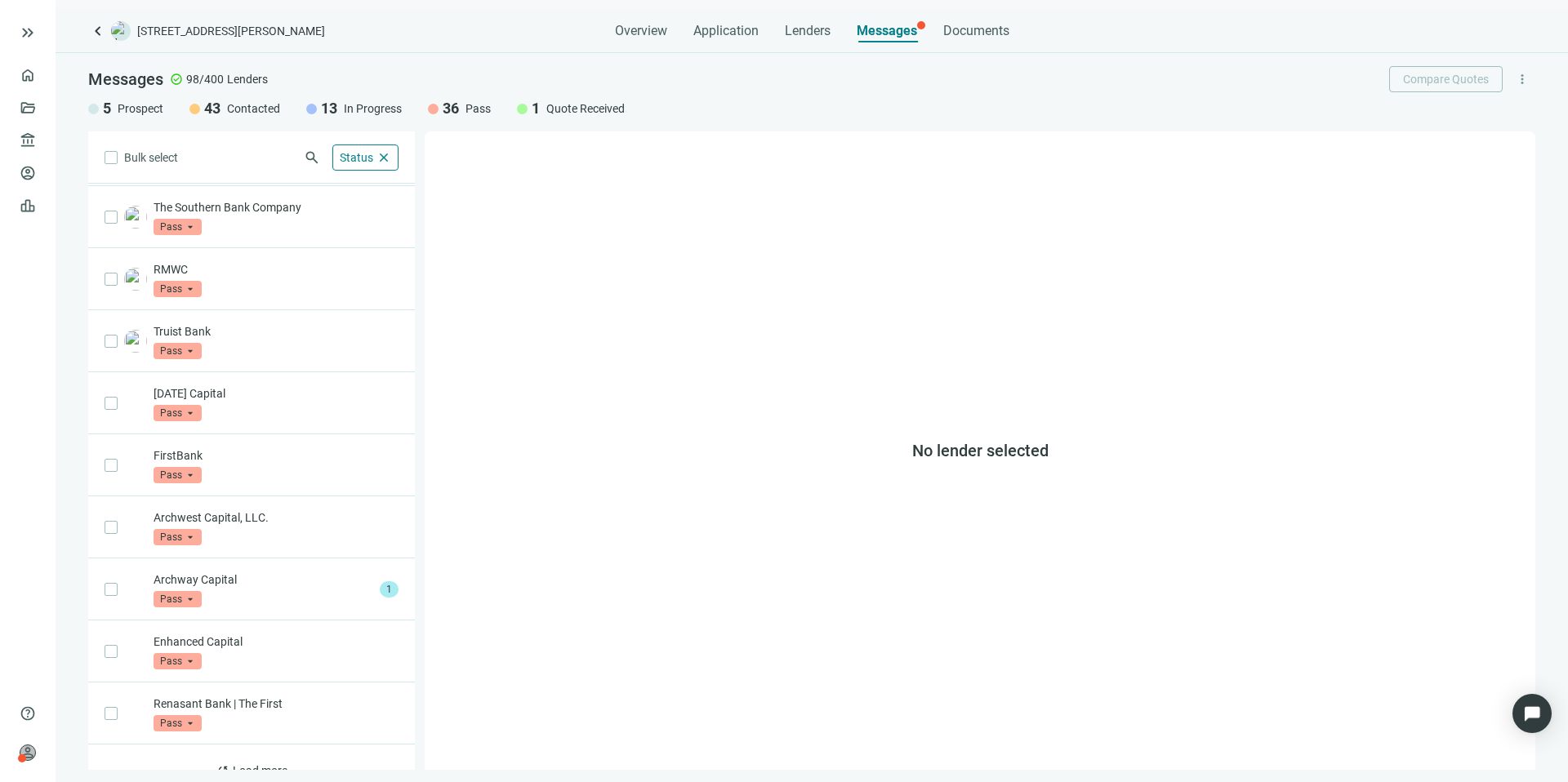
scroll to position [724, 0]
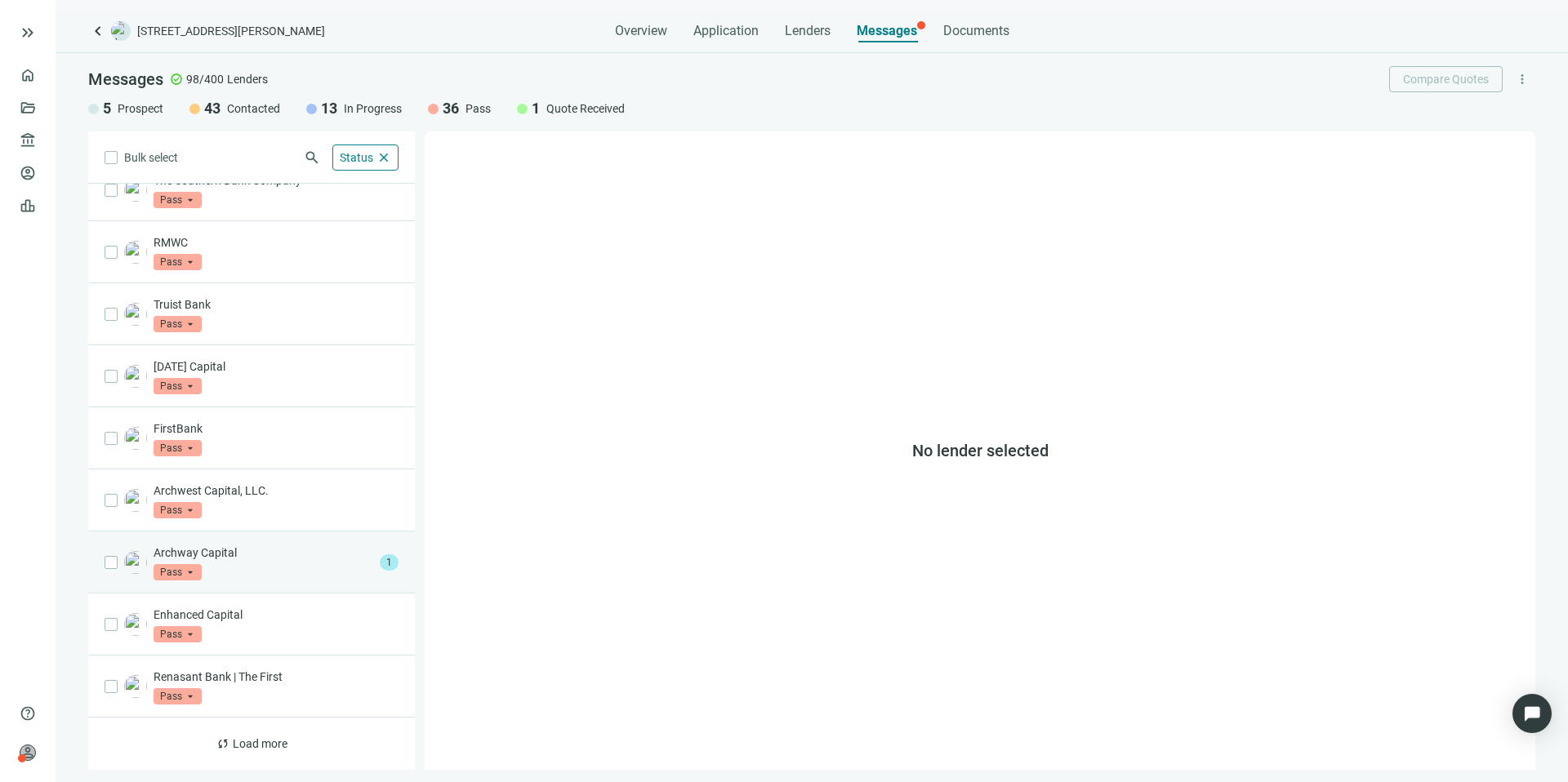
click at [315, 559] on p "Archway Capital" at bounding box center [263, 552] width 219 height 16
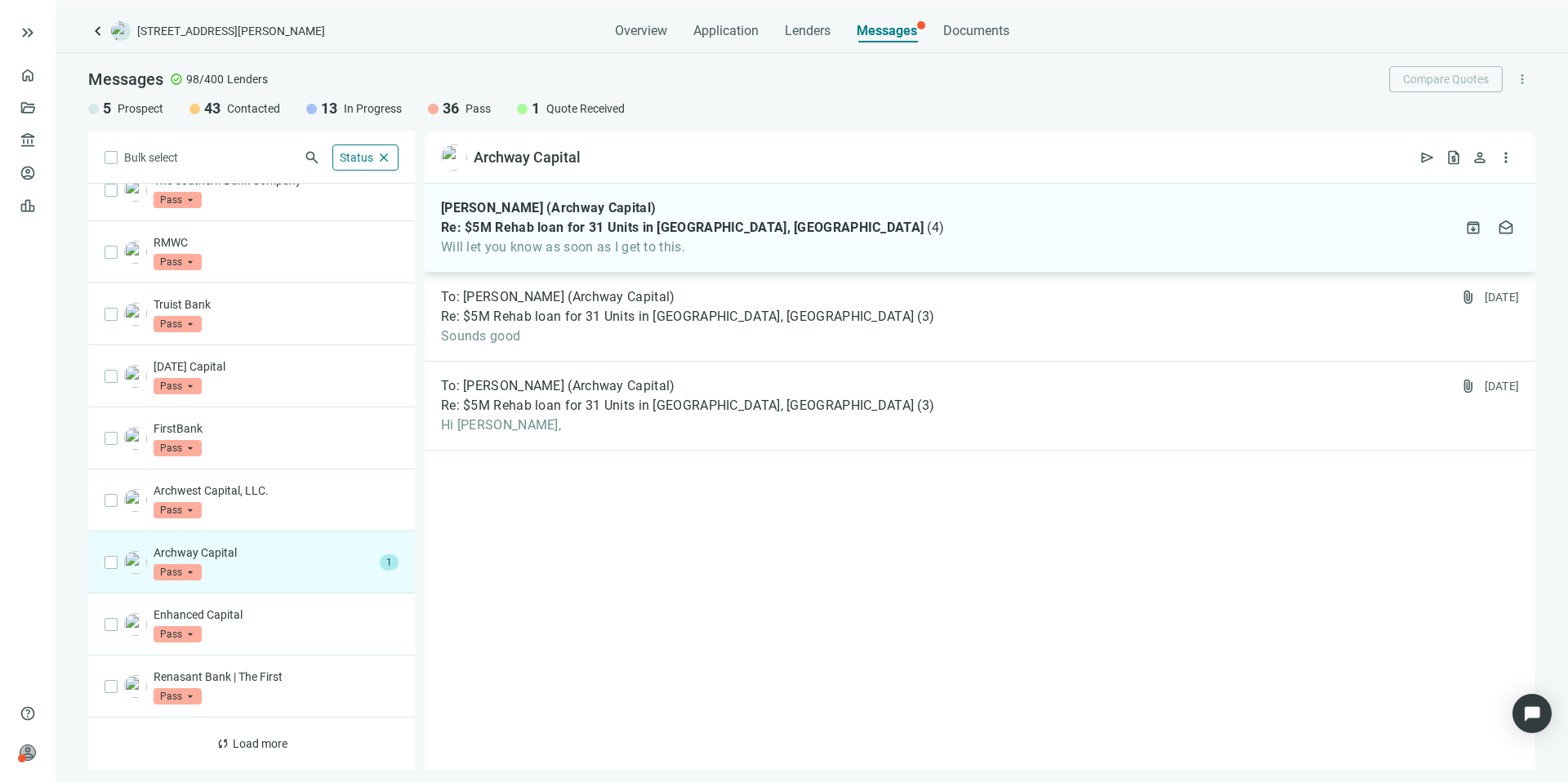
click at [793, 243] on div "Marissa Wilbur (Archway Capital) Re: $5M Rehab loan for 31 Units in Bessemer, A…" at bounding box center [980, 228] width 1110 height 89
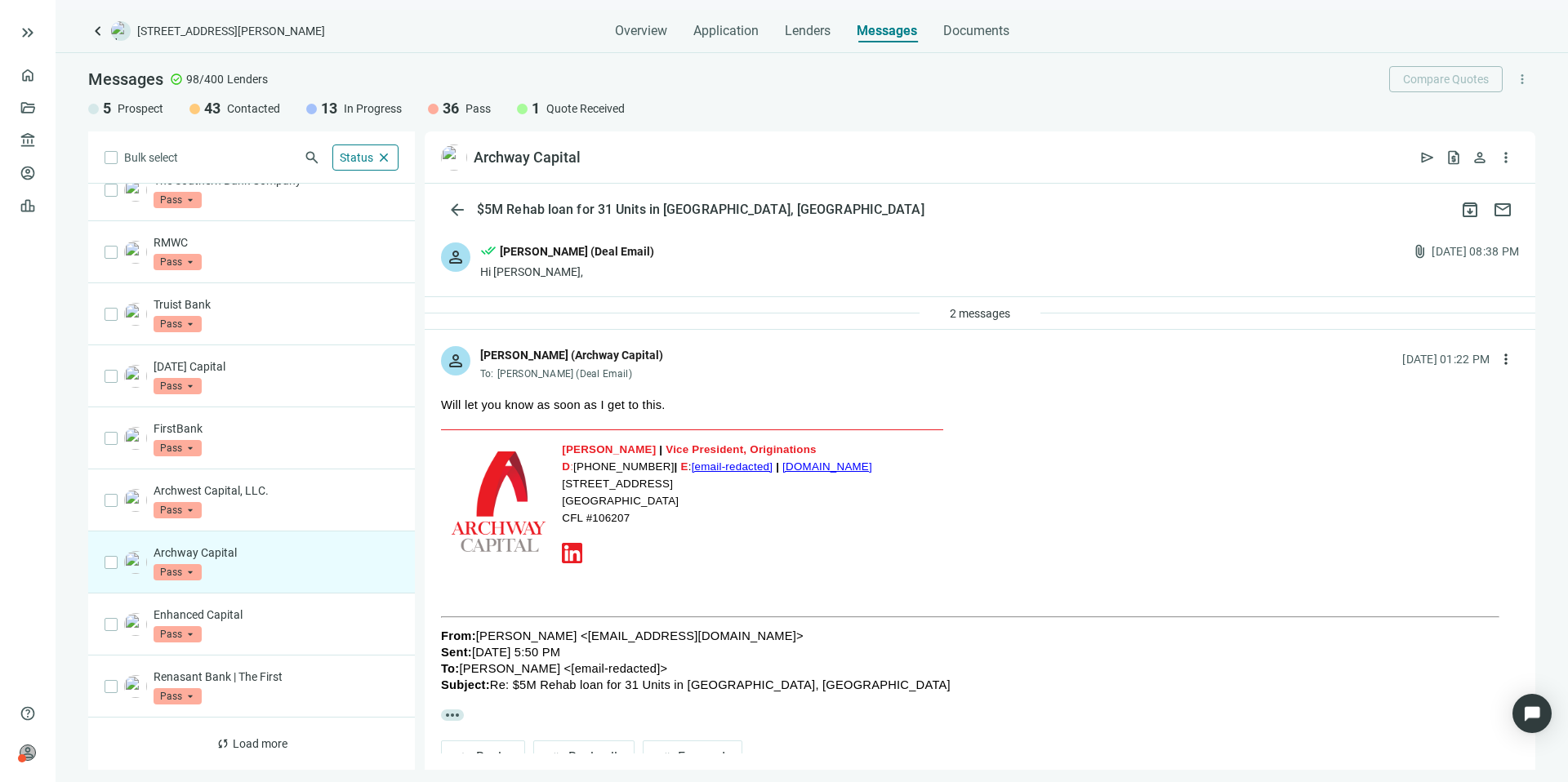
click at [282, 559] on p "Archway Capital" at bounding box center [276, 552] width 245 height 16
click at [454, 210] on span "arrow_back" at bounding box center [457, 210] width 19 height 19
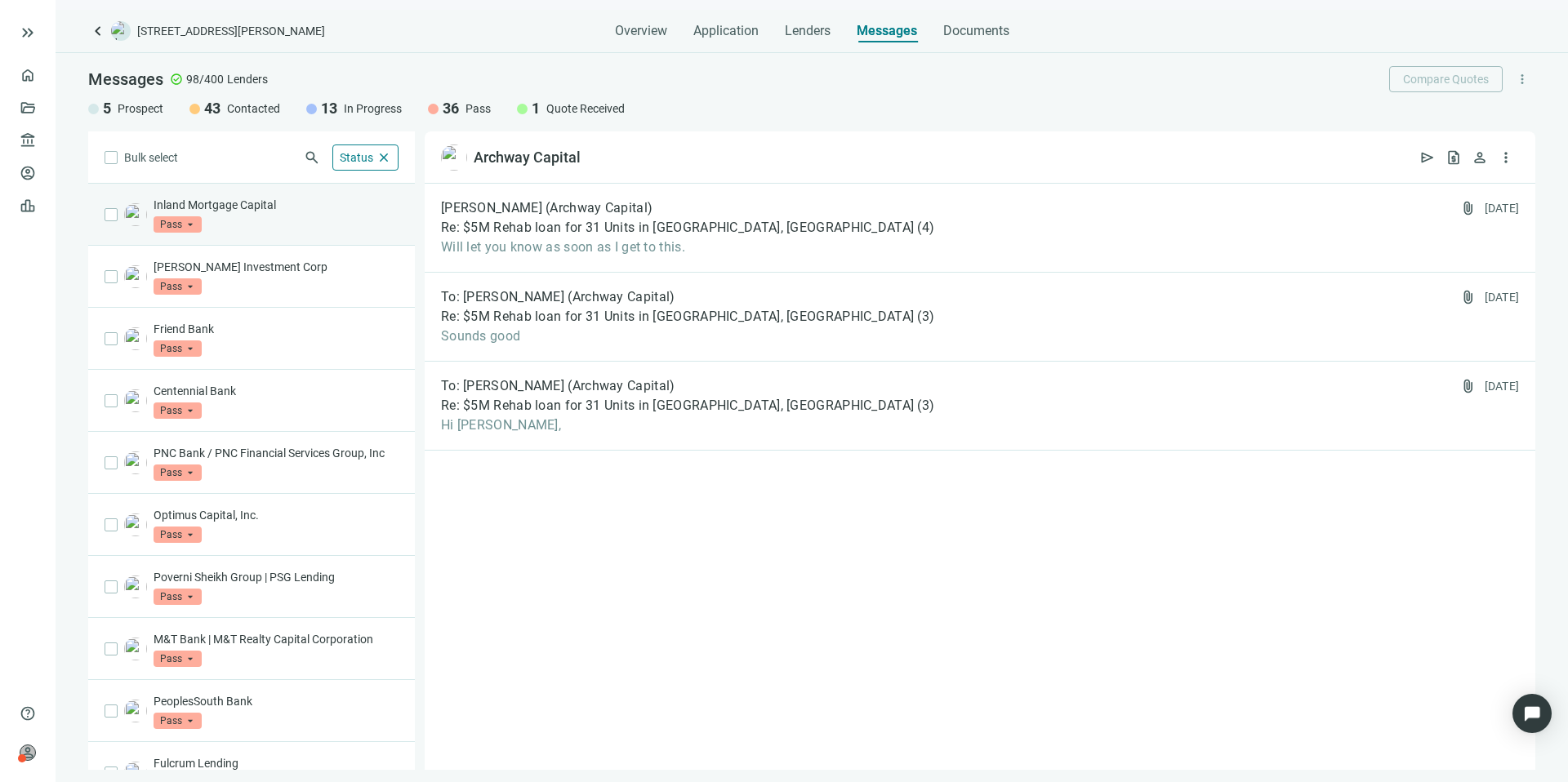
click at [354, 229] on div "Inland Mortgage Capital Pass arrow_drop_down" at bounding box center [276, 214] width 245 height 36
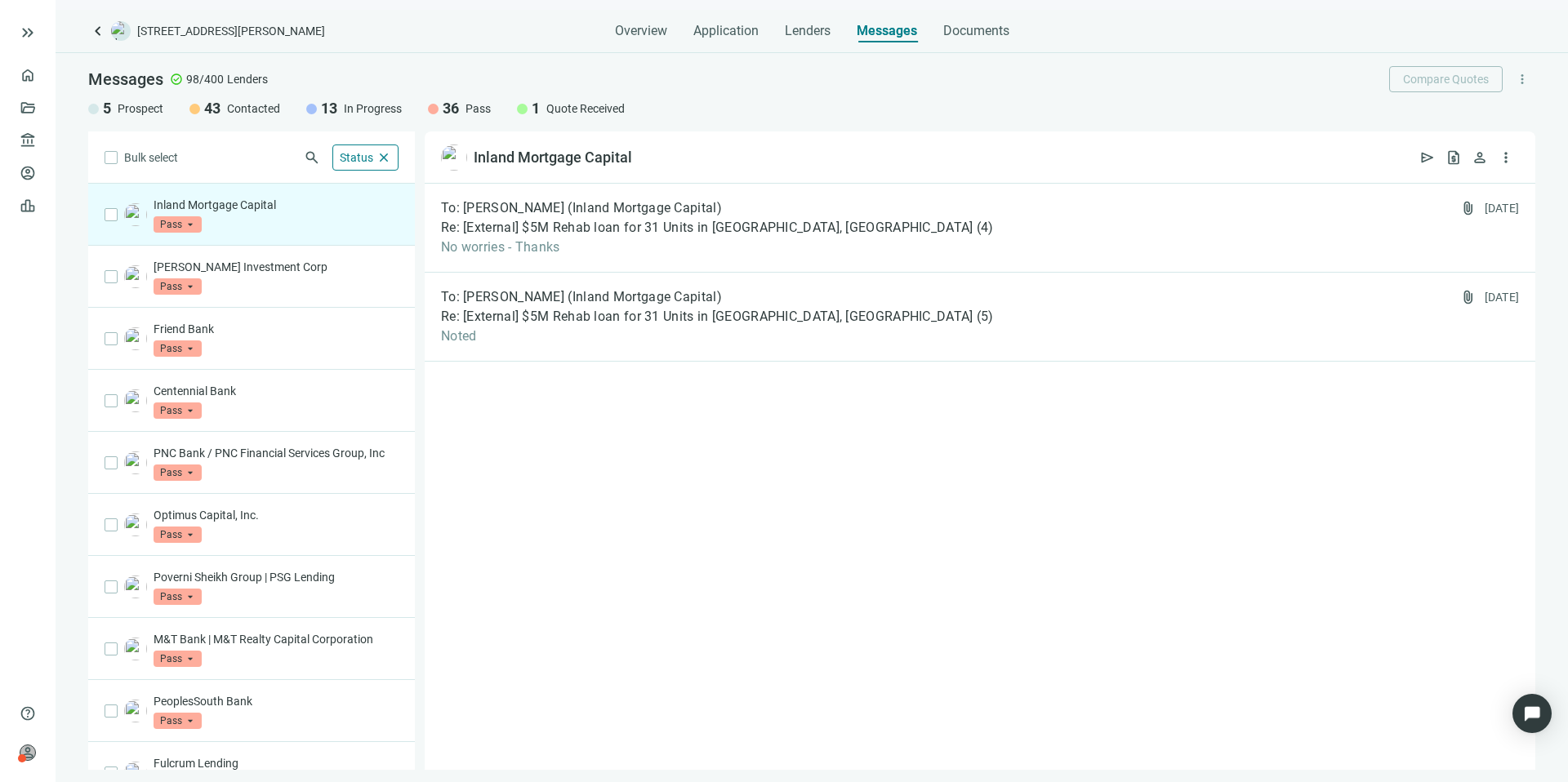
click at [179, 221] on span "Pass" at bounding box center [178, 224] width 49 height 16
click at [187, 251] on span "Prospect" at bounding box center [196, 257] width 52 height 16
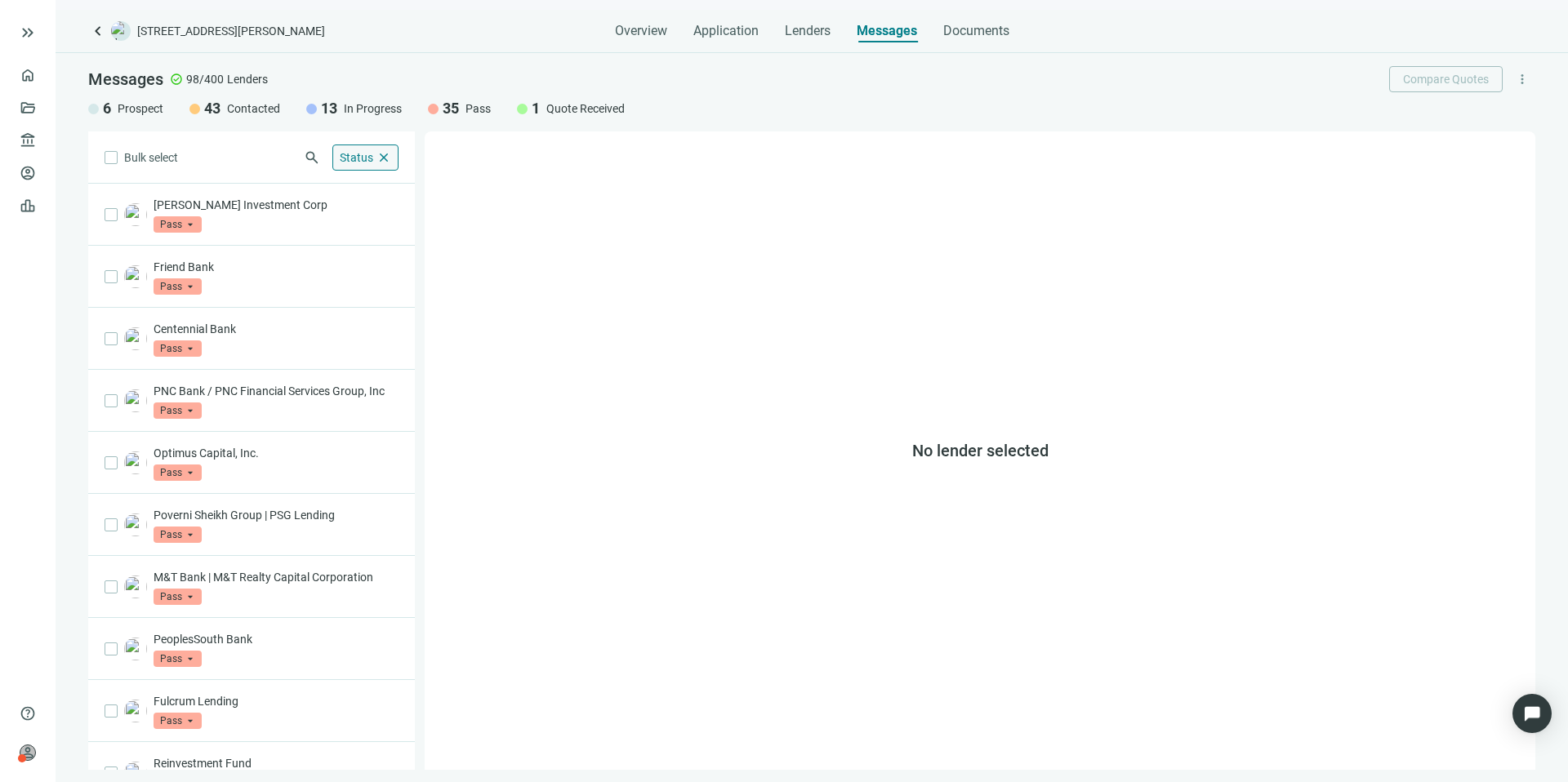
click at [341, 156] on span "Status" at bounding box center [356, 157] width 34 height 13
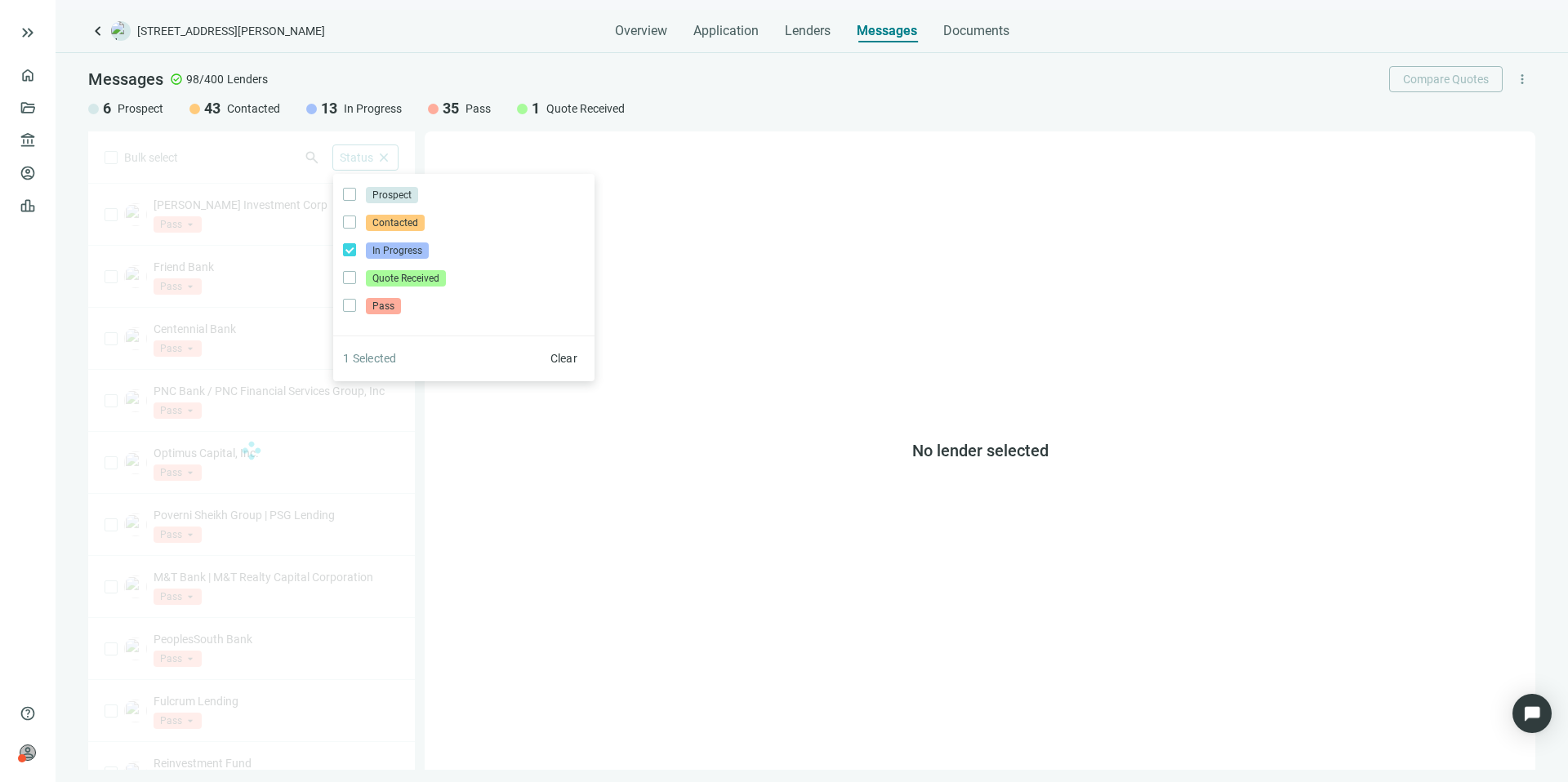
click at [249, 179] on div "Bulk select search Status close Prospect Only Contacted Only In Progress Only Q…" at bounding box center [251, 450] width 327 height 638
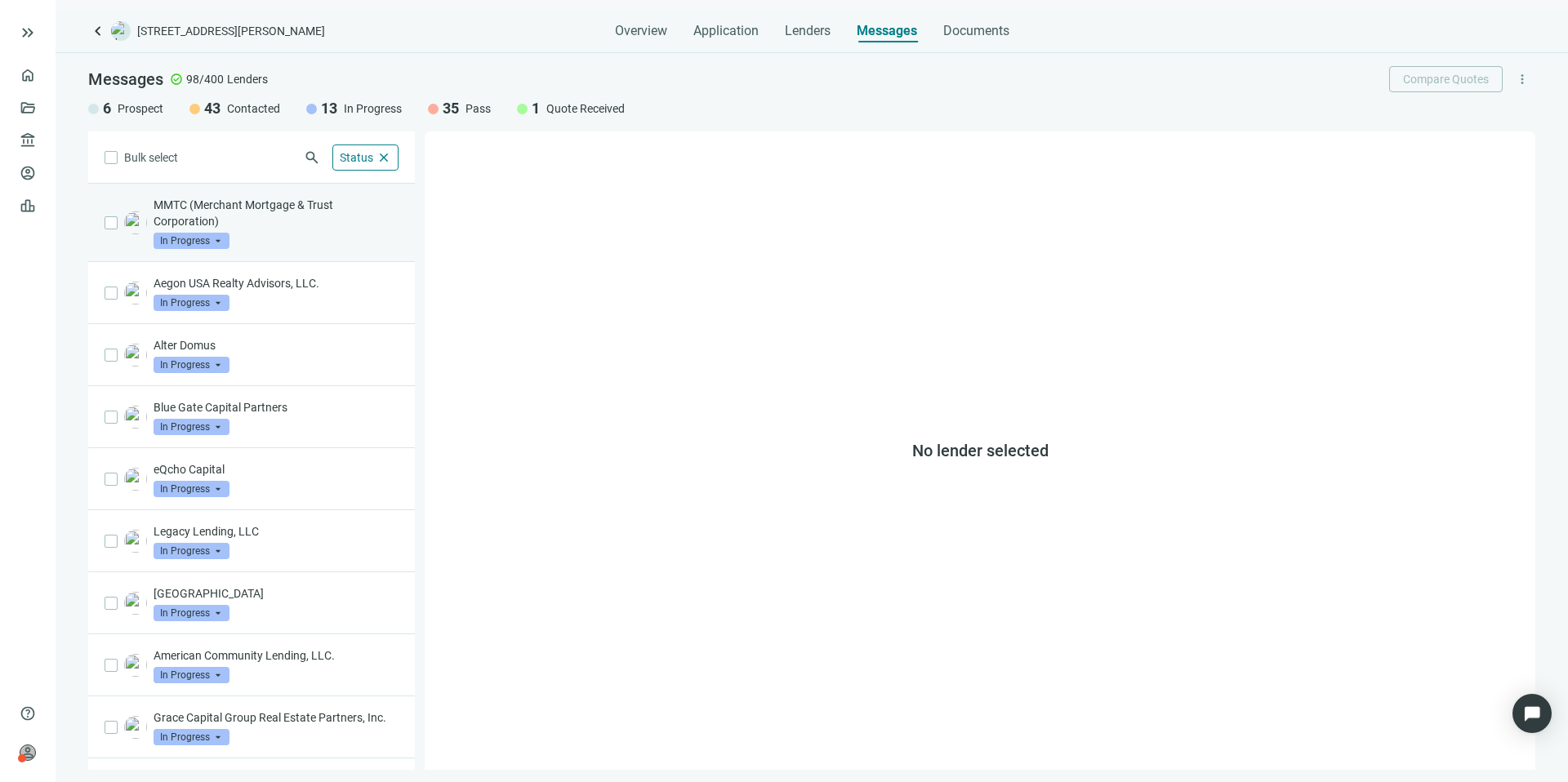
click at [299, 226] on p "MMTC (Merchant Mortgage & Trust Corporation)" at bounding box center [276, 213] width 245 height 33
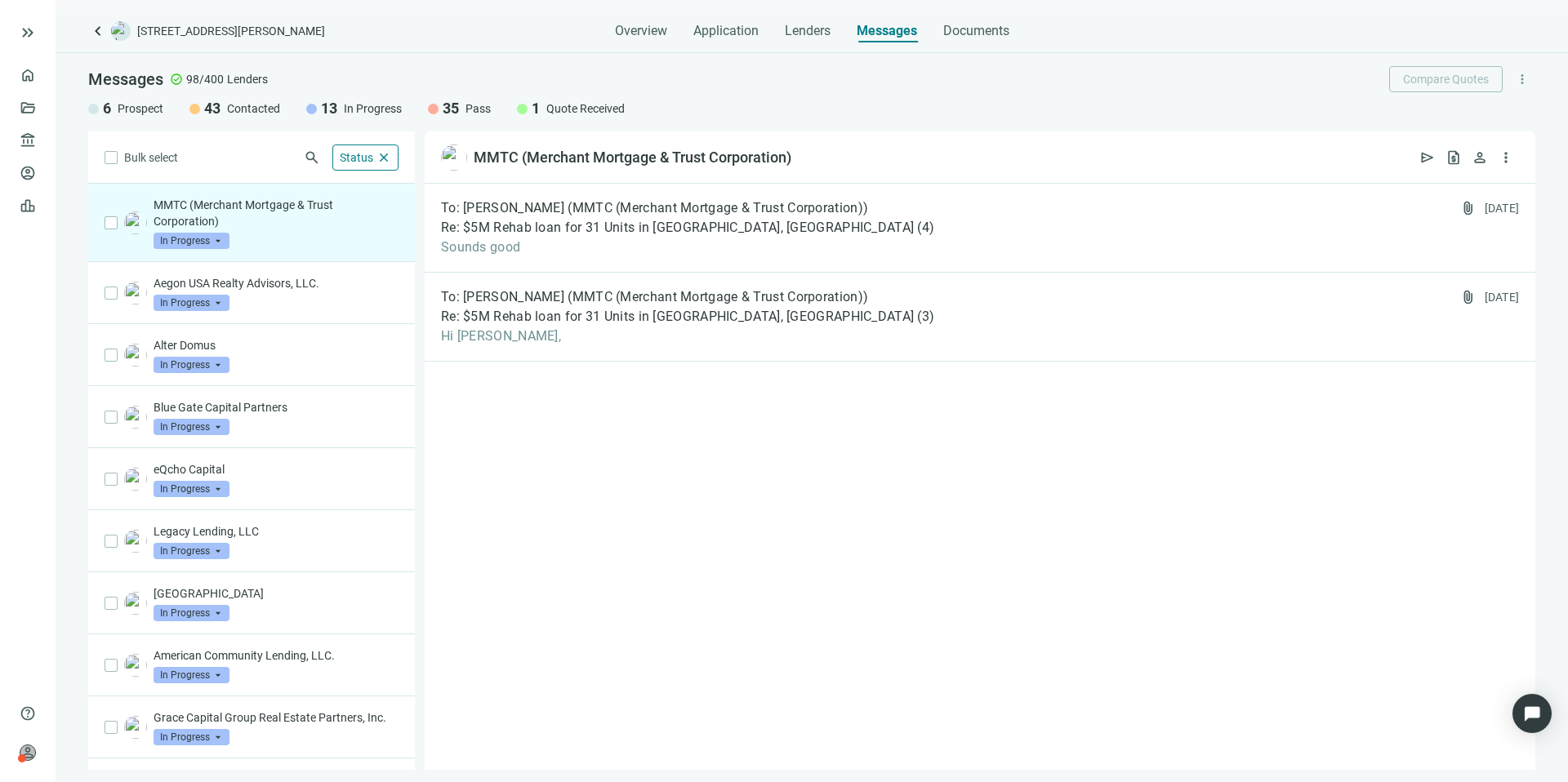
click at [353, 224] on p "MMTC (Merchant Mortgage & Trust Corporation)" at bounding box center [276, 213] width 245 height 33
click at [984, 230] on div "To: Alexa Johnson (MMTC (Merchant Mortgage & Trust Corporation)) Re: $5M Rehab …" at bounding box center [980, 228] width 1110 height 89
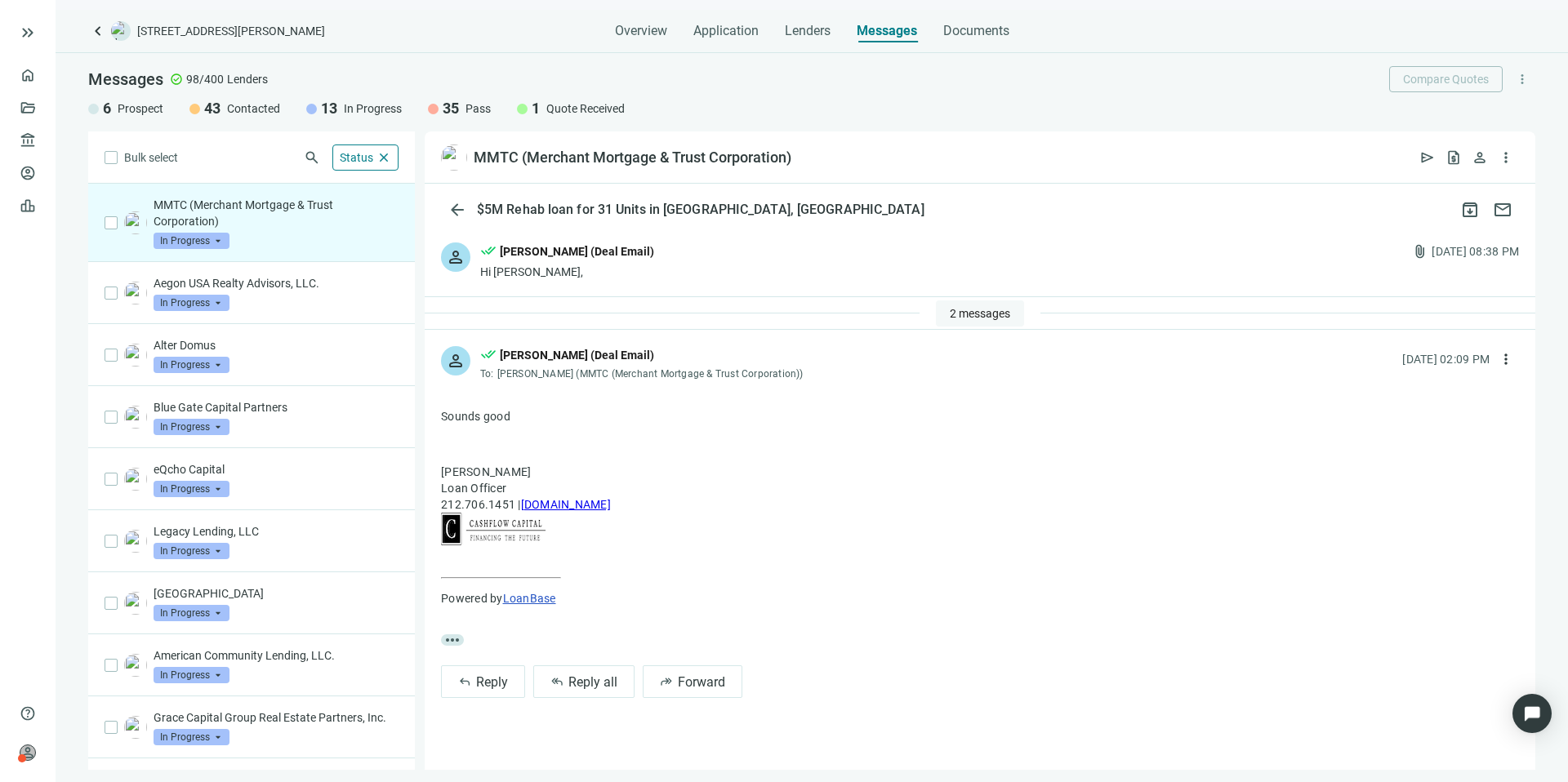
click at [950, 309] on span "2 messages" at bounding box center [980, 312] width 60 height 13
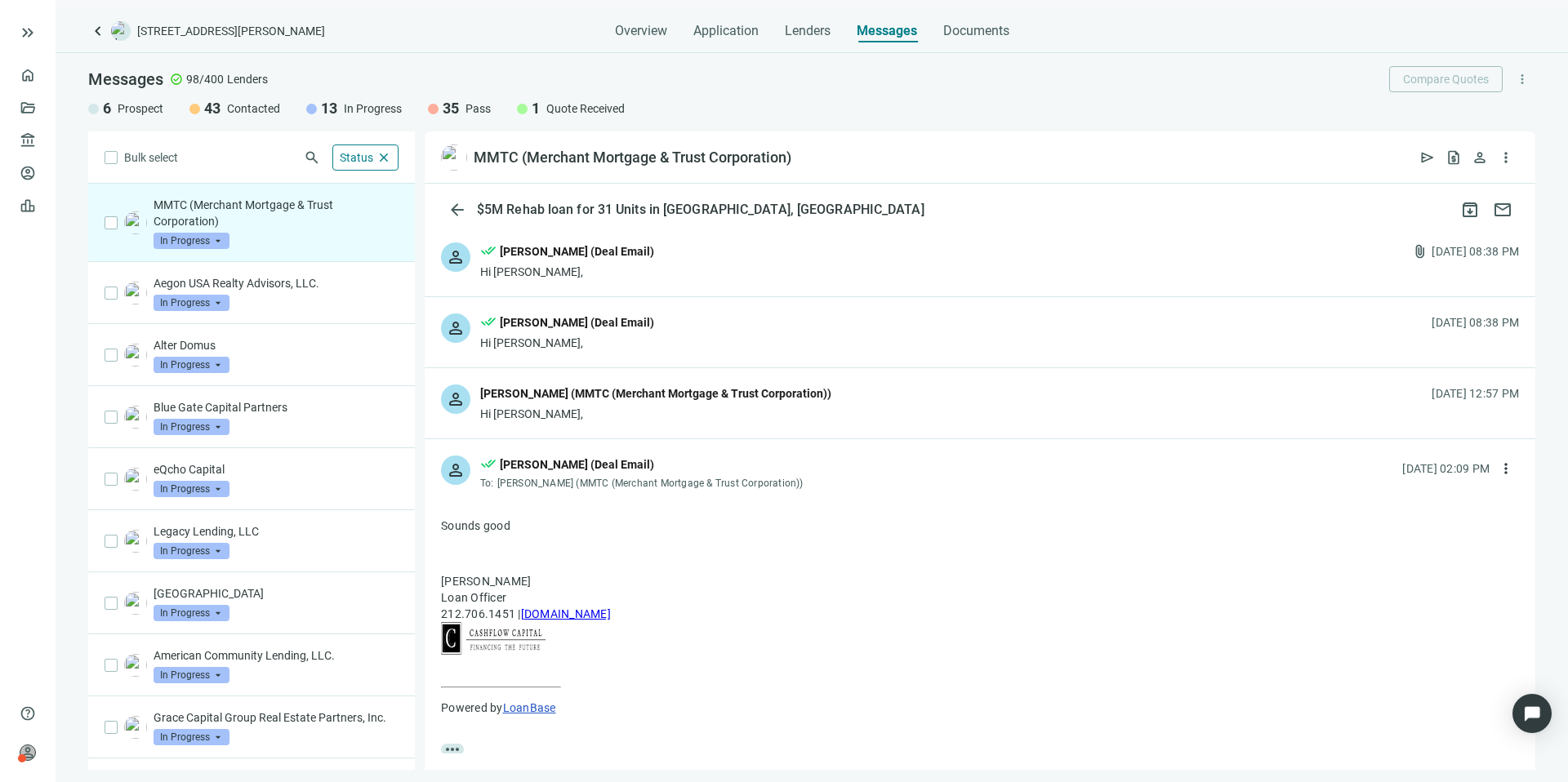
click at [746, 385] on div "Alexa Johnson (MMTC (Merchant Mortgage & Trust Corporation))" at bounding box center [656, 393] width 351 height 18
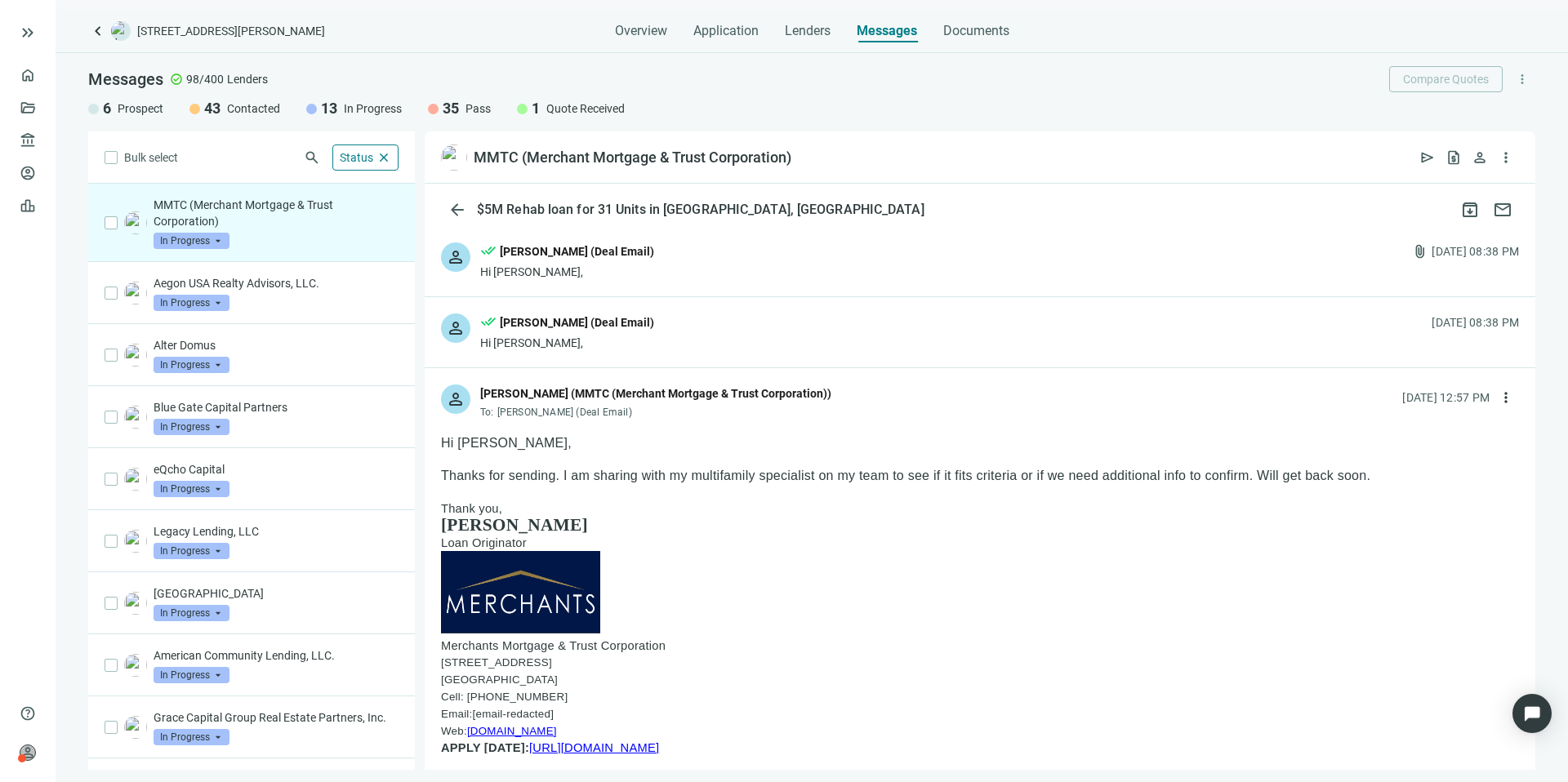
click at [622, 347] on div "Hi Alexa," at bounding box center [567, 342] width 174 height 16
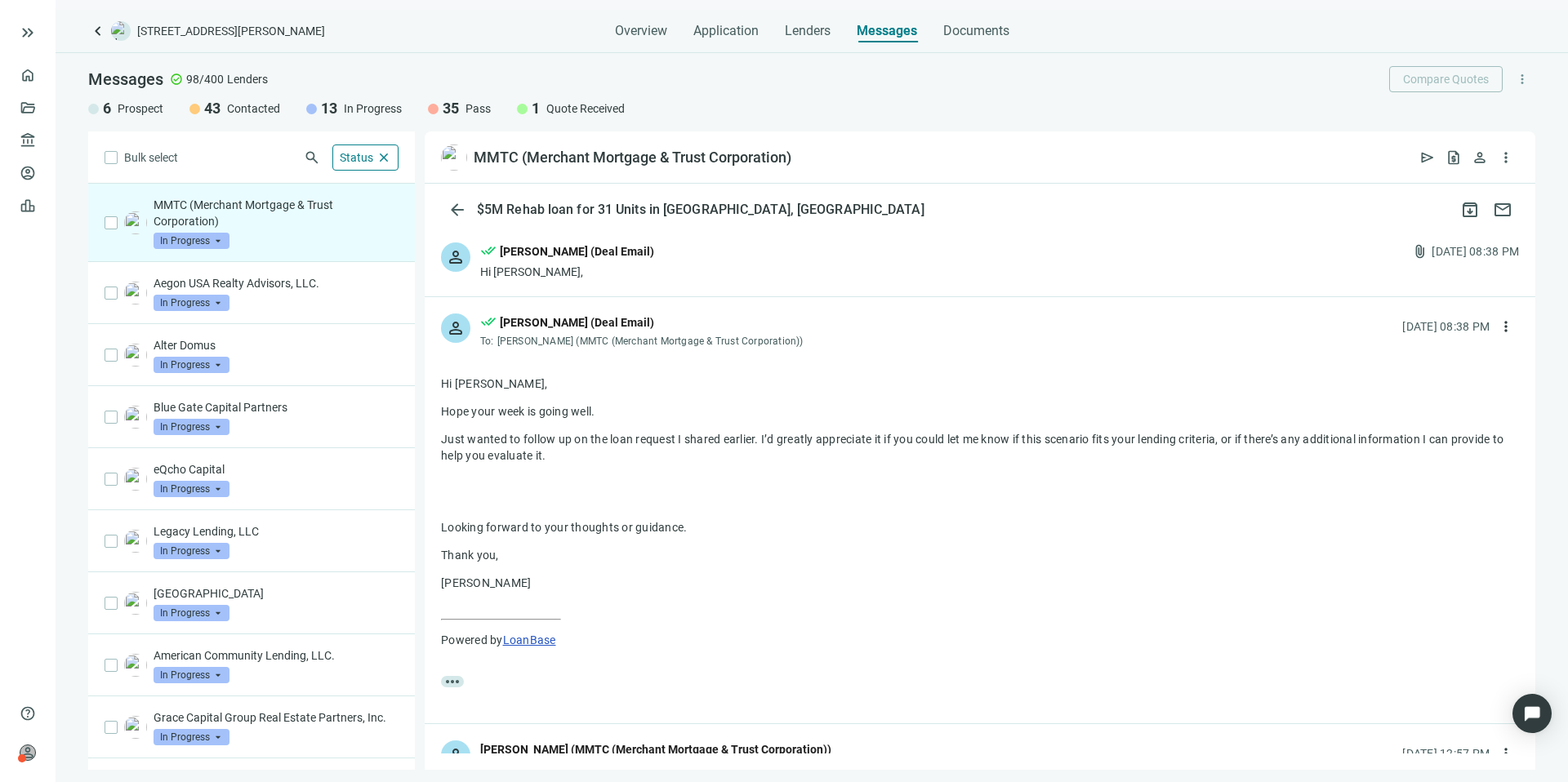
click at [646, 287] on div "person done_all Kevin A Jones (Deal Email) Hi Alexa, attach_file 08.09.2025, 08…" at bounding box center [980, 261] width 1110 height 70
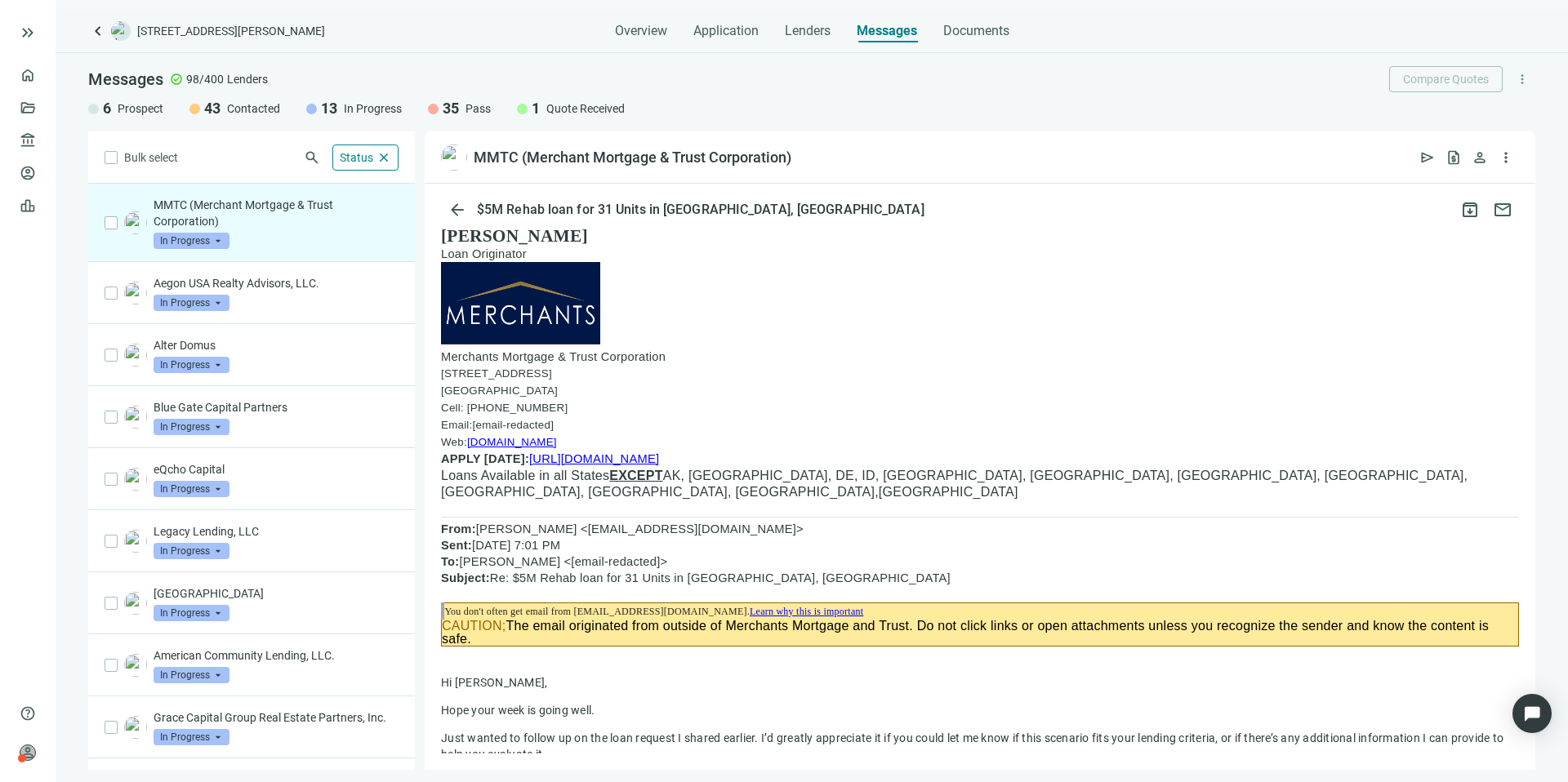
scroll to position [1135, 0]
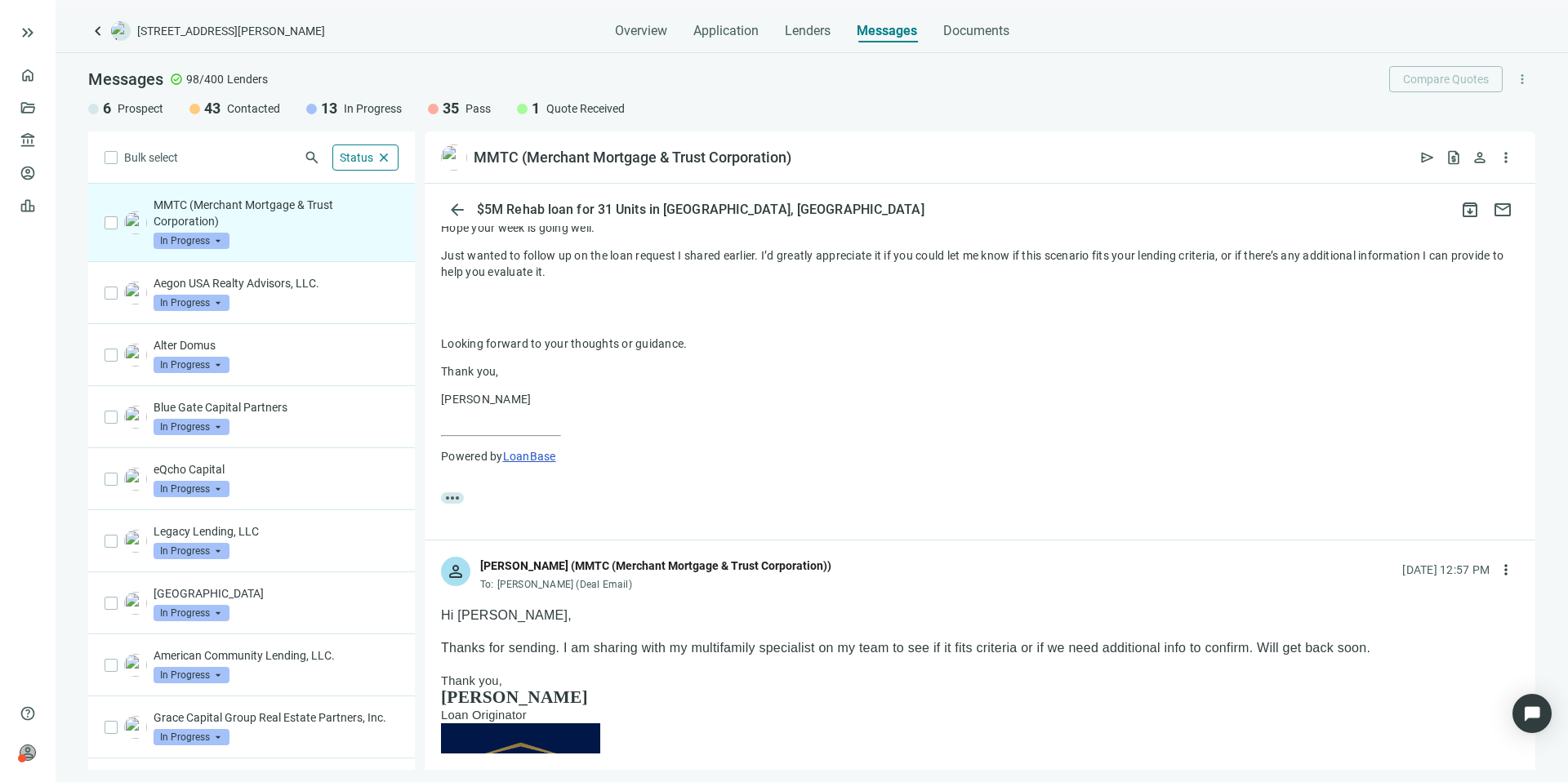
click at [188, 238] on span "In Progress" at bounding box center [191, 241] width 76 height 16
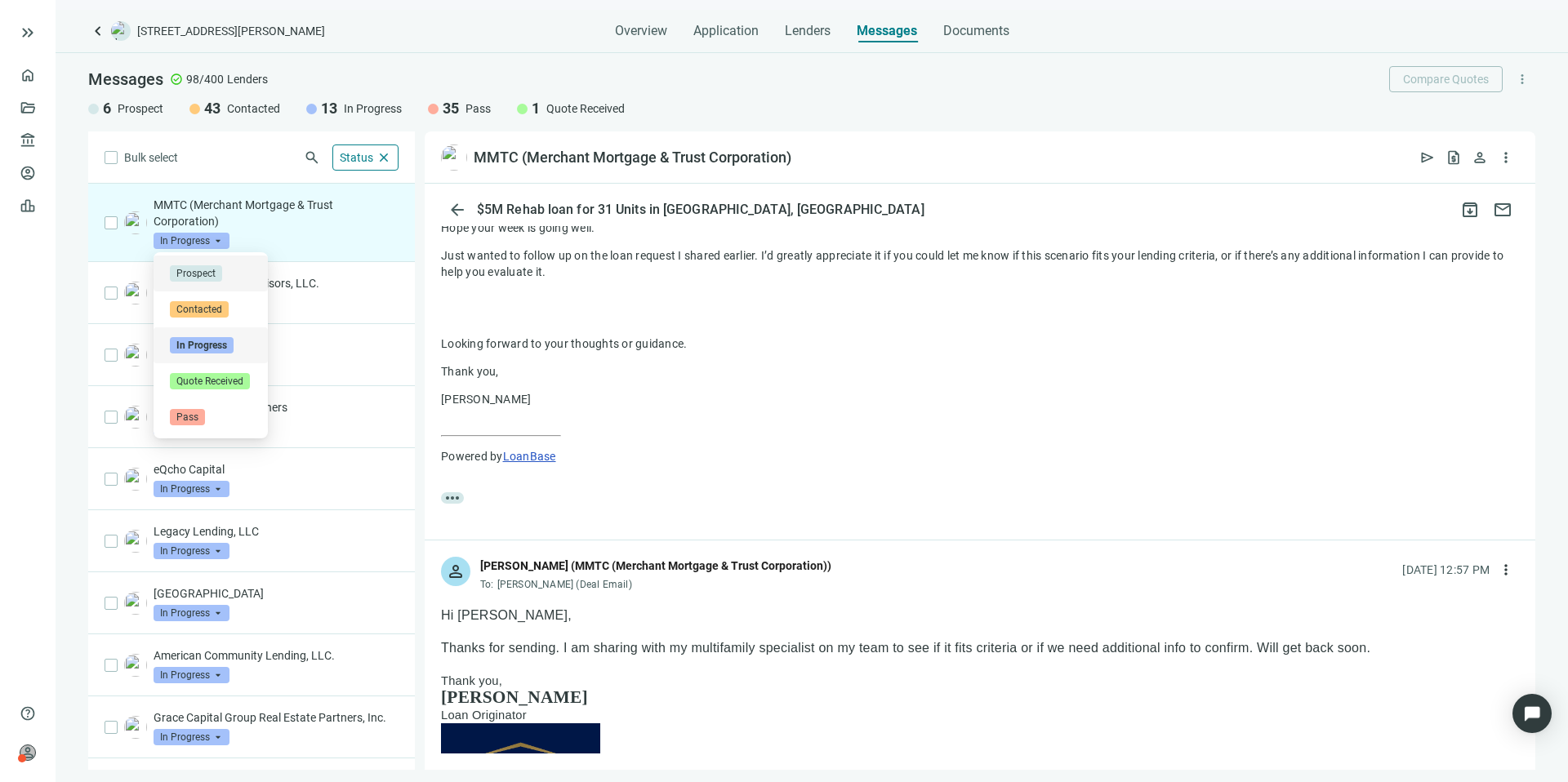
click at [207, 277] on span "Prospect" at bounding box center [196, 273] width 52 height 16
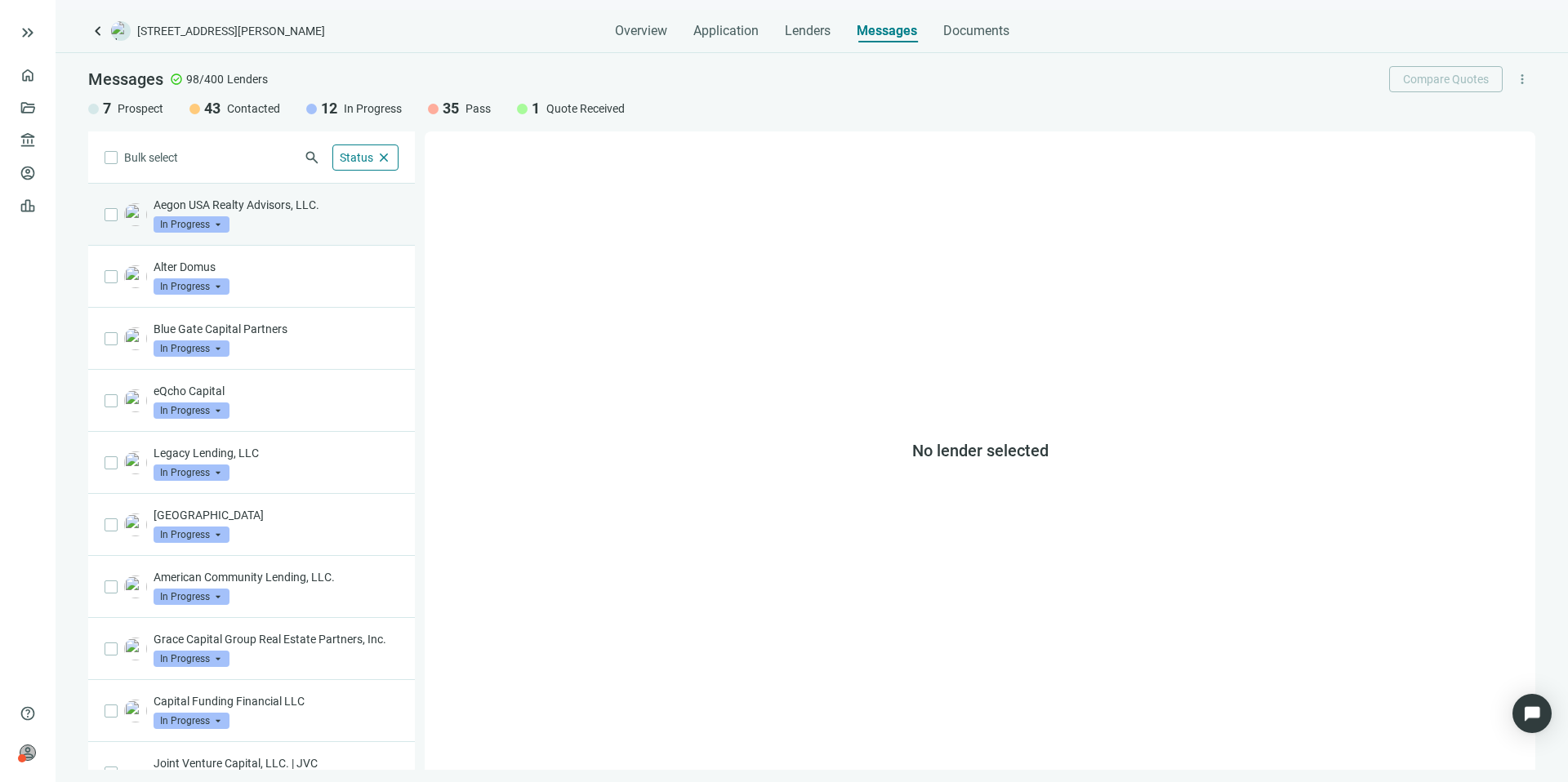
click at [304, 213] on div "Aegon USA Realty Advisors, LLC. In Progress arrow_drop_down" at bounding box center [276, 214] width 245 height 36
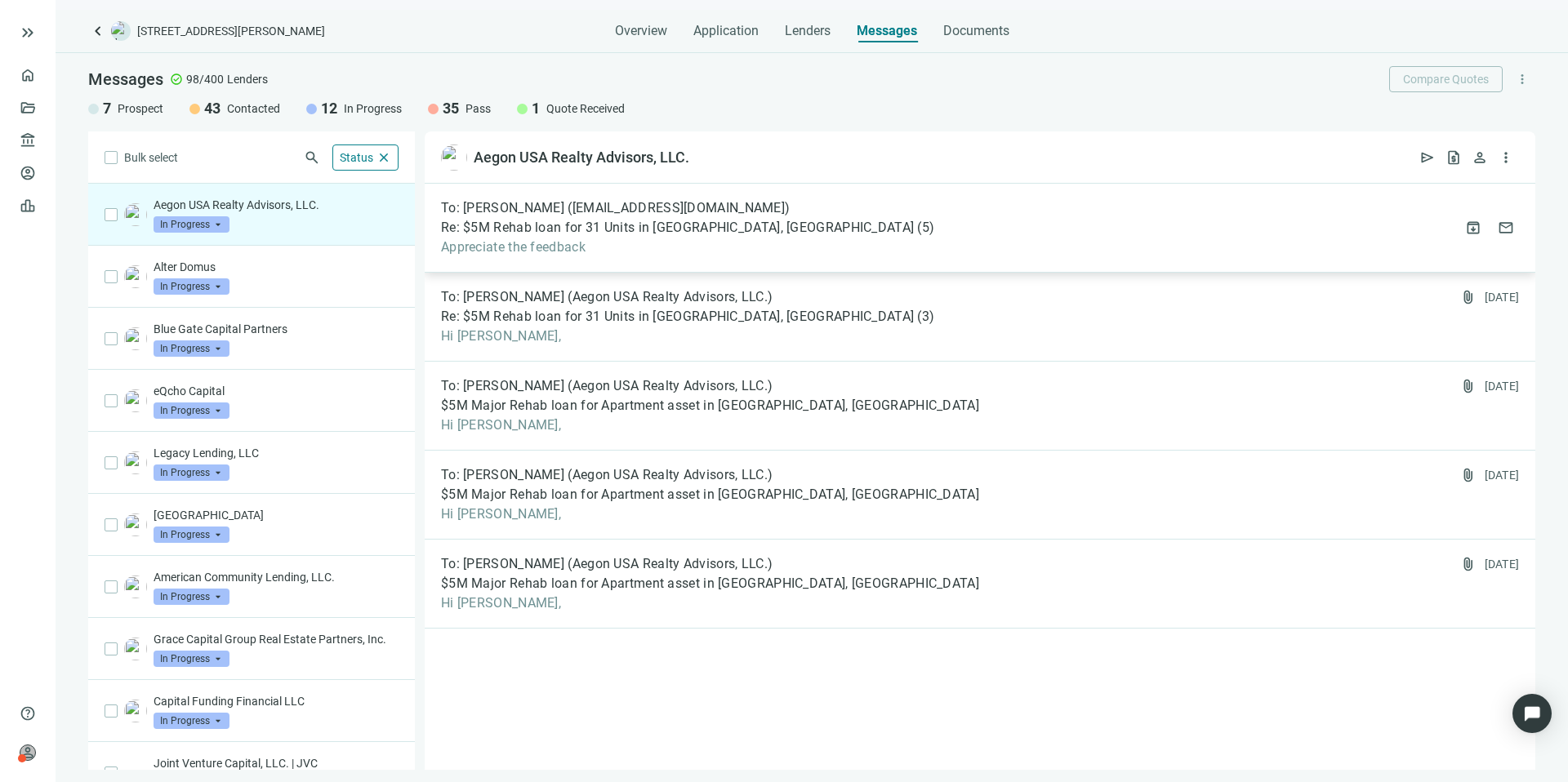
click at [844, 254] on div "To: Miller, Bryce (bmiller2@aegonam.com) Re: $5M Rehab loan for 31 Units in Bes…" at bounding box center [980, 228] width 1110 height 89
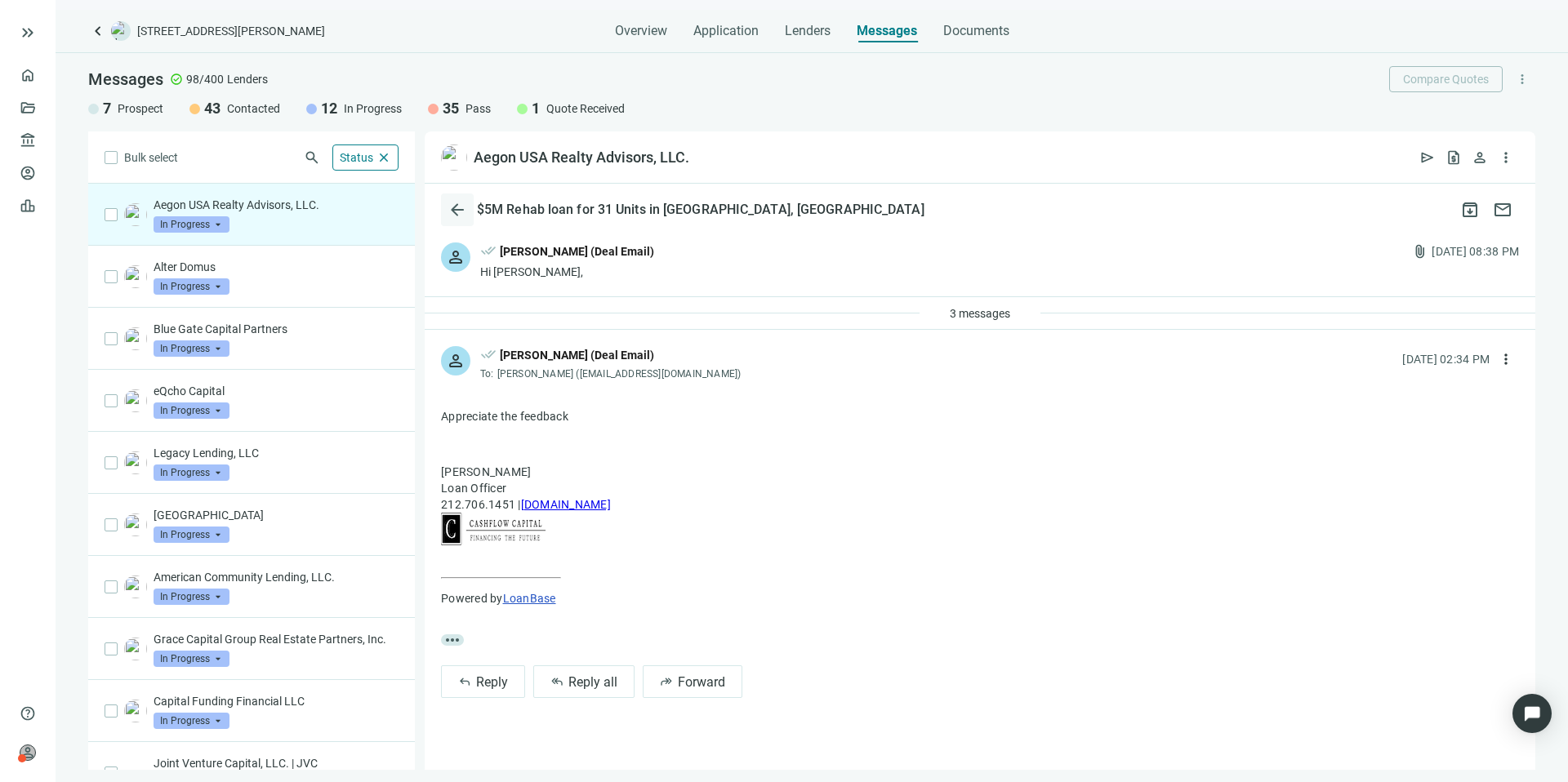
click at [456, 208] on span "arrow_back" at bounding box center [457, 210] width 19 height 19
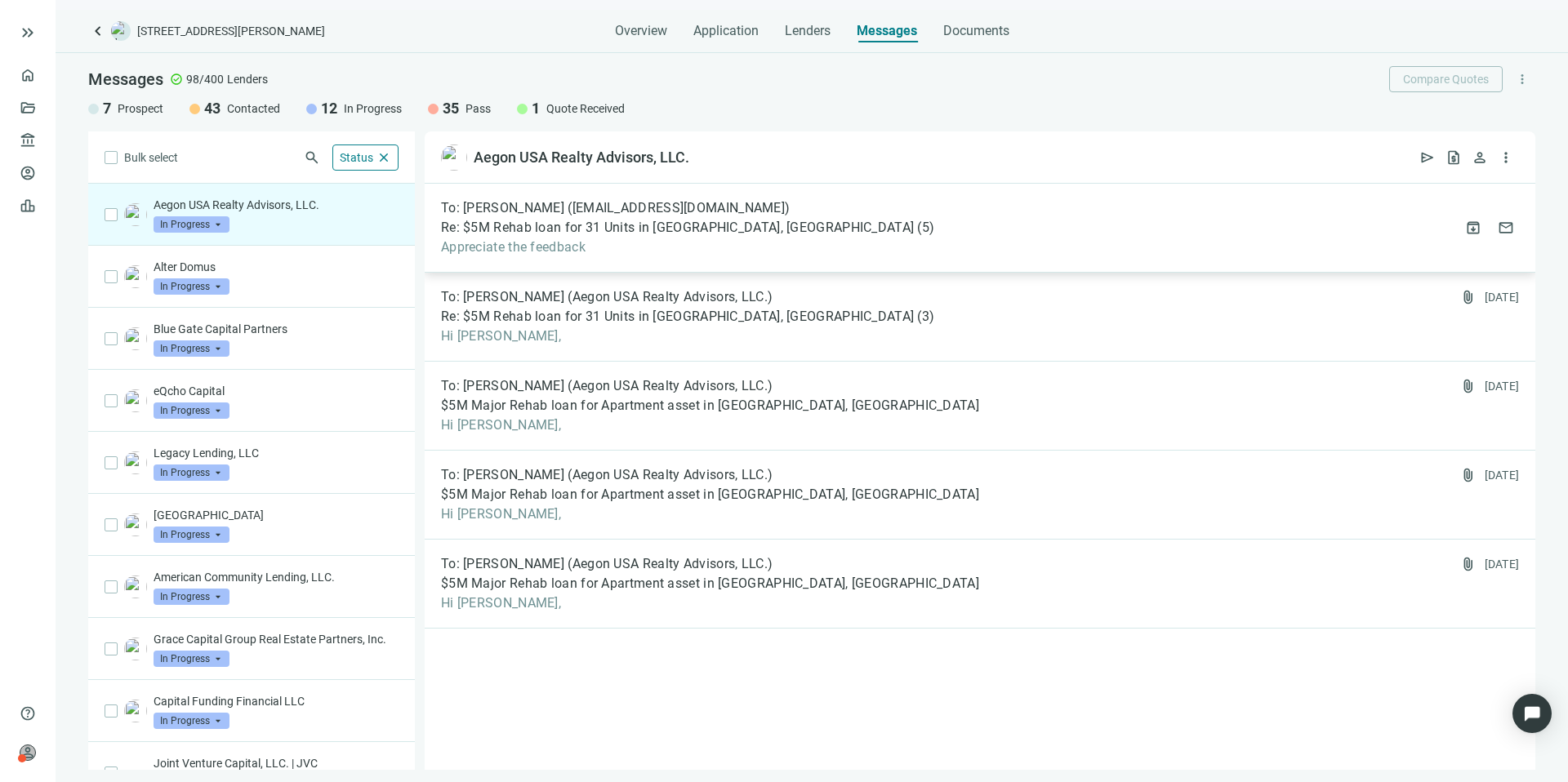
click at [635, 240] on span "Appreciate the feedback" at bounding box center [687, 247] width 493 height 16
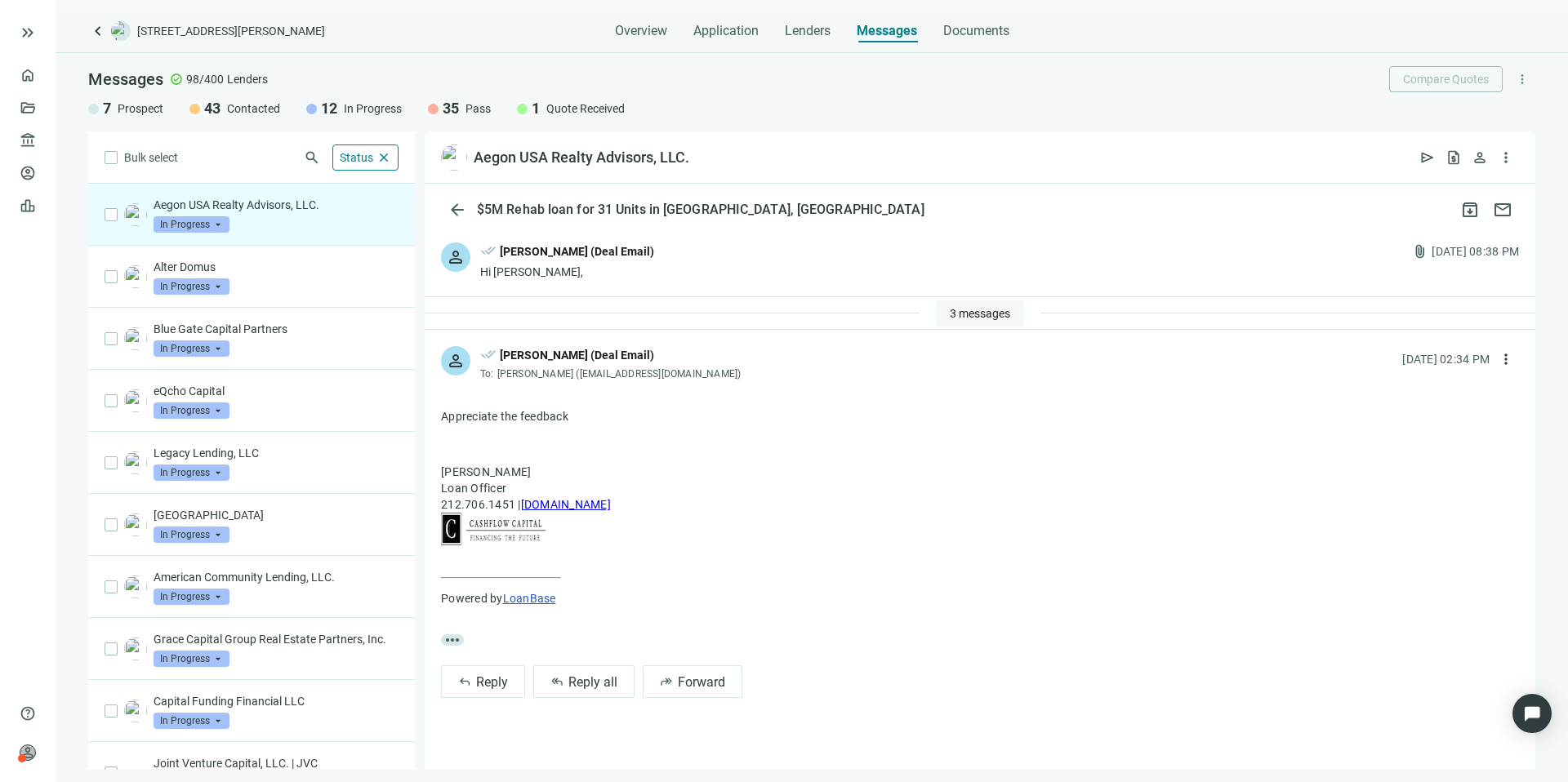
click at [983, 312] on span "3 messages" at bounding box center [980, 312] width 60 height 13
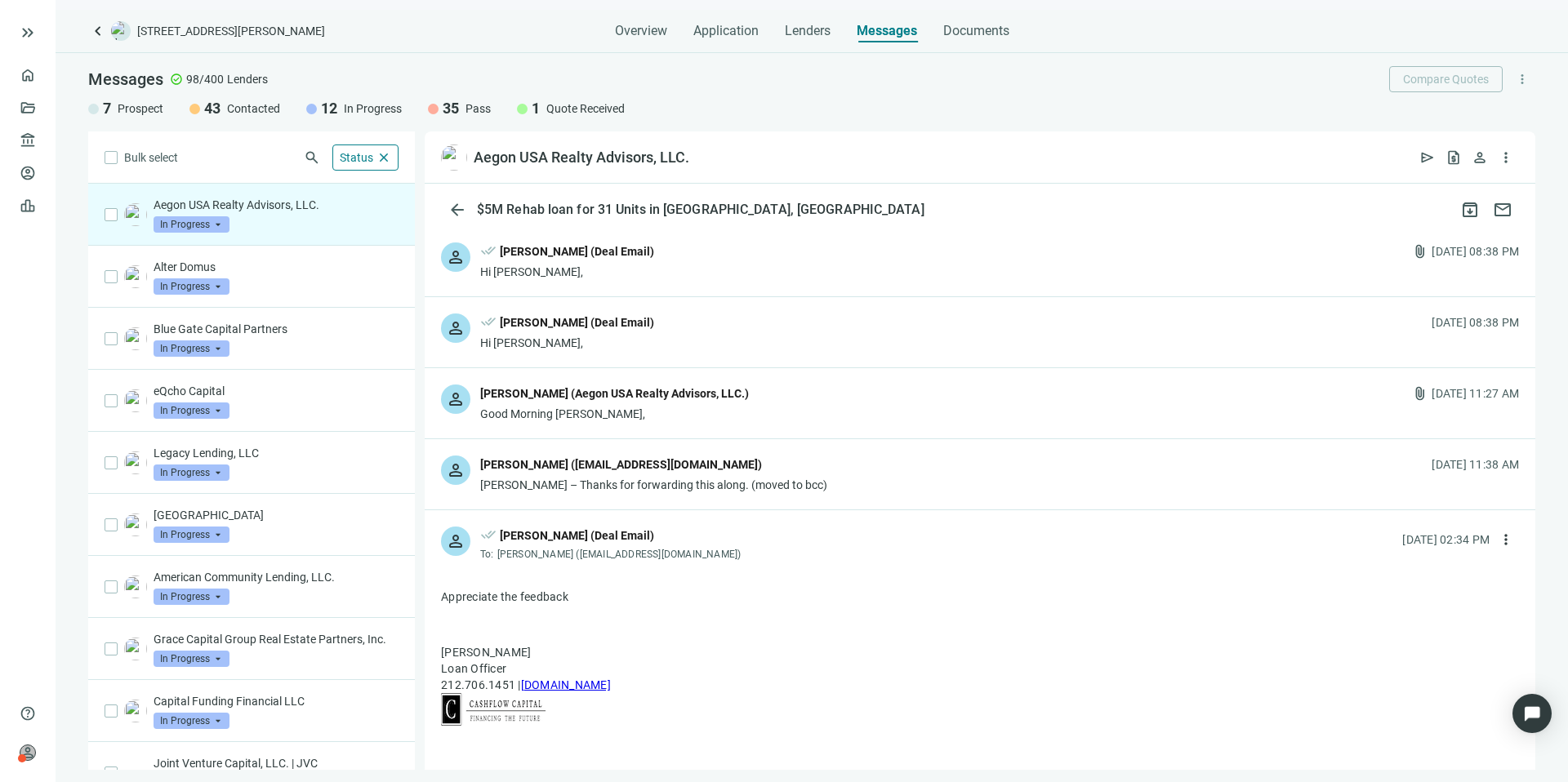
click at [660, 400] on div "Reed Lette (Aegon USA Realty Advisors, LLC.)" at bounding box center [614, 393] width 269 height 18
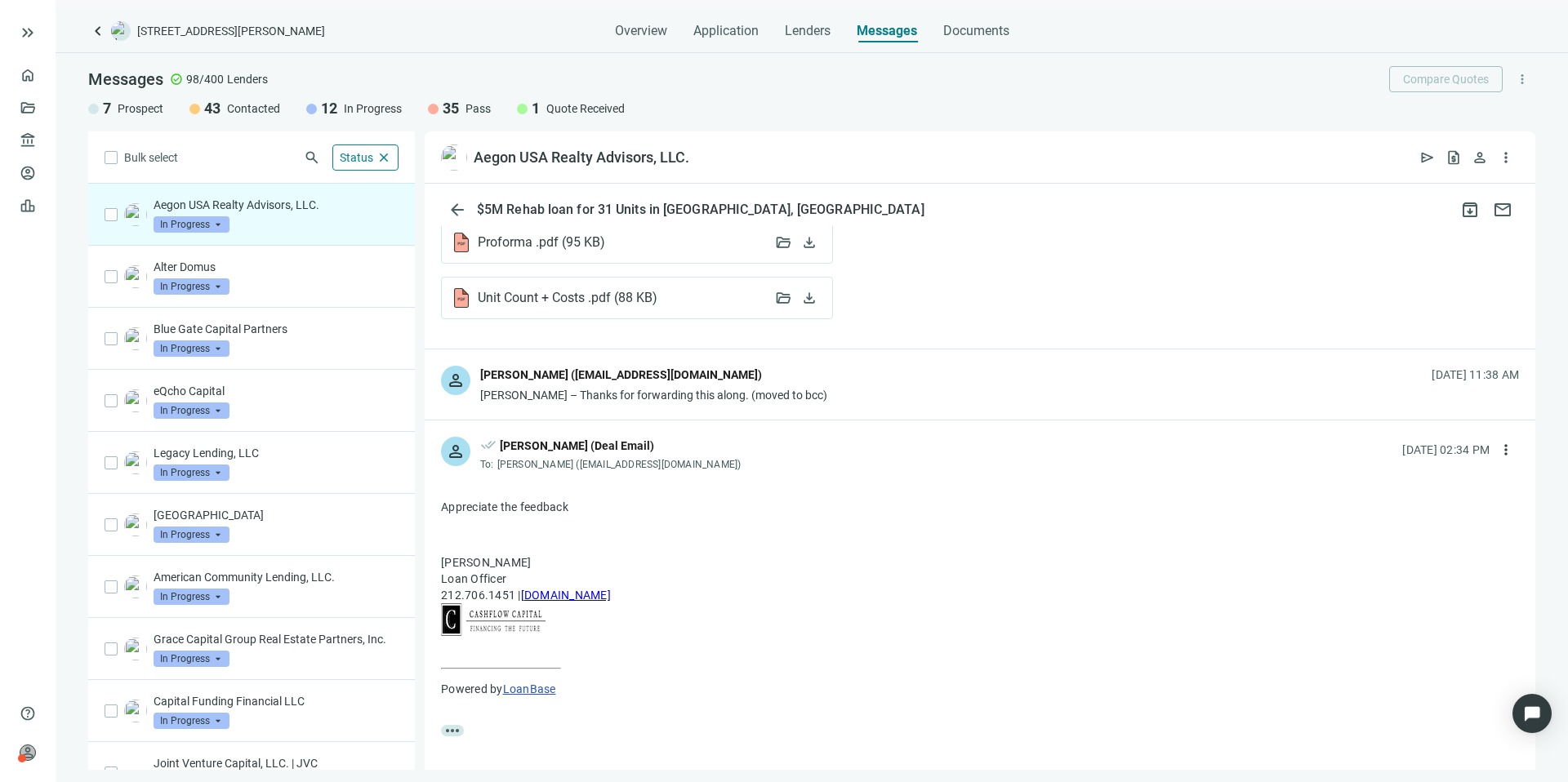
scroll to position [1993, 0]
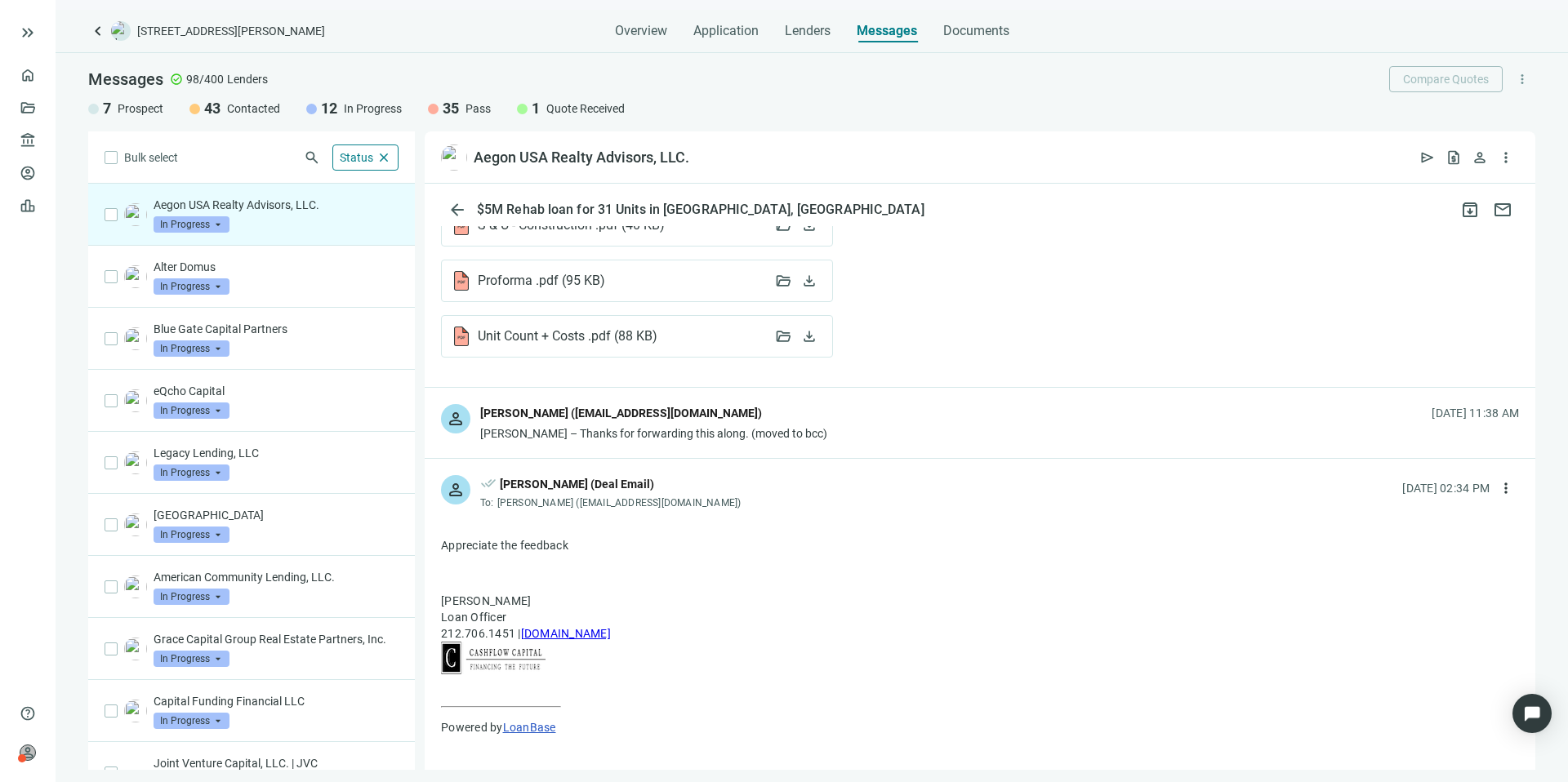
click at [878, 425] on div "person Miller, Bryce (bmiller2@aegonam.com) Reed – Thanks for forwarding this a…" at bounding box center [980, 423] width 1110 height 70
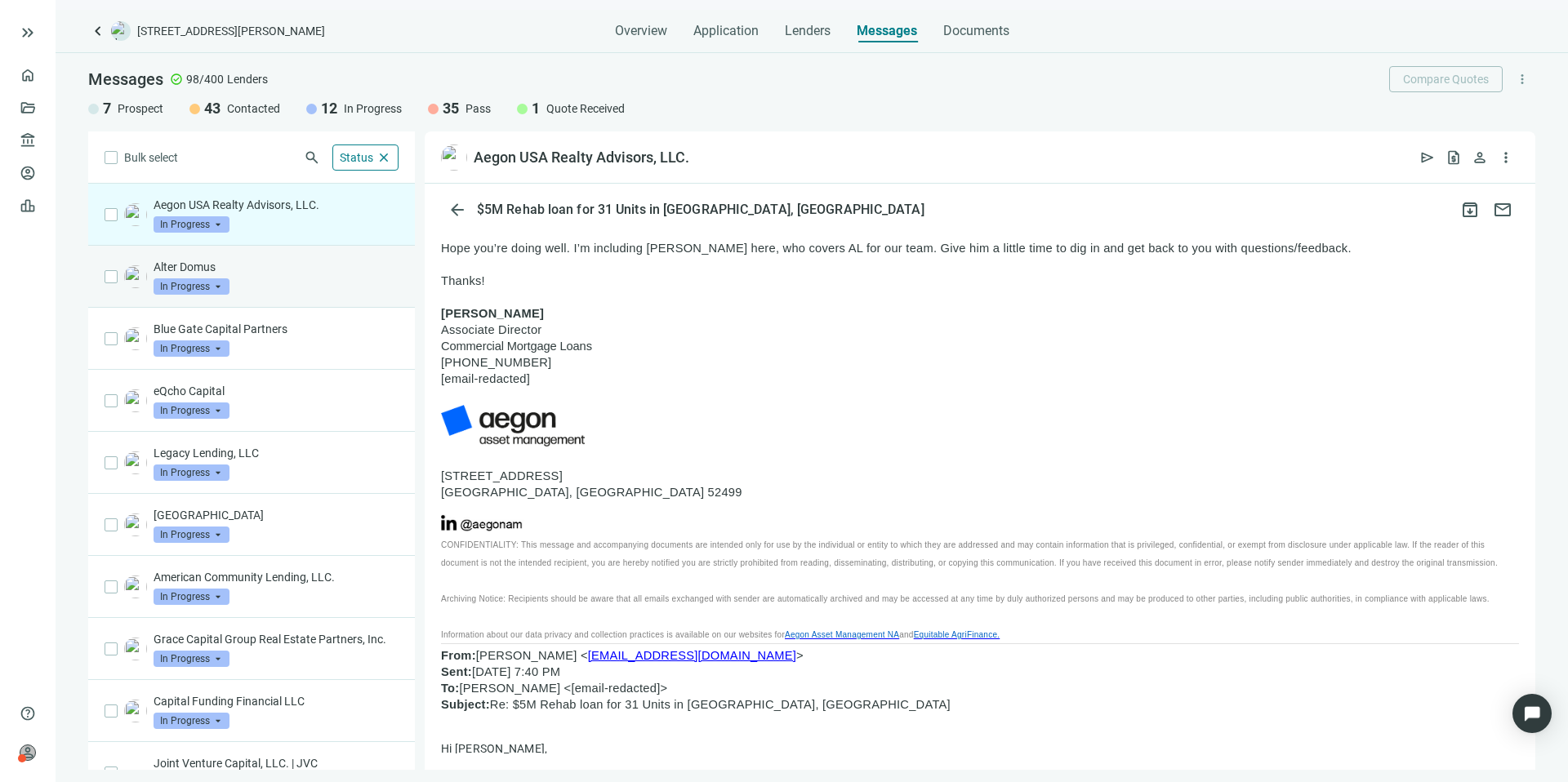
scroll to position [2531, 0]
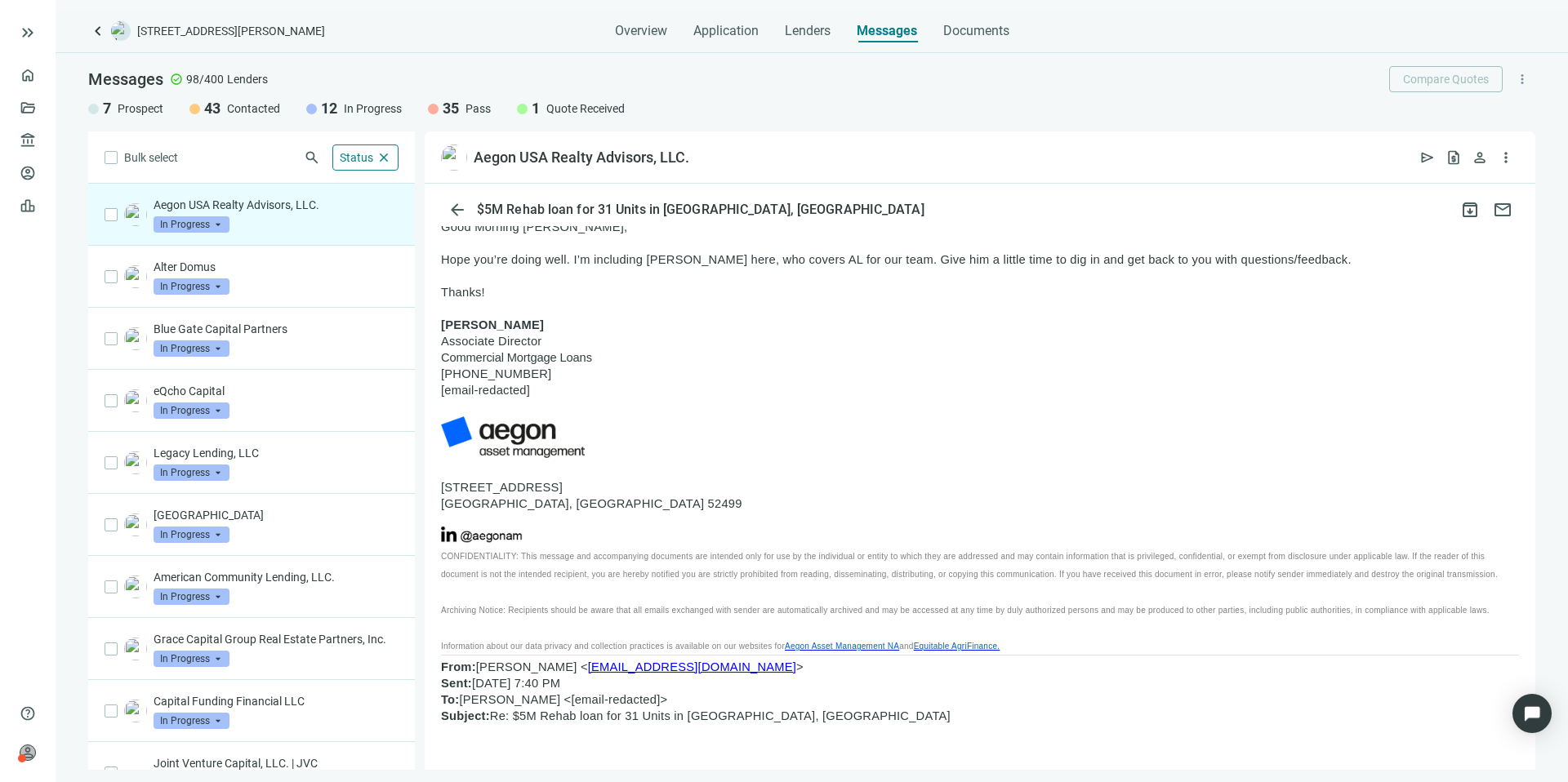
click at [200, 223] on span "In Progress" at bounding box center [191, 224] width 76 height 16
click at [198, 394] on span "Pass" at bounding box center [187, 401] width 35 height 16
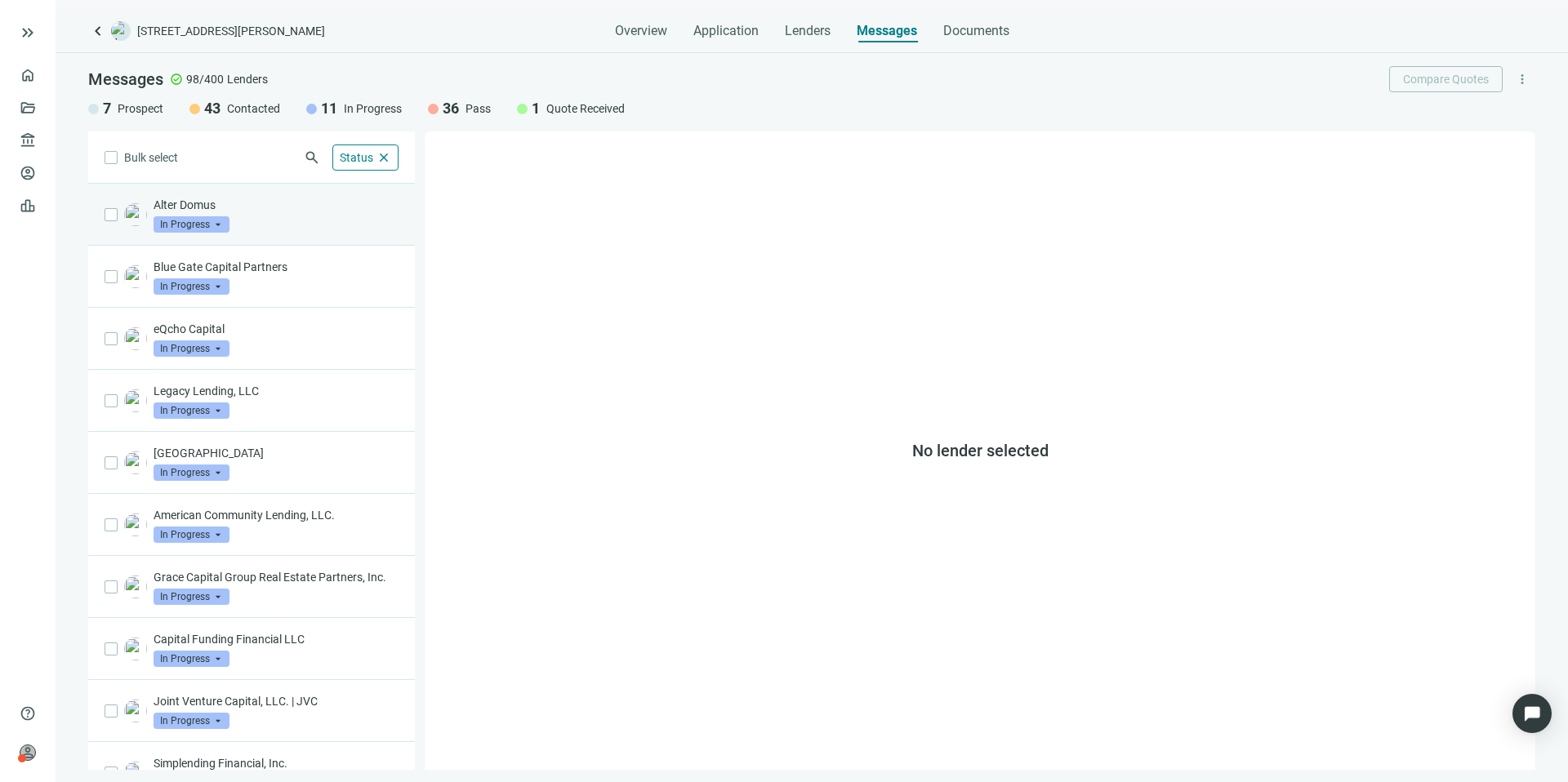
click at [279, 224] on div "Alter Domus In Progress arrow_drop_down" at bounding box center [276, 214] width 245 height 36
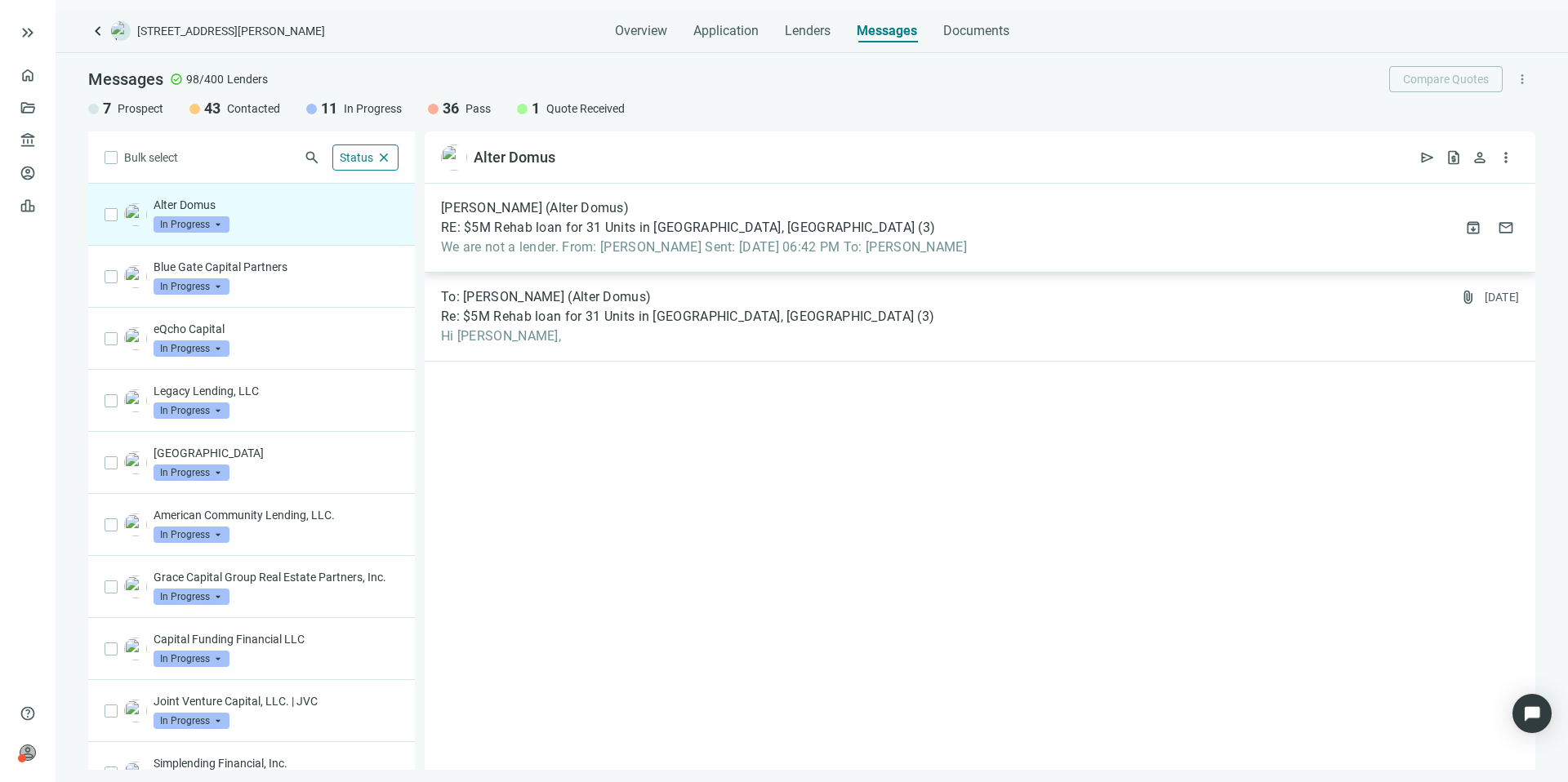
click at [681, 246] on span "We are not a lender. From: Kevin A Jones Sent: 10 August 2025 06:42 PM To: Jerry" at bounding box center [703, 247] width 526 height 16
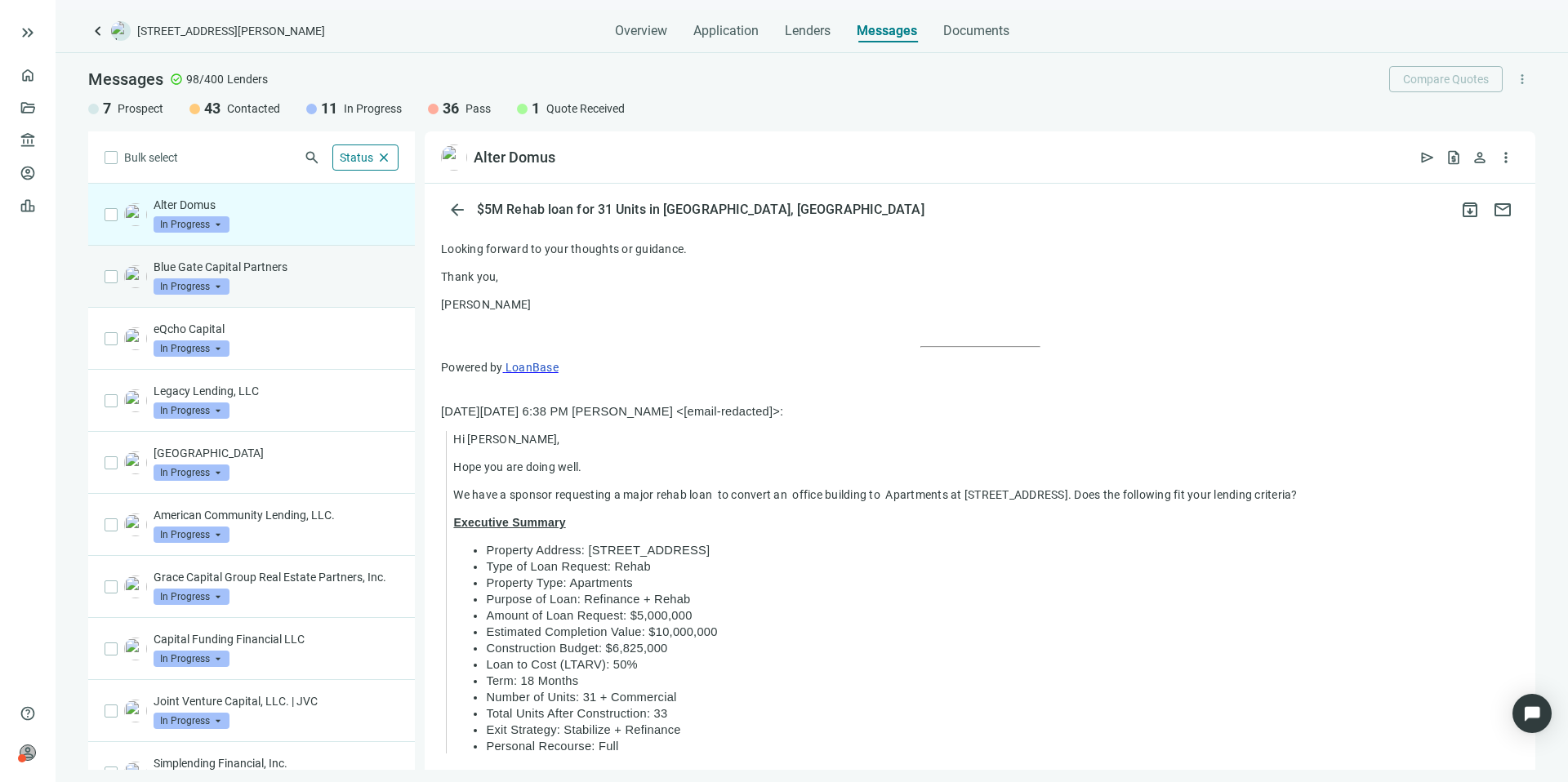
scroll to position [582, 0]
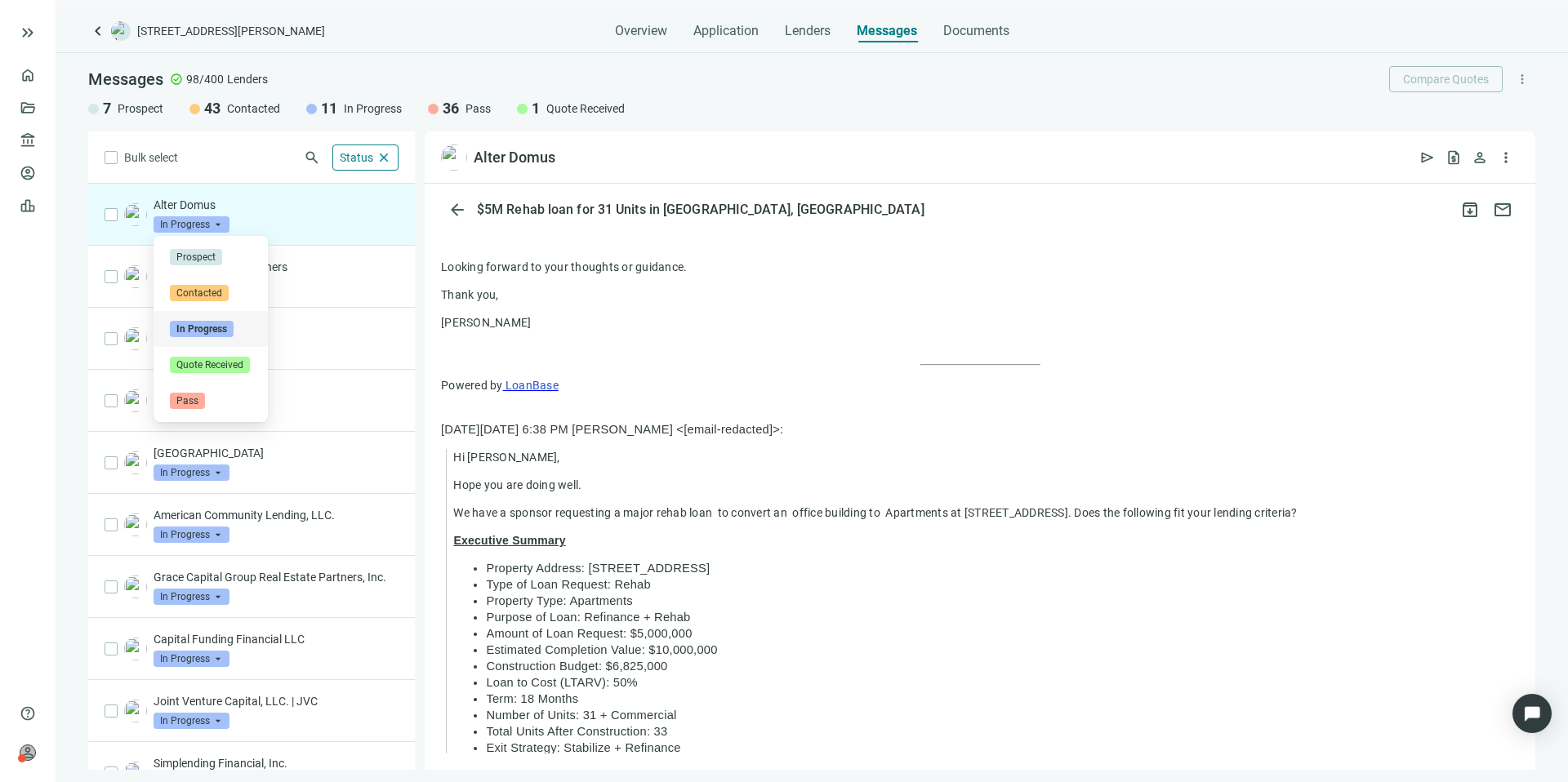
click at [215, 219] on span "In Progress" at bounding box center [191, 224] width 76 height 16
click at [196, 398] on span "Pass" at bounding box center [187, 401] width 35 height 16
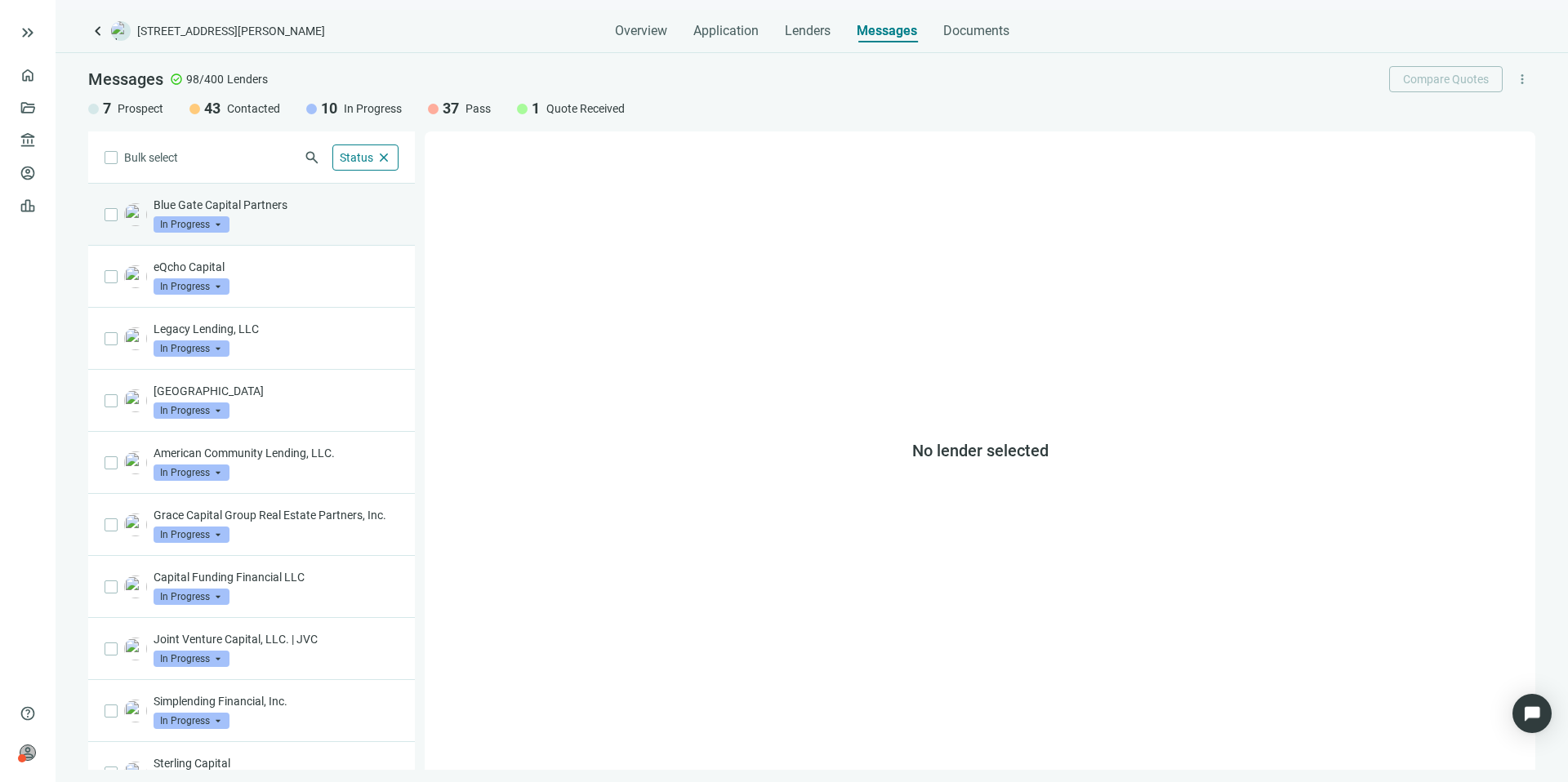
click at [284, 219] on div "Blue Gate Capital Partners In Progress arrow_drop_down" at bounding box center [276, 214] width 245 height 36
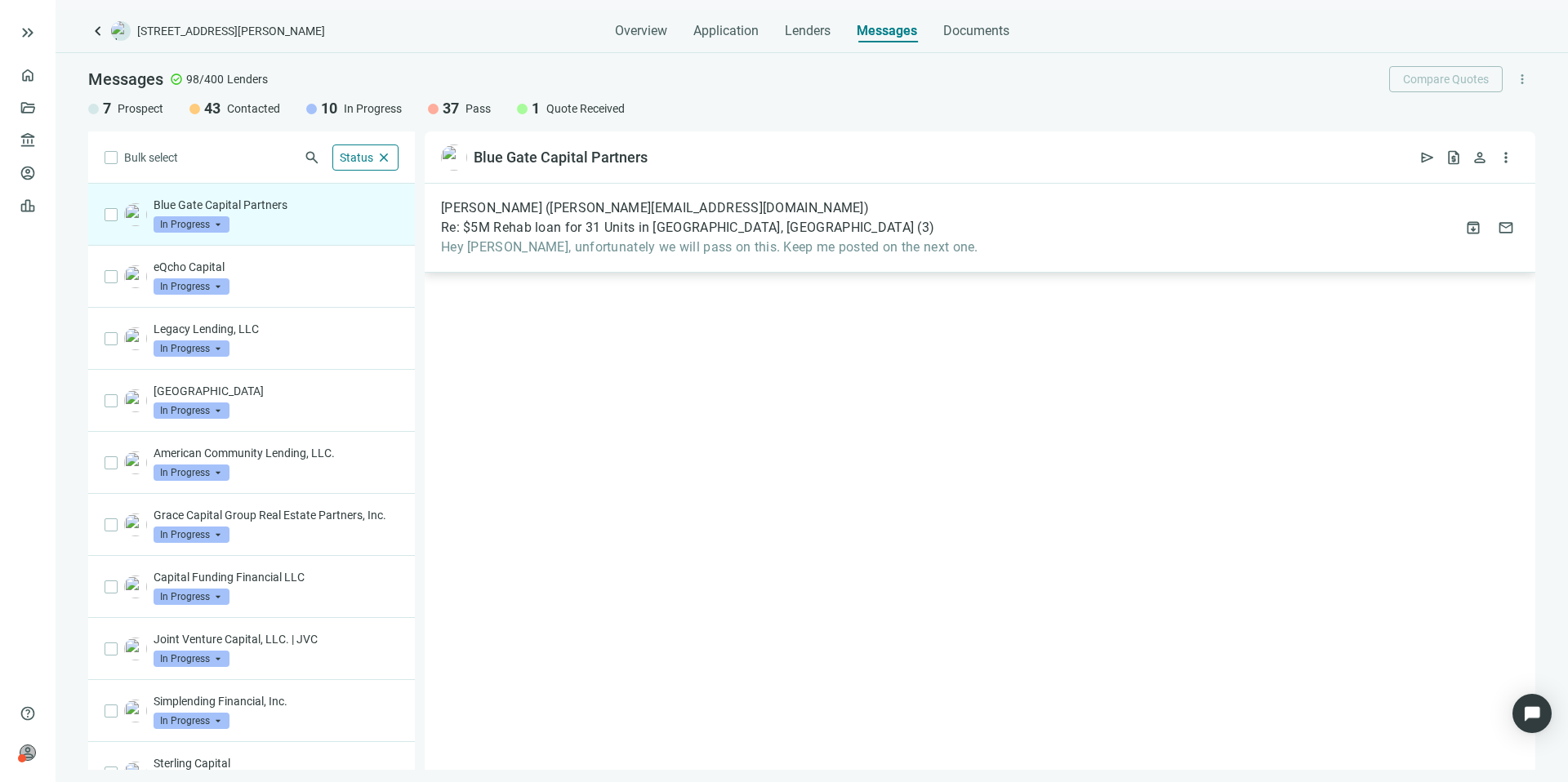
click at [886, 243] on span "Hey Kevin, unfortunately we will pass on this. Keep me posted on the next one." at bounding box center [709, 247] width 538 height 16
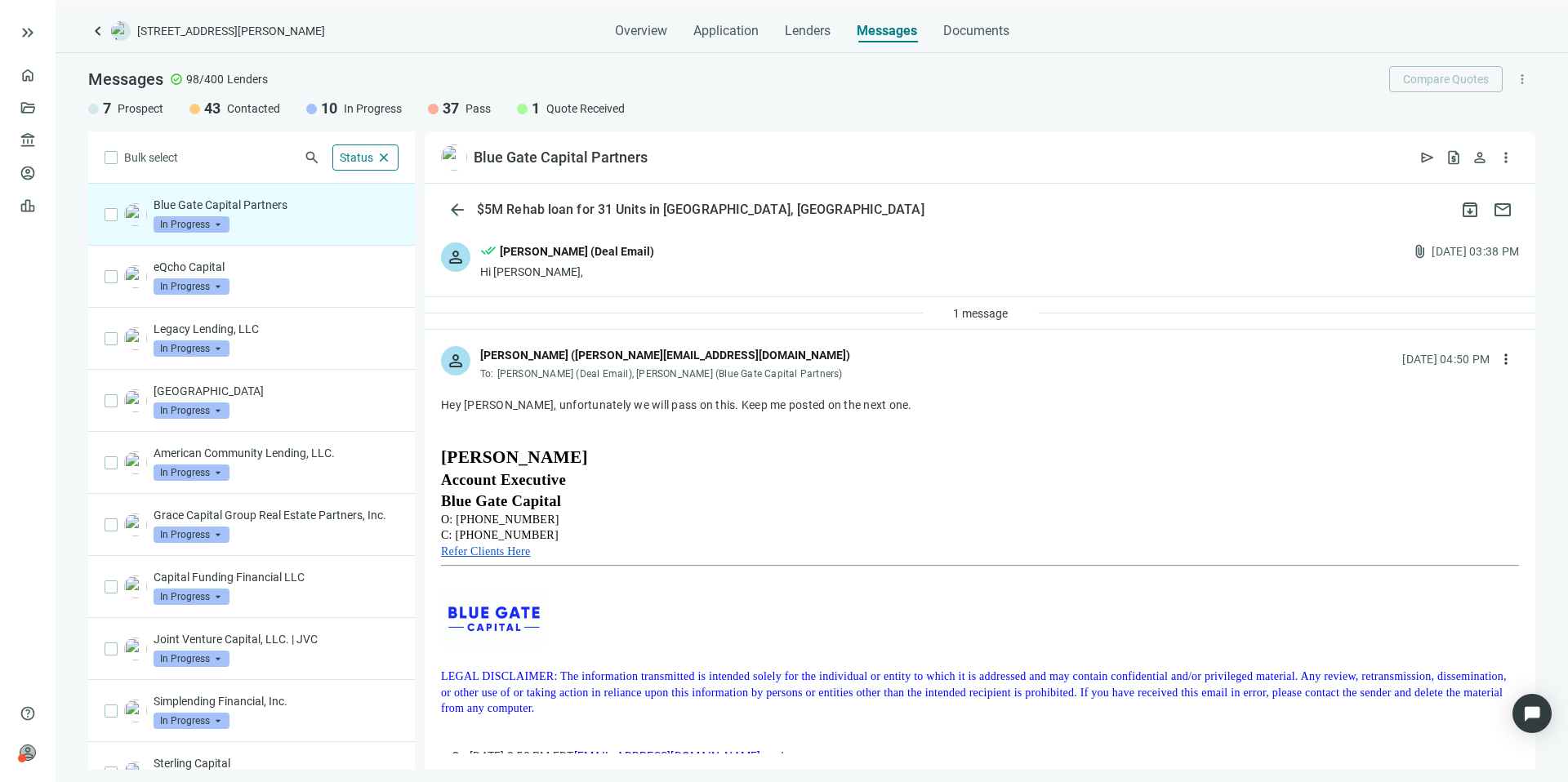
click at [222, 221] on span "In Progress" at bounding box center [191, 224] width 76 height 16
click at [203, 395] on span "Pass" at bounding box center [187, 401] width 35 height 16
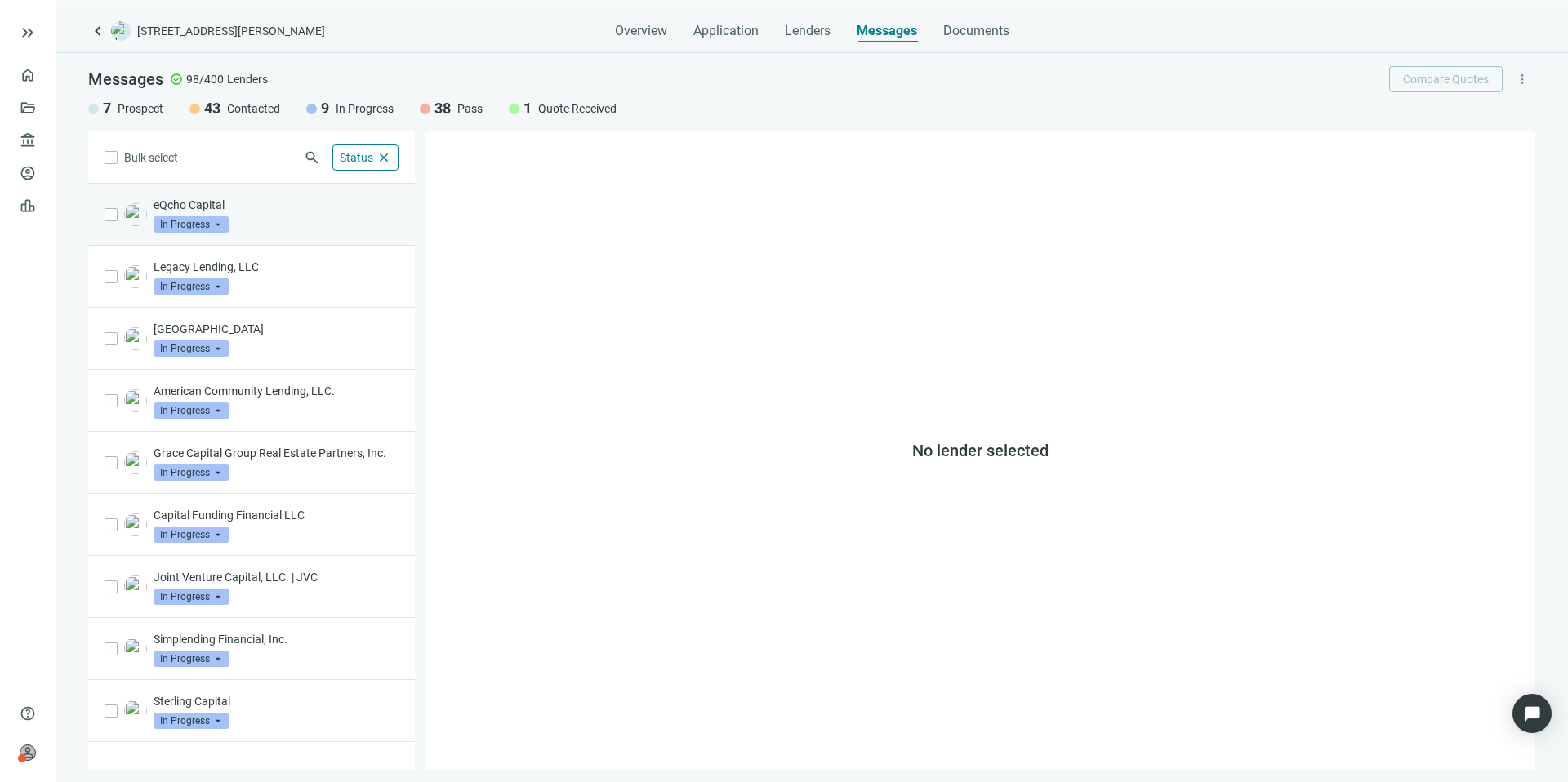
click at [332, 228] on div "eQcho Capital In Progress arrow_drop_down" at bounding box center [276, 214] width 245 height 36
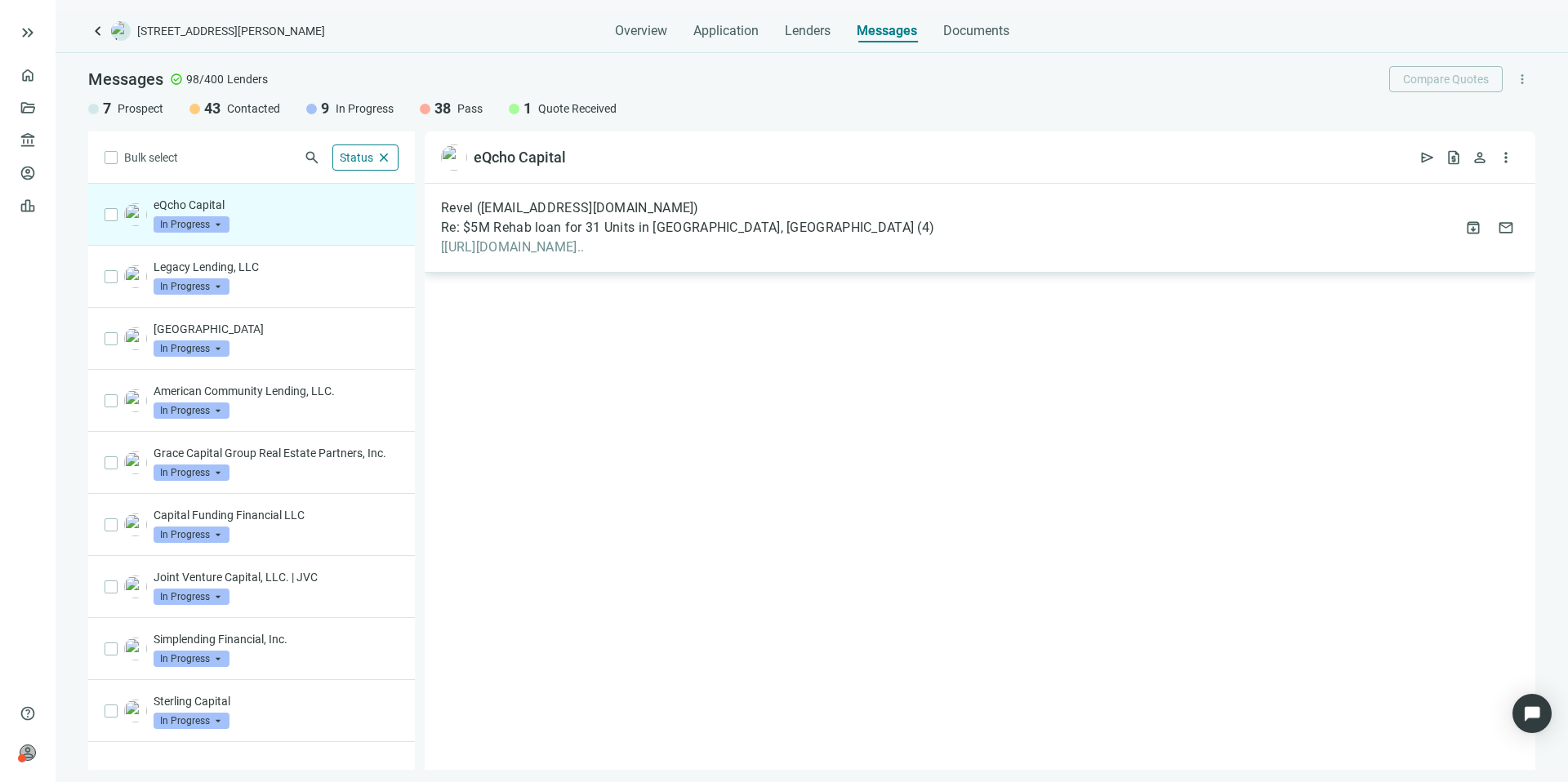
click at [934, 225] on div "Re: $5M Rehab loan for 31 Units in Bessemer, AL ( 4 )" at bounding box center [687, 227] width 493 height 16
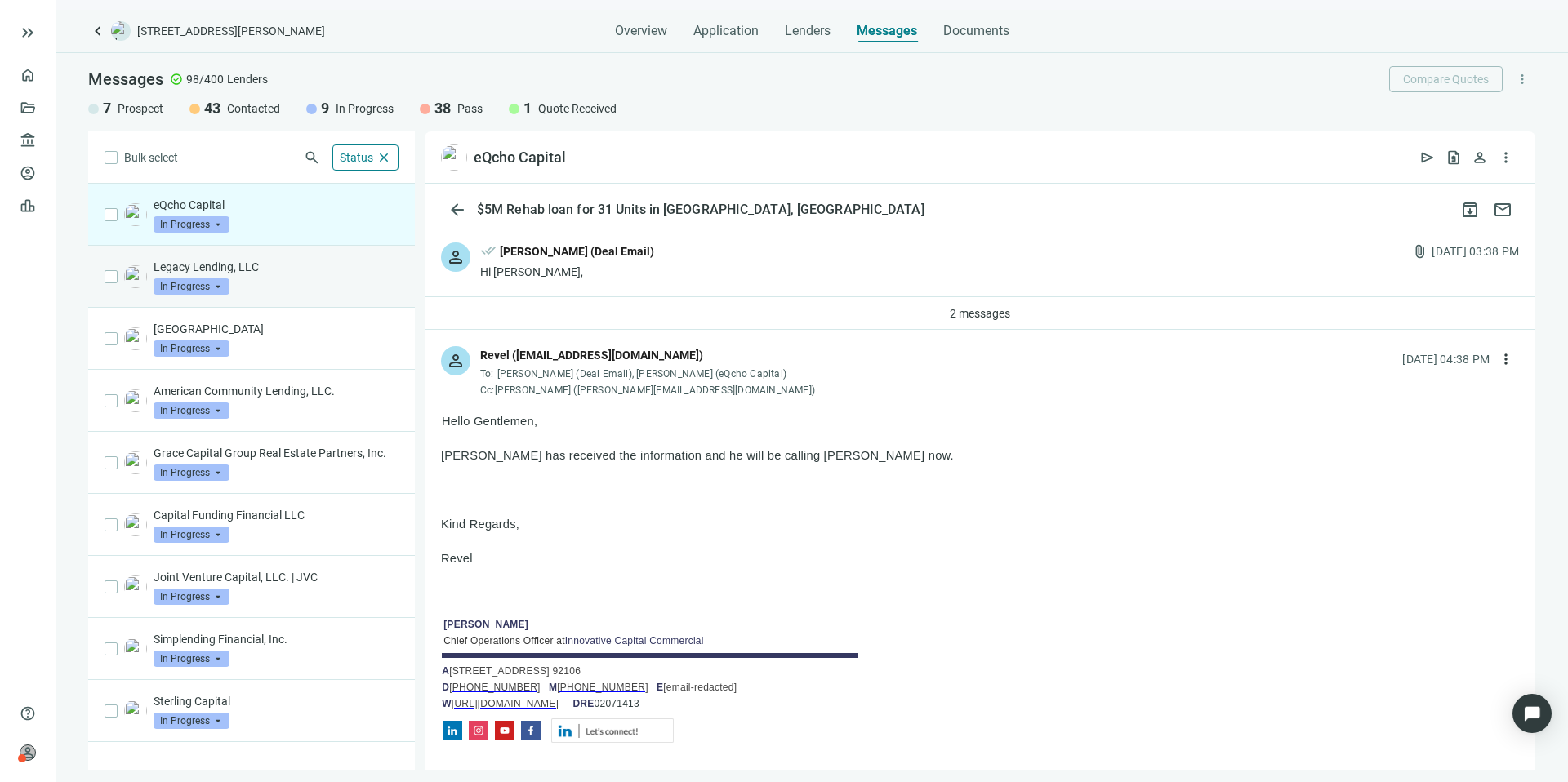
click at [315, 278] on div "Legacy Lending, LLC In Progress arrow_drop_down" at bounding box center [276, 277] width 245 height 36
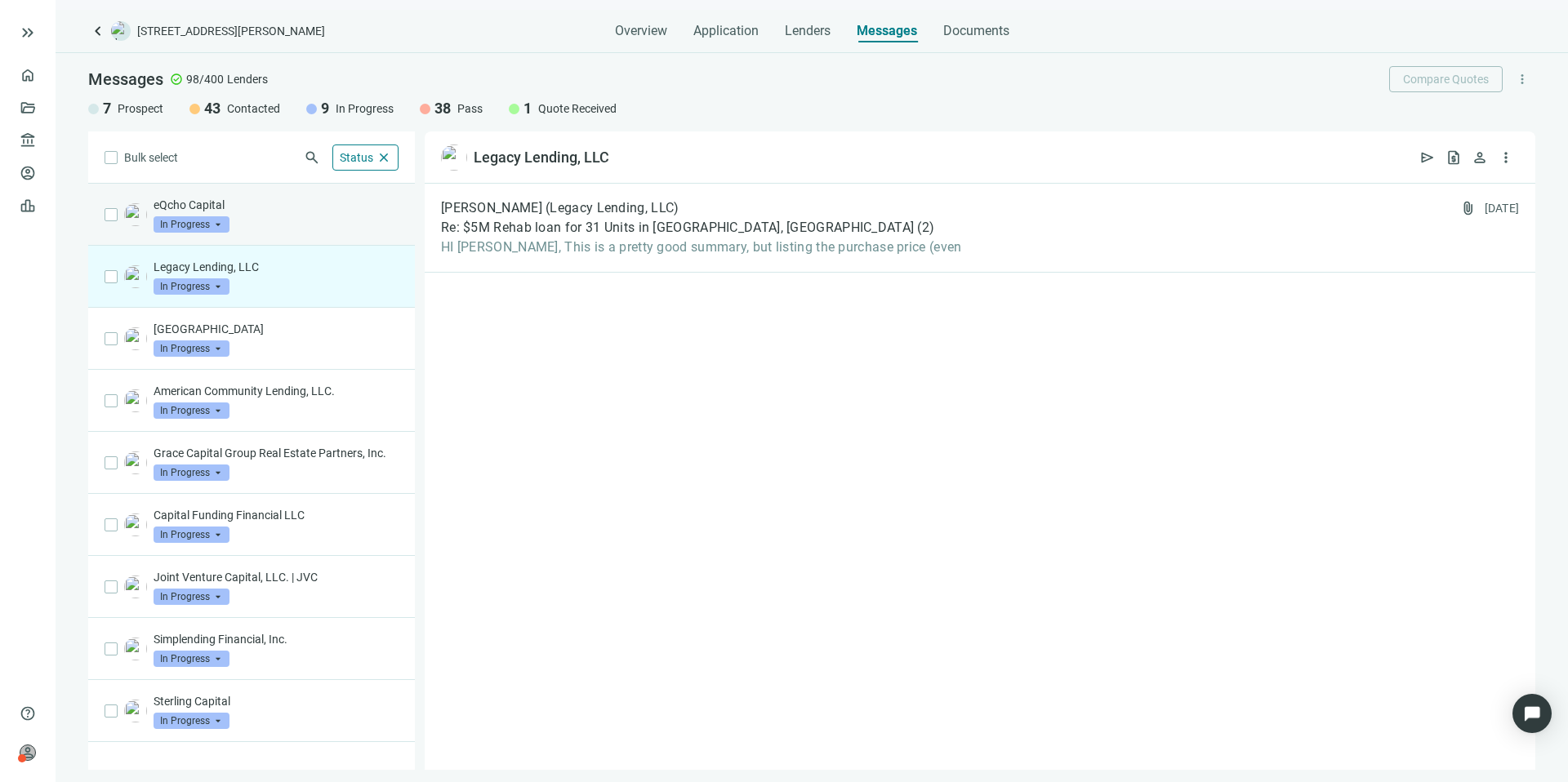
click at [308, 226] on div "eQcho Capital In Progress arrow_drop_down" at bounding box center [276, 214] width 245 height 36
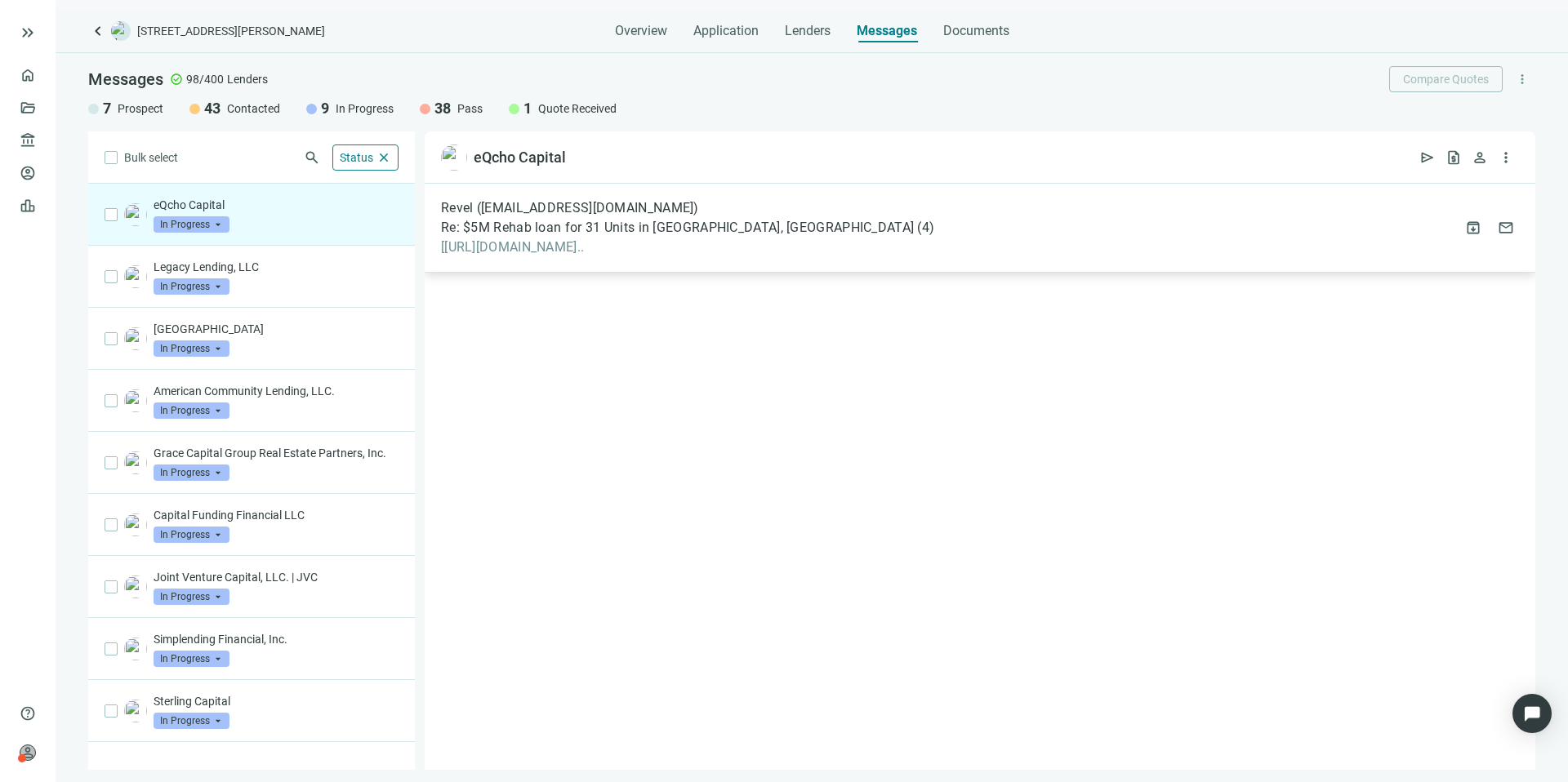
click at [907, 208] on div "Revel (revel@inncap.com)" at bounding box center [687, 208] width 493 height 16
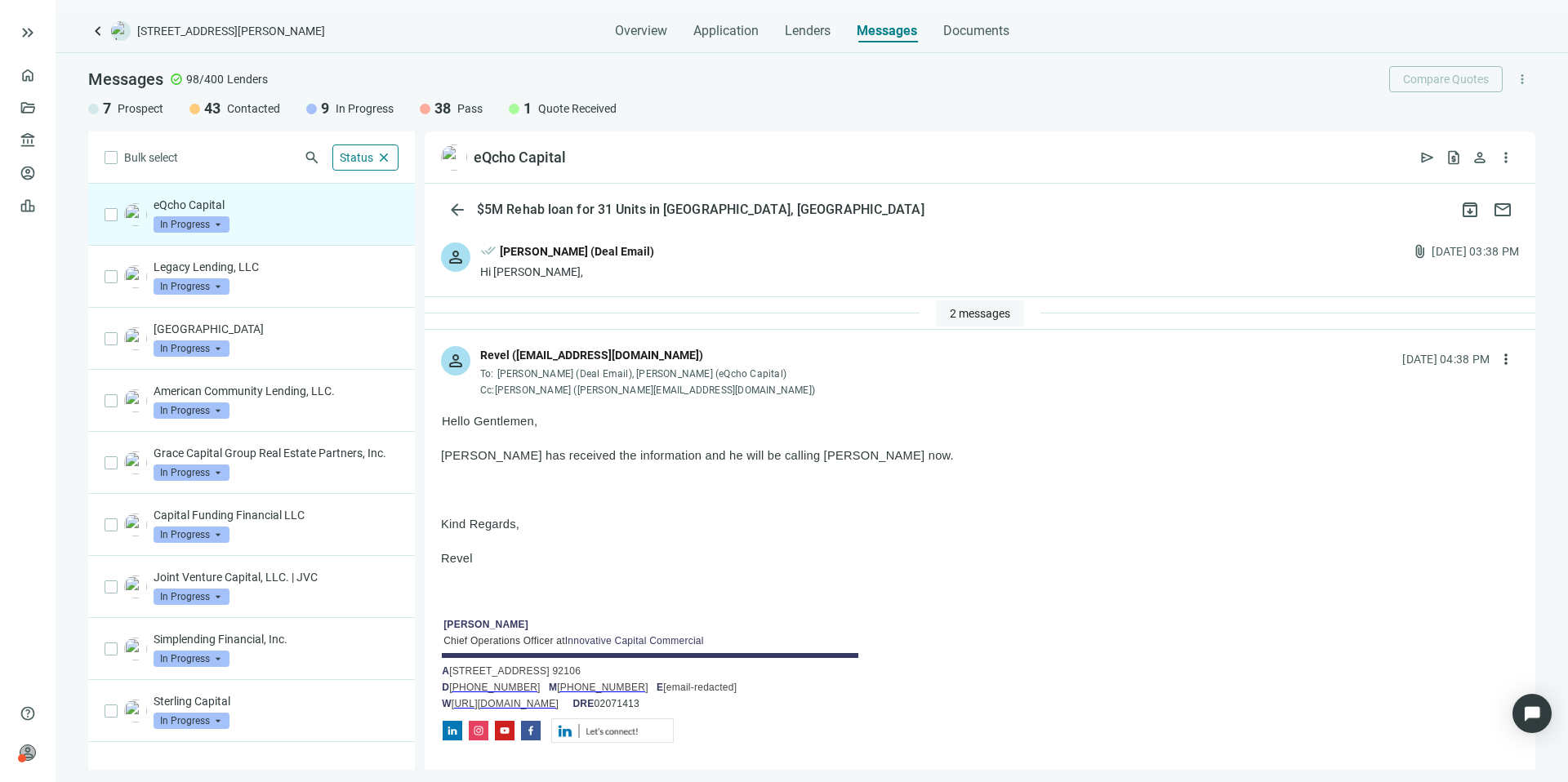
click at [956, 314] on span "2 messages" at bounding box center [980, 312] width 60 height 13
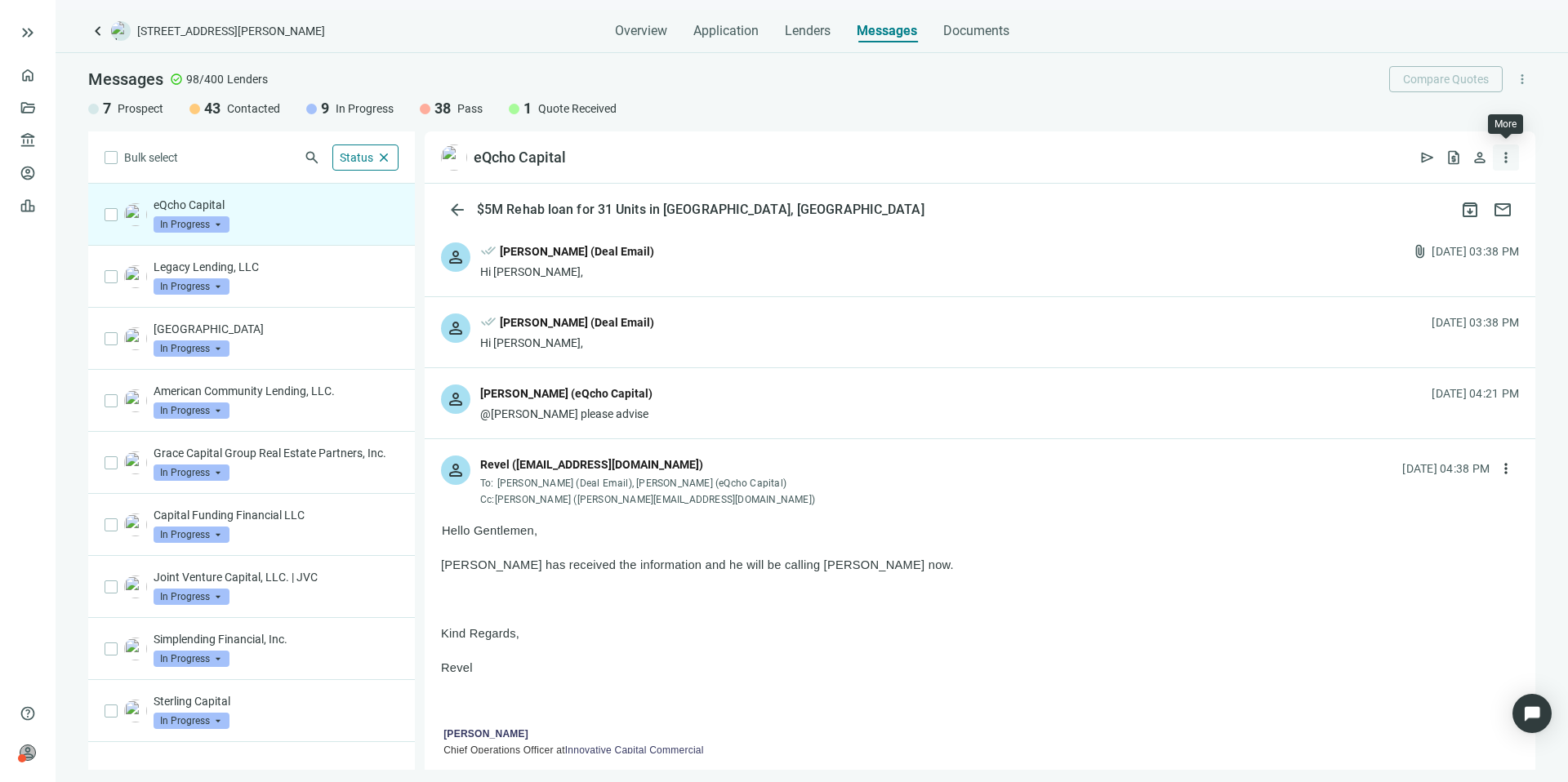
click at [1499, 152] on span "more_vert" at bounding box center [1505, 157] width 16 height 16
click at [1475, 162] on span "person" at bounding box center [1479, 157] width 16 height 16
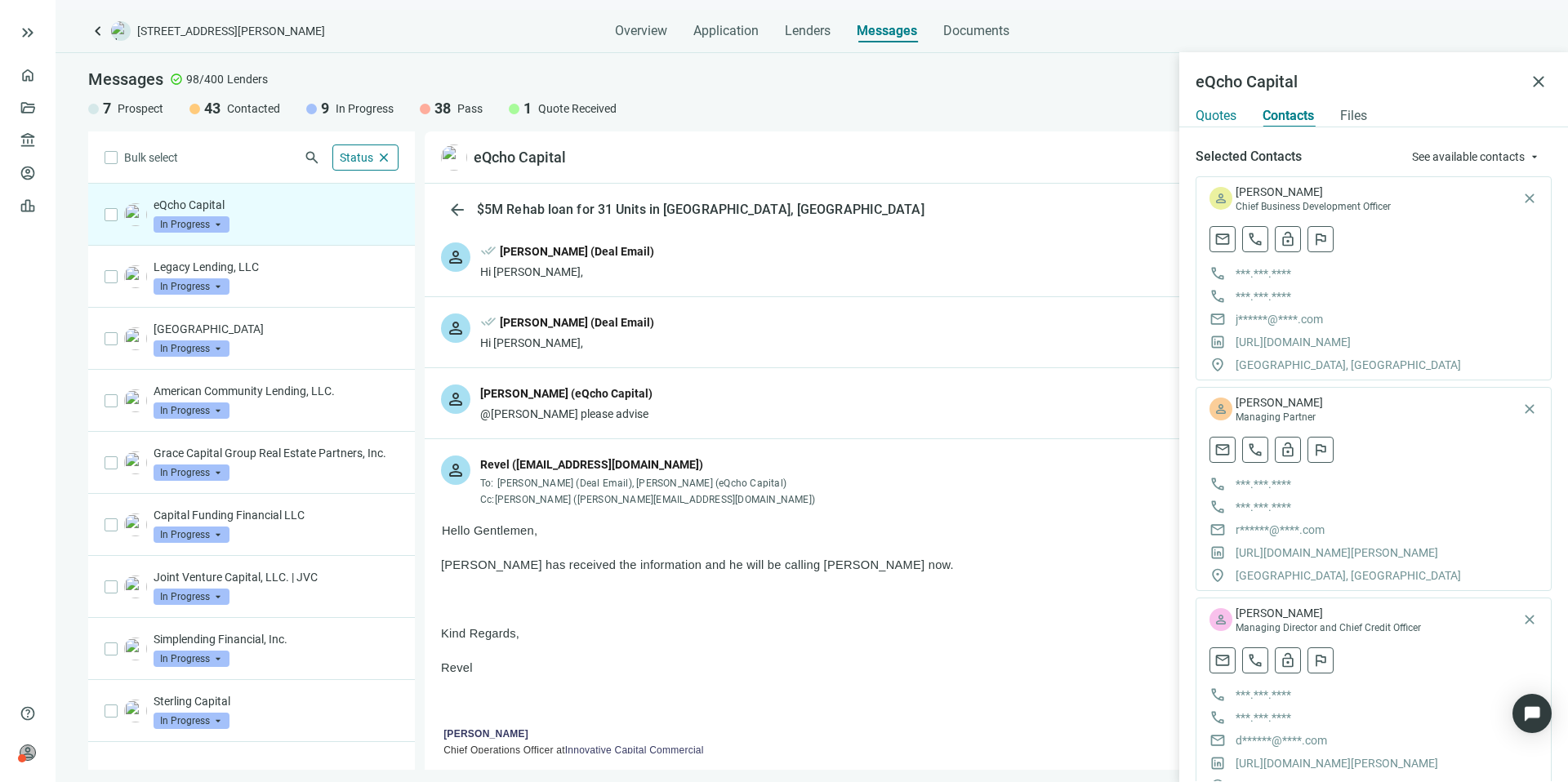
click at [1233, 115] on span "Quotes" at bounding box center [1216, 115] width 41 height 16
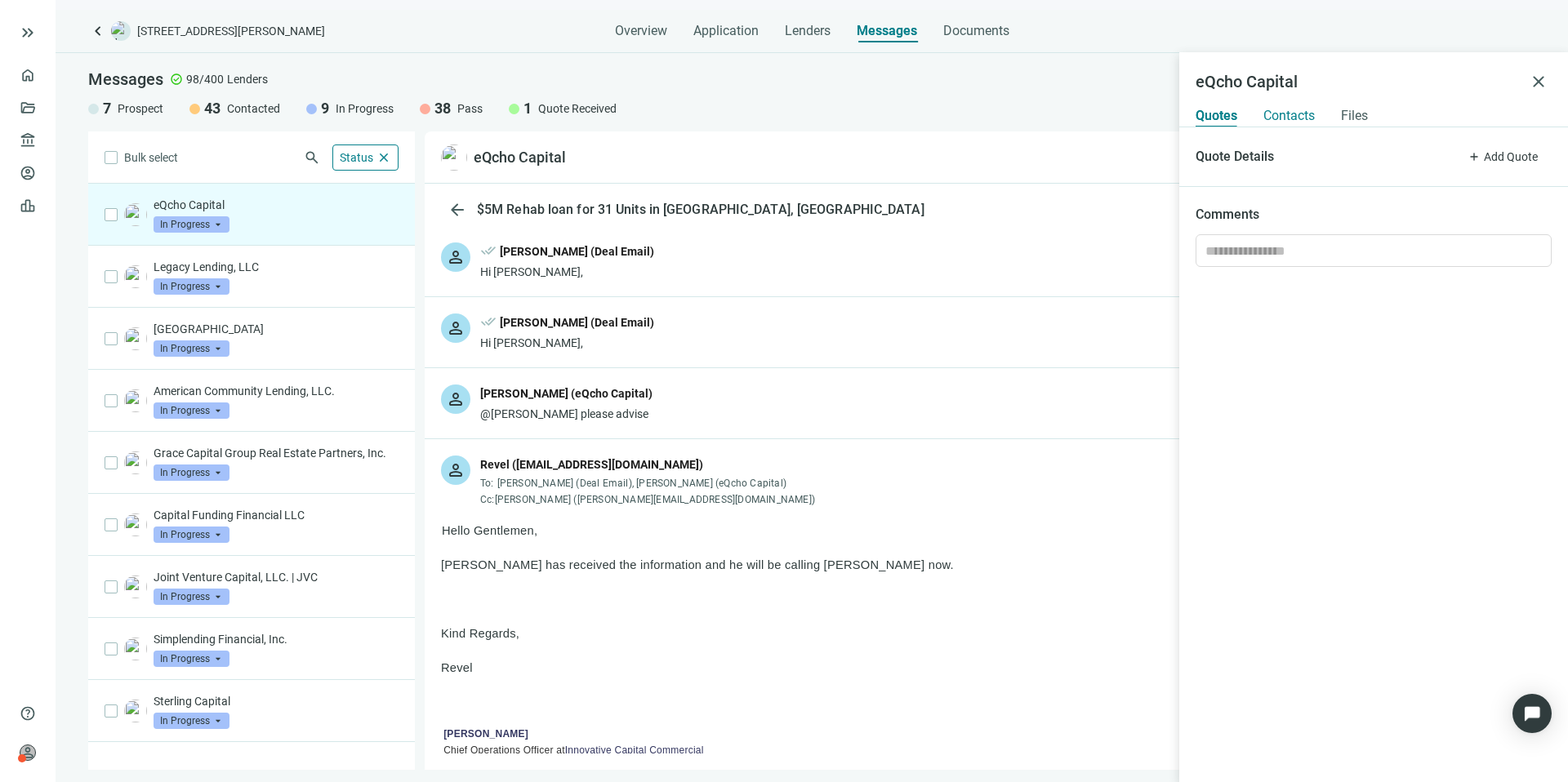
click at [1276, 113] on span "Contacts" at bounding box center [1289, 115] width 51 height 16
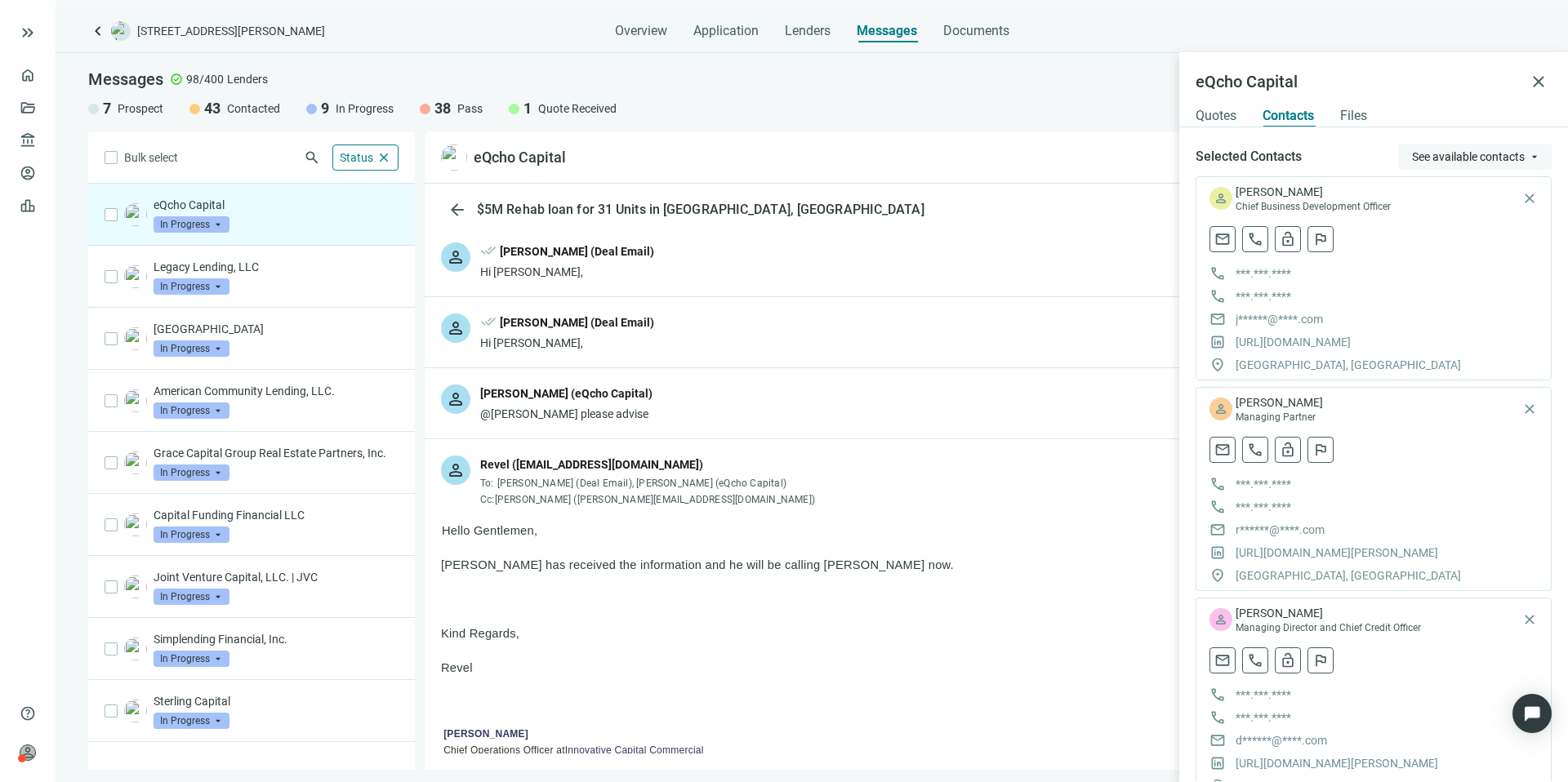
click at [1466, 154] on span "See available contacts" at bounding box center [1468, 156] width 113 height 13
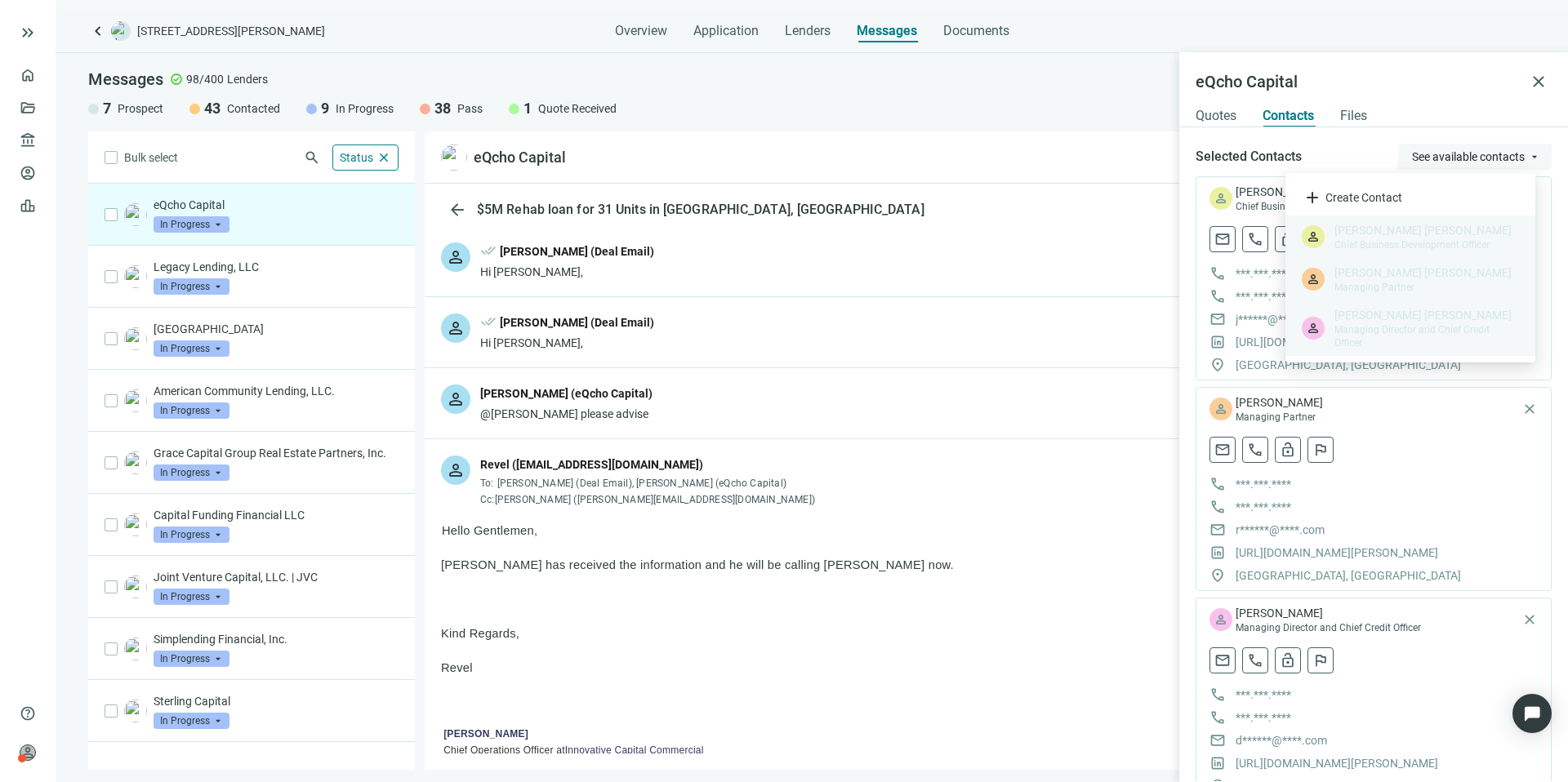
click at [1466, 154] on span "See available contacts" at bounding box center [1468, 156] width 113 height 13
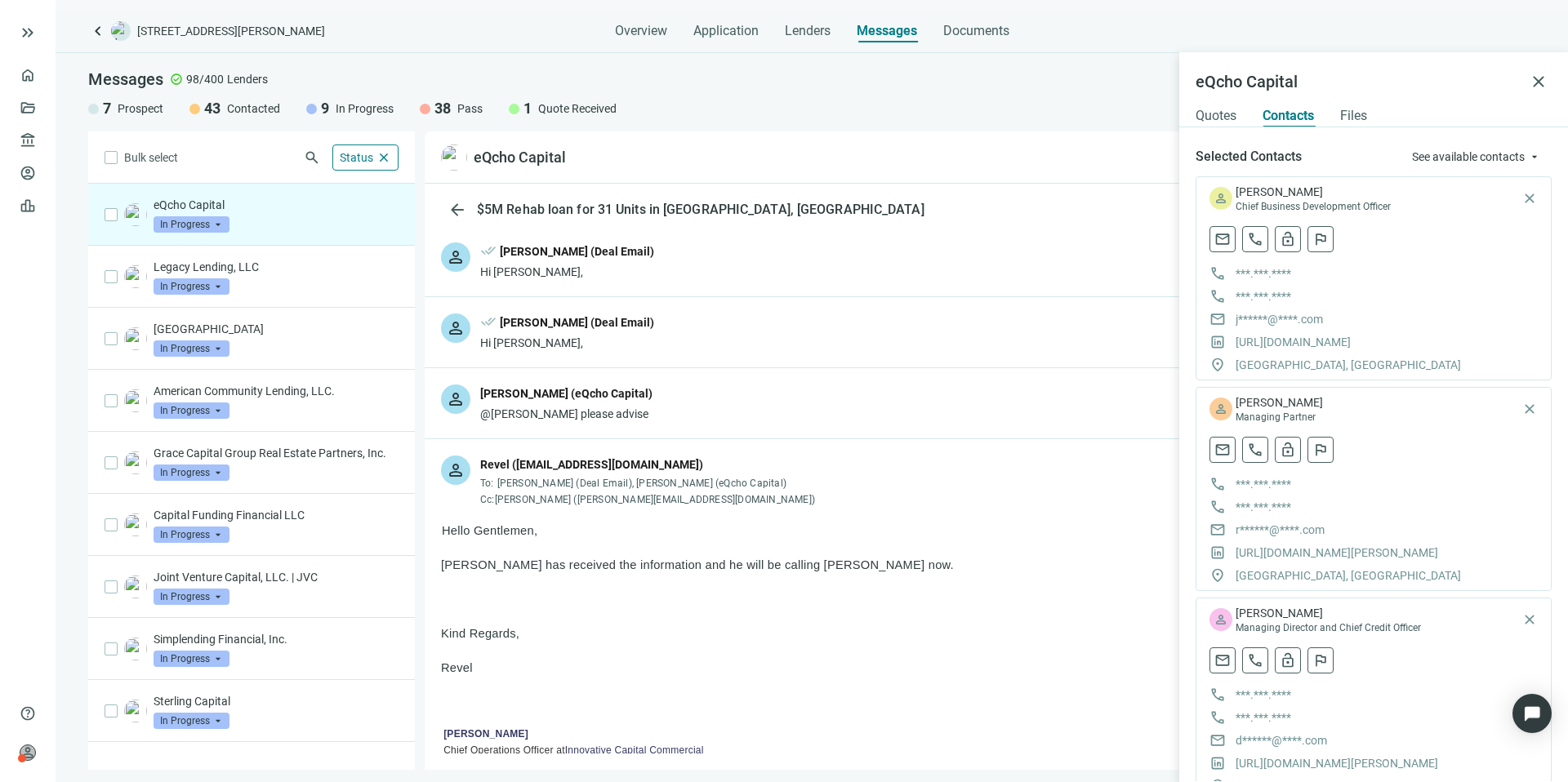
click at [202, 218] on span "In Progress" at bounding box center [191, 224] width 76 height 16
click at [198, 403] on span "Pass" at bounding box center [187, 401] width 35 height 16
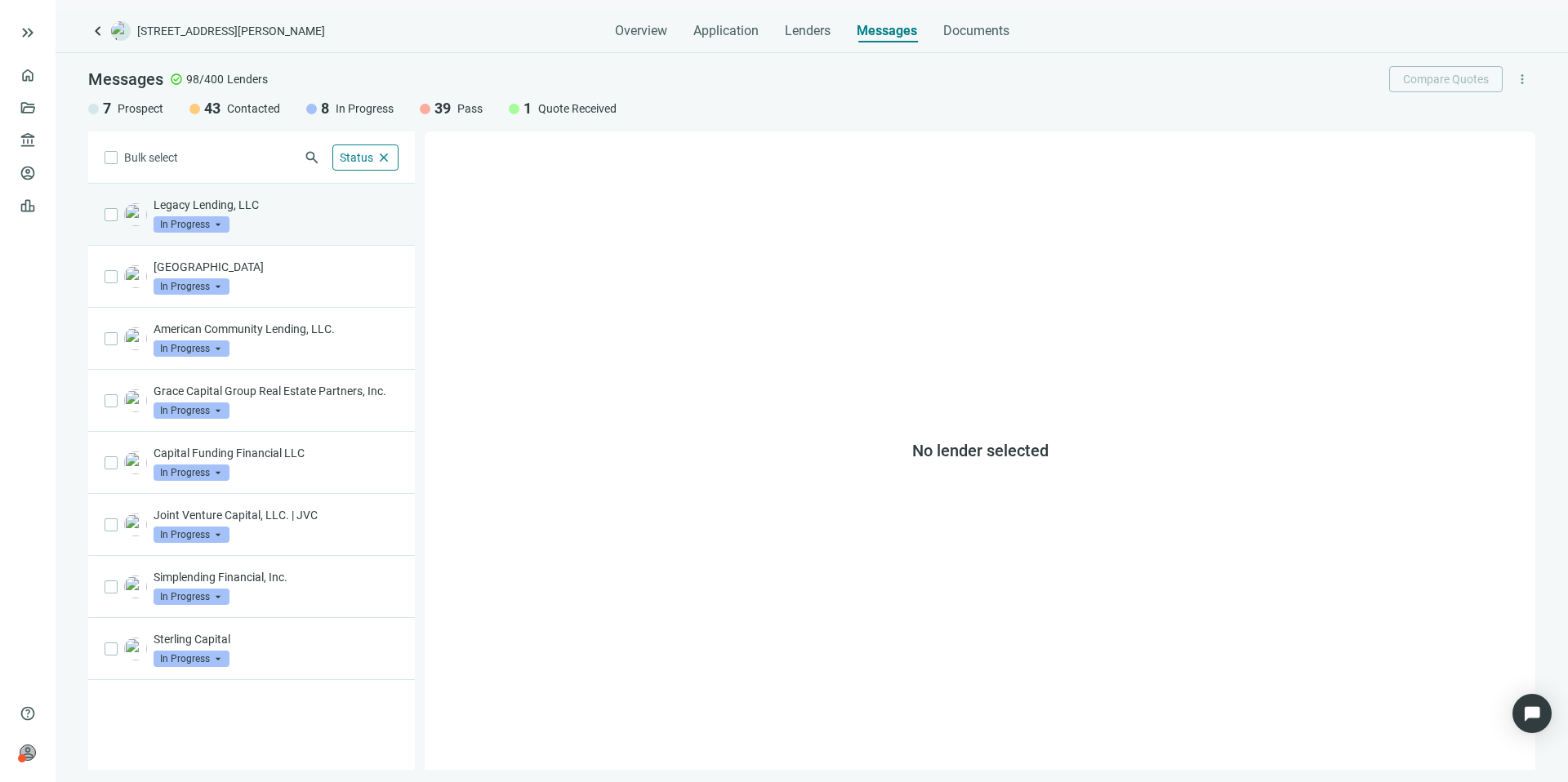
click at [253, 226] on div "Legacy Lending, LLC In Progress arrow_drop_down" at bounding box center [276, 214] width 245 height 36
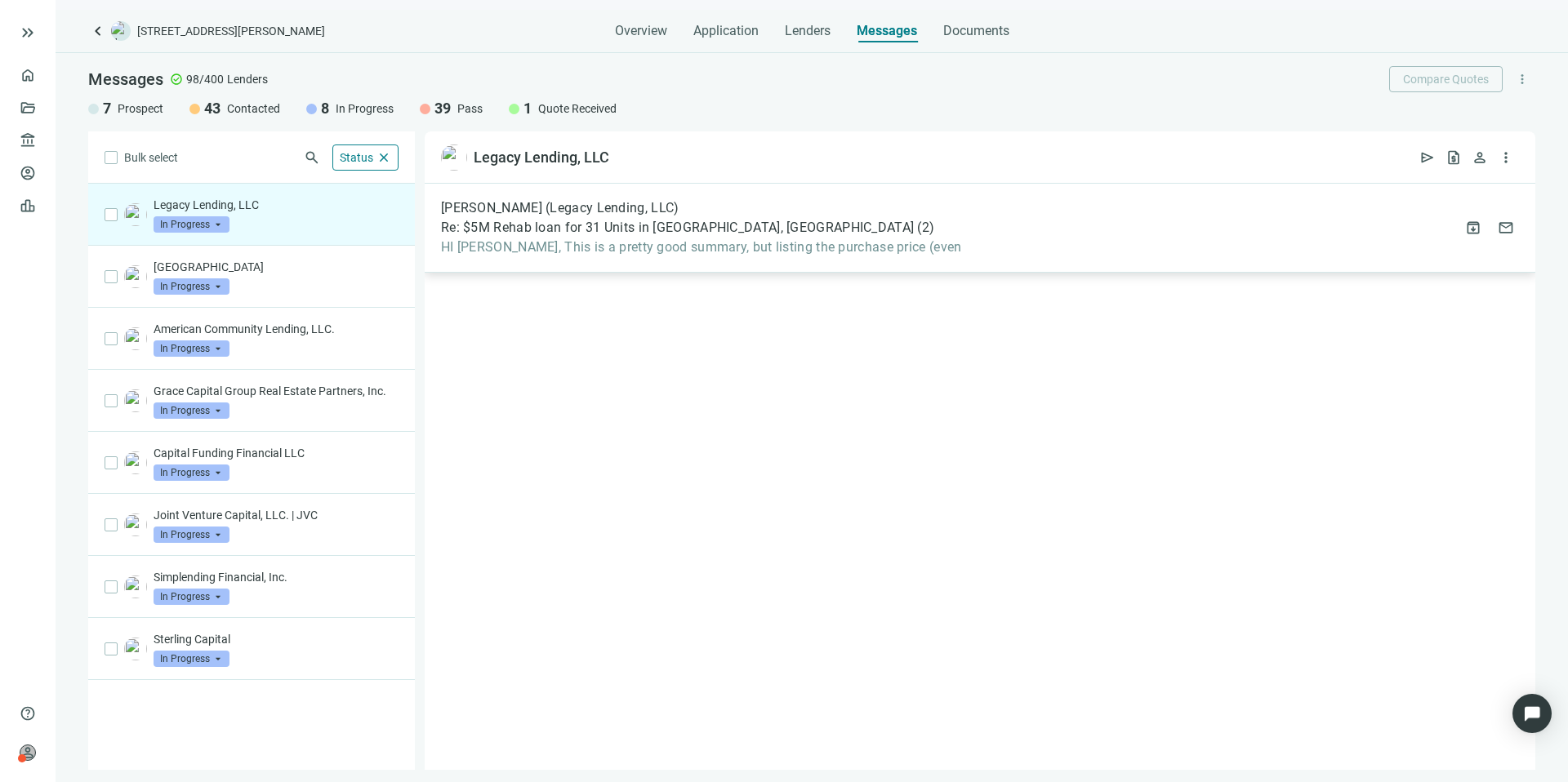
click at [929, 252] on div "Dane Fitch (Legacy Lending, LLC) Re: $5M Rehab loan for 31 Units in Bessemer, A…" at bounding box center [980, 228] width 1110 height 89
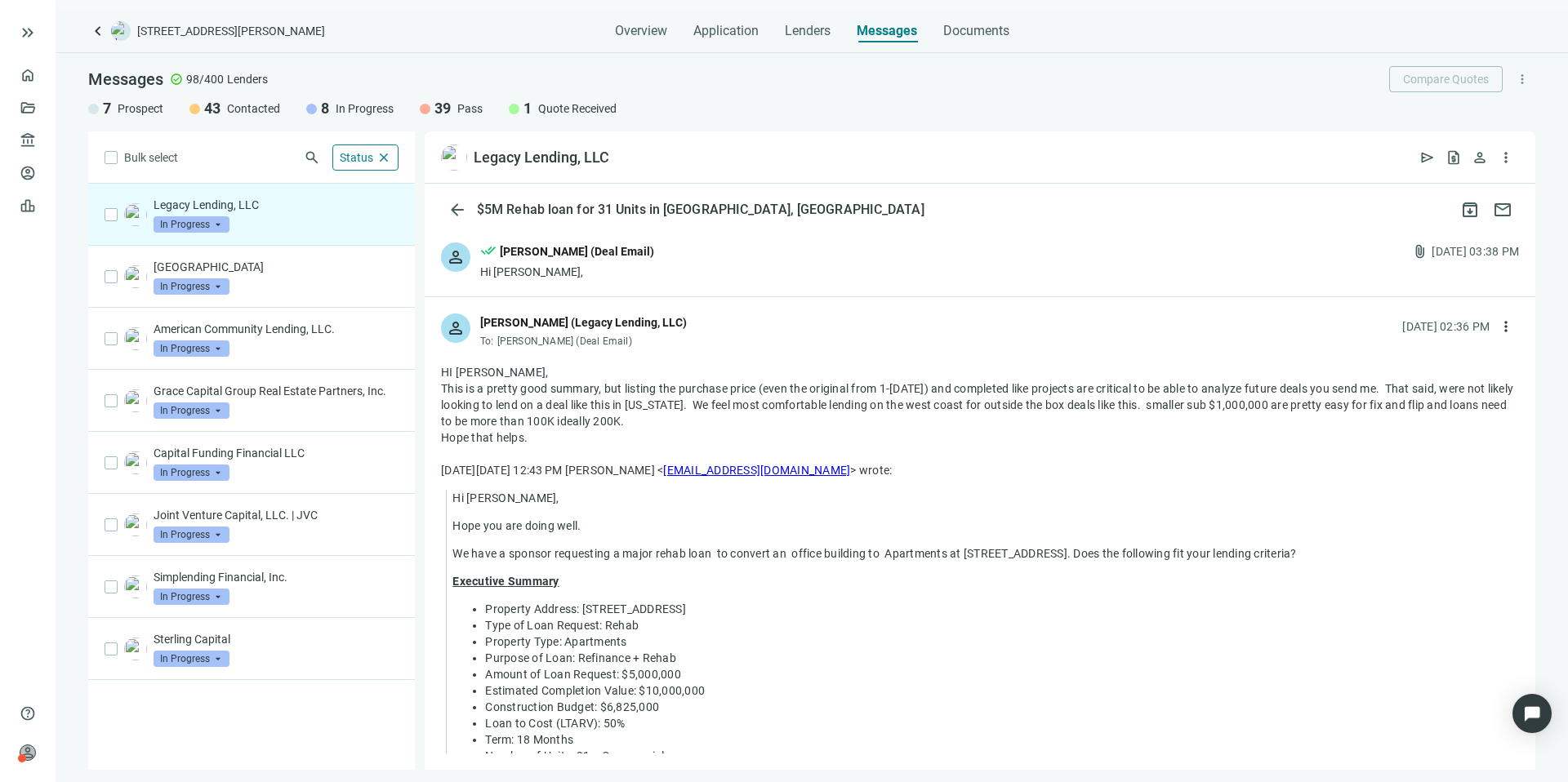
click at [858, 263] on div "person done_all Kevin A Jones (Deal Email) Hi Dane, attach_file 08.07.2025, 03:…" at bounding box center [980, 261] width 1110 height 70
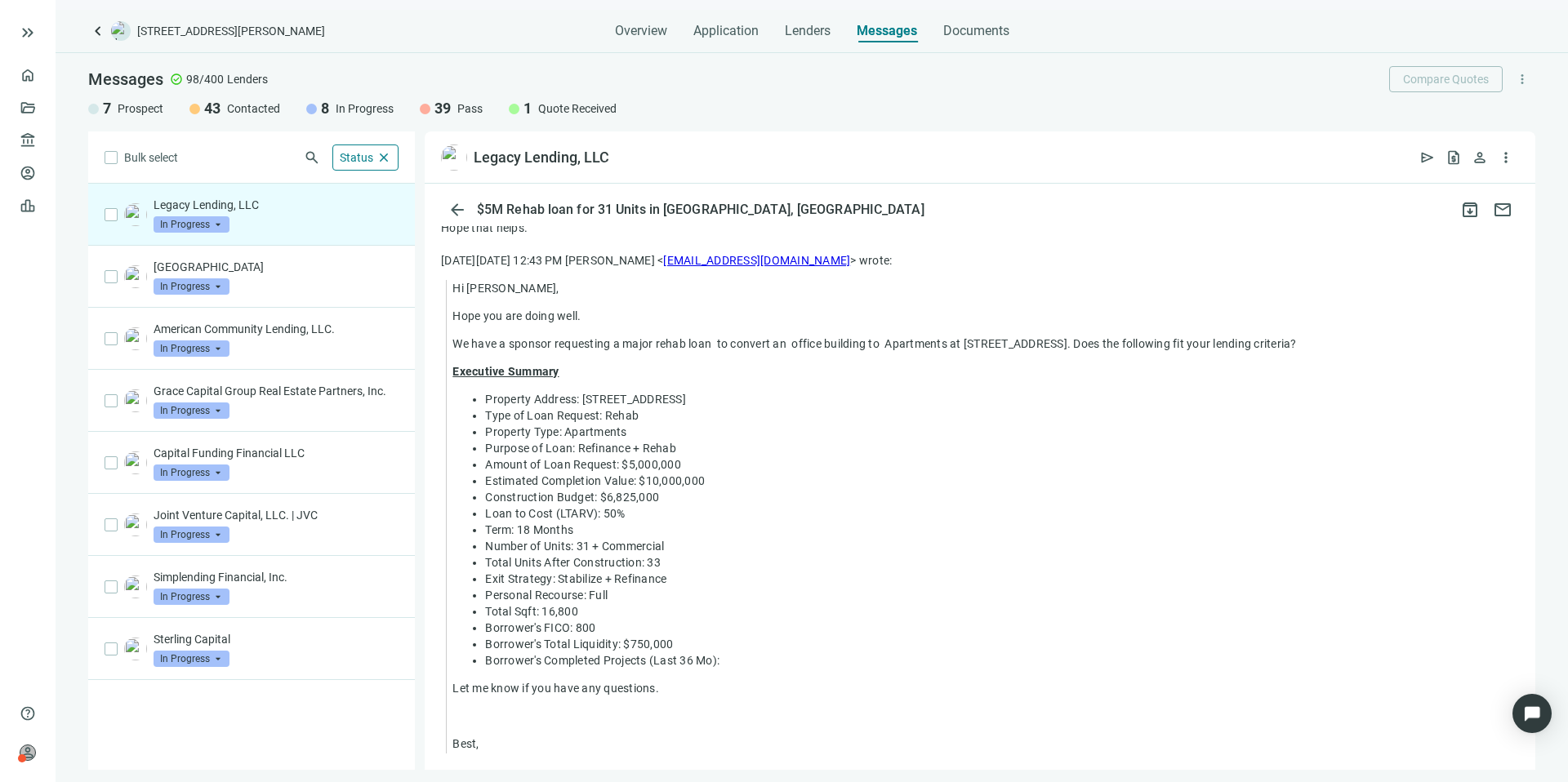
scroll to position [833, 0]
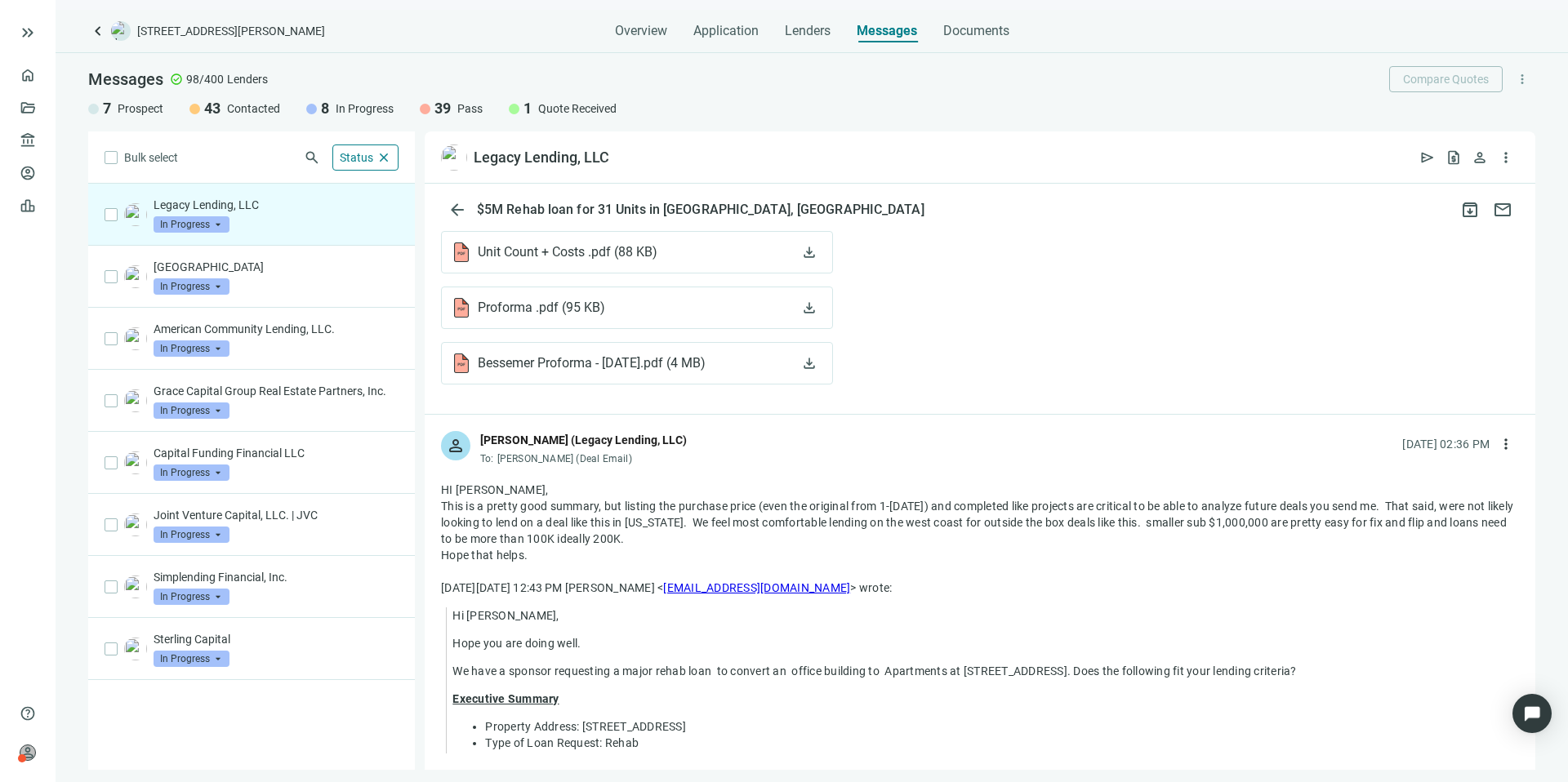
click at [219, 227] on span "In Progress" at bounding box center [191, 224] width 76 height 16
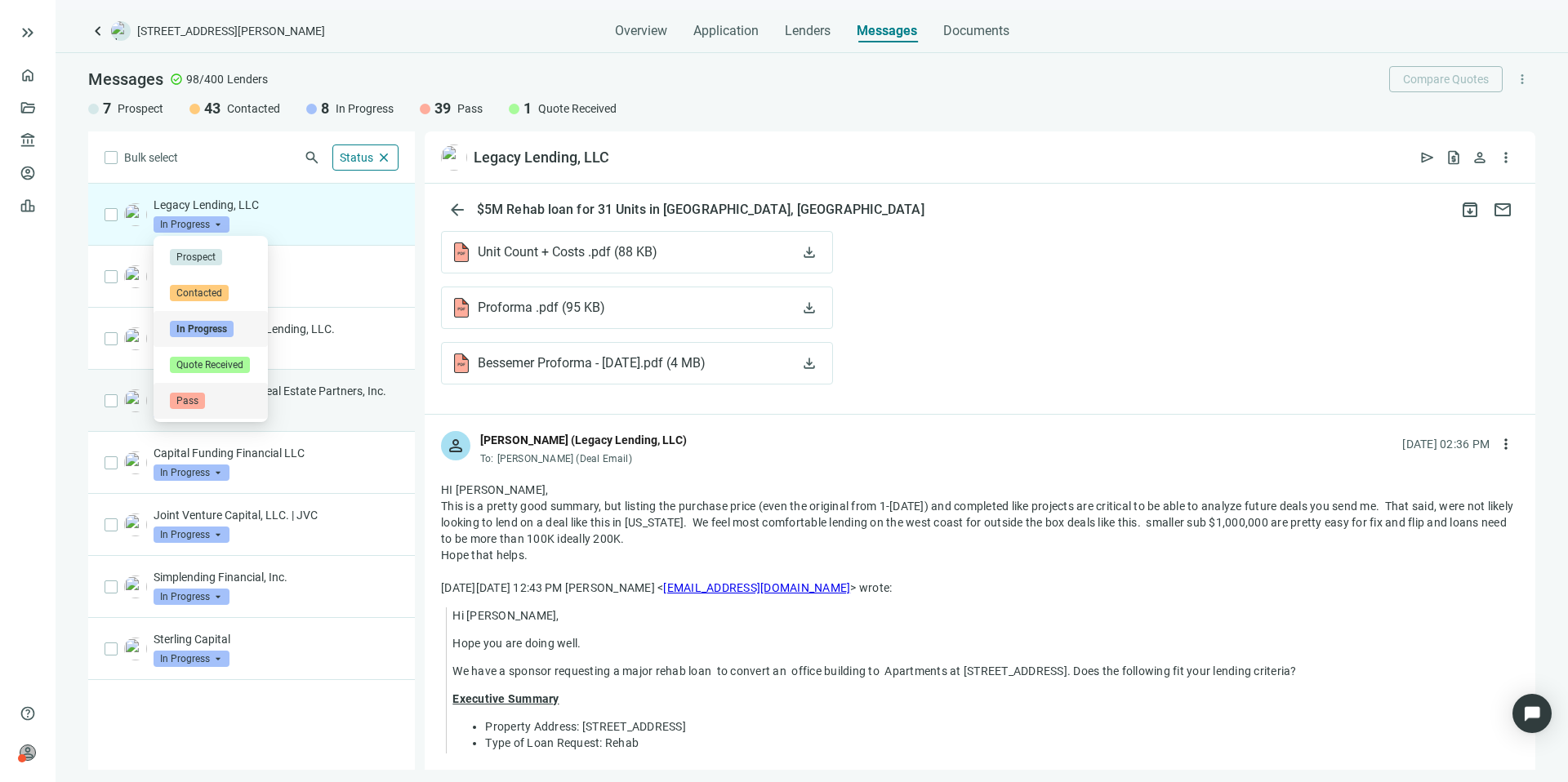
click at [194, 394] on span "Pass" at bounding box center [187, 401] width 35 height 16
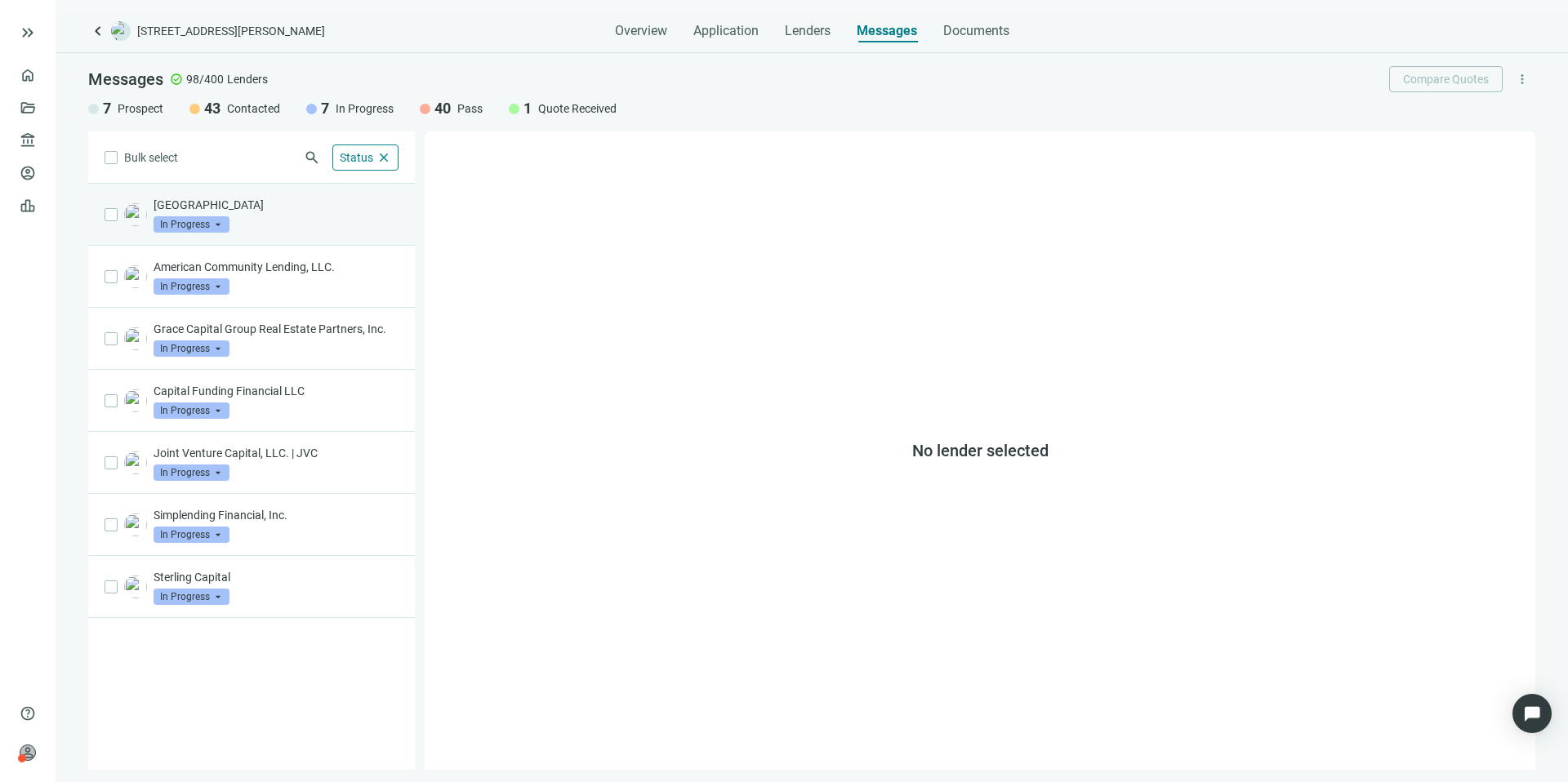
click at [287, 221] on div "Silver Heights Capital In Progress arrow_drop_down" at bounding box center [276, 214] width 245 height 36
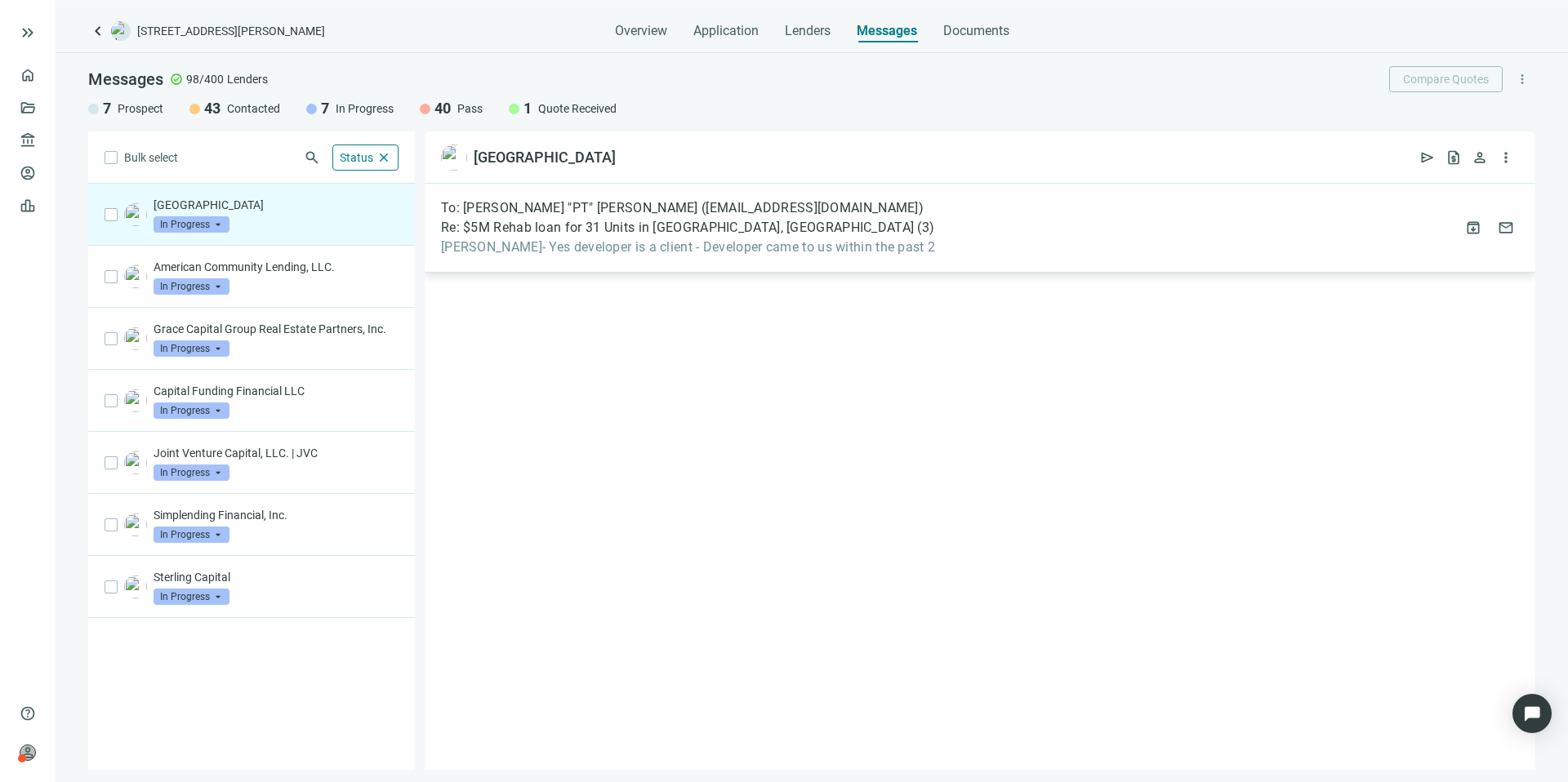
click at [1236, 242] on div "To: James "PT" Lucchesi (pt@silverheightscap.com) Re: $5M Rehab loan for 31 Uni…" at bounding box center [980, 228] width 1110 height 89
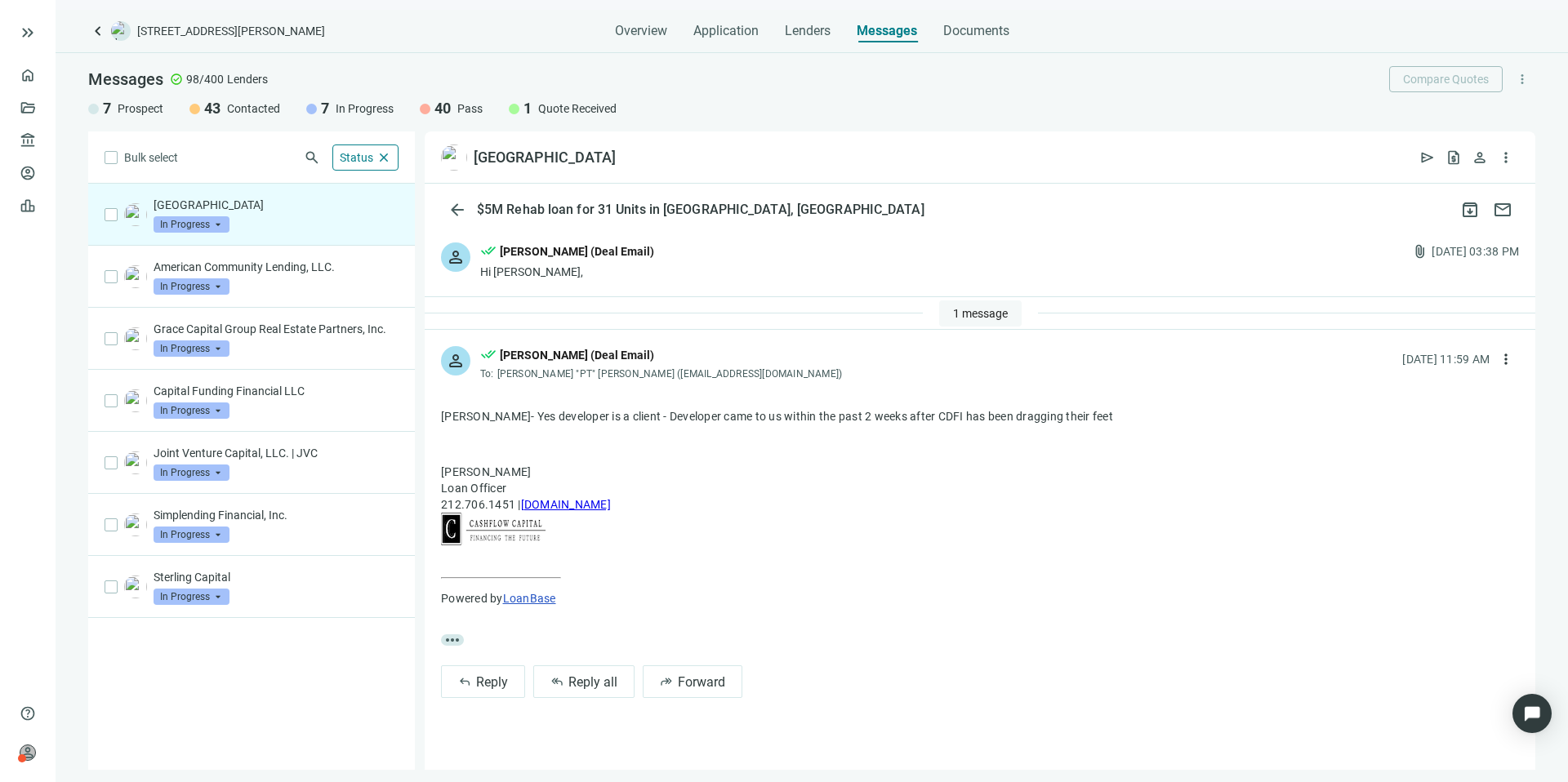
click at [964, 313] on span "1 message" at bounding box center [980, 312] width 54 height 13
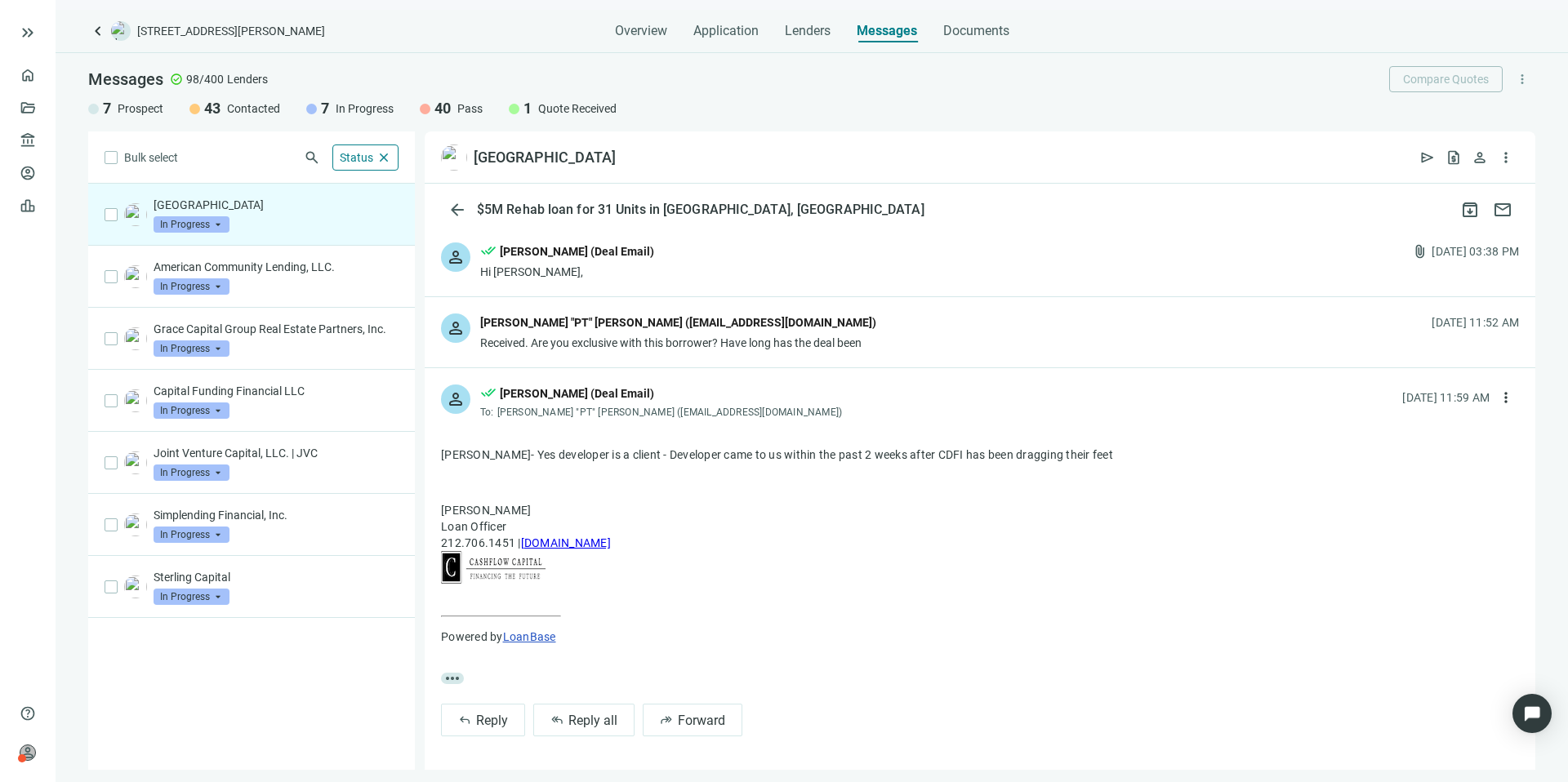
click at [719, 332] on div "James "PT" Lucchesi (pt@silverheightscap.com)" at bounding box center [678, 324] width 396 height 21
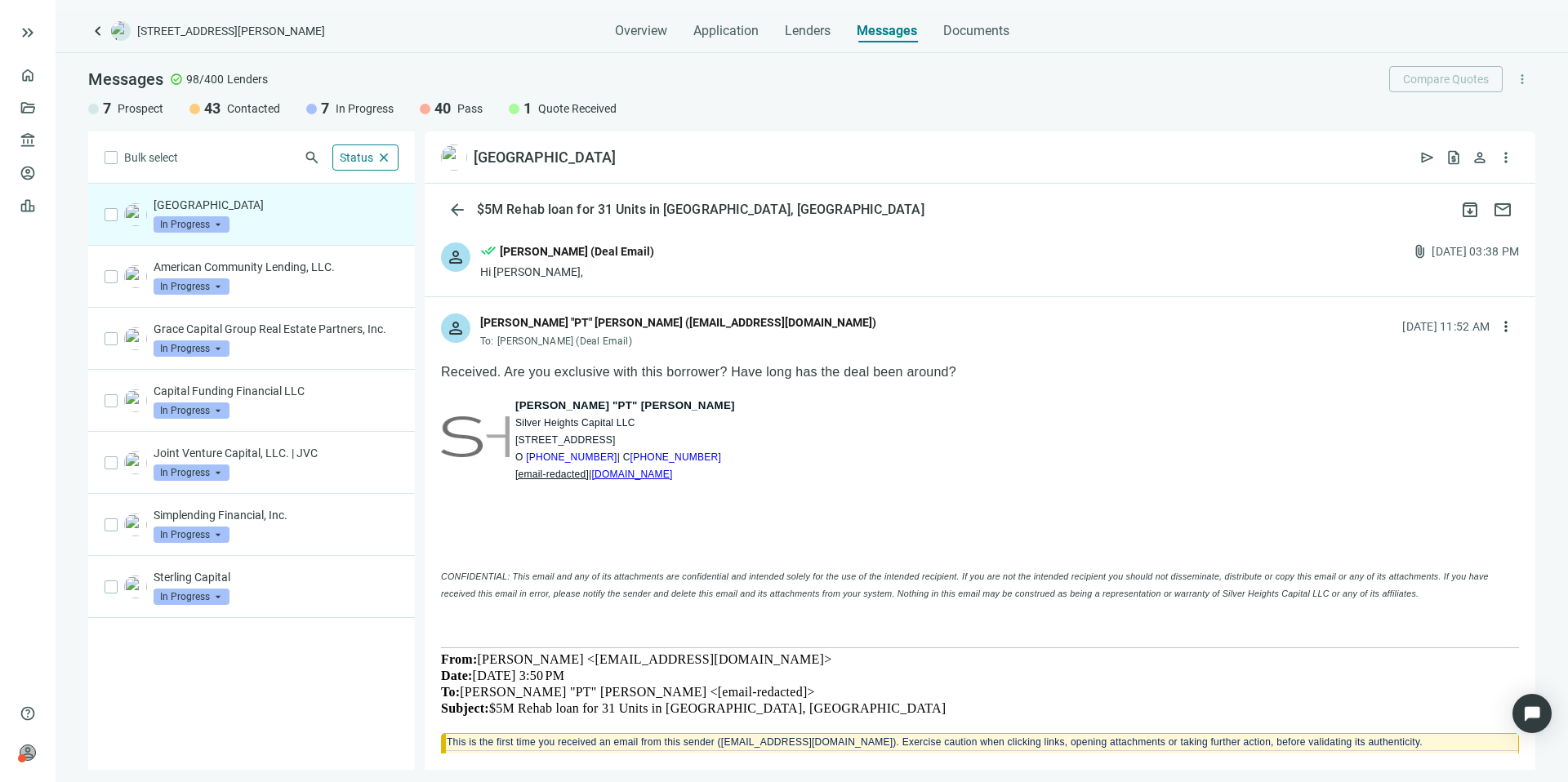
click at [778, 468] on td "Silver Heights Capital LLC 11 Chestnut Street, Suite 104 | Norwalk, CT 06854 O …" at bounding box center [674, 449] width 318 height 71
drag, startPoint x: 762, startPoint y: 480, endPoint x: 601, endPoint y: 476, distance: 161.0
click at [601, 476] on td "Silver Heights Capital LLC 11 Chestnut Street, Suite 104 | Norwalk, CT 06854 O …" at bounding box center [674, 449] width 318 height 71
click at [210, 226] on span "In Progress" at bounding box center [191, 224] width 76 height 16
click at [204, 404] on div "Pass" at bounding box center [211, 401] width 82 height 16
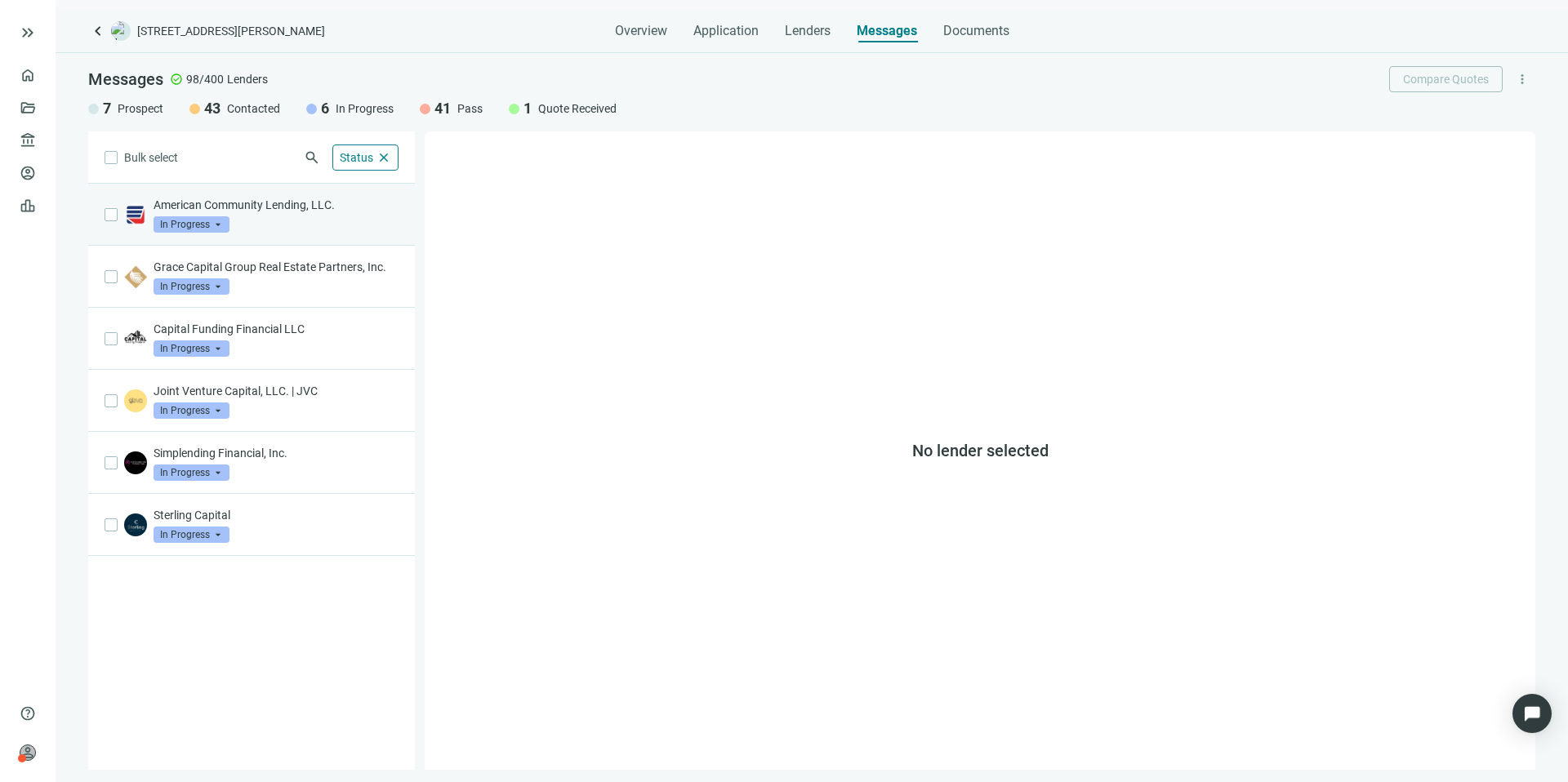
click at [302, 207] on p "American Community Lending, LLC." at bounding box center [276, 205] width 245 height 16
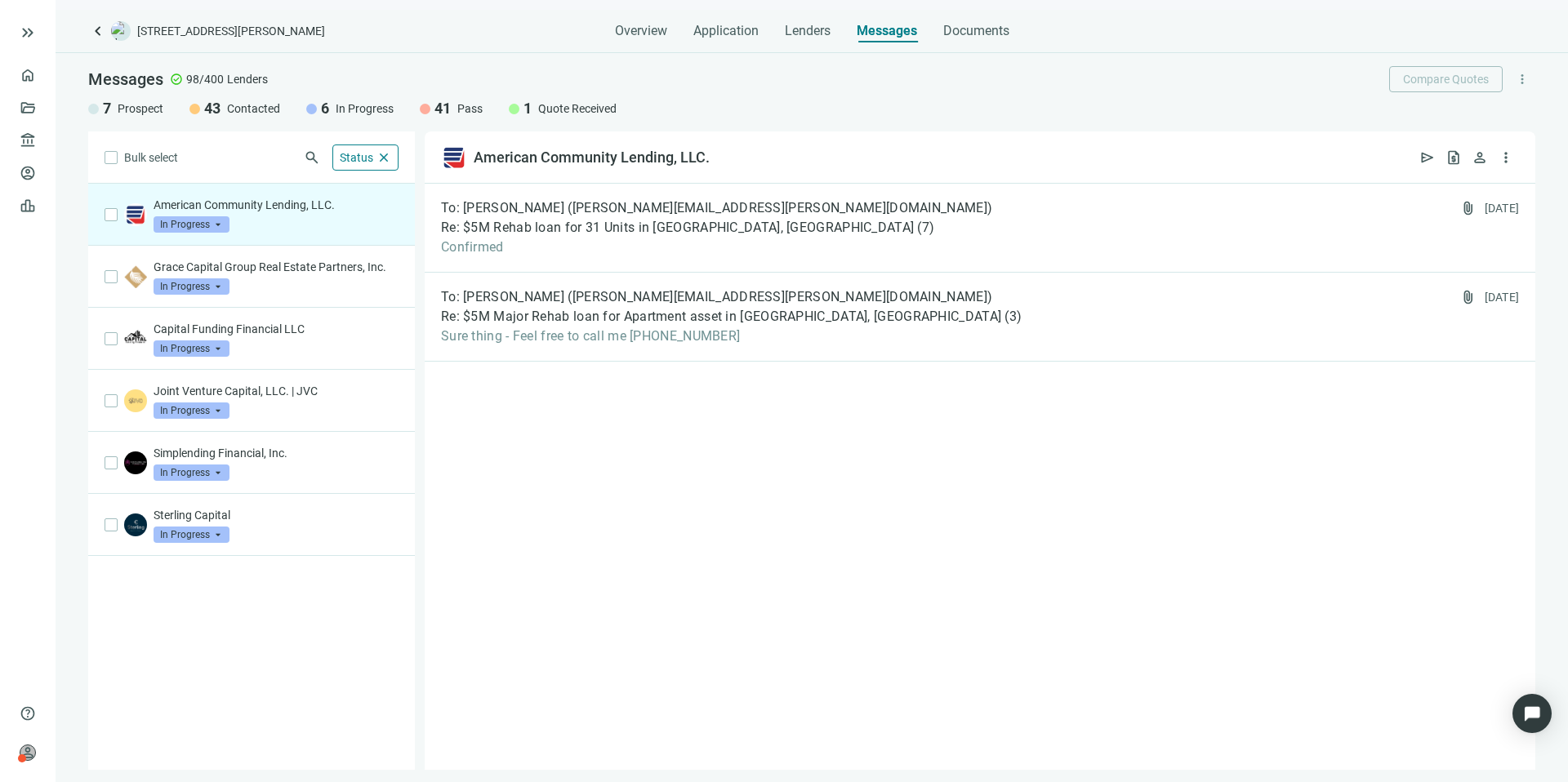
click at [220, 219] on span "In Progress" at bounding box center [191, 224] width 76 height 16
click at [210, 251] on span "Prospect" at bounding box center [196, 257] width 52 height 16
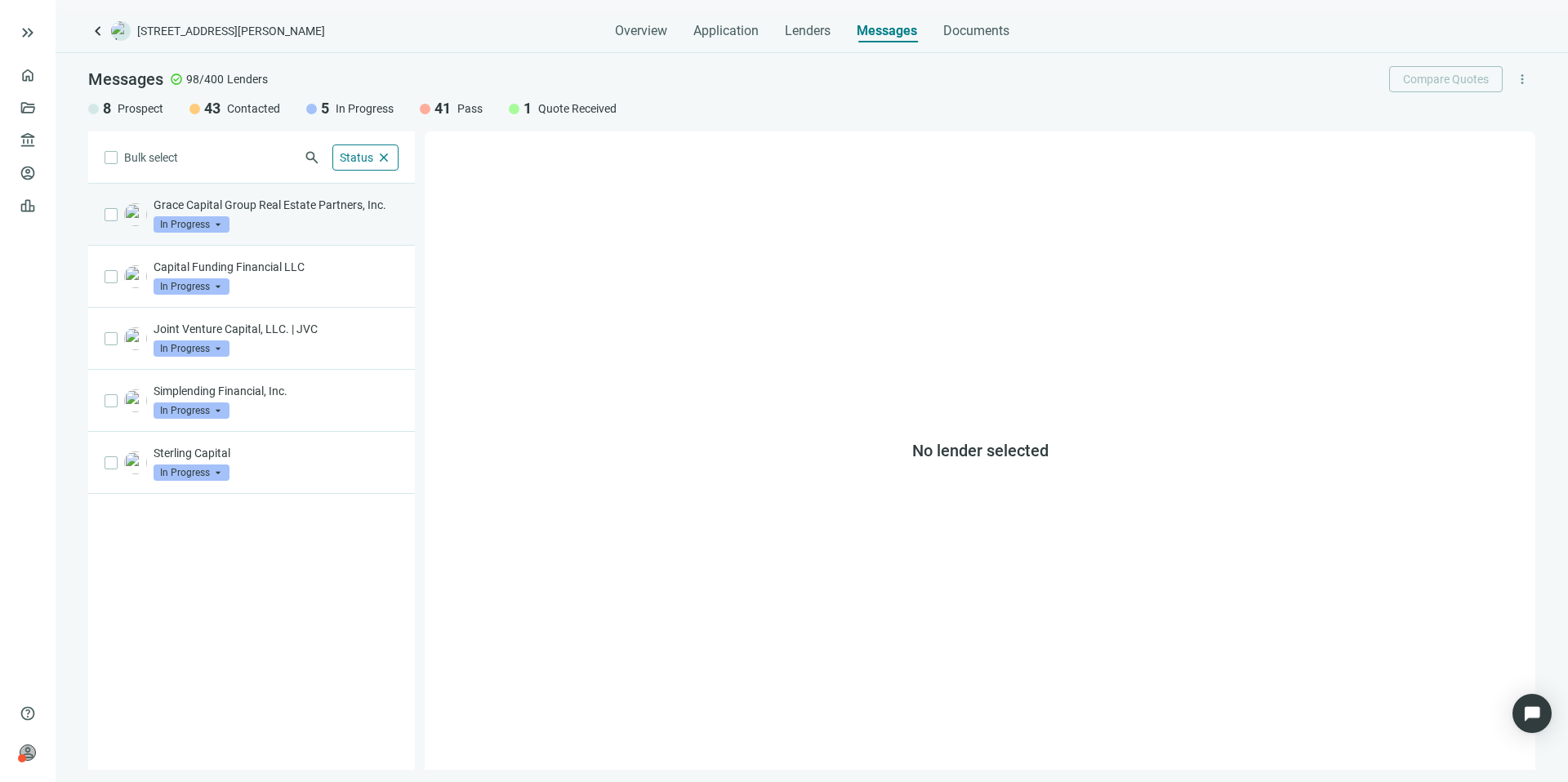
click at [296, 229] on div "Grace Capital Group Real Estate Partners, Inc. In Progress arrow_drop_down" at bounding box center [276, 214] width 245 height 36
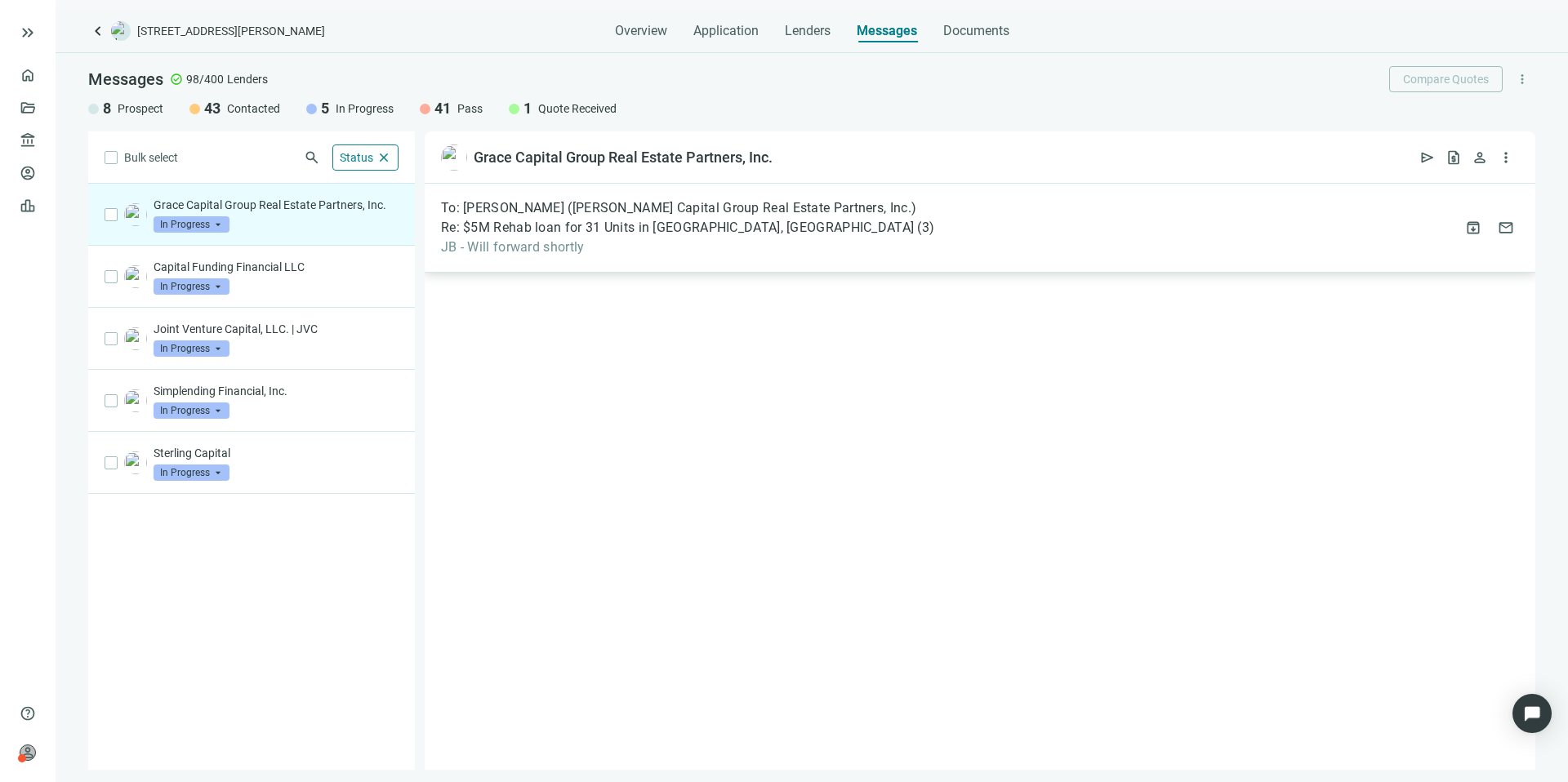
click at [800, 247] on span "JB - Will forward shortly" at bounding box center [687, 247] width 493 height 16
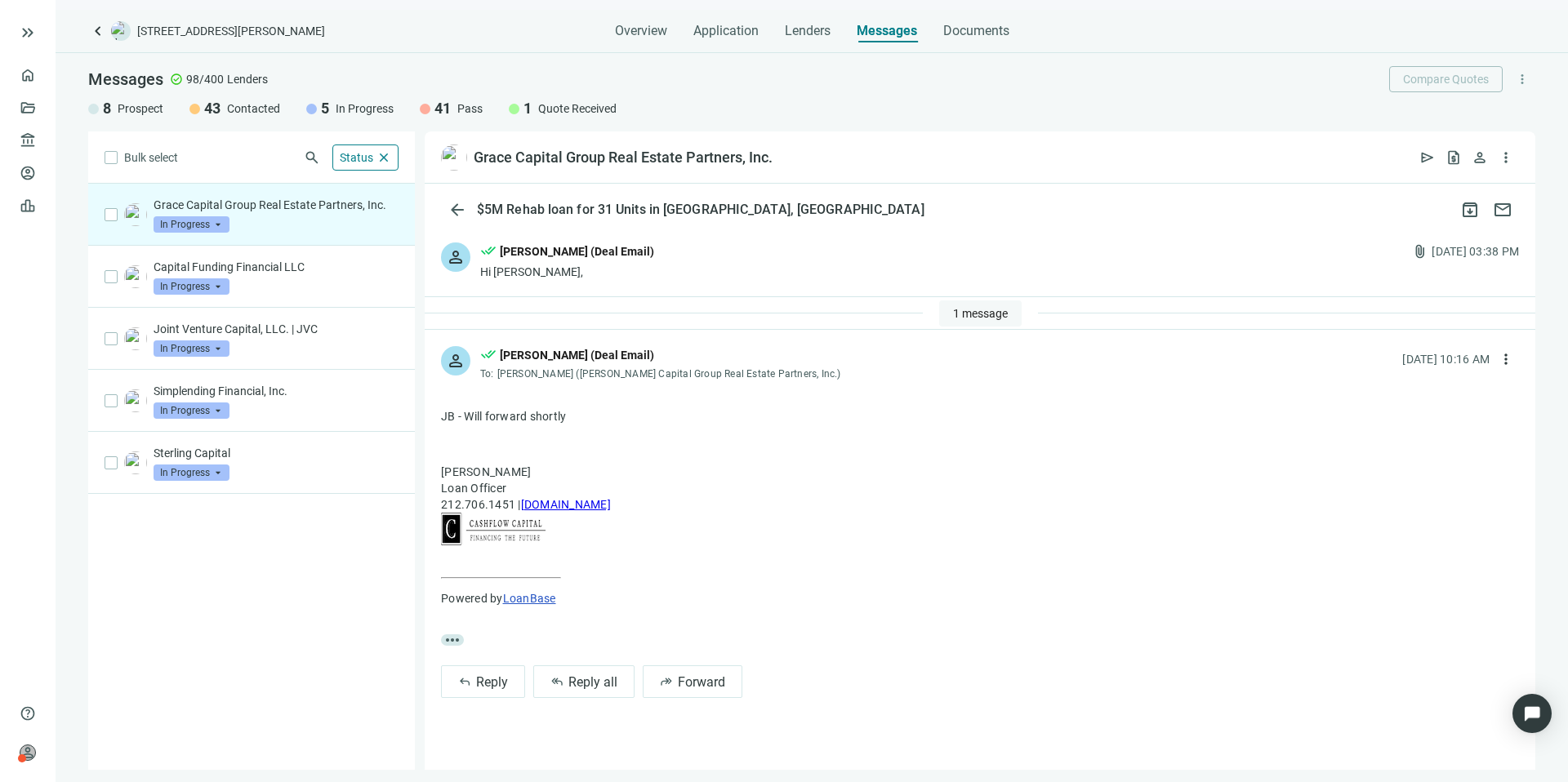
click at [961, 319] on span "1 message" at bounding box center [980, 312] width 54 height 13
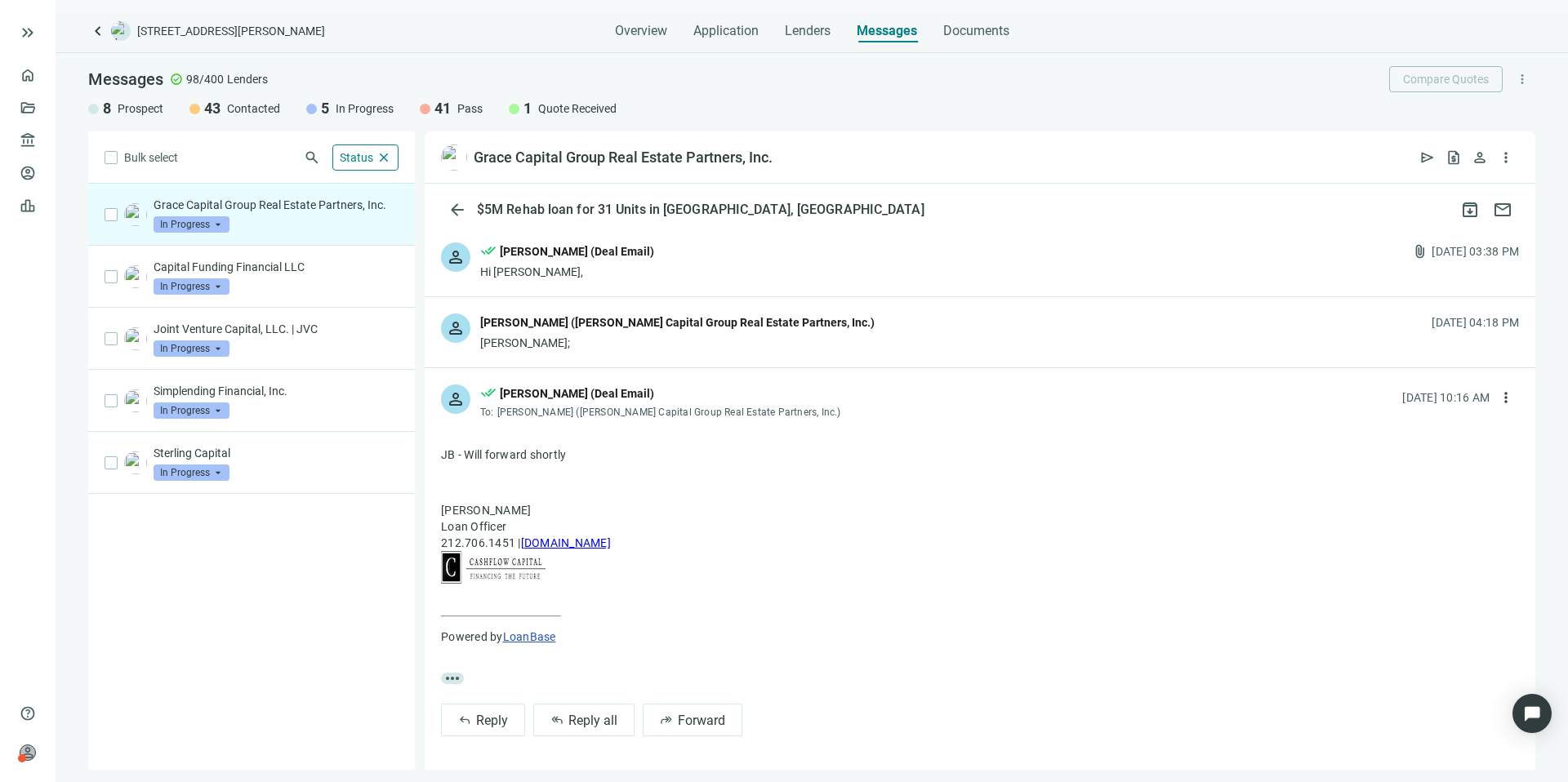
click at [856, 349] on div "person Jonathan JB Kieswetter (Grace Capital Group Real Estate Partners, Inc.) …" at bounding box center [980, 332] width 1110 height 70
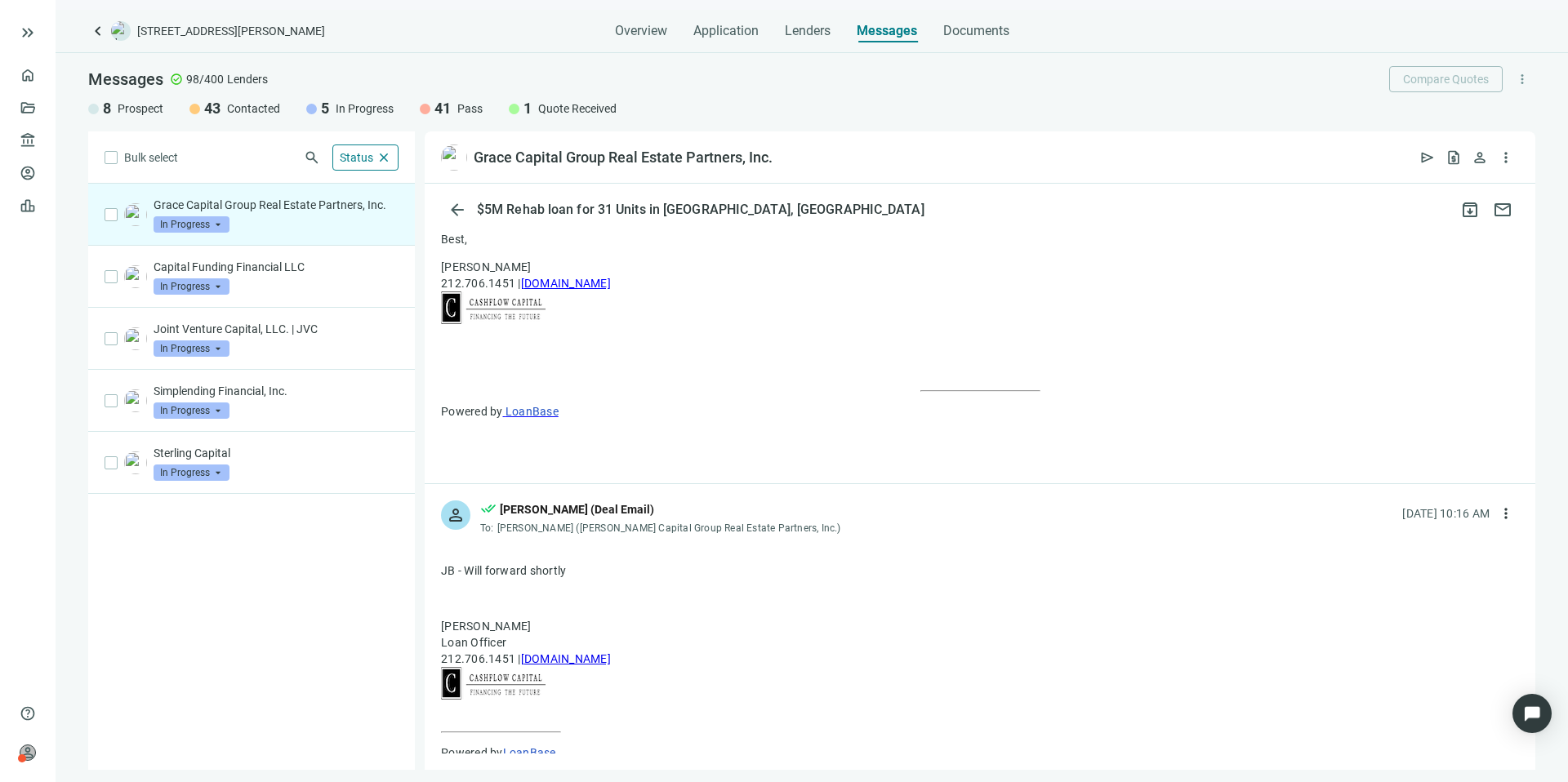
scroll to position [1215, 0]
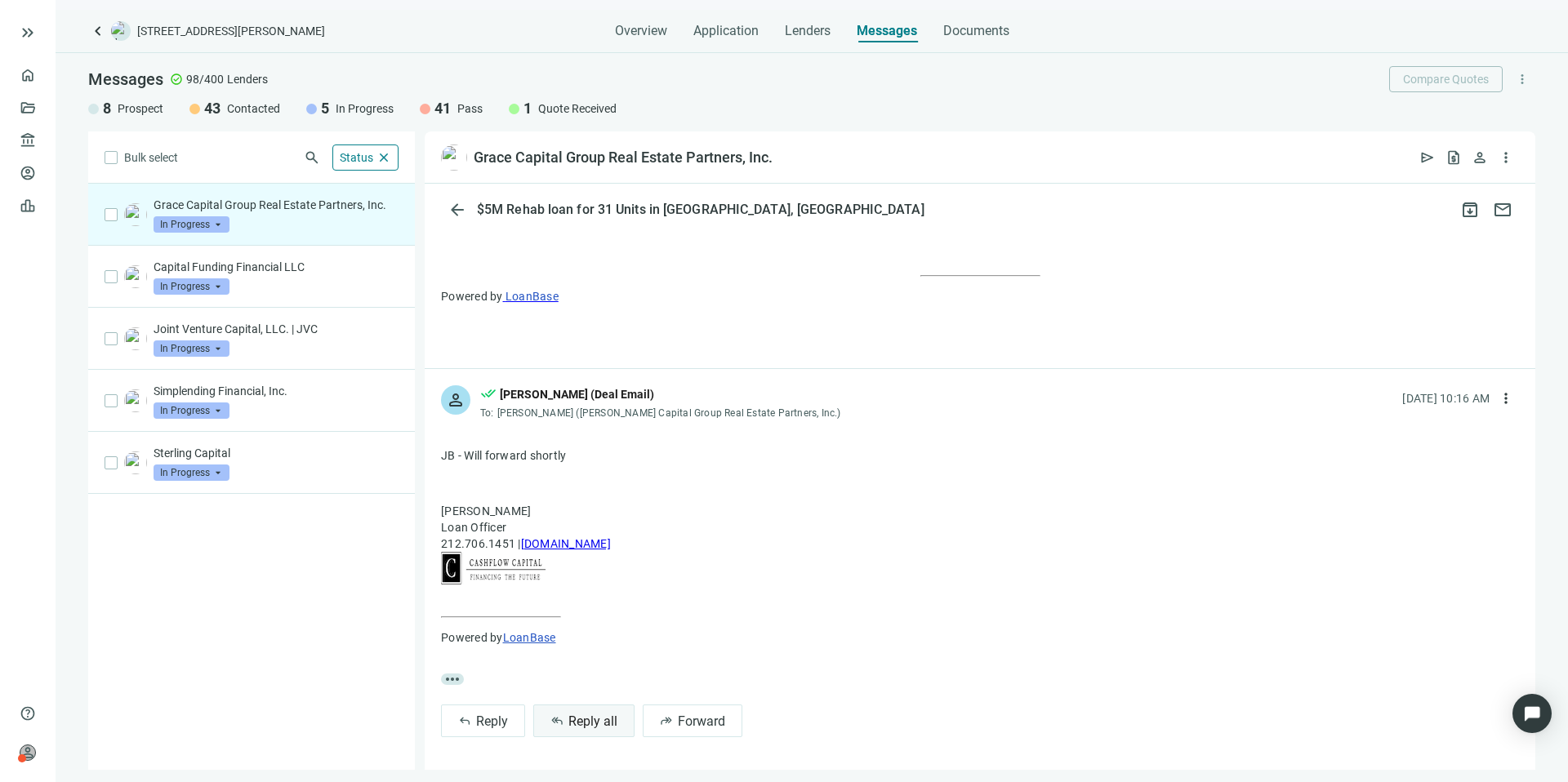
click at [595, 717] on span "Reply all" at bounding box center [593, 721] width 49 height 16
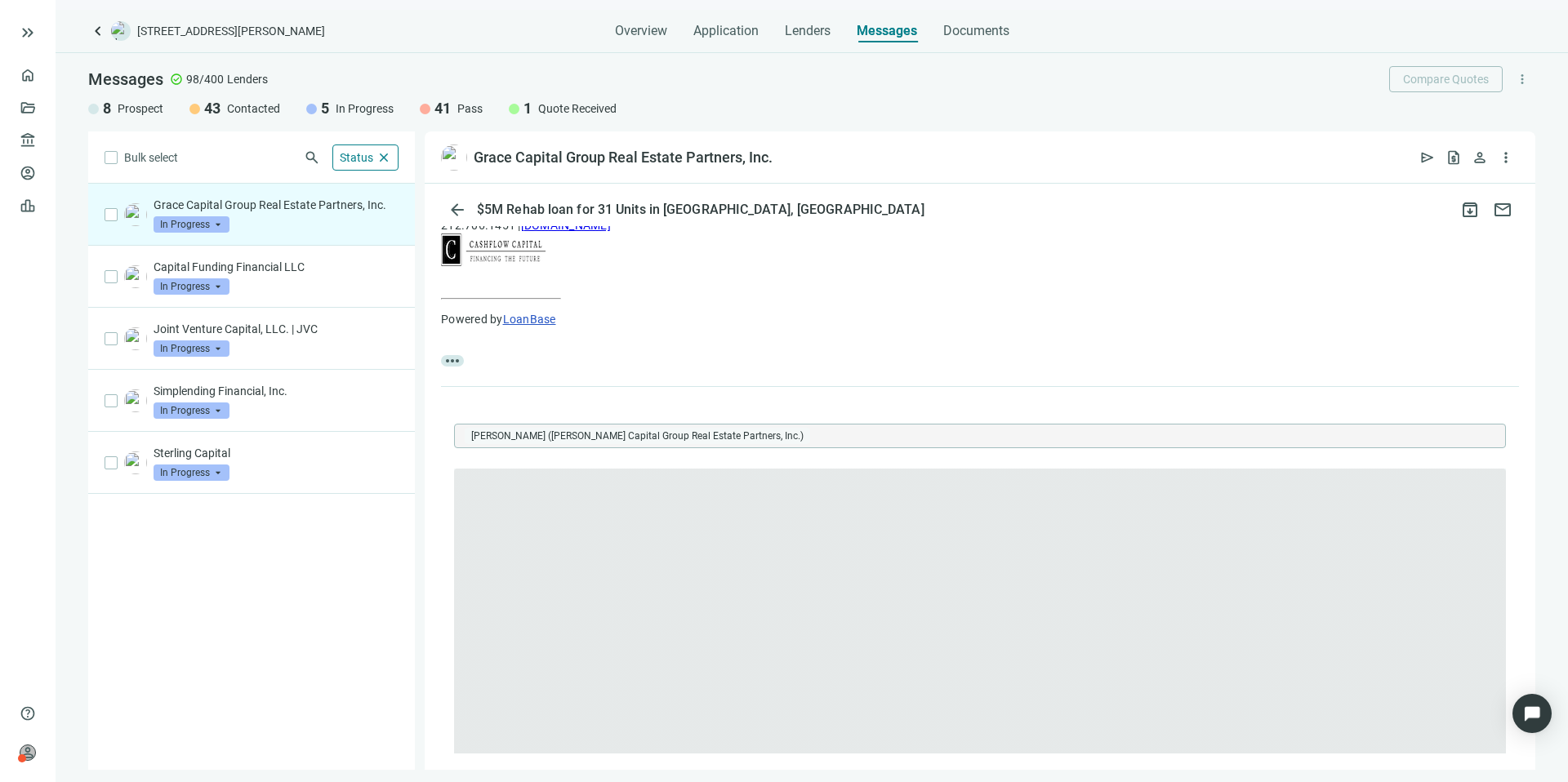
scroll to position [0, 0]
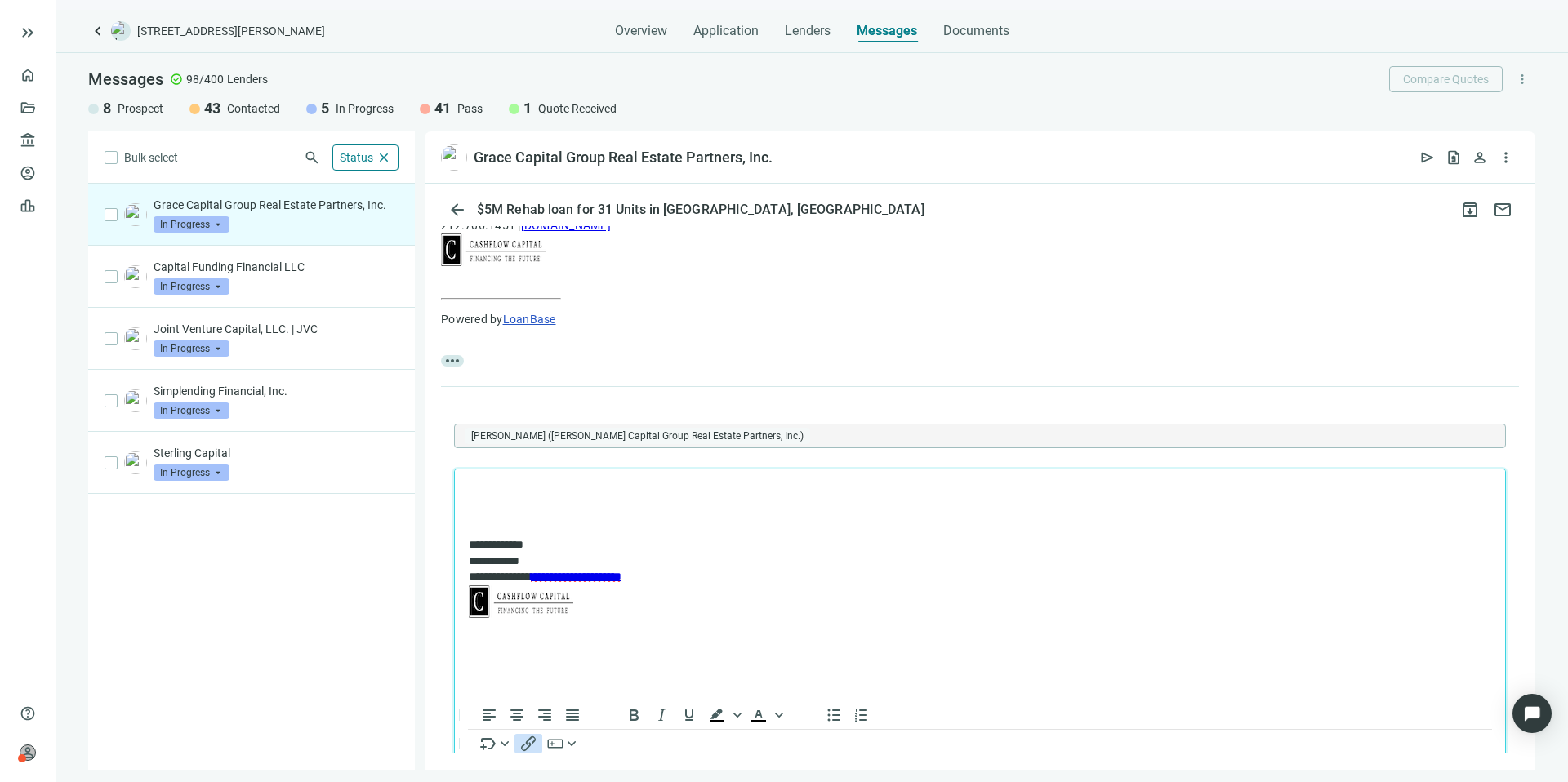
click at [531, 742] on icon "Insert/edit link" at bounding box center [528, 744] width 19 height 19
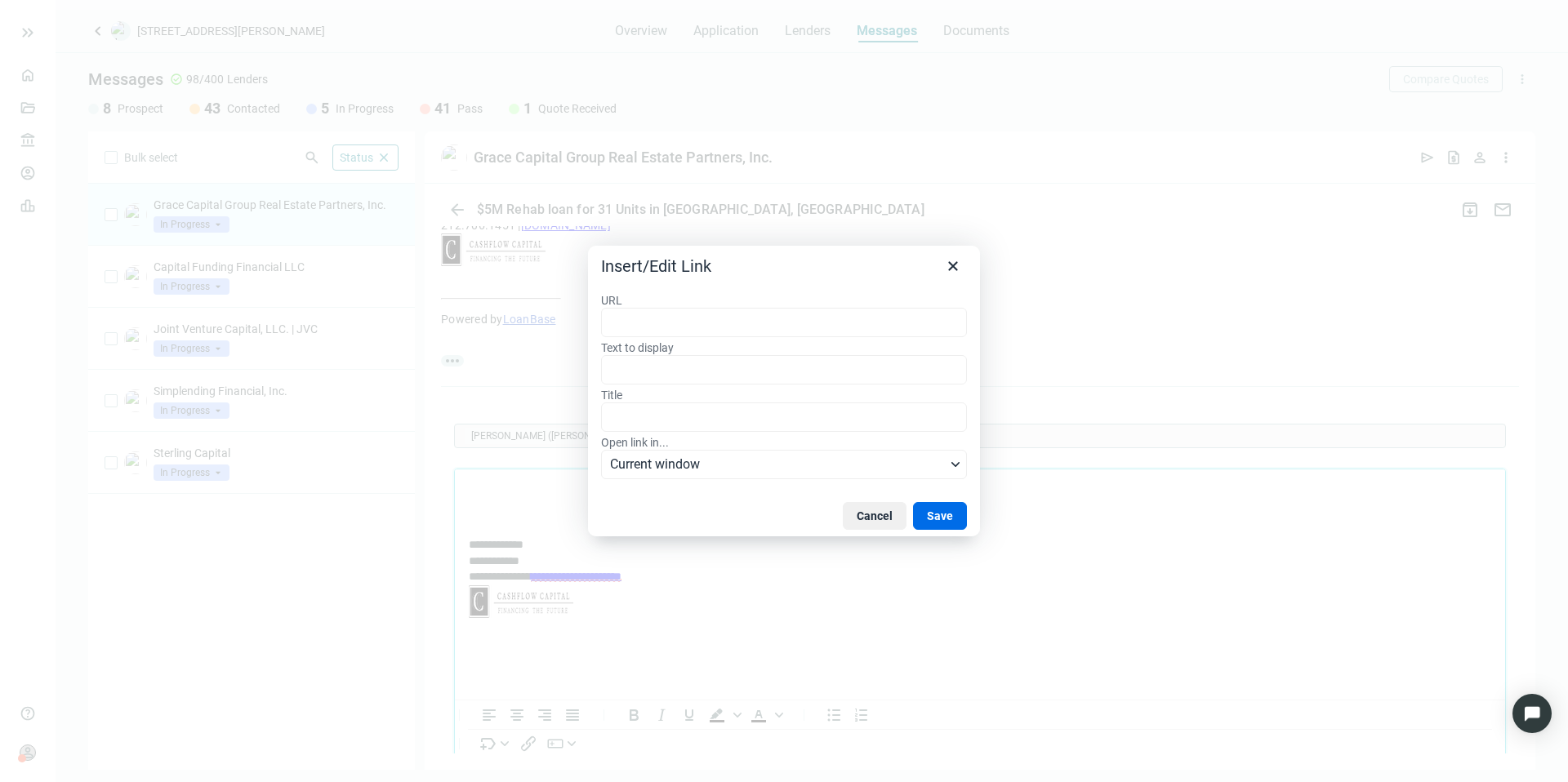
type input "**********"
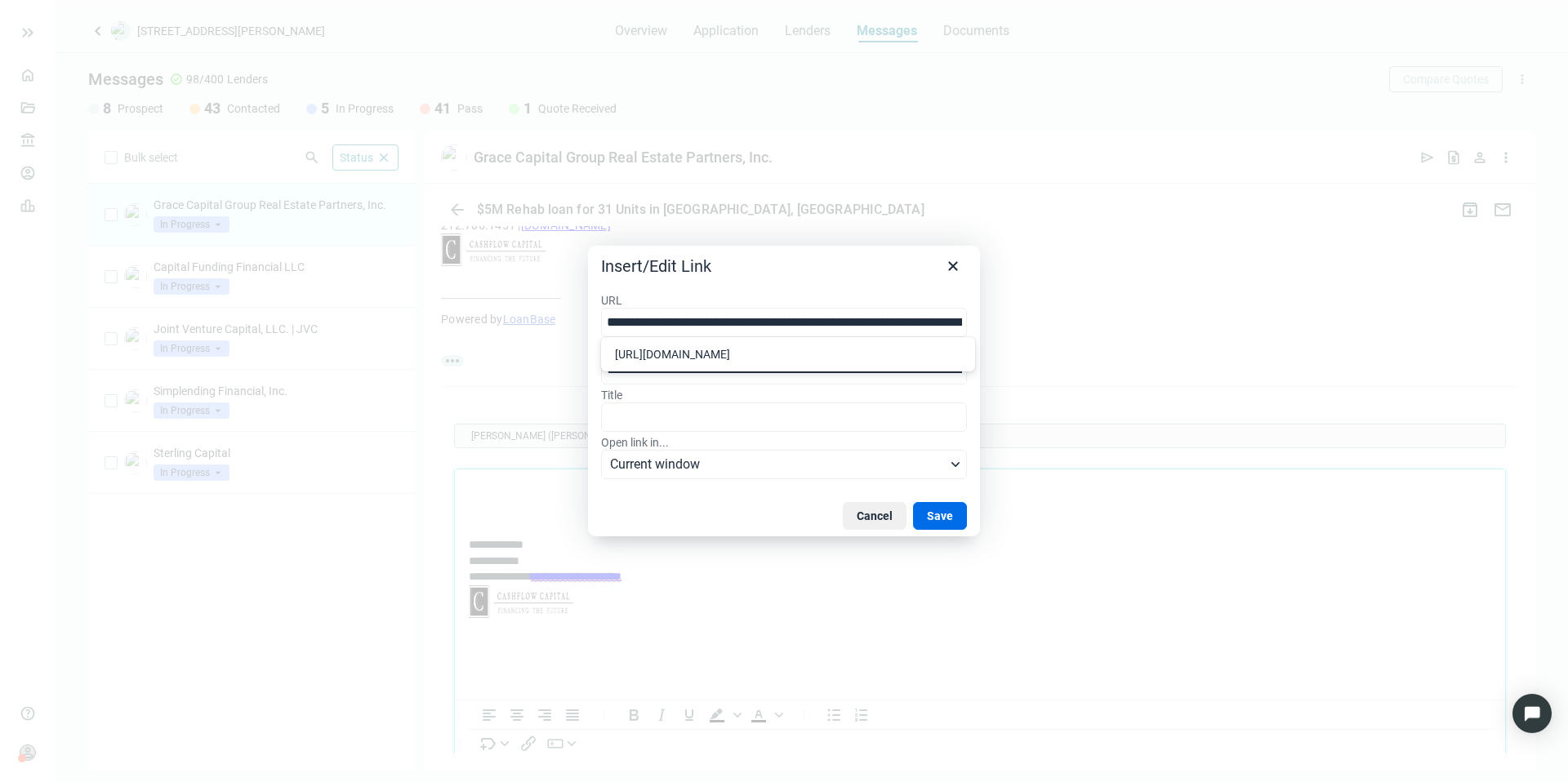
scroll to position [0, 496]
click at [931, 512] on button "Save" at bounding box center [940, 516] width 54 height 28
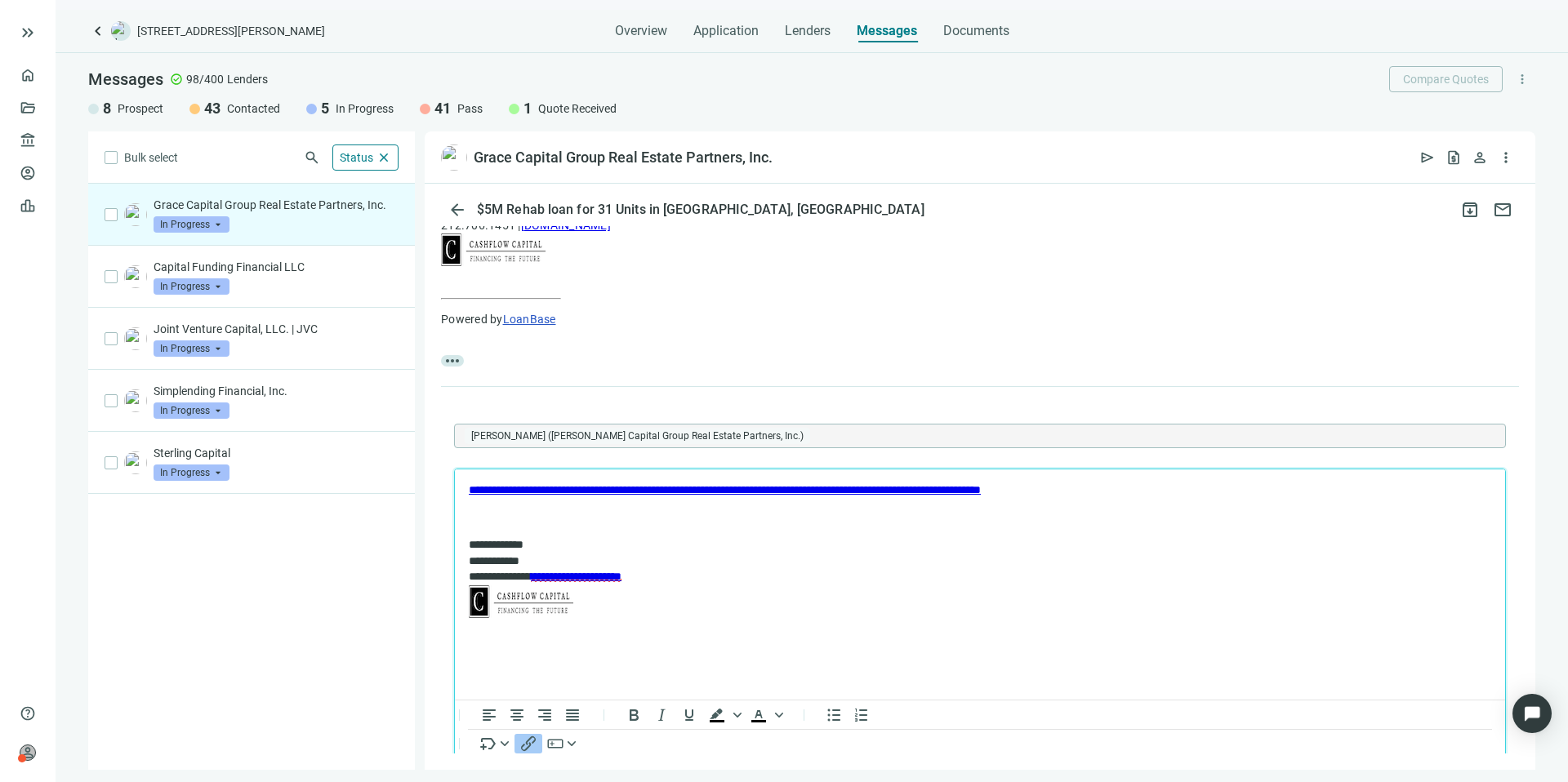
click at [478, 507] on body "**********" at bounding box center [979, 552] width 1024 height 141
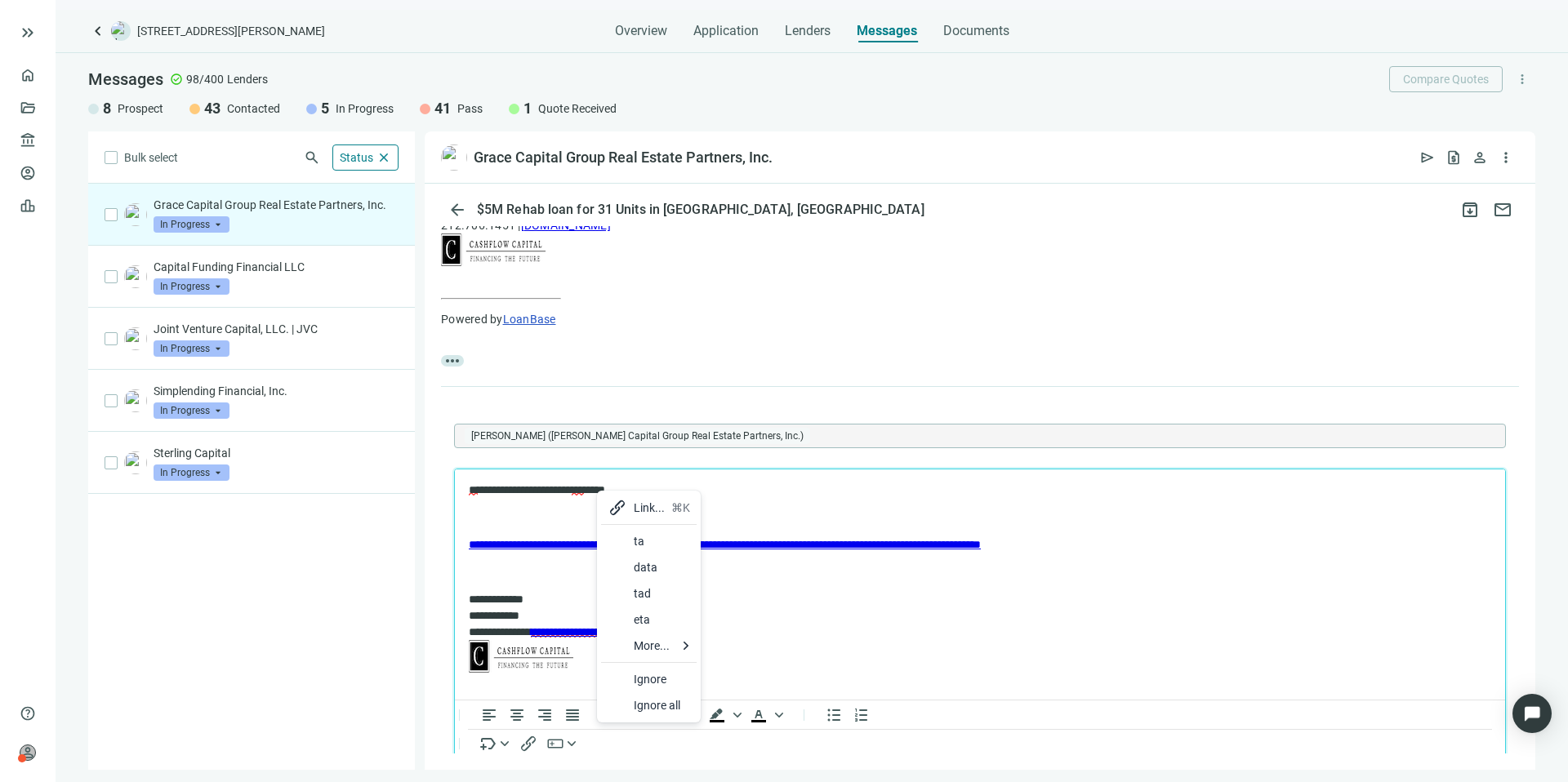
click at [622, 564] on div at bounding box center [617, 568] width 19 height 19
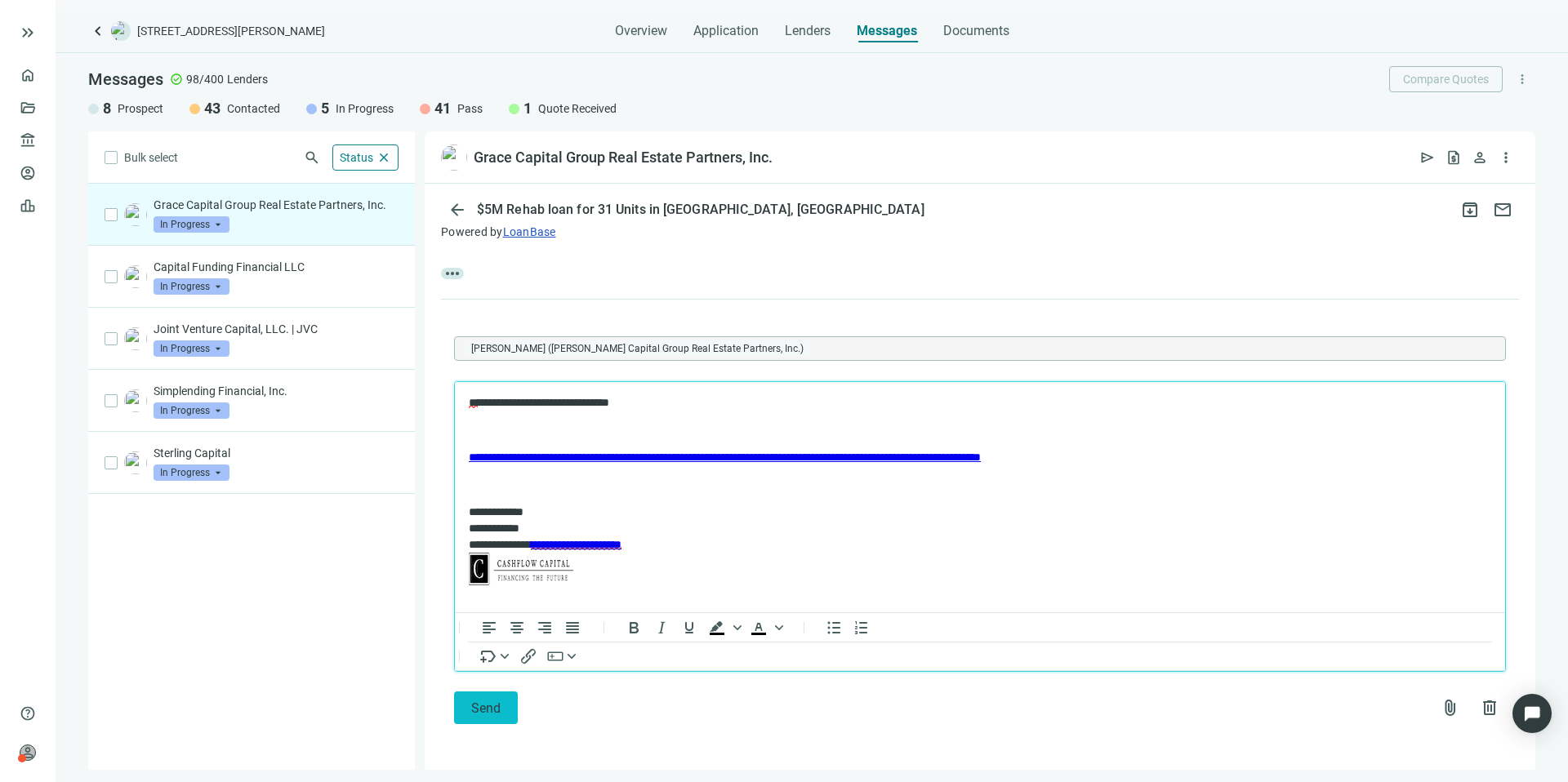
click at [492, 701] on span "Send" at bounding box center [486, 708] width 29 height 16
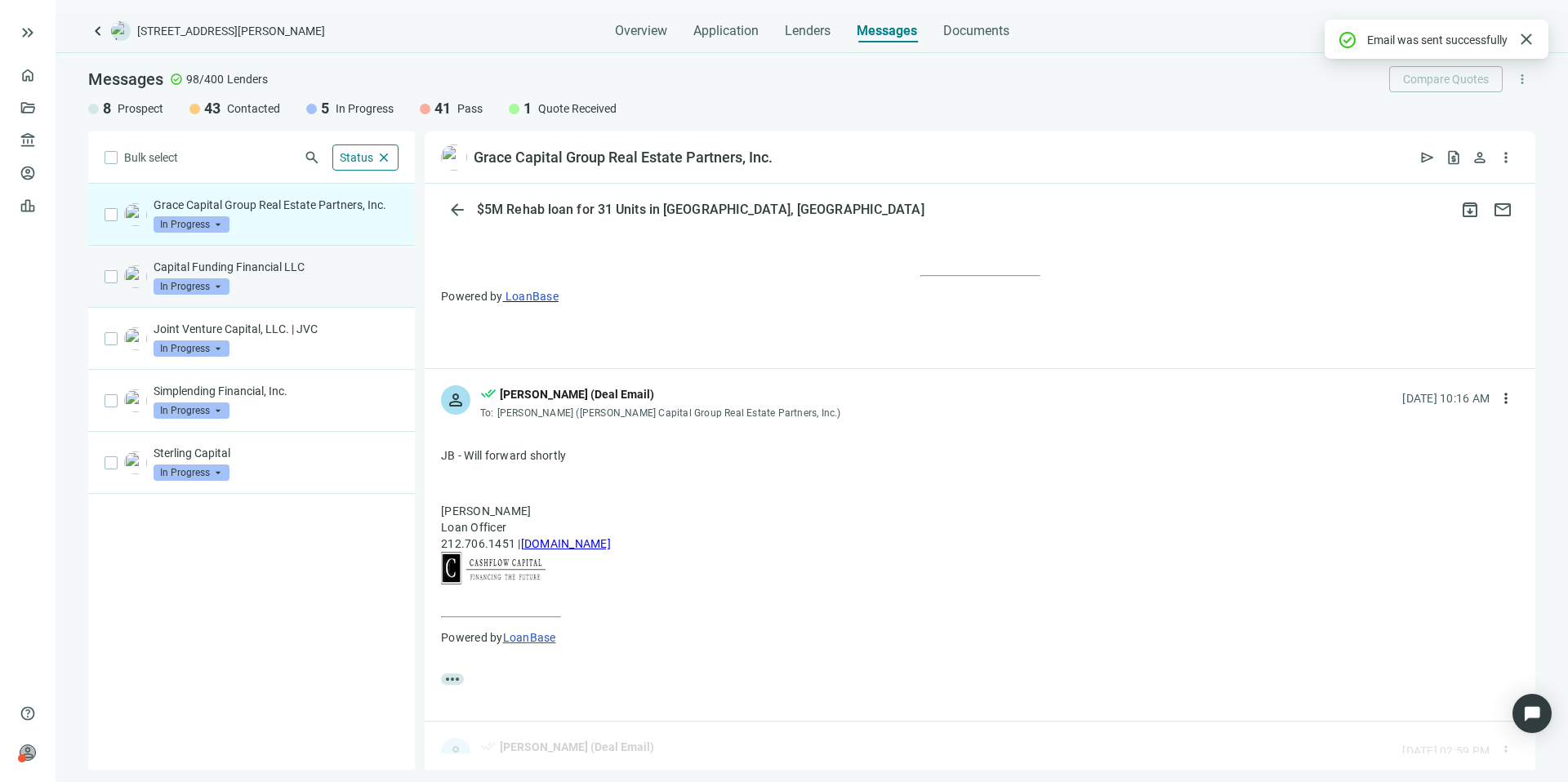
scroll to position [1620, 0]
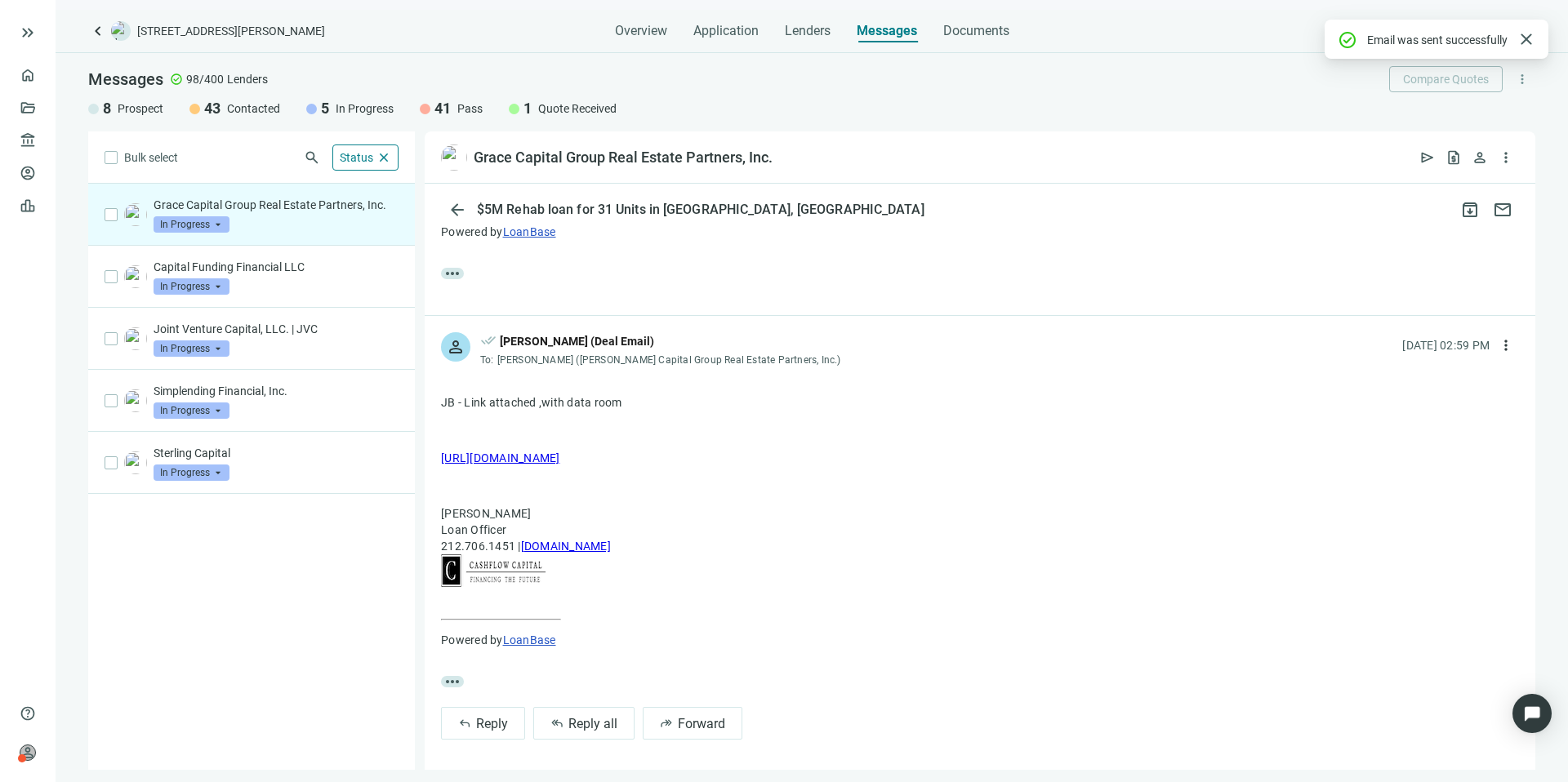
click at [203, 224] on span "In Progress" at bounding box center [191, 224] width 76 height 16
click at [206, 255] on span "Prospect" at bounding box center [196, 257] width 52 height 16
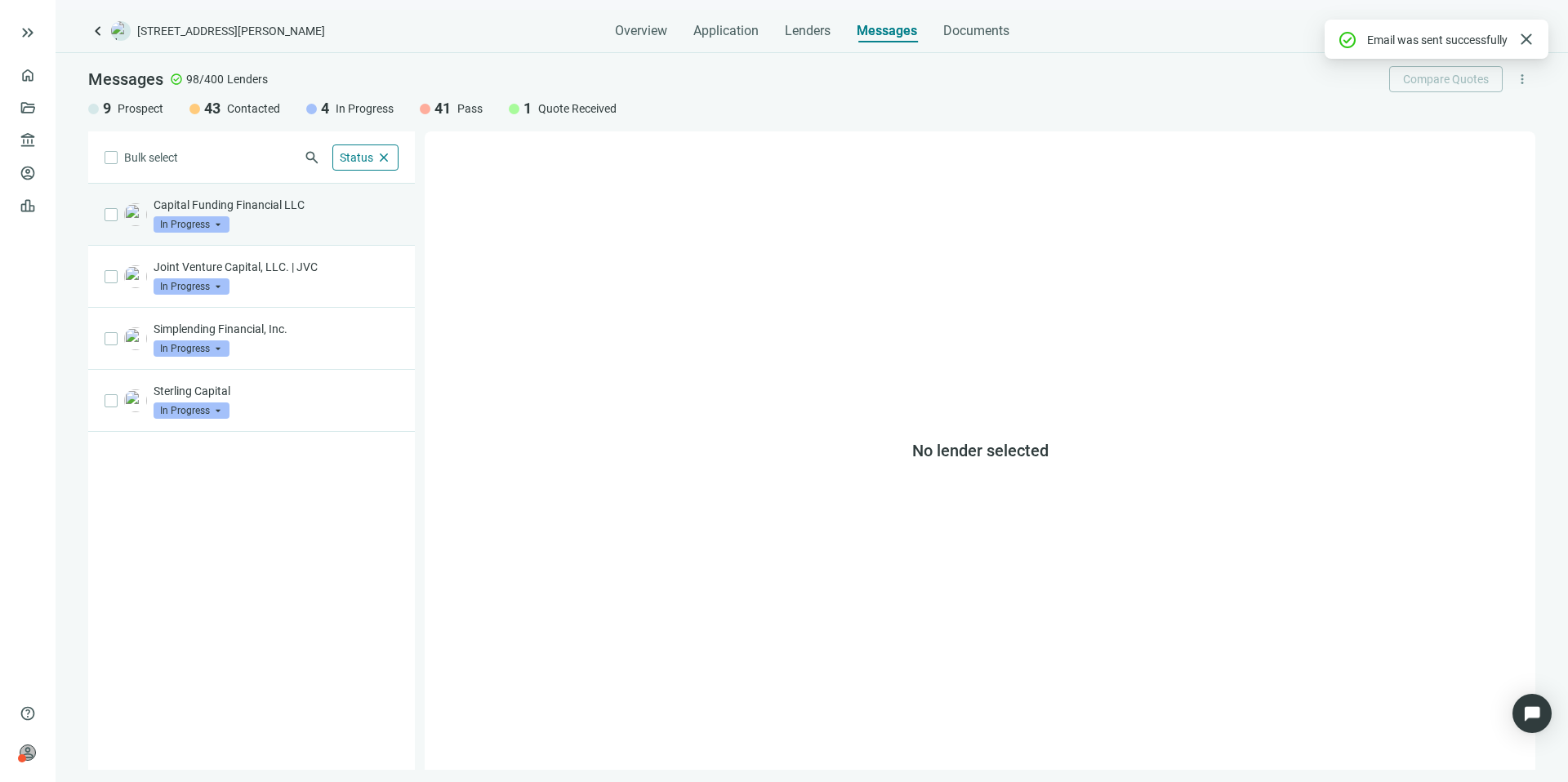
click at [276, 227] on div "Capital Funding Financial LLC In Progress arrow_drop_down" at bounding box center [276, 214] width 245 height 36
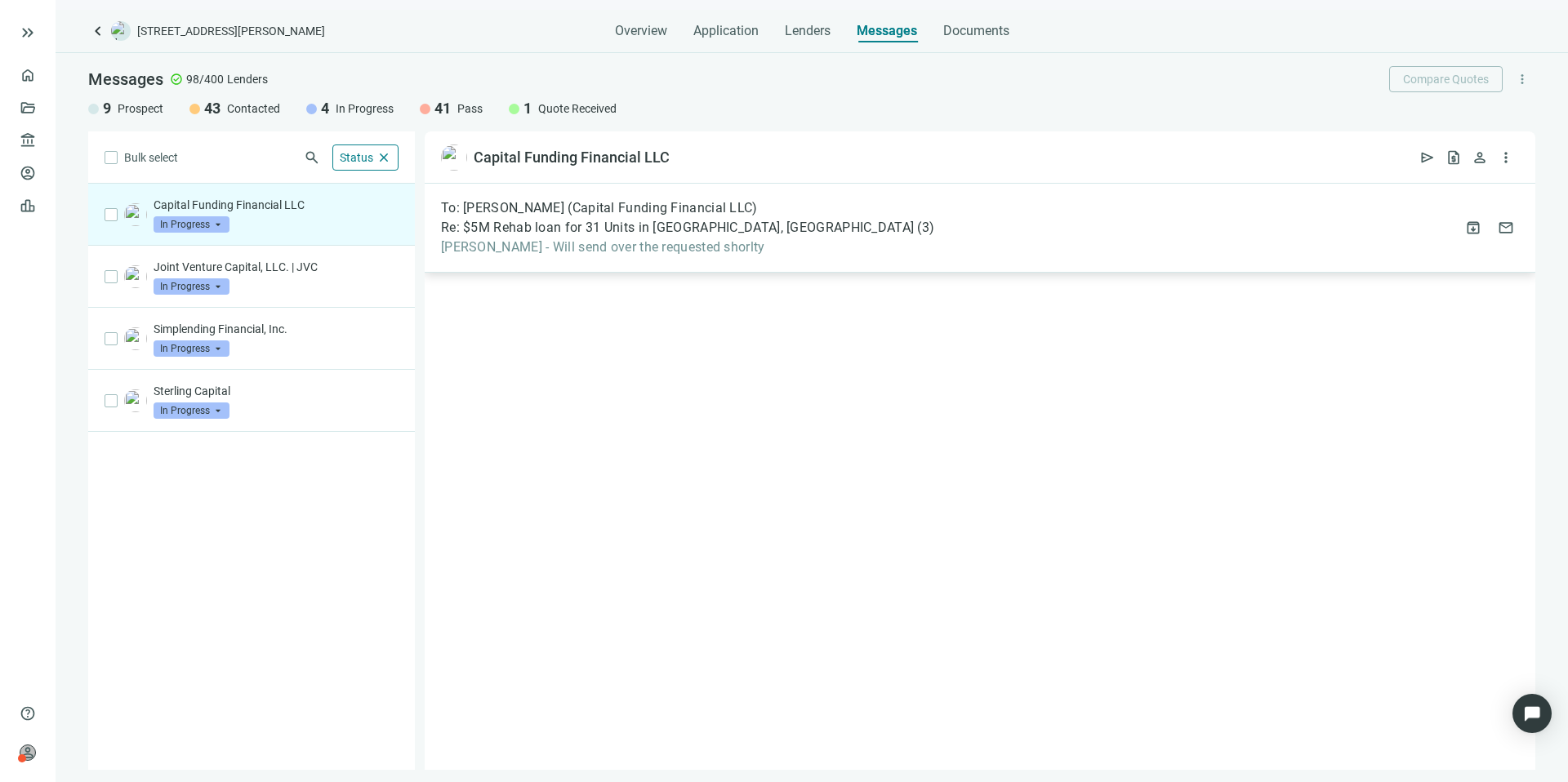
click at [956, 242] on div "To: Dalton Dinatale (Capital Funding Financial LLC) Re: $5M Rehab loan for 31 U…" at bounding box center [980, 228] width 1110 height 89
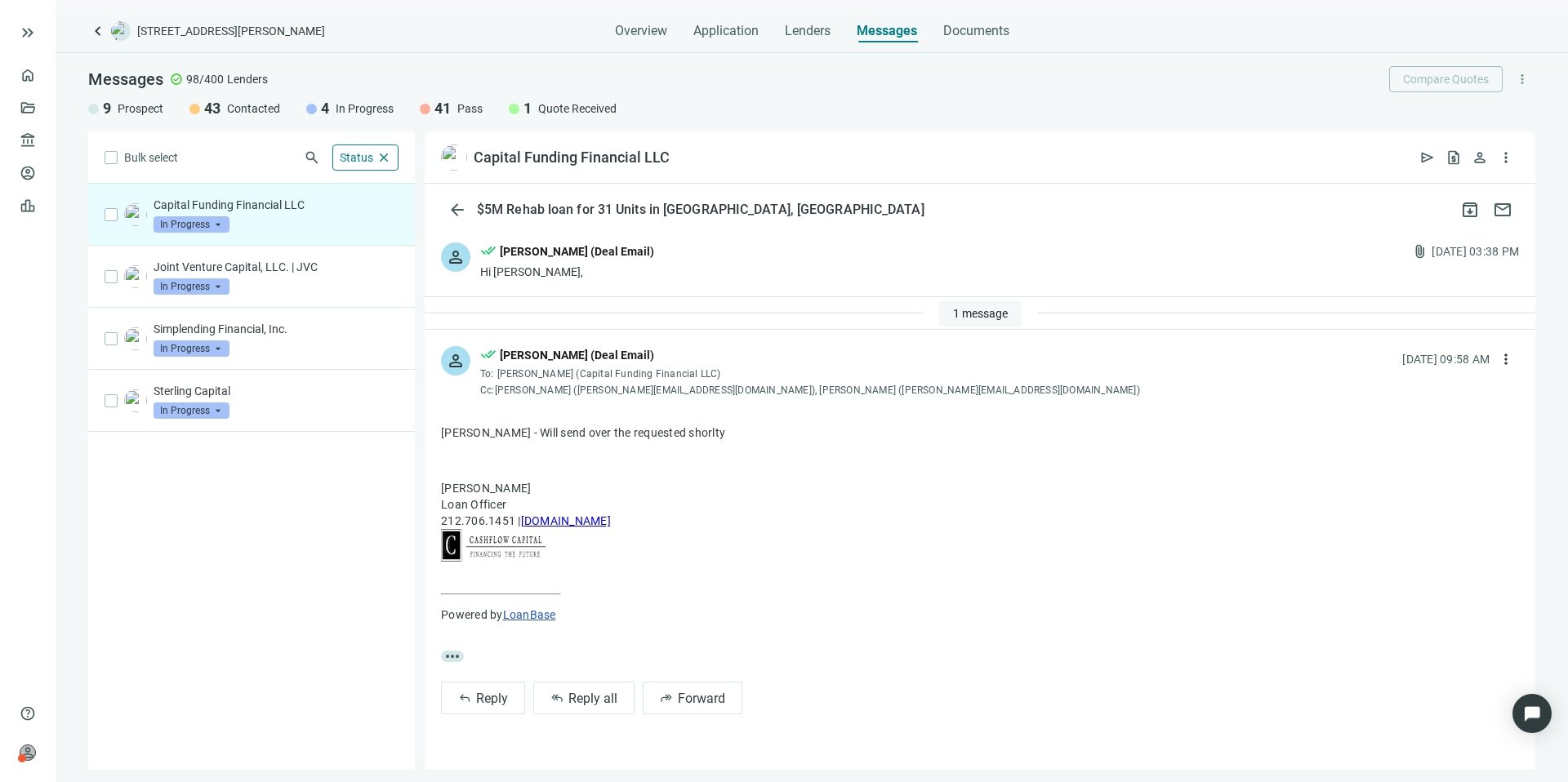
click at [945, 310] on button "1 message" at bounding box center [980, 313] width 82 height 26
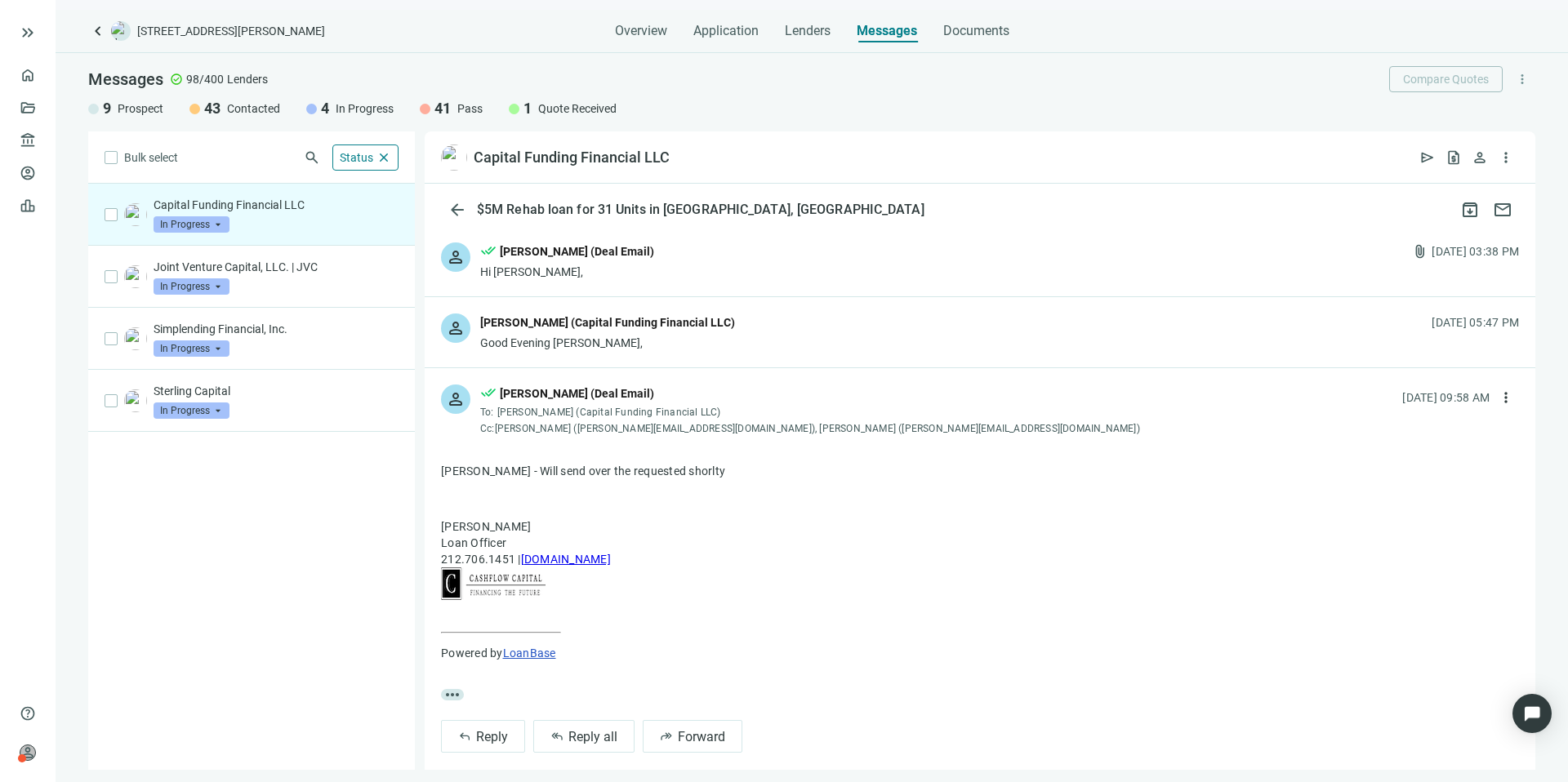
click at [897, 338] on div "person Dalton Dinatale (Capital Funding Financial LLC) Good Evening Kevin, 08.0…" at bounding box center [980, 332] width 1110 height 70
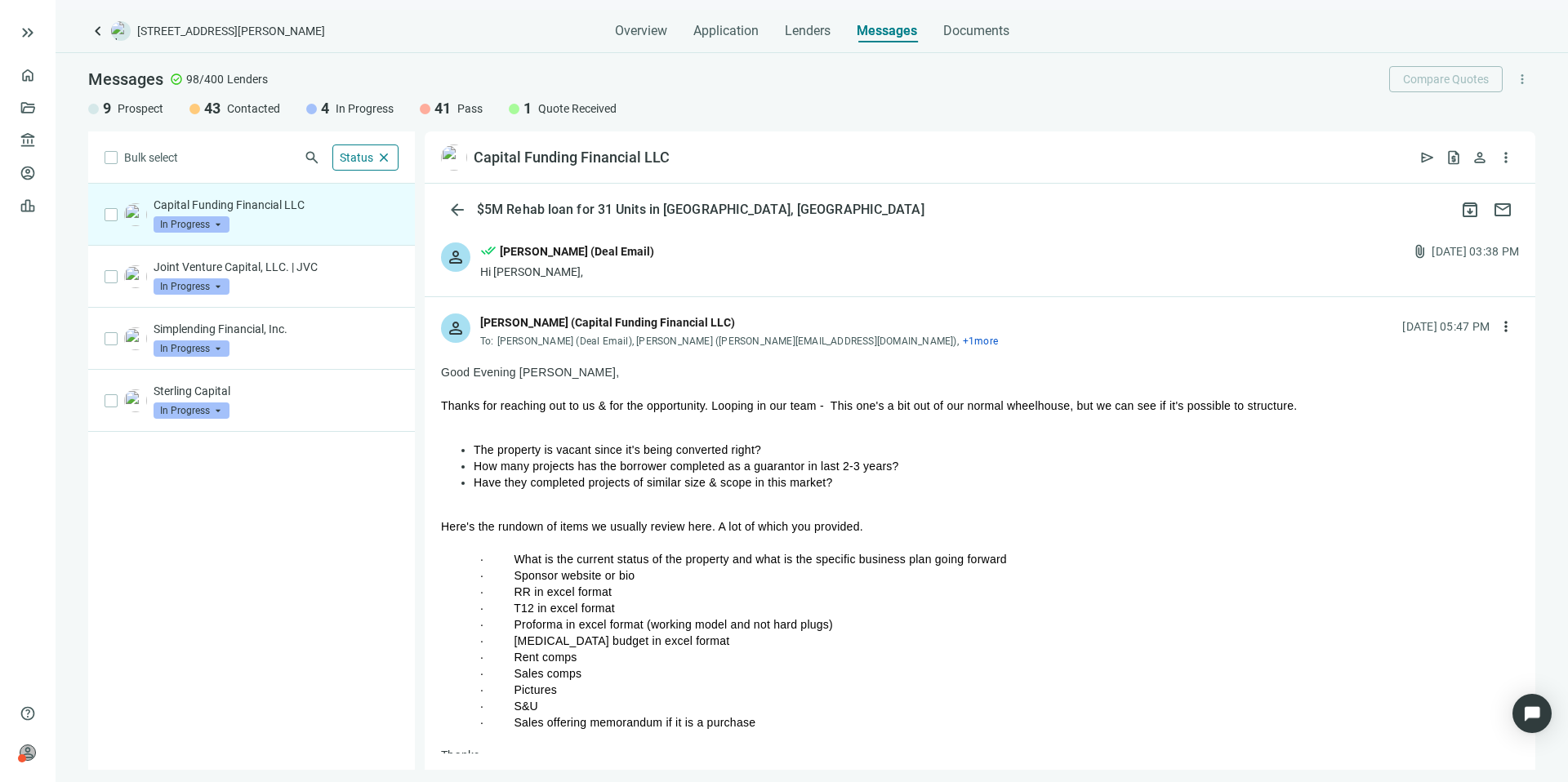
click at [963, 344] on span "+ 1 more" at bounding box center [980, 342] width 35 height 12
click at [963, 344] on span "+ 1 more Andy Baum (andy@capitalfundingfinancial.com)" at bounding box center [980, 342] width 35 height 12
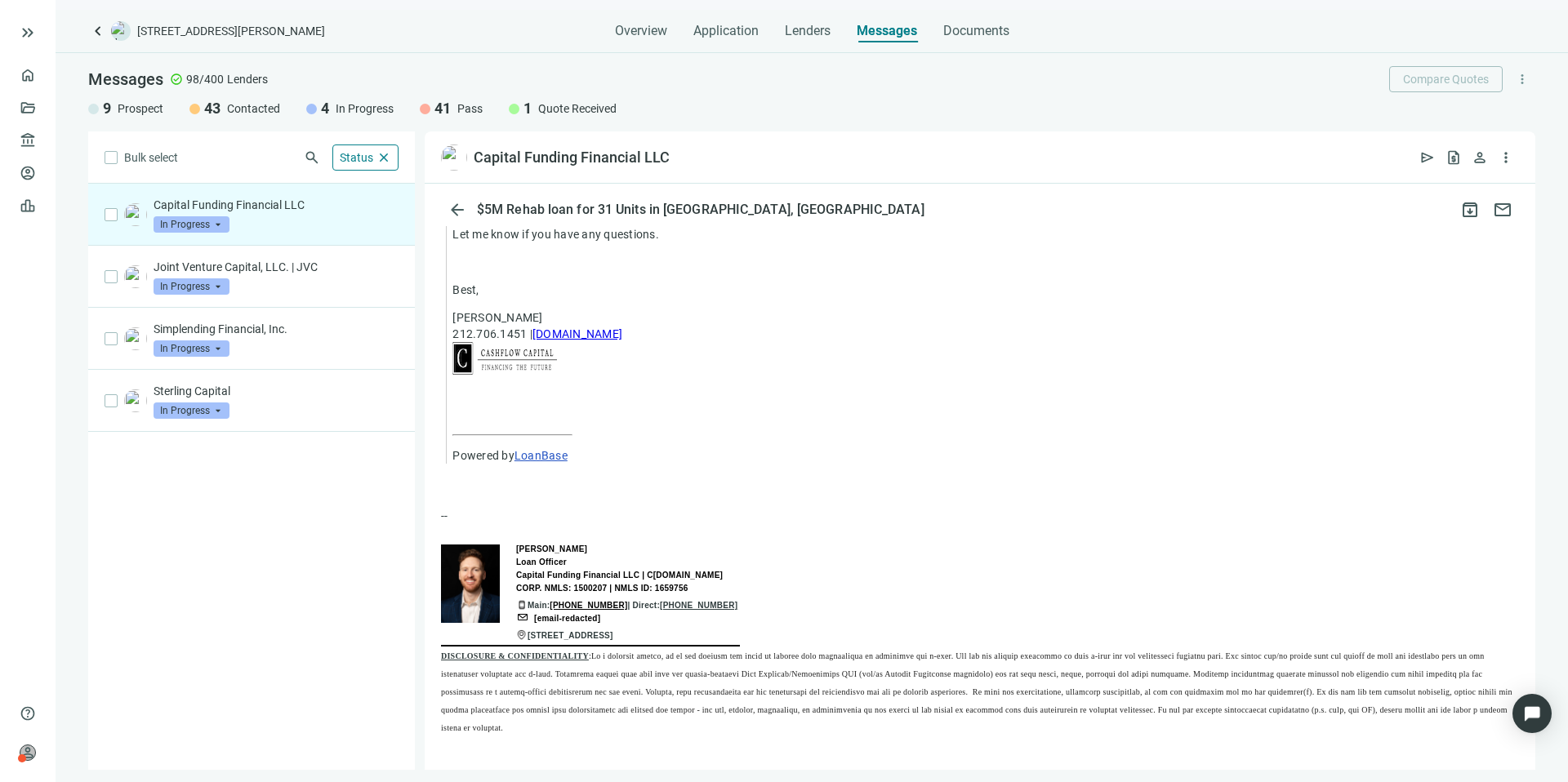
scroll to position [1452, 0]
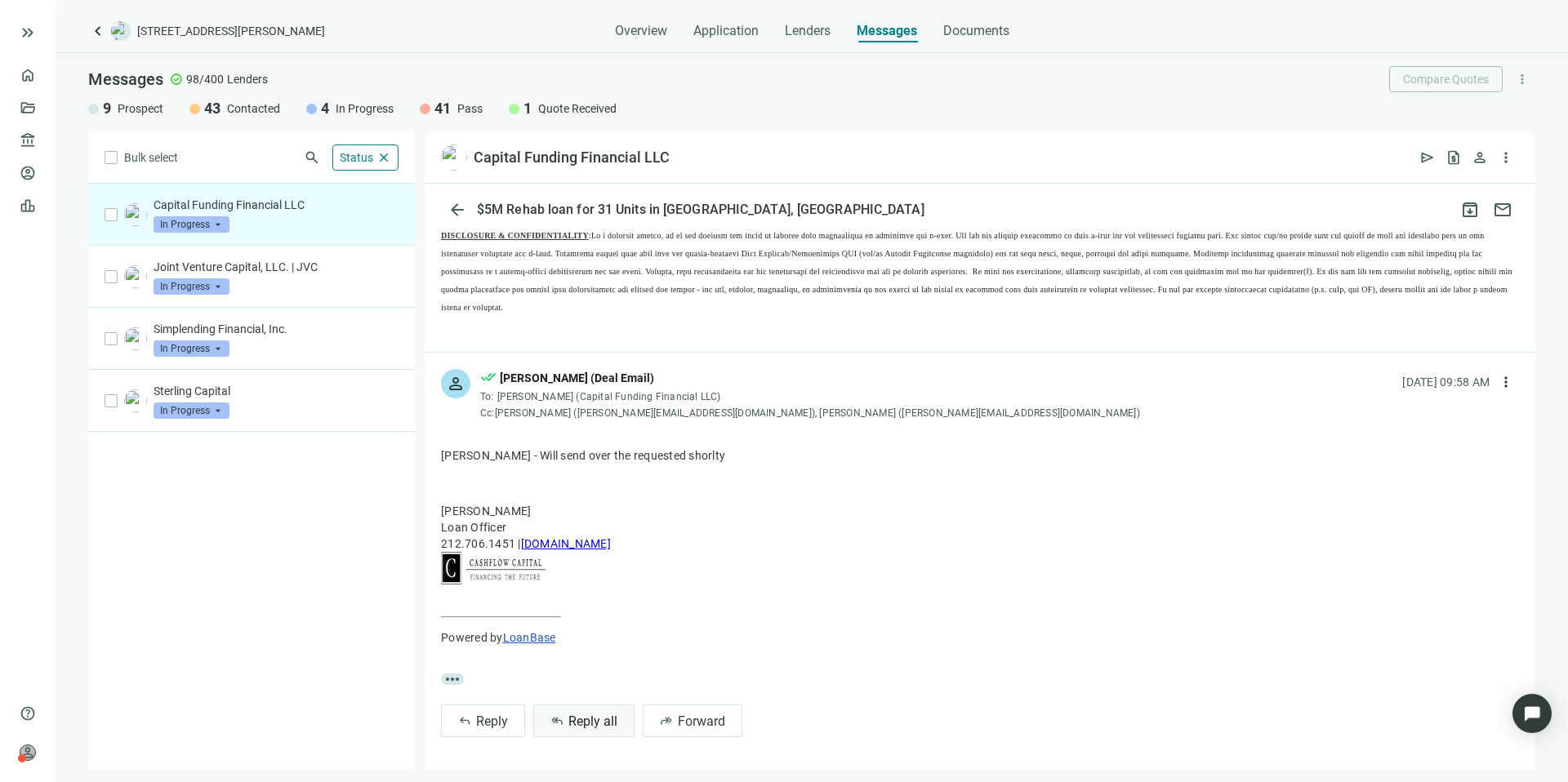
click at [590, 714] on span "Reply all" at bounding box center [593, 721] width 49 height 16
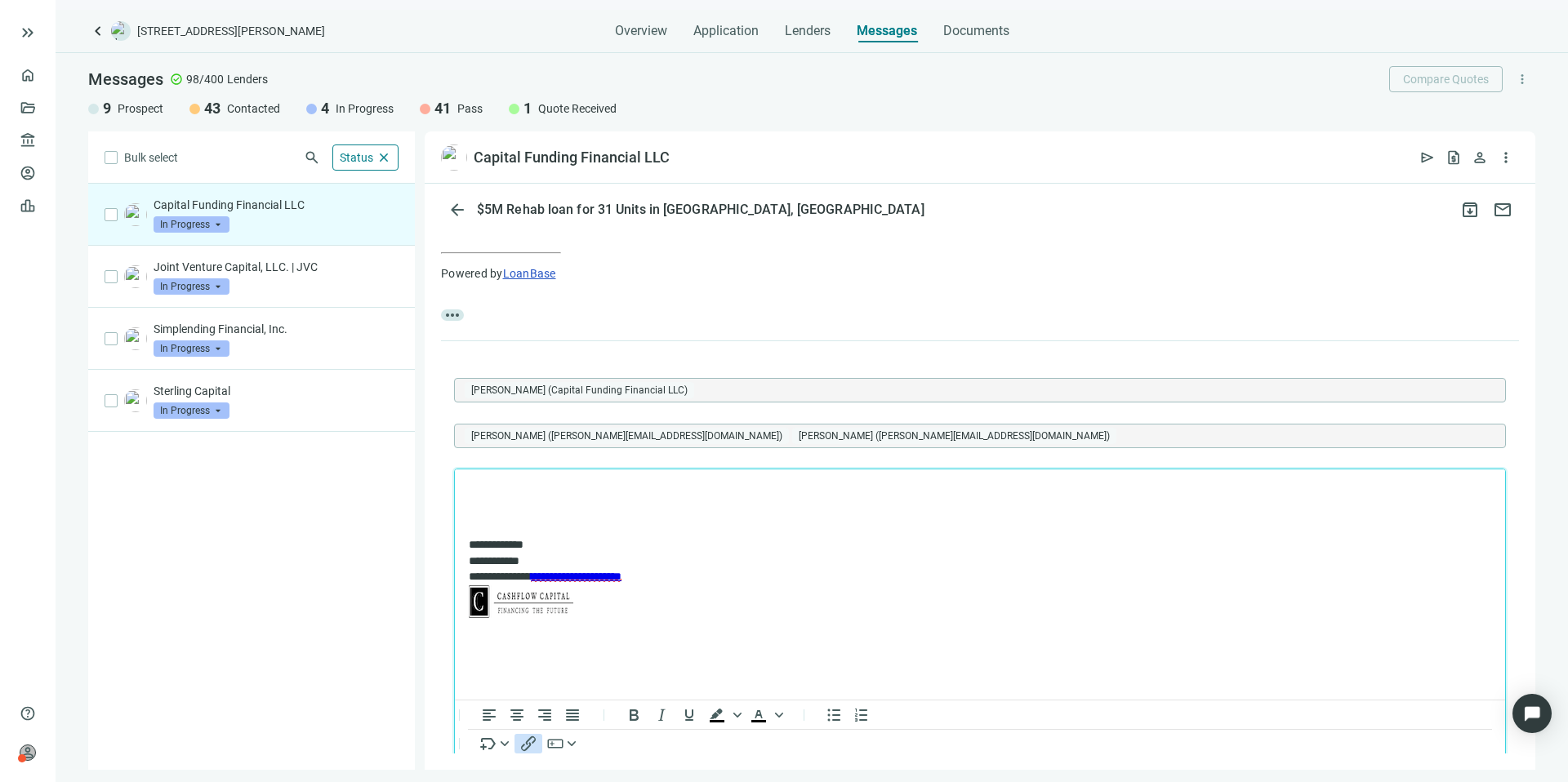
click at [534, 741] on icon "Insert/edit link" at bounding box center [528, 744] width 19 height 19
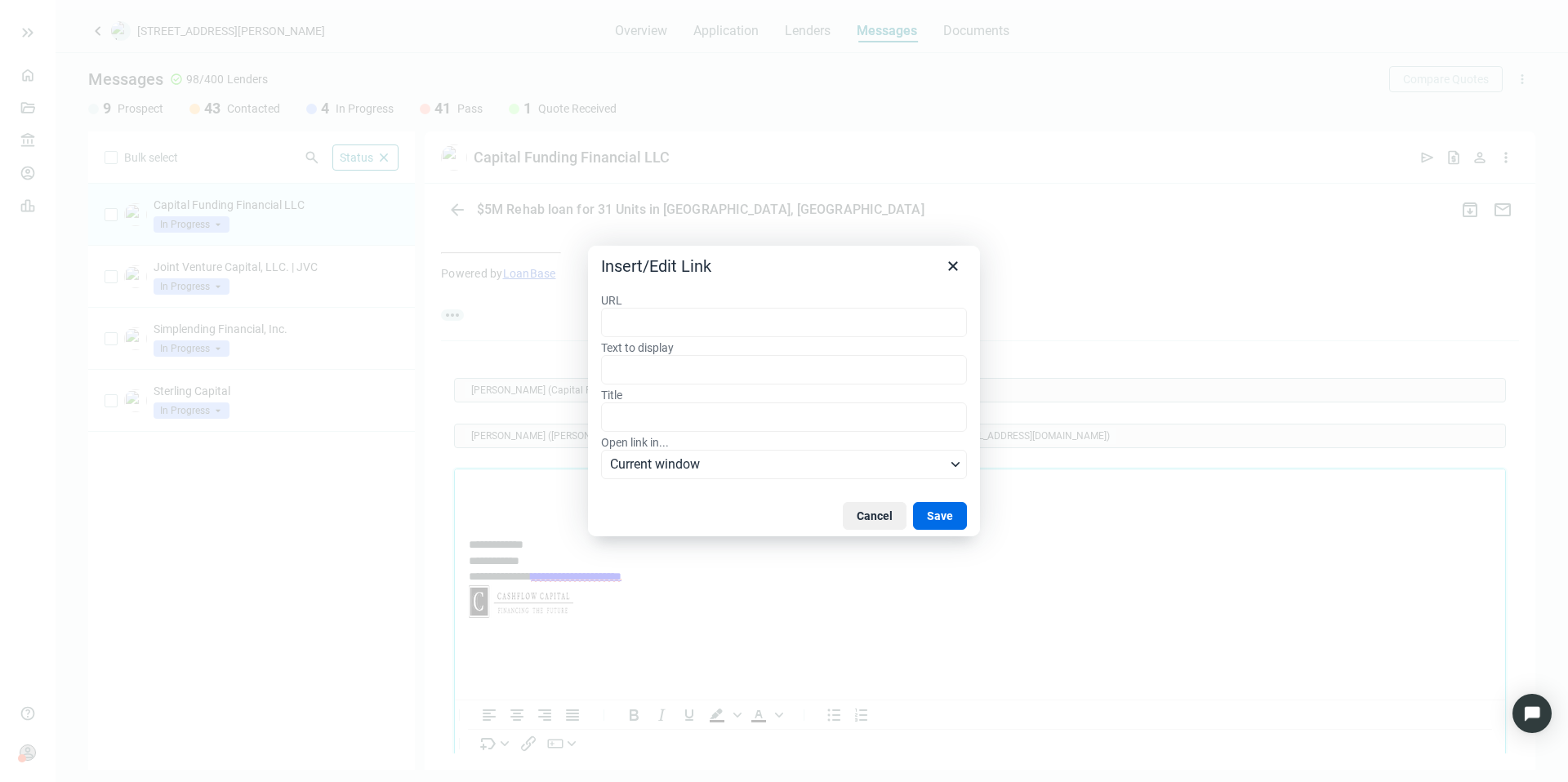
type input "**********"
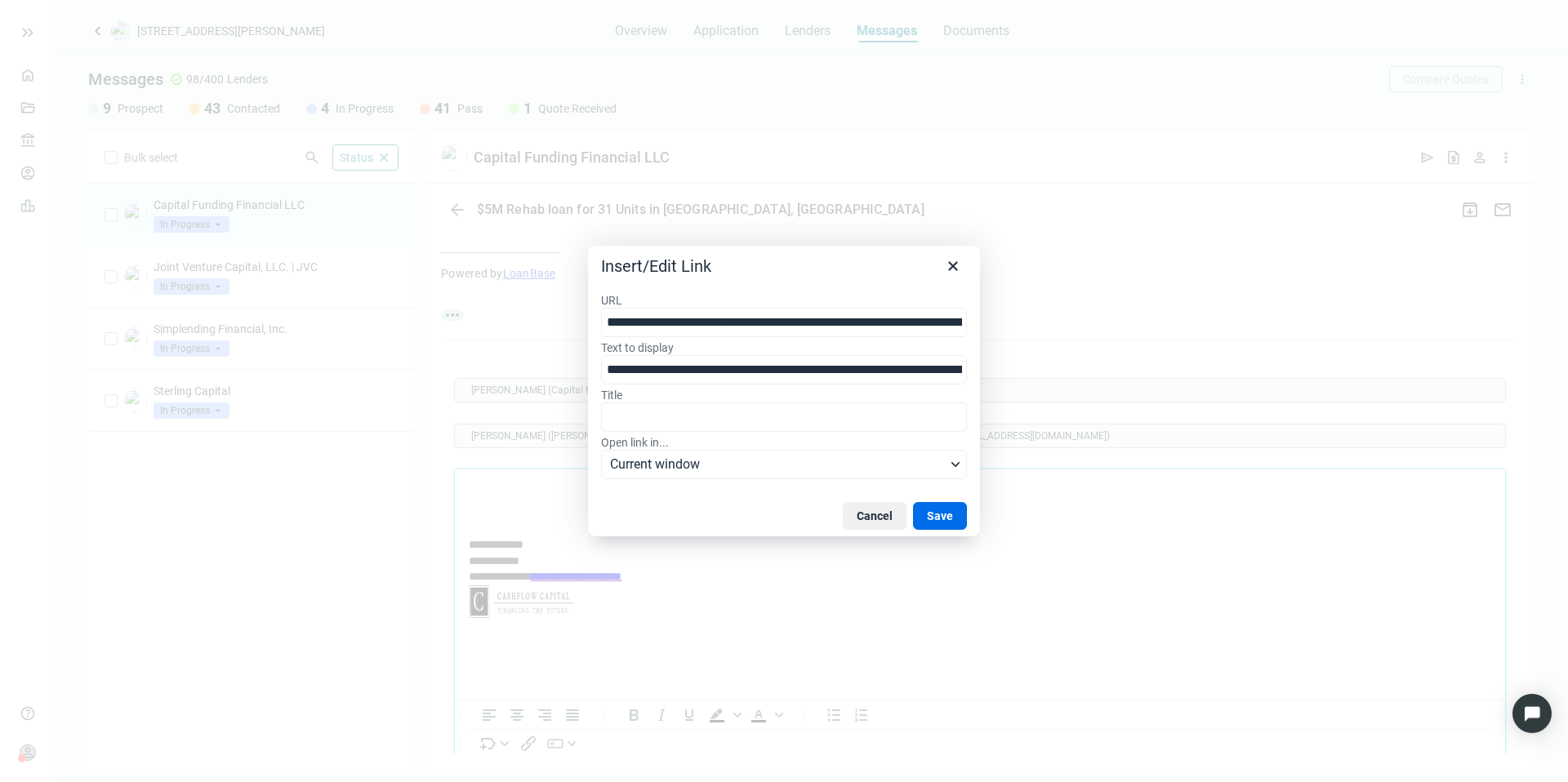
scroll to position [0, 496]
click at [931, 506] on button "Save" at bounding box center [940, 516] width 54 height 28
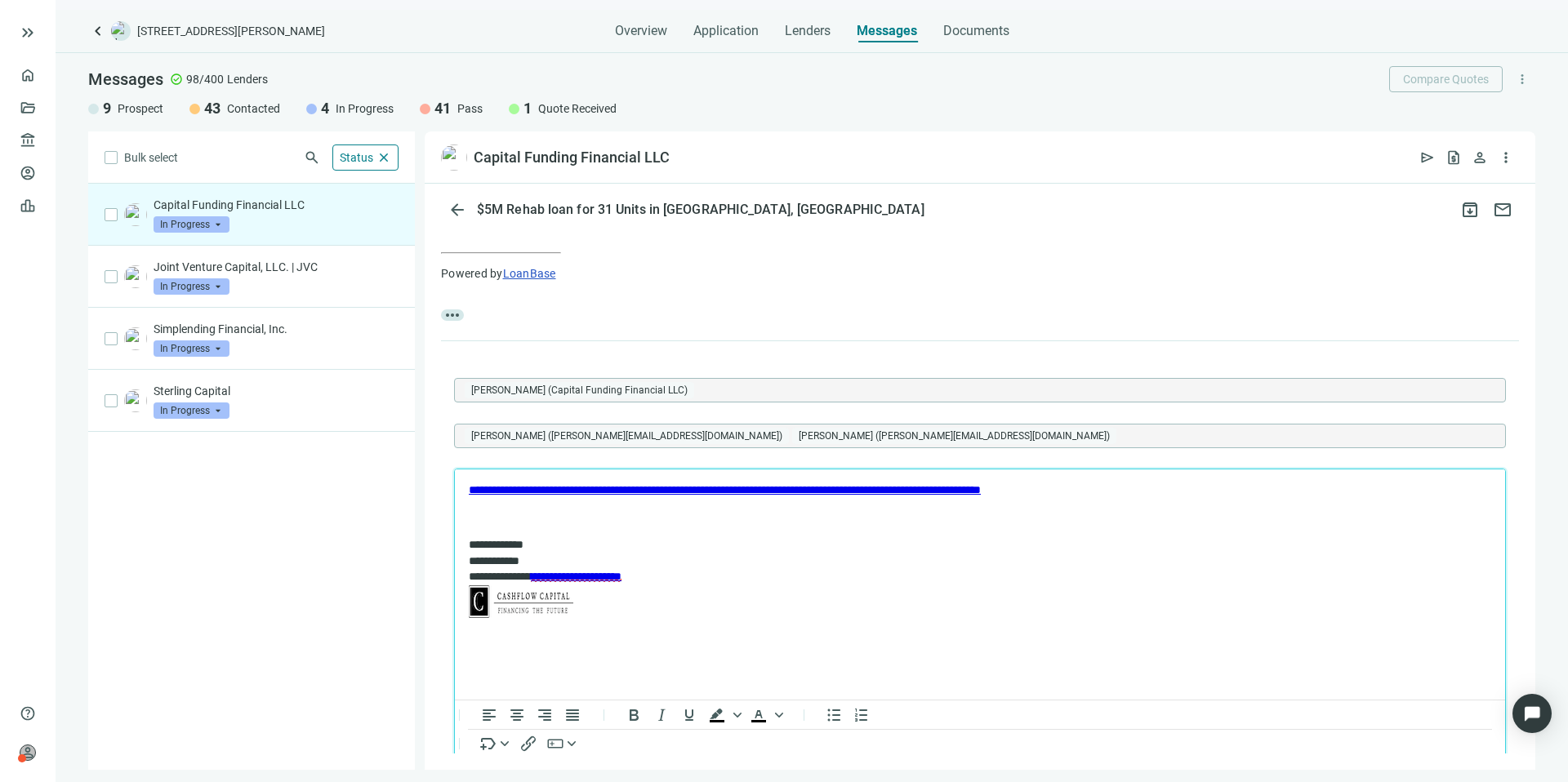
click at [476, 503] on body "**********" at bounding box center [979, 552] width 1024 height 141
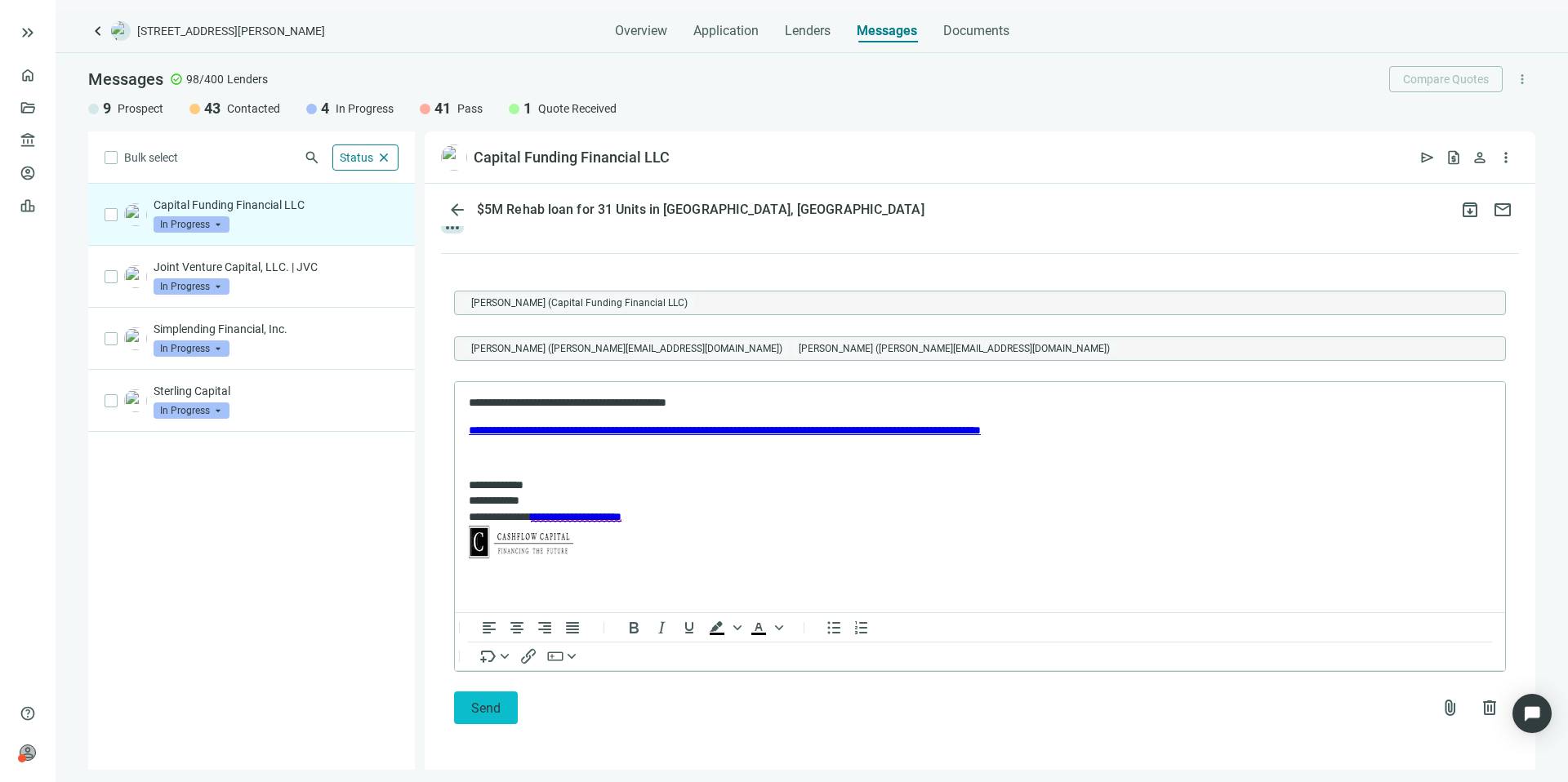
click at [496, 701] on span "Send" at bounding box center [486, 708] width 29 height 16
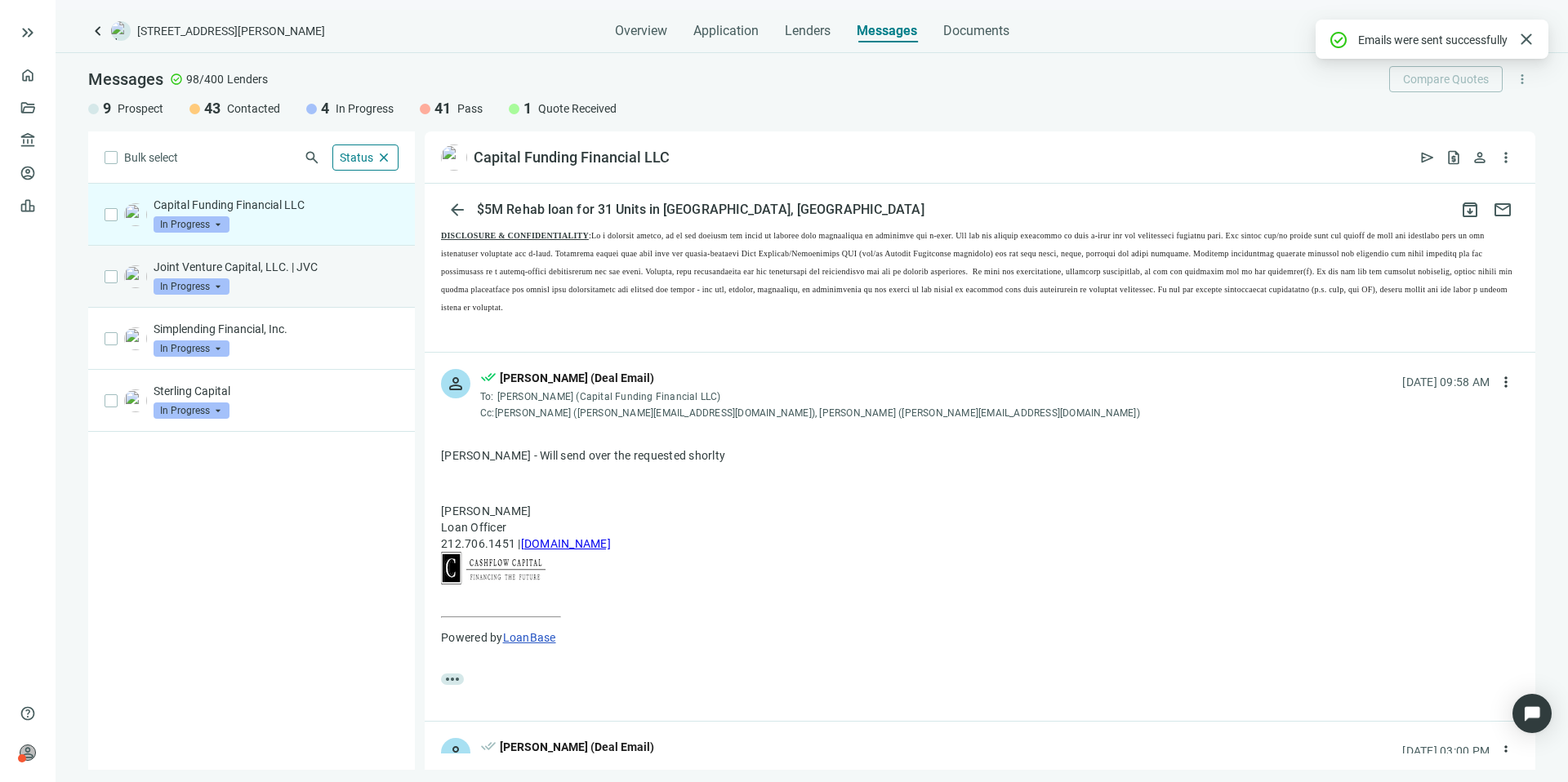
scroll to position [1849, 0]
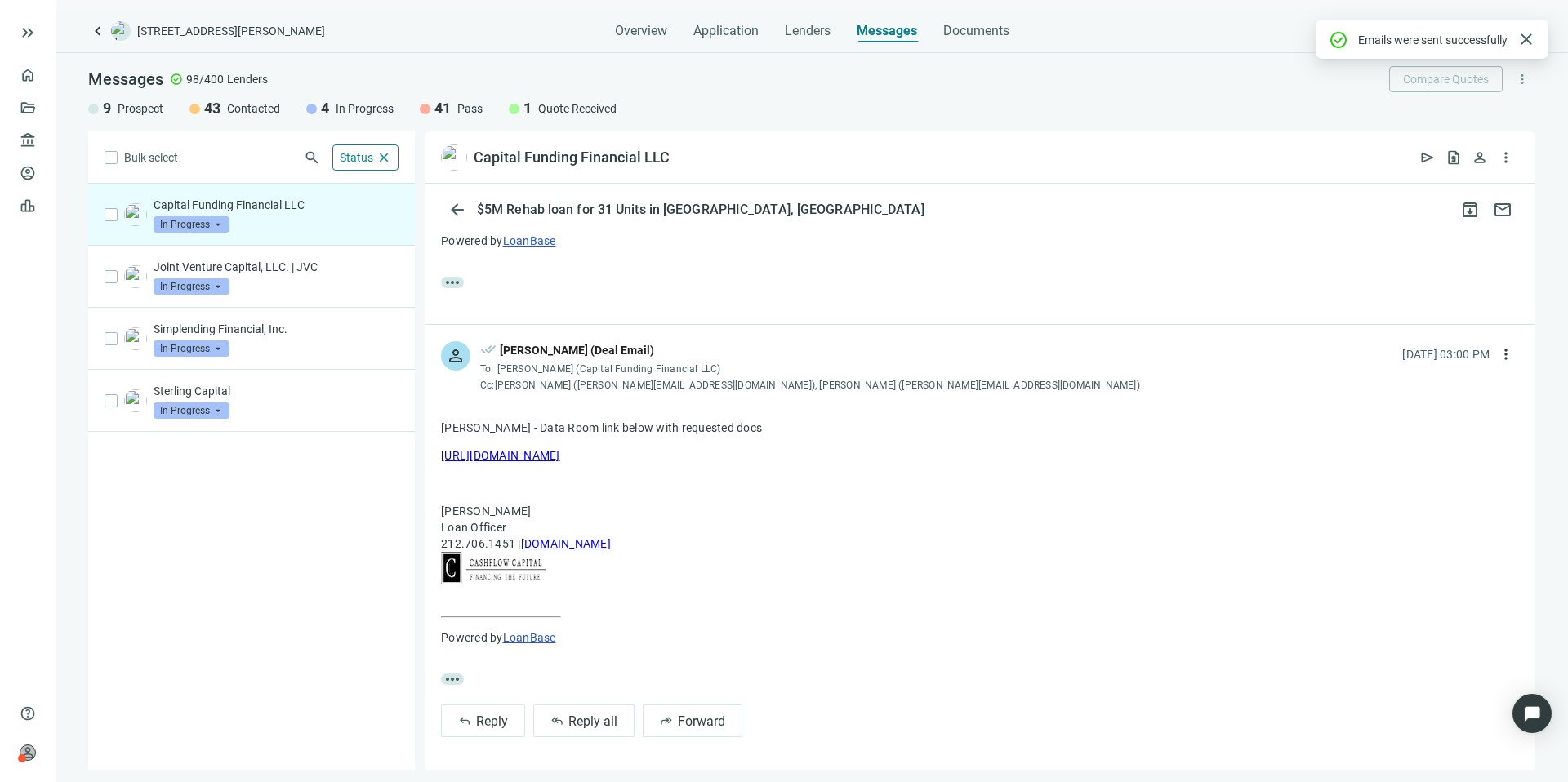
click at [214, 223] on span "In Progress" at bounding box center [191, 224] width 76 height 16
click at [212, 254] on span "Prospect" at bounding box center [196, 257] width 52 height 16
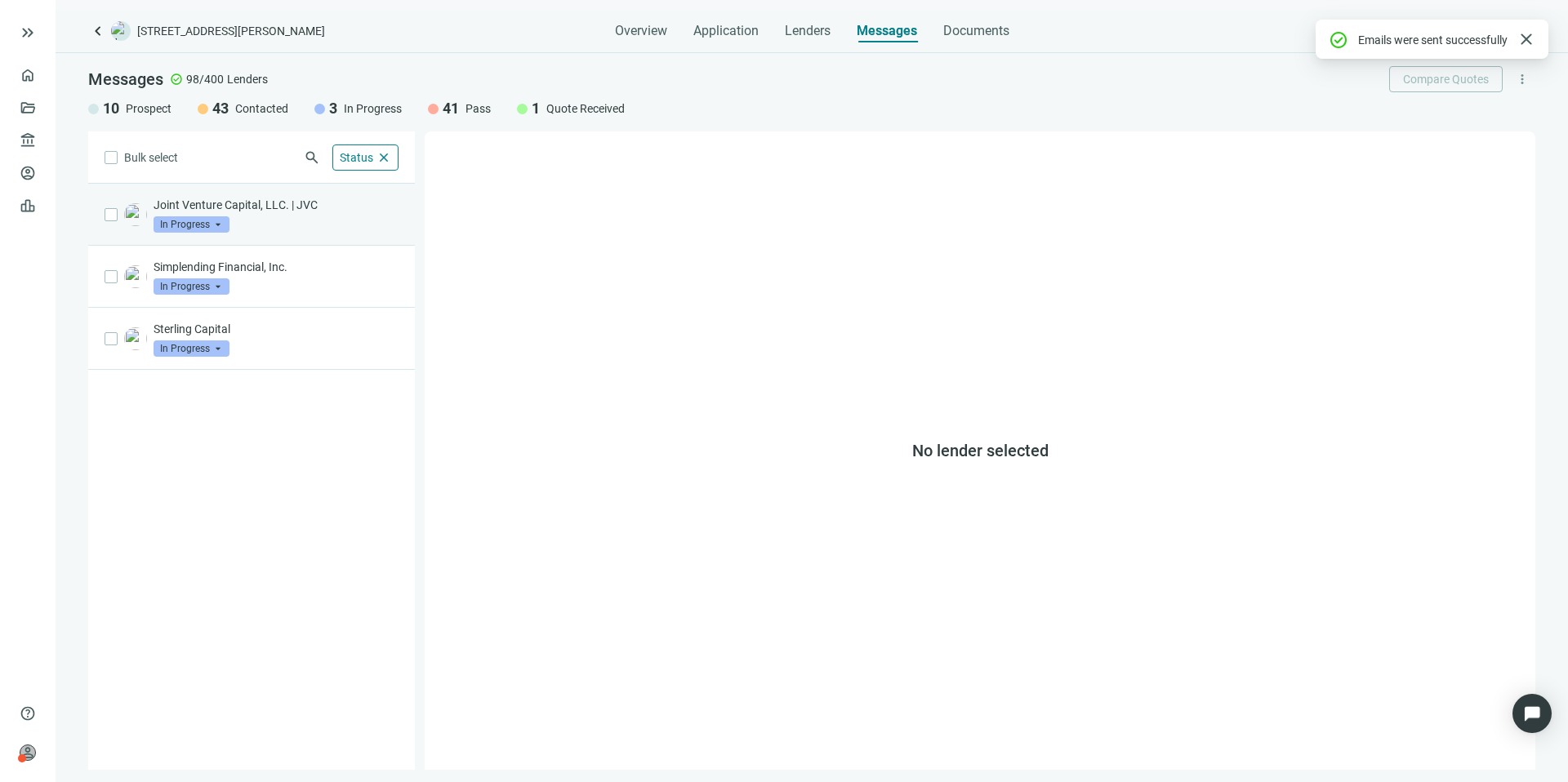
click at [310, 224] on div "Joint Venture Capital, LLC. | JVC In Progress arrow_drop_down" at bounding box center [276, 214] width 245 height 36
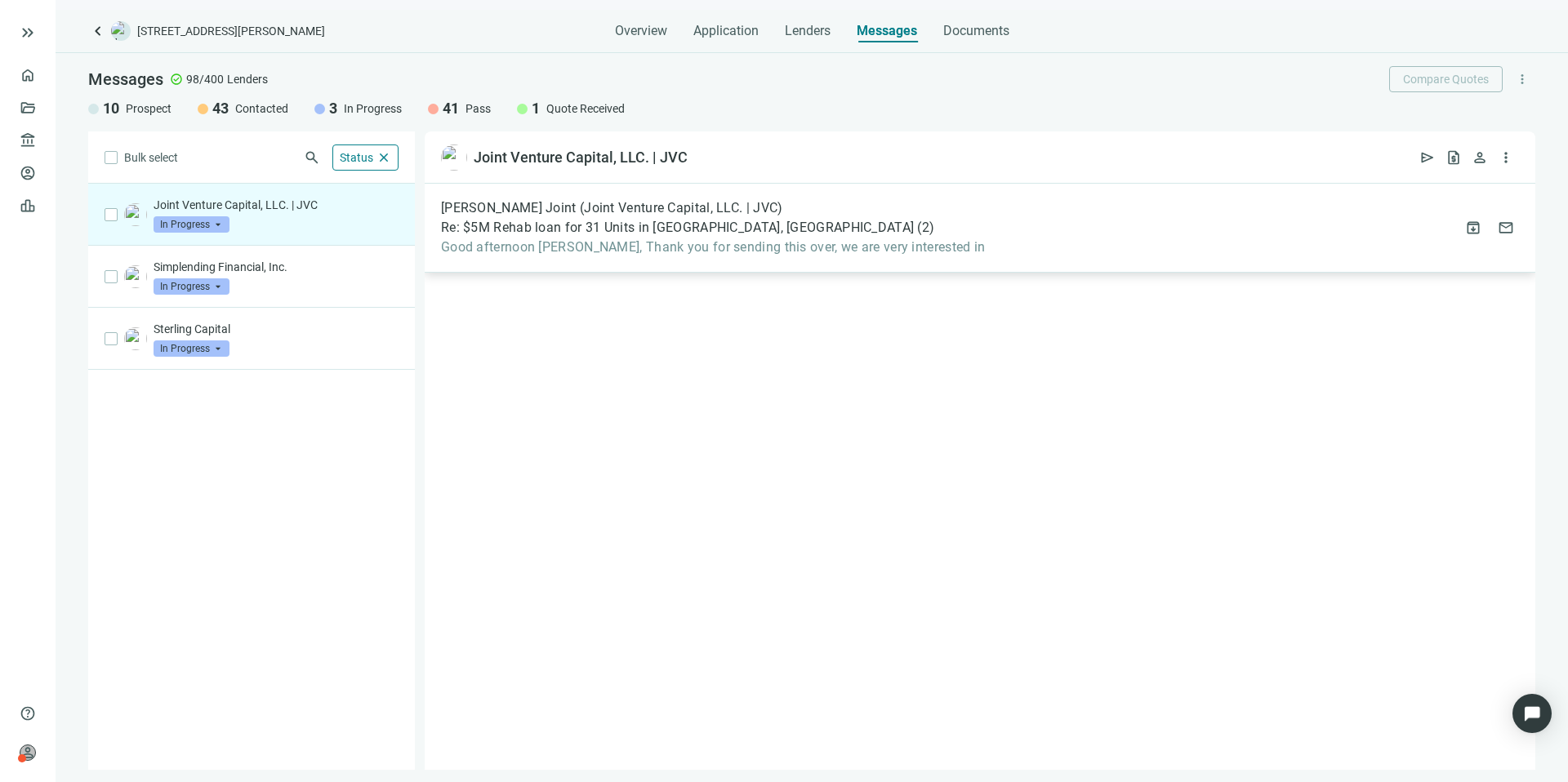
click at [1005, 244] on div "Matthew Joint (Joint Venture Capital, LLC. | JVC) Re: $5M Rehab loan for 31 Uni…" at bounding box center [980, 228] width 1110 height 89
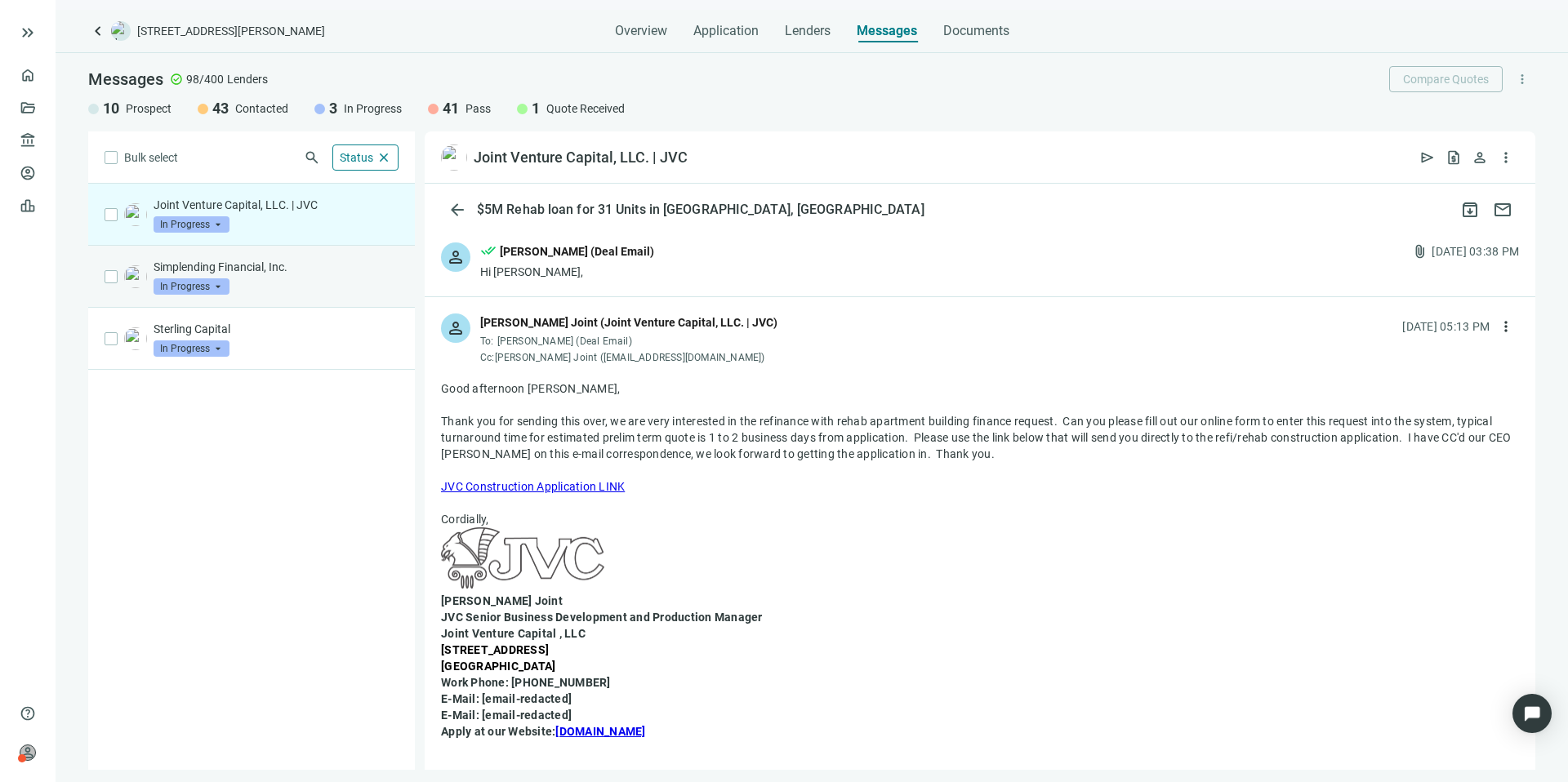
click at [368, 265] on p "Simplending Financial, Inc." at bounding box center [276, 267] width 245 height 16
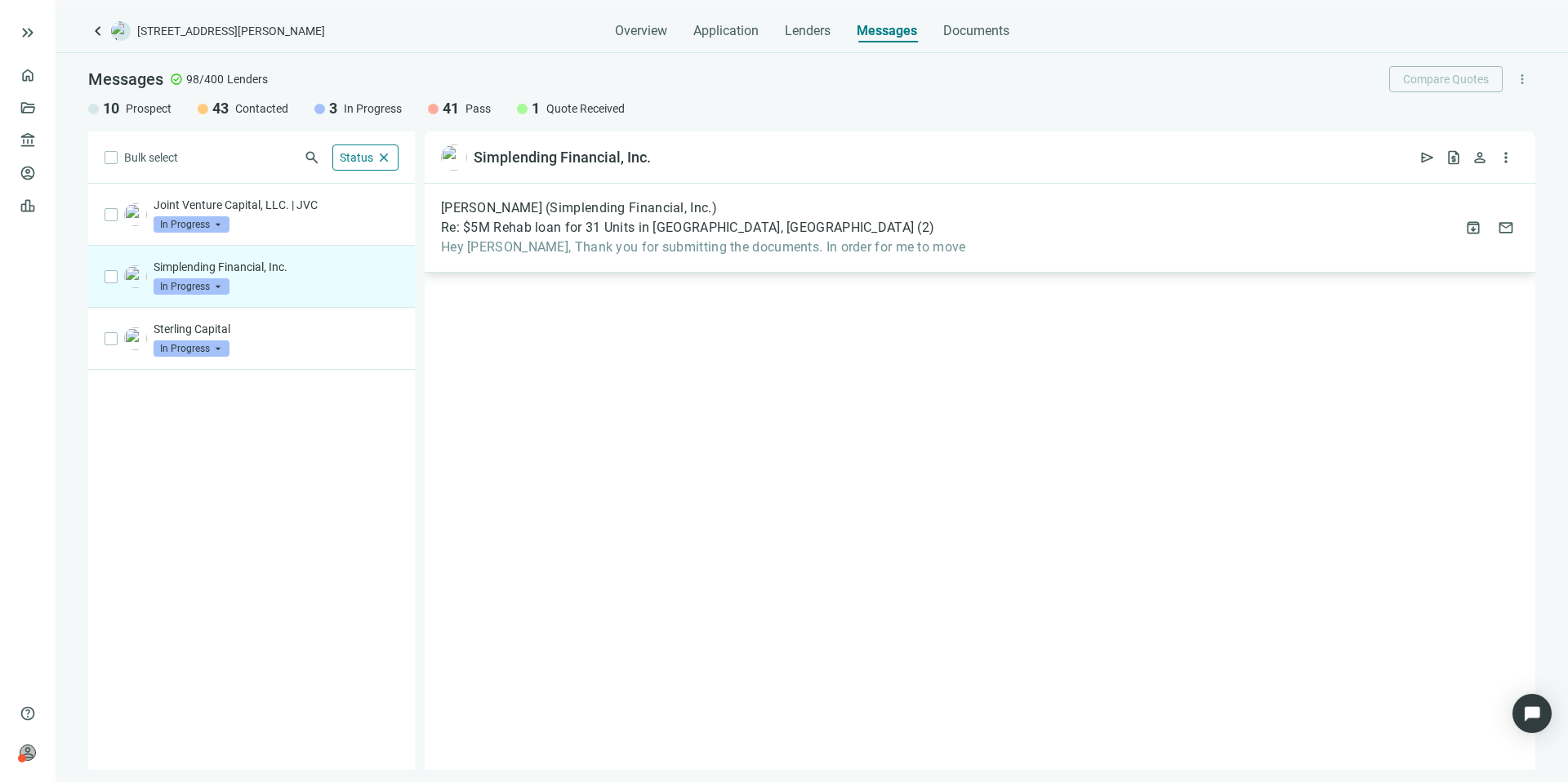
click at [998, 242] on div "Moises Basilio (Simplending Financial, Inc.) Re: $5M Rehab loan for 31 Units in…" at bounding box center [980, 228] width 1110 height 89
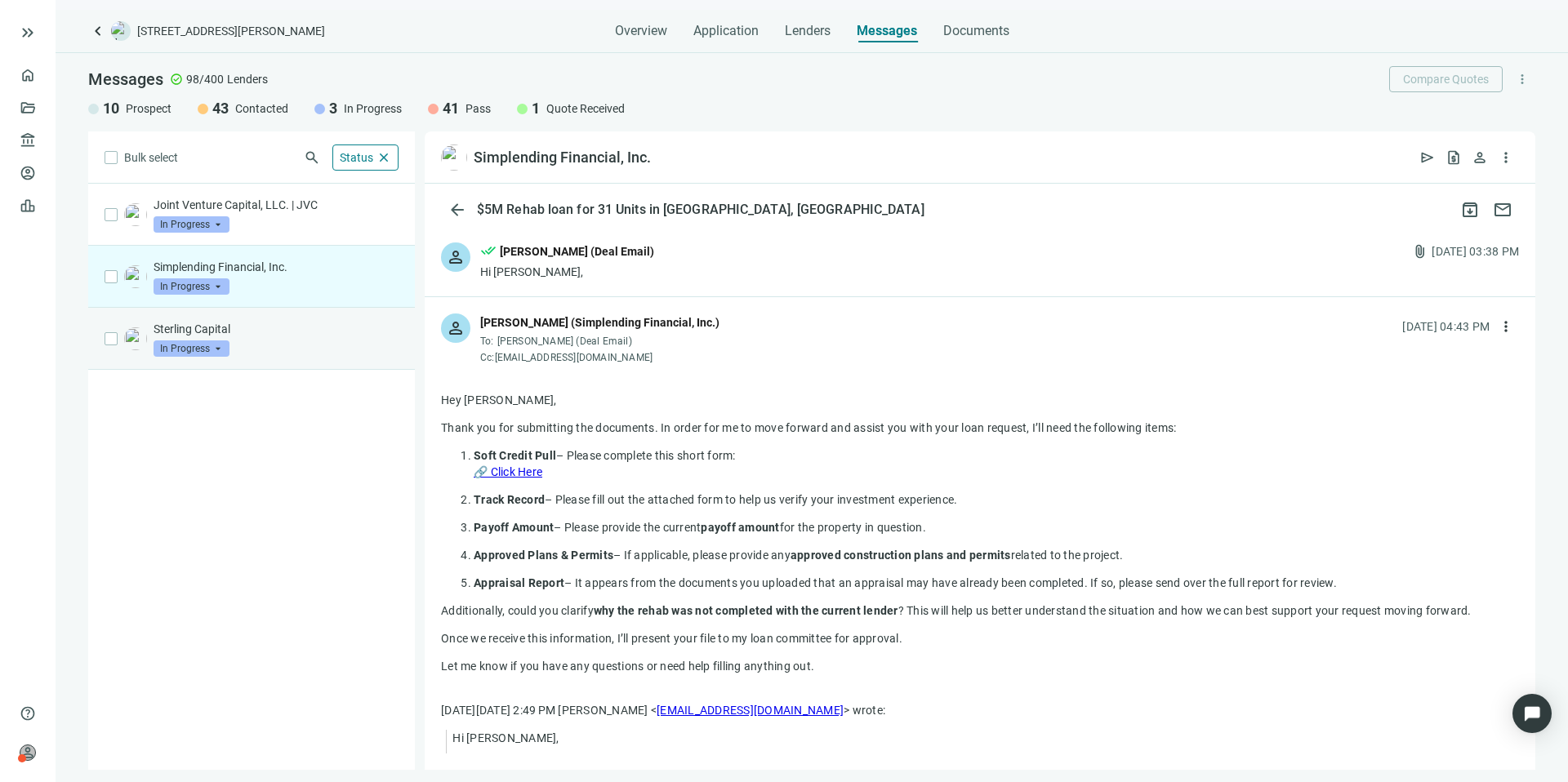
click at [231, 341] on div "Sterling Capital In Progress arrow_drop_down" at bounding box center [276, 339] width 245 height 36
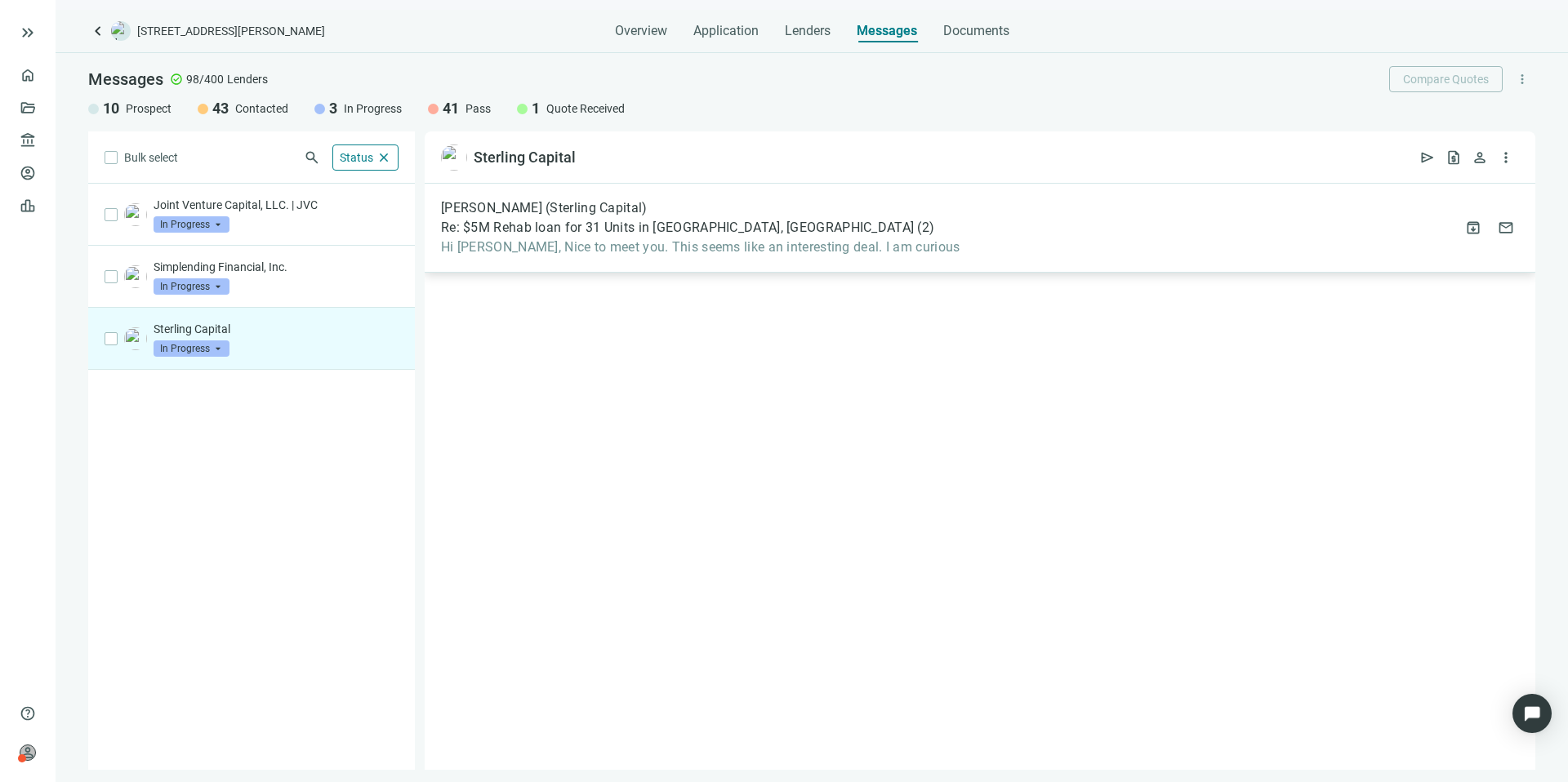
click at [715, 231] on span "Re: $5M Rehab loan for 31 Units in [GEOGRAPHIC_DATA], [GEOGRAPHIC_DATA]" at bounding box center [676, 227] width 473 height 16
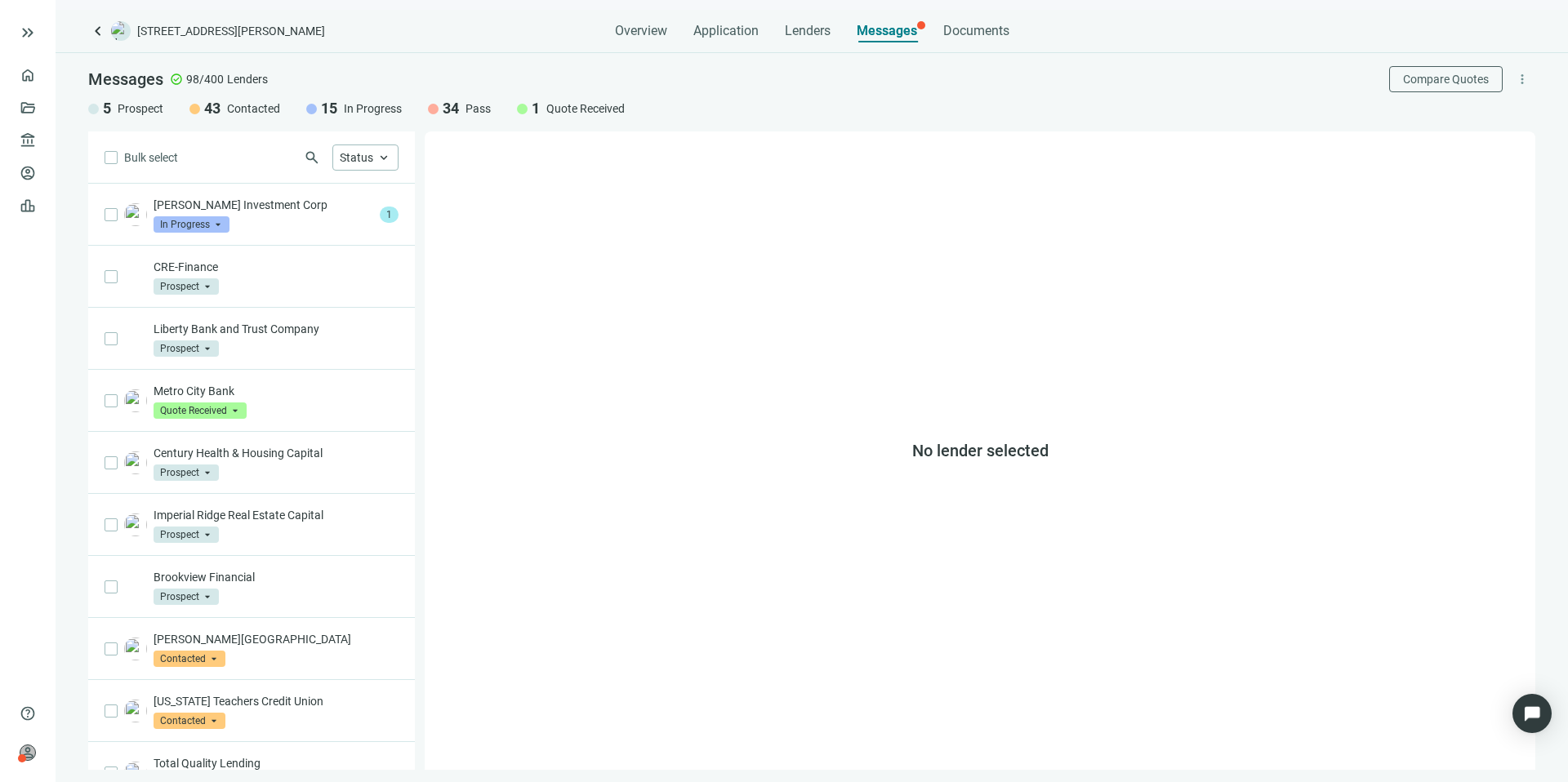
click at [316, 210] on p "[PERSON_NAME] Investment Corp" at bounding box center [263, 205] width 219 height 16
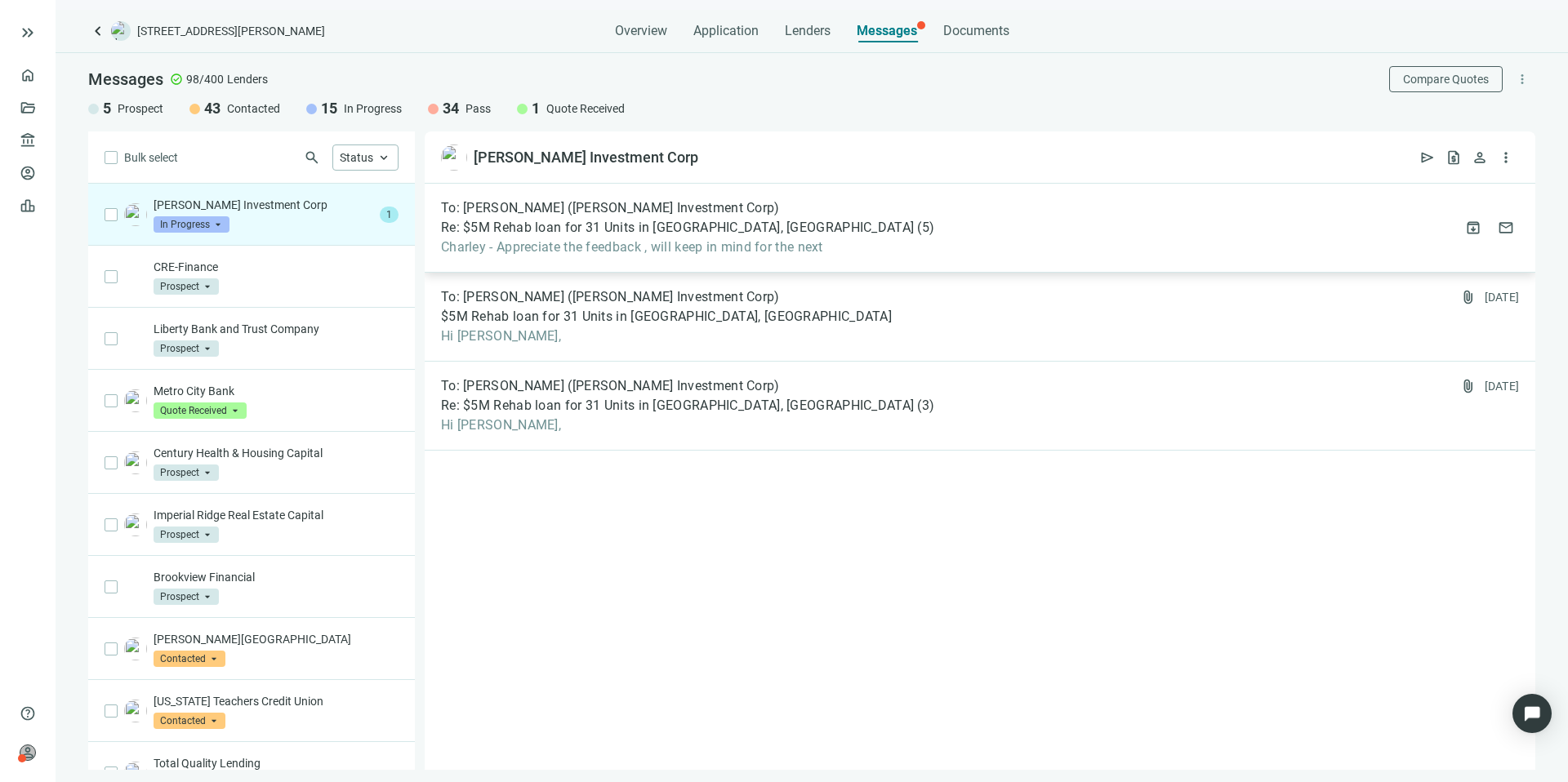
click at [854, 264] on div "To: [PERSON_NAME] ([PERSON_NAME] Investment Corp) Re: $5M Rehab loan for 31 Uni…" at bounding box center [980, 228] width 1110 height 89
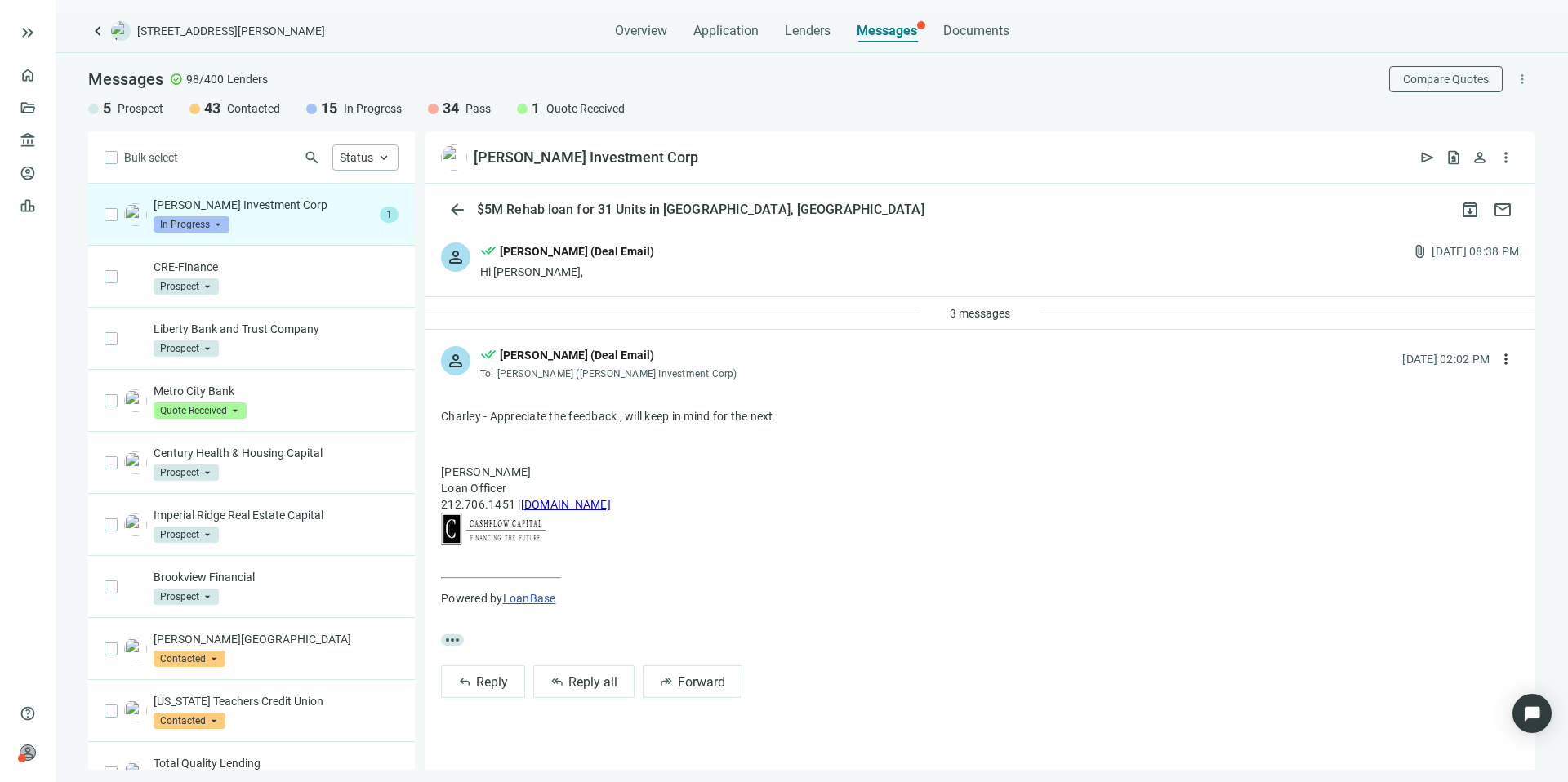
click at [910, 309] on div "3 messages" at bounding box center [980, 313] width 1110 height 33
click at [964, 315] on span "3 messages" at bounding box center [980, 312] width 60 height 13
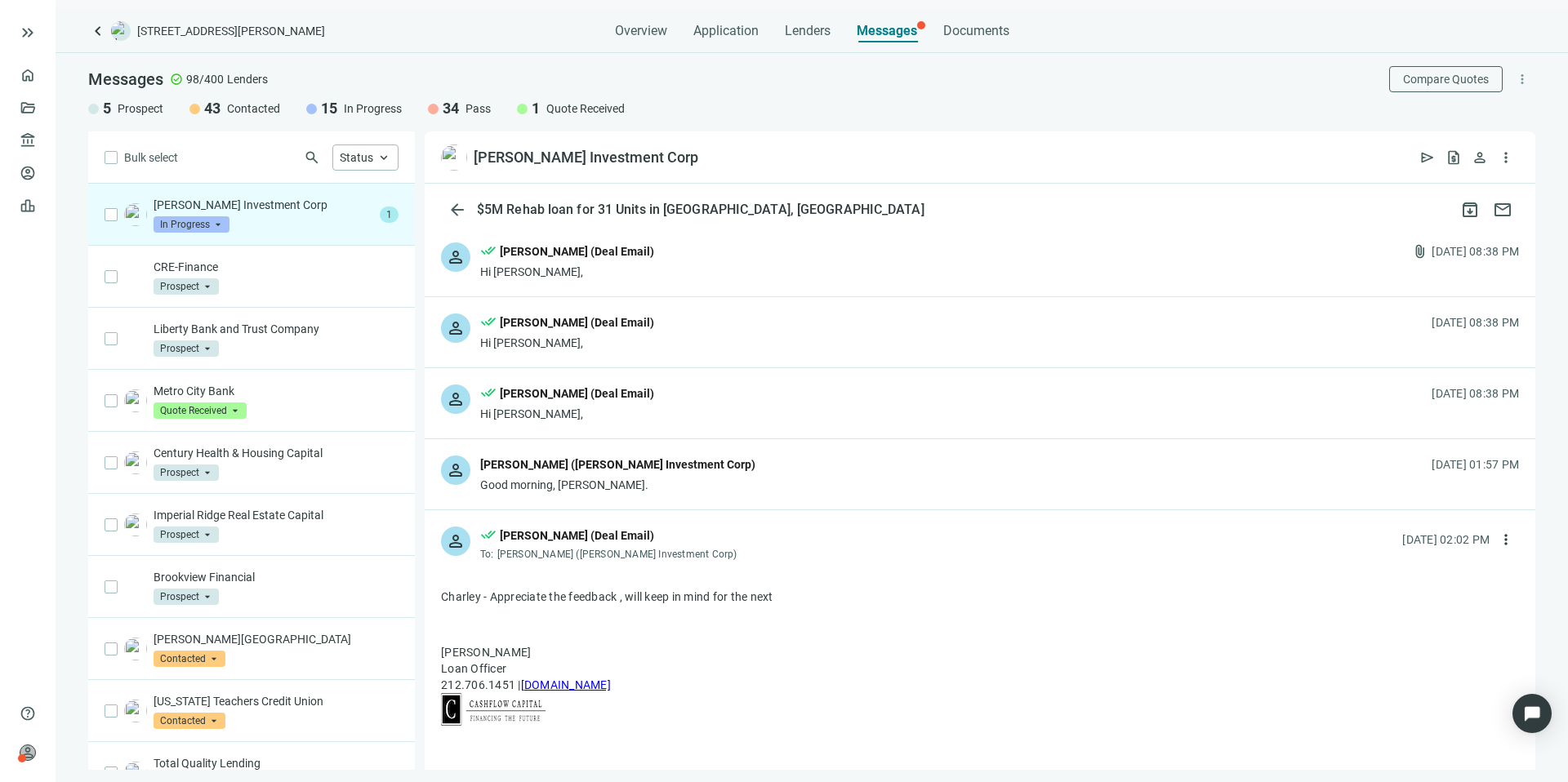
click at [304, 216] on div "Gershman Investment Corp In Progress arrow_drop_down" at bounding box center [263, 214] width 219 height 36
click at [457, 193] on button "arrow_back" at bounding box center [457, 210] width 33 height 33
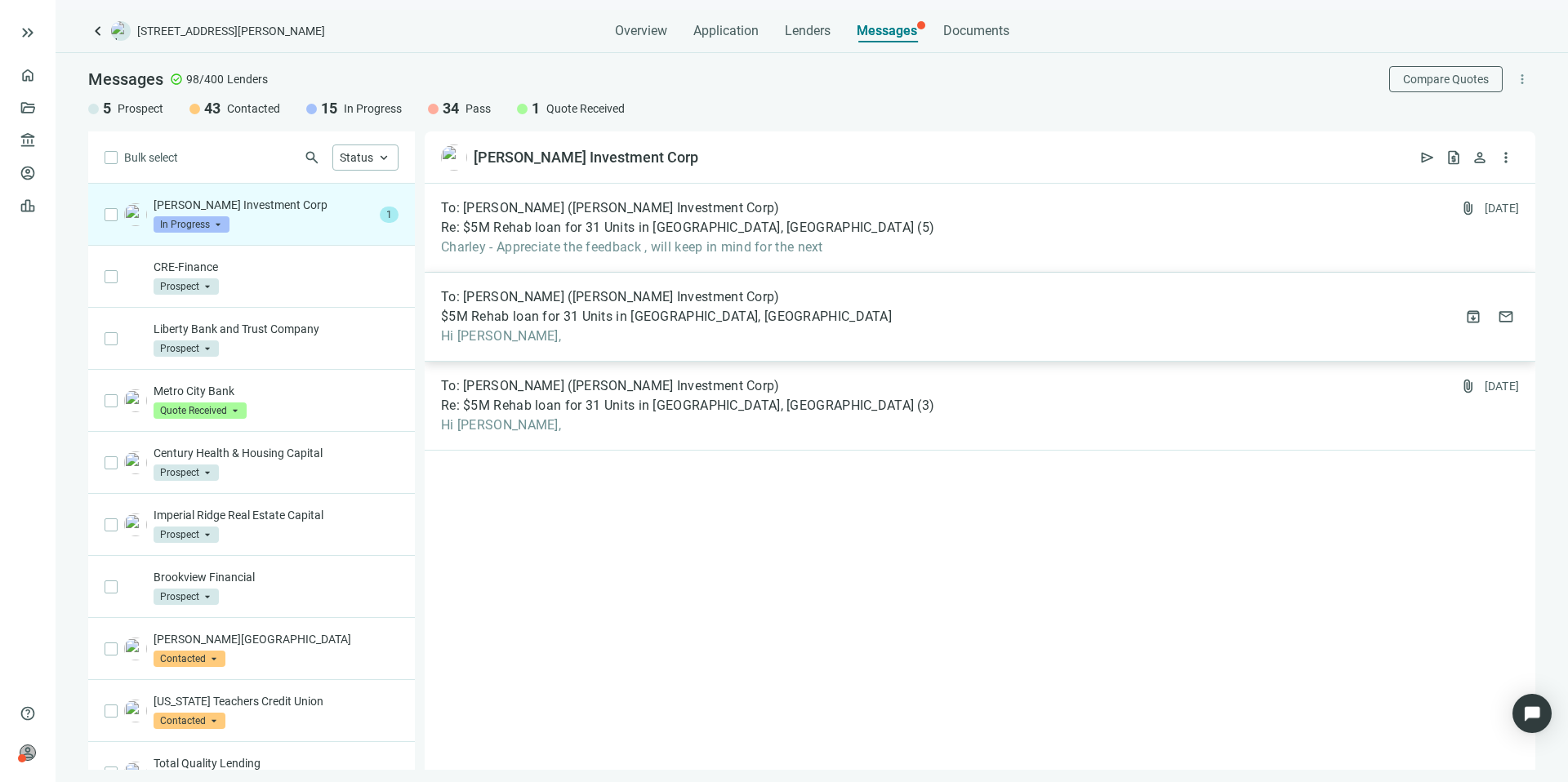
click at [898, 311] on div "To: Michael Thomas (Gershman Investment Corp) $5M Rehab loan for 31 Units in Be…" at bounding box center [980, 317] width 1110 height 89
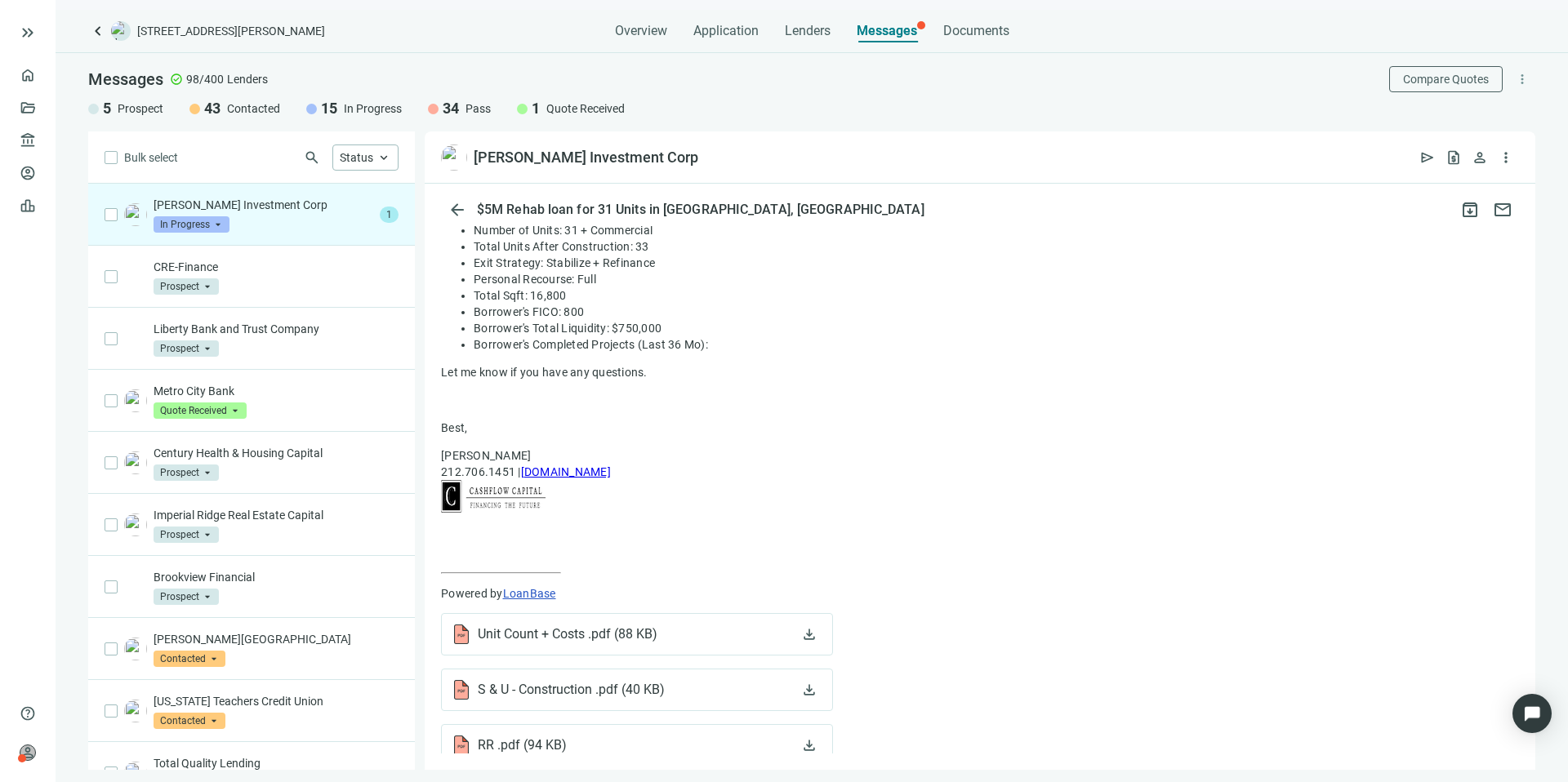
scroll to position [527, 0]
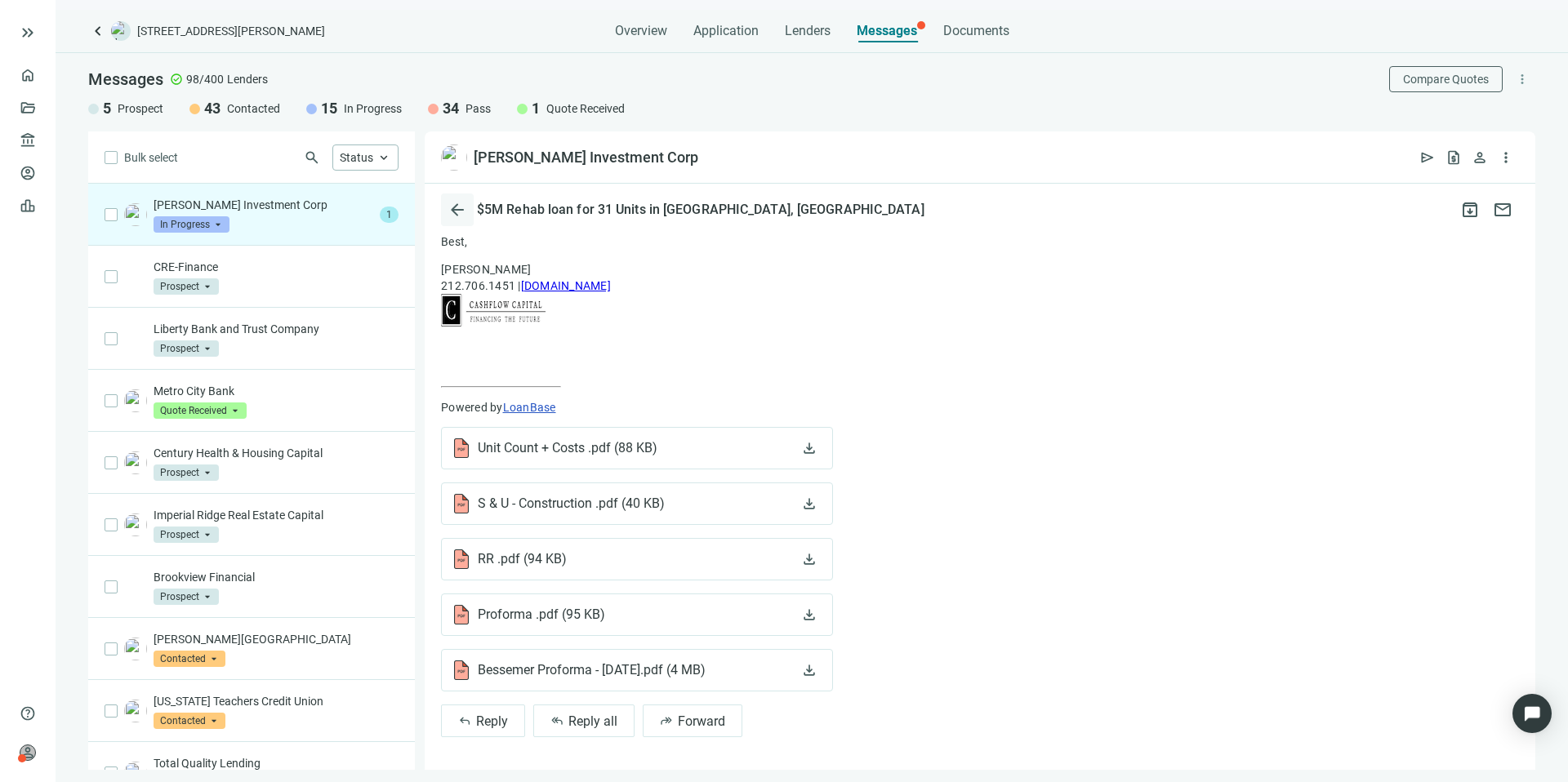
click at [461, 201] on span "arrow_back" at bounding box center [457, 210] width 19 height 19
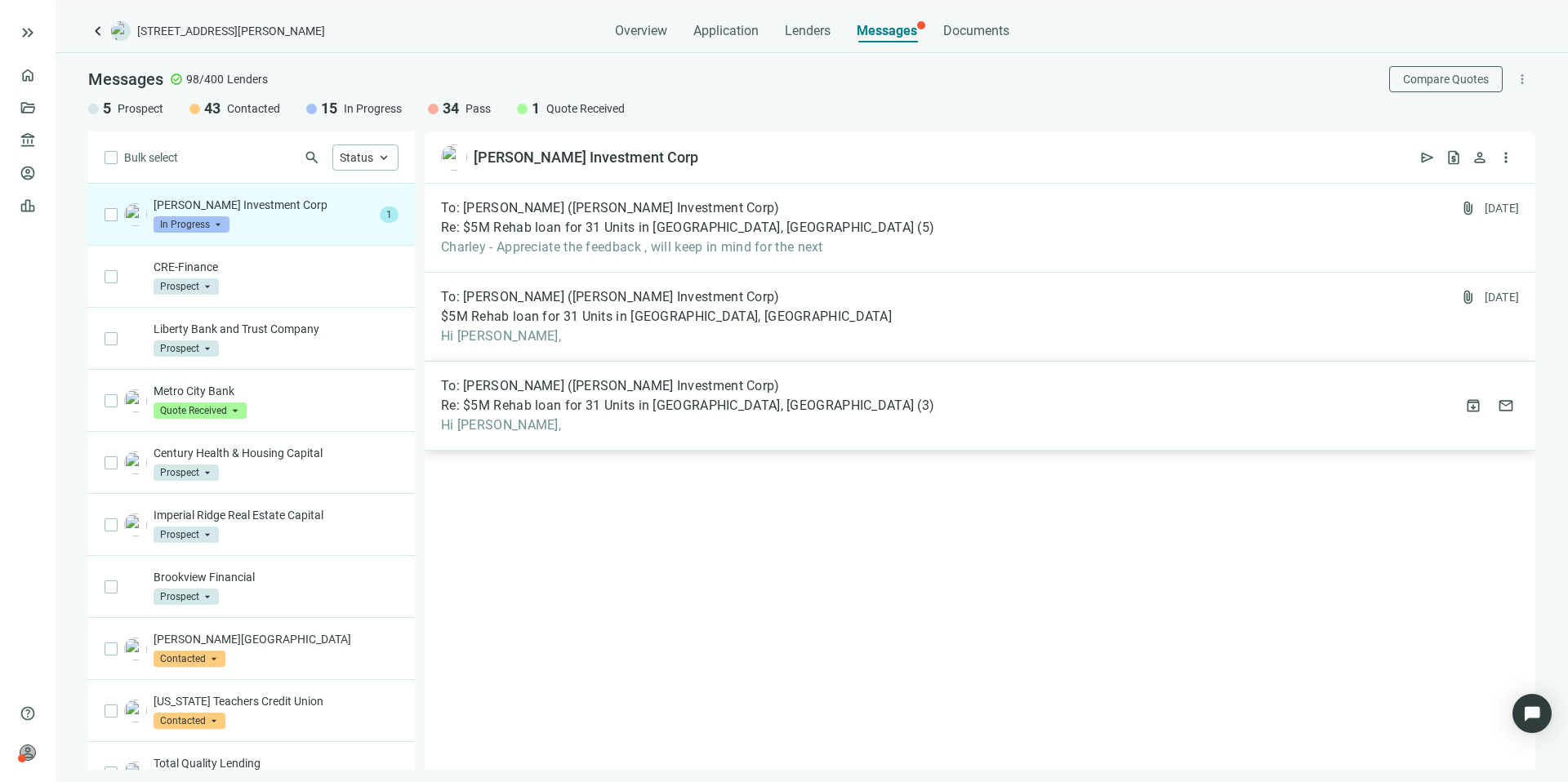
click at [824, 399] on div "To: Chris Will (Gershman Investment Corp) Re: $5M Rehab loan for 31 Units in Be…" at bounding box center [980, 407] width 1110 height 89
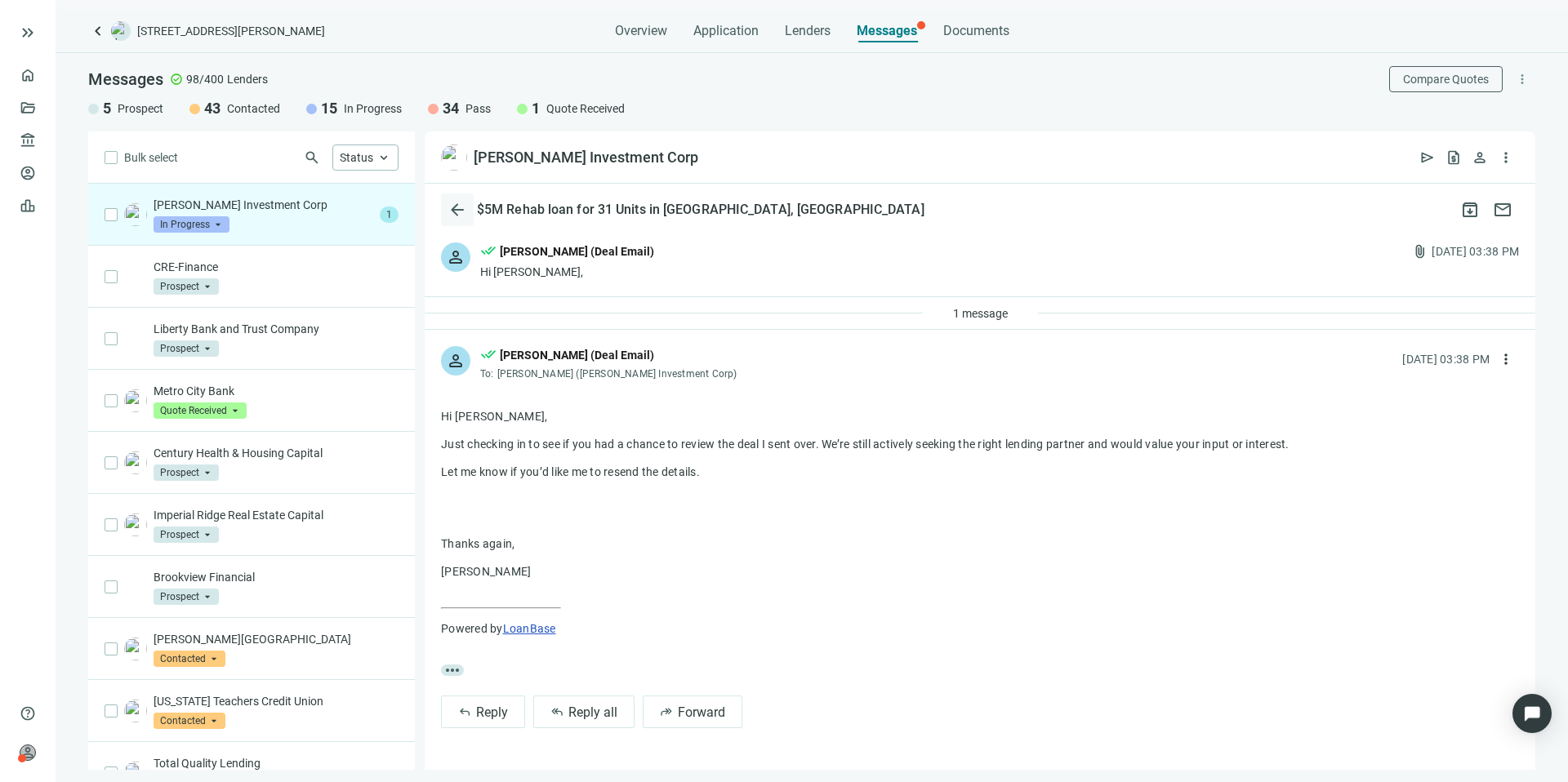
click at [447, 206] on span "arrow_back" at bounding box center [457, 210] width 19 height 19
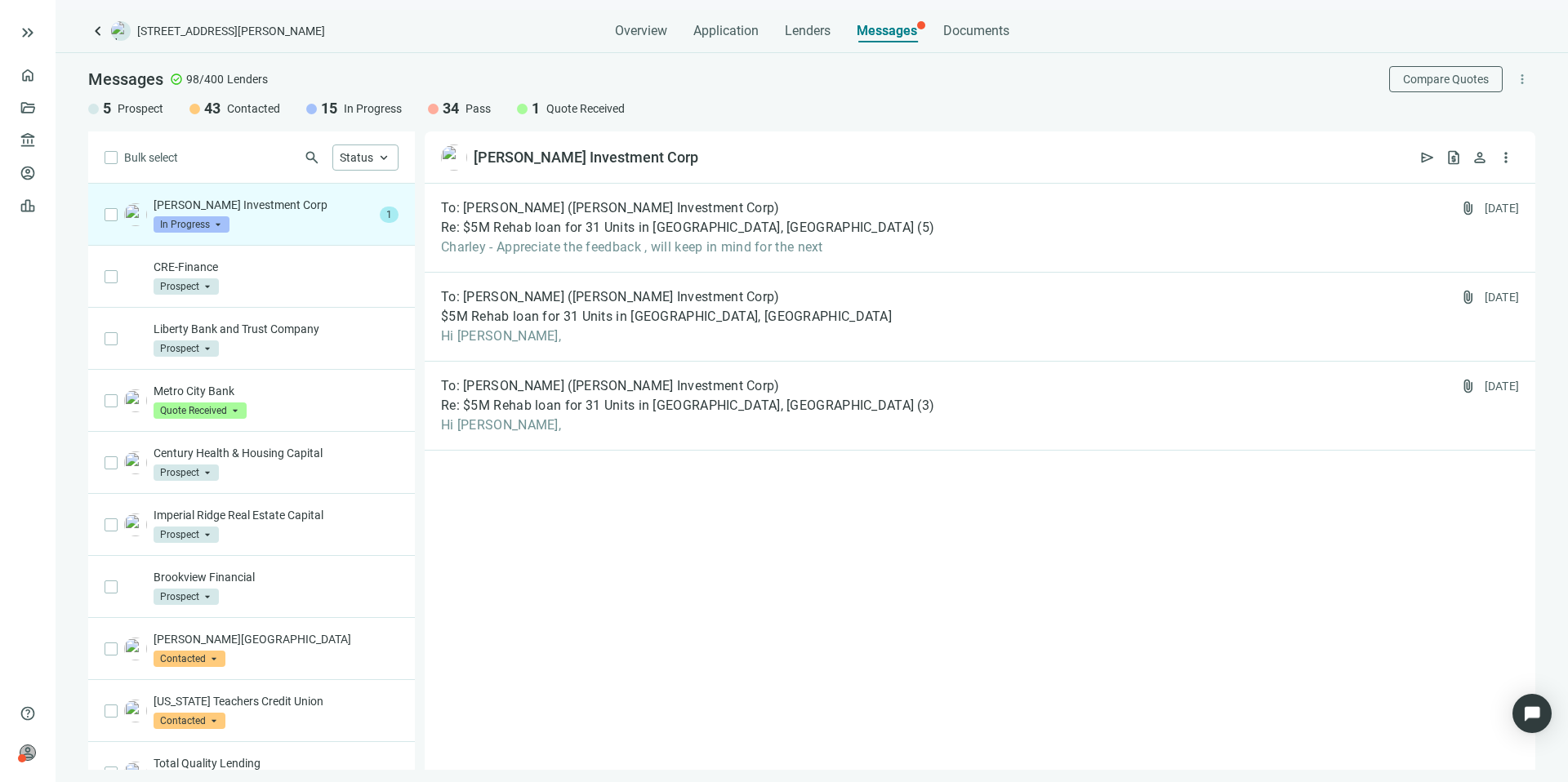
click at [211, 225] on span "In Progress" at bounding box center [191, 224] width 76 height 16
click at [197, 395] on span "Pass" at bounding box center [187, 401] width 35 height 16
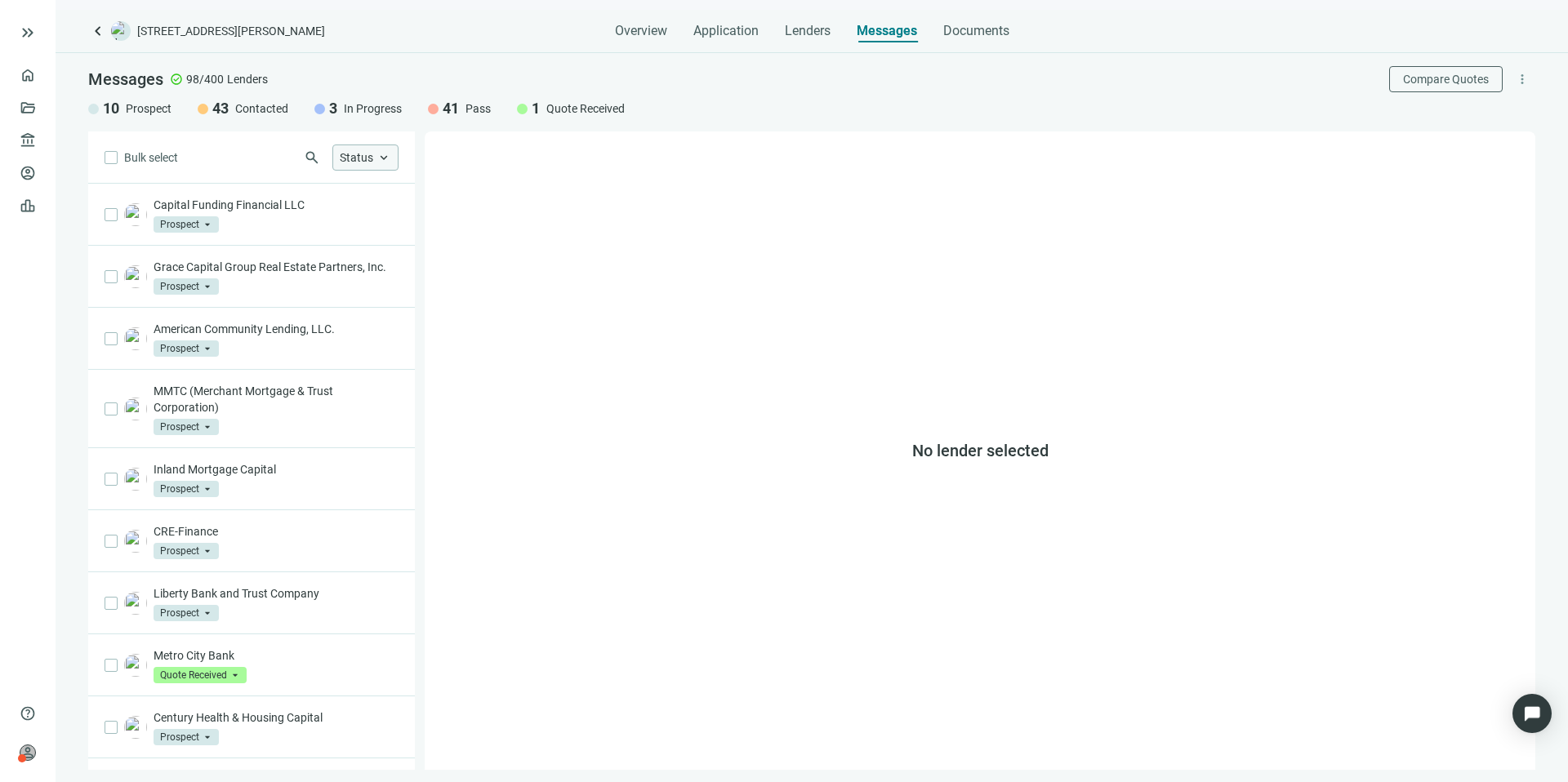
click at [343, 162] on span "Status" at bounding box center [356, 157] width 34 height 13
click at [297, 148] on div "Bulk select search Status close Prospect Only Contacted Only In Progress Only Q…" at bounding box center [251, 450] width 327 height 638
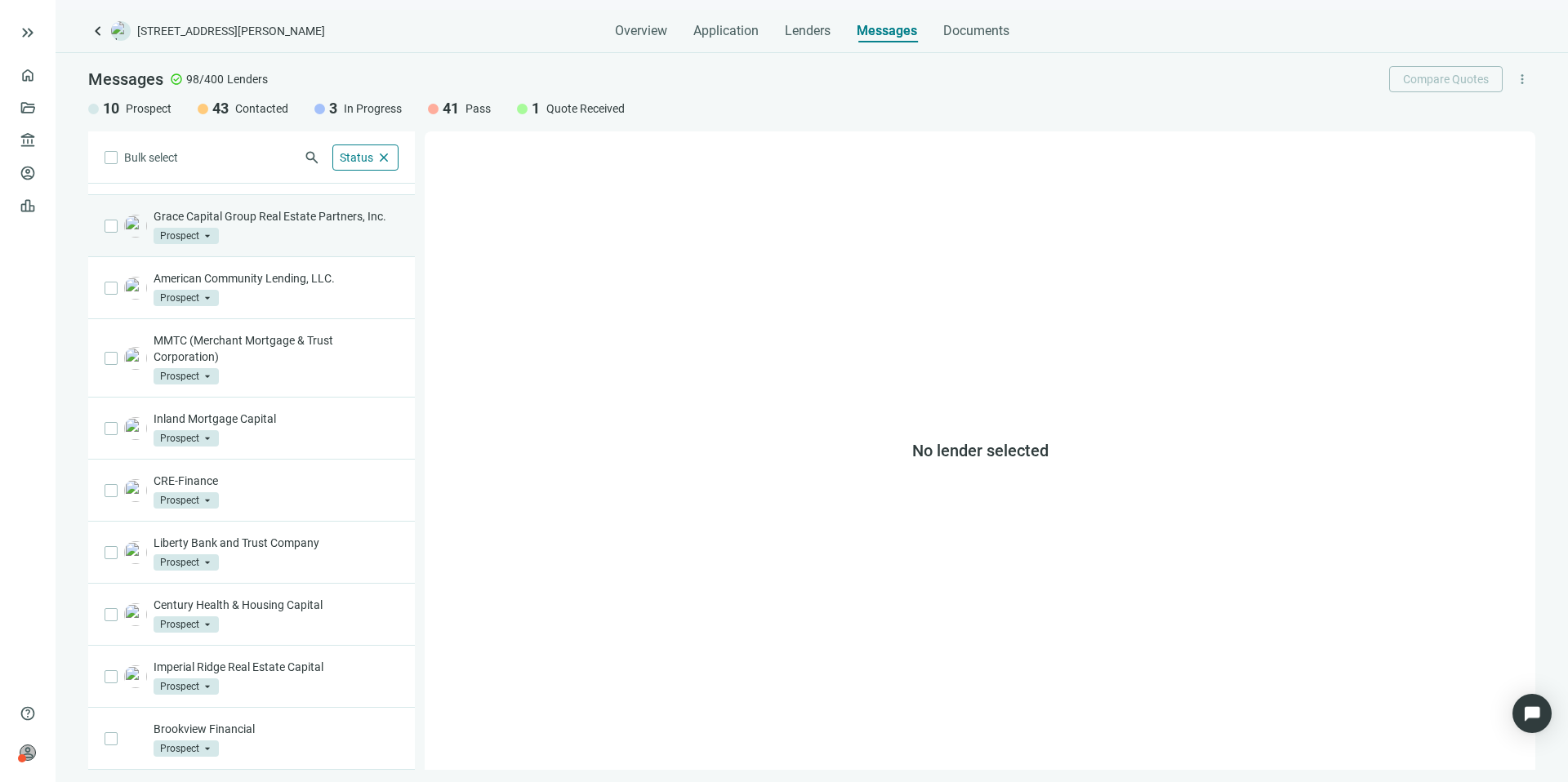
scroll to position [67, 0]
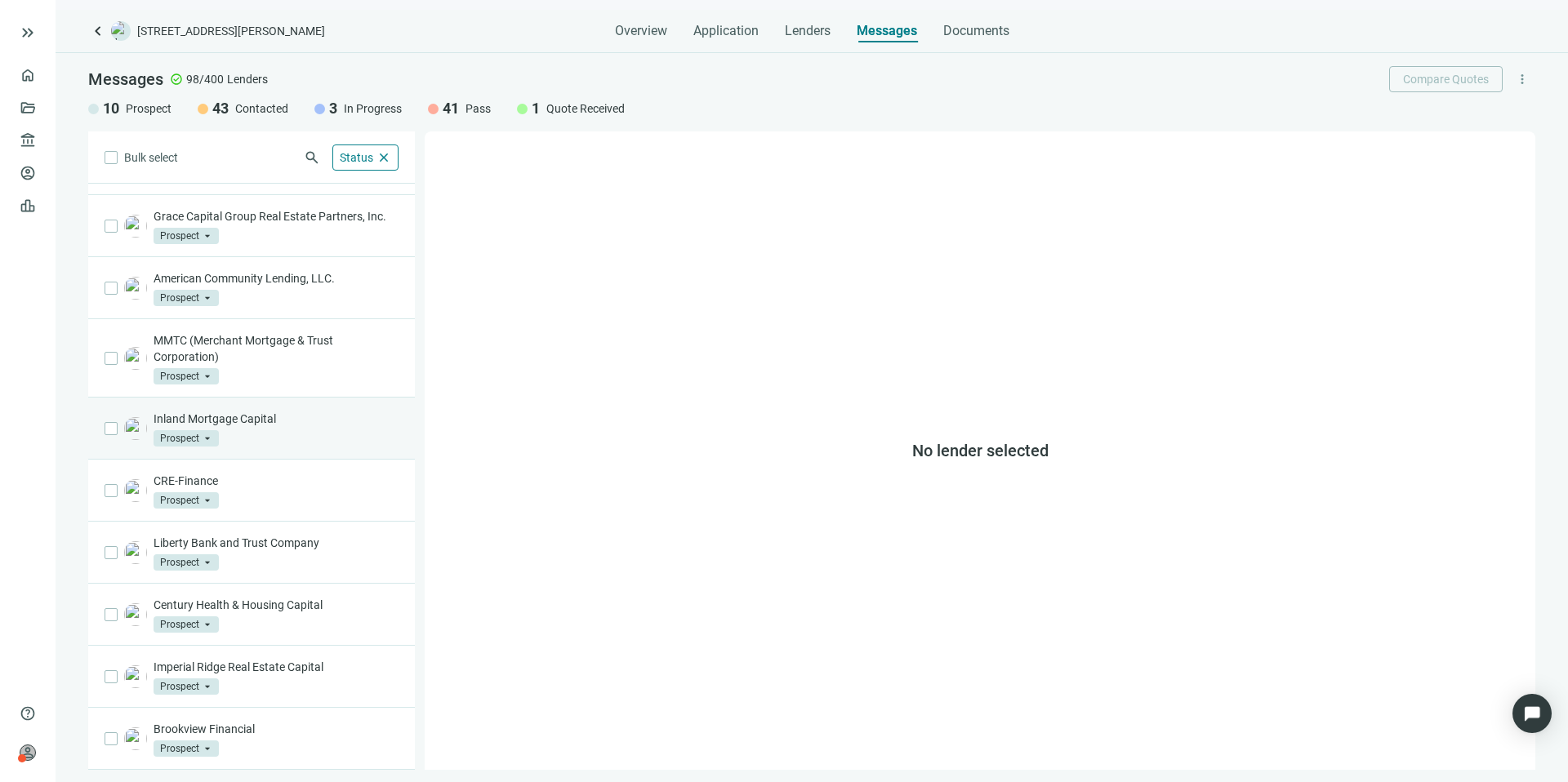
click at [317, 416] on p "Inland Mortgage Capital" at bounding box center [276, 418] width 245 height 16
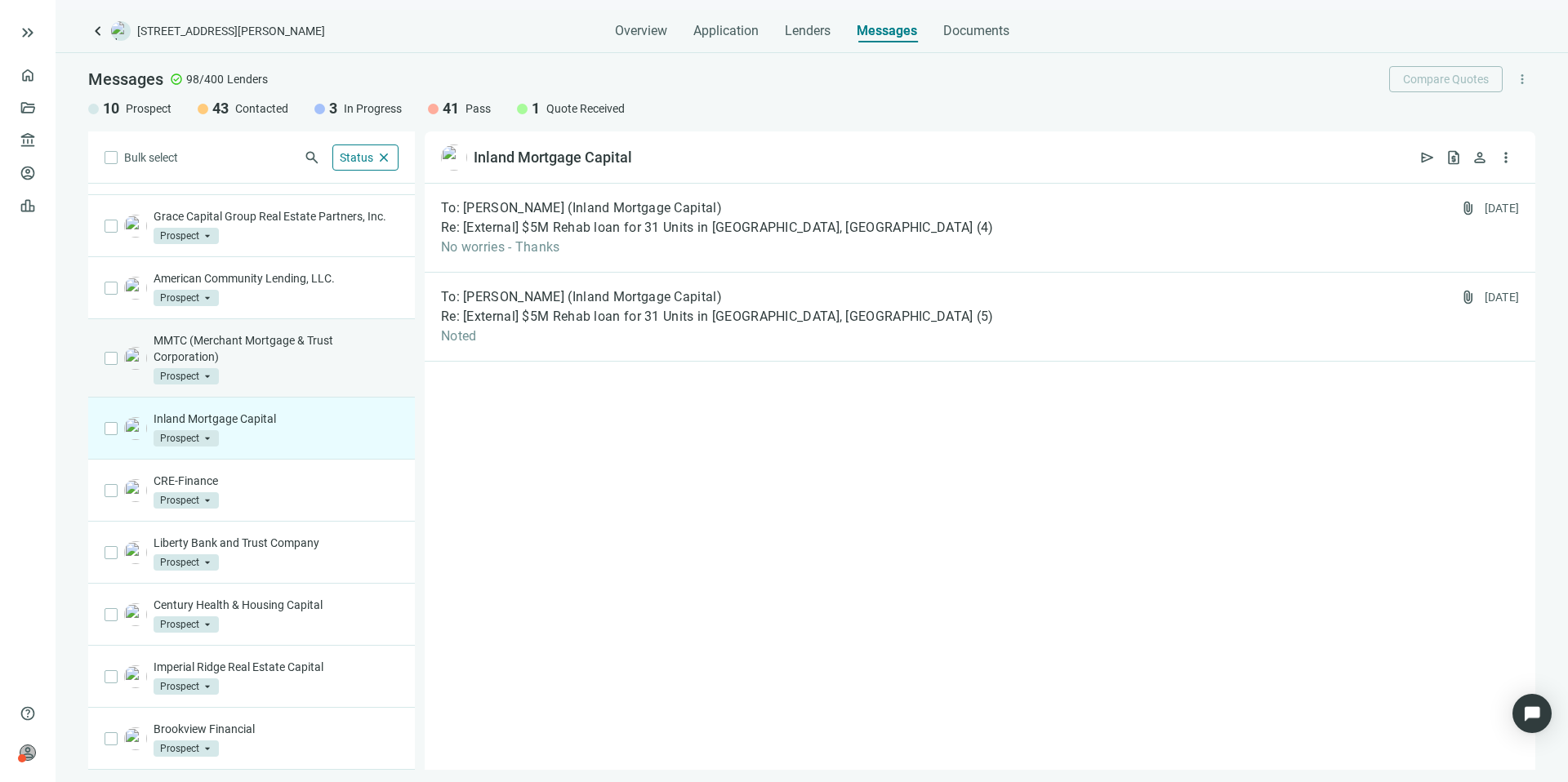
click at [311, 379] on div "MMTC (Merchant Mortgage & Trust Corporation) Prospect arrow_drop_down" at bounding box center [276, 358] width 245 height 52
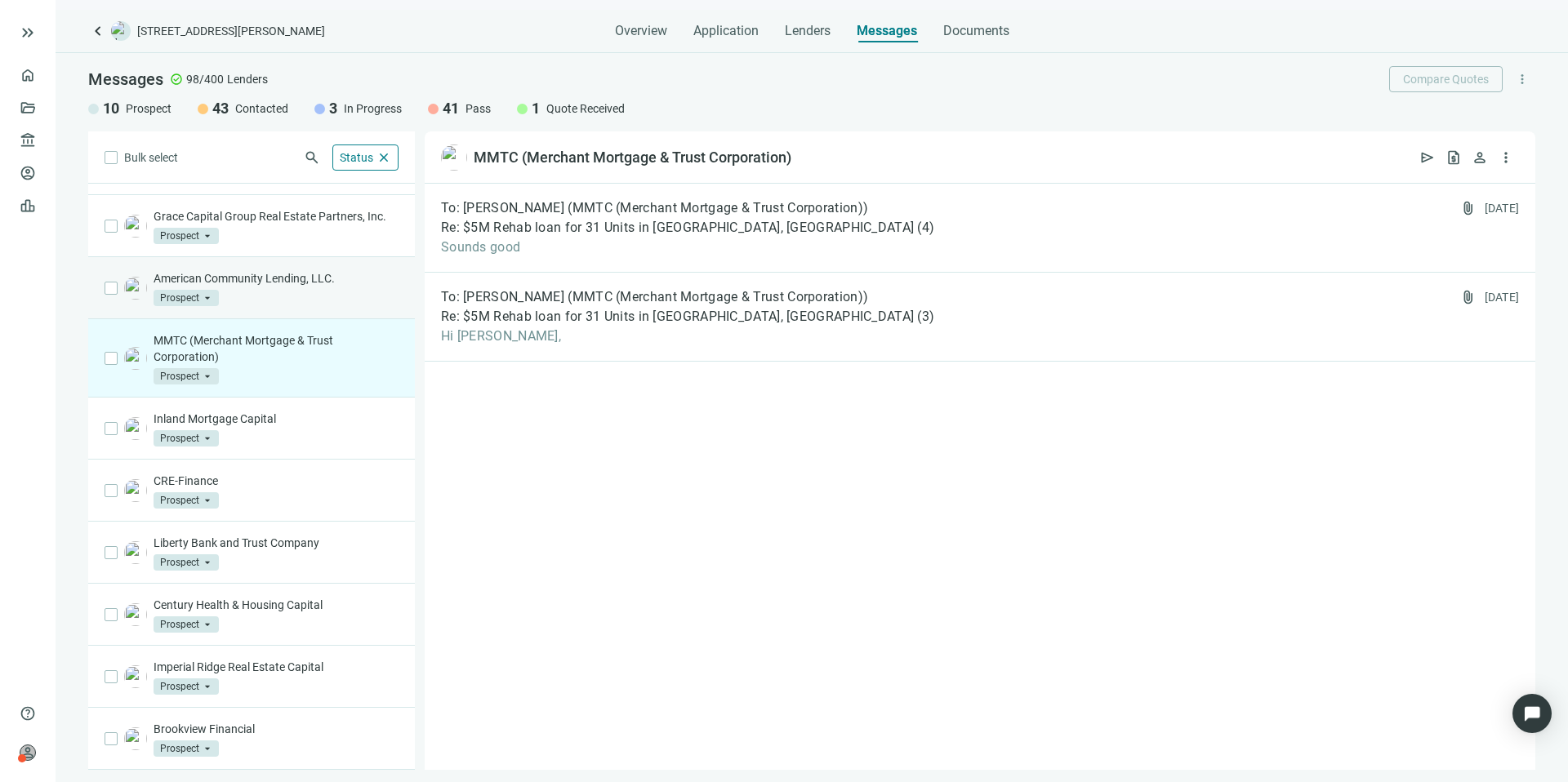
click at [310, 291] on div "American Community Lending, LLC. Prospect arrow_drop_down" at bounding box center [276, 288] width 245 height 36
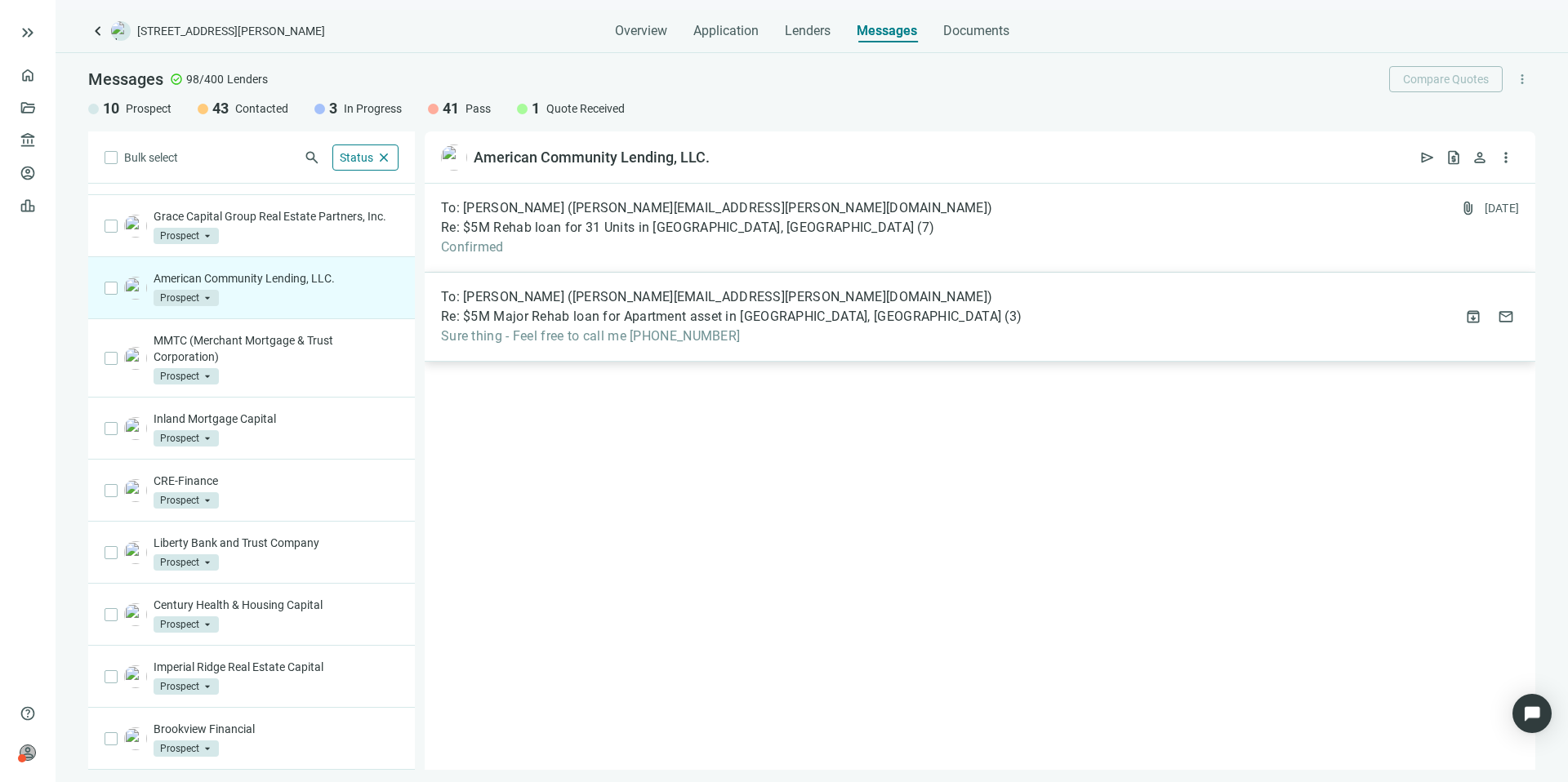
click at [868, 329] on div "To: [PERSON_NAME] ([PERSON_NAME][EMAIL_ADDRESS][PERSON_NAME][DOMAIN_NAME]) Re: …" at bounding box center [980, 317] width 1110 height 89
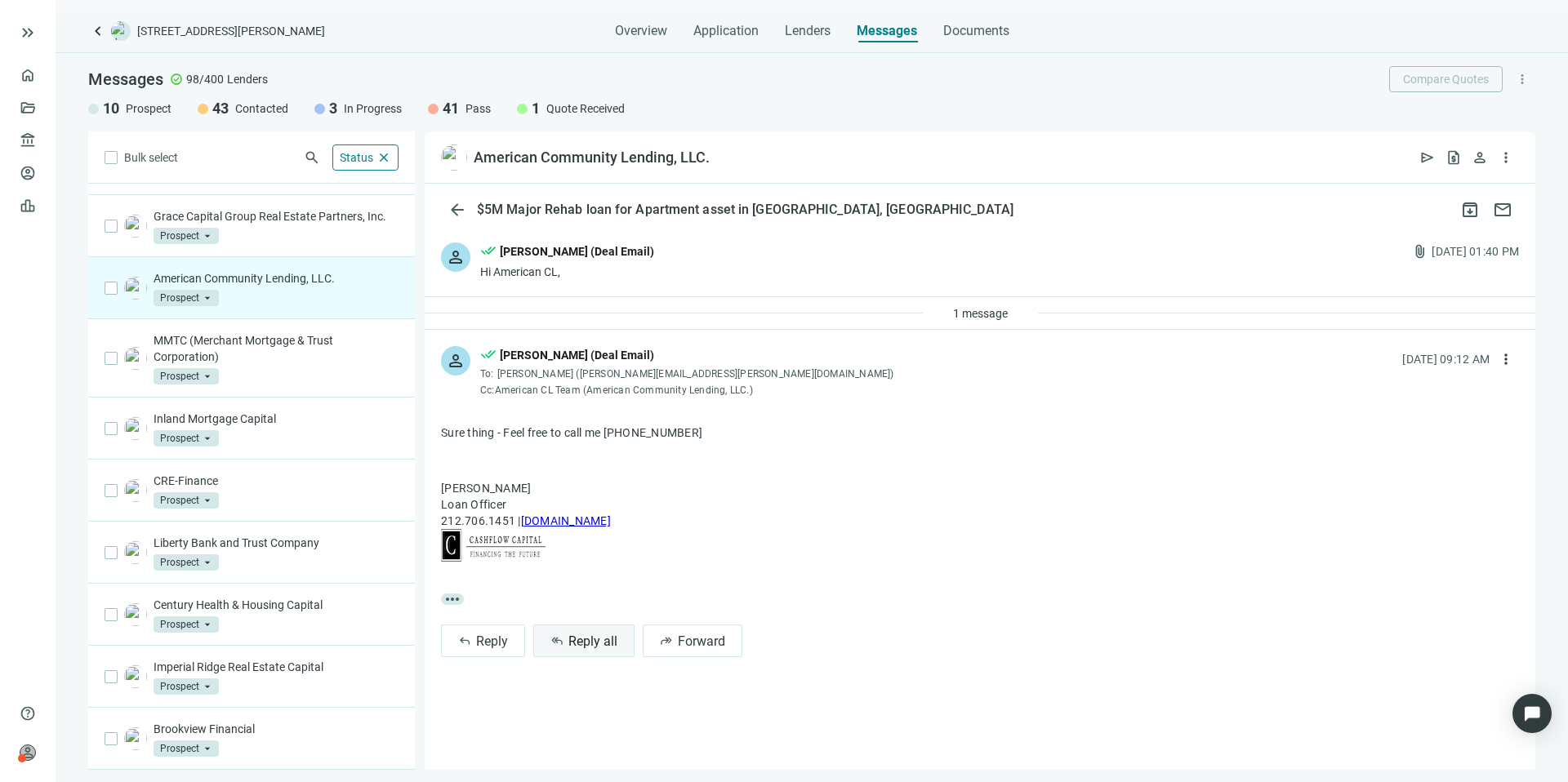
click at [597, 639] on span "Reply all" at bounding box center [593, 641] width 49 height 16
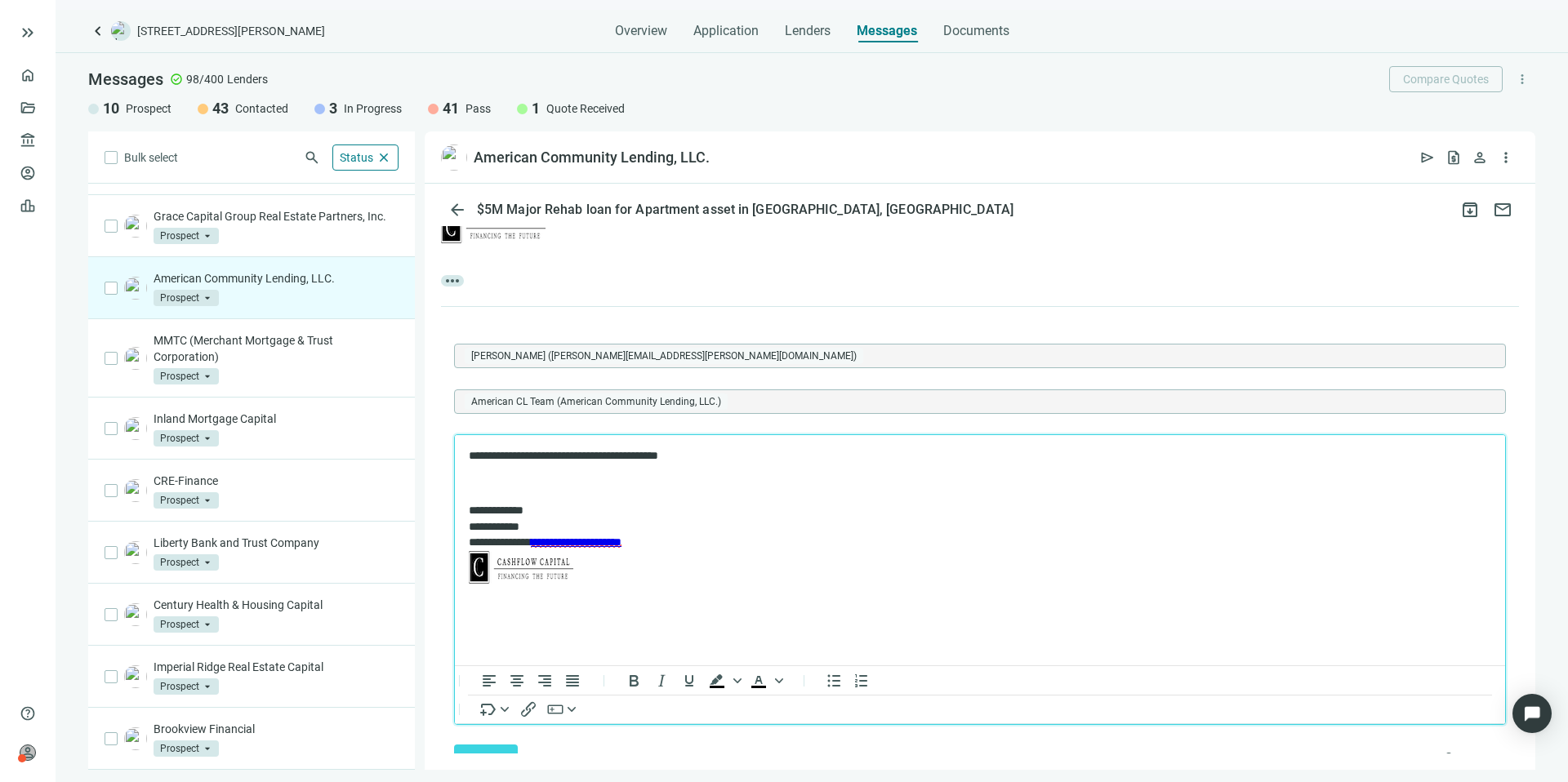
scroll to position [372, 0]
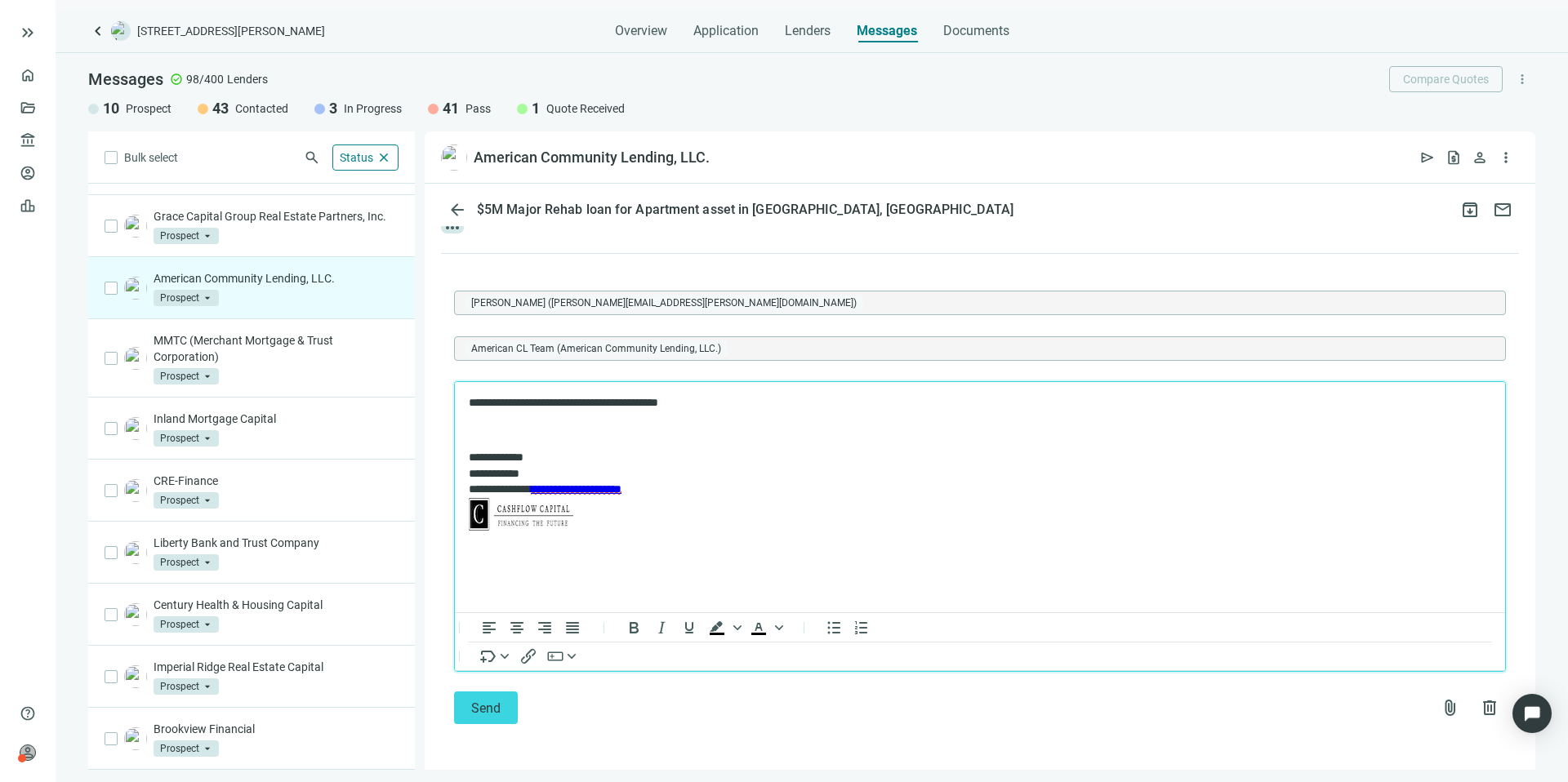
click at [520, 711] on div "Send attach_file delete" at bounding box center [980, 708] width 1052 height 33
click at [497, 708] on span "Send" at bounding box center [486, 708] width 29 height 16
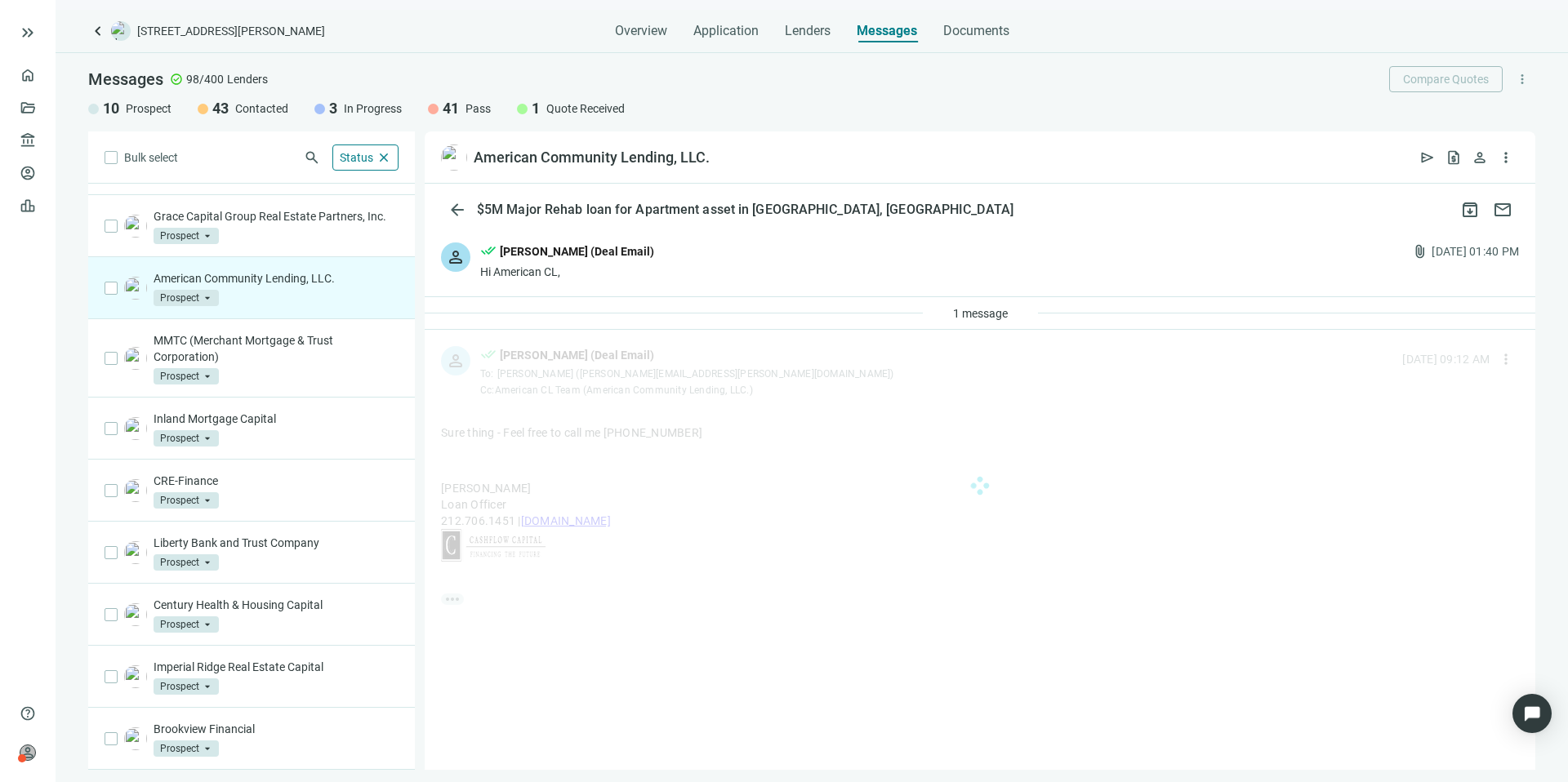
scroll to position [0, 0]
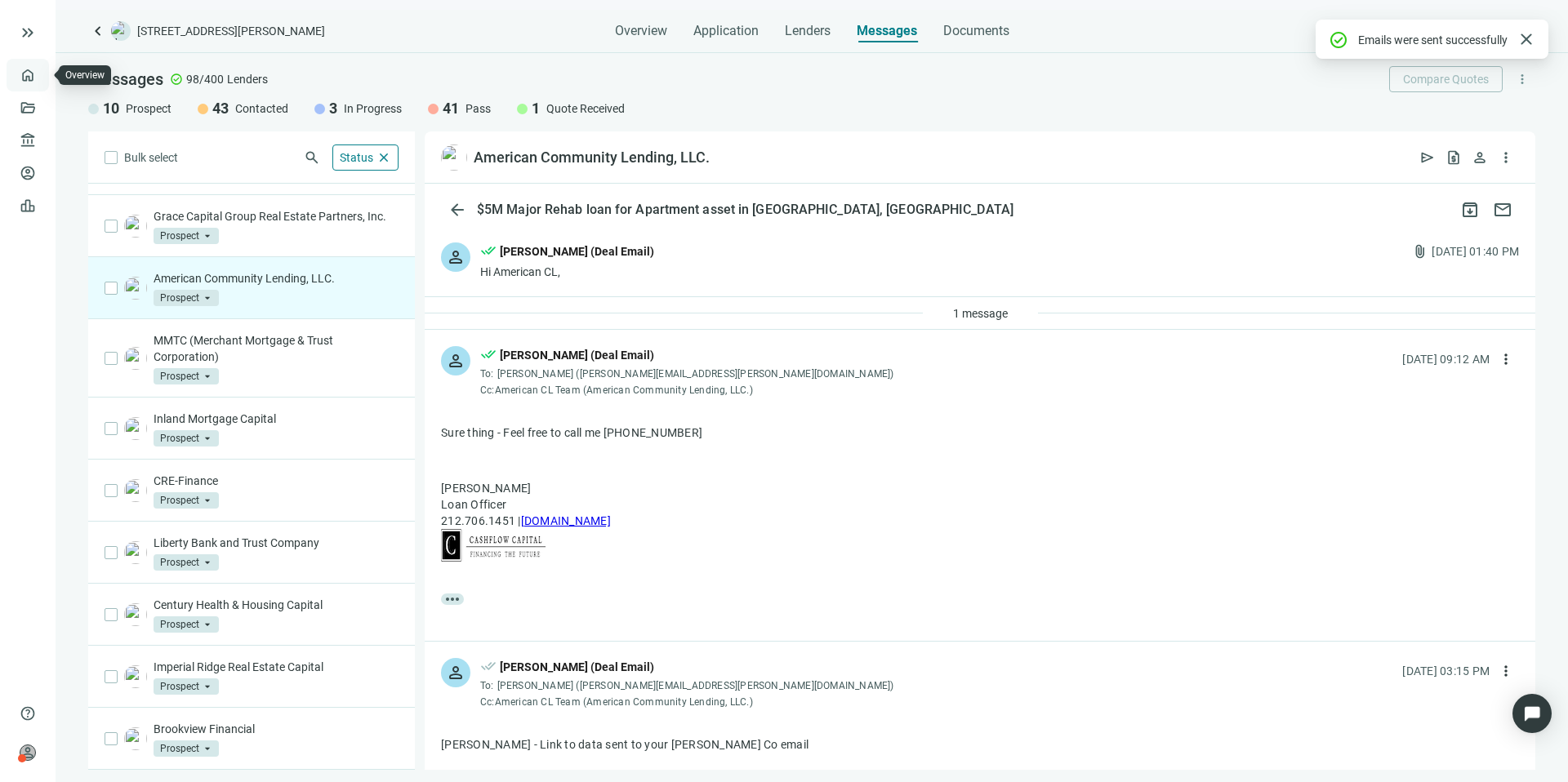
click at [41, 69] on link "Overview" at bounding box center [65, 75] width 49 height 13
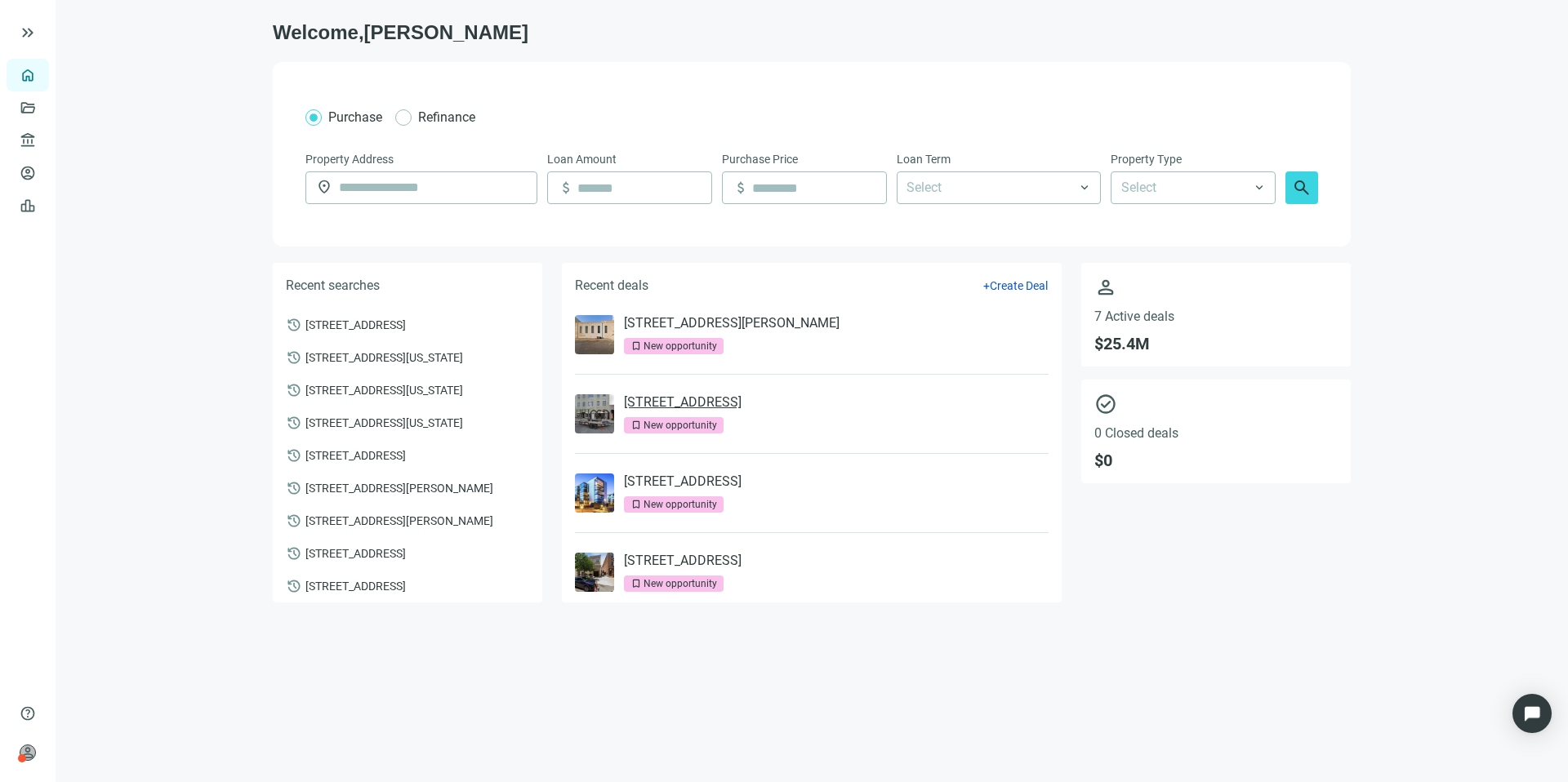
click at [741, 407] on link "[STREET_ADDRESS]" at bounding box center [682, 402] width 117 height 16
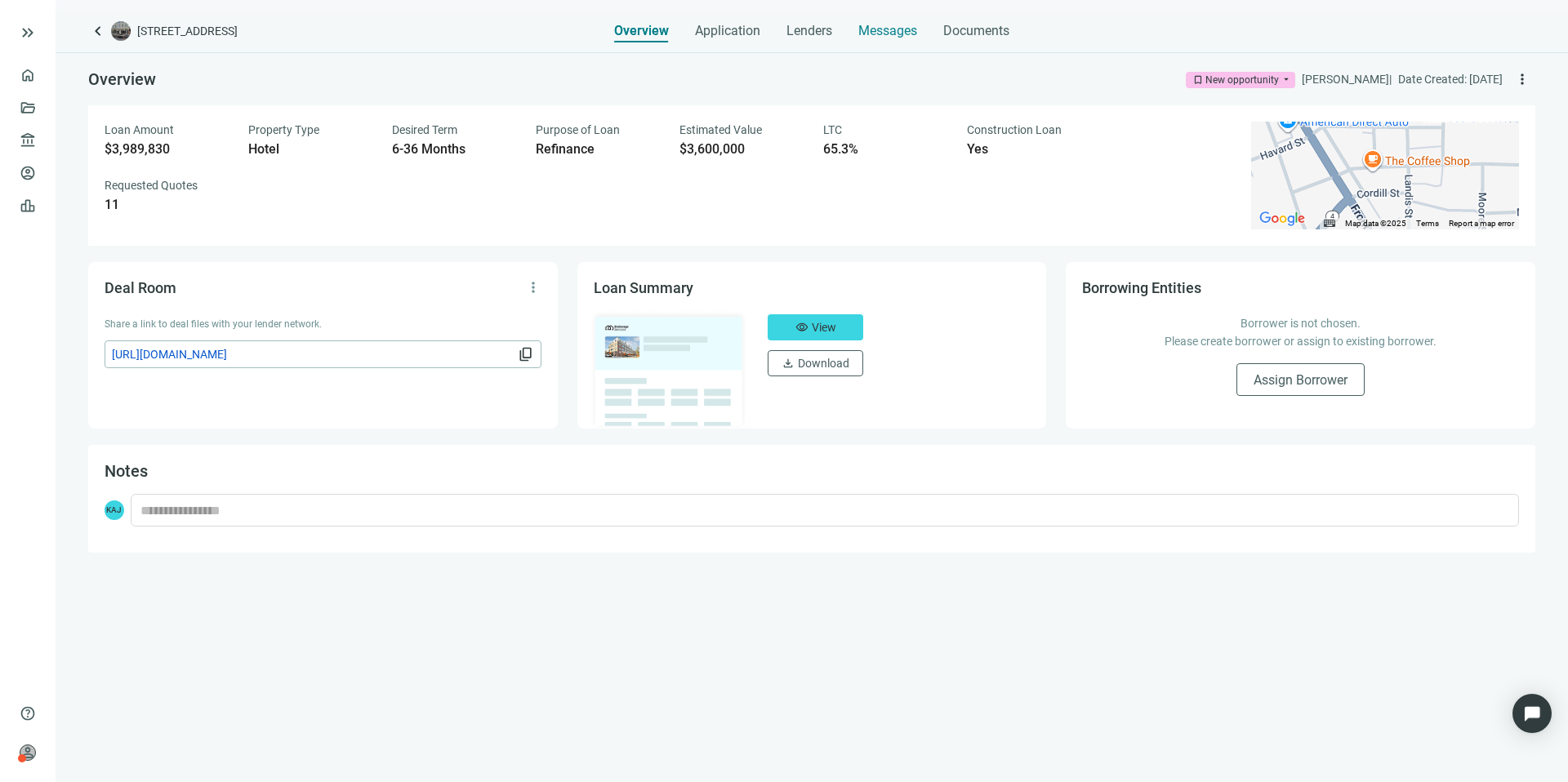
click at [881, 41] on div "Messages" at bounding box center [887, 26] width 59 height 33
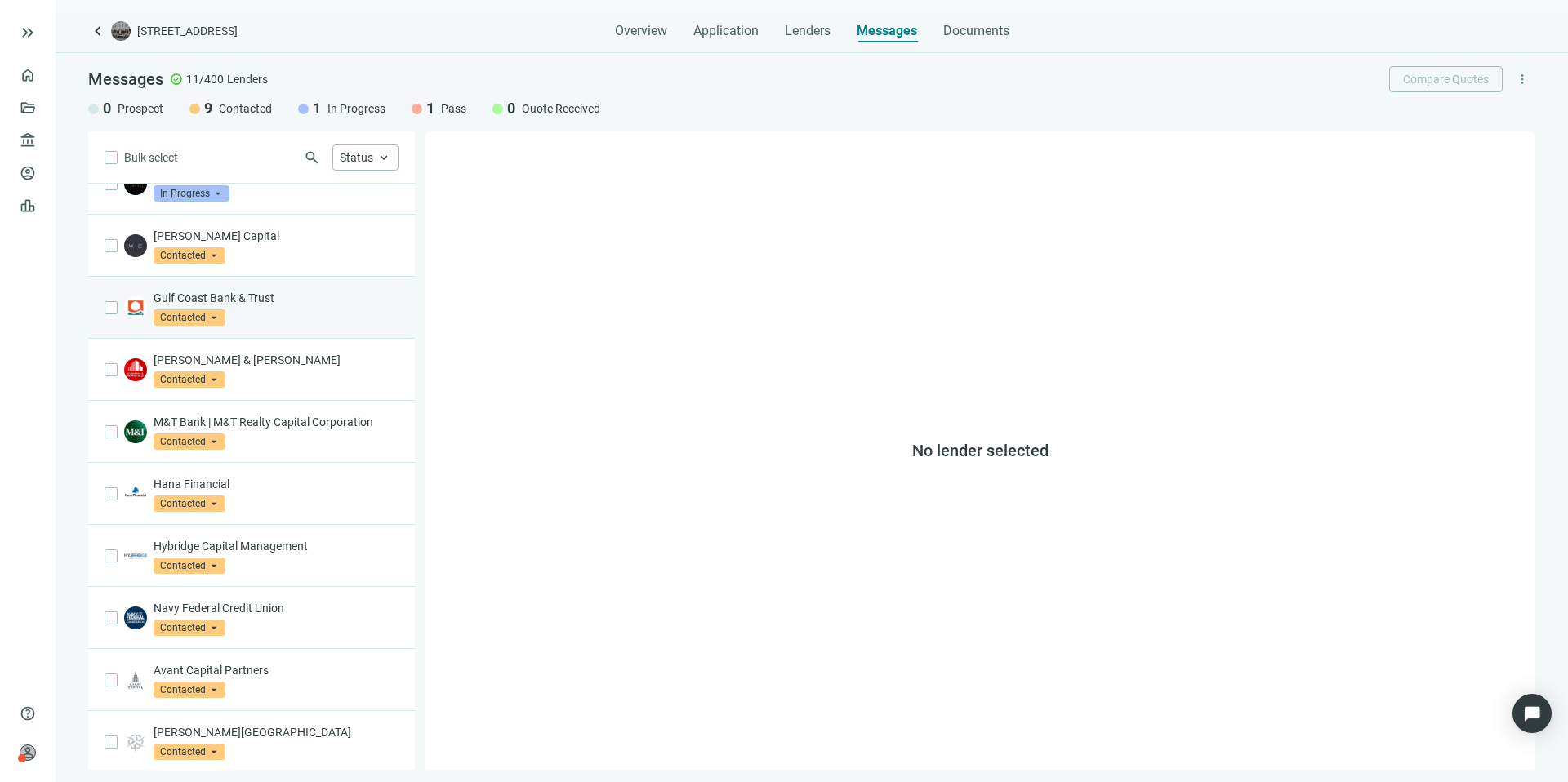
scroll to position [96, 0]
